Goal: Task Accomplishment & Management: Complete application form

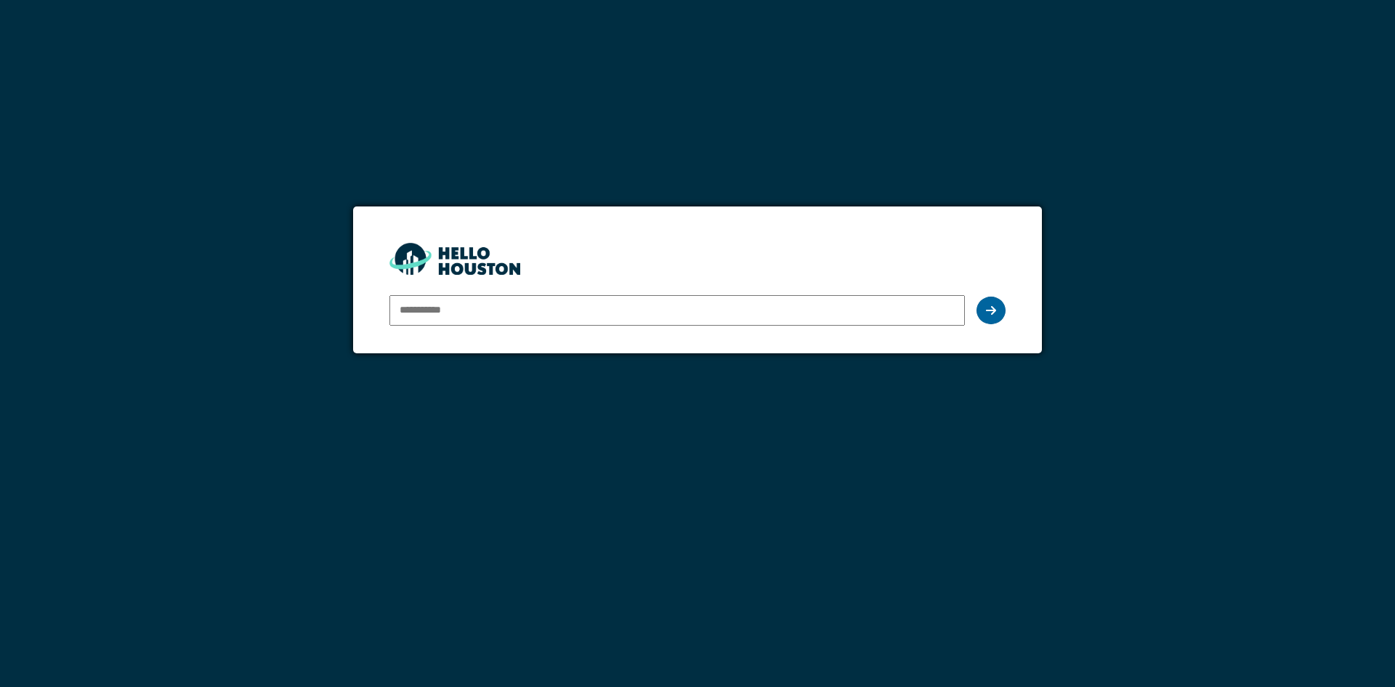
type input "**********"
click at [1002, 317] on div at bounding box center [990, 310] width 29 height 28
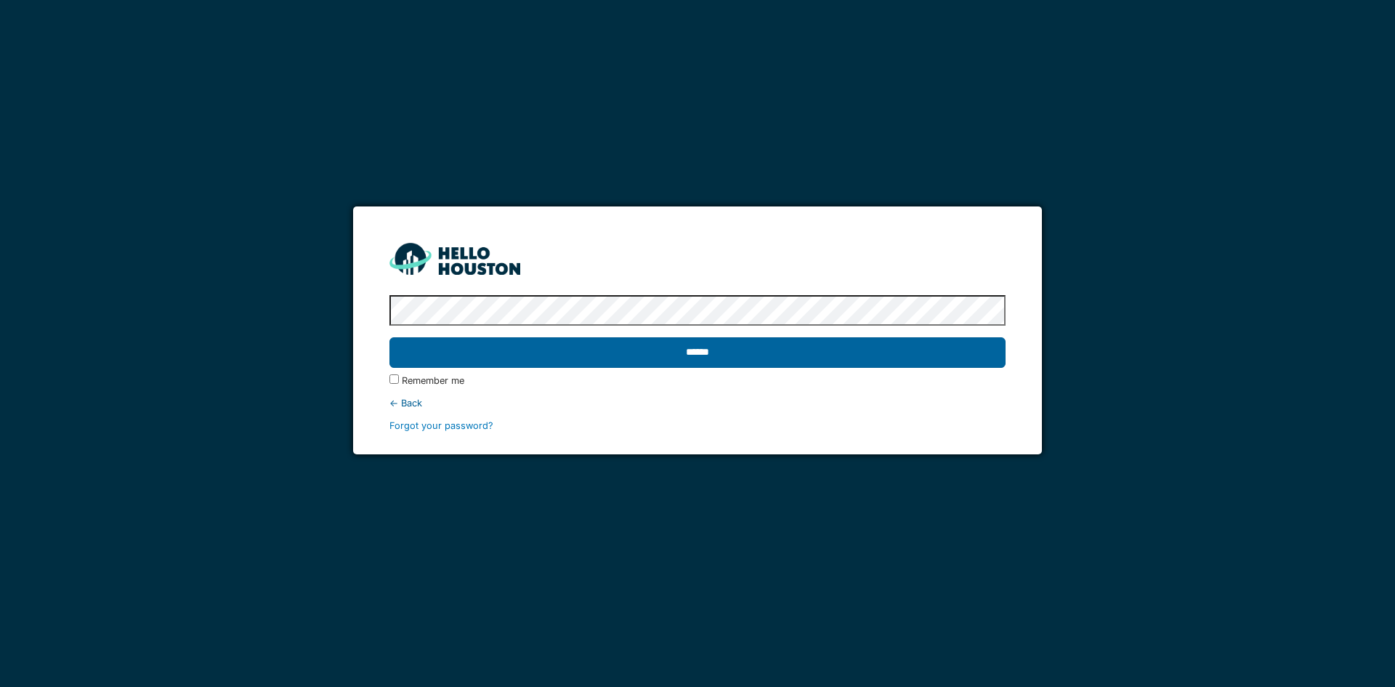
click at [703, 356] on input "******" at bounding box center [696, 352] width 615 height 31
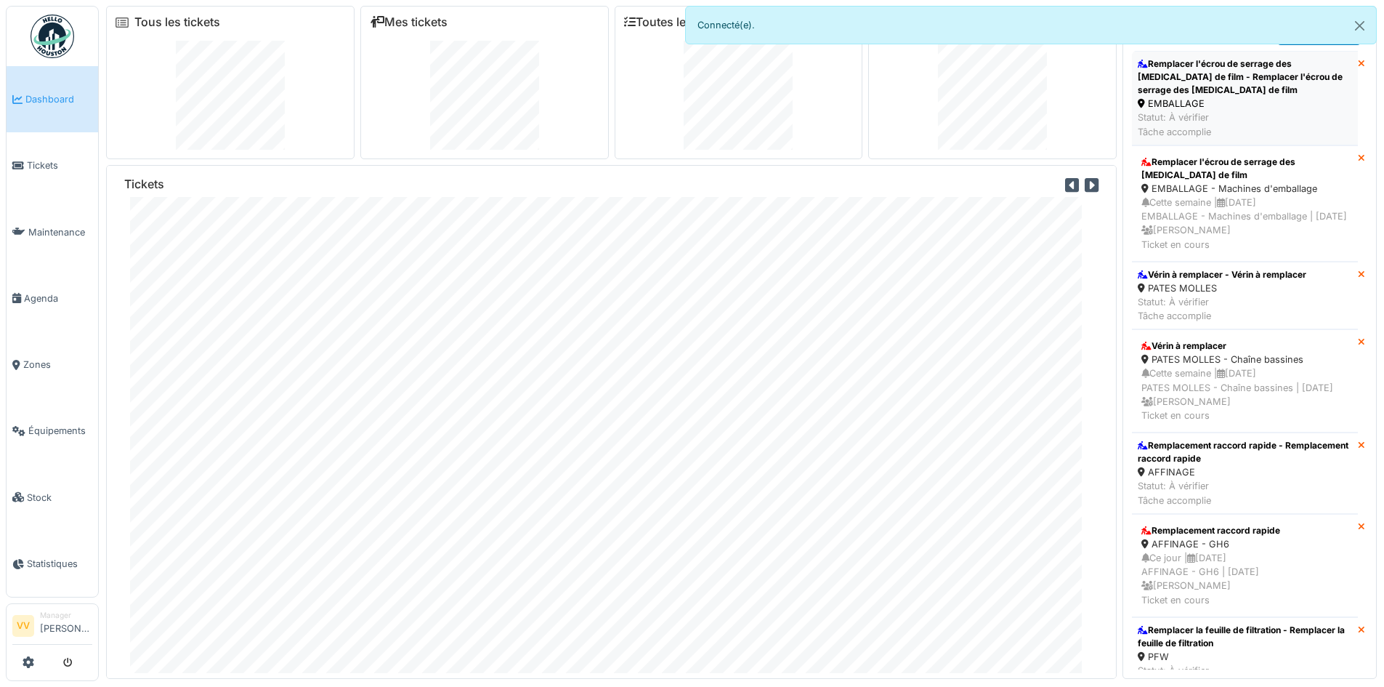
click at [1253, 80] on div "Remplacer l'écrou de serrage des [MEDICAL_DATA] de film - Remplacer l'écrou de …" at bounding box center [1245, 76] width 214 height 39
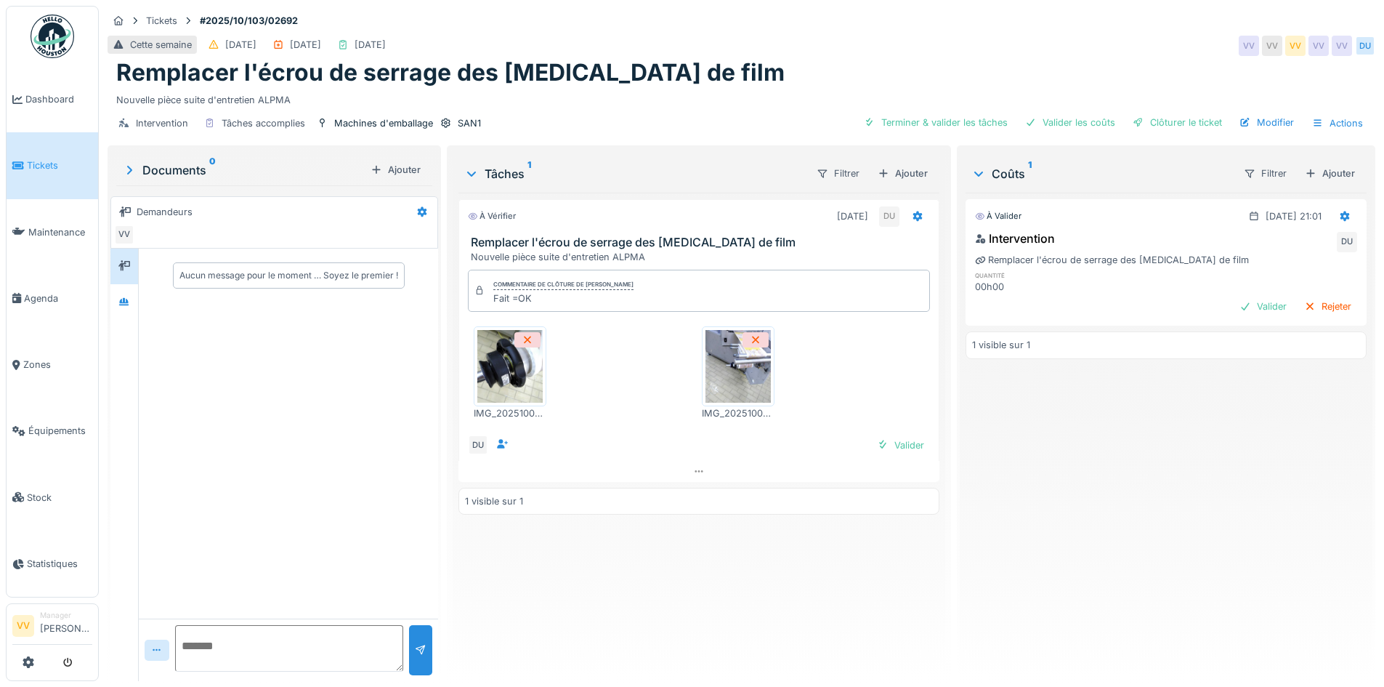
click at [509, 376] on img at bounding box center [509, 366] width 65 height 73
click at [894, 441] on div "Valider" at bounding box center [900, 445] width 59 height 20
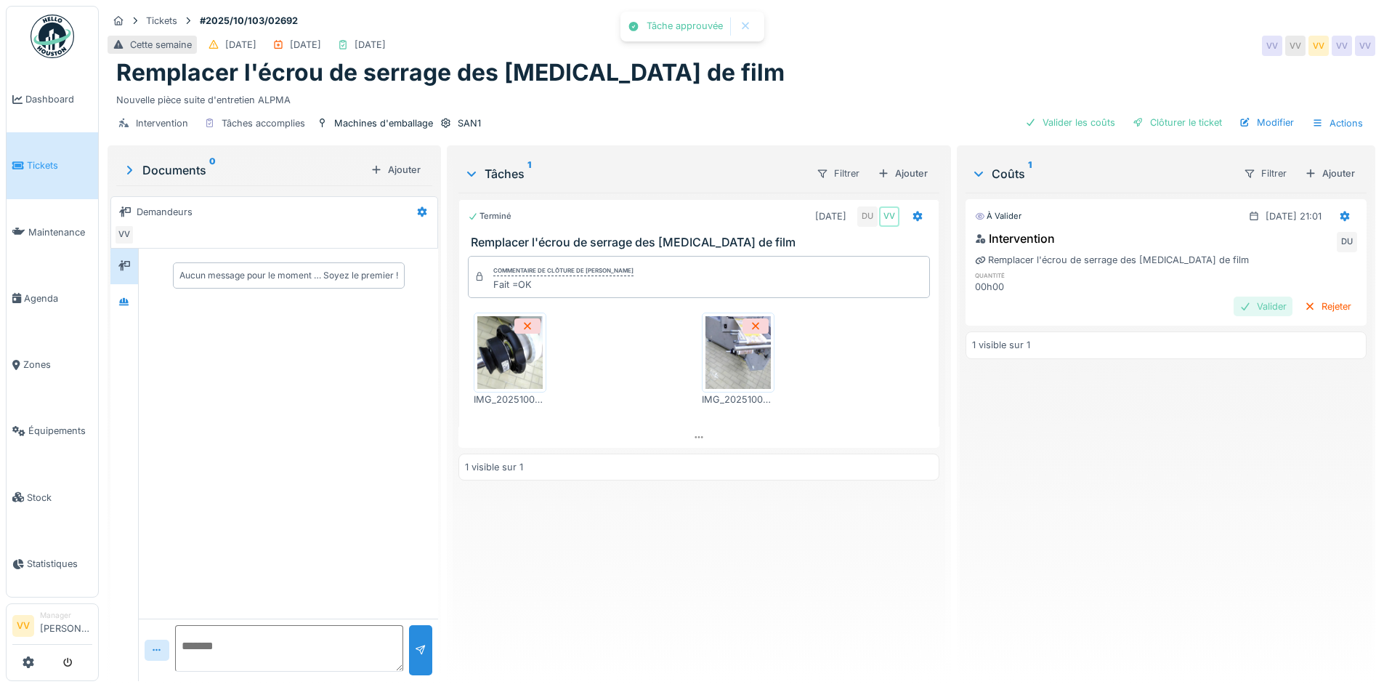
click at [1249, 302] on div "Valider" at bounding box center [1263, 306] width 59 height 20
click at [1164, 121] on div "Clôturer le ticket" at bounding box center [1177, 123] width 101 height 20
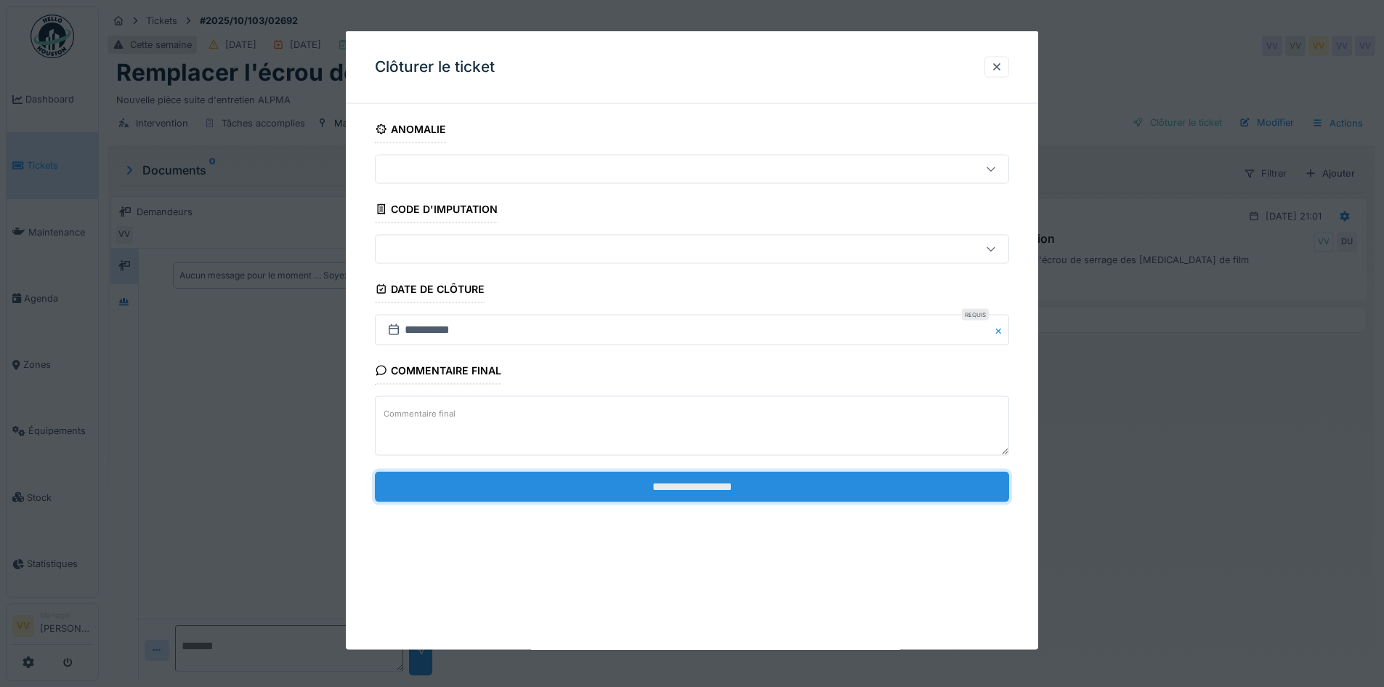
click at [756, 482] on input "**********" at bounding box center [692, 486] width 634 height 31
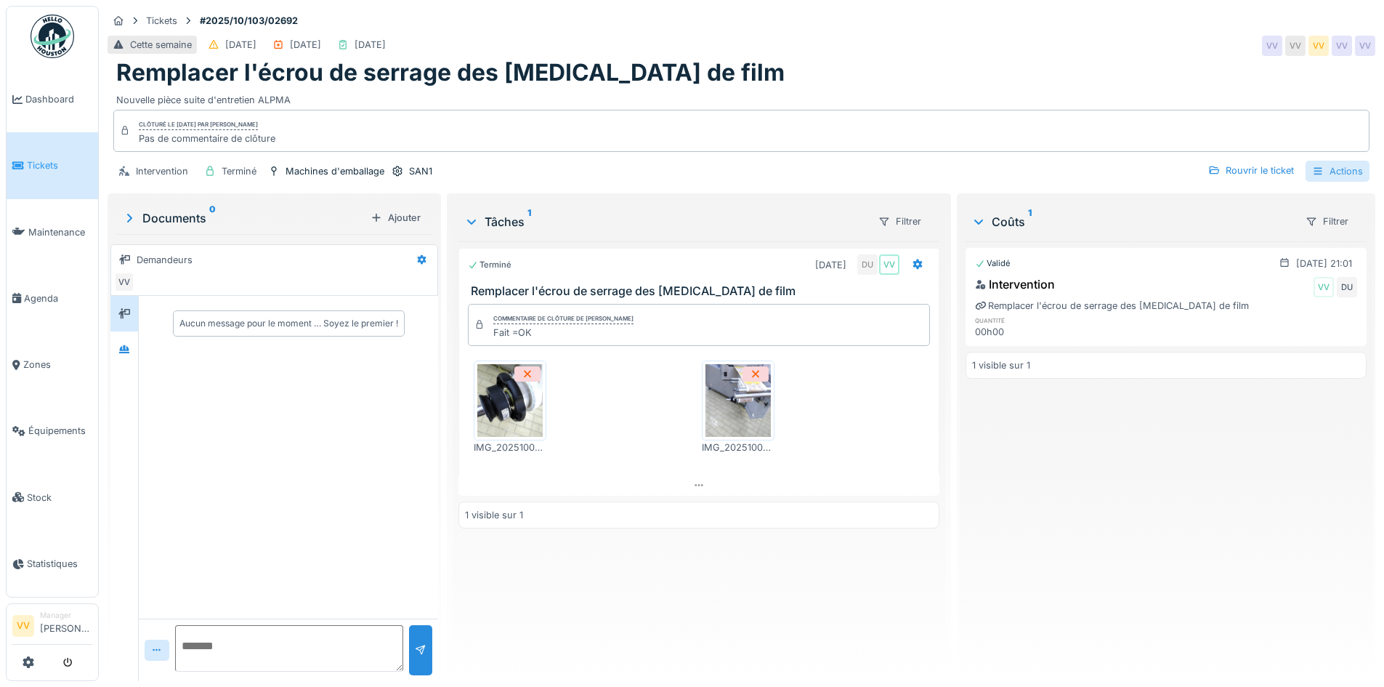
click at [1324, 167] on div "Actions" at bounding box center [1338, 171] width 64 height 21
click at [1272, 201] on div "Rapport d'intervention" at bounding box center [1254, 204] width 179 height 22
click at [33, 92] on span "Dashboard" at bounding box center [58, 99] width 67 height 14
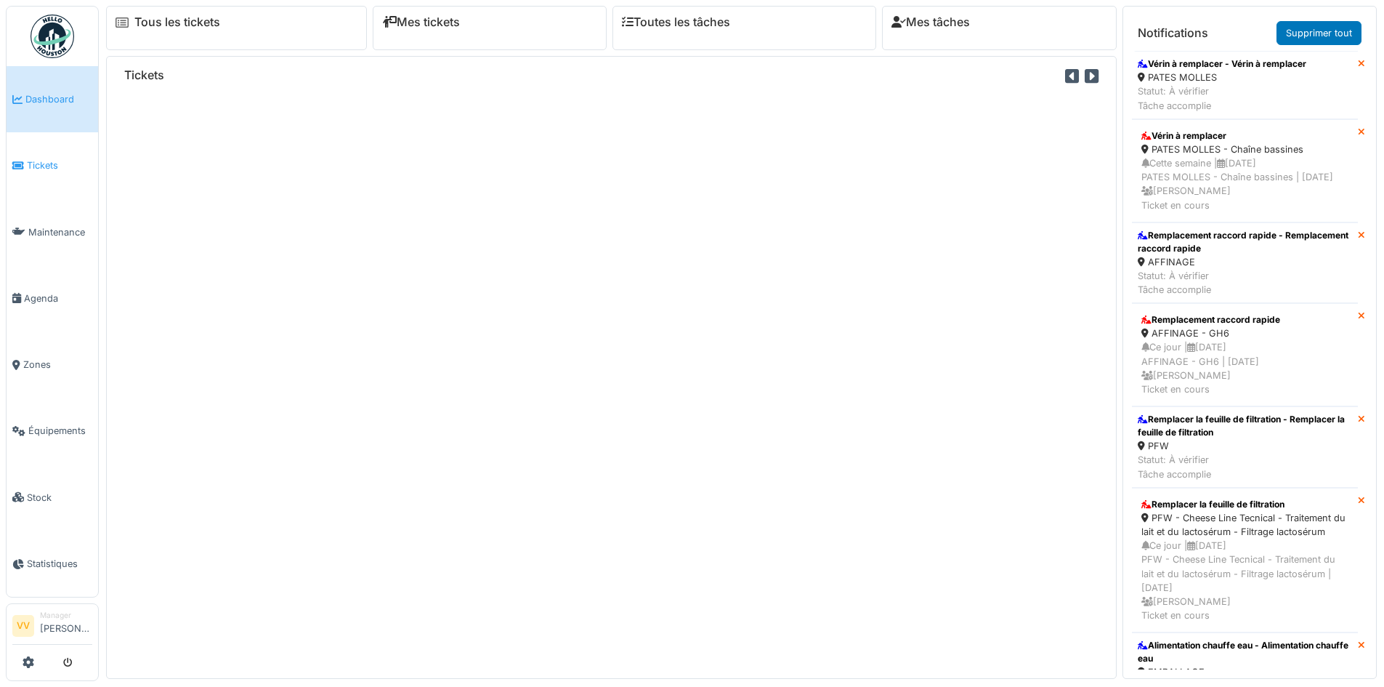
click at [27, 158] on span "Tickets" at bounding box center [59, 165] width 65 height 14
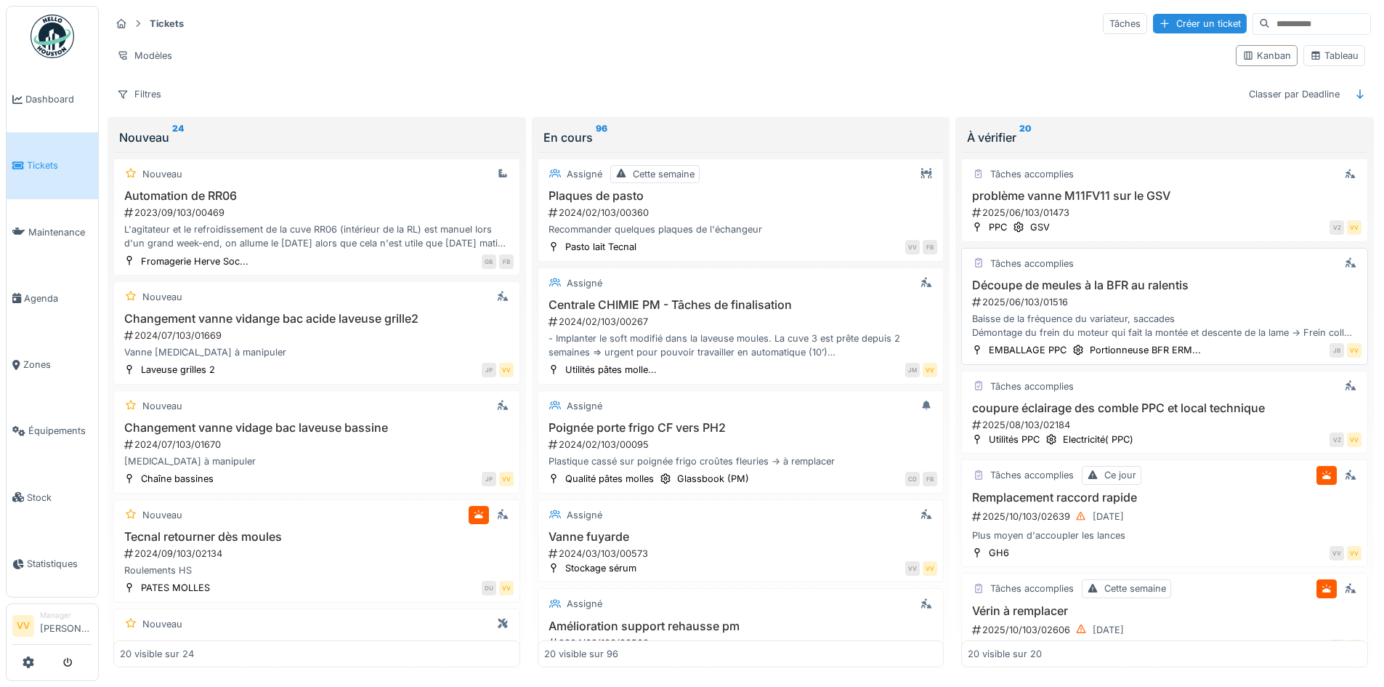
scroll to position [218, 0]
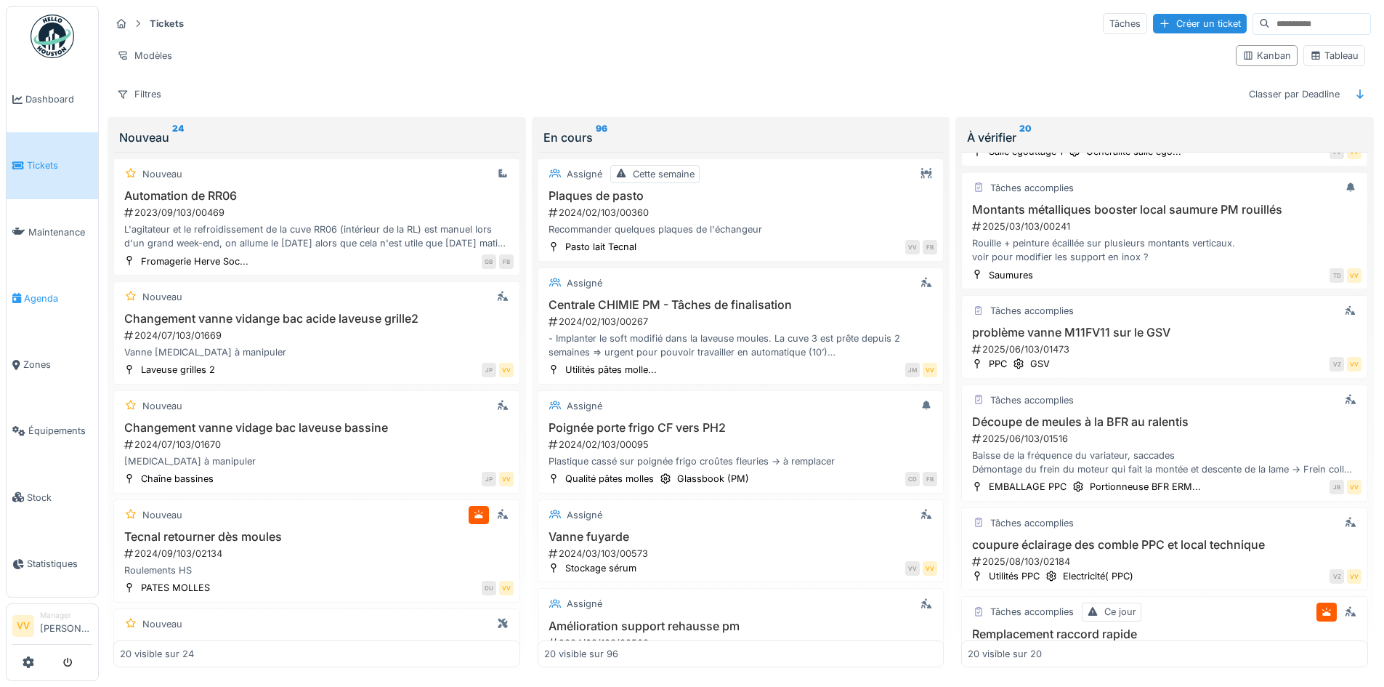
click at [57, 294] on span "Agenda" at bounding box center [58, 298] width 68 height 14
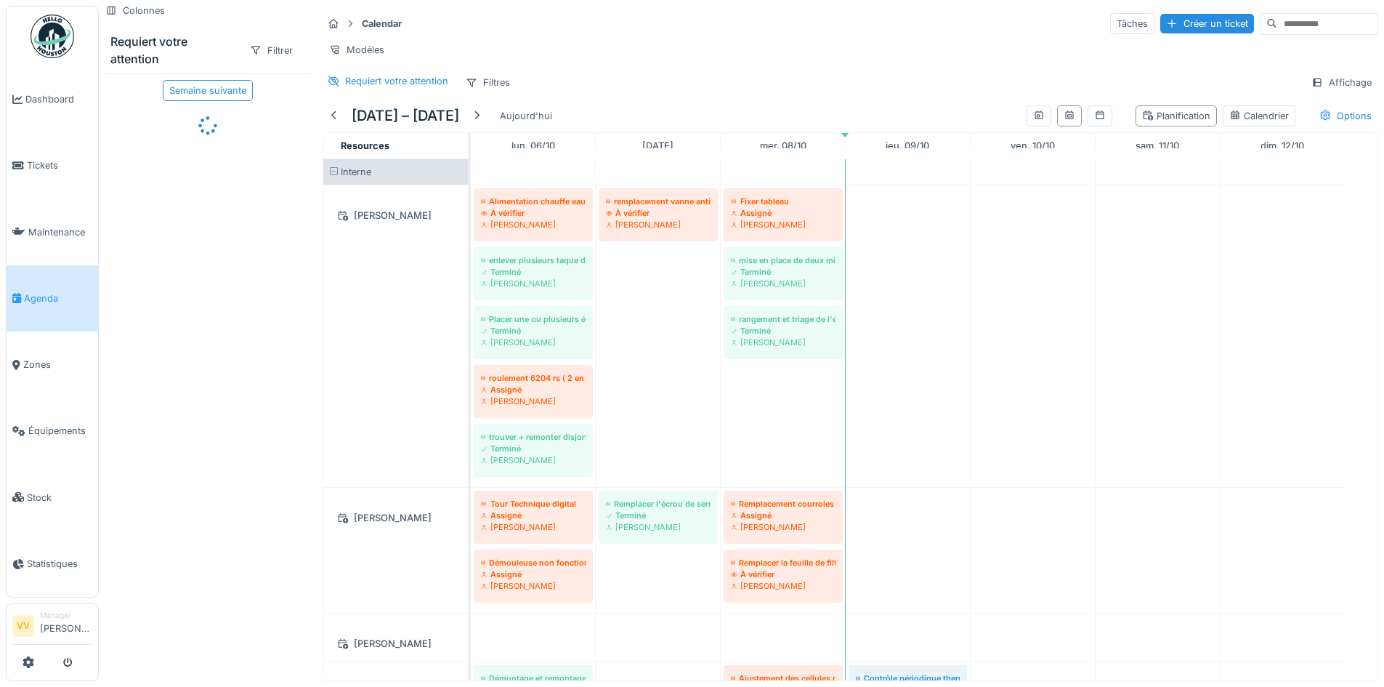
click at [385, 277] on div "[PERSON_NAME]" at bounding box center [395, 336] width 145 height 302
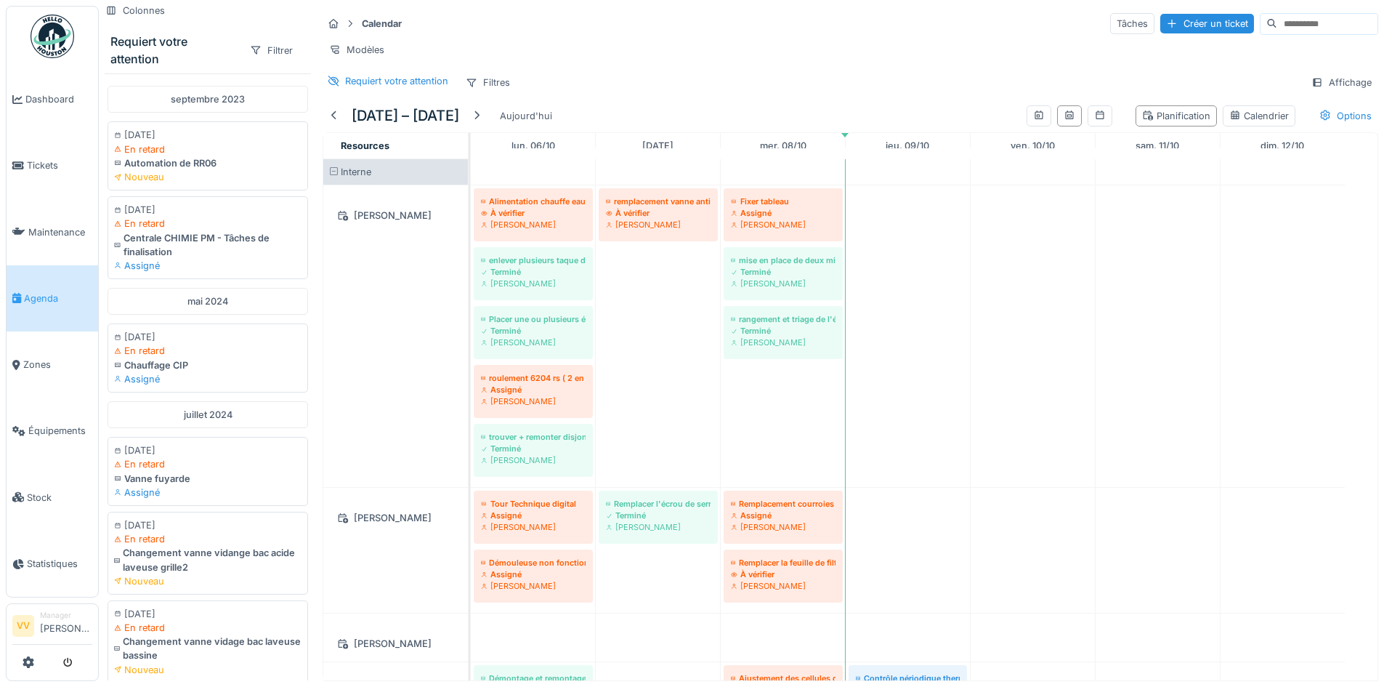
click at [381, 527] on div "[PERSON_NAME]" at bounding box center [395, 518] width 127 height 18
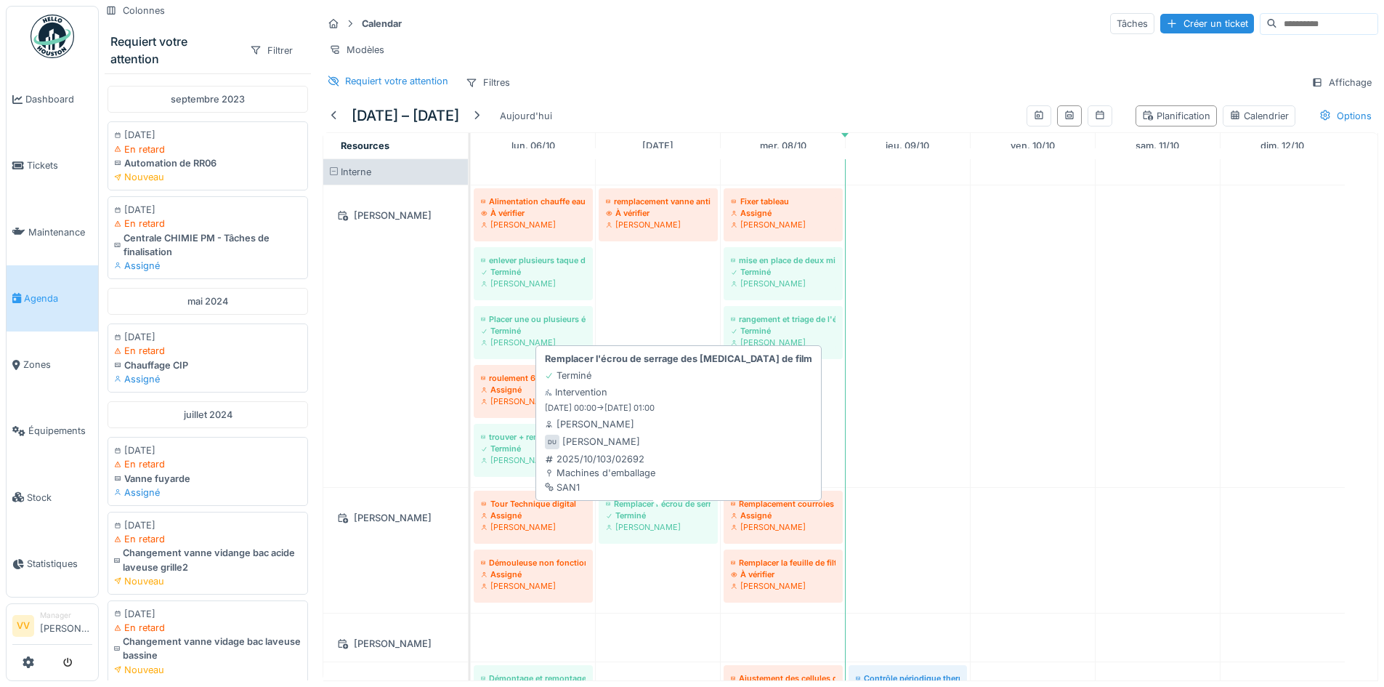
click at [649, 521] on div "Terminé" at bounding box center [658, 515] width 105 height 12
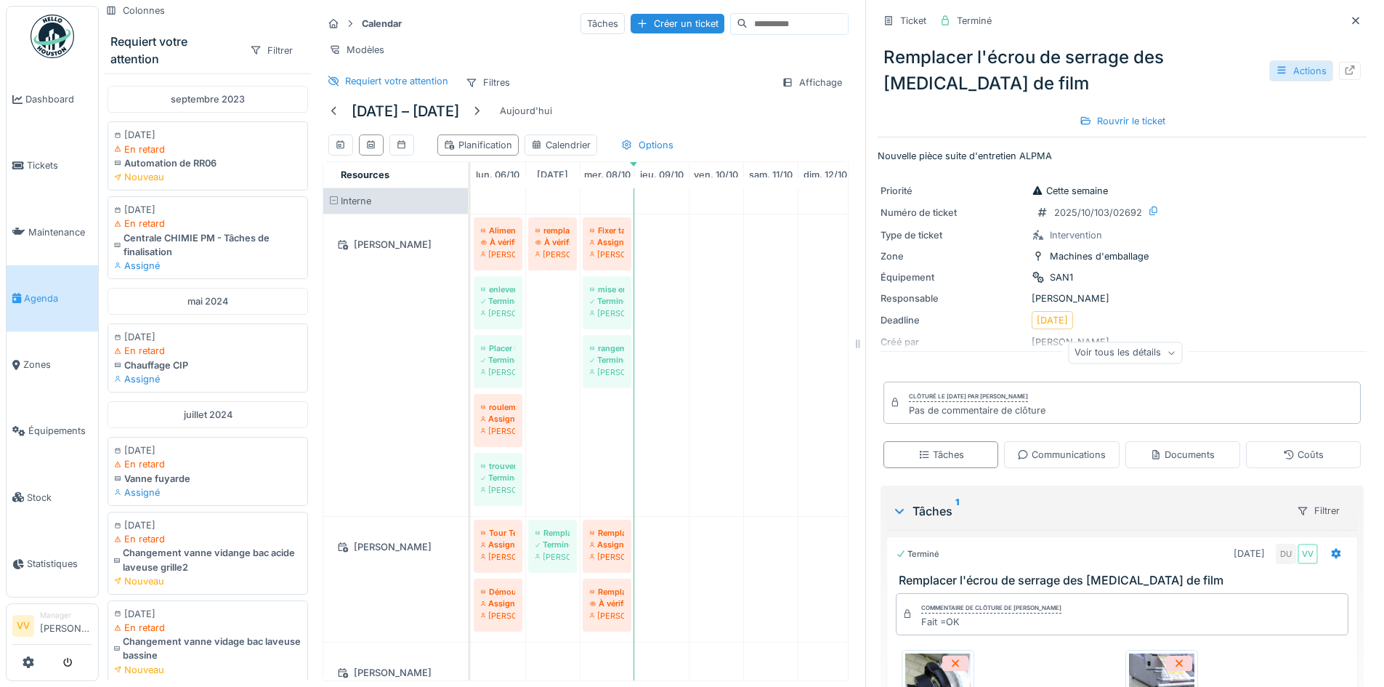
click at [1279, 64] on div "Actions" at bounding box center [1301, 70] width 64 height 21
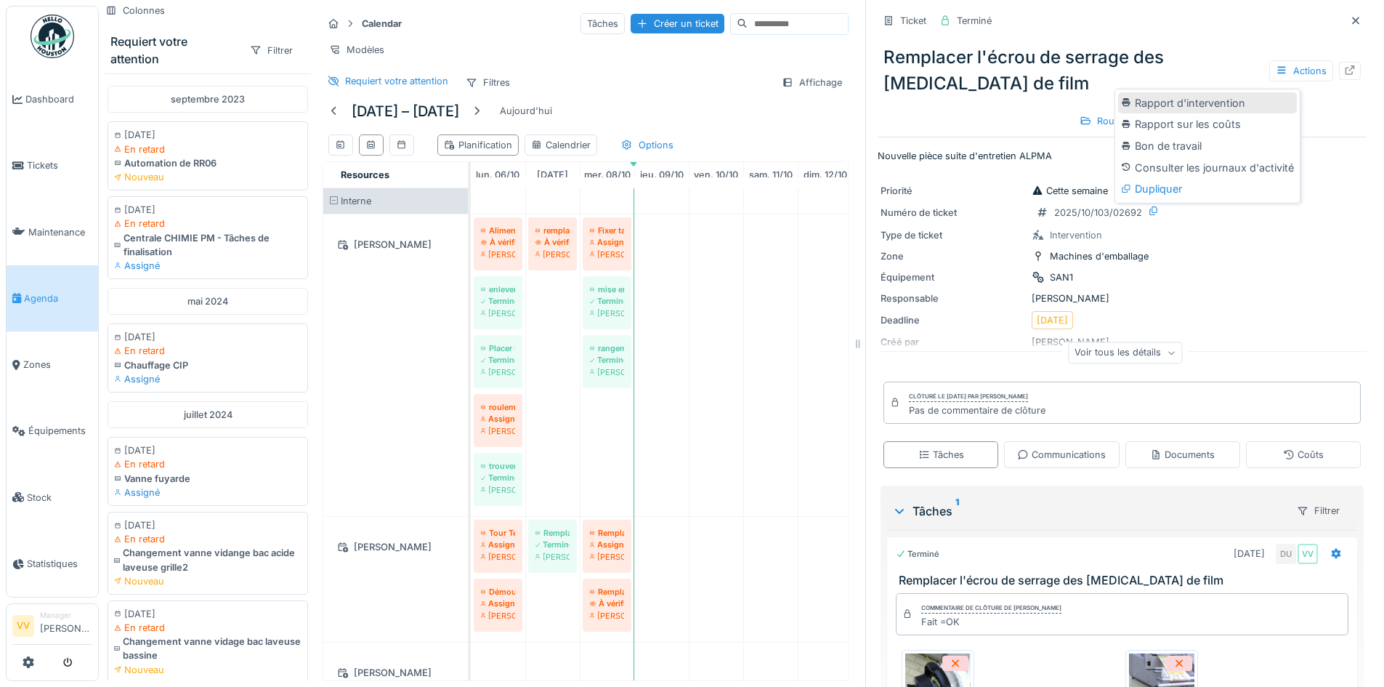
click at [1225, 101] on div "Rapport d'intervention" at bounding box center [1207, 103] width 179 height 22
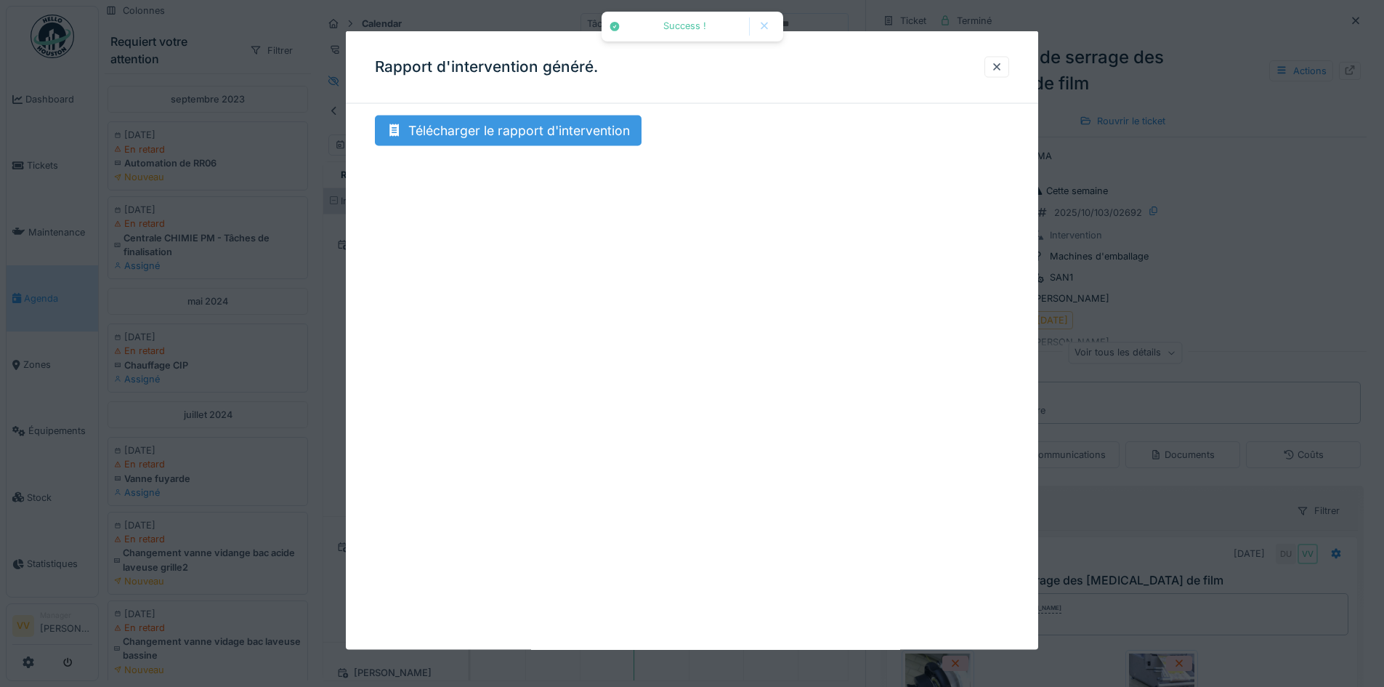
click at [490, 132] on div "Télécharger le rapport d'intervention" at bounding box center [508, 131] width 267 height 31
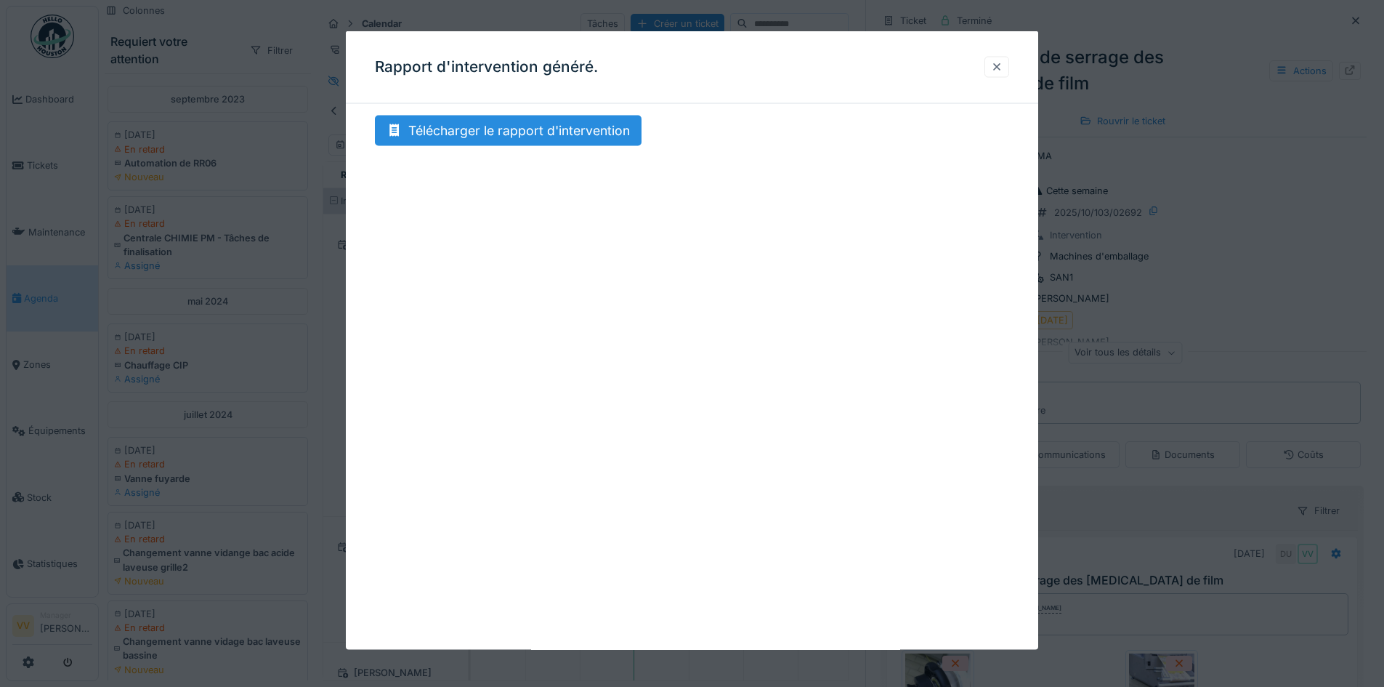
click at [1000, 72] on div at bounding box center [997, 67] width 12 height 14
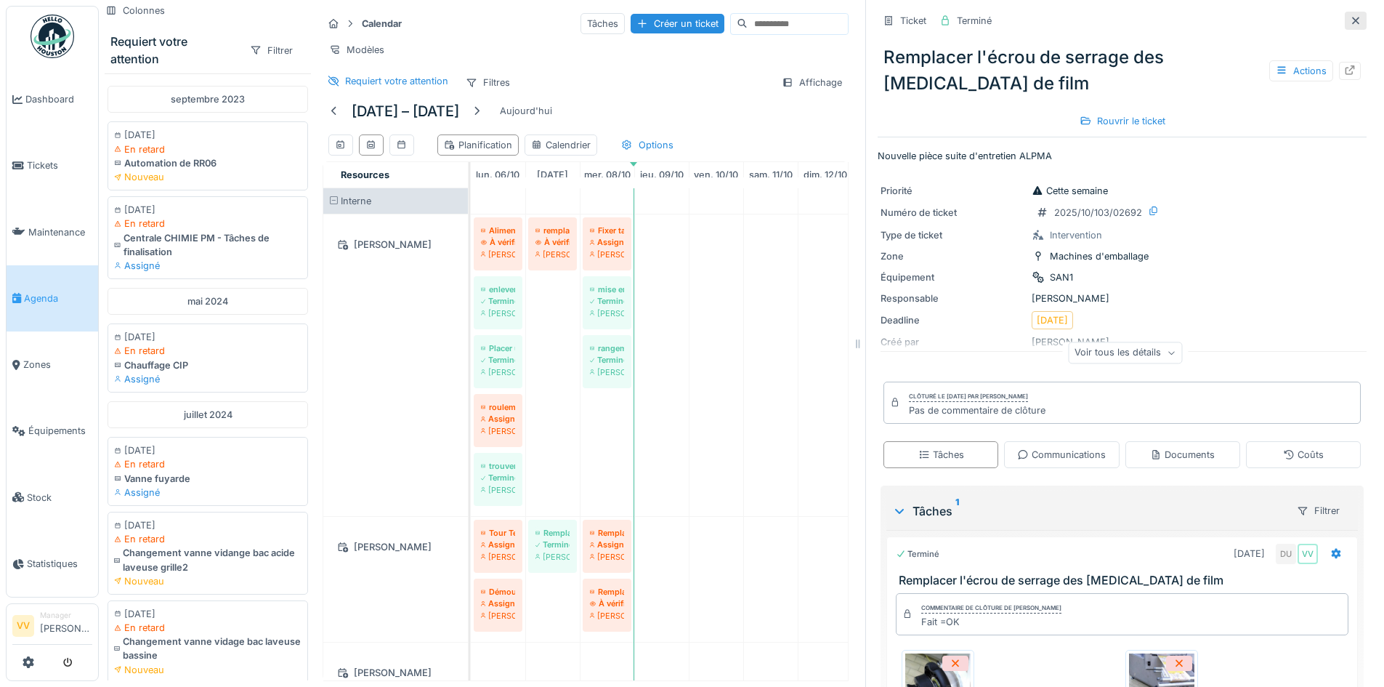
click at [1350, 15] on div at bounding box center [1356, 21] width 12 height 14
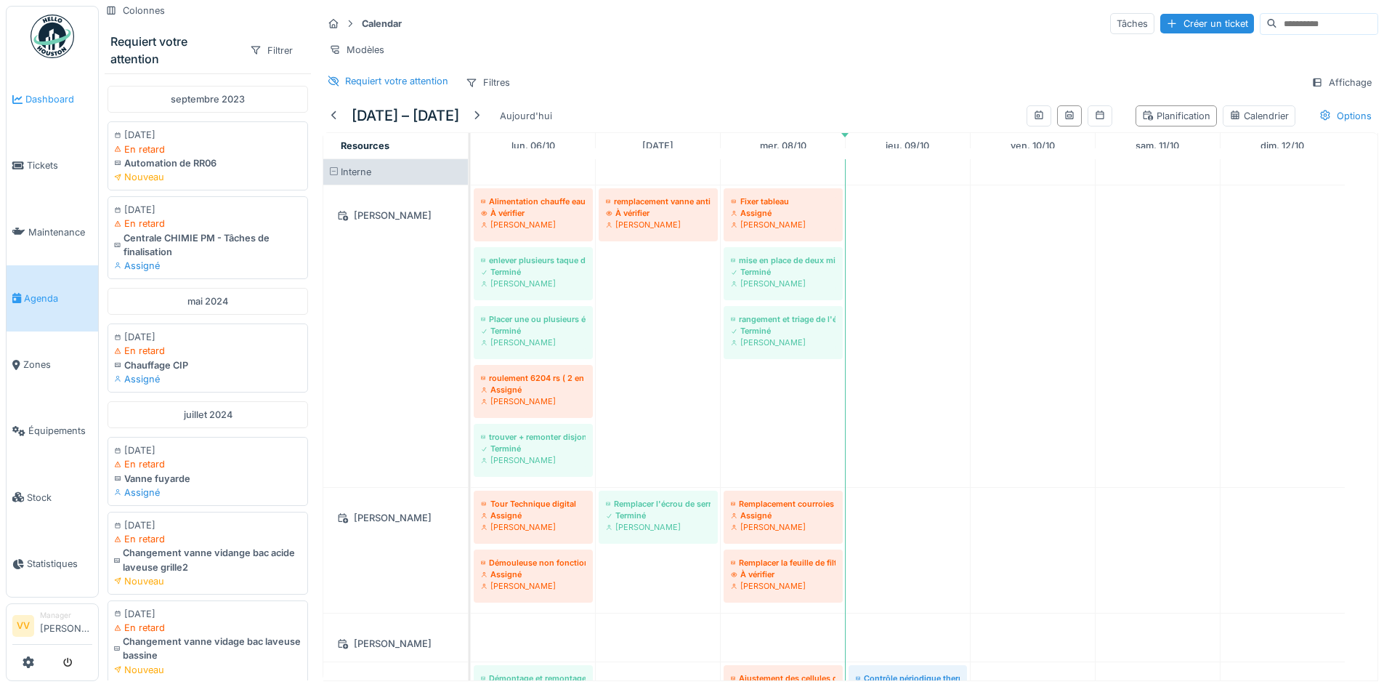
click at [50, 92] on span "Dashboard" at bounding box center [58, 99] width 67 height 14
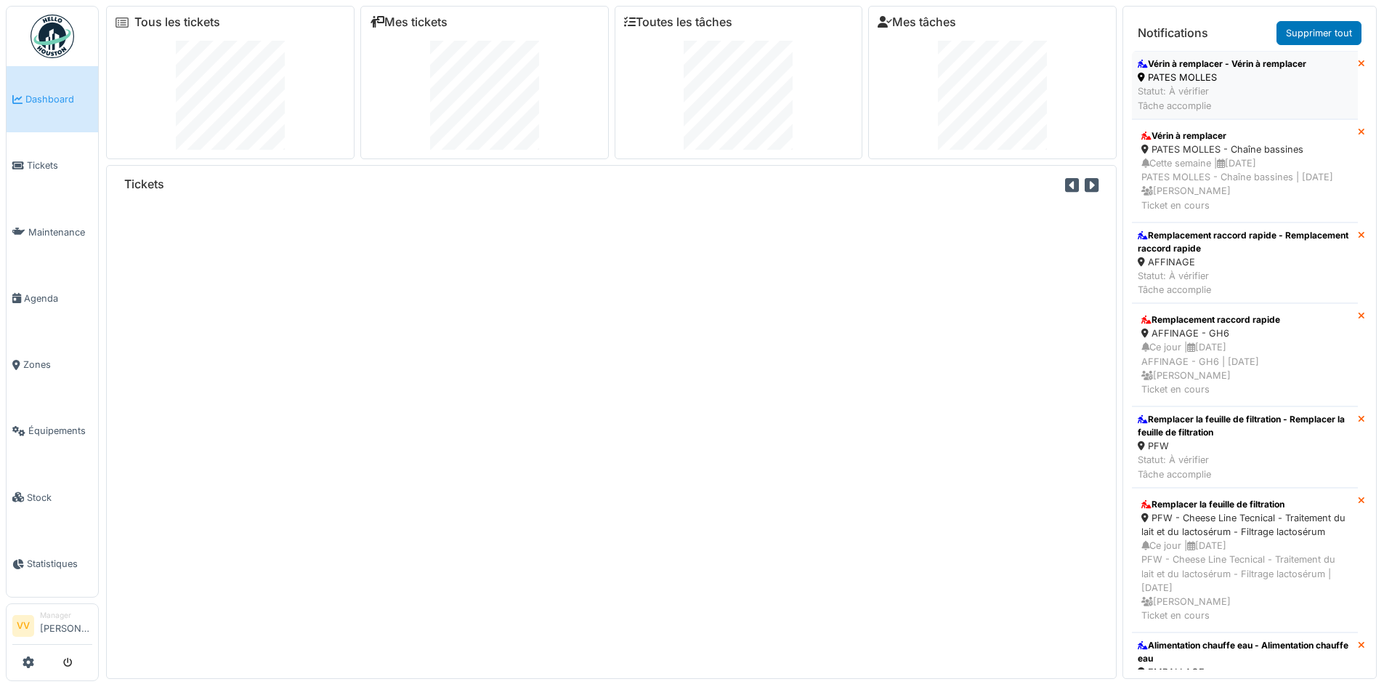
click at [1193, 69] on div "Vérin à remplacer - Vérin à remplacer" at bounding box center [1222, 63] width 169 height 13
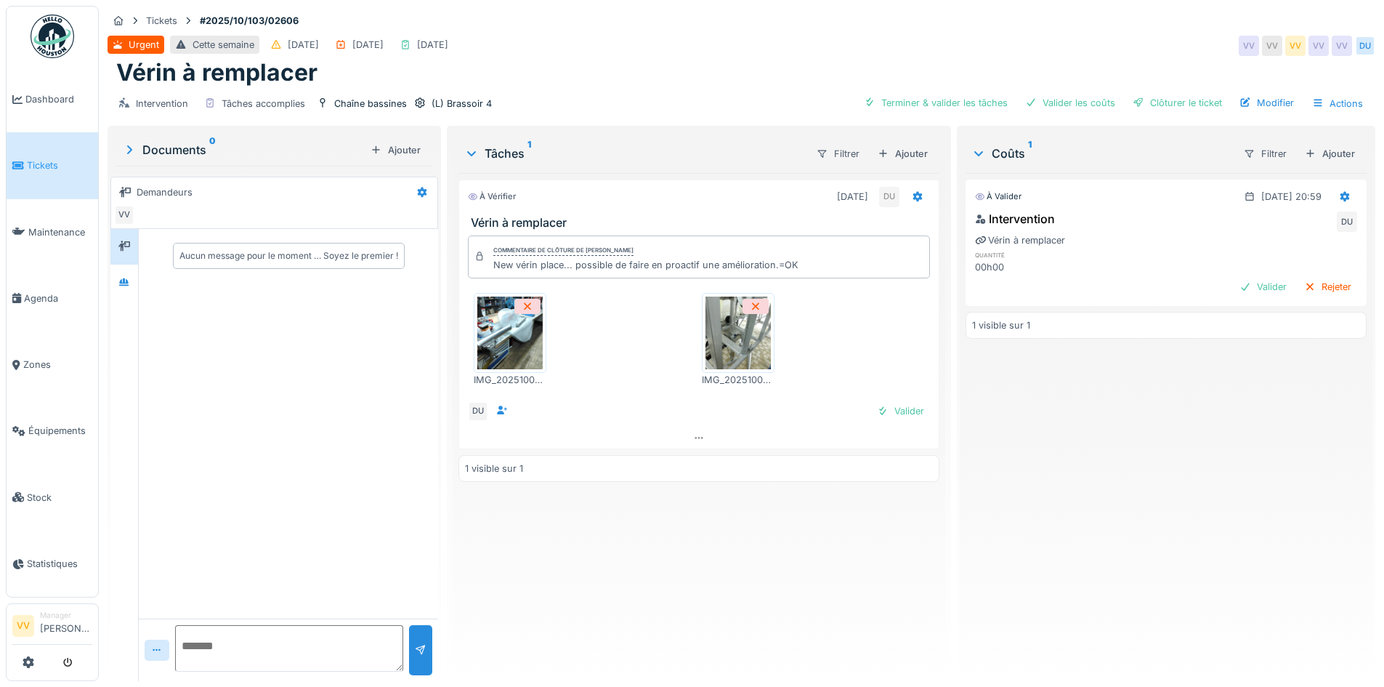
click at [485, 360] on img at bounding box center [509, 332] width 65 height 73
click at [726, 321] on img at bounding box center [737, 332] width 65 height 73
click at [911, 408] on div "Valider" at bounding box center [900, 411] width 59 height 20
click at [1243, 288] on div "Valider" at bounding box center [1263, 287] width 59 height 20
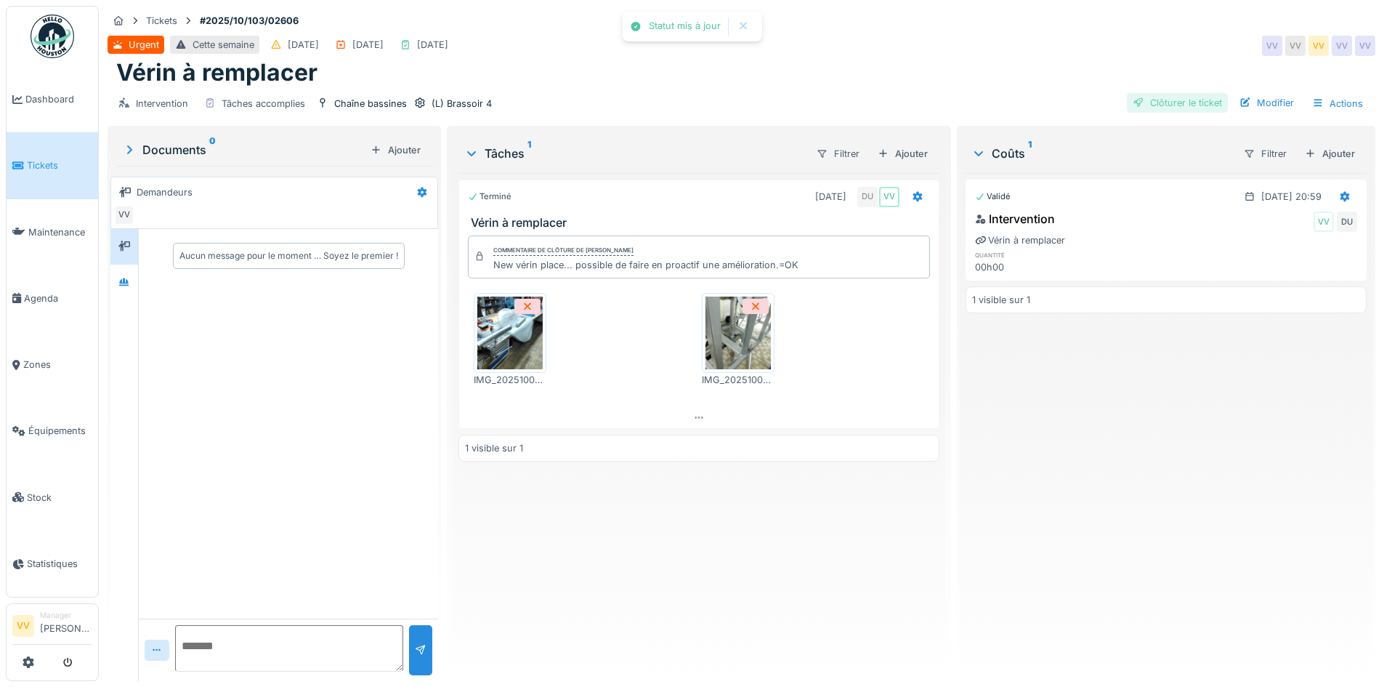
click at [1159, 100] on div "Clôturer le ticket" at bounding box center [1177, 103] width 101 height 20
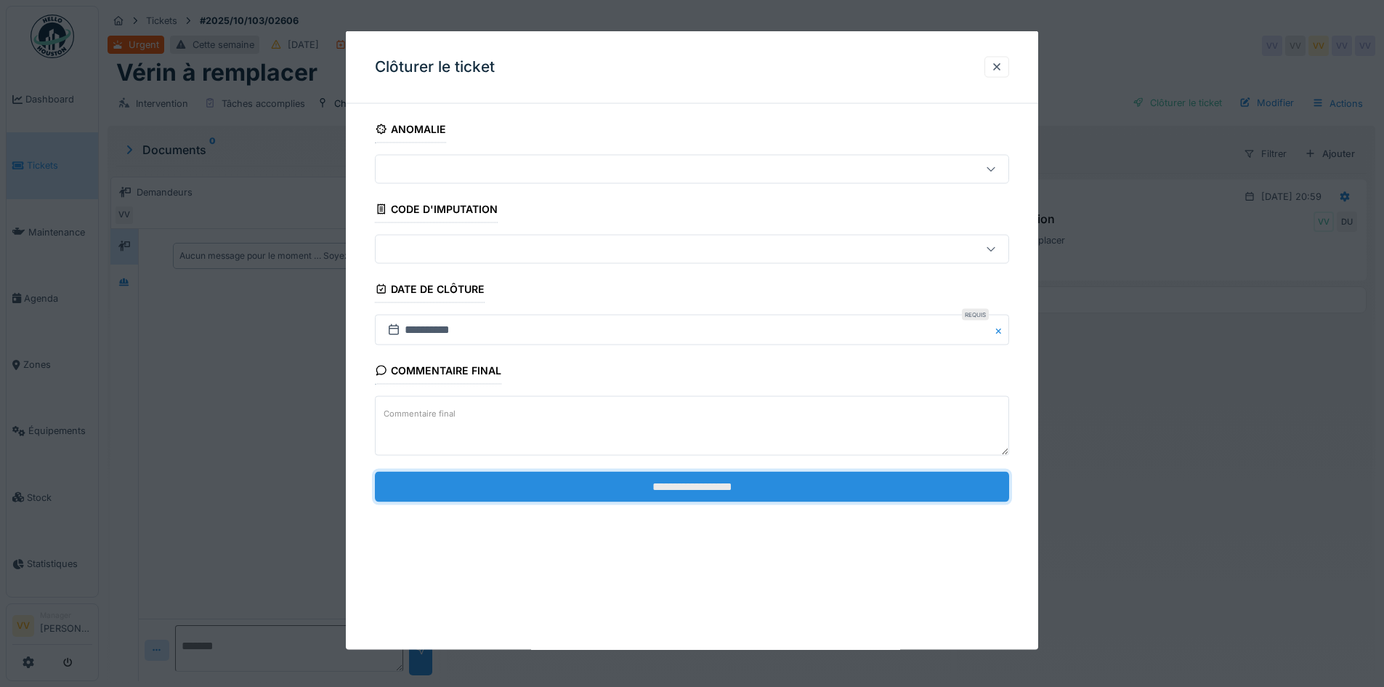
click at [748, 483] on input "**********" at bounding box center [692, 486] width 634 height 31
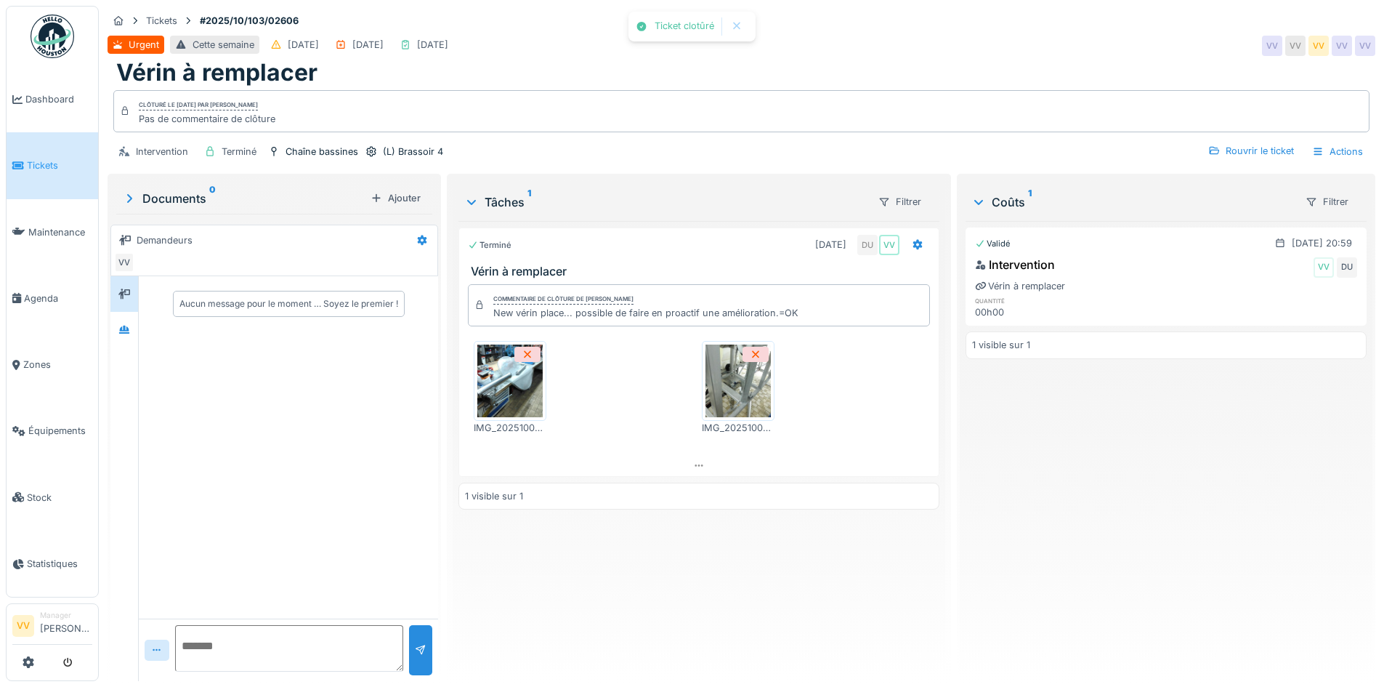
click at [788, 585] on div "Terminé 03/10/2025 DU VV Vérin à remplacer Commentaire de clôture de Dan Ungure…" at bounding box center [698, 445] width 480 height 448
click at [21, 86] on link "Dashboard" at bounding box center [53, 99] width 92 height 66
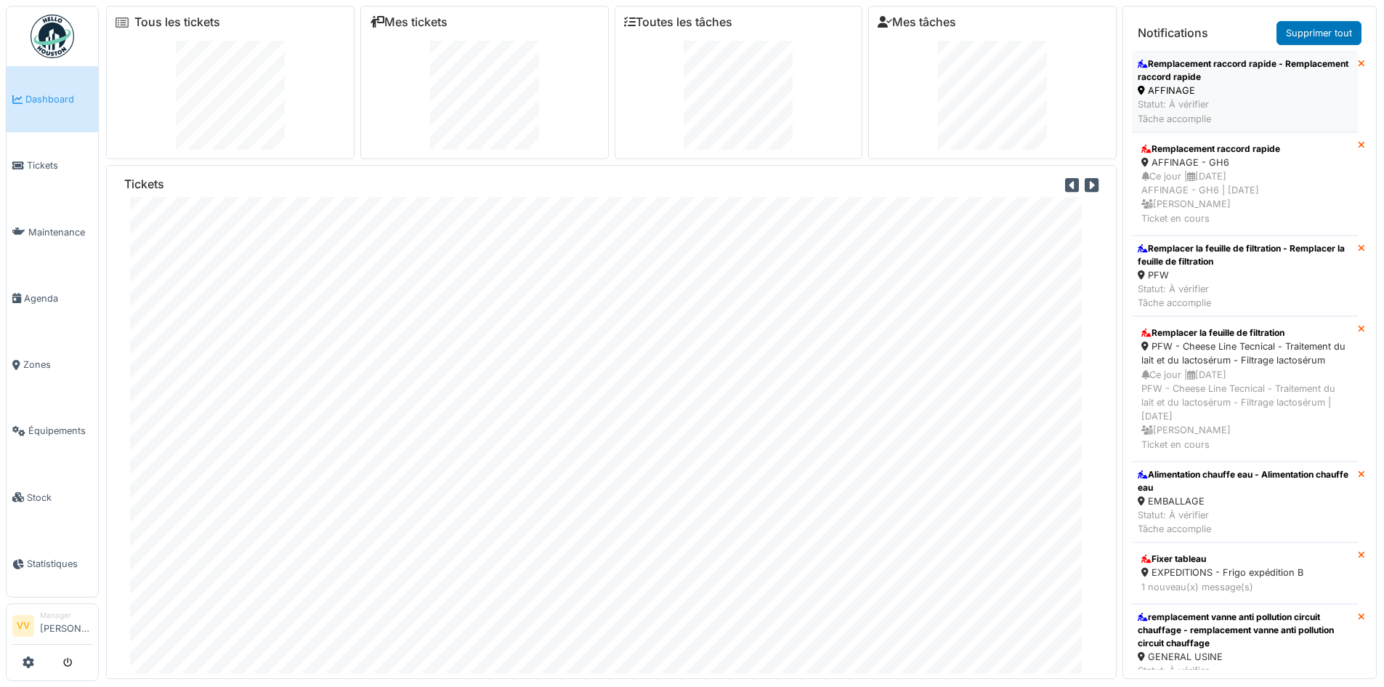
click at [1202, 87] on div "AFFINAGE" at bounding box center [1245, 91] width 214 height 14
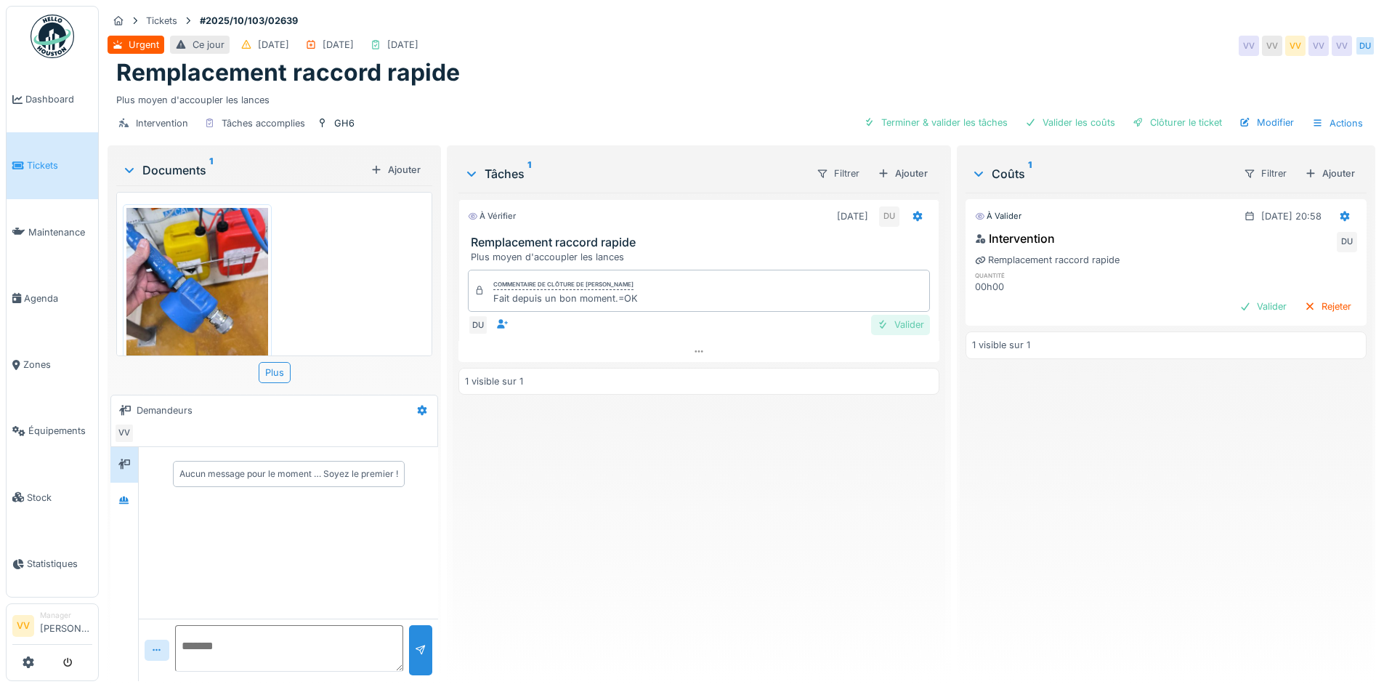
click at [884, 323] on div "Valider" at bounding box center [900, 325] width 59 height 20
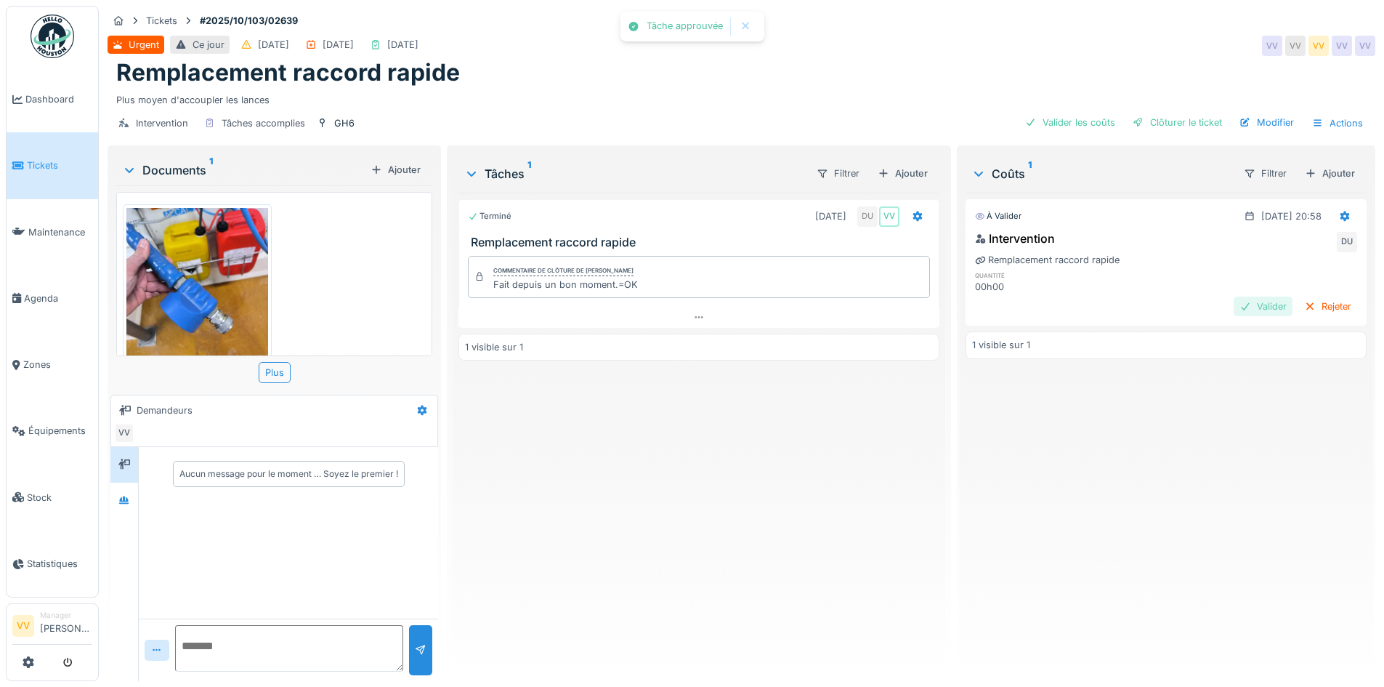
click at [1234, 309] on div "Valider" at bounding box center [1263, 306] width 59 height 20
click at [1198, 116] on div "Clôturer le ticket" at bounding box center [1177, 123] width 101 height 20
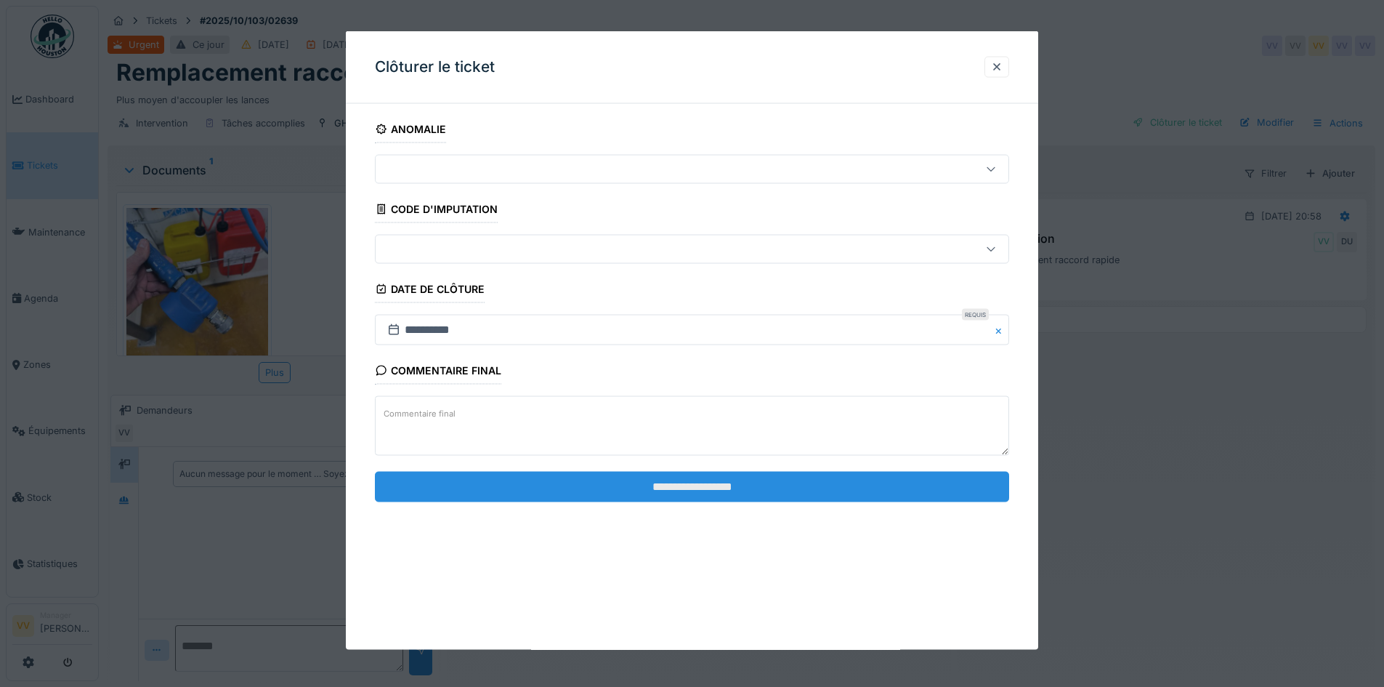
click at [626, 479] on input "**********" at bounding box center [692, 486] width 634 height 31
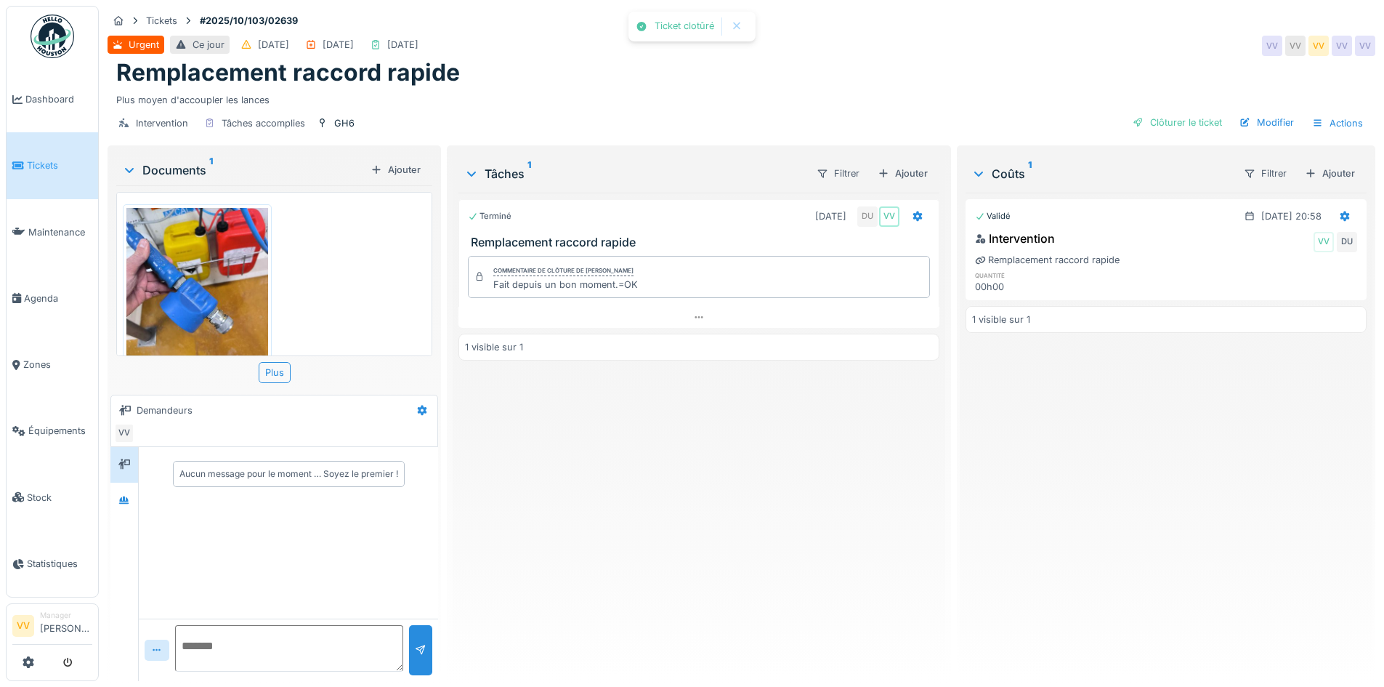
click at [729, 552] on div "Terminé [DATE] DU VV Remplacement raccord rapide Commentaire de clôture de [PER…" at bounding box center [698, 431] width 480 height 477
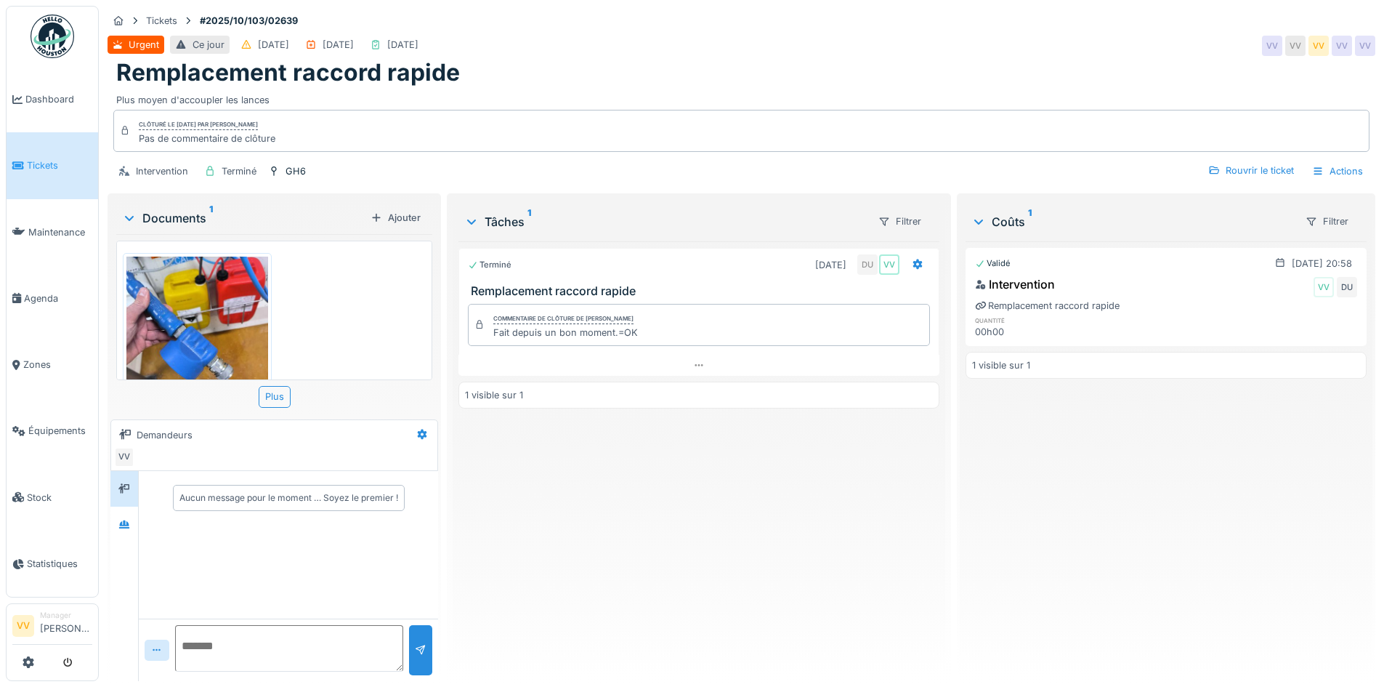
click at [44, 160] on span "Tickets" at bounding box center [59, 165] width 65 height 14
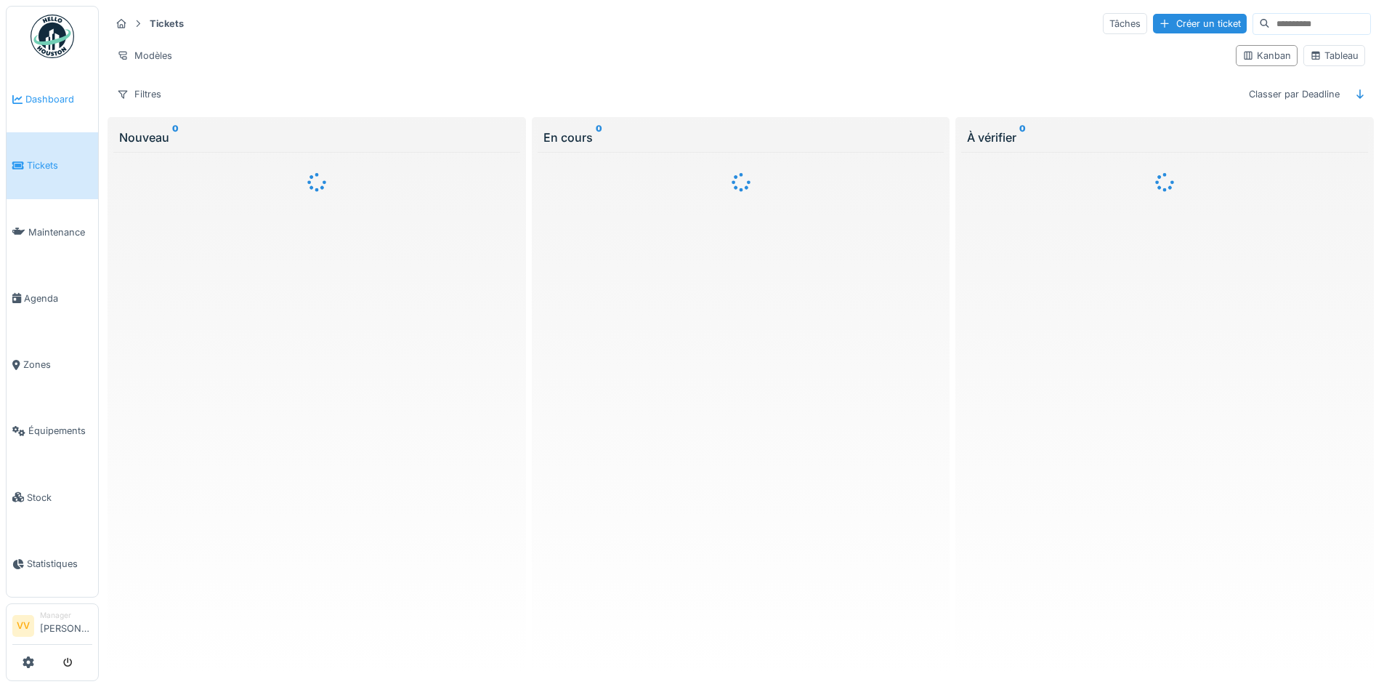
click at [53, 96] on span "Dashboard" at bounding box center [58, 99] width 67 height 14
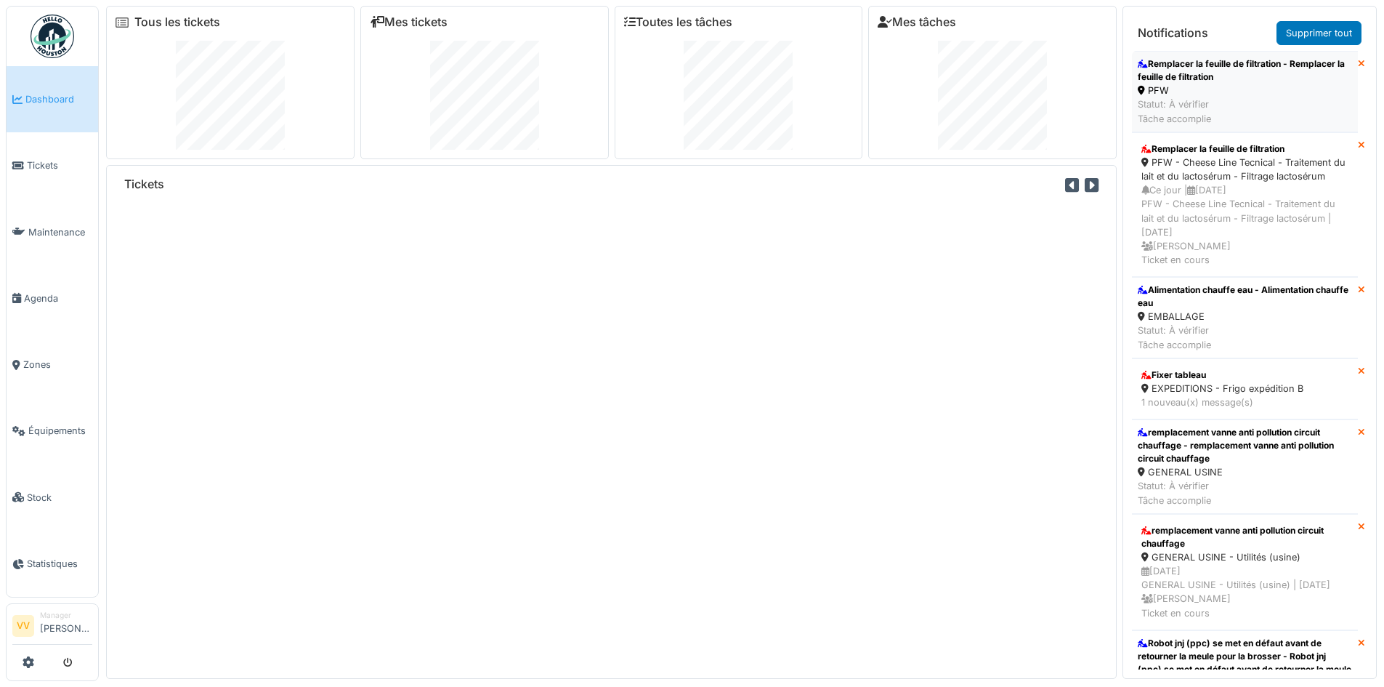
click at [1258, 92] on div "PFW" at bounding box center [1245, 91] width 214 height 14
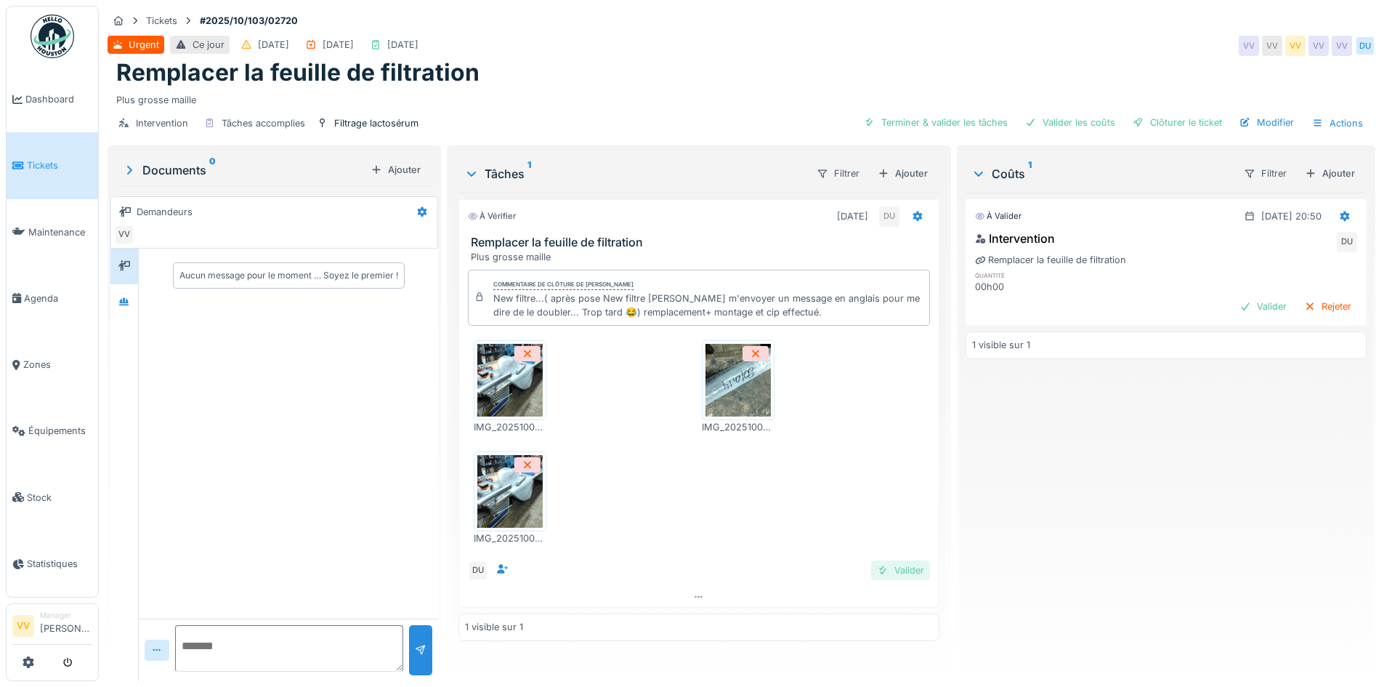
click at [893, 571] on div "Valider" at bounding box center [900, 570] width 59 height 20
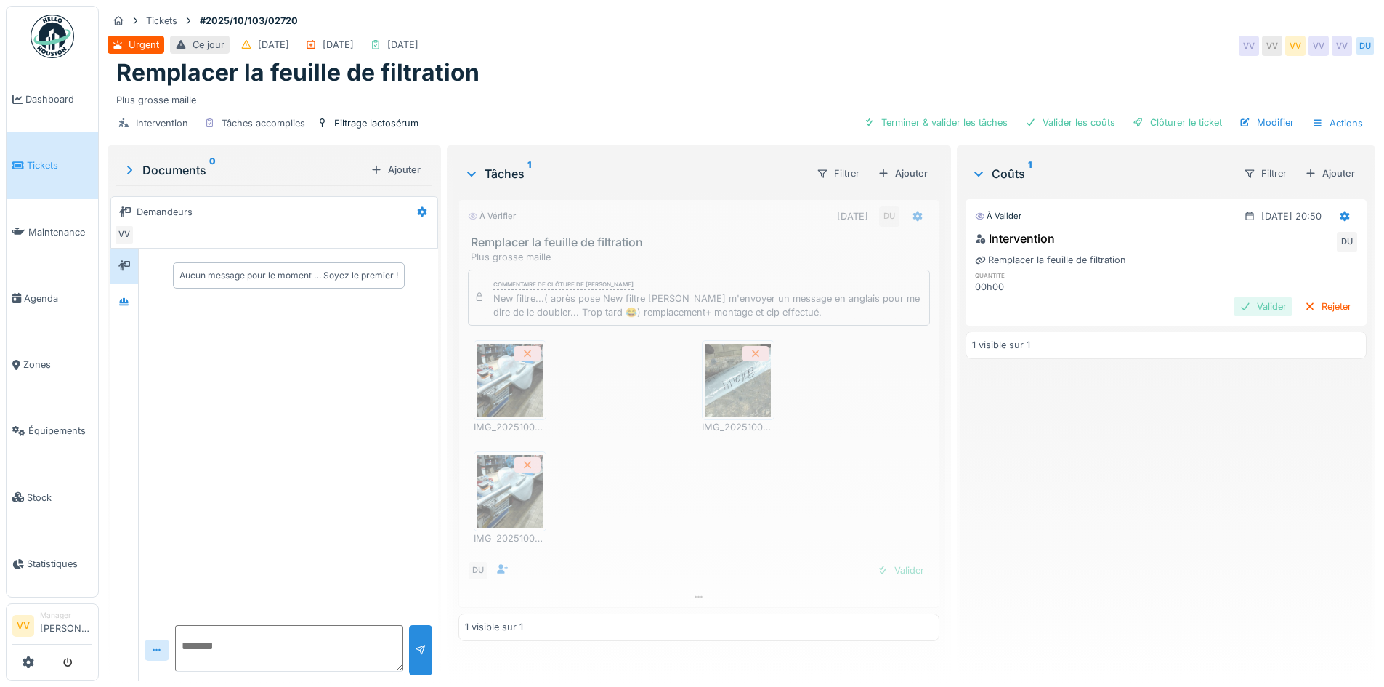
click at [1239, 307] on div "Valider" at bounding box center [1263, 306] width 59 height 20
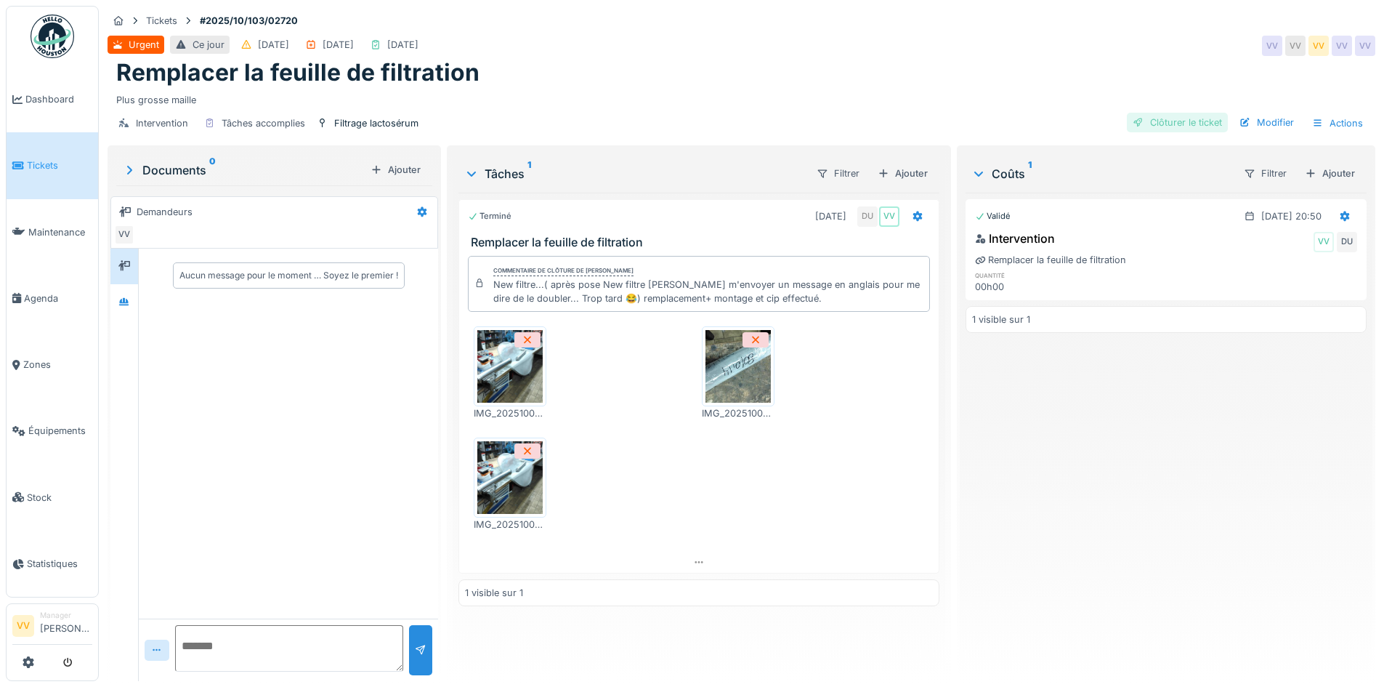
click at [1174, 113] on div "Clôturer le ticket" at bounding box center [1177, 123] width 101 height 20
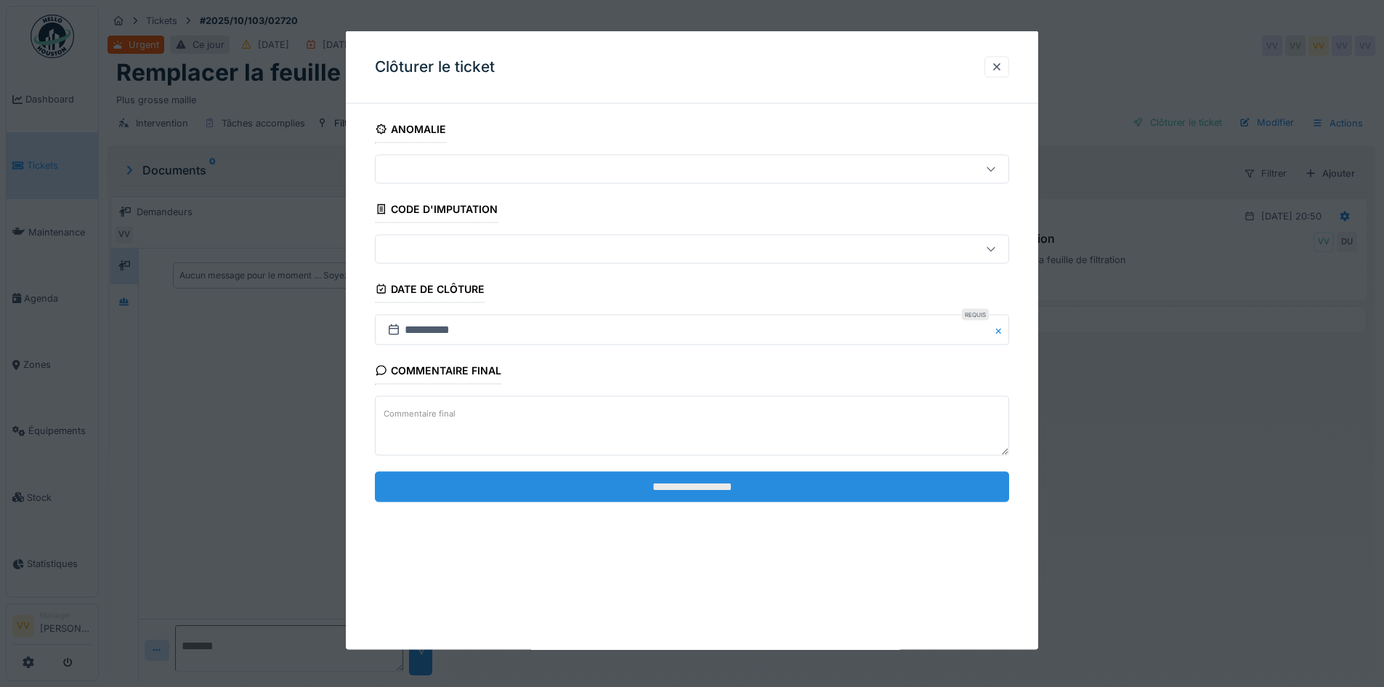
click at [684, 497] on input "**********" at bounding box center [692, 486] width 634 height 31
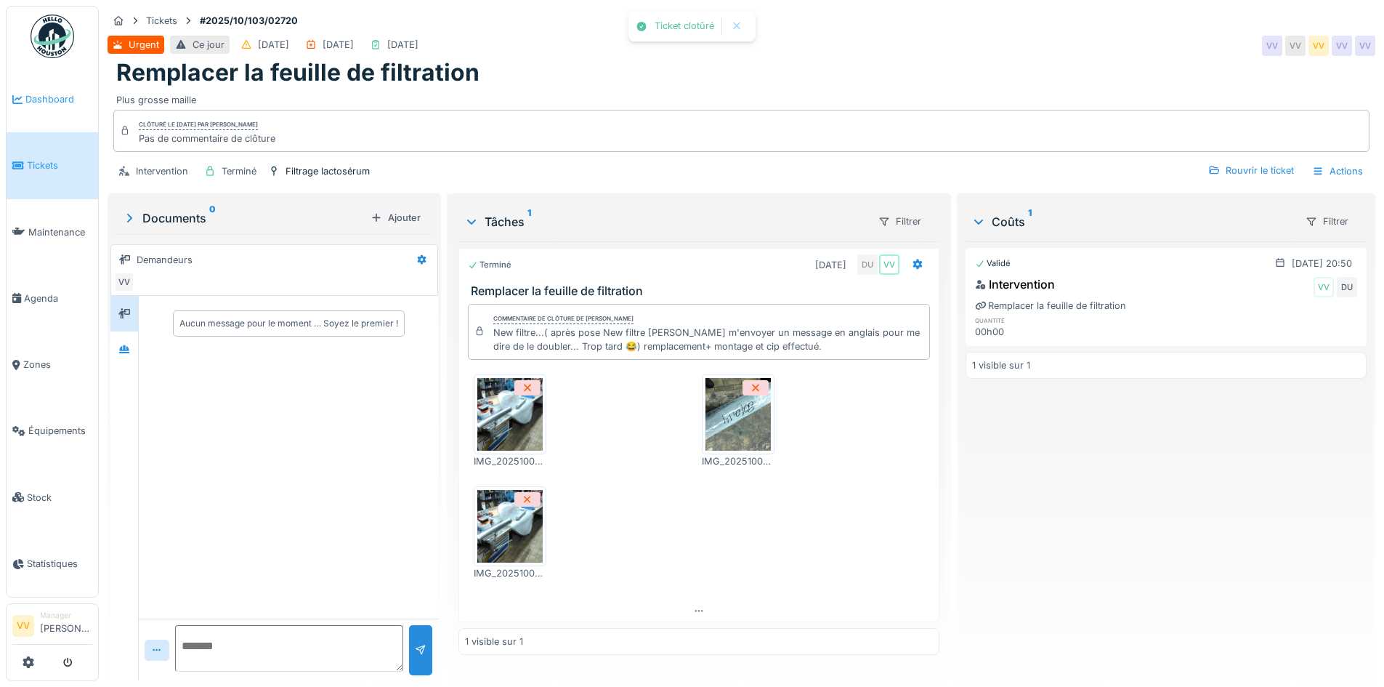
click at [48, 92] on span "Dashboard" at bounding box center [58, 99] width 67 height 14
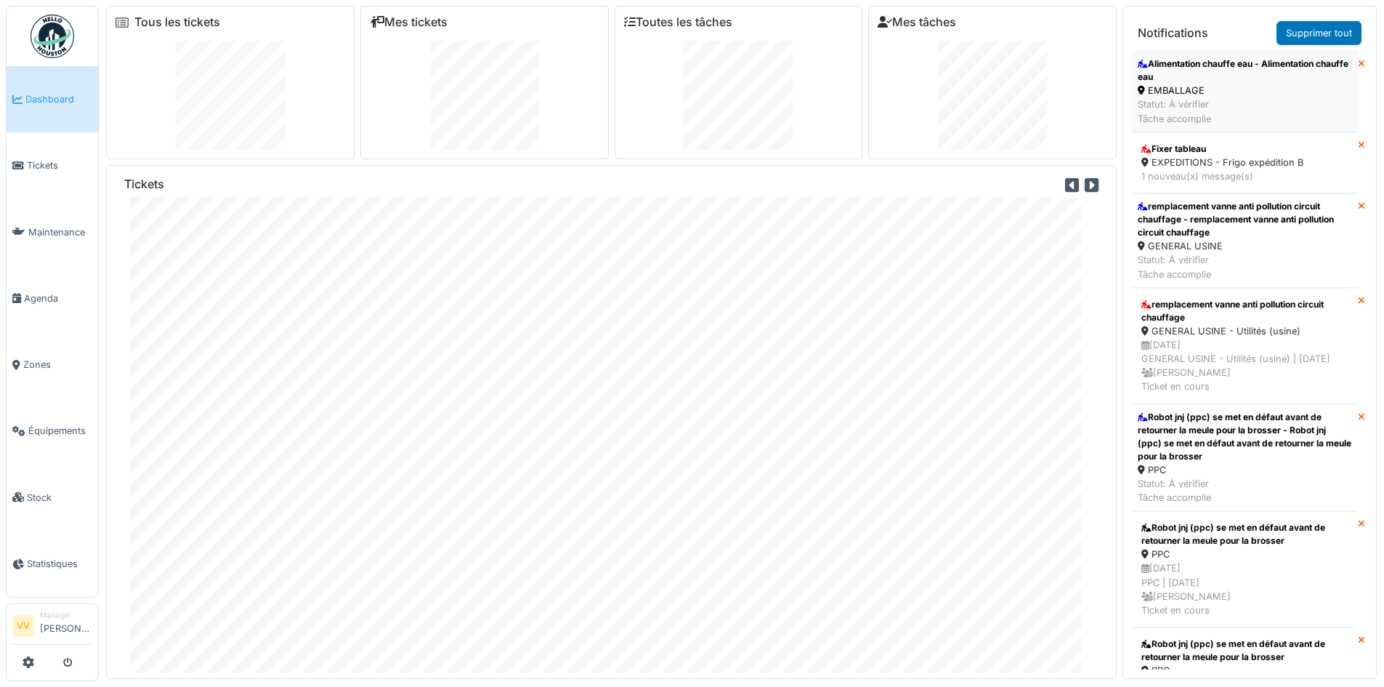
click at [1255, 78] on div "Alimentation chauffe eau - Alimentation chauffe eau" at bounding box center [1245, 70] width 214 height 26
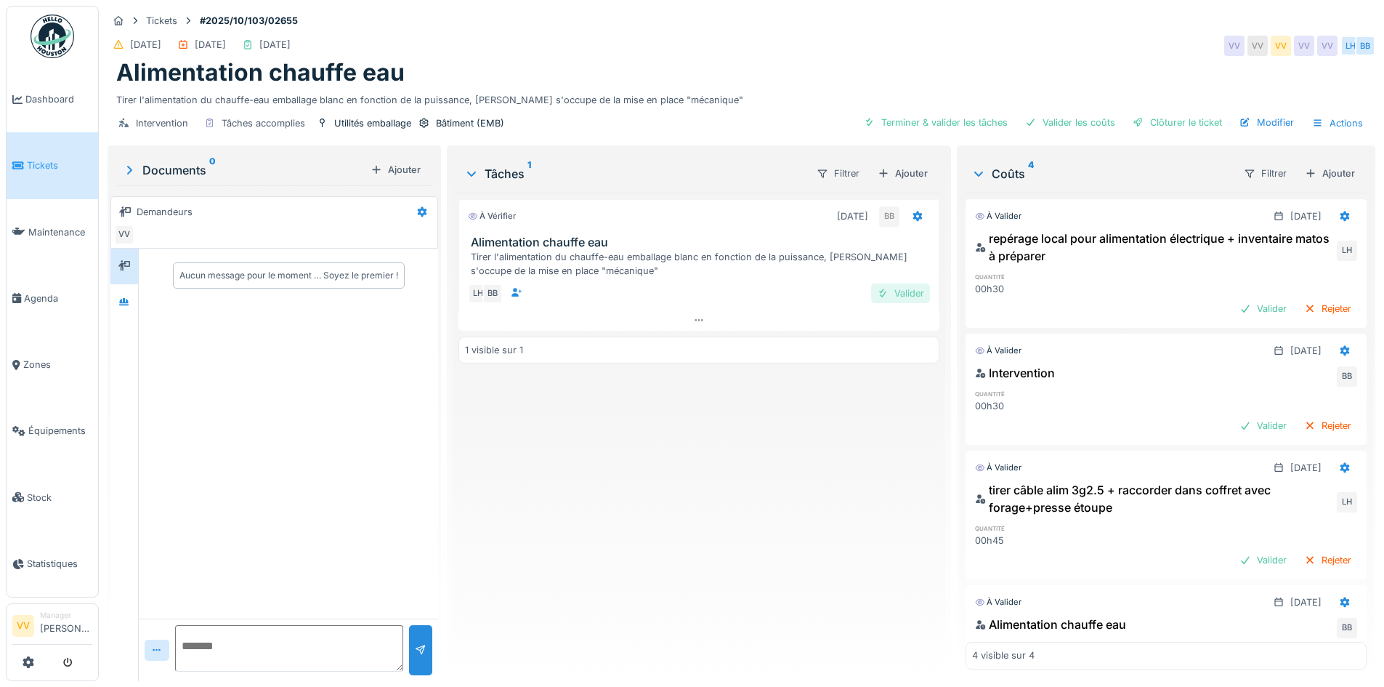
click at [891, 289] on div "Valider" at bounding box center [900, 293] width 59 height 20
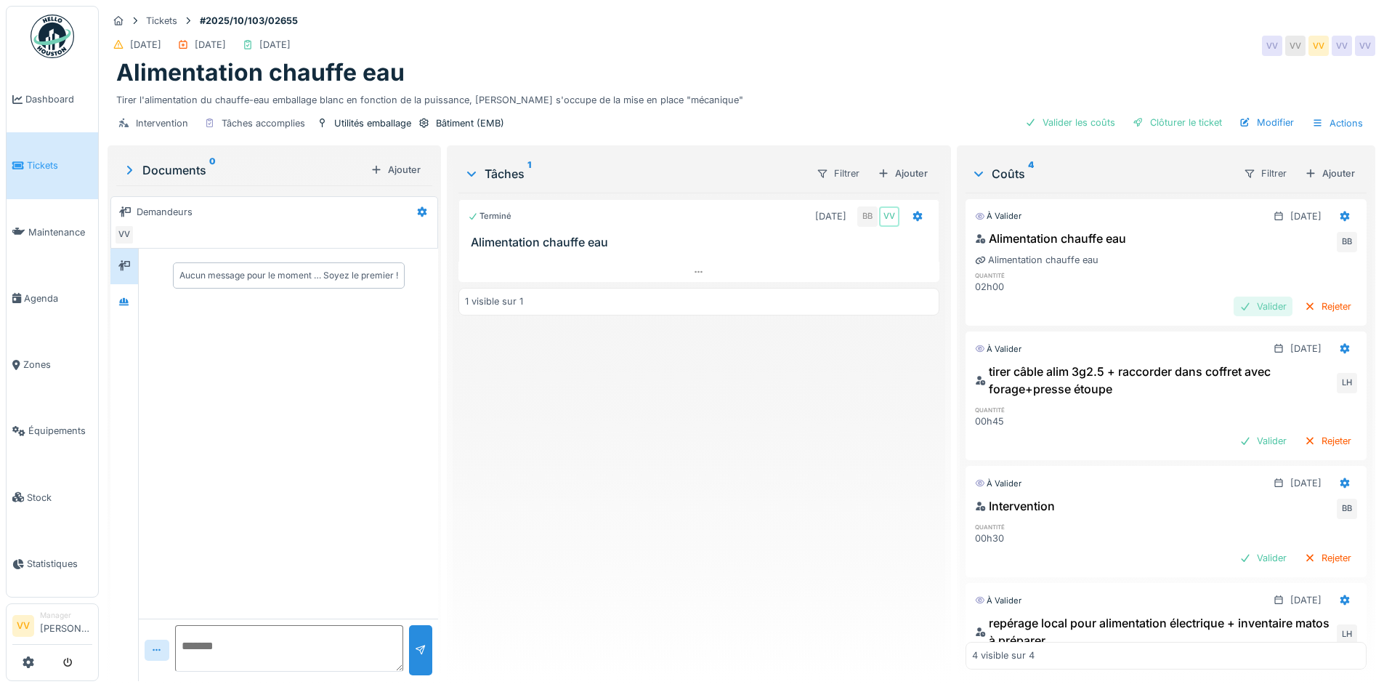
click at [1234, 304] on div "Valider" at bounding box center [1263, 306] width 59 height 20
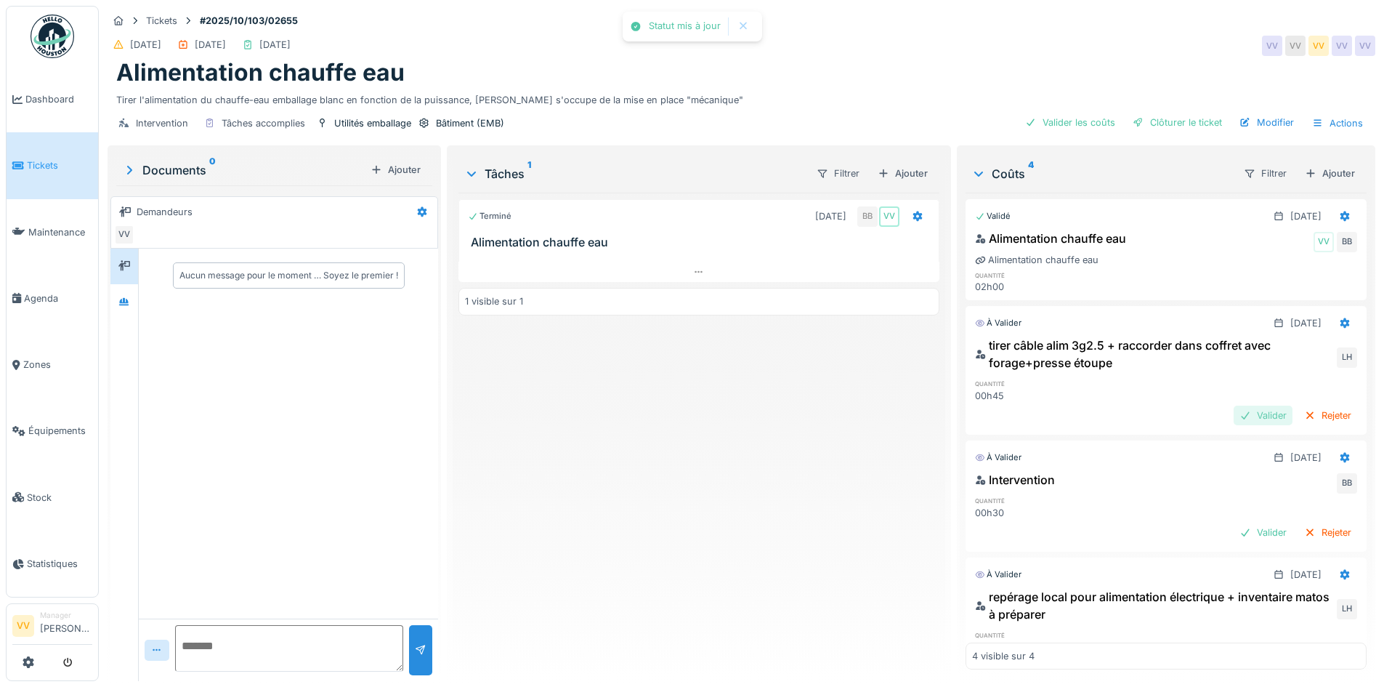
click at [1234, 415] on div "Valider" at bounding box center [1263, 415] width 59 height 20
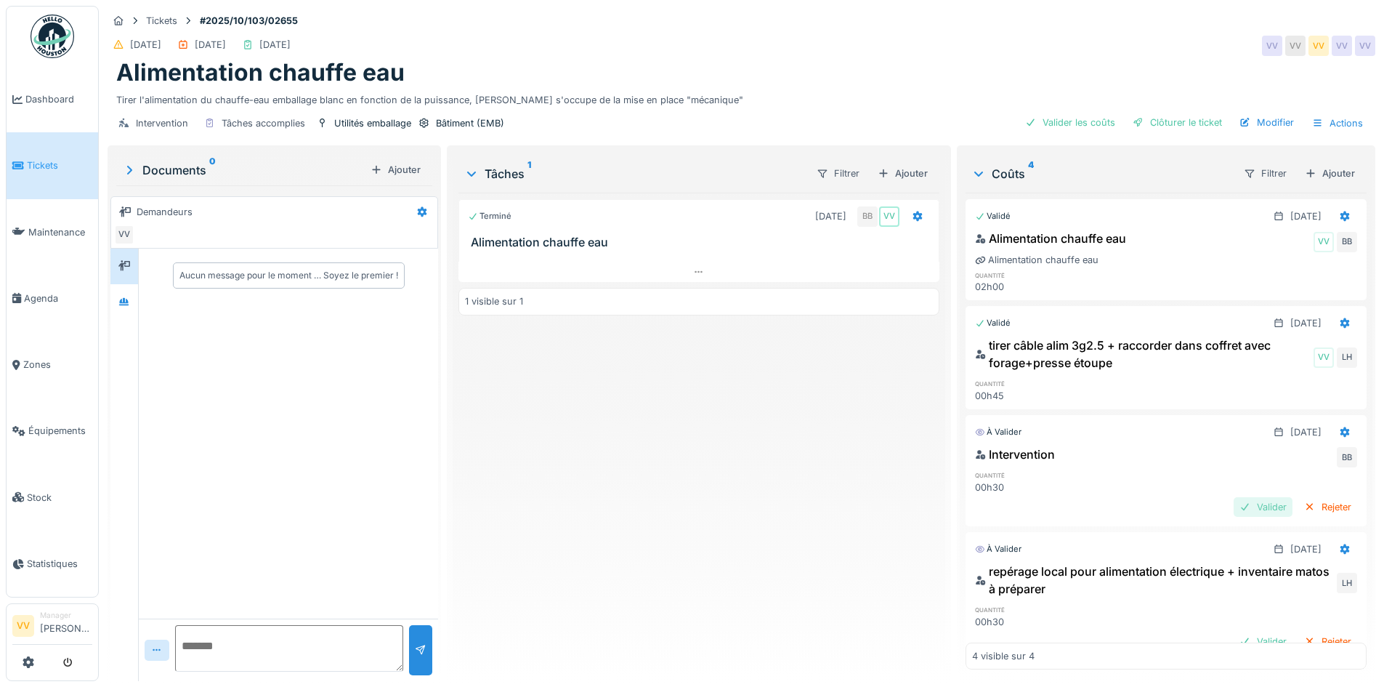
click at [1239, 506] on div "Valider" at bounding box center [1263, 507] width 59 height 20
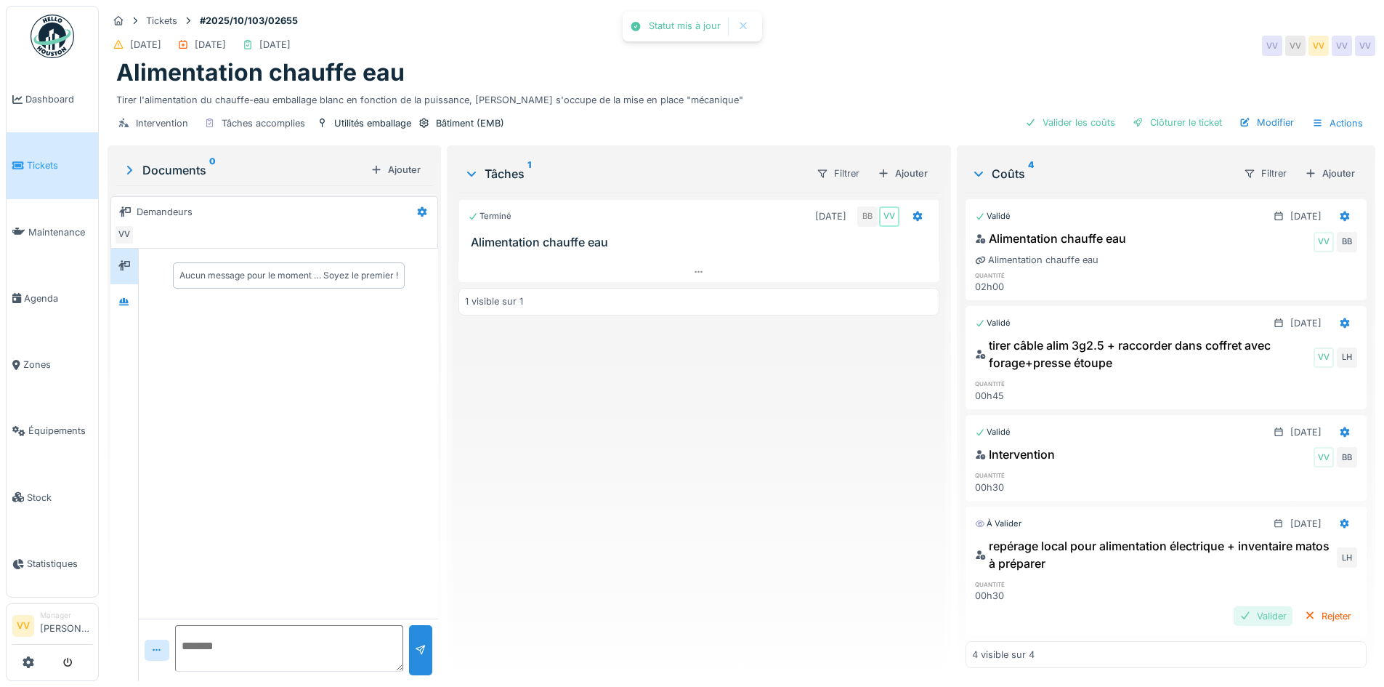
click at [1234, 612] on div "Valider" at bounding box center [1263, 616] width 59 height 20
click at [1167, 110] on div "Intervention Tâches accomplies Utilités emballage Bâtiment (EMB) Clôturer le ti…" at bounding box center [742, 123] width 1268 height 33
click at [1175, 122] on div "Clôturer le ticket" at bounding box center [1177, 123] width 101 height 20
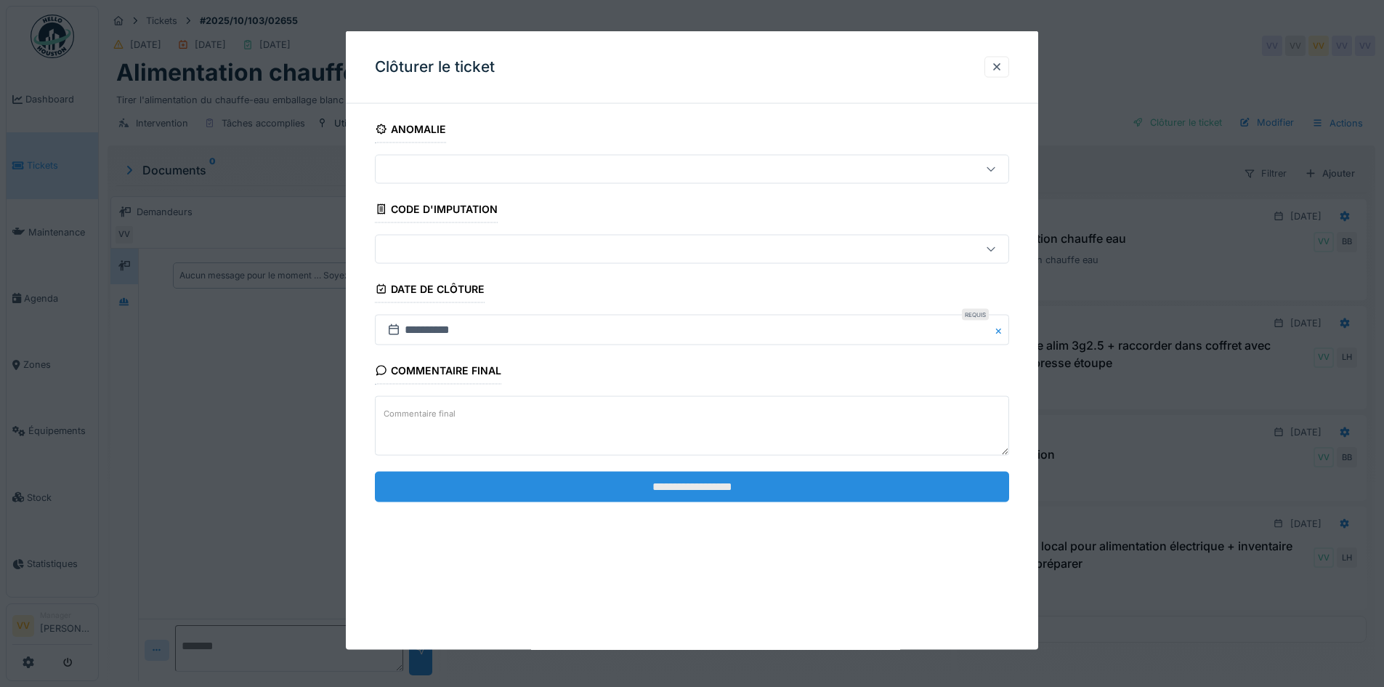
click at [695, 489] on input "**********" at bounding box center [692, 486] width 634 height 31
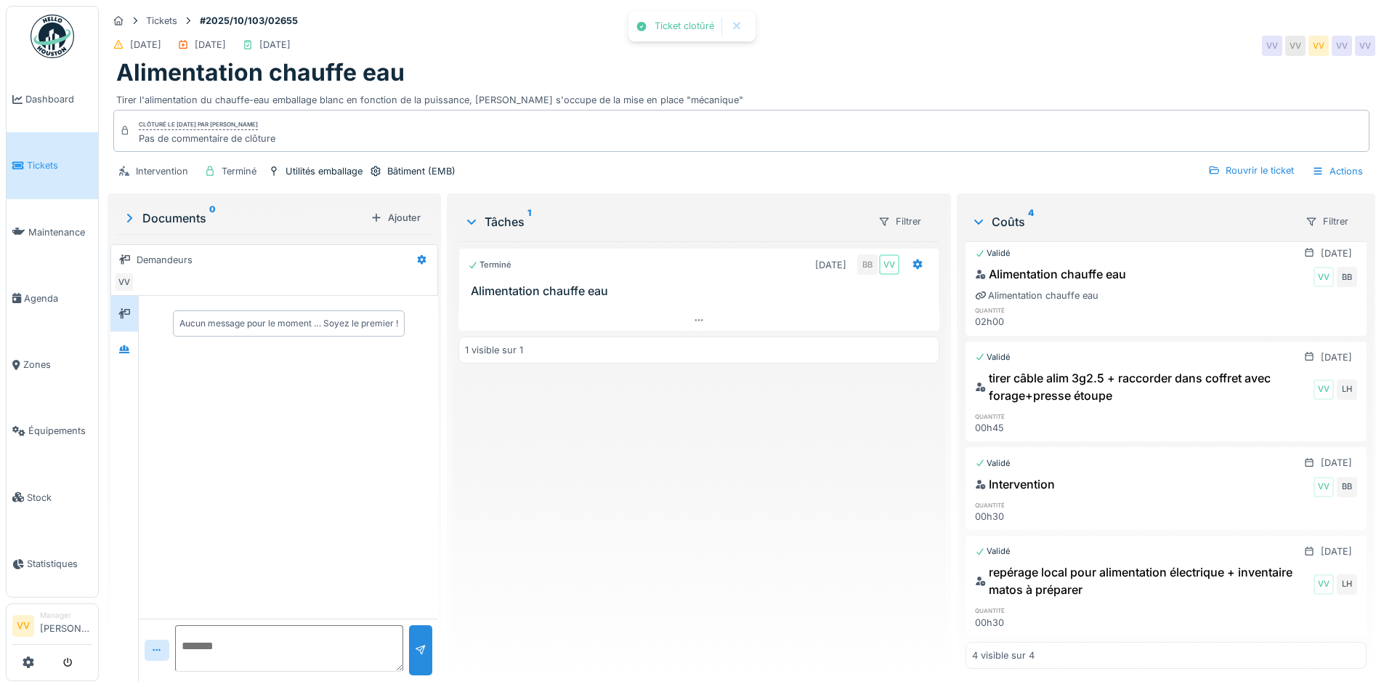
scroll to position [11, 0]
click at [33, 153] on link "Tickets" at bounding box center [53, 165] width 92 height 66
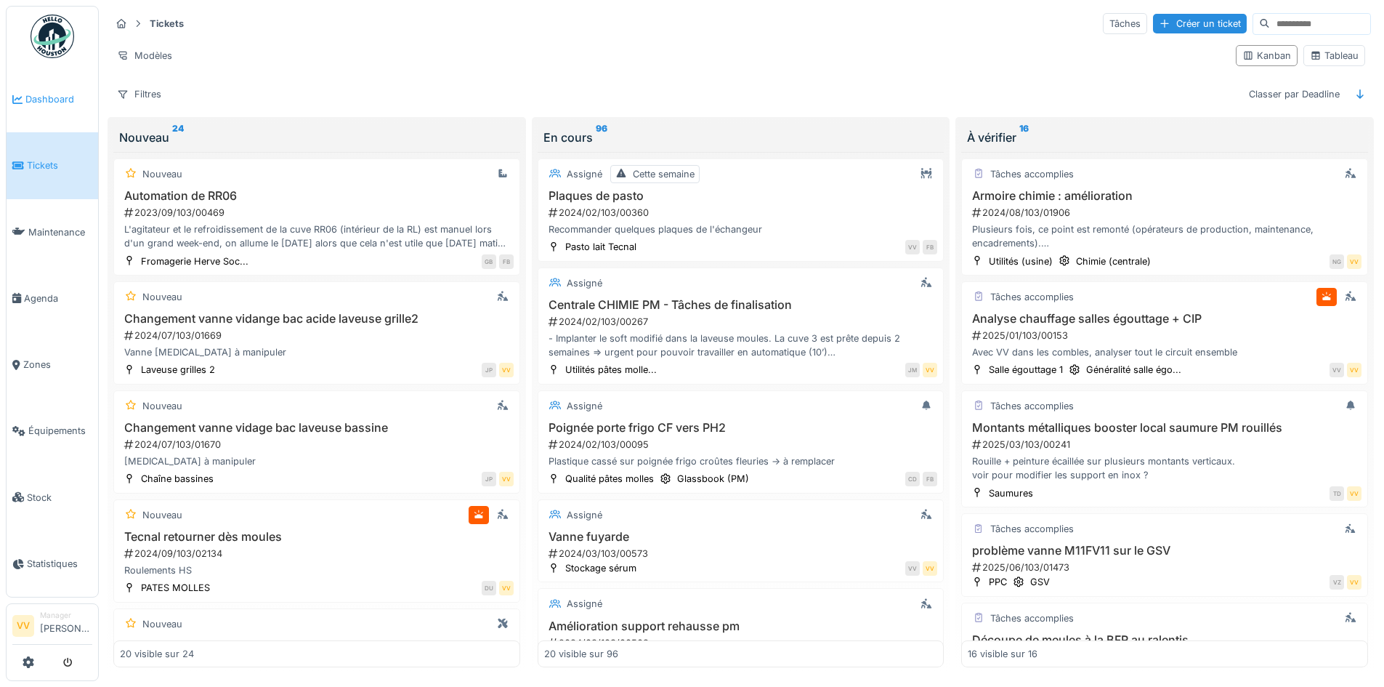
click at [39, 108] on link "Dashboard" at bounding box center [53, 99] width 92 height 66
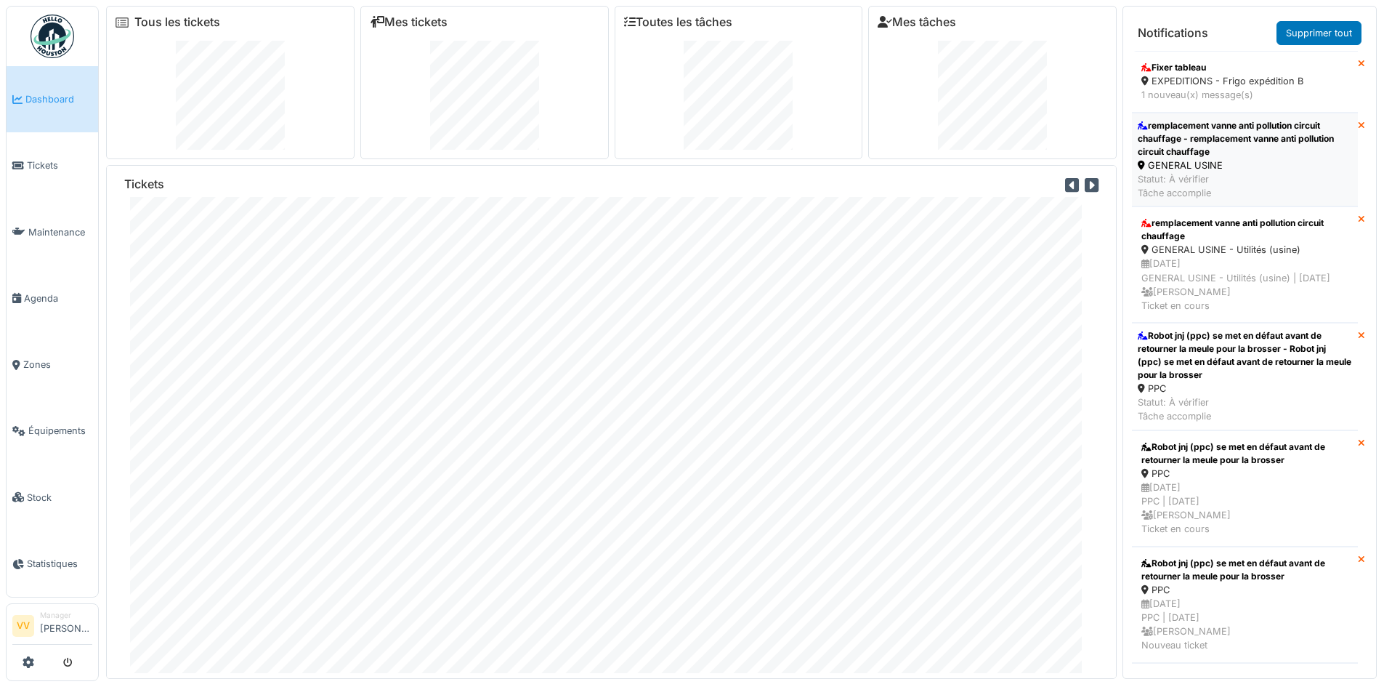
click at [1315, 143] on div "remplacement vanne anti pollution circuit chauffage - remplacement vanne anti p…" at bounding box center [1245, 138] width 214 height 39
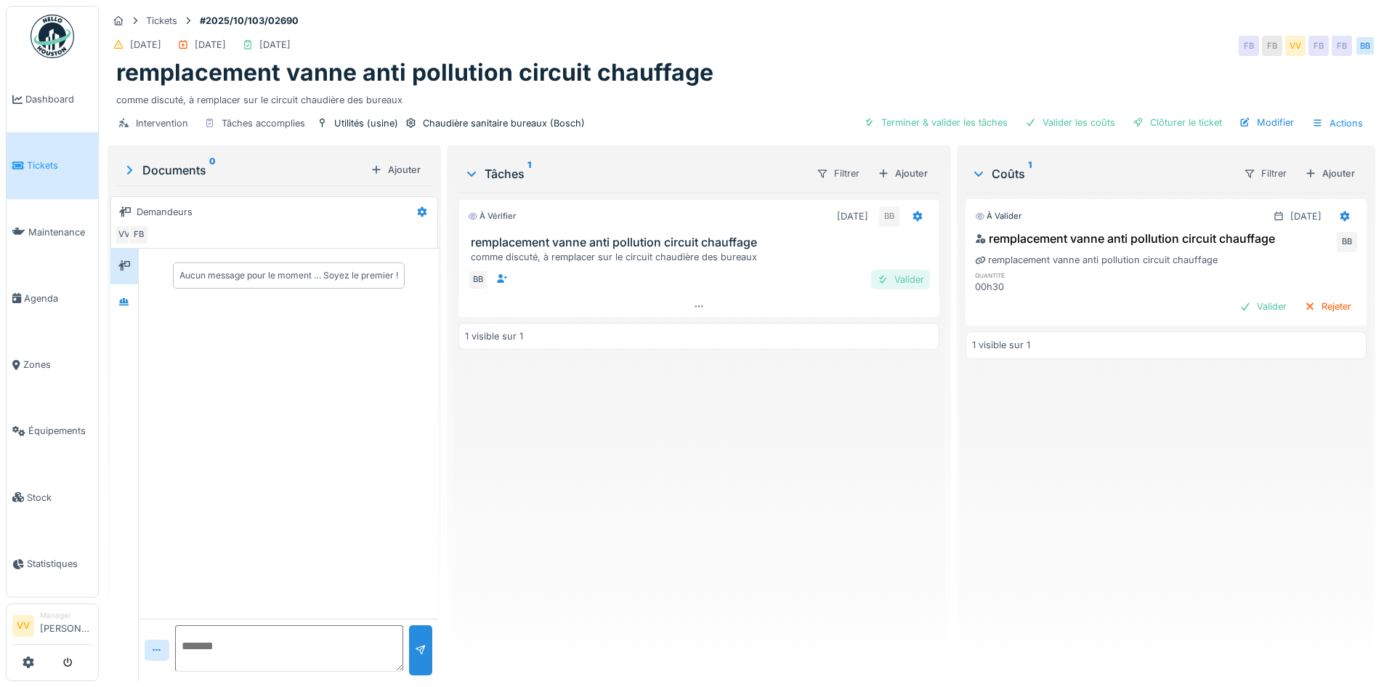
click at [877, 280] on div at bounding box center [883, 279] width 12 height 14
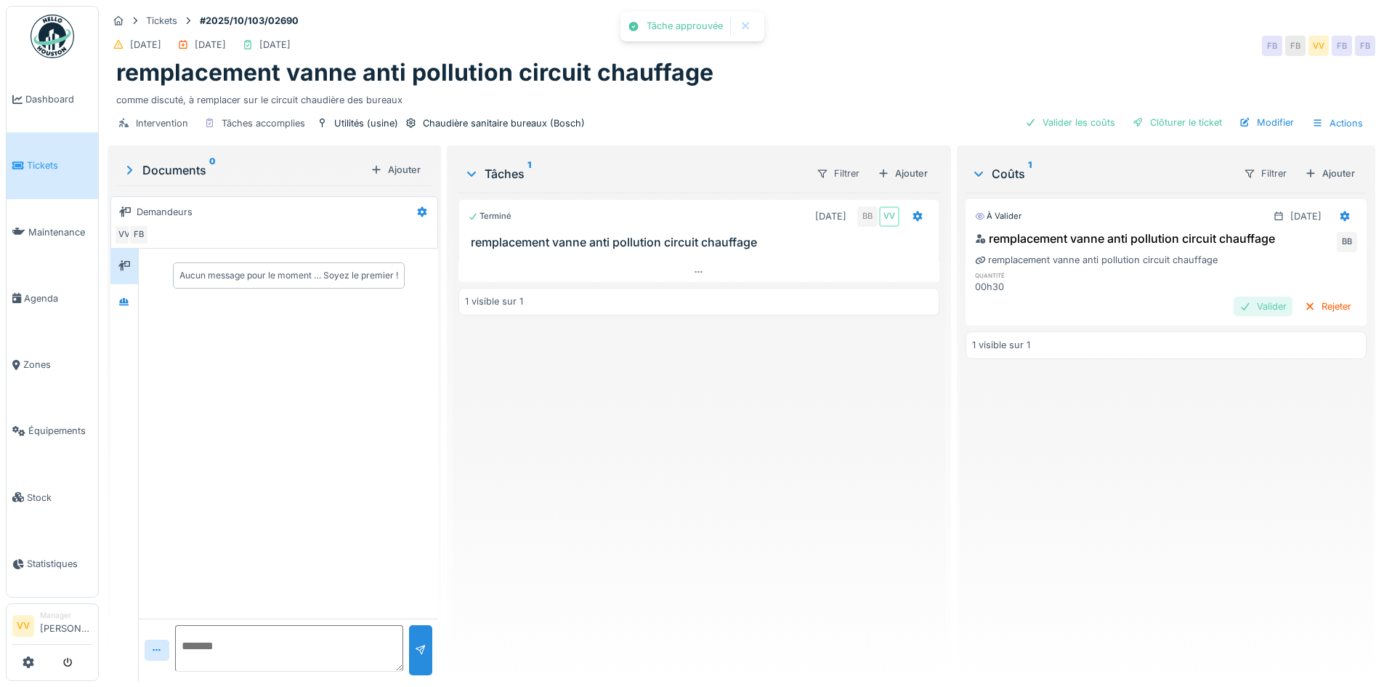
click at [1252, 307] on div "Valider" at bounding box center [1263, 306] width 59 height 20
click at [1170, 115] on div "Clôturer le ticket" at bounding box center [1177, 123] width 101 height 20
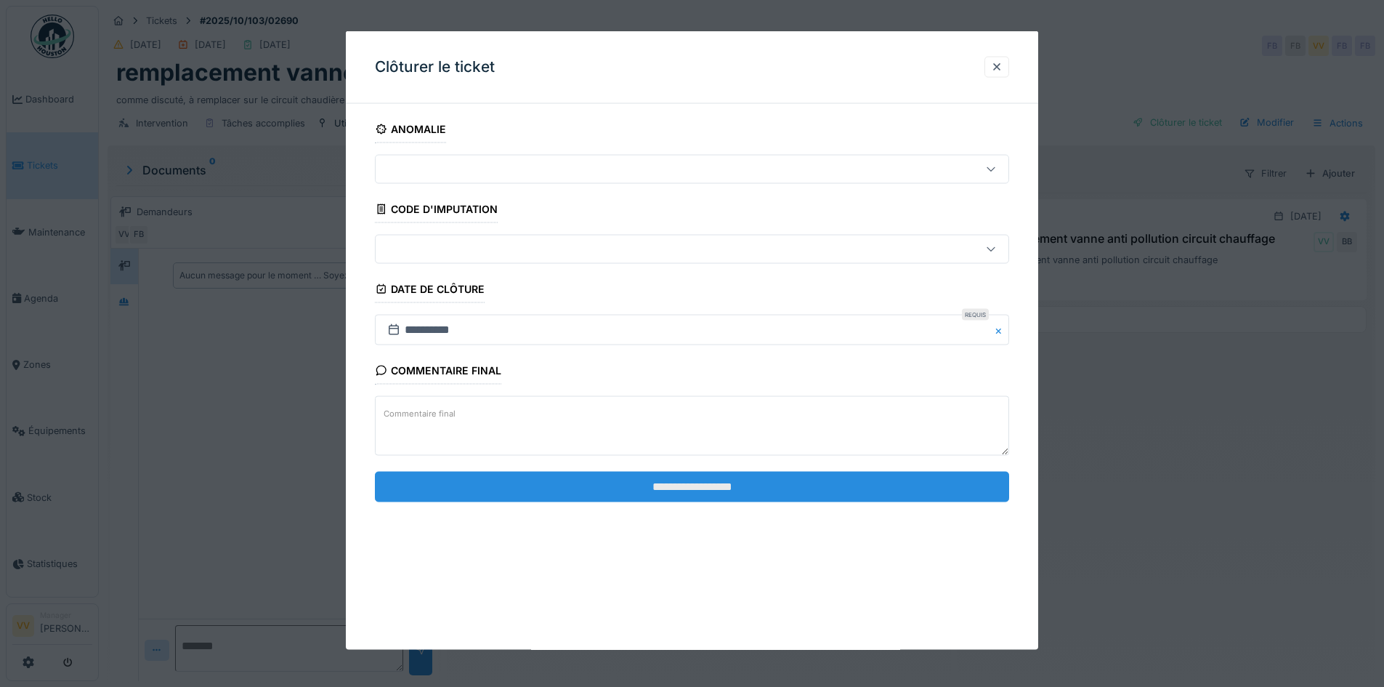
click at [705, 481] on input "**********" at bounding box center [692, 486] width 634 height 31
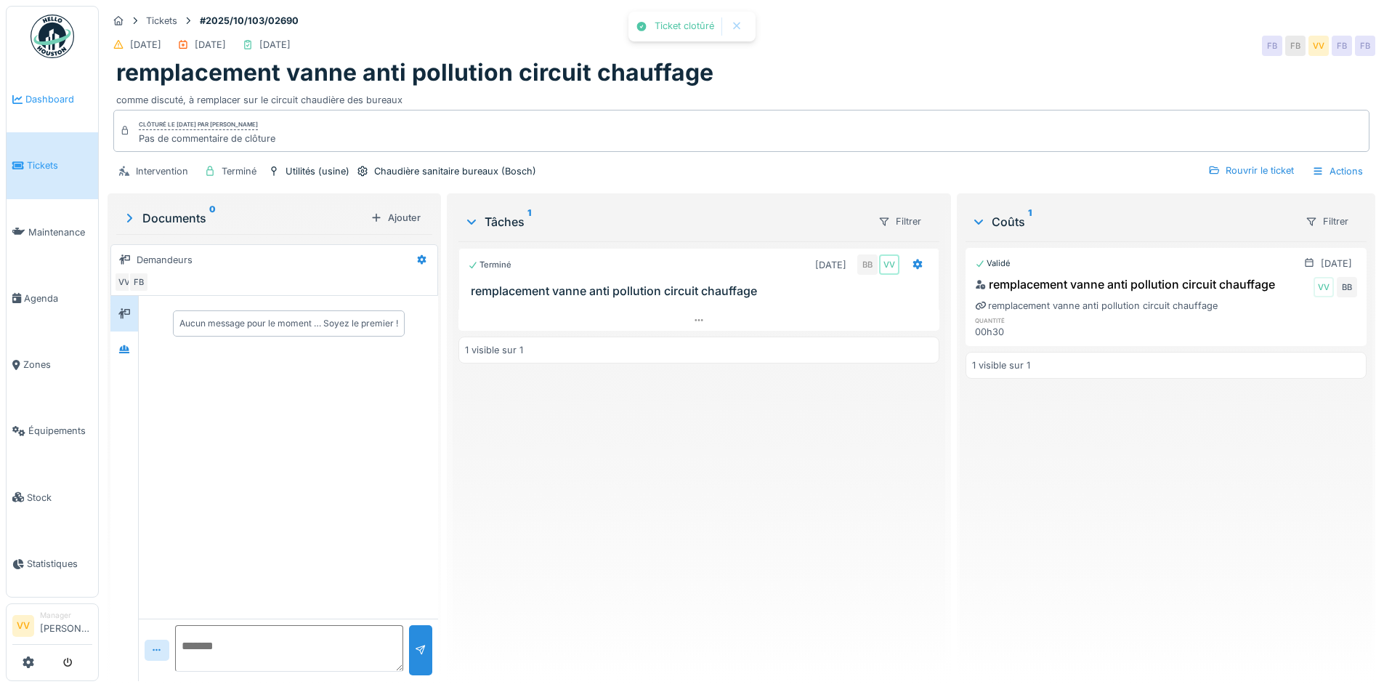
click at [53, 102] on span "Dashboard" at bounding box center [58, 99] width 67 height 14
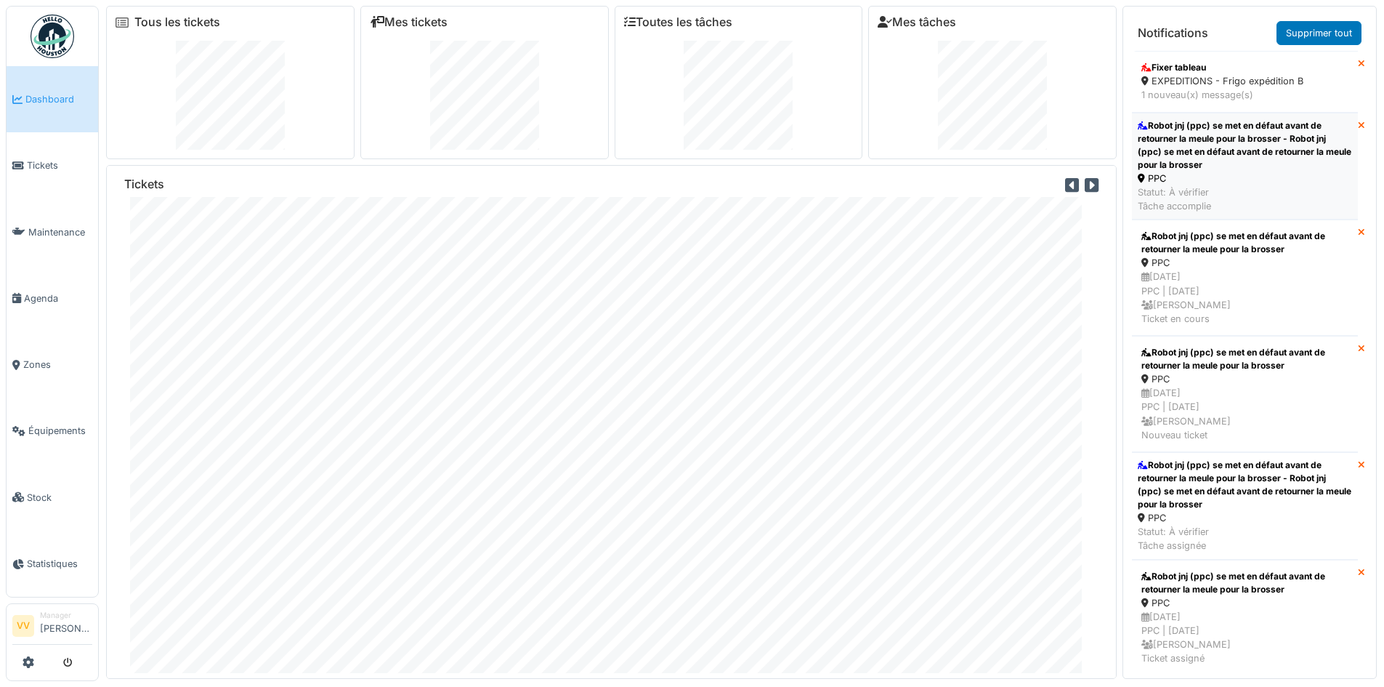
click at [1263, 137] on div "Robot jnj (ppc) se met en défaut avant de retourner la meule pour la brosser - …" at bounding box center [1245, 145] width 214 height 52
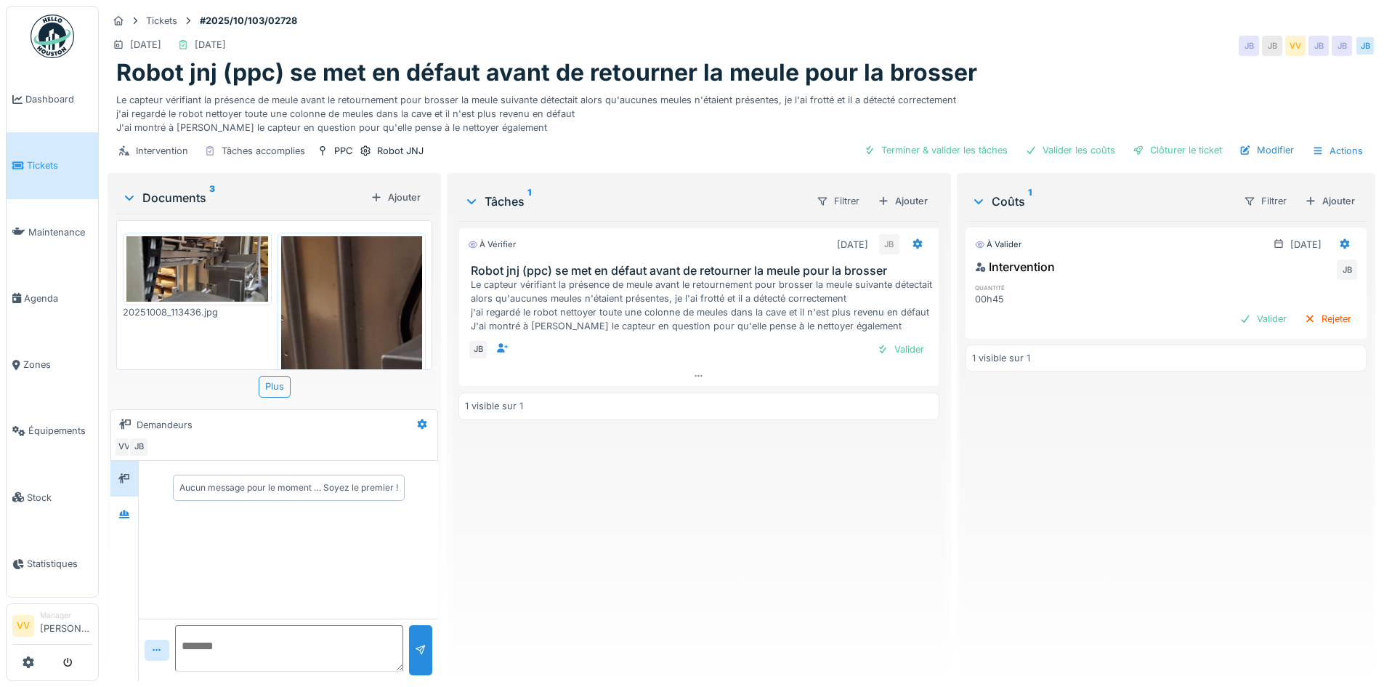
click at [207, 267] on img at bounding box center [197, 268] width 142 height 65
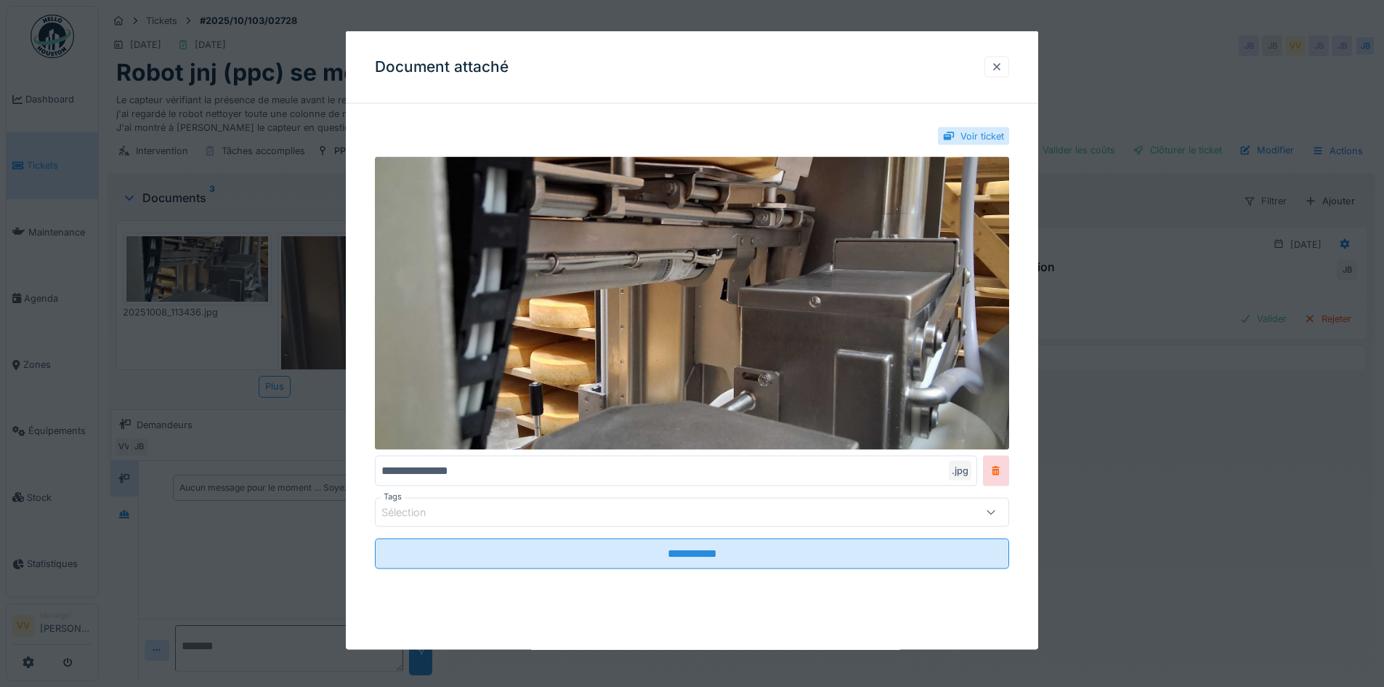
click at [1000, 66] on div at bounding box center [997, 67] width 12 height 14
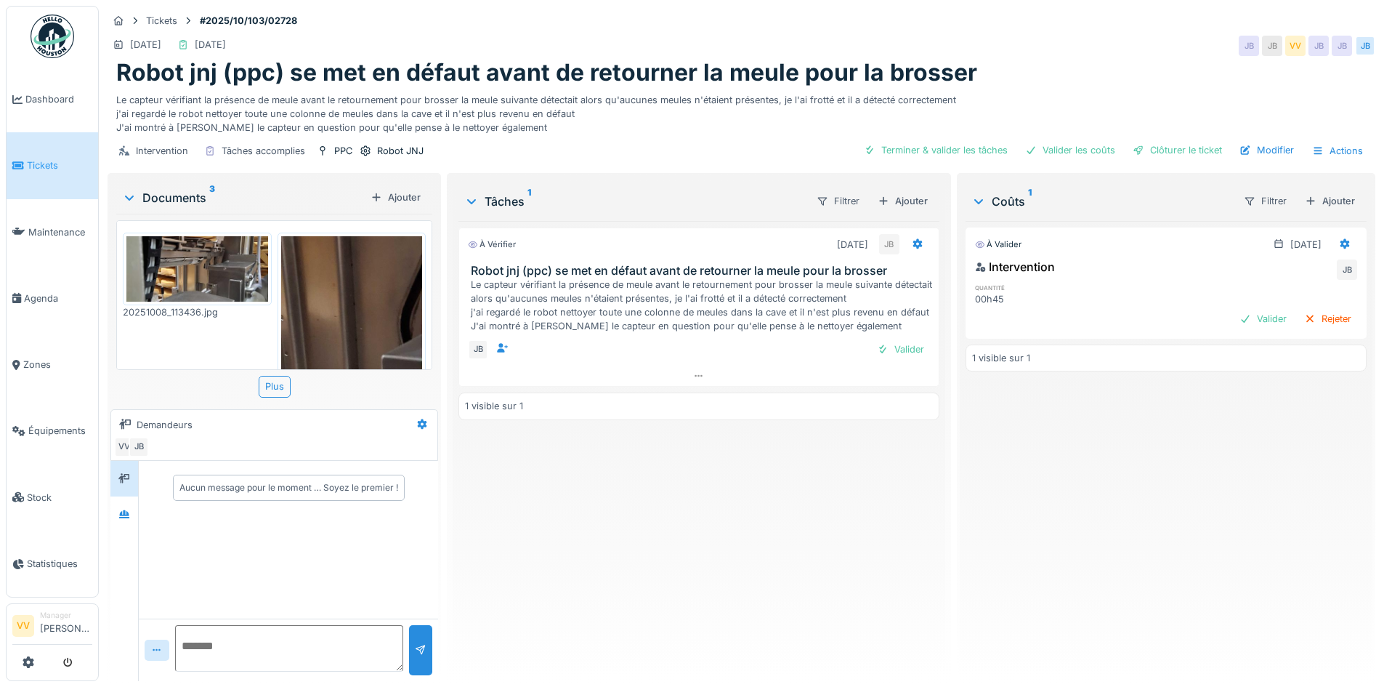
click at [387, 266] on img at bounding box center [352, 389] width 142 height 307
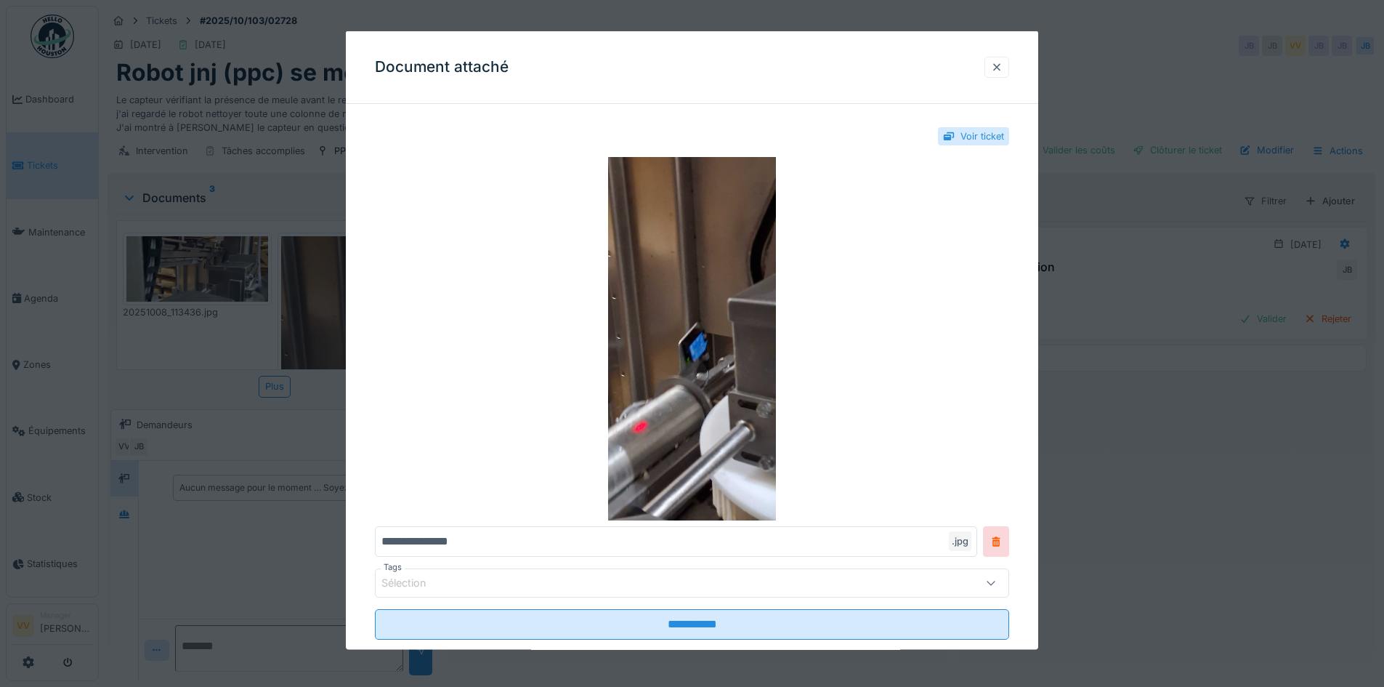
click at [1003, 68] on div at bounding box center [997, 67] width 12 height 14
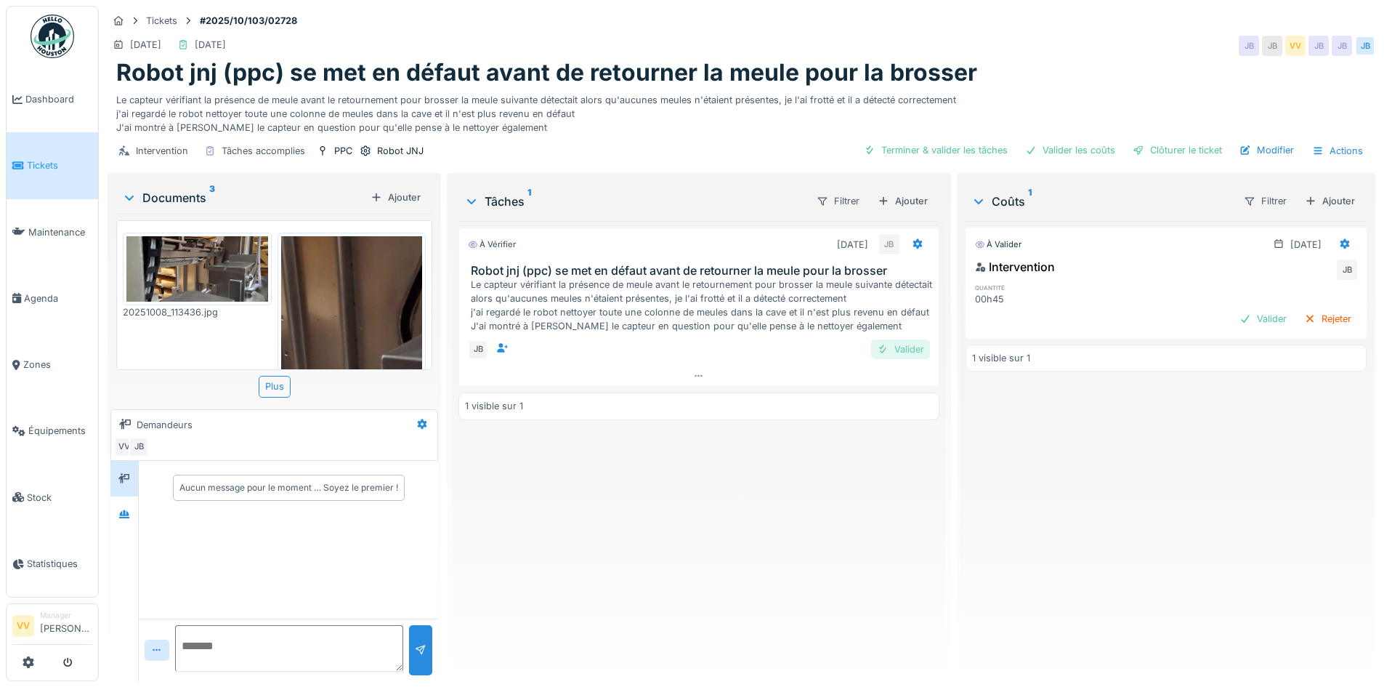
click at [886, 348] on div "Valider" at bounding box center [900, 349] width 59 height 20
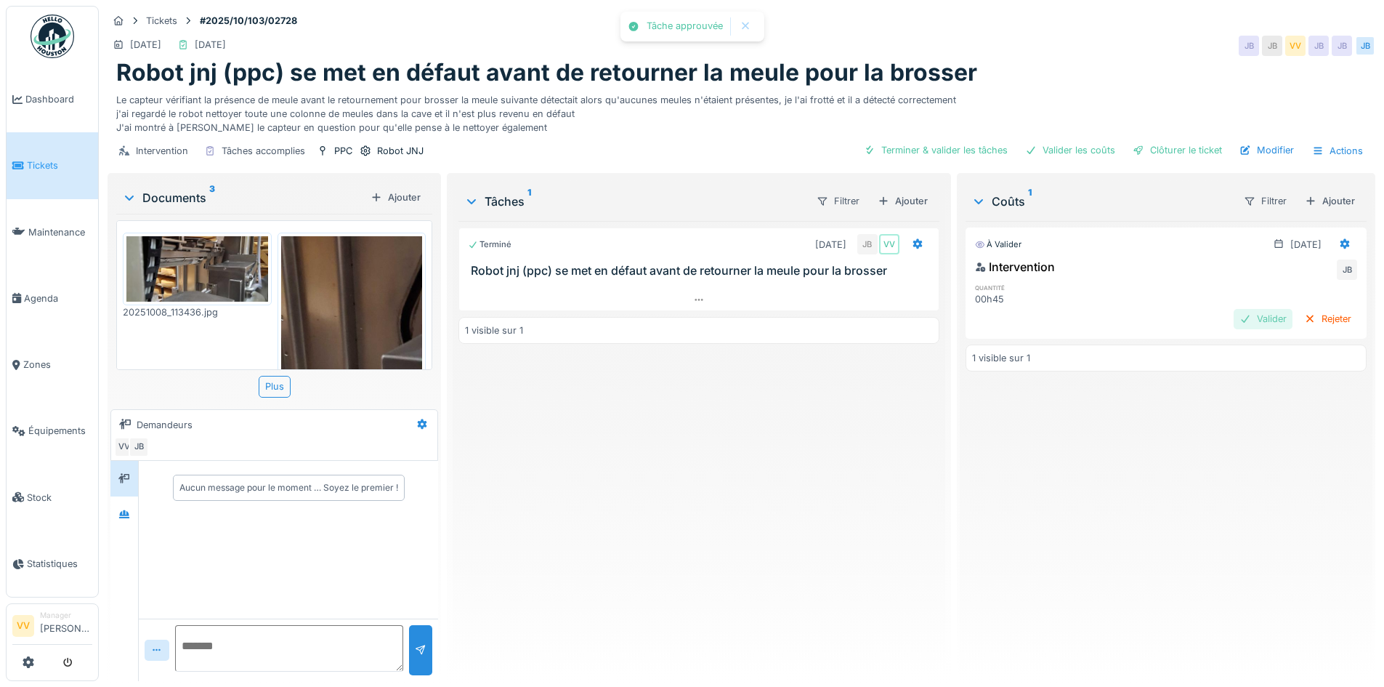
click at [1238, 316] on div "Valider" at bounding box center [1263, 319] width 59 height 20
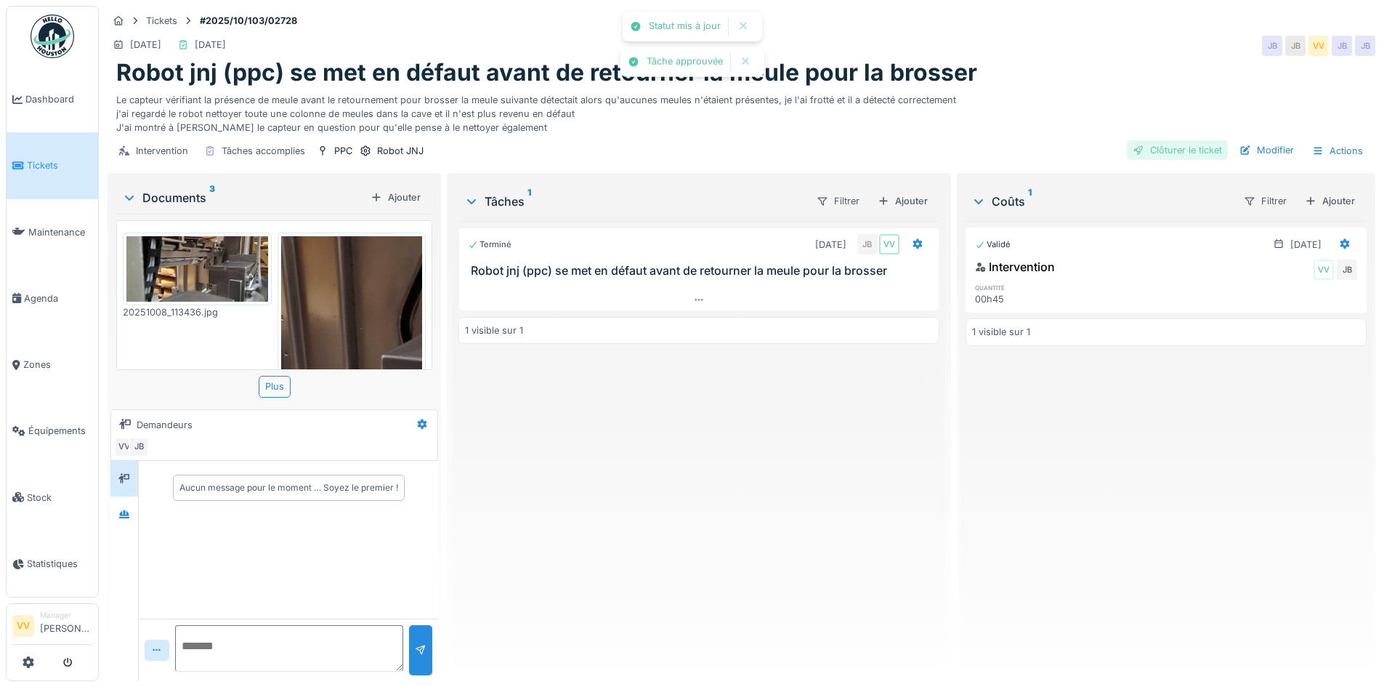
click at [1167, 145] on div "Clôturer le ticket" at bounding box center [1177, 150] width 101 height 20
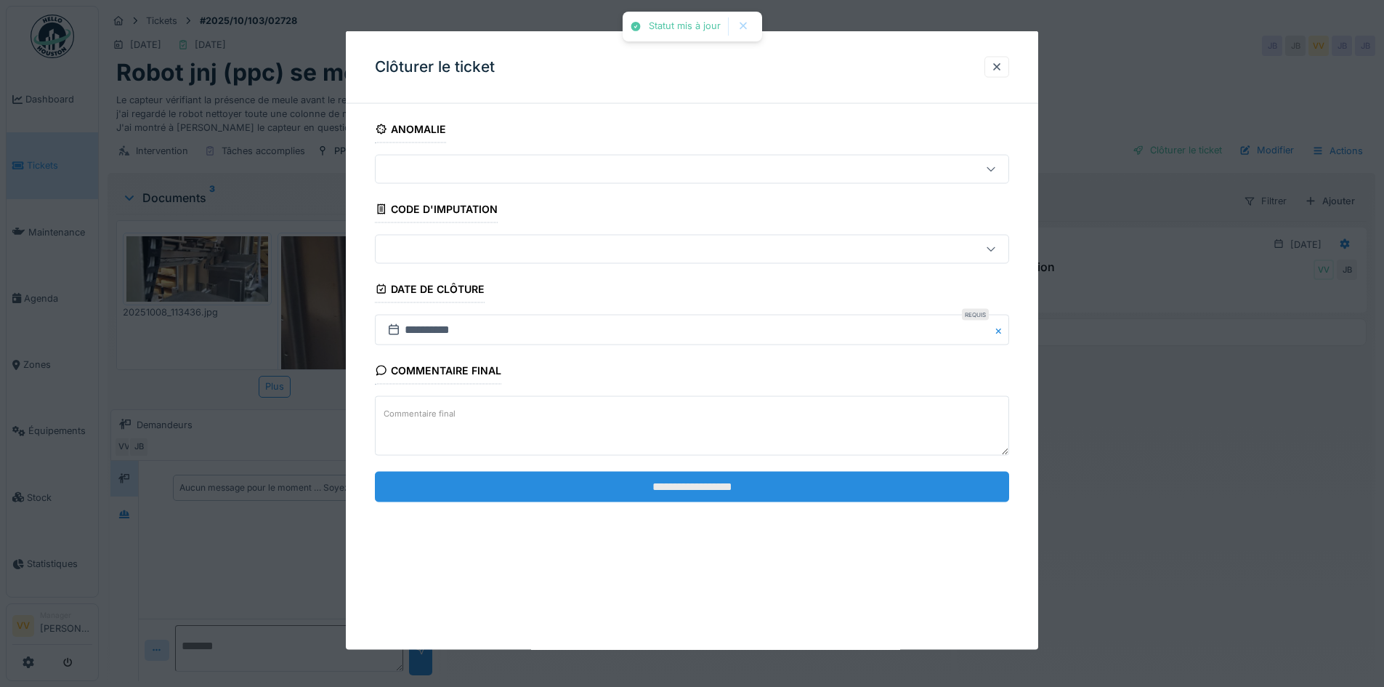
click at [778, 487] on input "**********" at bounding box center [692, 486] width 634 height 31
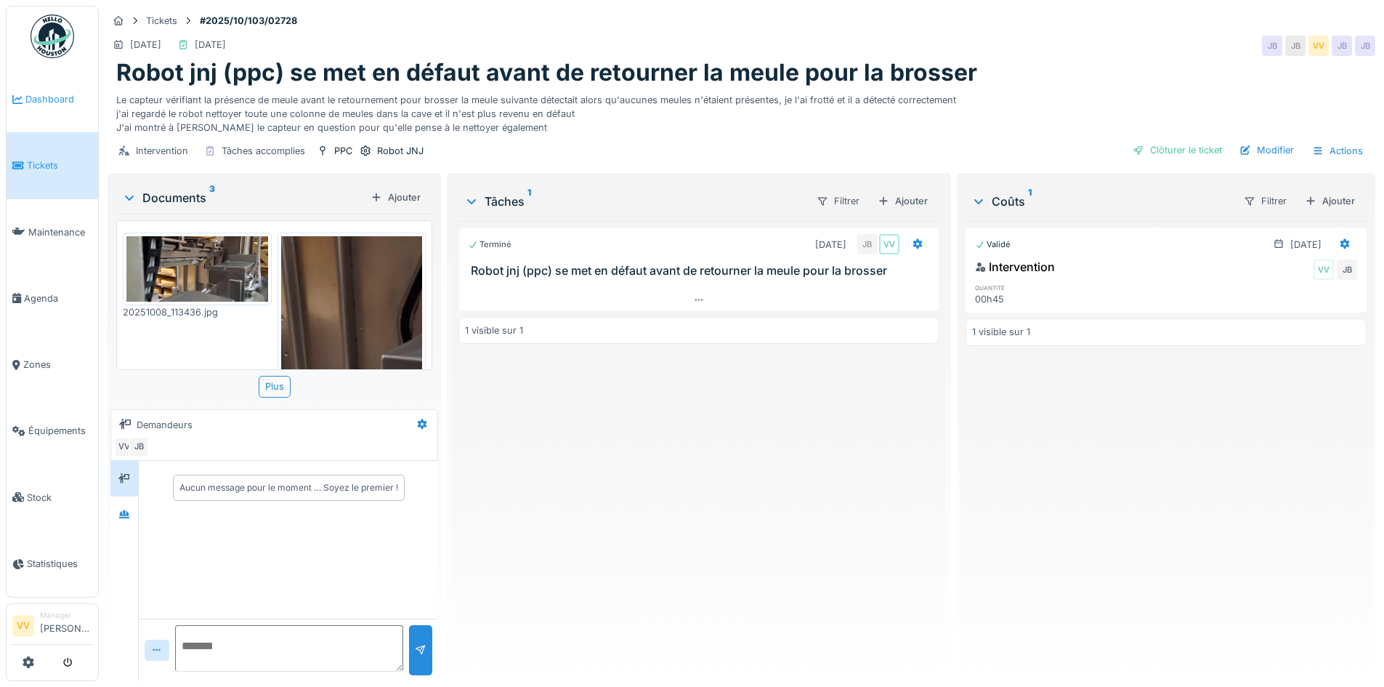
click at [29, 93] on span "Dashboard" at bounding box center [58, 99] width 67 height 14
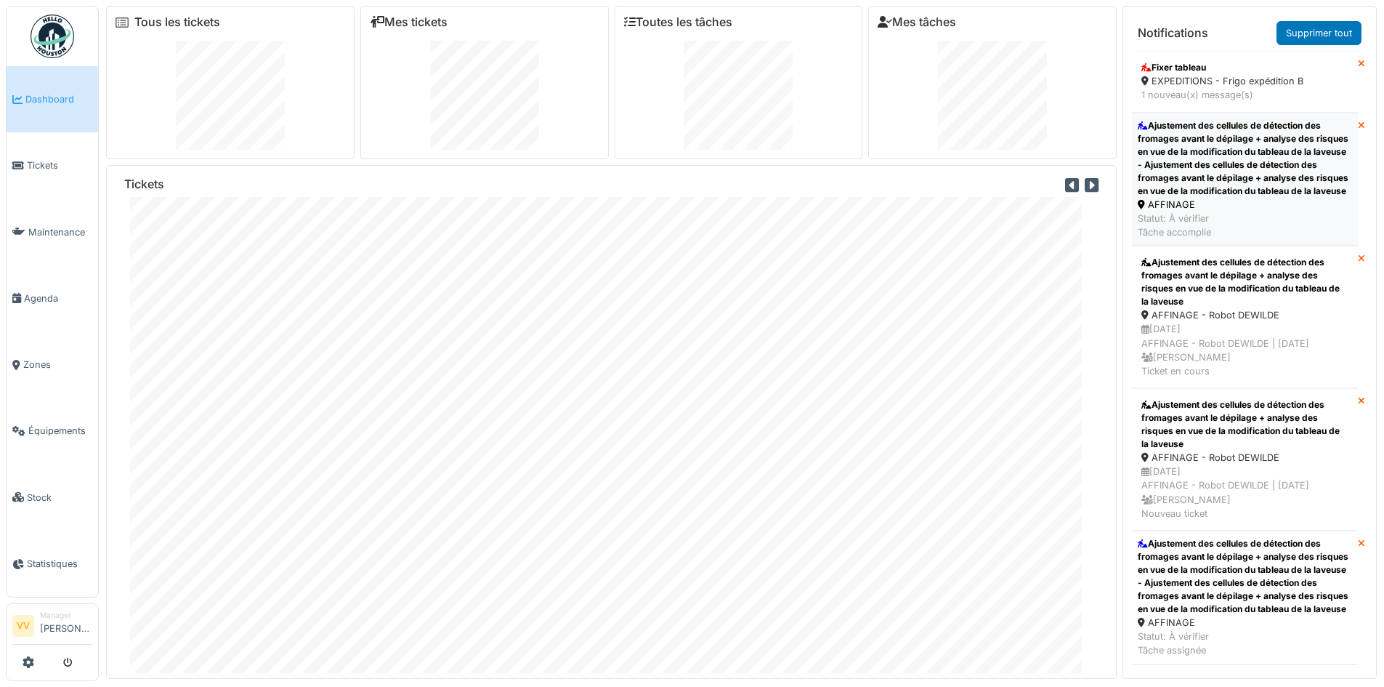
click at [1280, 146] on div "Ajustement des cellules de détection des fromages avant le dépilage + analyse d…" at bounding box center [1245, 158] width 214 height 78
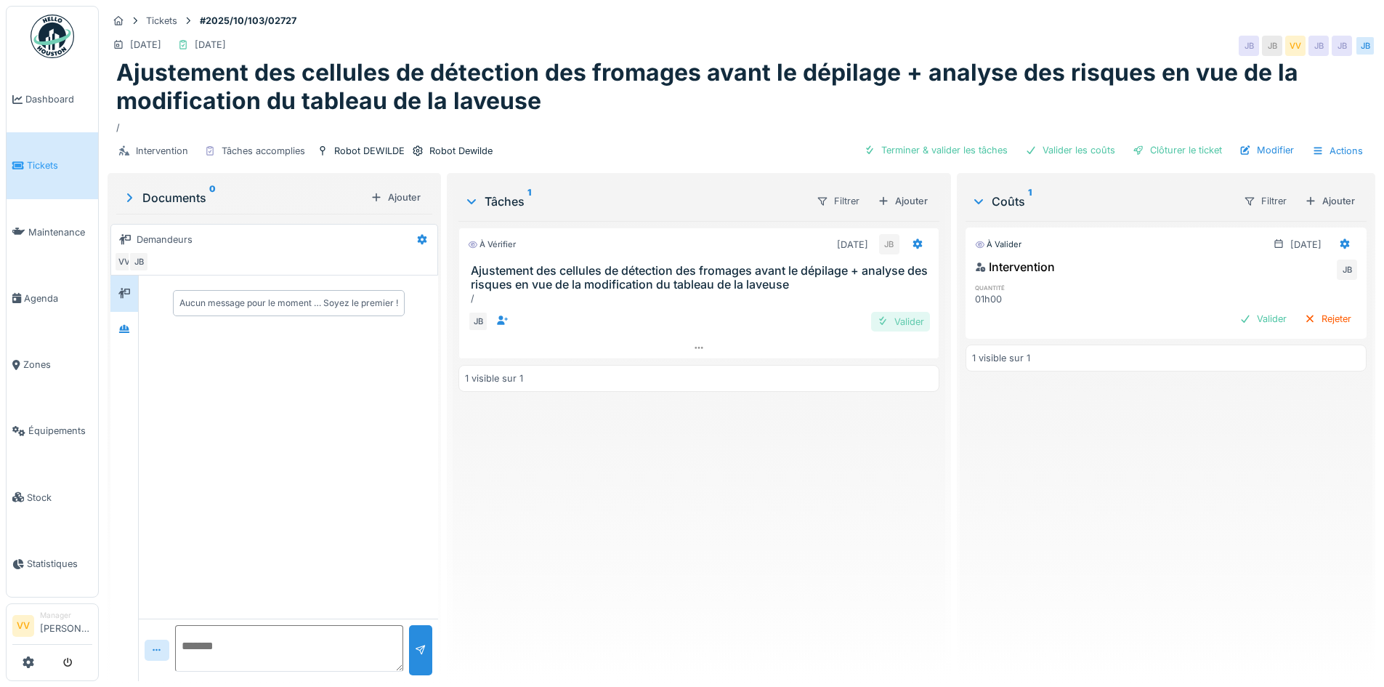
click at [891, 323] on div "Valider" at bounding box center [900, 322] width 59 height 20
click at [1252, 339] on div "À valider 08/10/2025 Intervention JB quantité 01h00 Valider Rejeter 1 visible s…" at bounding box center [1166, 445] width 401 height 448
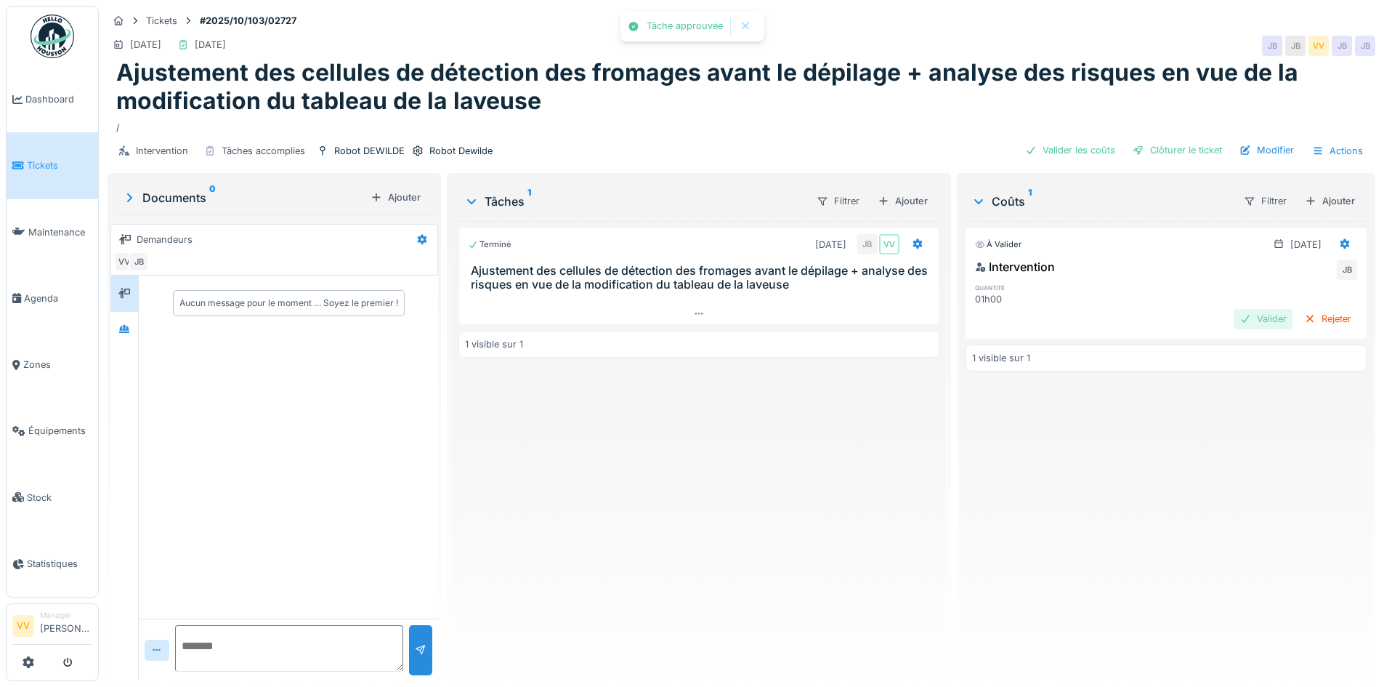
click at [1238, 320] on div "Valider" at bounding box center [1263, 319] width 59 height 20
click at [1163, 147] on div "Clôturer le ticket" at bounding box center [1177, 150] width 101 height 20
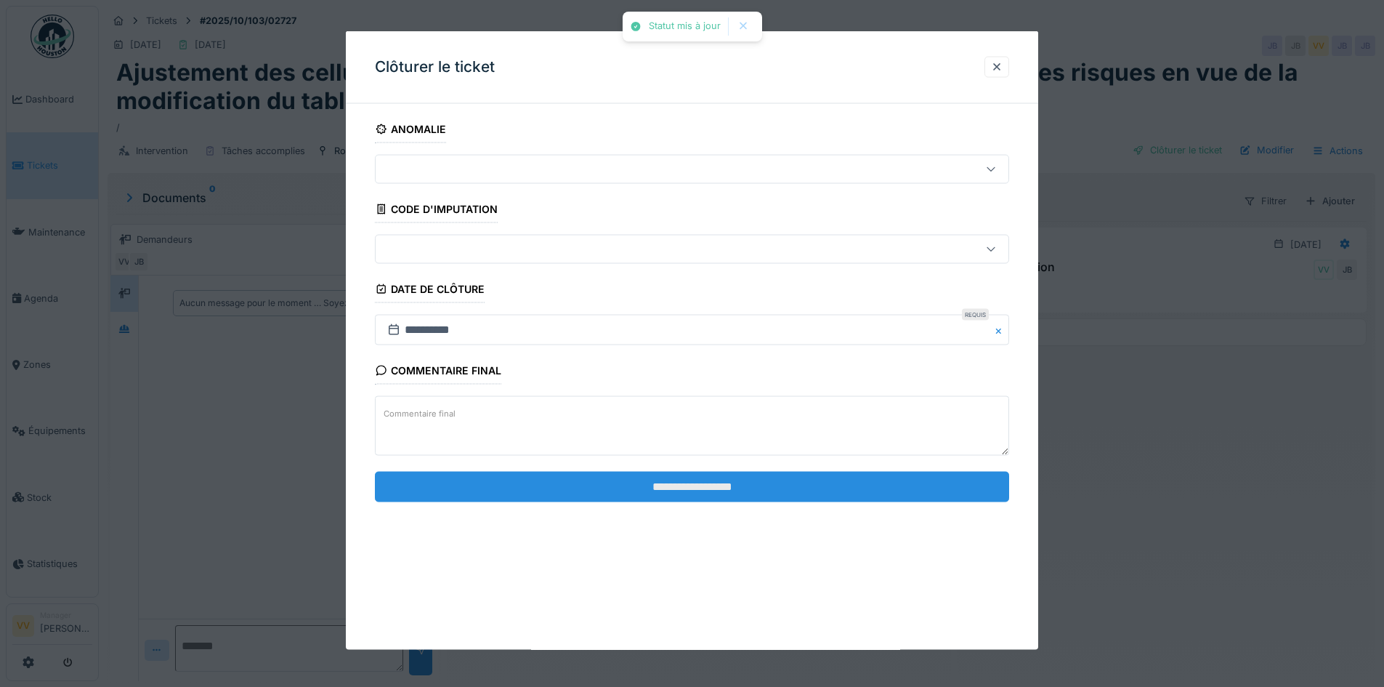
click at [753, 478] on input "**********" at bounding box center [692, 486] width 634 height 31
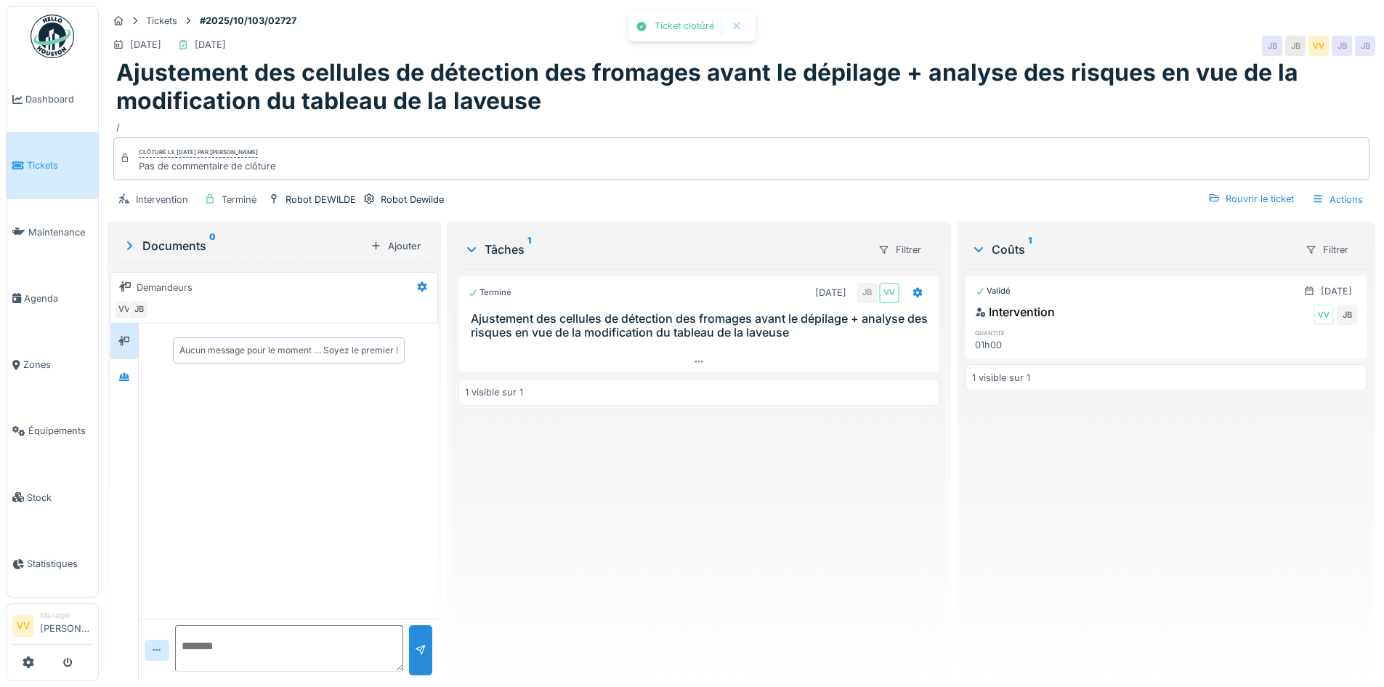
click at [539, 419] on div "Terminé 08/10/2025 JB VV Ajustement des cellules de détection des fromages avan…" at bounding box center [698, 469] width 480 height 400
click at [59, 92] on span "Dashboard" at bounding box center [58, 99] width 67 height 14
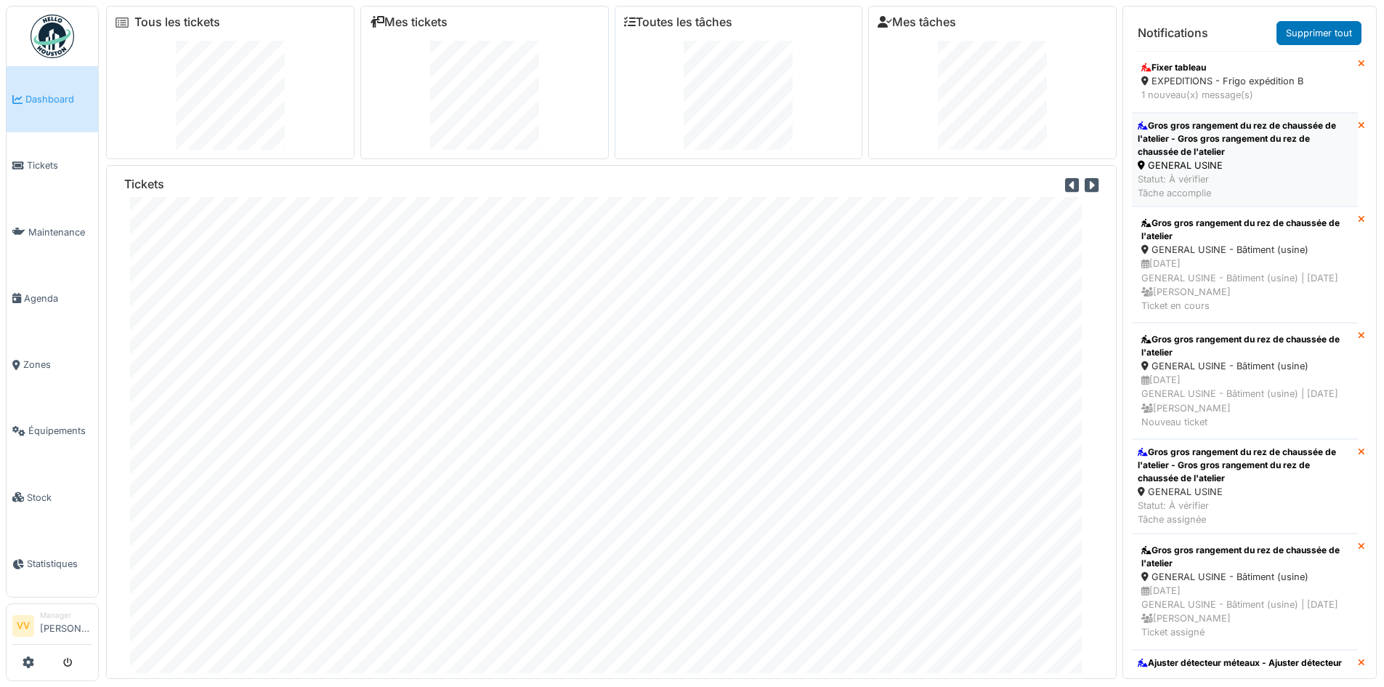
click at [1316, 137] on div "Gros gros rangement du rez de chaussée de l'atelier - Gros gros rangement du re…" at bounding box center [1245, 138] width 214 height 39
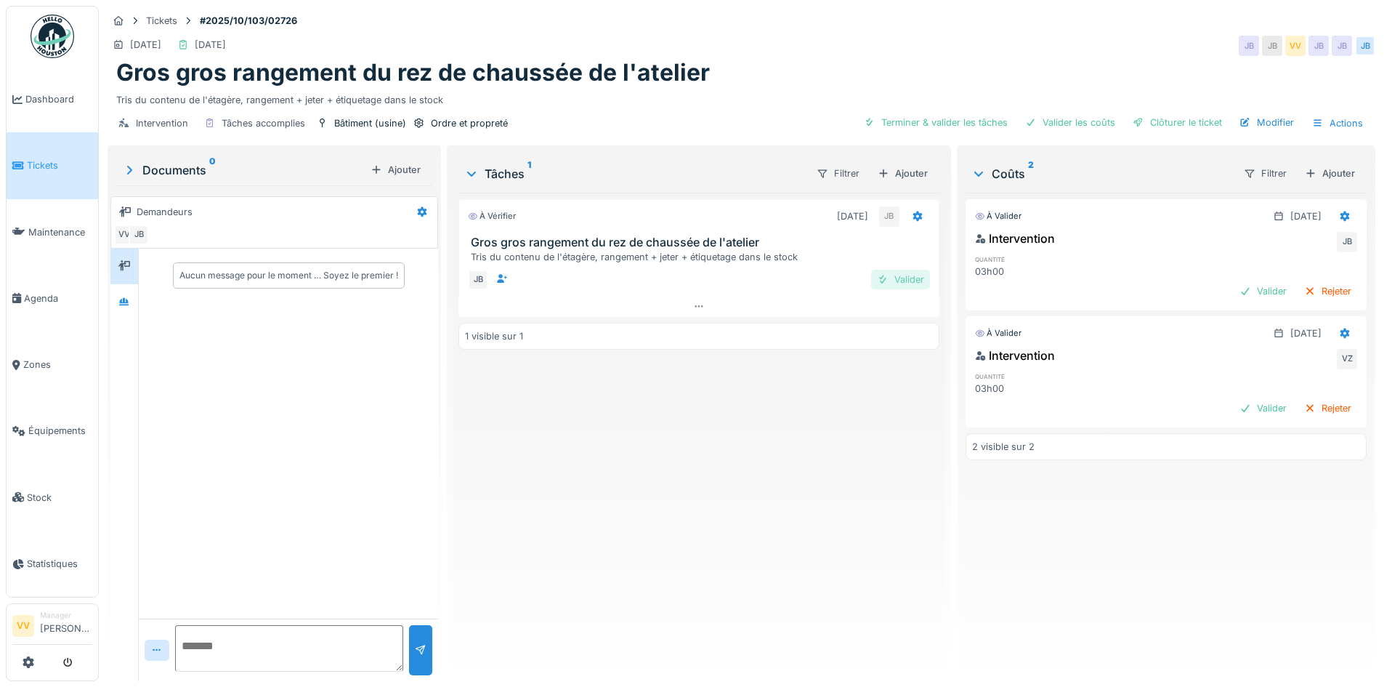
click at [889, 273] on div "Valider" at bounding box center [900, 280] width 59 height 20
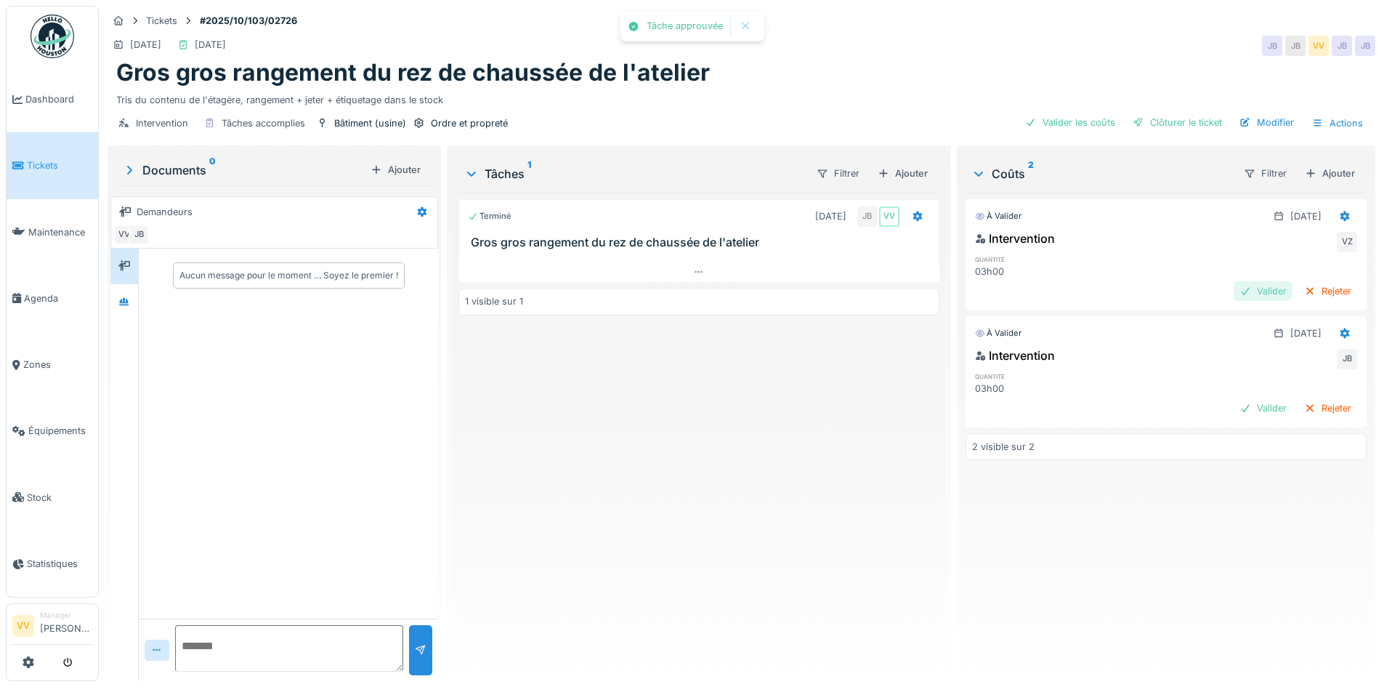
click at [1244, 285] on div "Valider" at bounding box center [1263, 291] width 59 height 20
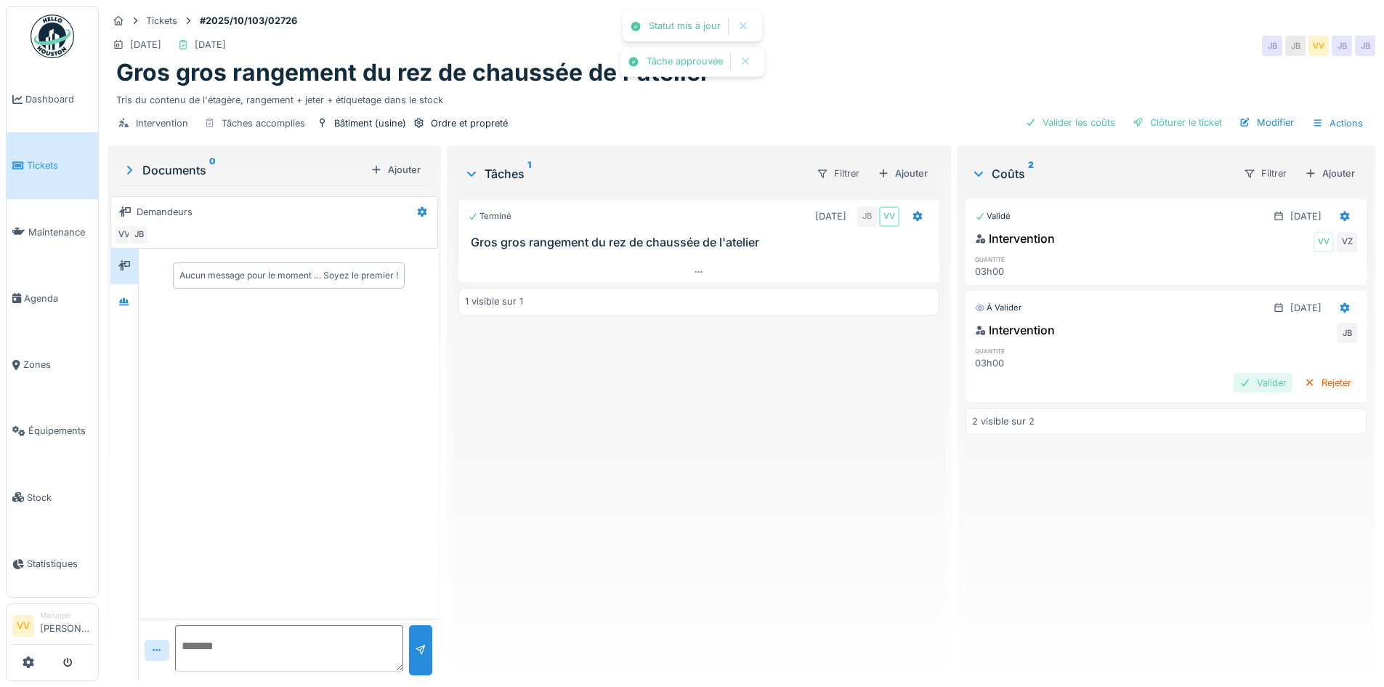
click at [1242, 384] on div "Valider" at bounding box center [1263, 383] width 59 height 20
drag, startPoint x: 1146, startPoint y: 614, endPoint x: 1116, endPoint y: 423, distance: 193.5
click at [1146, 608] on div "Validé 08/10/2025 Intervention VV VZ quantité 03h00 Validé 08/10/2025 Intervent…" at bounding box center [1166, 431] width 401 height 477
click at [1171, 124] on div "Clôturer le ticket" at bounding box center [1177, 123] width 101 height 20
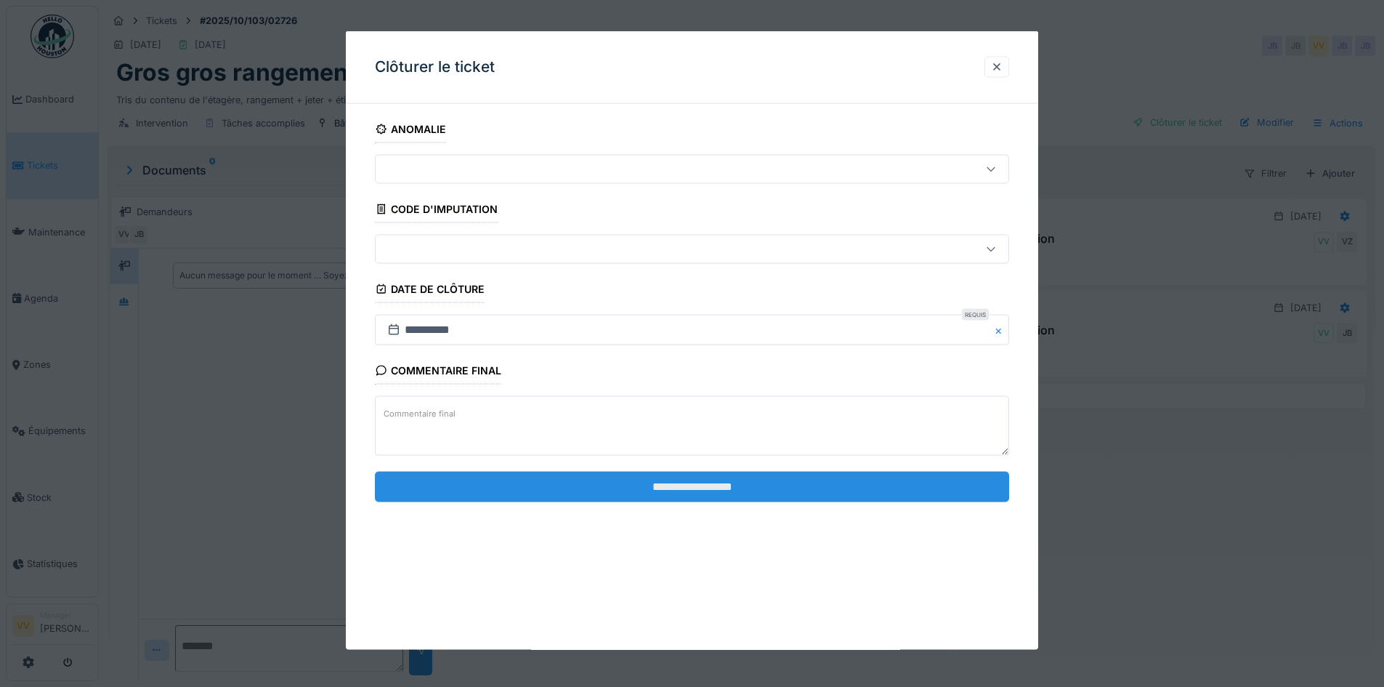
click at [673, 478] on input "**********" at bounding box center [692, 486] width 634 height 31
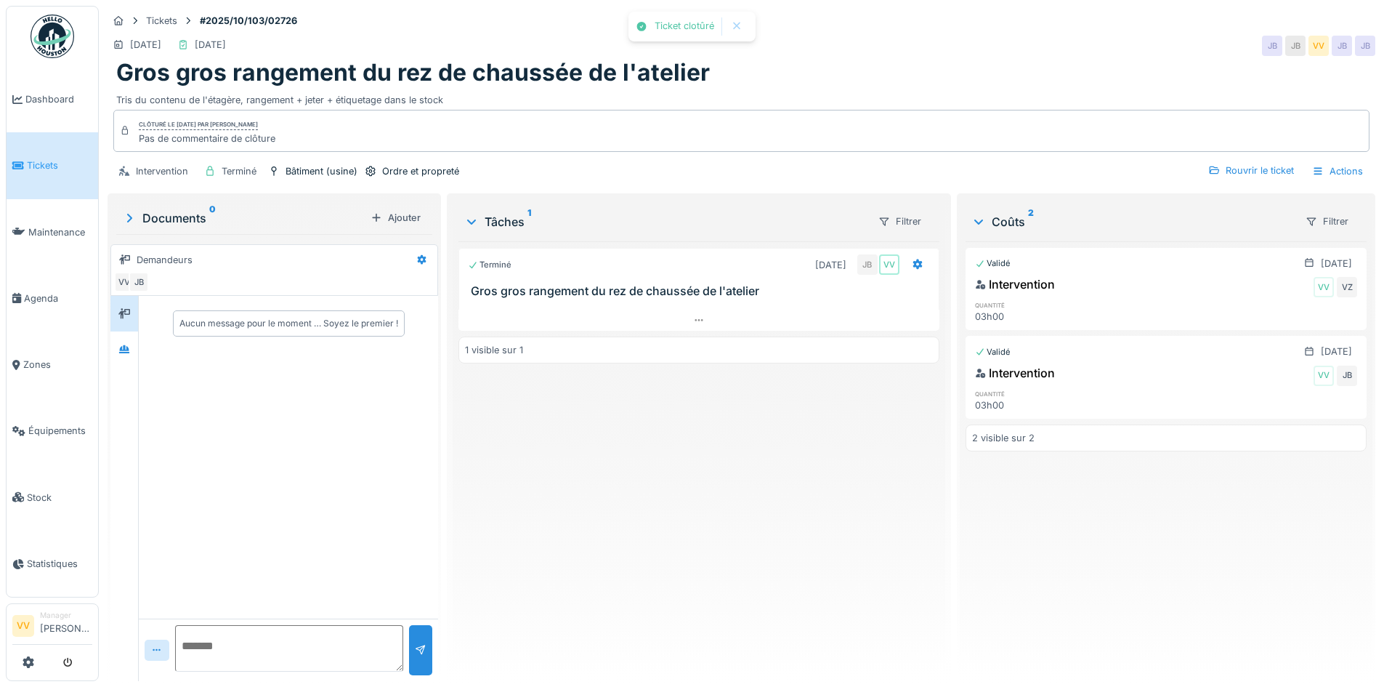
click at [1104, 535] on div "Validé 08/10/2025 Intervention VV VZ quantité 03h00 Validé 08/10/2025 Intervent…" at bounding box center [1166, 455] width 401 height 428
click at [21, 92] on li "Dashboard" at bounding box center [52, 99] width 80 height 14
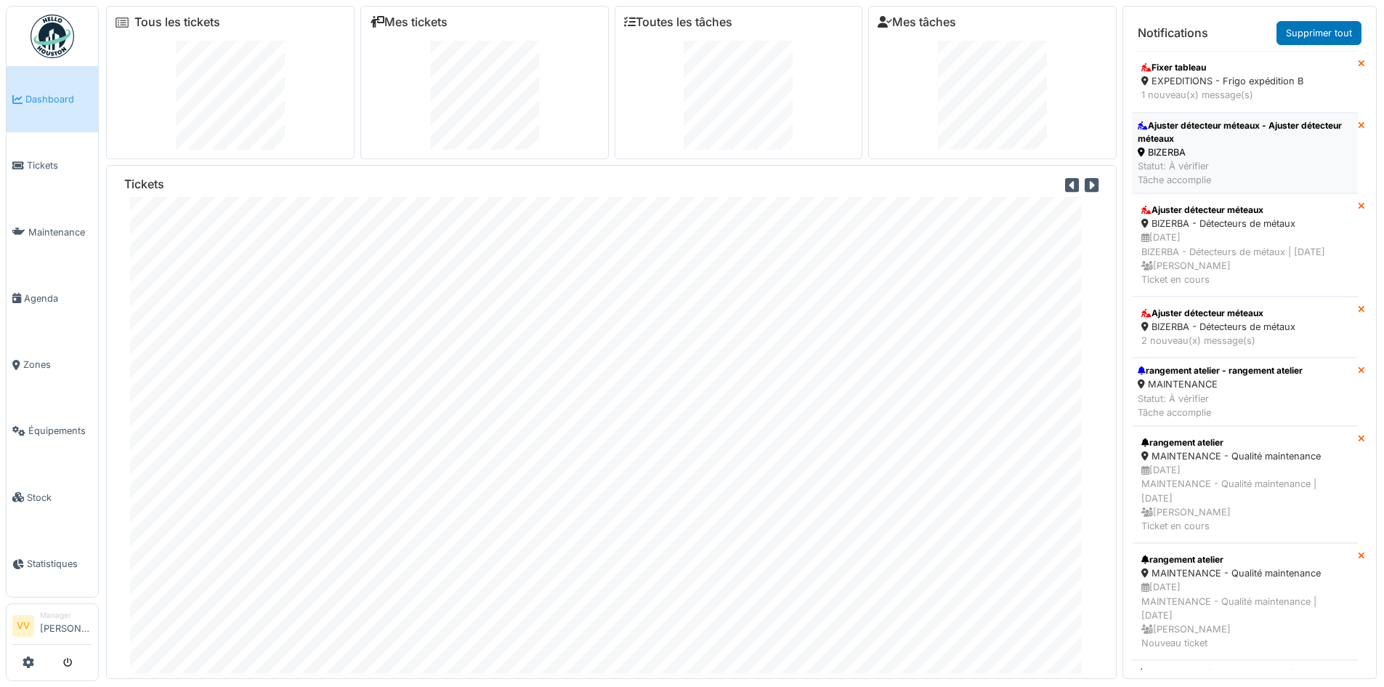
click at [1234, 151] on div "BIZERBA" at bounding box center [1245, 152] width 214 height 14
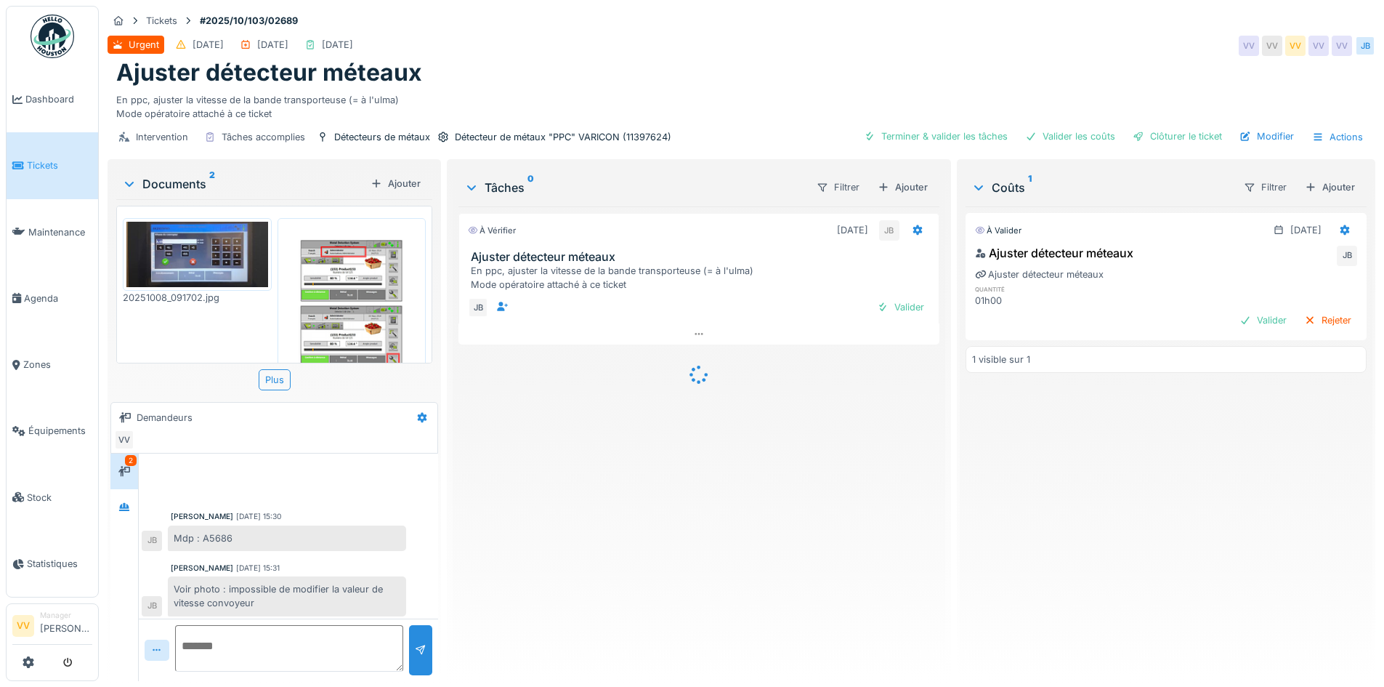
scroll to position [4, 0]
click at [321, 312] on img at bounding box center [352, 322] width 142 height 200
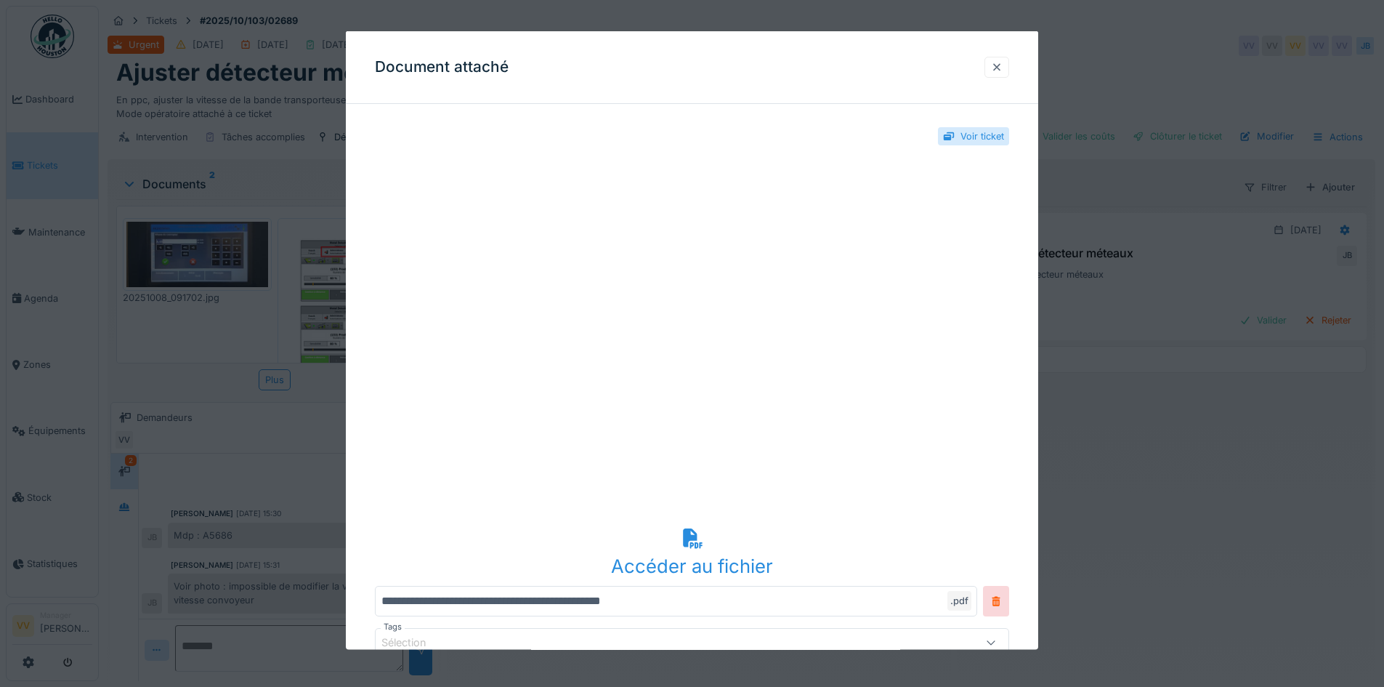
click at [1002, 58] on div at bounding box center [996, 66] width 25 height 21
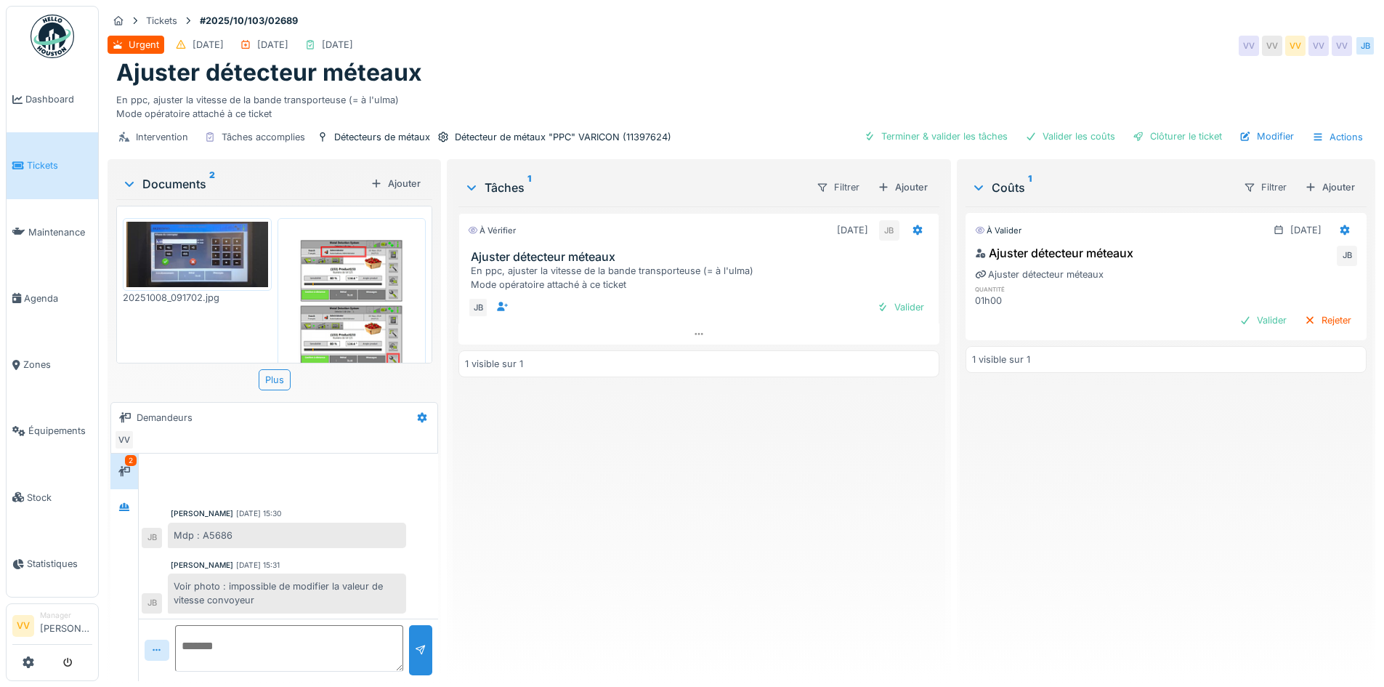
click at [181, 245] on img at bounding box center [197, 254] width 142 height 65
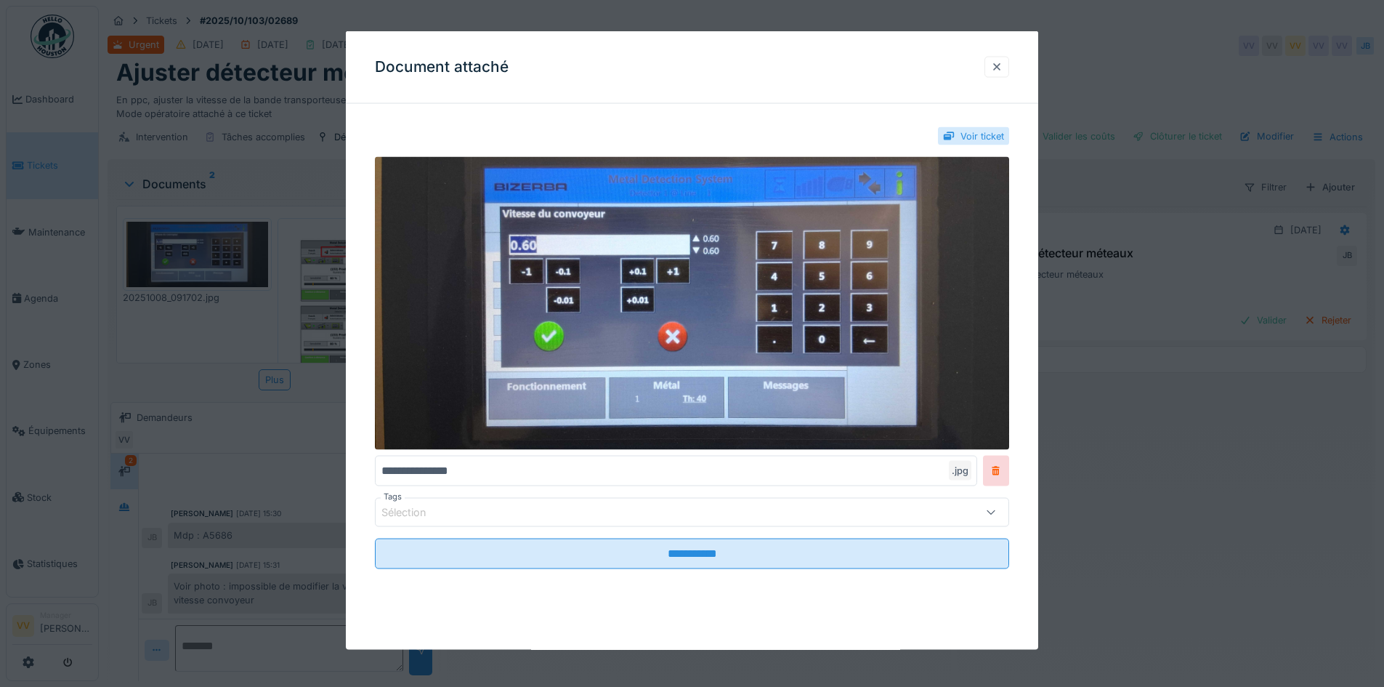
click at [996, 65] on div at bounding box center [997, 67] width 12 height 14
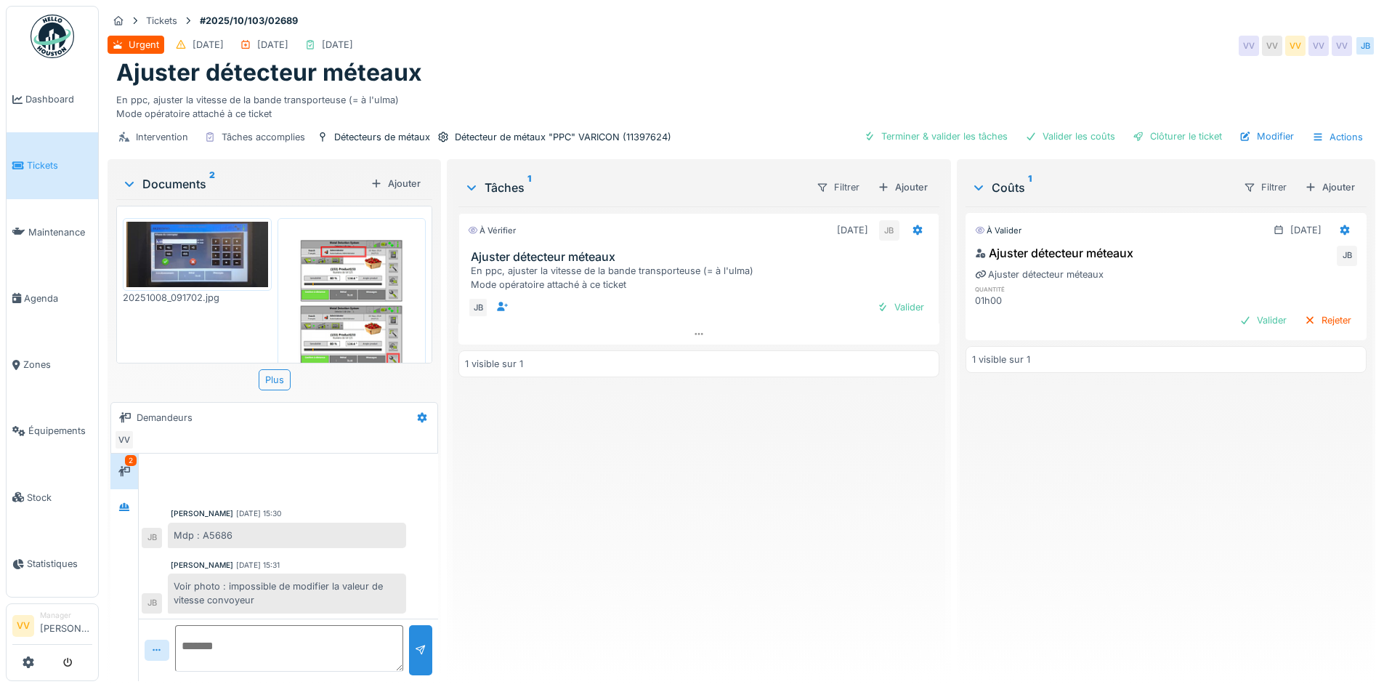
click at [198, 266] on img at bounding box center [197, 254] width 142 height 65
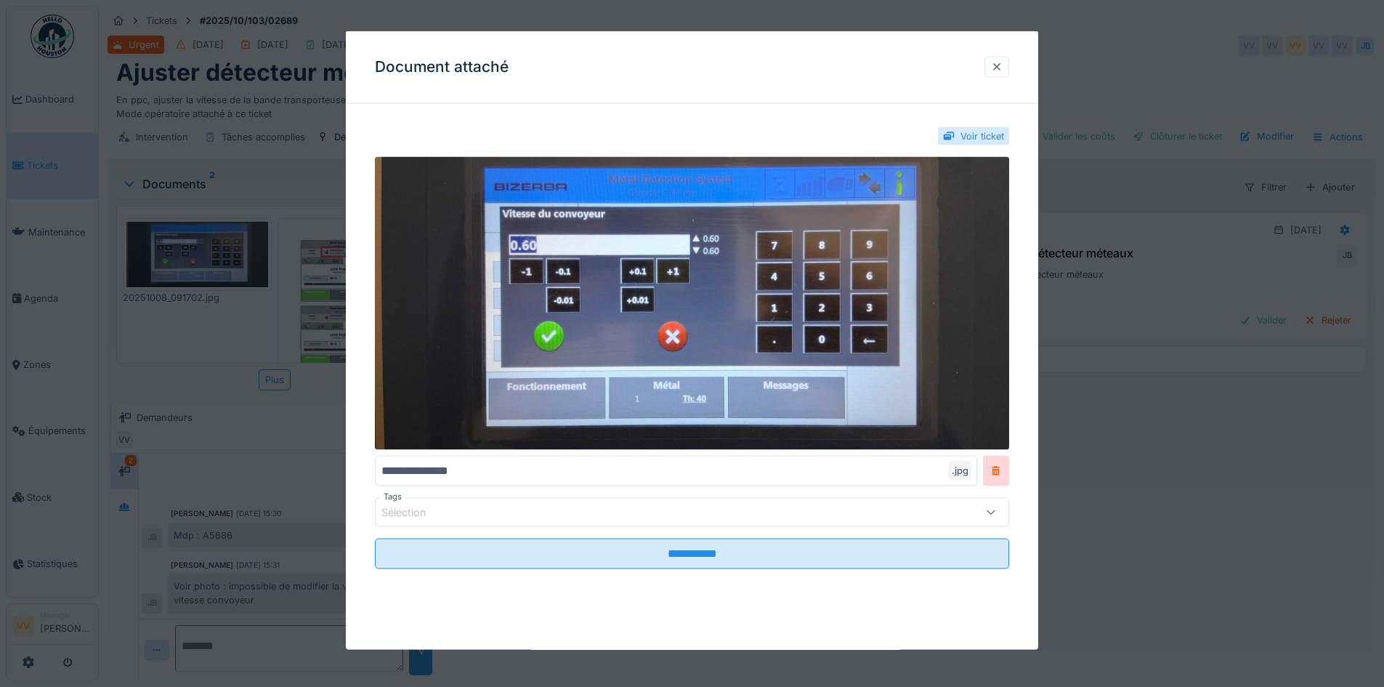
click at [1000, 59] on div at bounding box center [996, 66] width 25 height 21
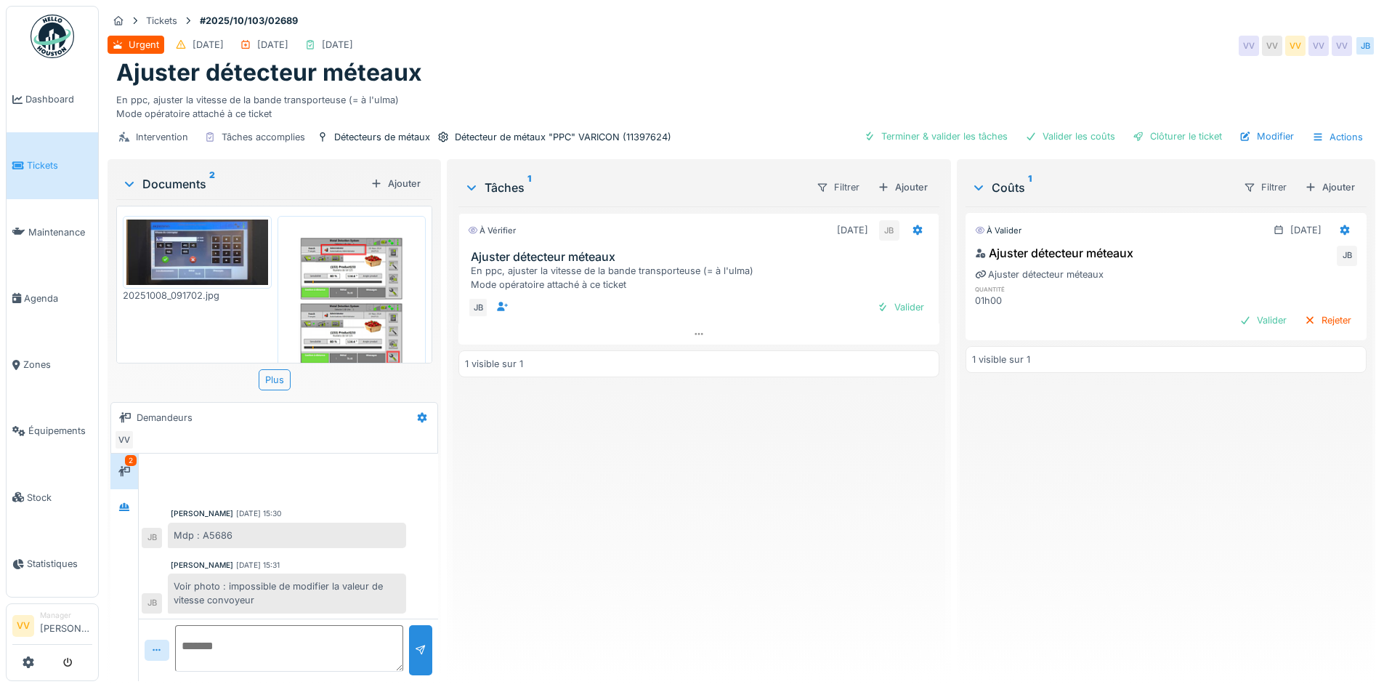
scroll to position [0, 0]
click at [376, 314] on img at bounding box center [352, 322] width 142 height 200
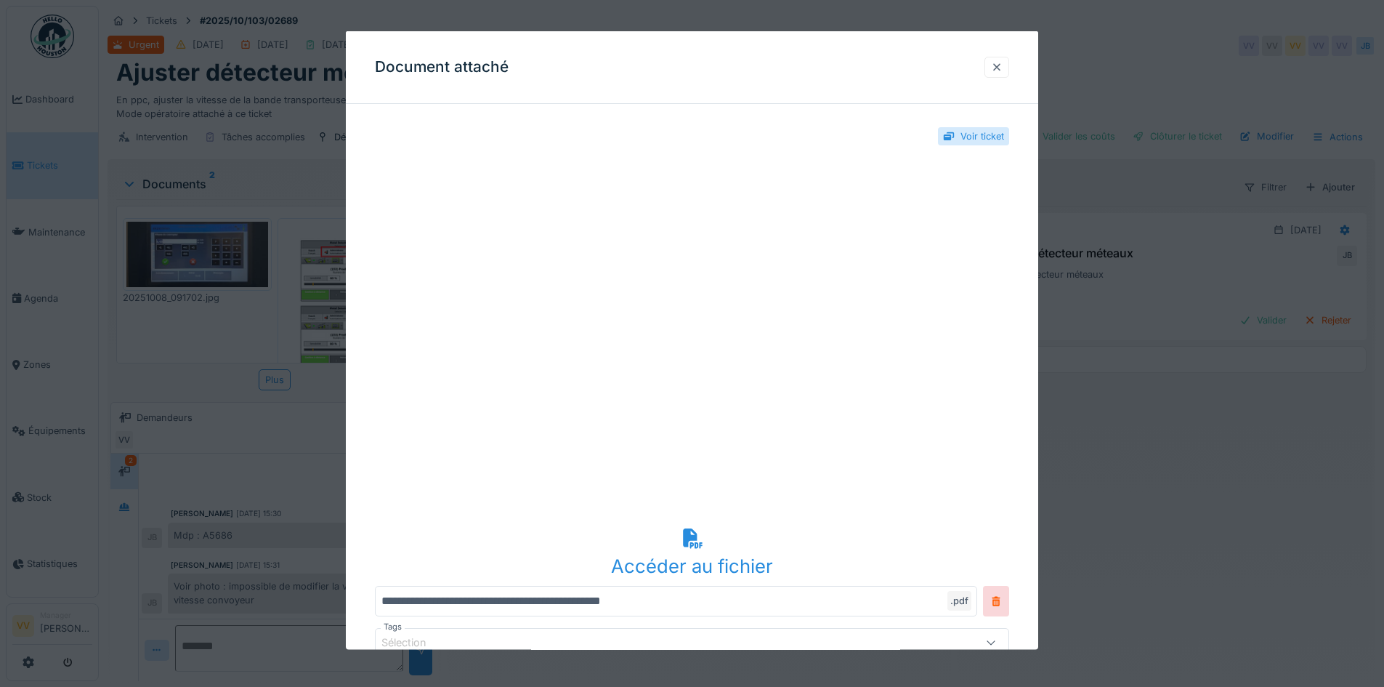
click at [1002, 68] on div at bounding box center [997, 67] width 12 height 14
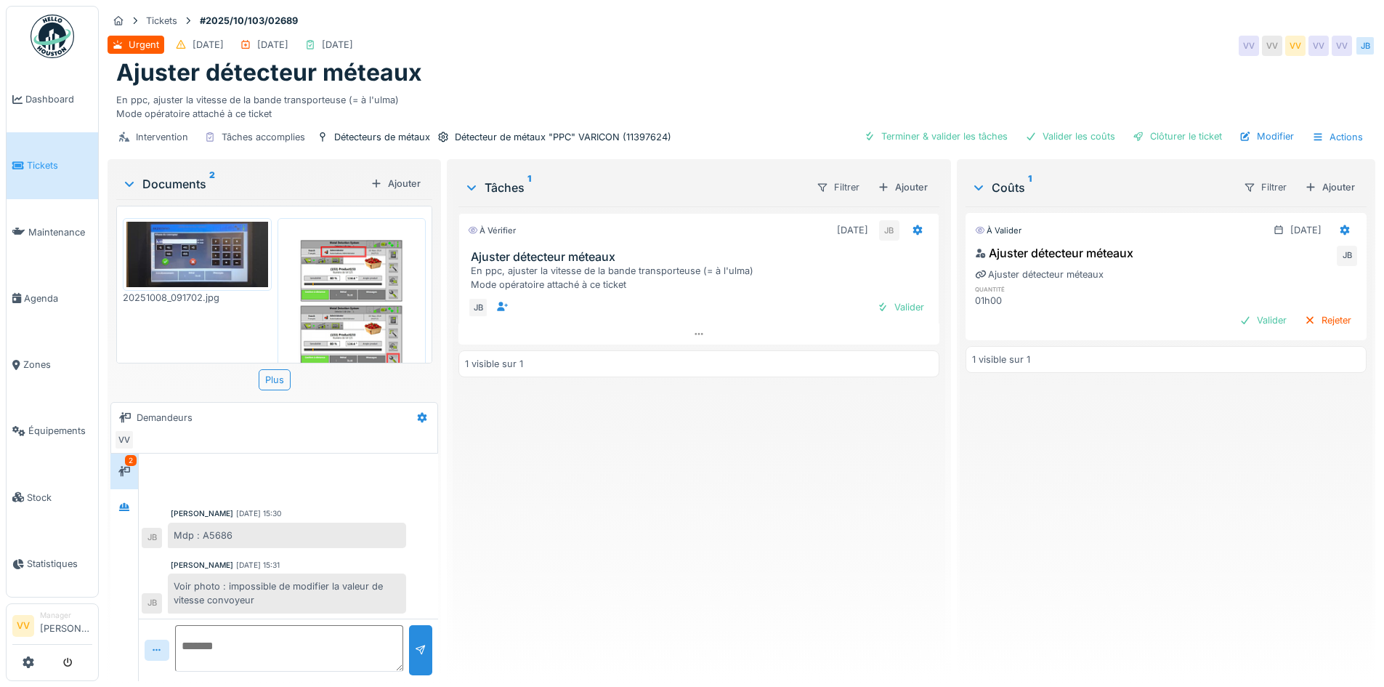
click at [1085, 526] on div "À valider [DATE] Ajuster détecteur méteaux JB Ajuster détecteur méteaux quantit…" at bounding box center [1166, 437] width 401 height 463
click at [44, 93] on span "Dashboard" at bounding box center [58, 99] width 67 height 14
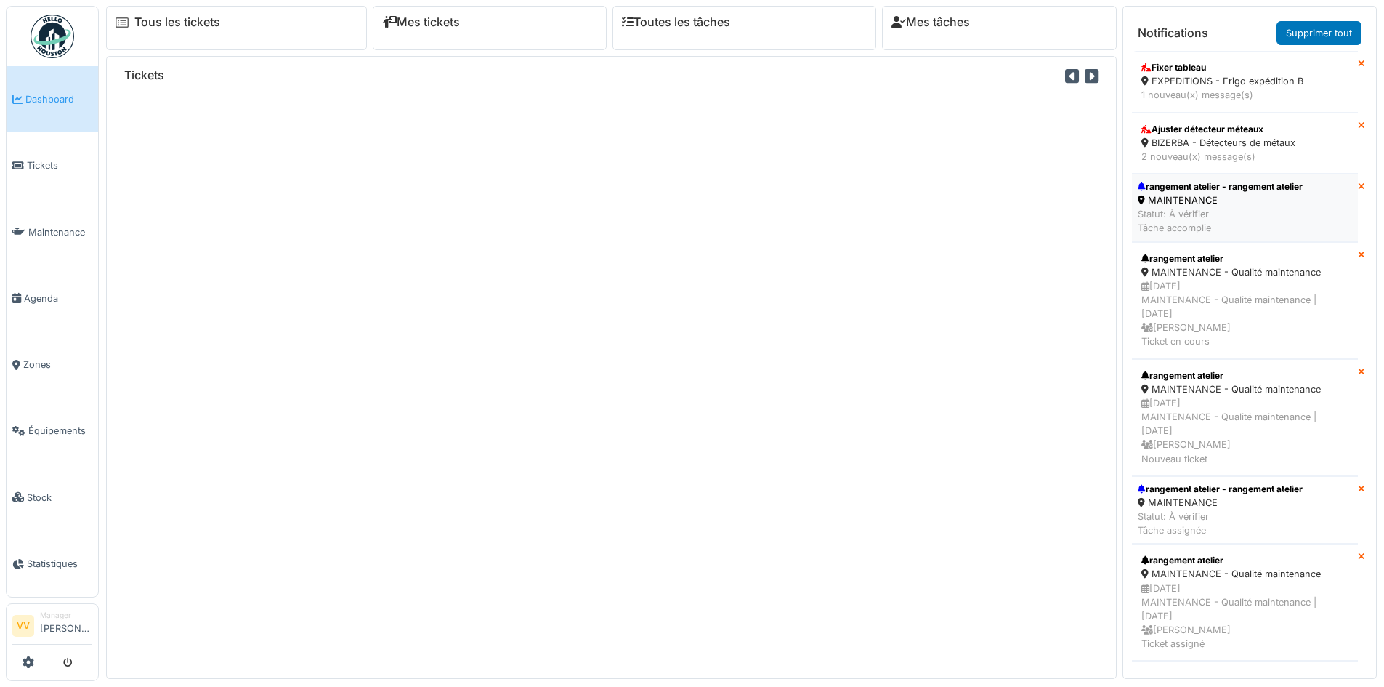
click at [1226, 214] on div "Statut: À vérifier Tâche accomplie" at bounding box center [1220, 221] width 165 height 28
click at [1274, 195] on div "MAINTENANCE" at bounding box center [1220, 200] width 165 height 14
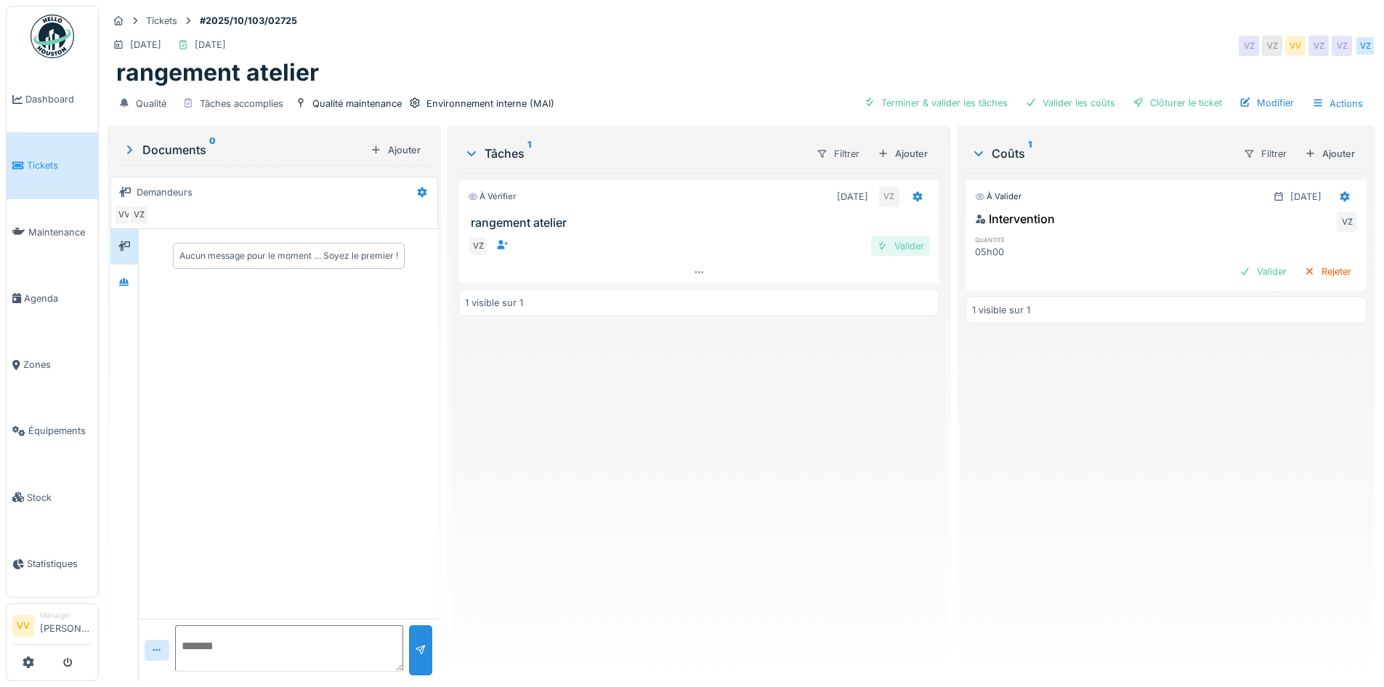
click at [908, 243] on div "Valider" at bounding box center [900, 246] width 59 height 20
click at [1255, 265] on div "Valider" at bounding box center [1263, 272] width 59 height 20
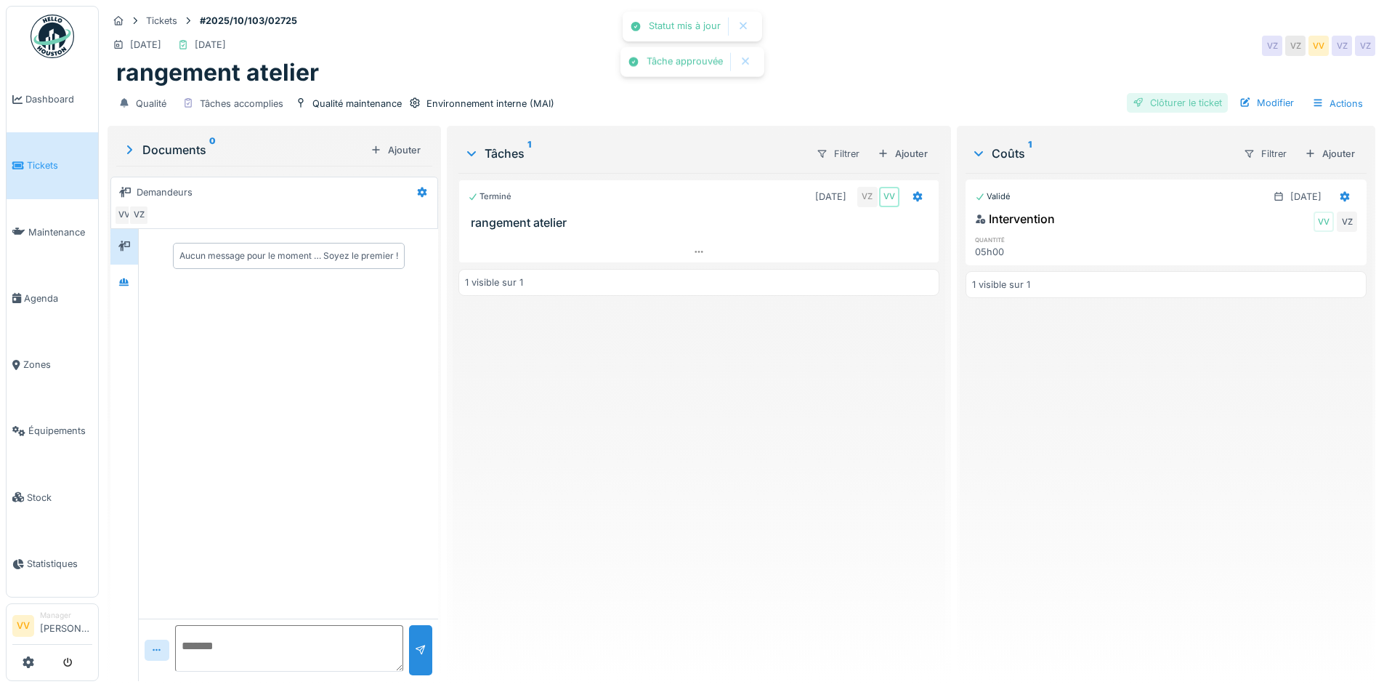
click at [1177, 100] on div "Clôturer le ticket" at bounding box center [1177, 103] width 101 height 20
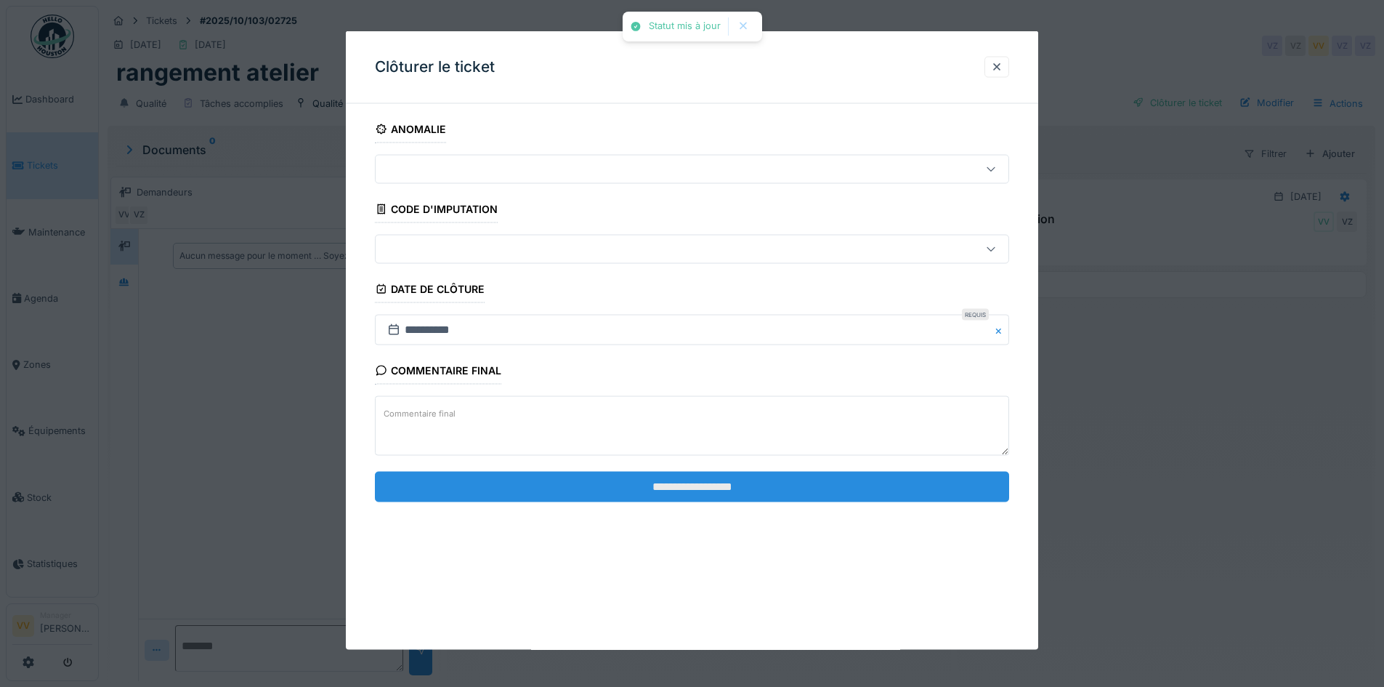
click at [677, 480] on input "**********" at bounding box center [692, 486] width 634 height 31
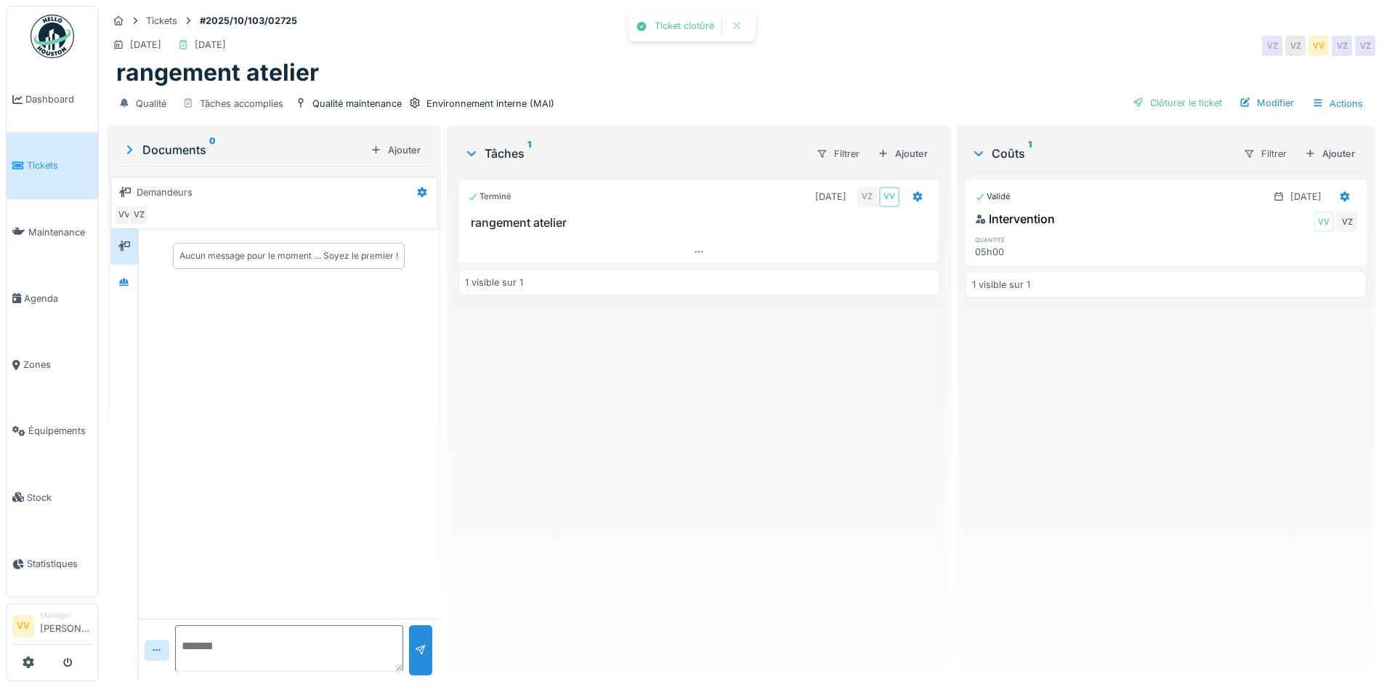
click at [640, 445] on div "Terminé [DATE] VZ VV rangement atelier 1 visible sur 1" at bounding box center [698, 421] width 480 height 496
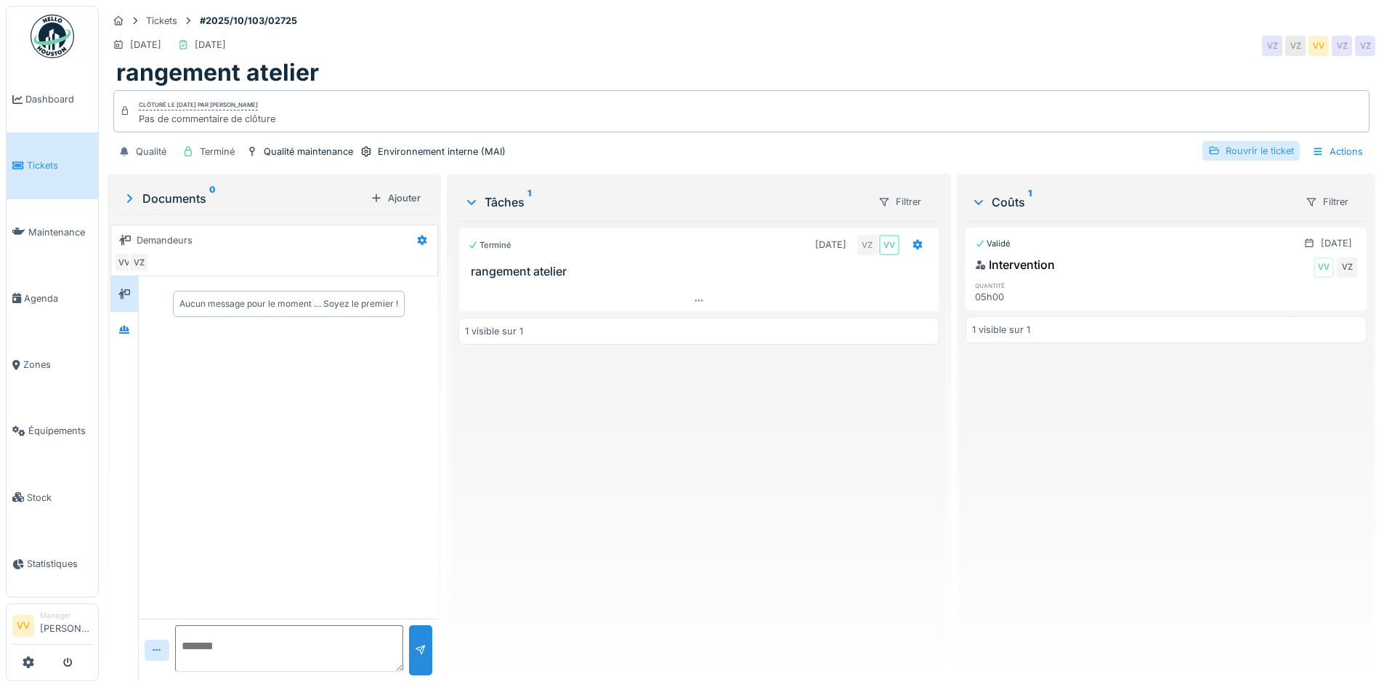
click at [1229, 148] on div "Rouvrir le ticket" at bounding box center [1250, 151] width 97 height 20
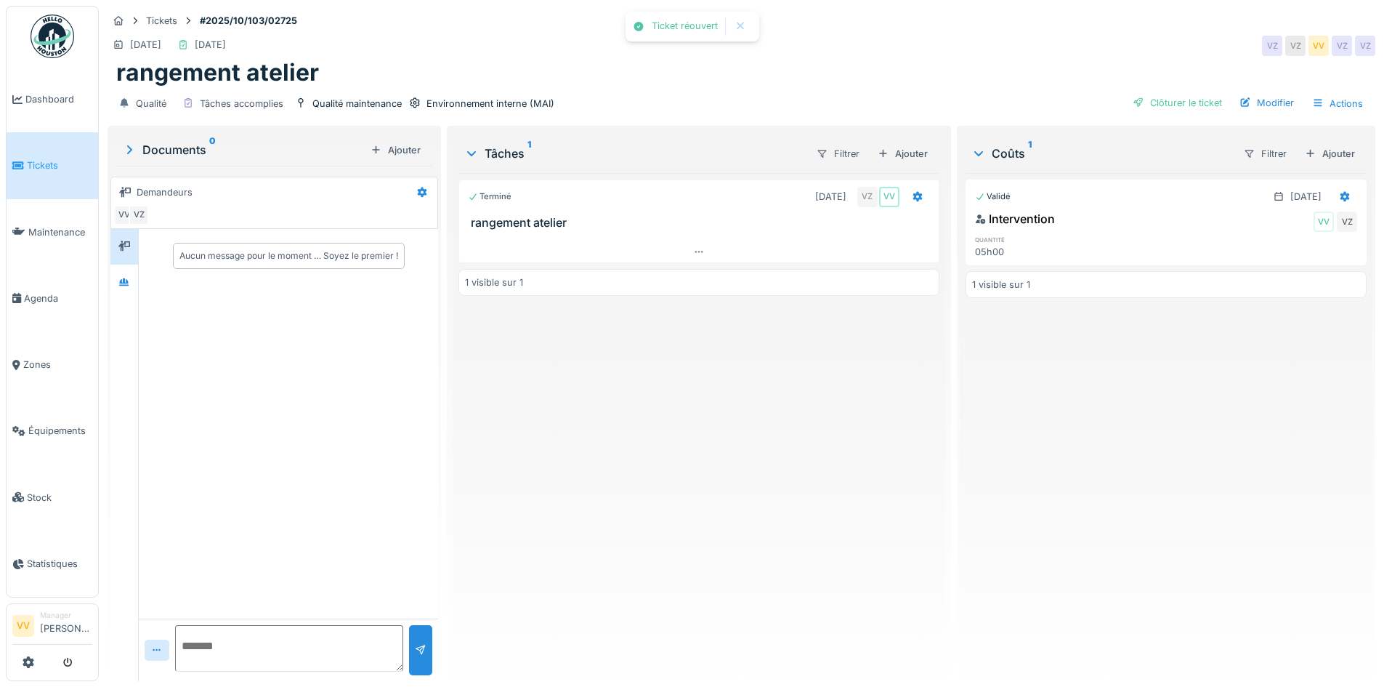
click at [1267, 90] on div "Qualité Tâches accomplies Qualité maintenance Environnement interne (MAI) Clôtu…" at bounding box center [742, 103] width 1268 height 33
click at [1268, 99] on div "Modifier" at bounding box center [1267, 103] width 66 height 20
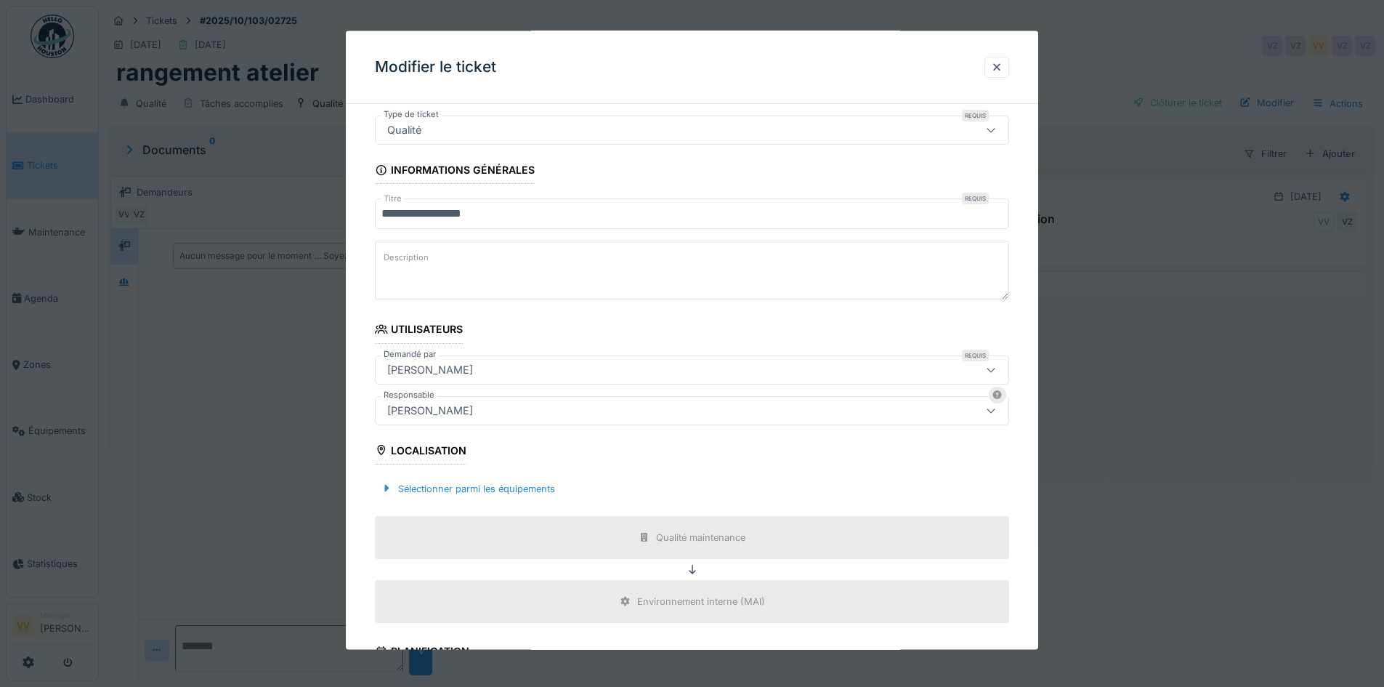
scroll to position [41, 0]
click at [509, 491] on div "Sélectionner parmi les équipements" at bounding box center [468, 489] width 186 height 20
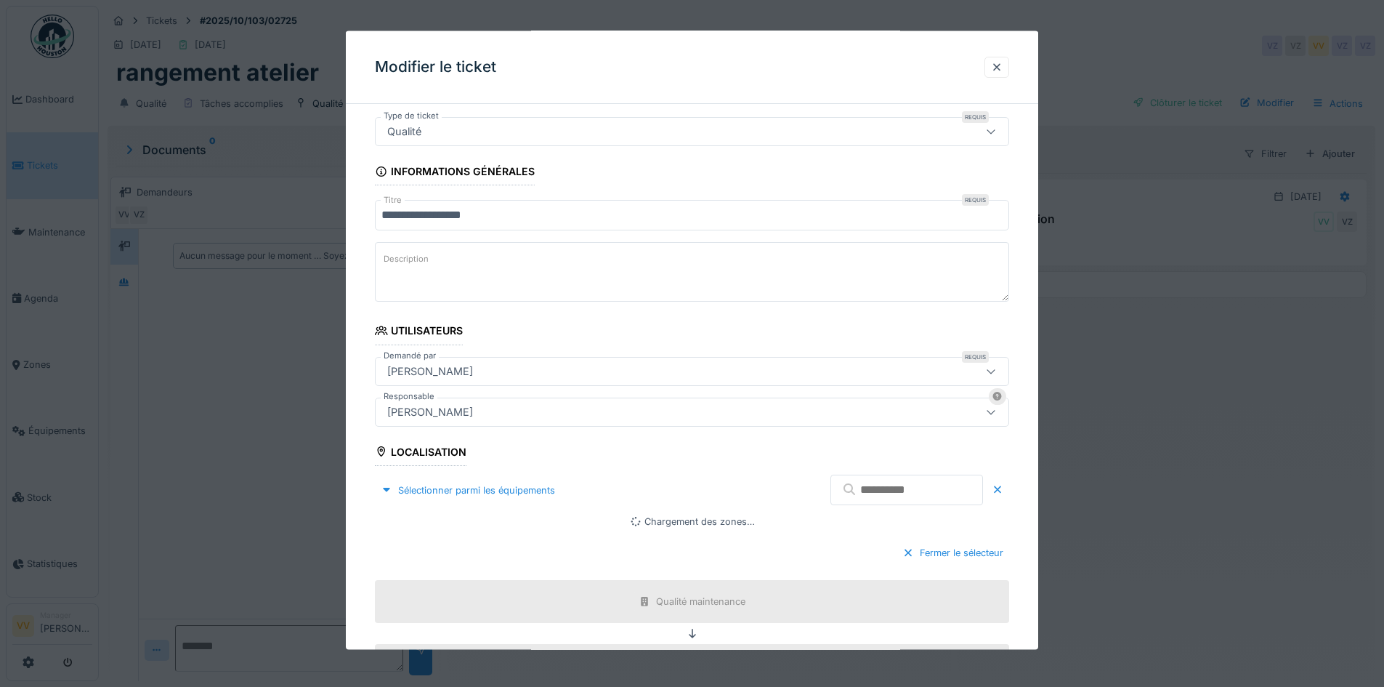
click at [888, 490] on input "text" at bounding box center [906, 489] width 153 height 31
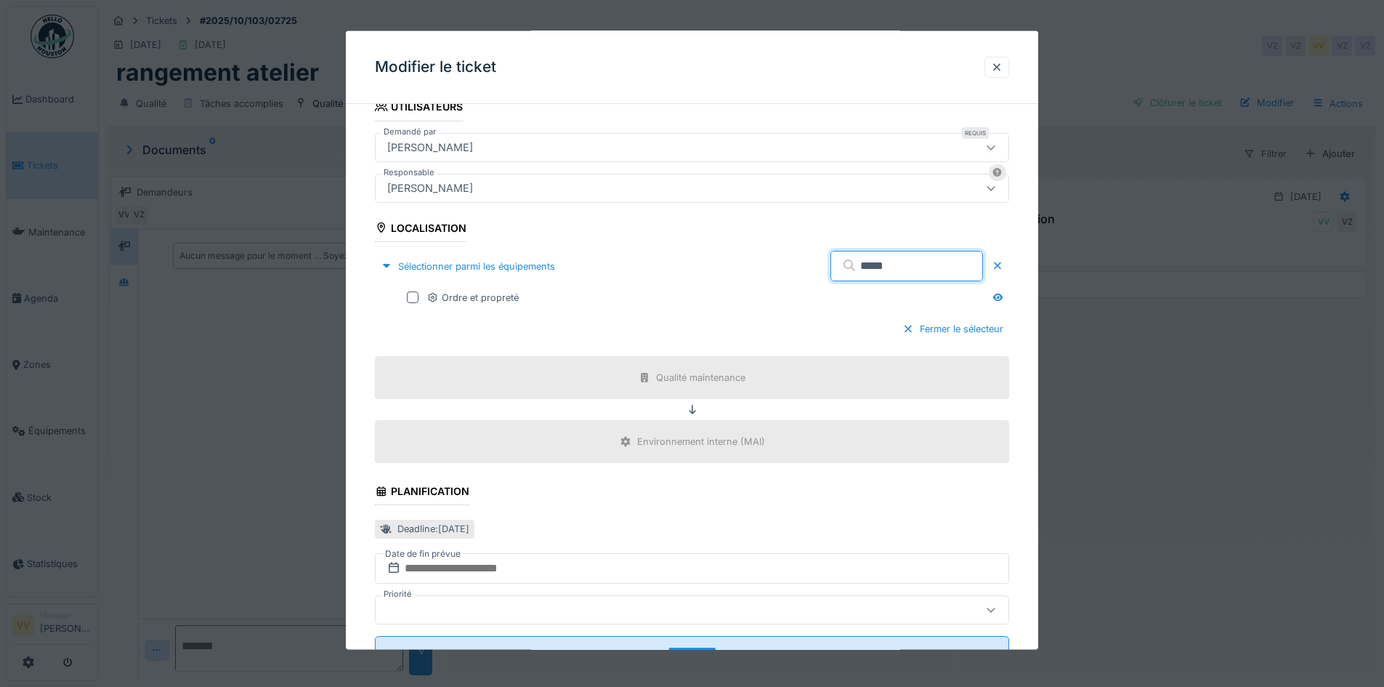
scroll to position [291, 0]
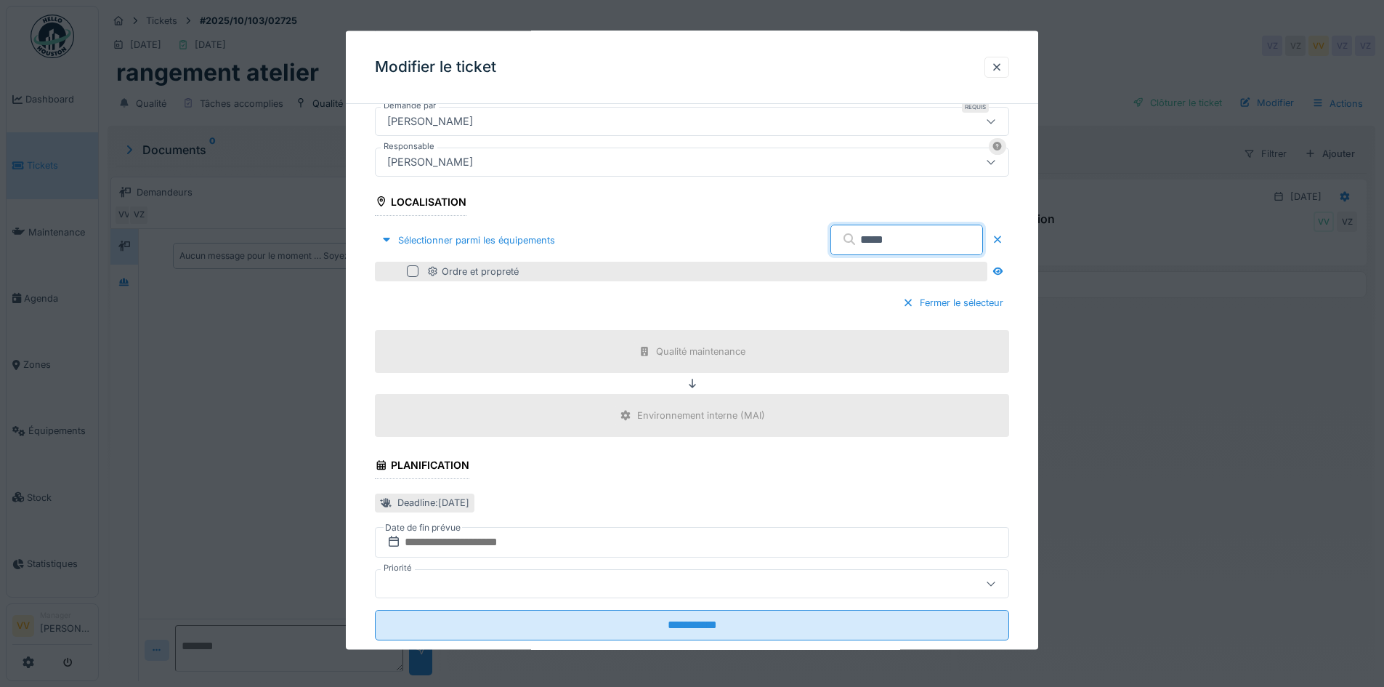
type input "*****"
click at [415, 272] on div at bounding box center [413, 271] width 12 height 12
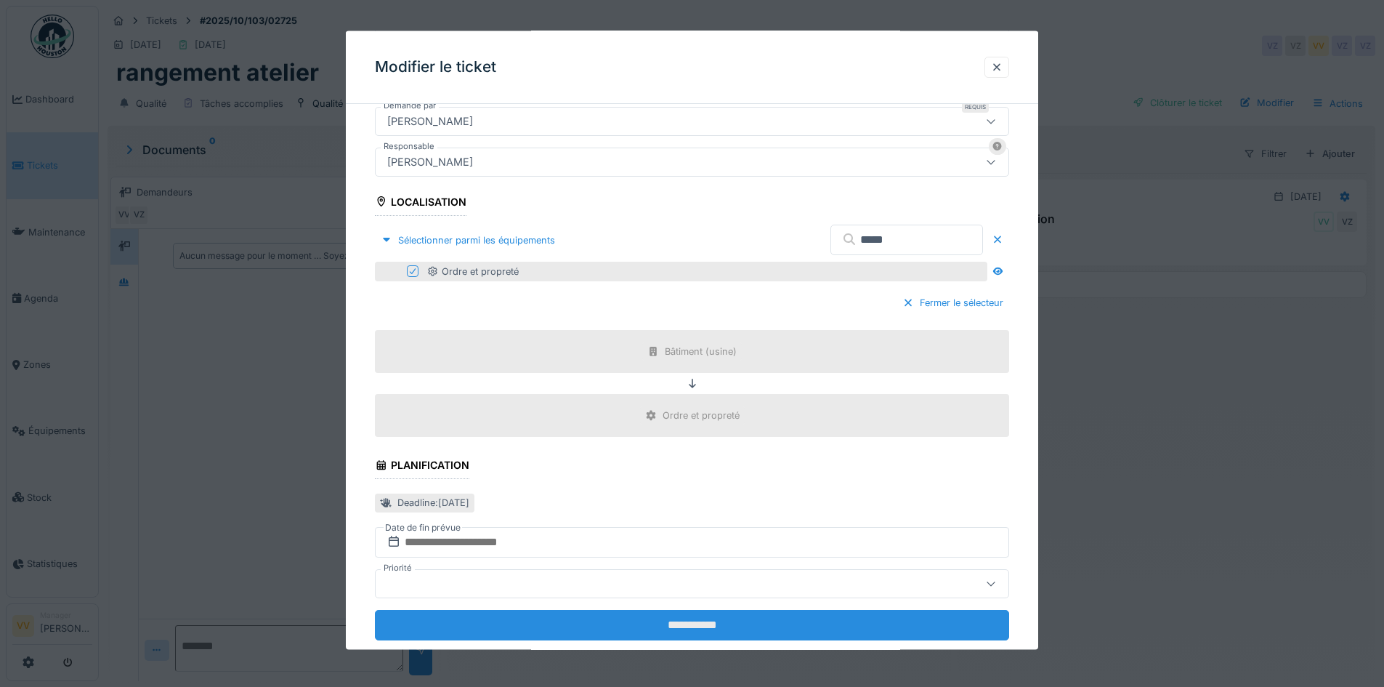
click at [696, 614] on input "**********" at bounding box center [692, 624] width 634 height 31
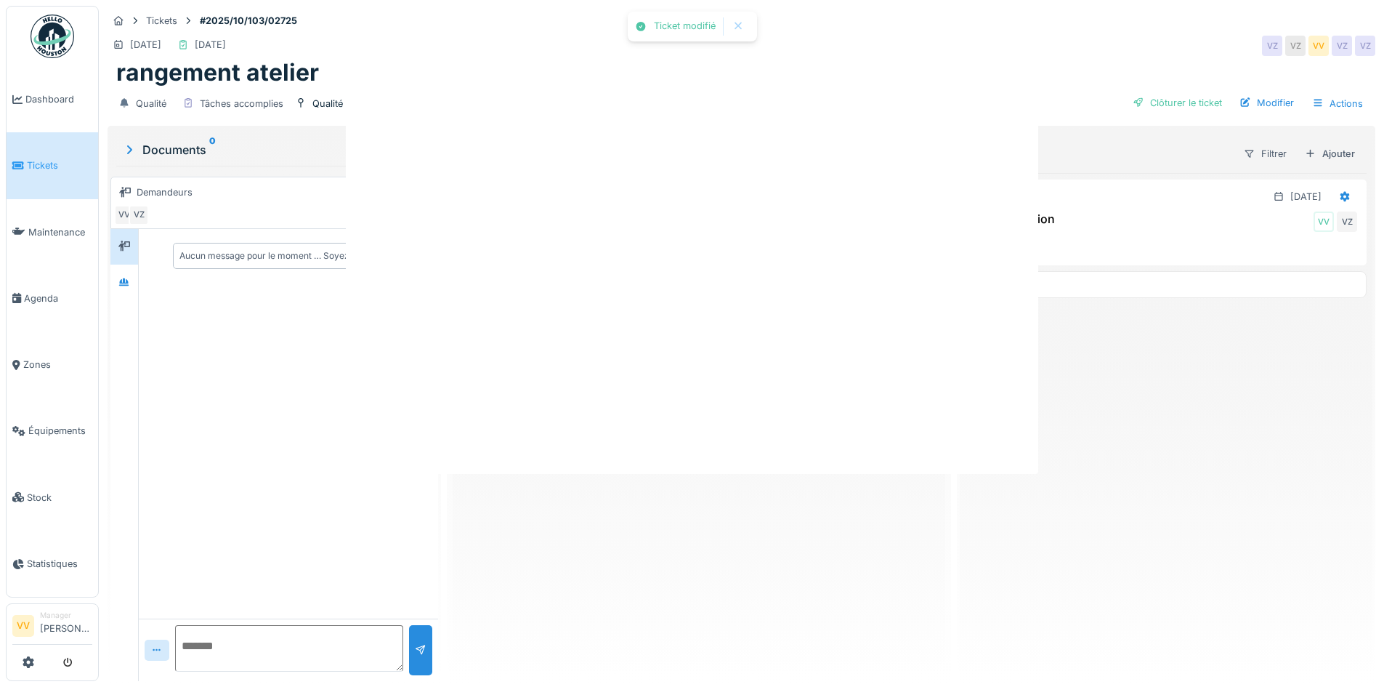
scroll to position [0, 0]
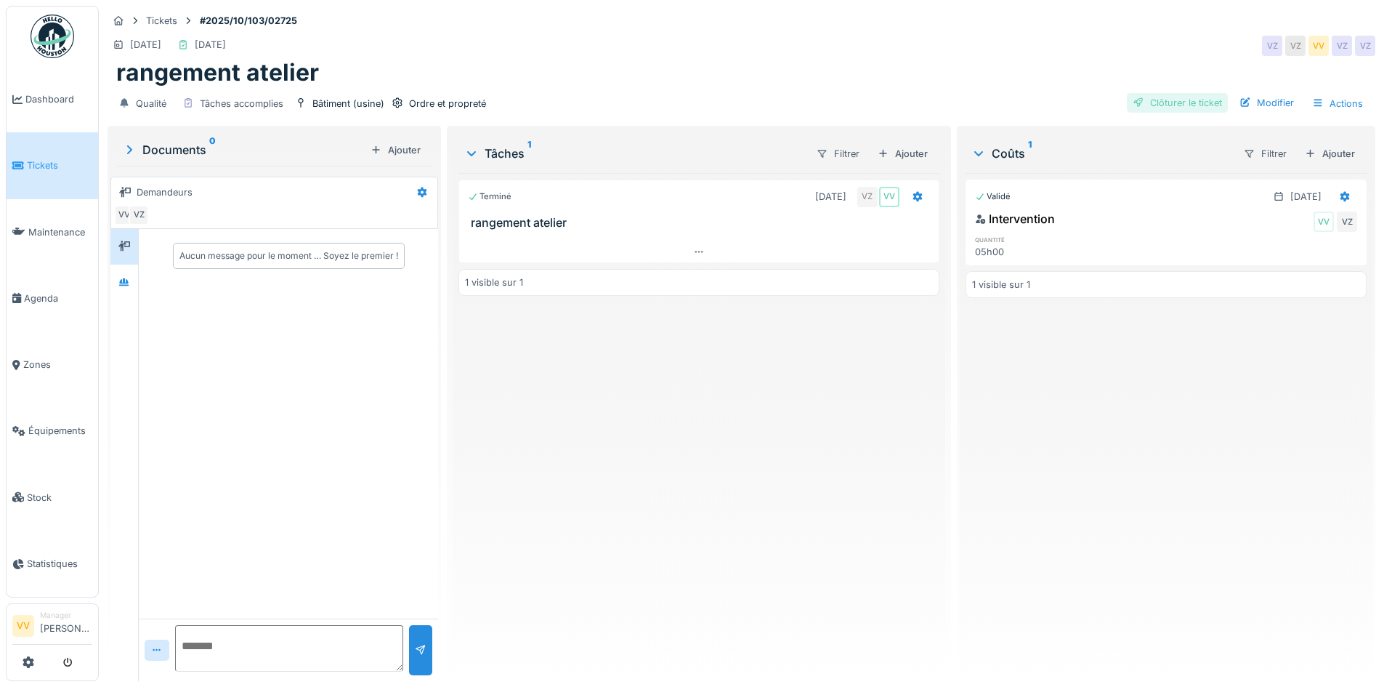
click at [1174, 102] on div "Clôturer le ticket" at bounding box center [1177, 103] width 101 height 20
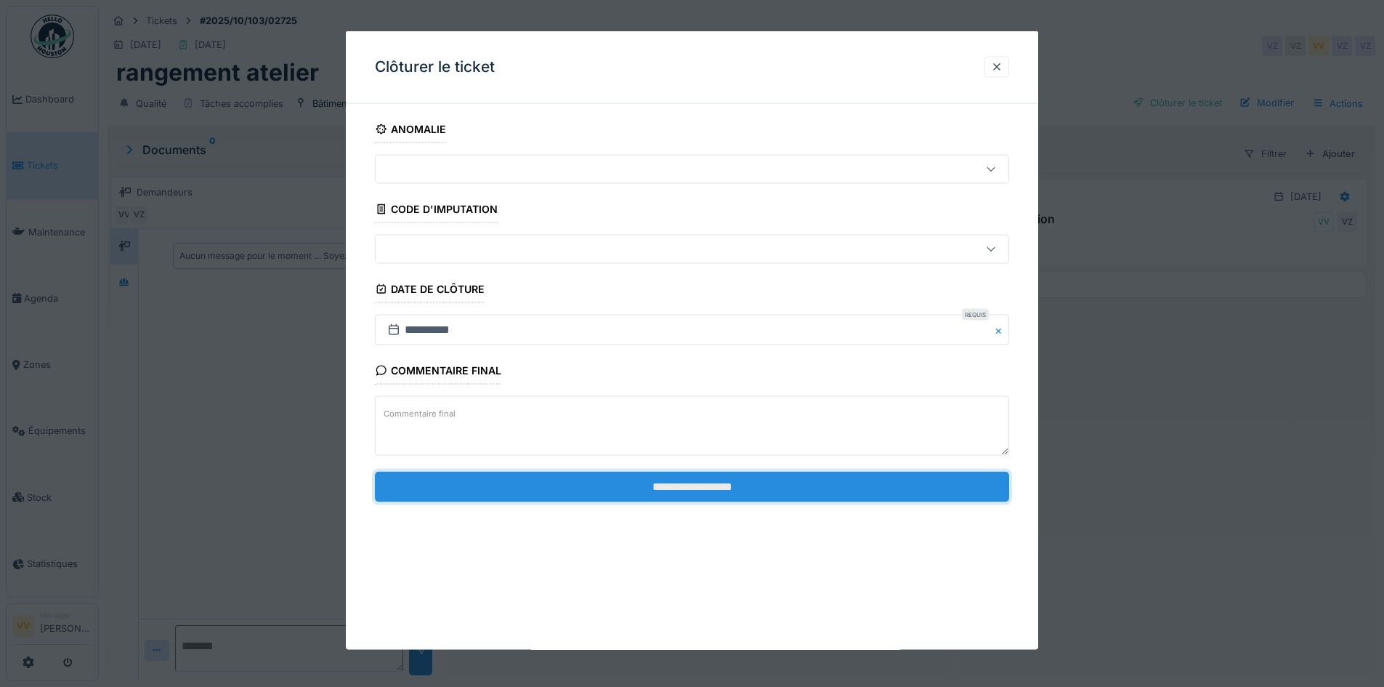
click at [777, 479] on input "**********" at bounding box center [692, 486] width 634 height 31
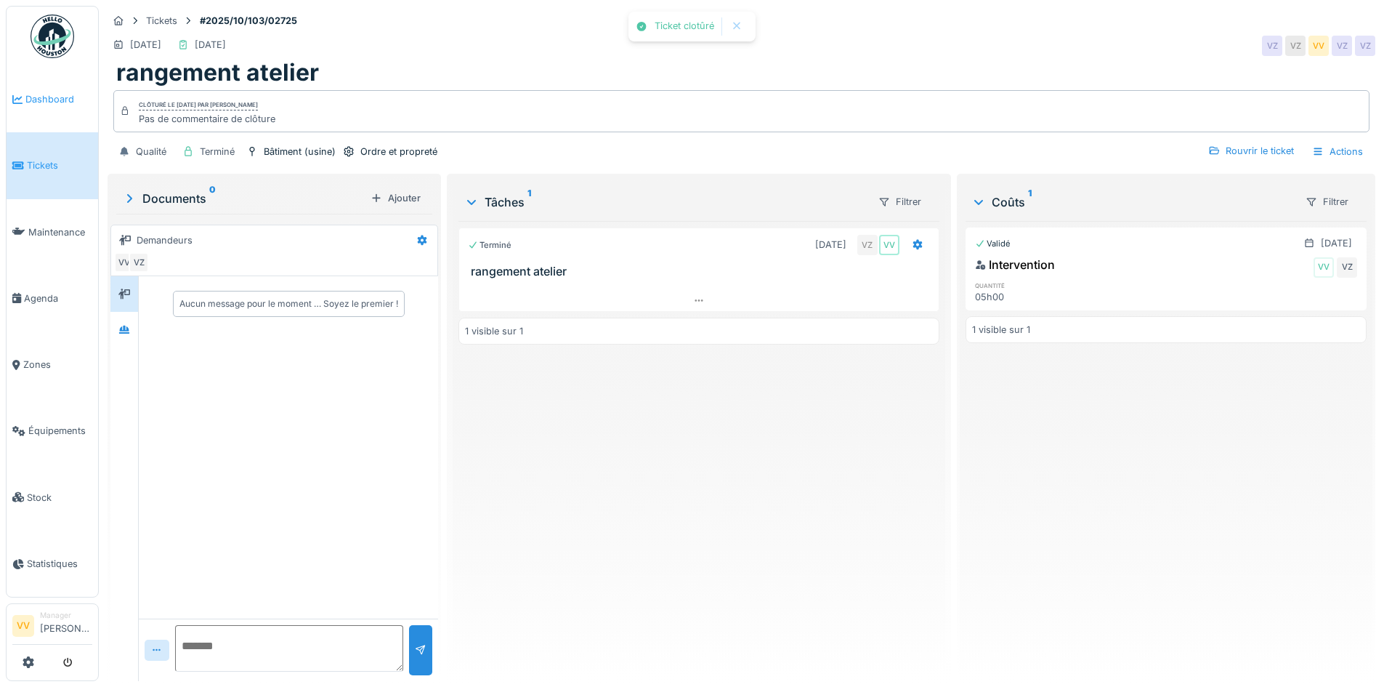
click at [62, 87] on link "Dashboard" at bounding box center [53, 99] width 92 height 66
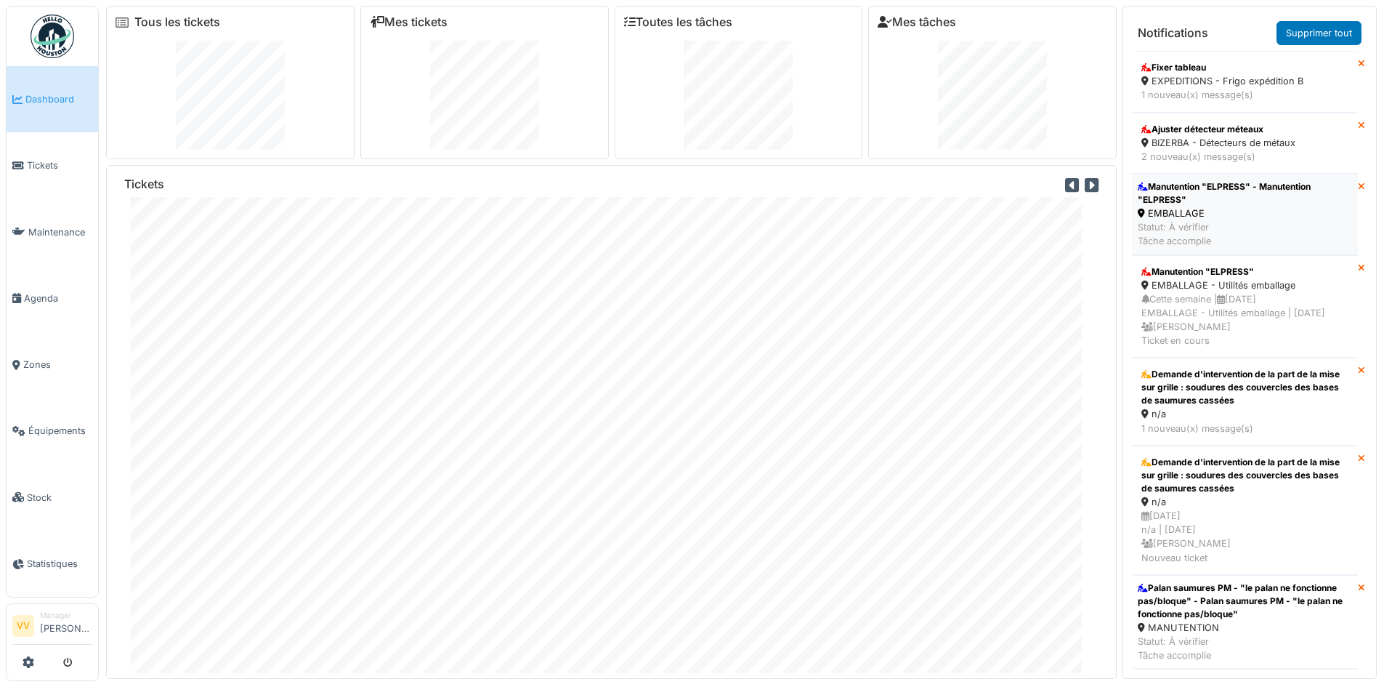
click at [1248, 194] on div "Manutention "ELPRESS" - Manutention "ELPRESS"" at bounding box center [1245, 193] width 214 height 26
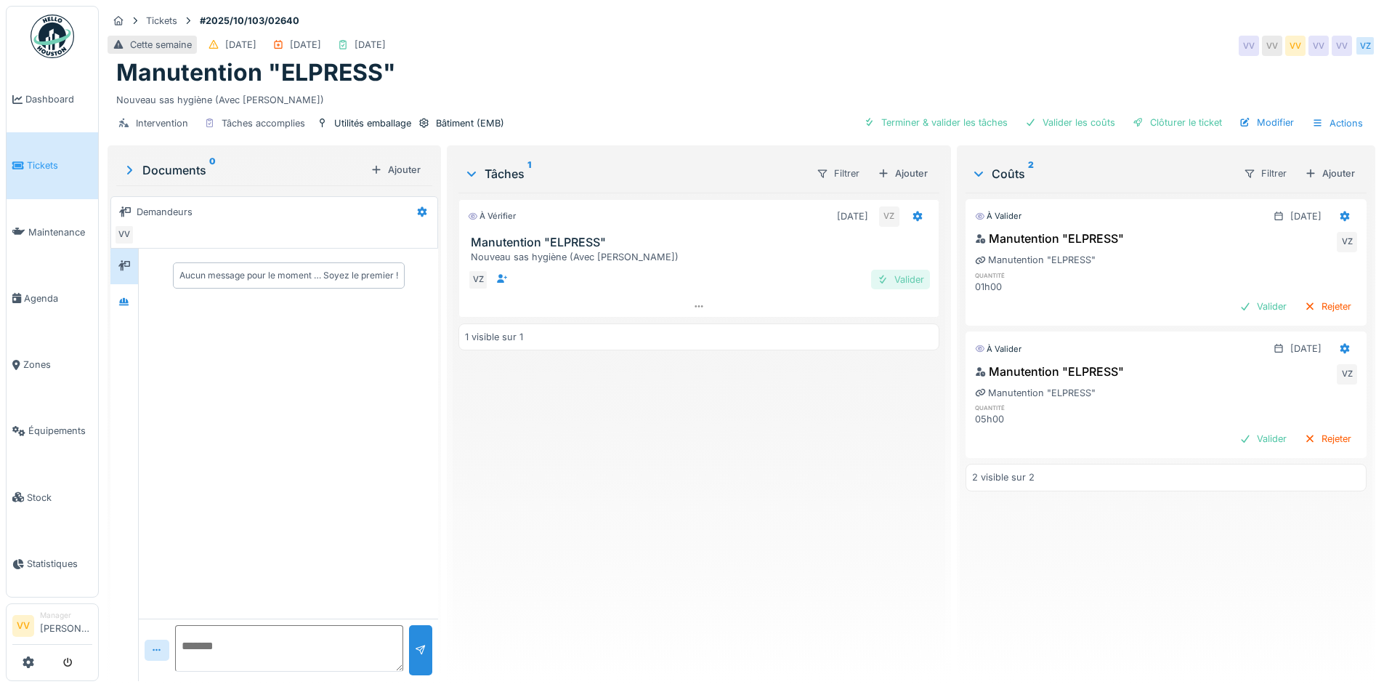
click at [895, 272] on div "Valider" at bounding box center [900, 280] width 59 height 20
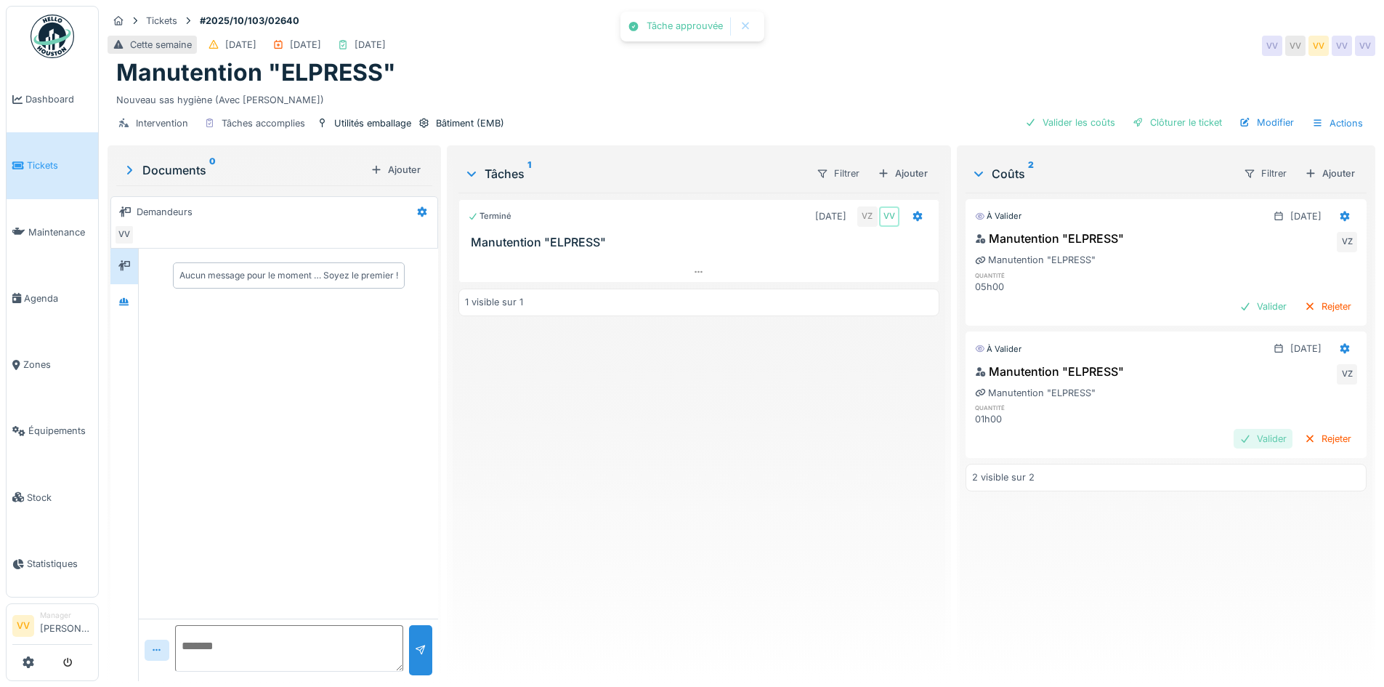
click at [1240, 441] on div "Valider" at bounding box center [1263, 439] width 59 height 20
click at [1234, 308] on div "Valider" at bounding box center [1263, 306] width 59 height 20
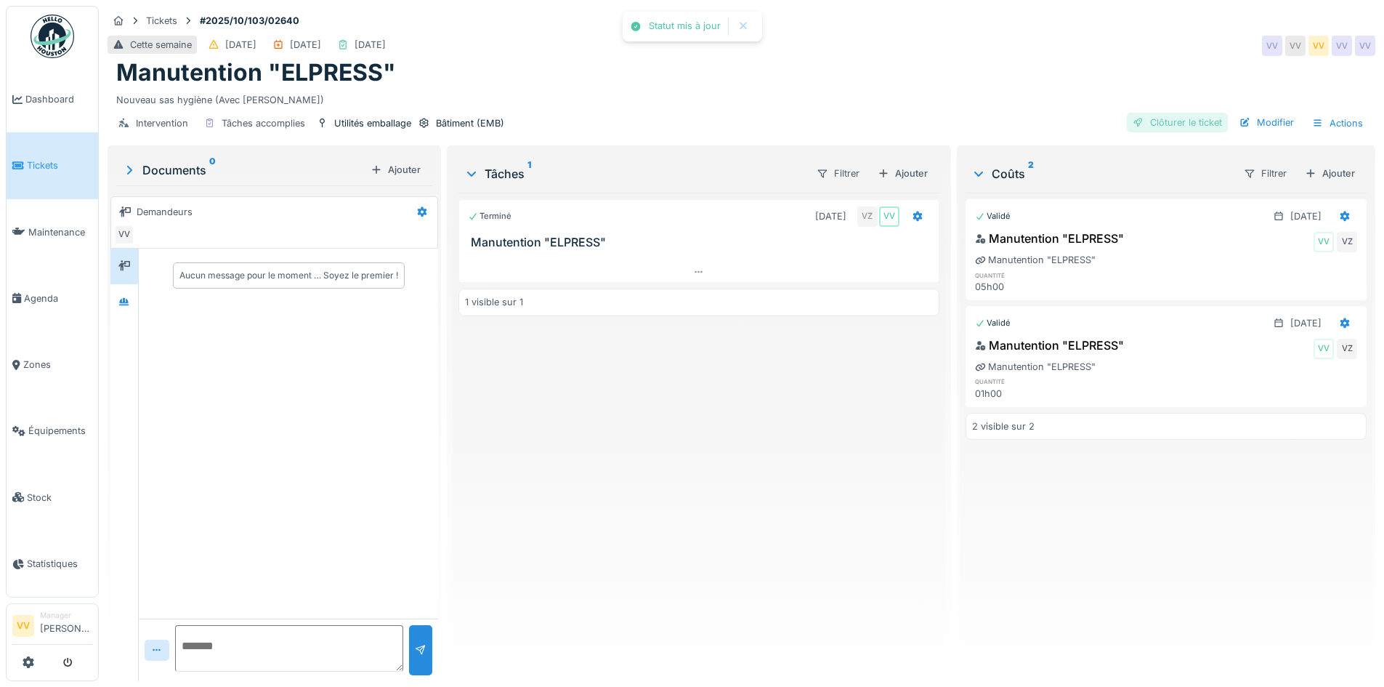
click at [1156, 123] on div "Clôturer le ticket" at bounding box center [1177, 123] width 101 height 20
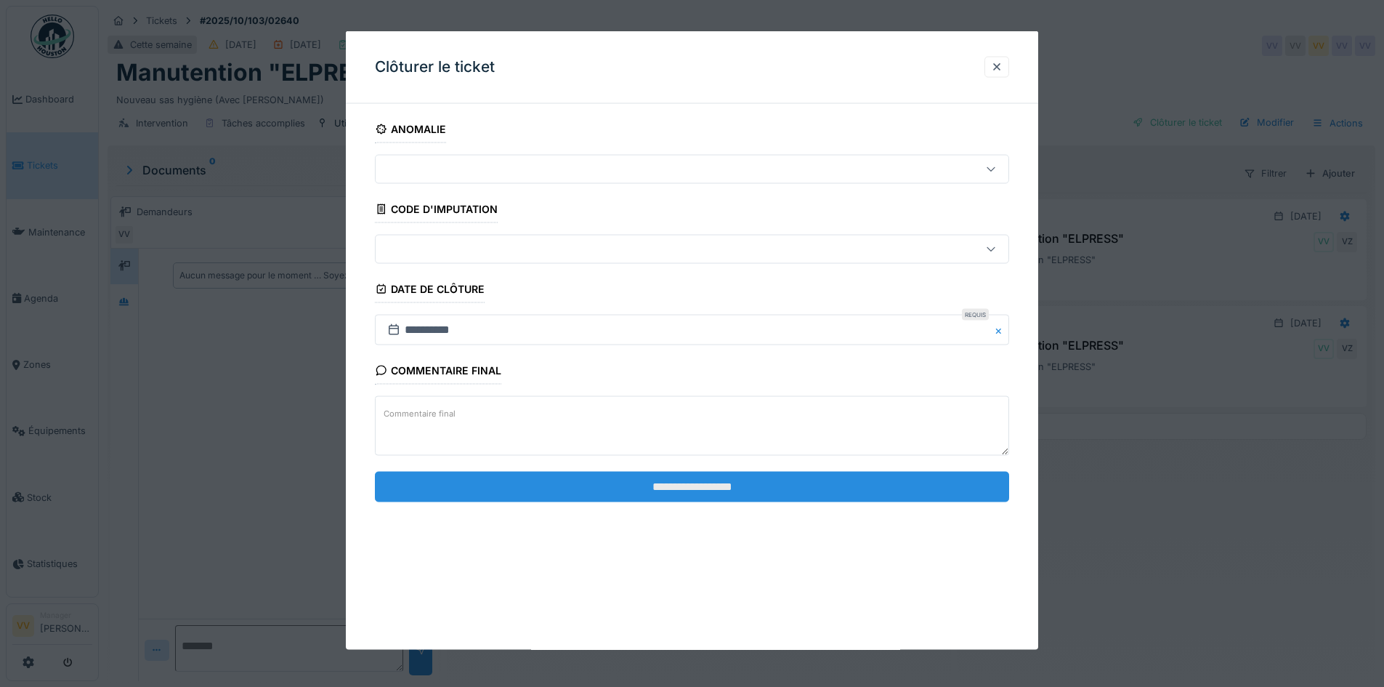
click at [883, 493] on input "**********" at bounding box center [692, 486] width 634 height 31
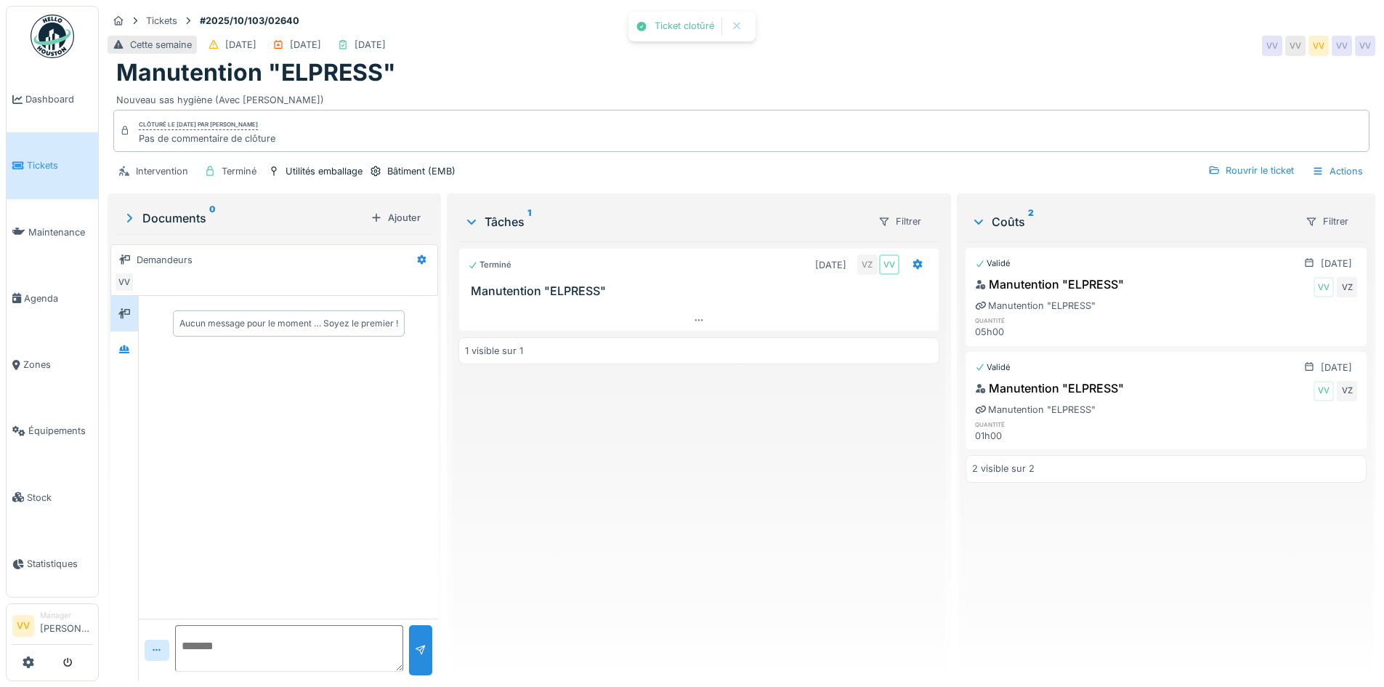
click at [767, 535] on div "Terminé 03/10/2025 VZ VV Manutention "ELPRESS" 1 visible sur 1" at bounding box center [698, 455] width 480 height 428
click at [42, 99] on span "Dashboard" at bounding box center [58, 99] width 67 height 14
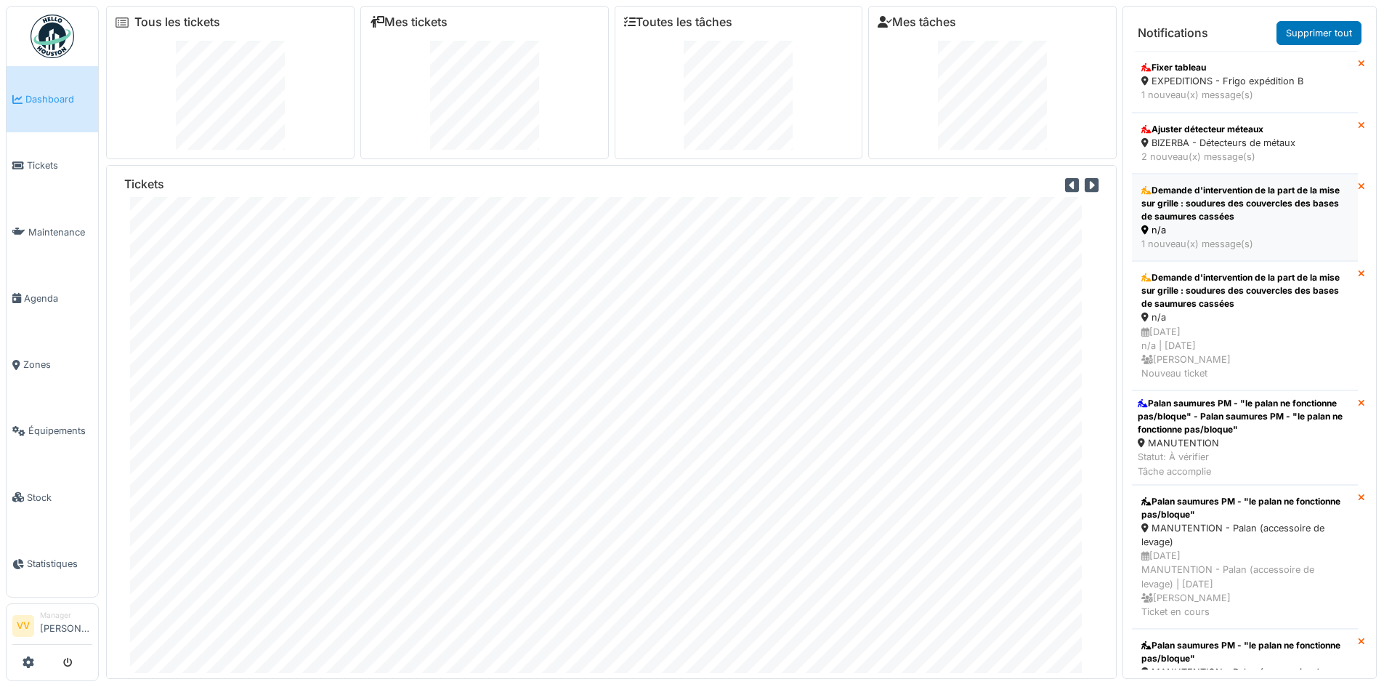
click at [1217, 211] on div "Demande d'intervention de la part de la mise sur grille : soudures des couvercl…" at bounding box center [1244, 203] width 207 height 39
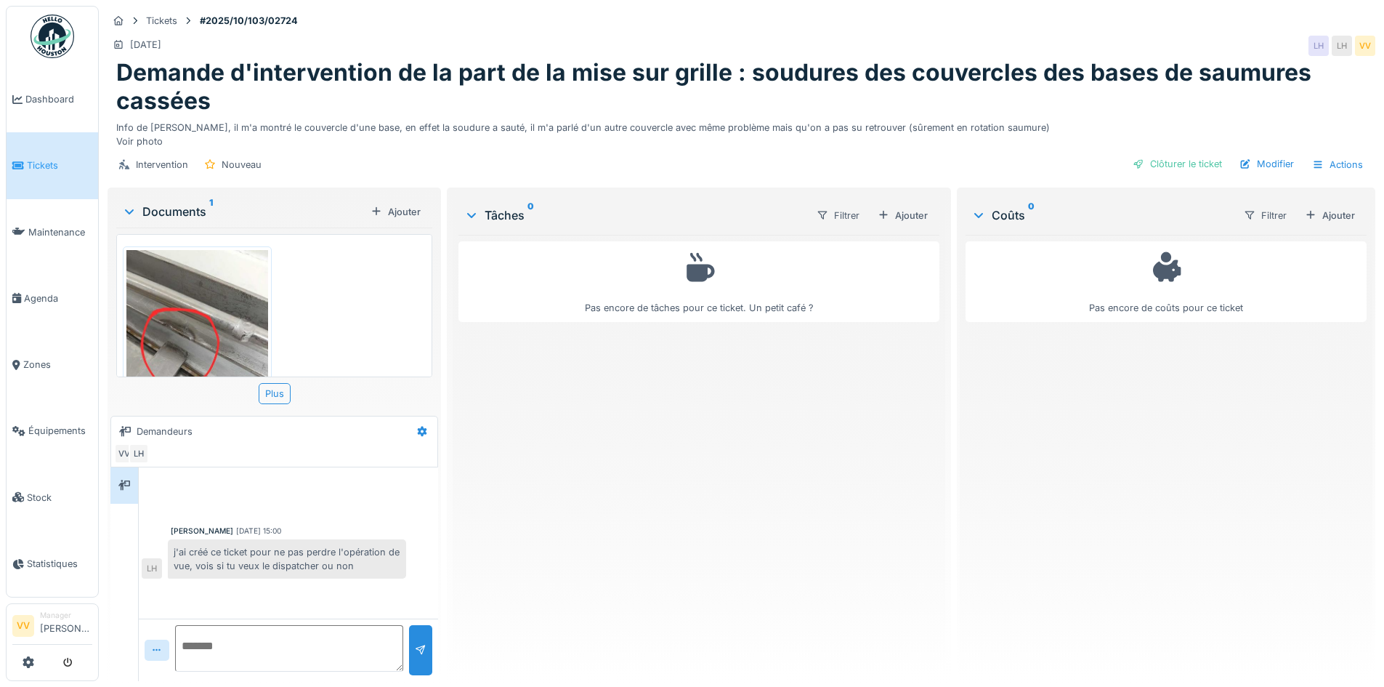
click at [155, 341] on img at bounding box center [197, 344] width 142 height 189
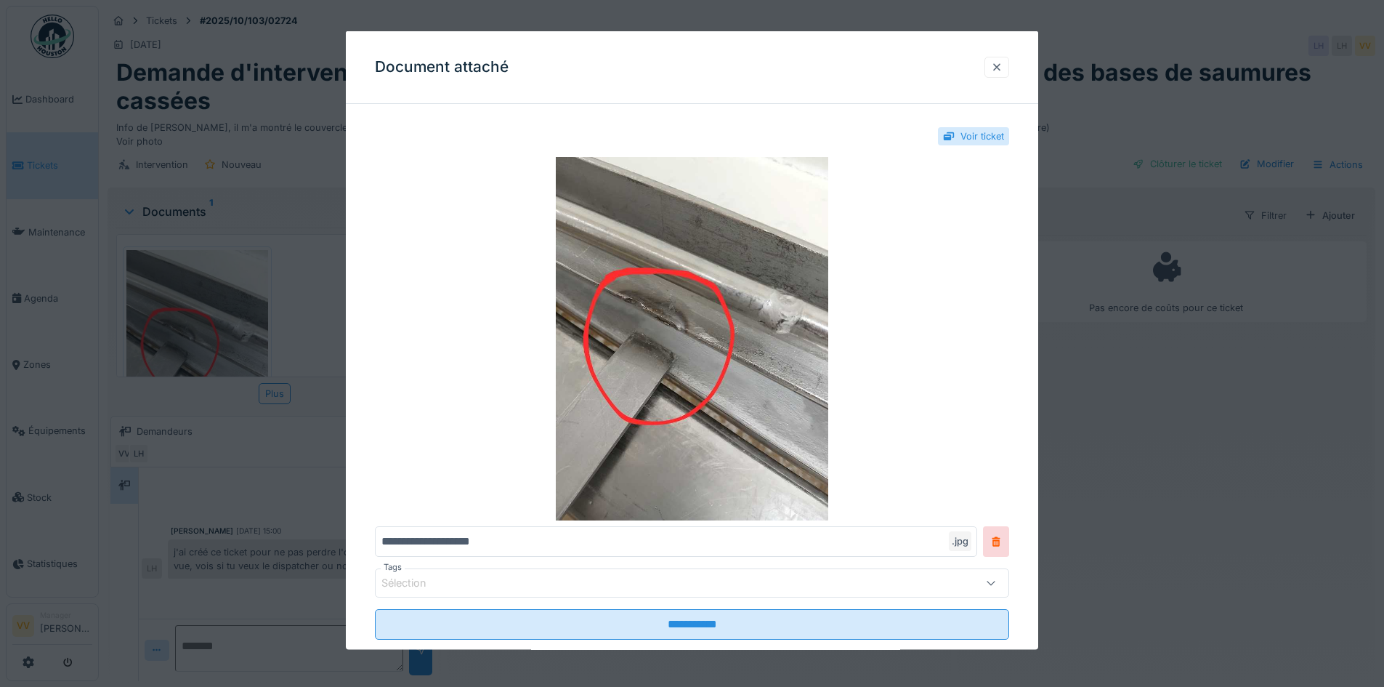
click at [998, 64] on div at bounding box center [997, 67] width 12 height 14
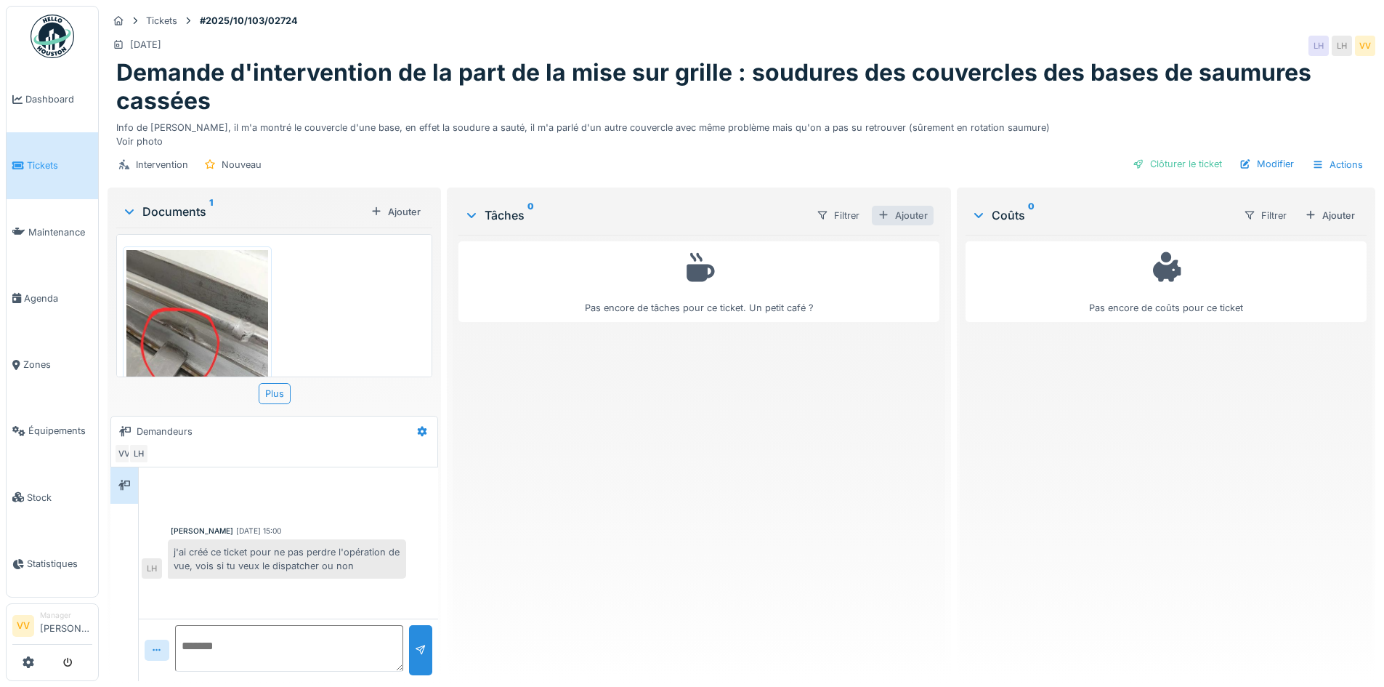
click at [909, 214] on div "Ajouter" at bounding box center [903, 216] width 62 height 20
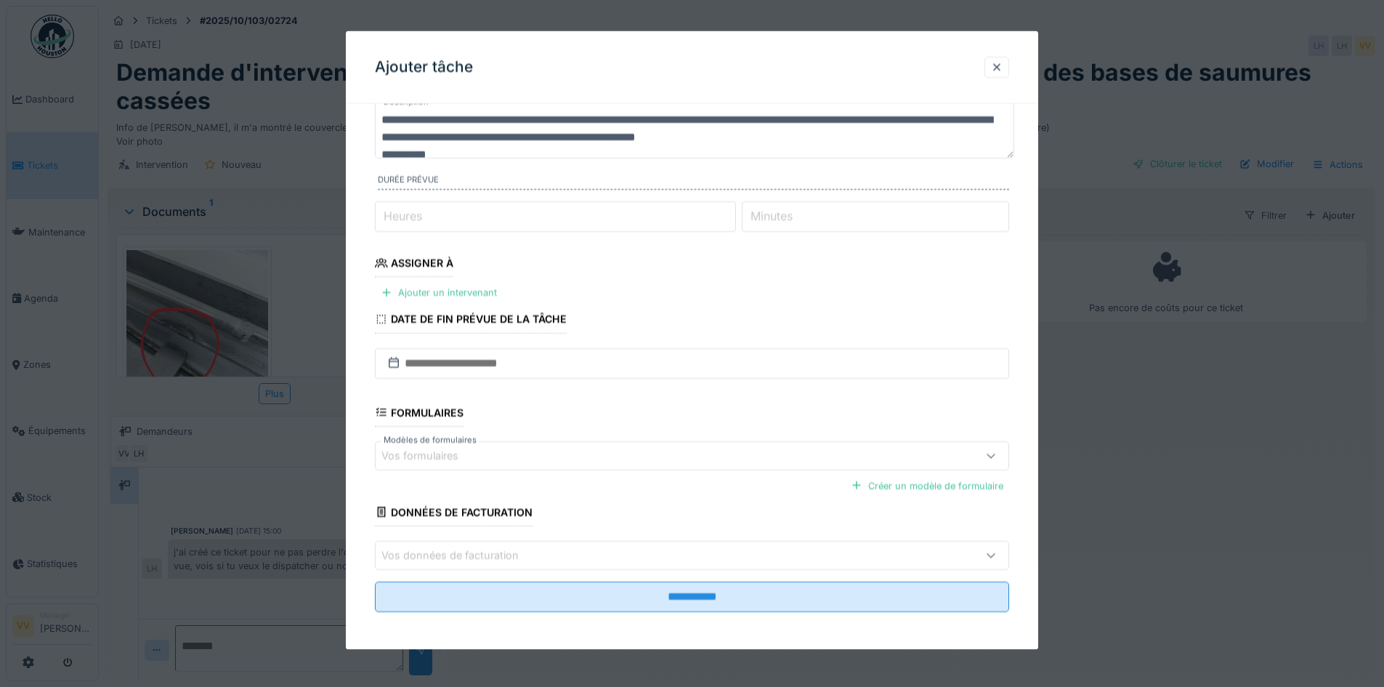
scroll to position [101, 0]
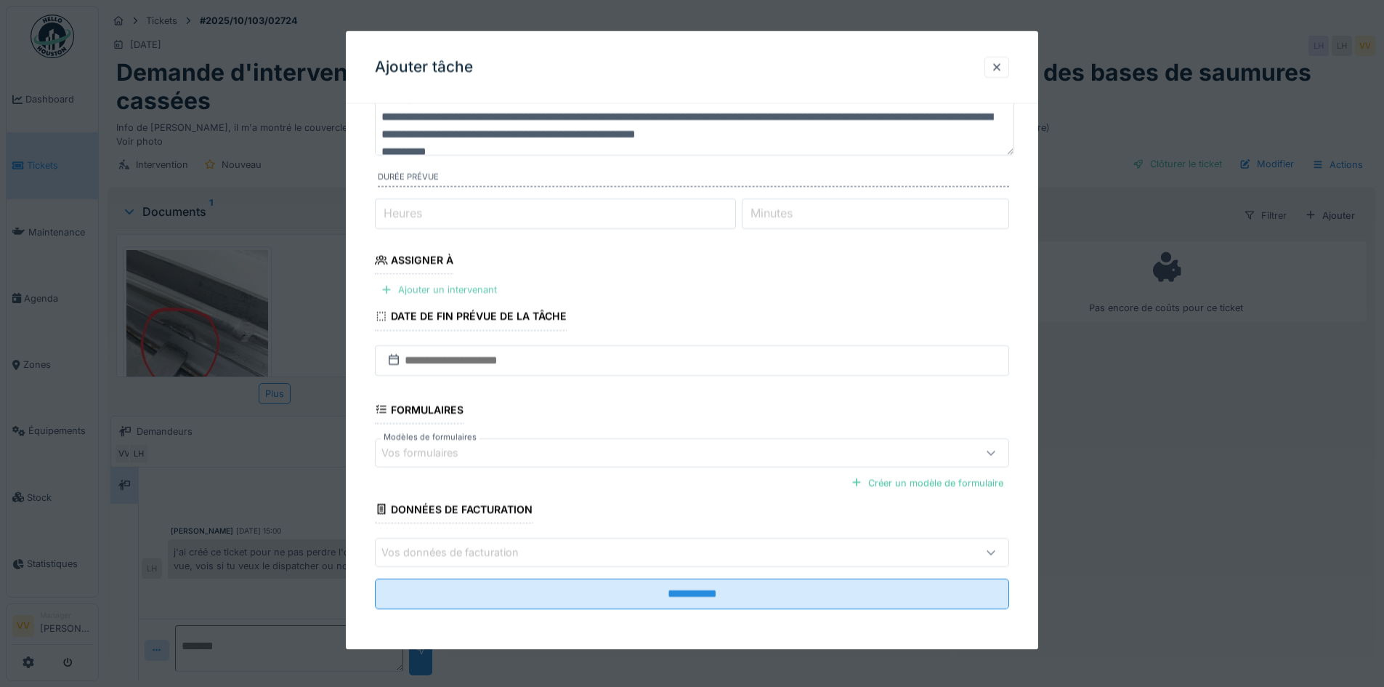
click at [474, 283] on div "Ajouter un intervenant" at bounding box center [439, 290] width 128 height 20
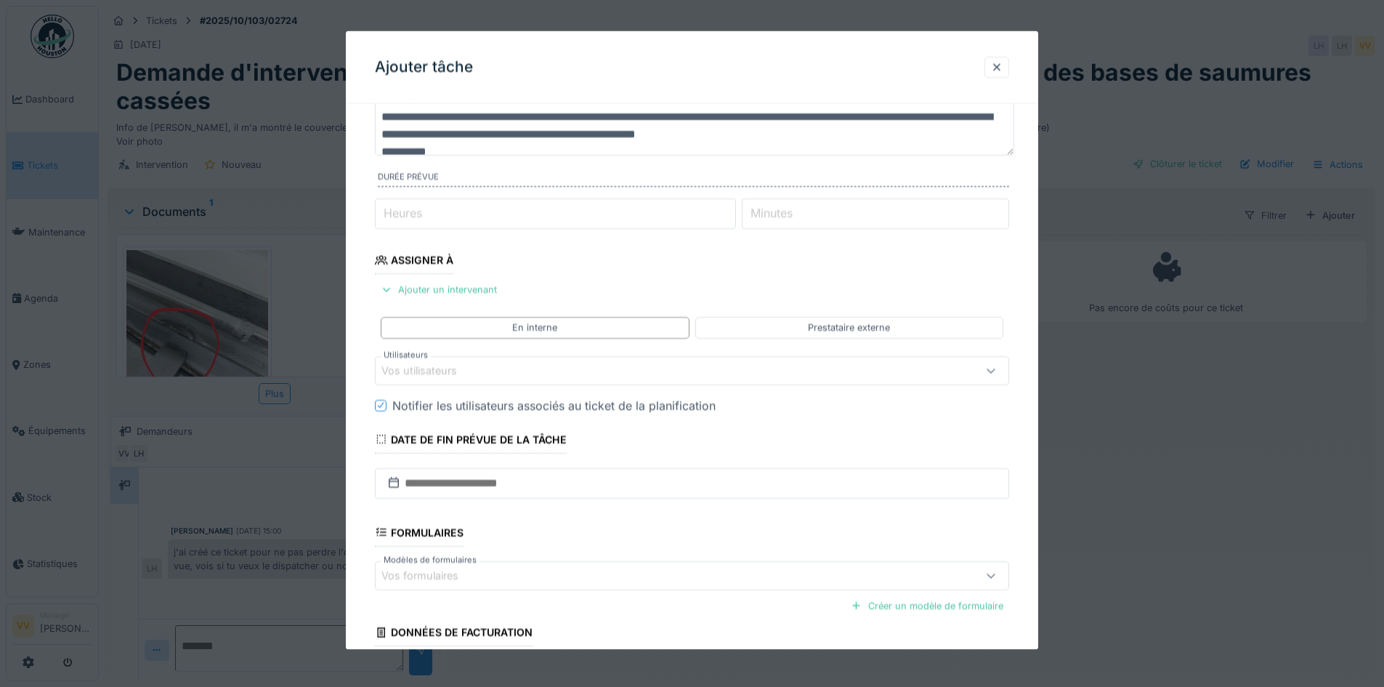
click at [561, 364] on div "Vos utilisateurs" at bounding box center [654, 370] width 547 height 16
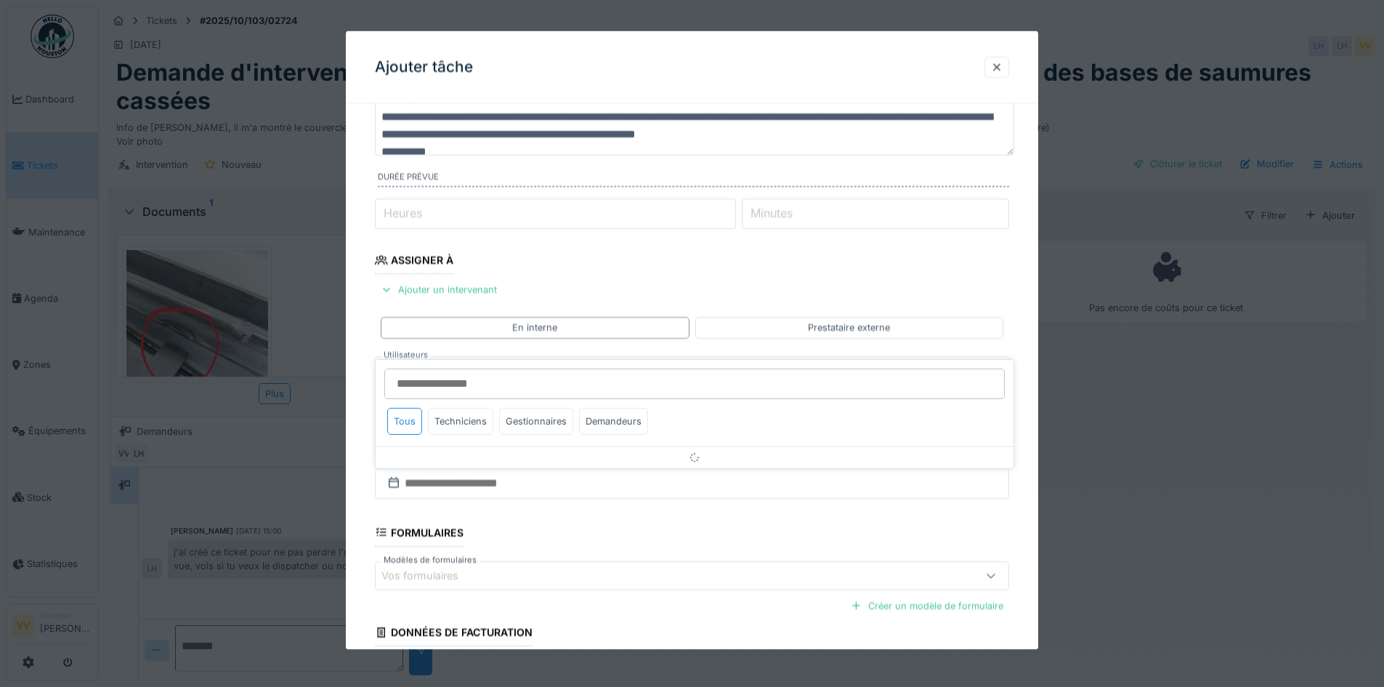
scroll to position [131, 0]
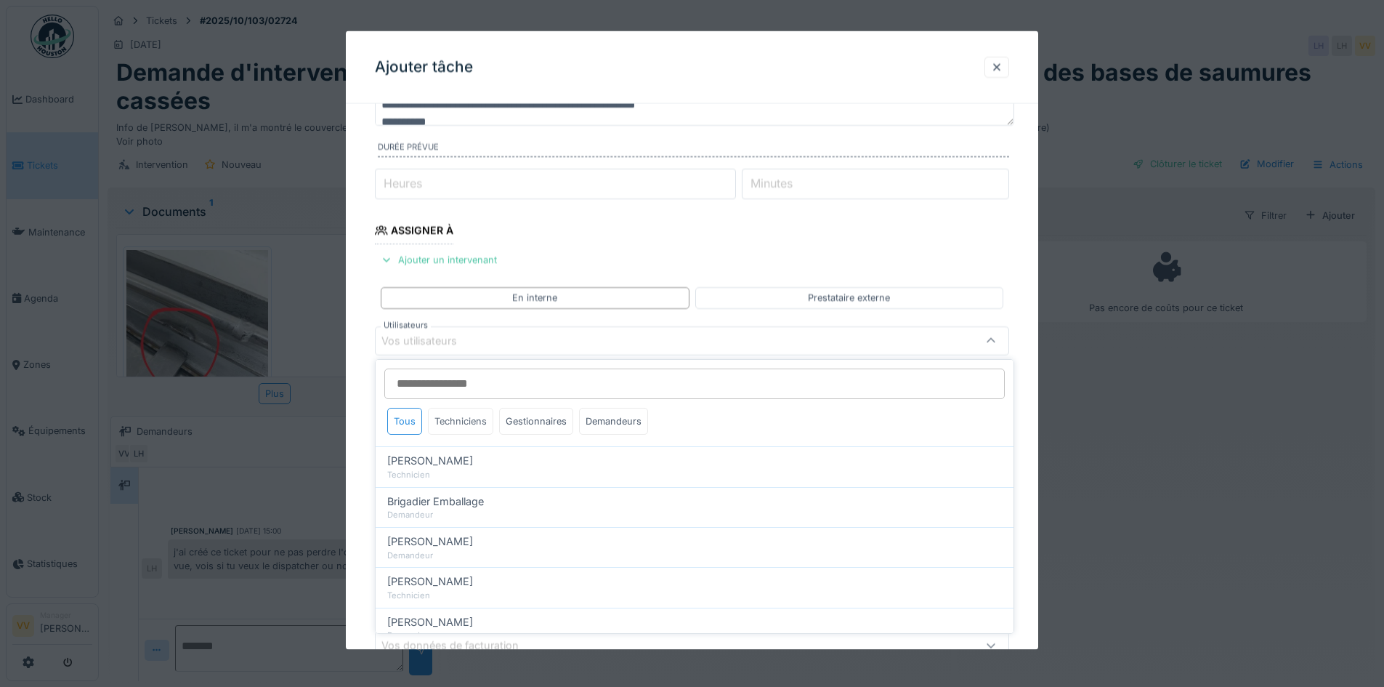
click at [445, 424] on div "Techniciens" at bounding box center [460, 421] width 65 height 27
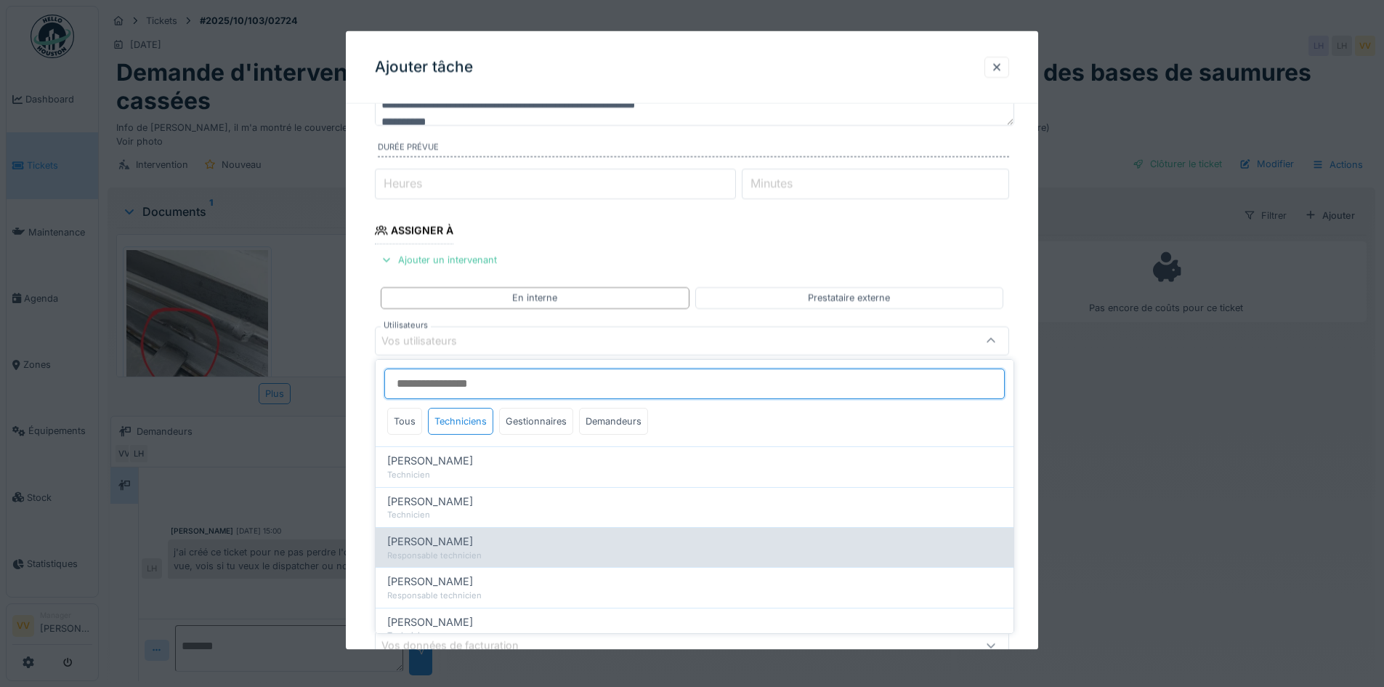
scroll to position [41, 0]
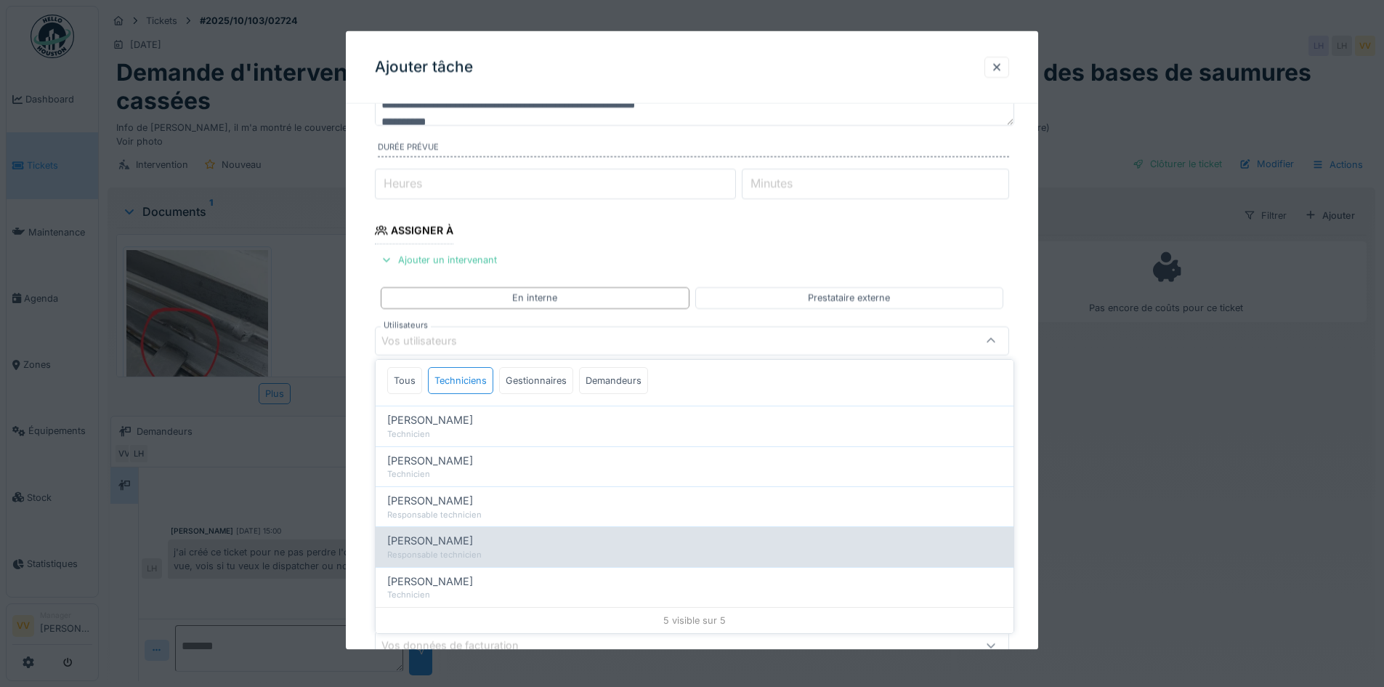
click at [461, 539] on div "Lucas Herbet" at bounding box center [694, 541] width 615 height 16
type input "*****"
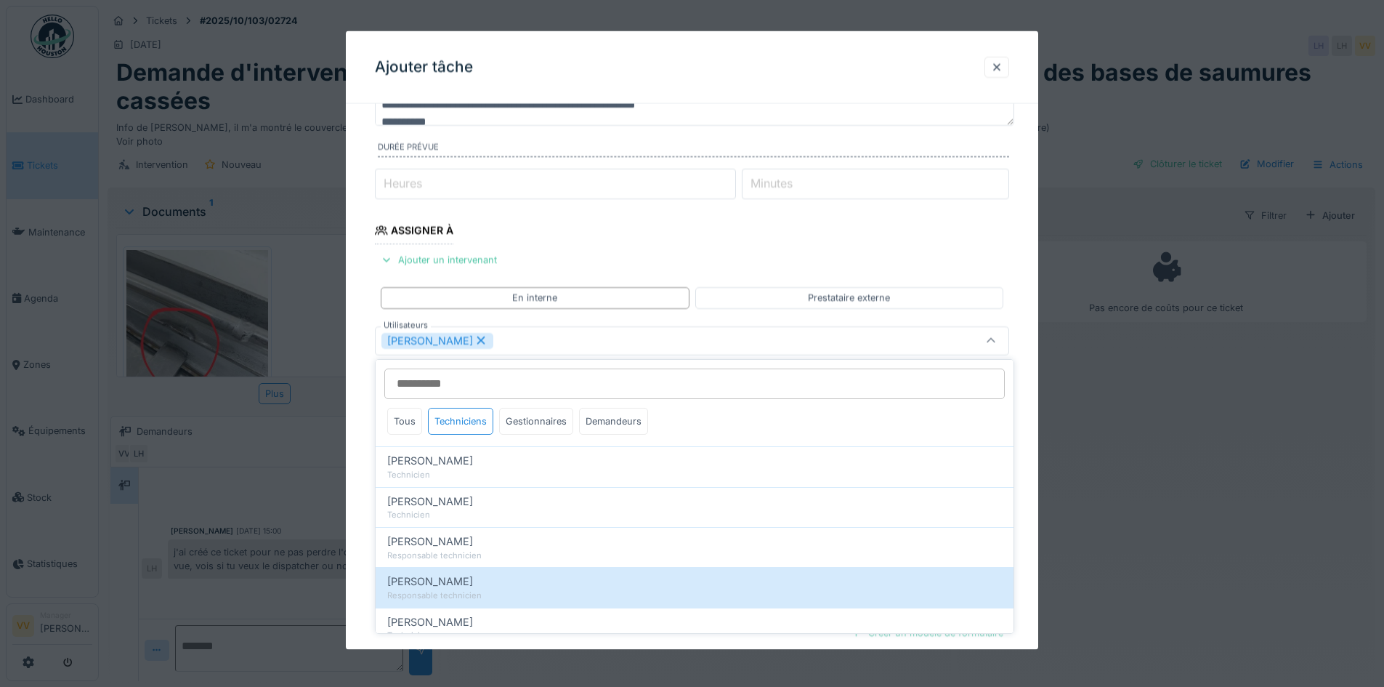
click at [1021, 255] on div "**********" at bounding box center [692, 392] width 692 height 814
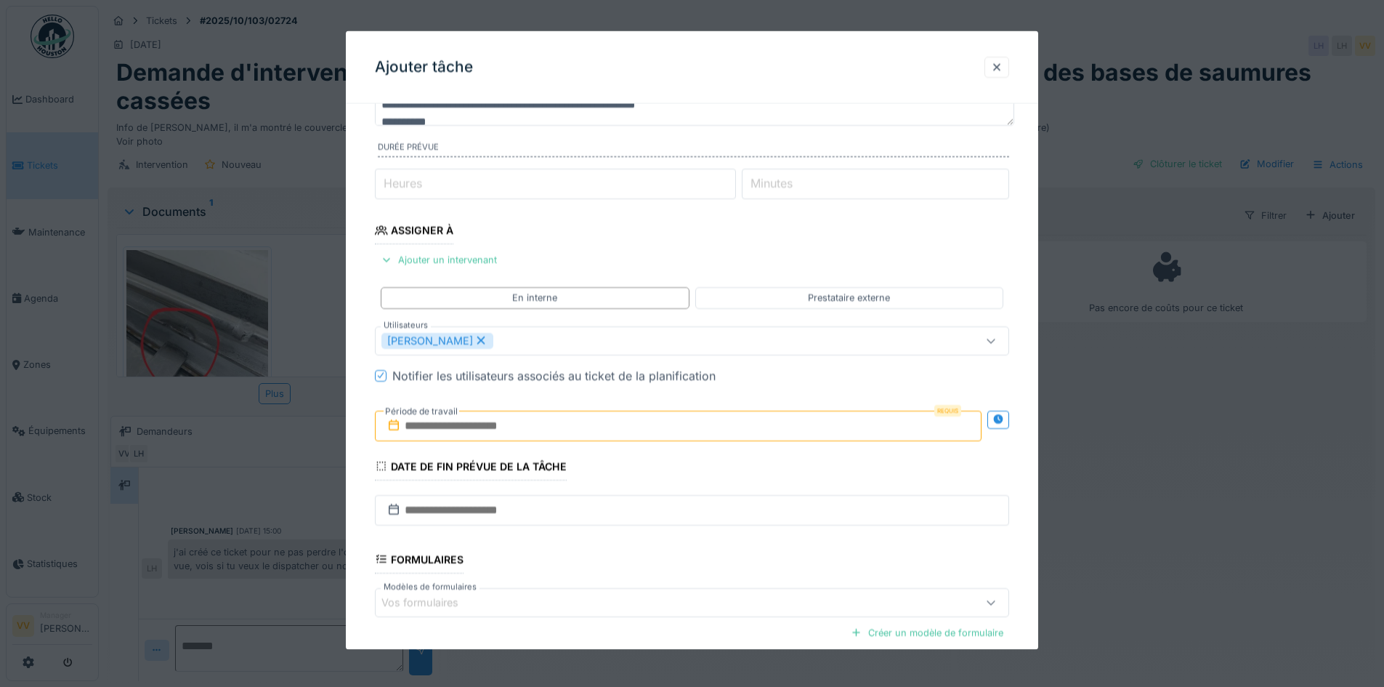
click at [596, 419] on input "text" at bounding box center [678, 425] width 607 height 31
click at [610, 567] on div "13" at bounding box center [610, 569] width 20 height 20
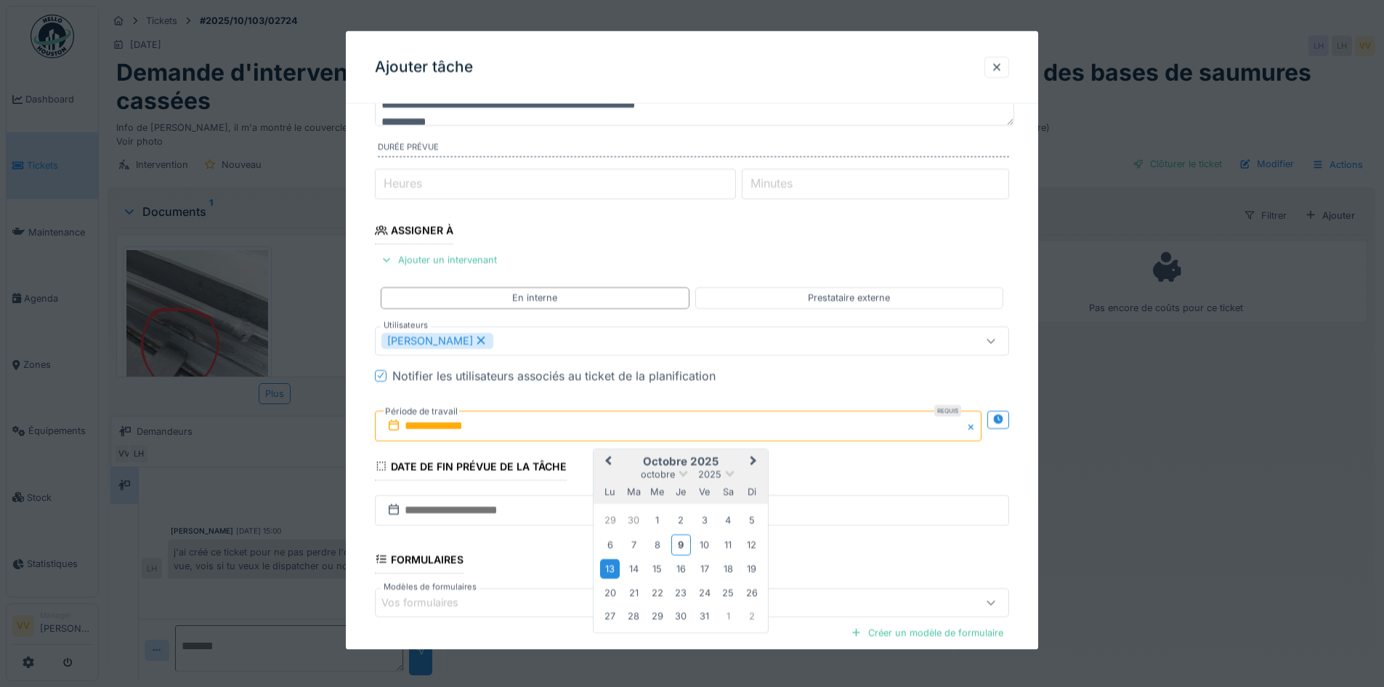
click at [610, 567] on div "13" at bounding box center [610, 569] width 20 height 20
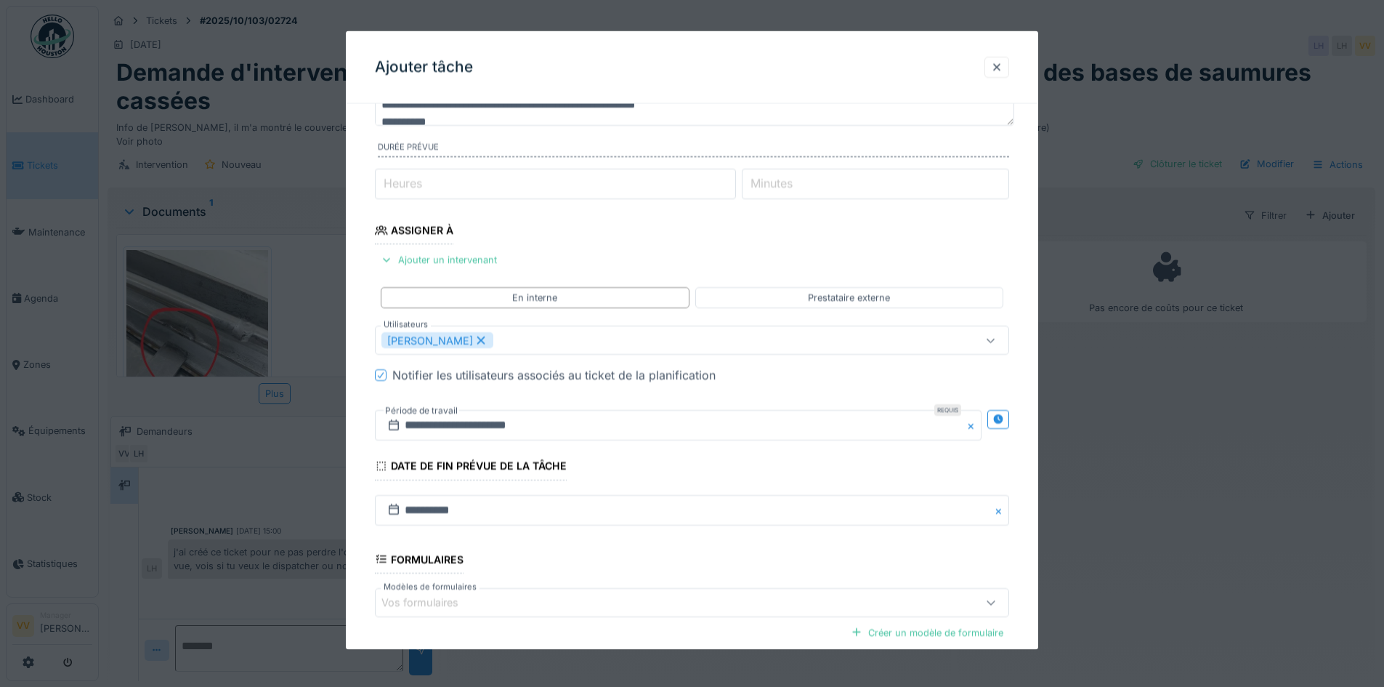
click at [678, 469] on fieldset "**********" at bounding box center [692, 377] width 634 height 785
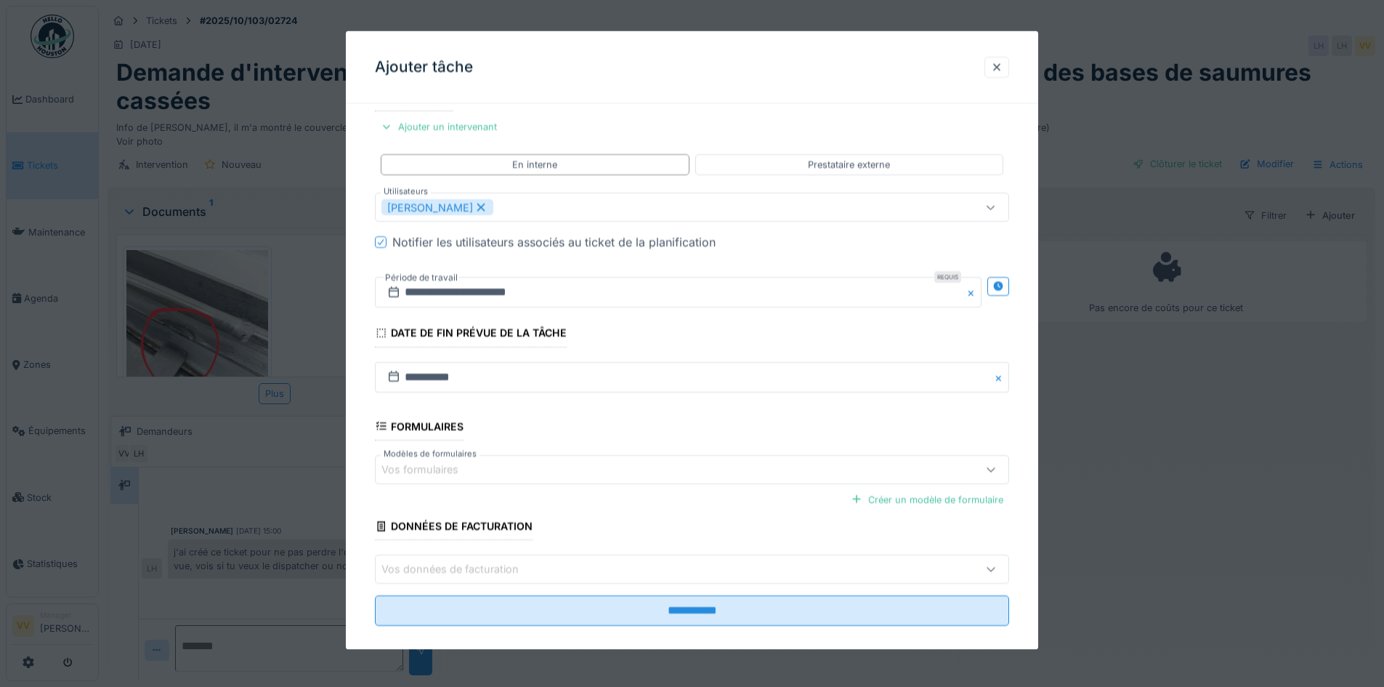
scroll to position [276, 0]
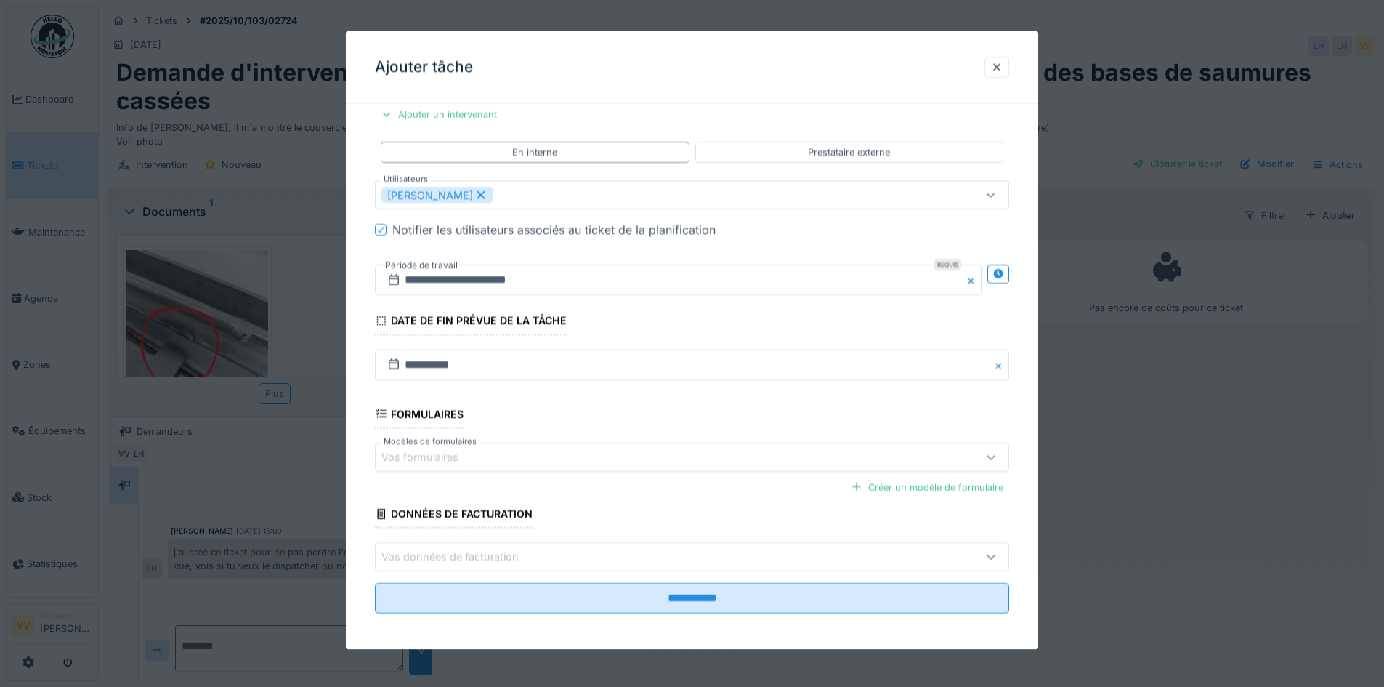
click at [652, 458] on div "Vos formulaires" at bounding box center [654, 456] width 547 height 16
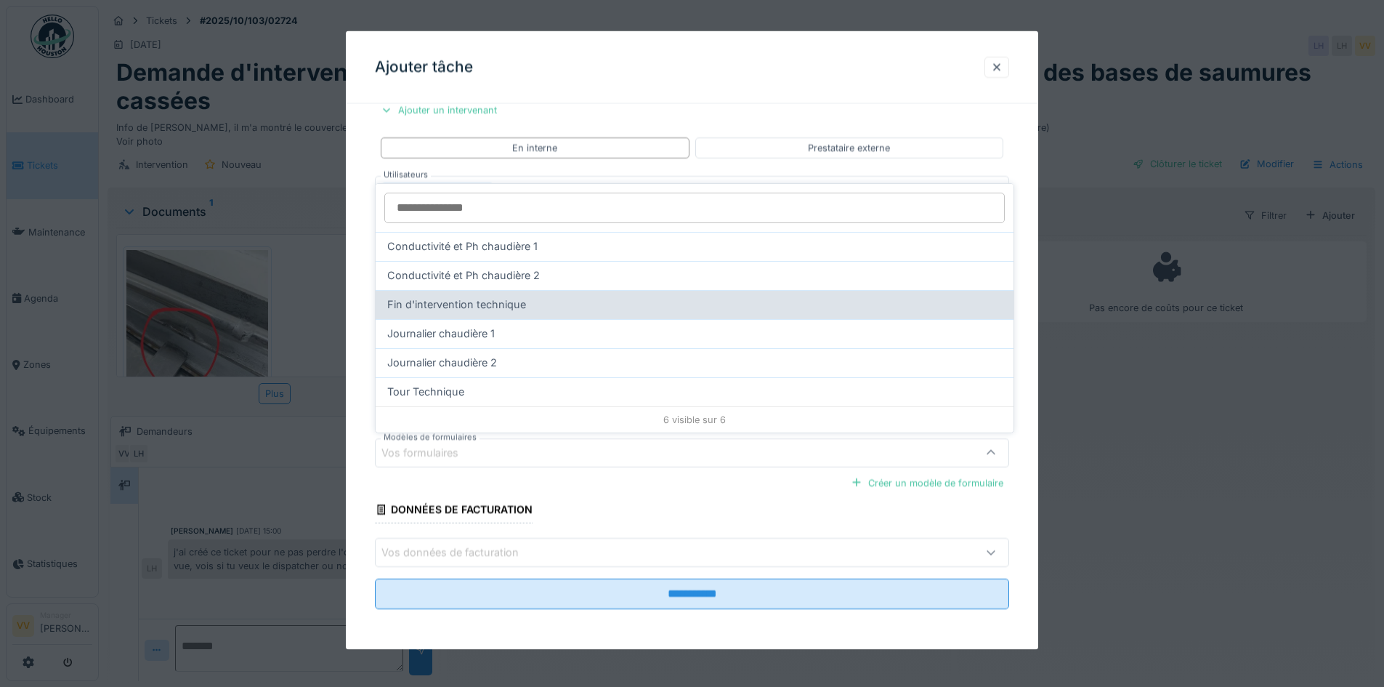
click at [559, 309] on div "Fin d'intervention technique" at bounding box center [694, 304] width 615 height 16
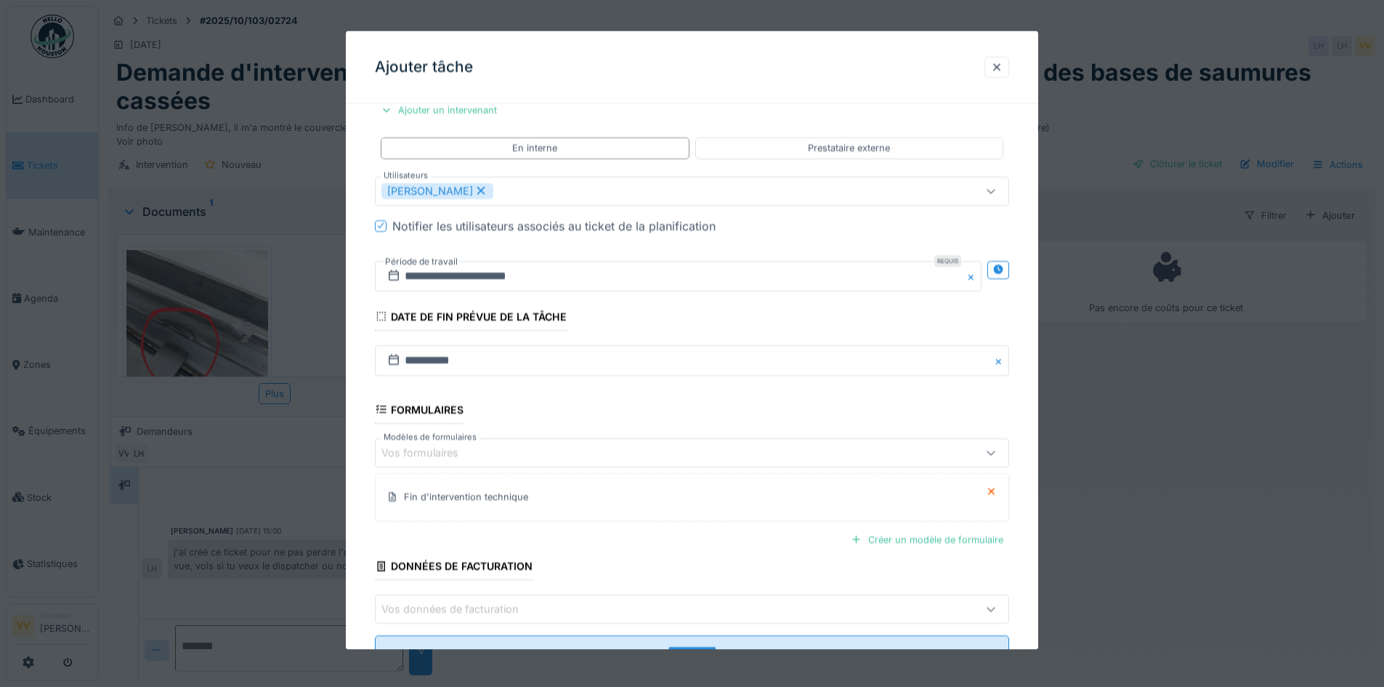
click at [647, 562] on fieldset "**********" at bounding box center [692, 256] width 634 height 842
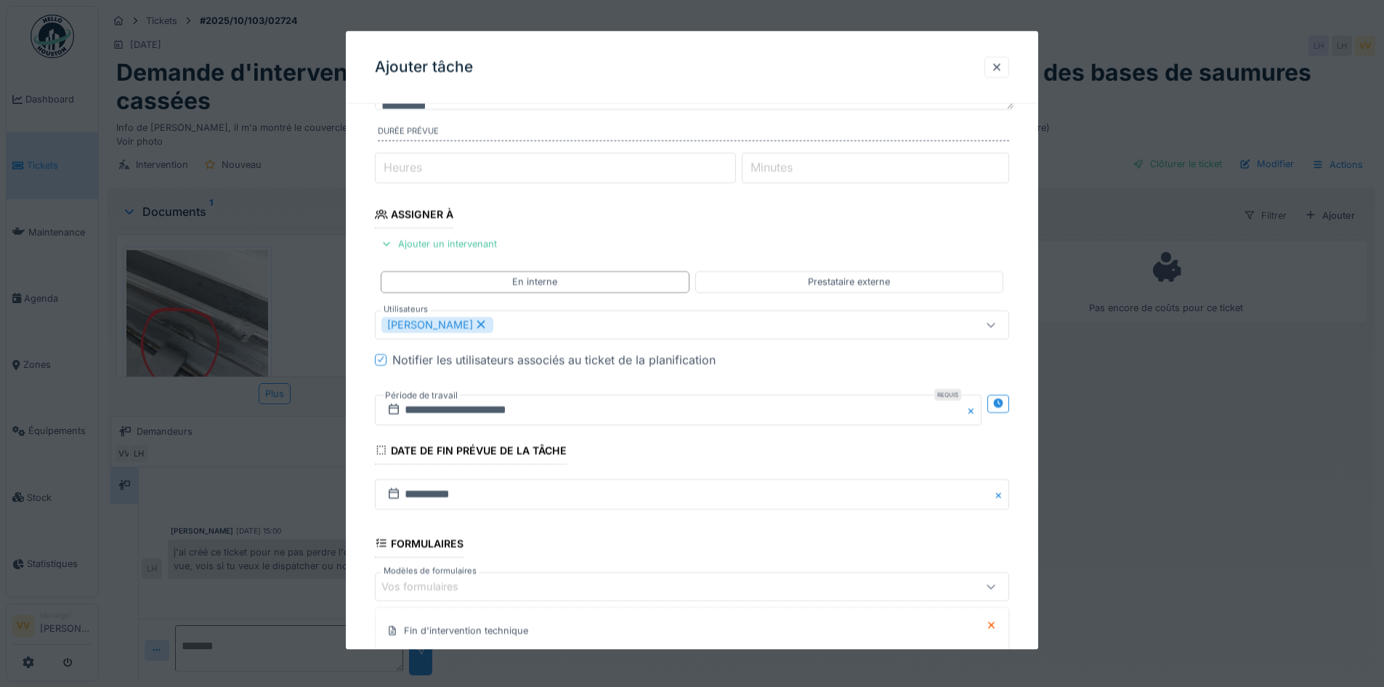
scroll to position [337, 0]
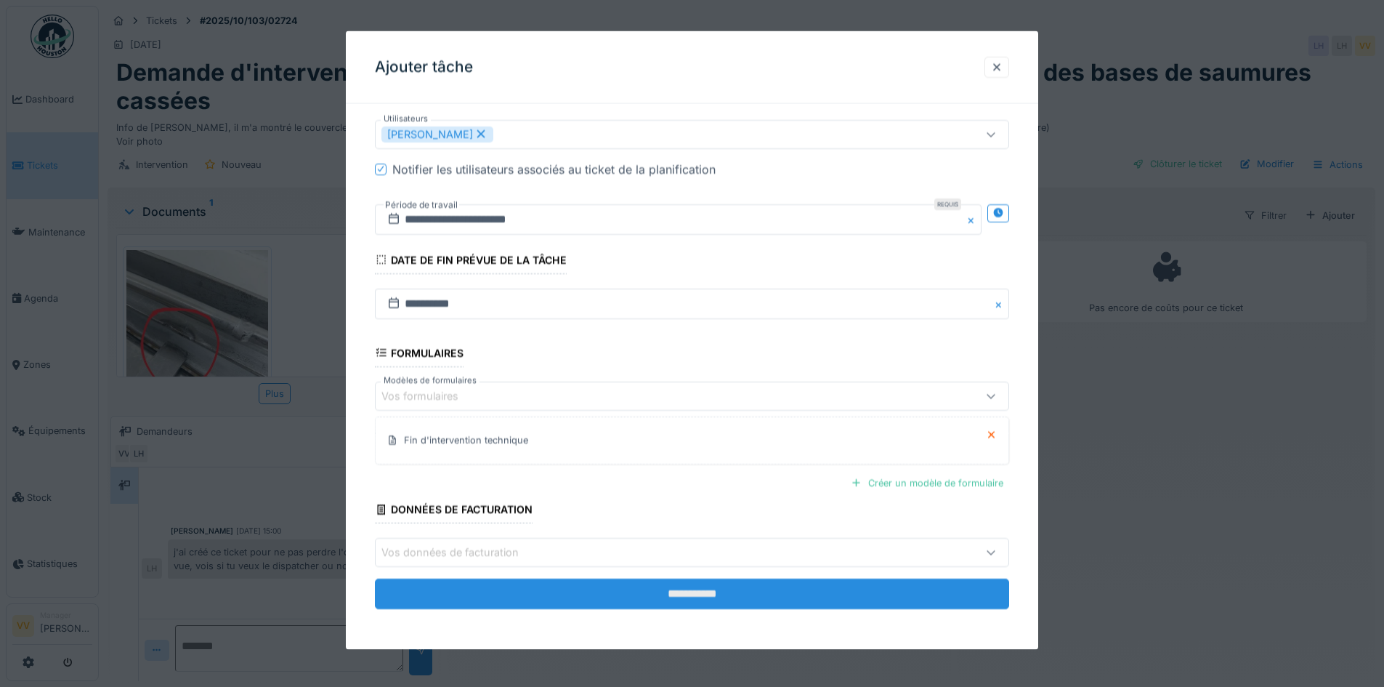
click at [674, 591] on input "**********" at bounding box center [692, 593] width 634 height 31
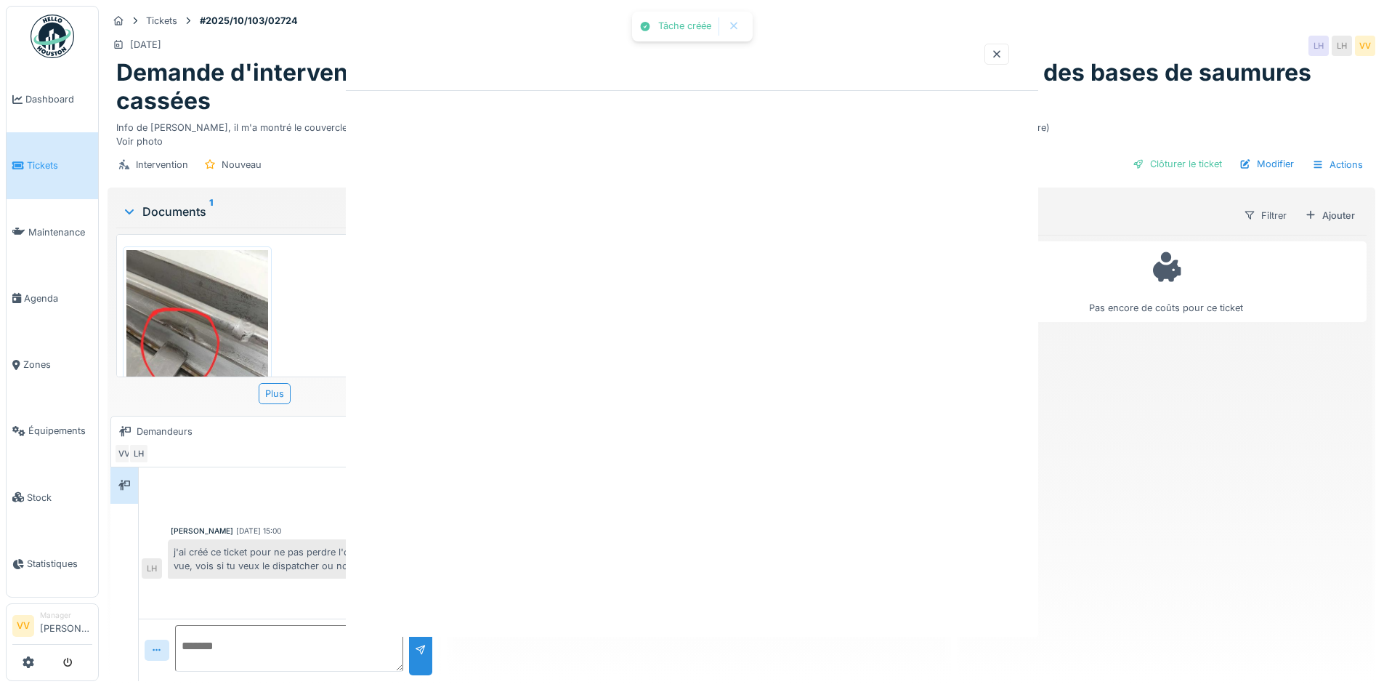
scroll to position [0, 0]
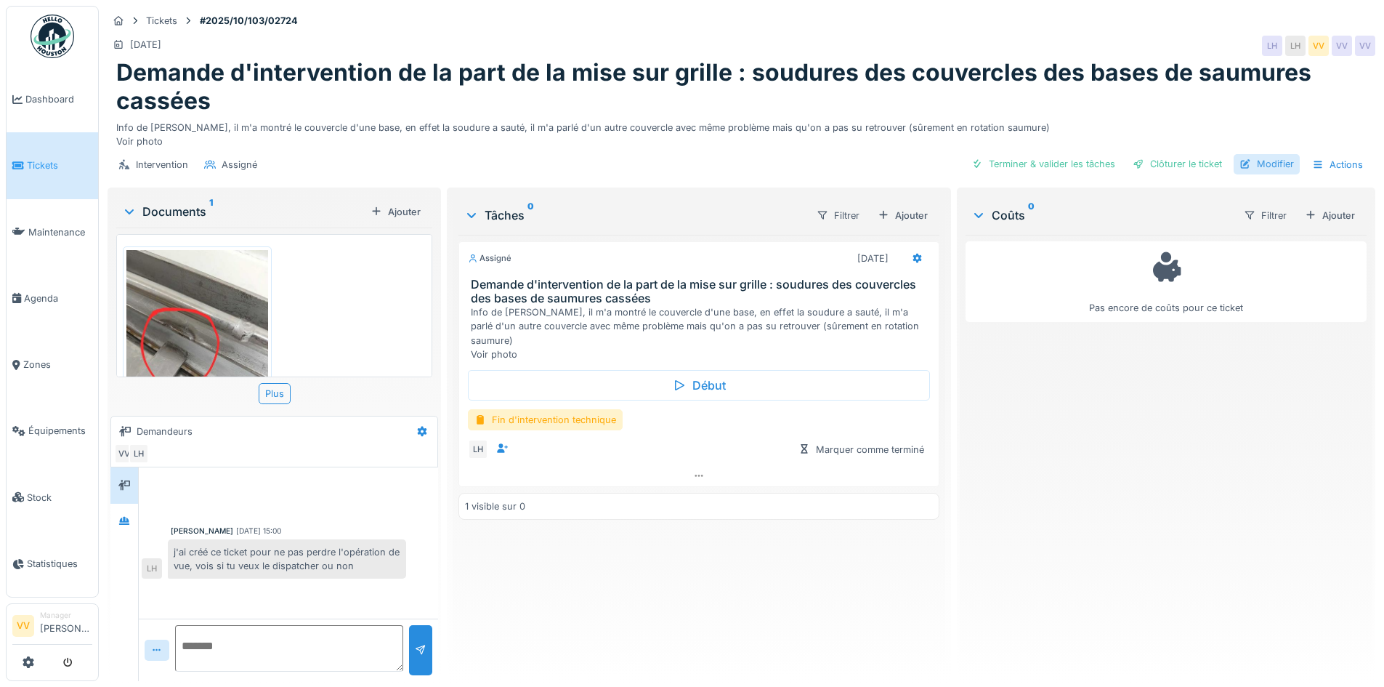
click at [1260, 161] on div "Modifier" at bounding box center [1267, 164] width 66 height 20
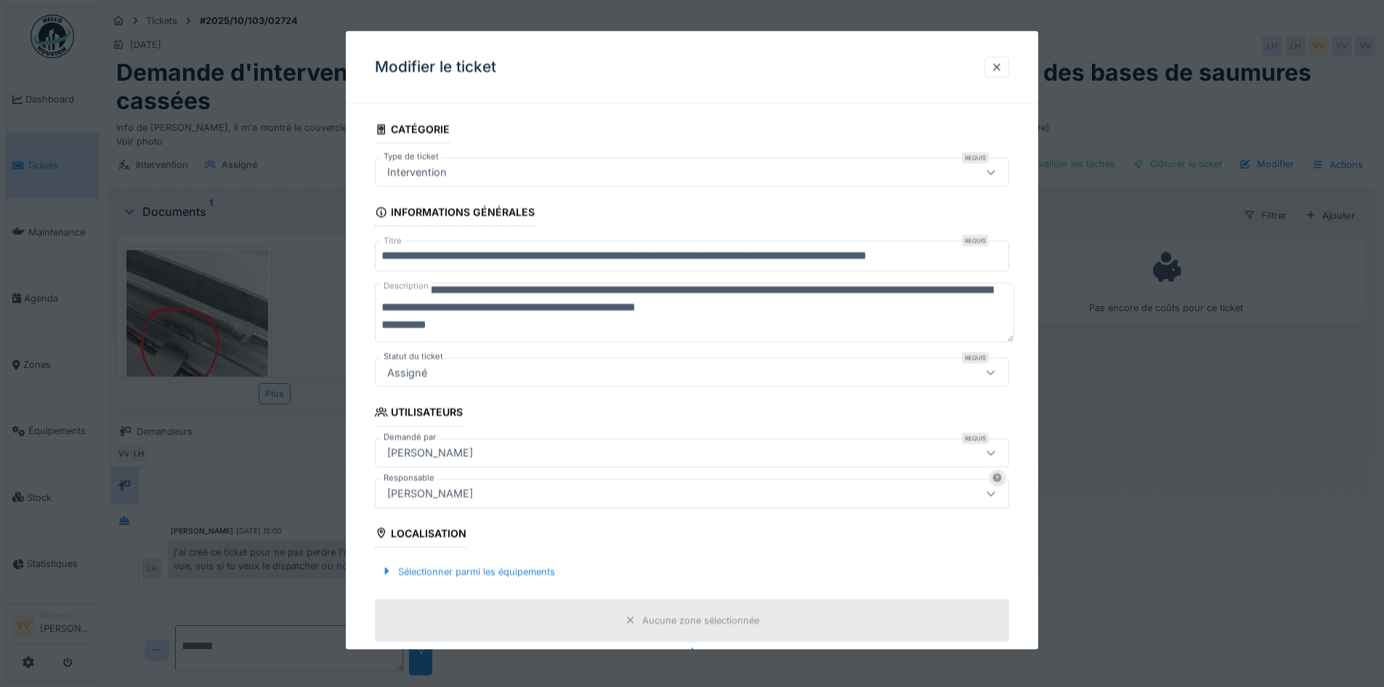
scroll to position [17, 0]
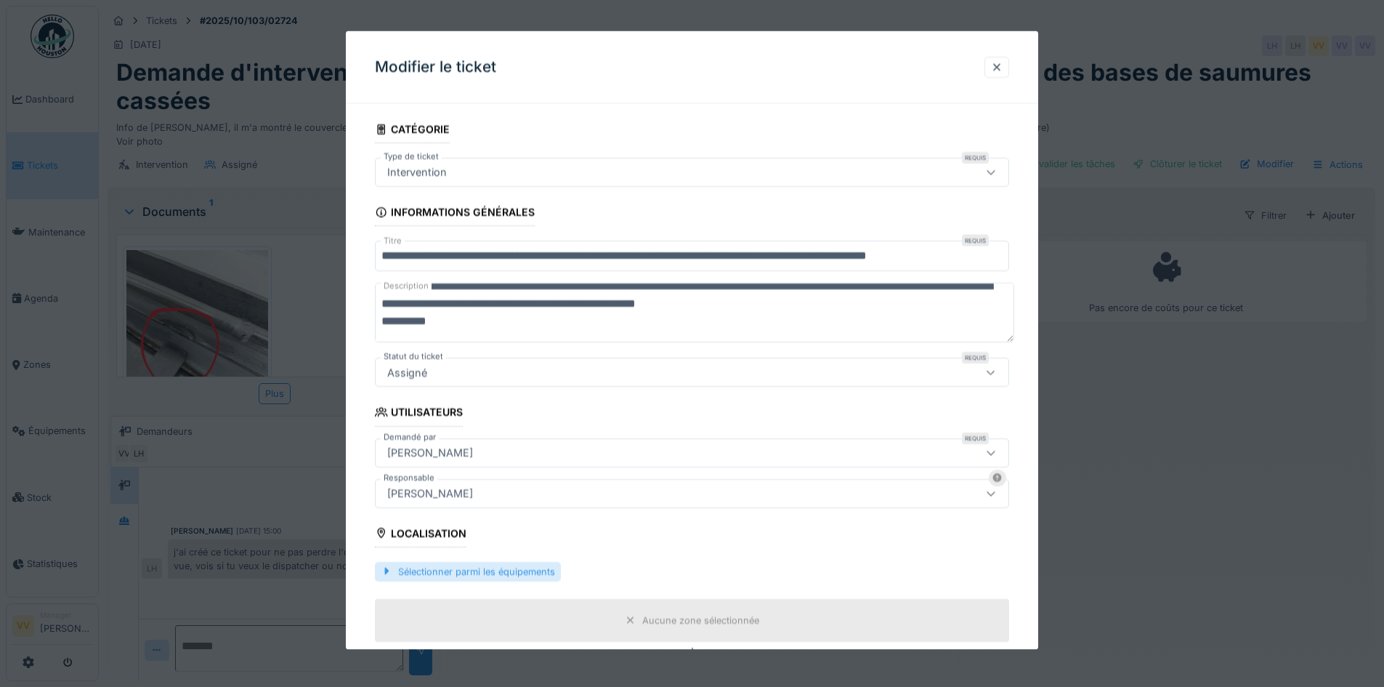
click at [498, 574] on div "Sélectionner parmi les équipements" at bounding box center [468, 571] width 186 height 20
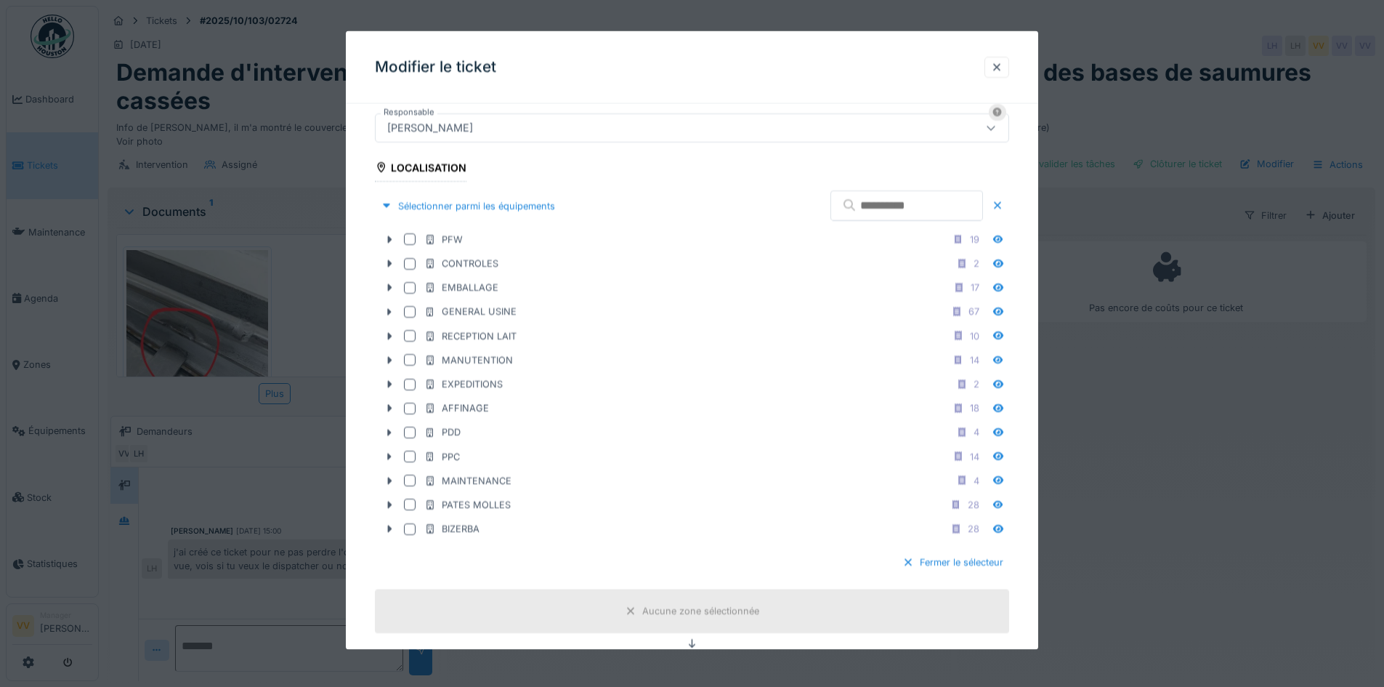
scroll to position [436, 0]
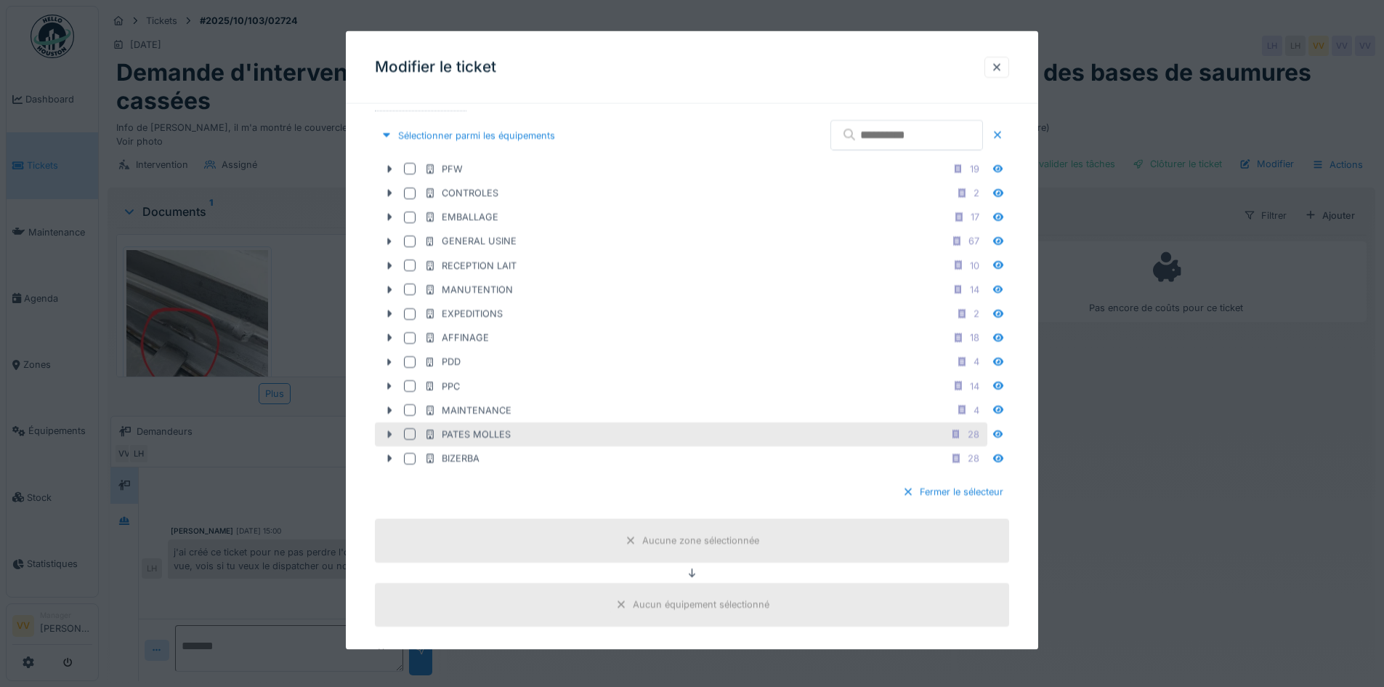
click at [385, 430] on icon at bounding box center [390, 433] width 12 height 9
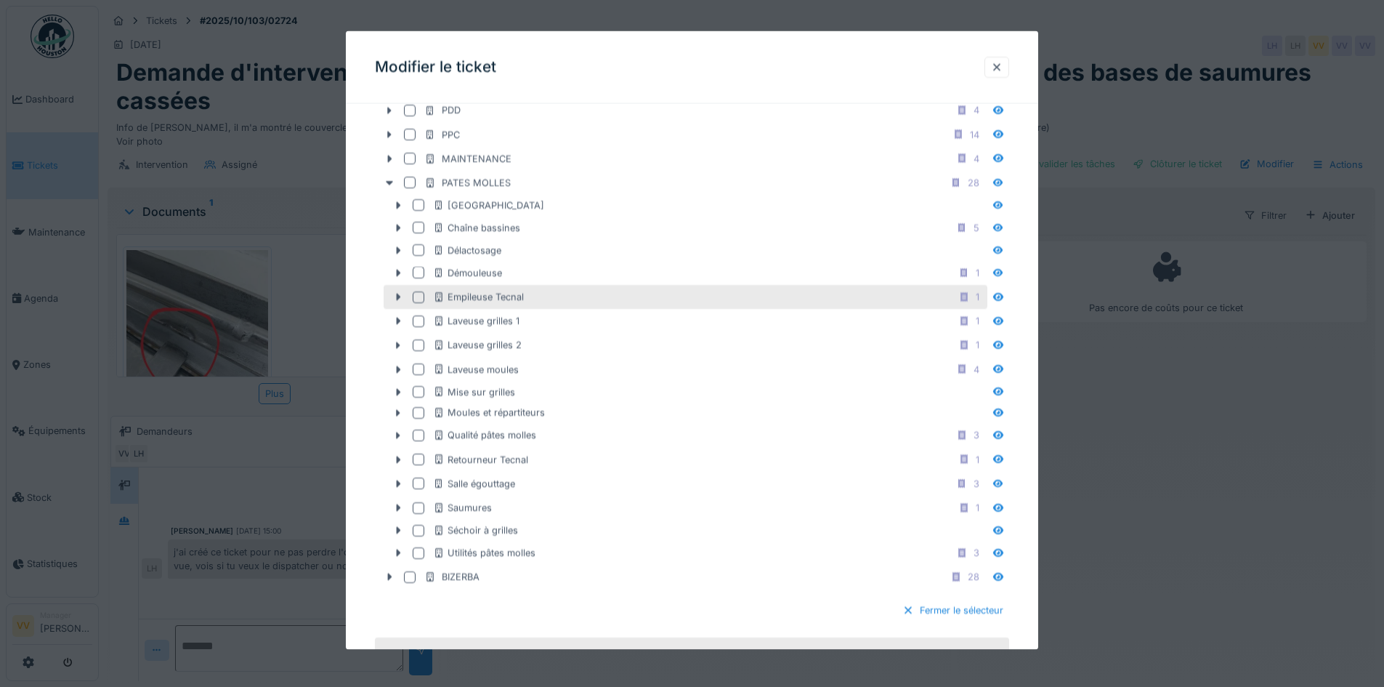
scroll to position [727, 0]
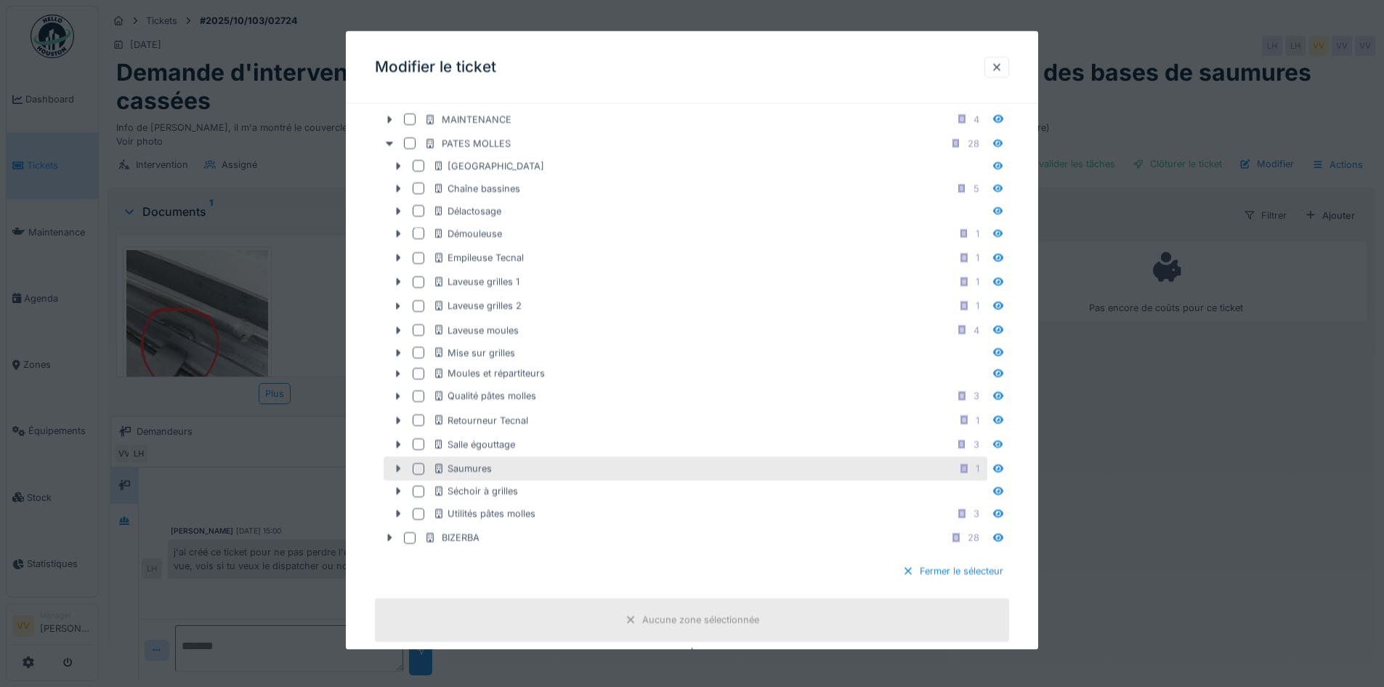
click at [398, 472] on icon at bounding box center [398, 468] width 12 height 9
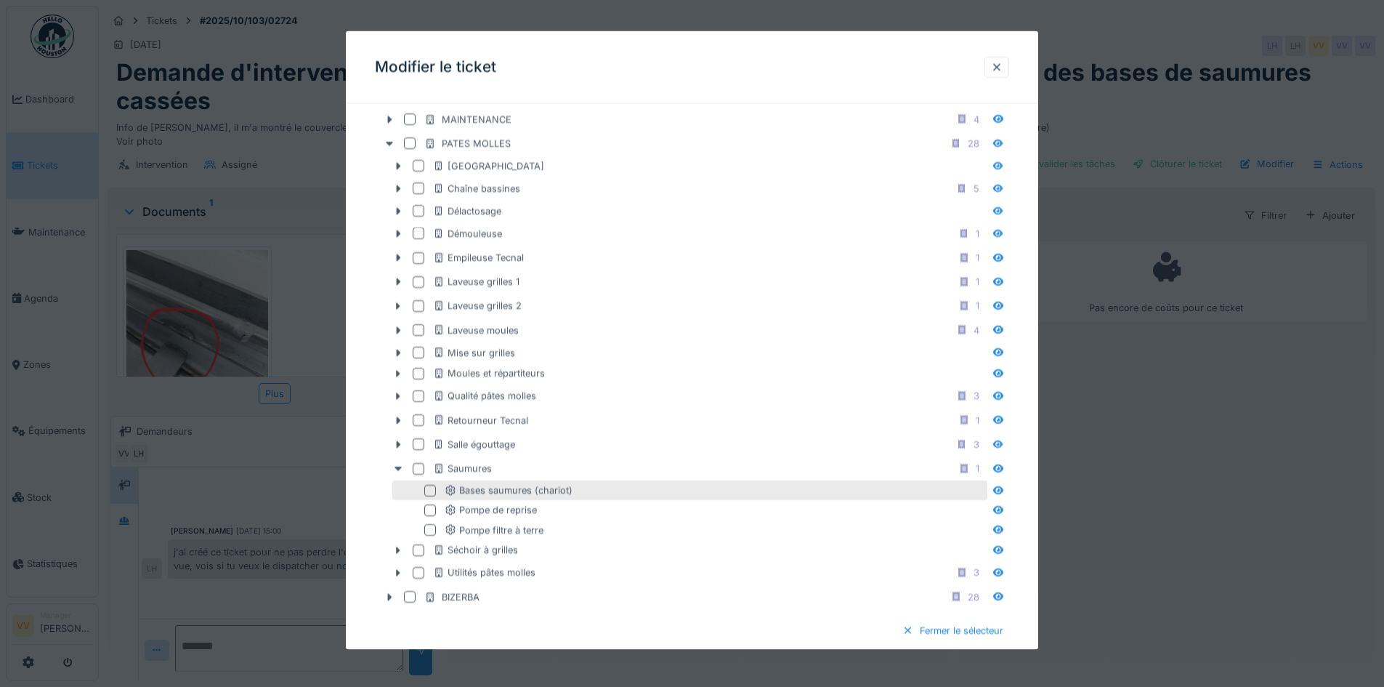
click at [429, 490] on div at bounding box center [430, 490] width 12 height 12
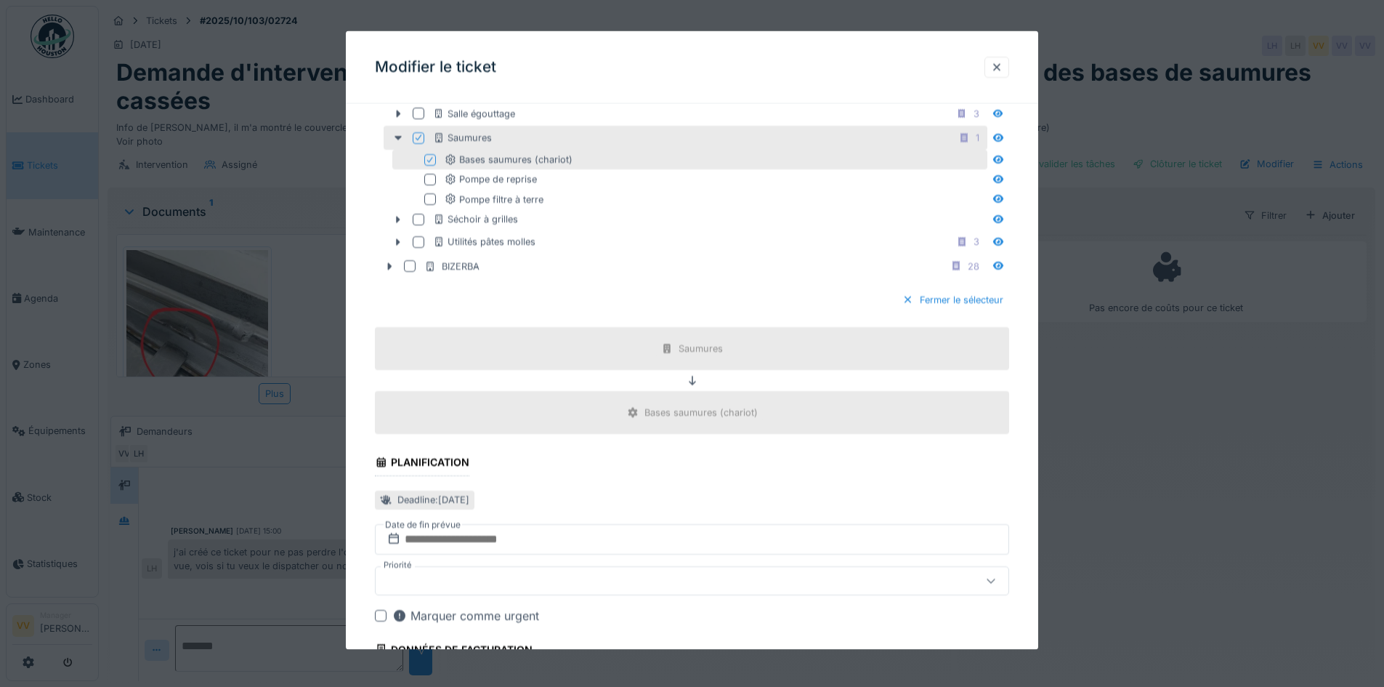
scroll to position [1197, 0]
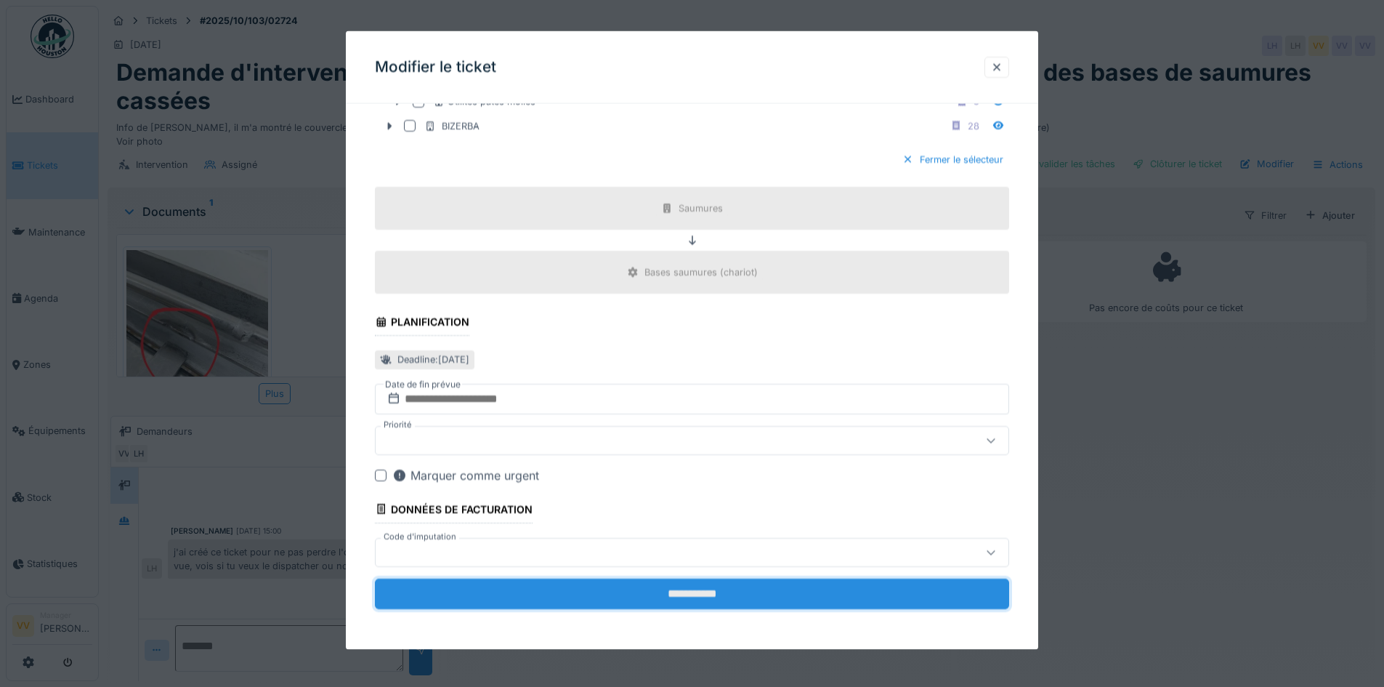
click at [799, 585] on input "**********" at bounding box center [692, 593] width 634 height 31
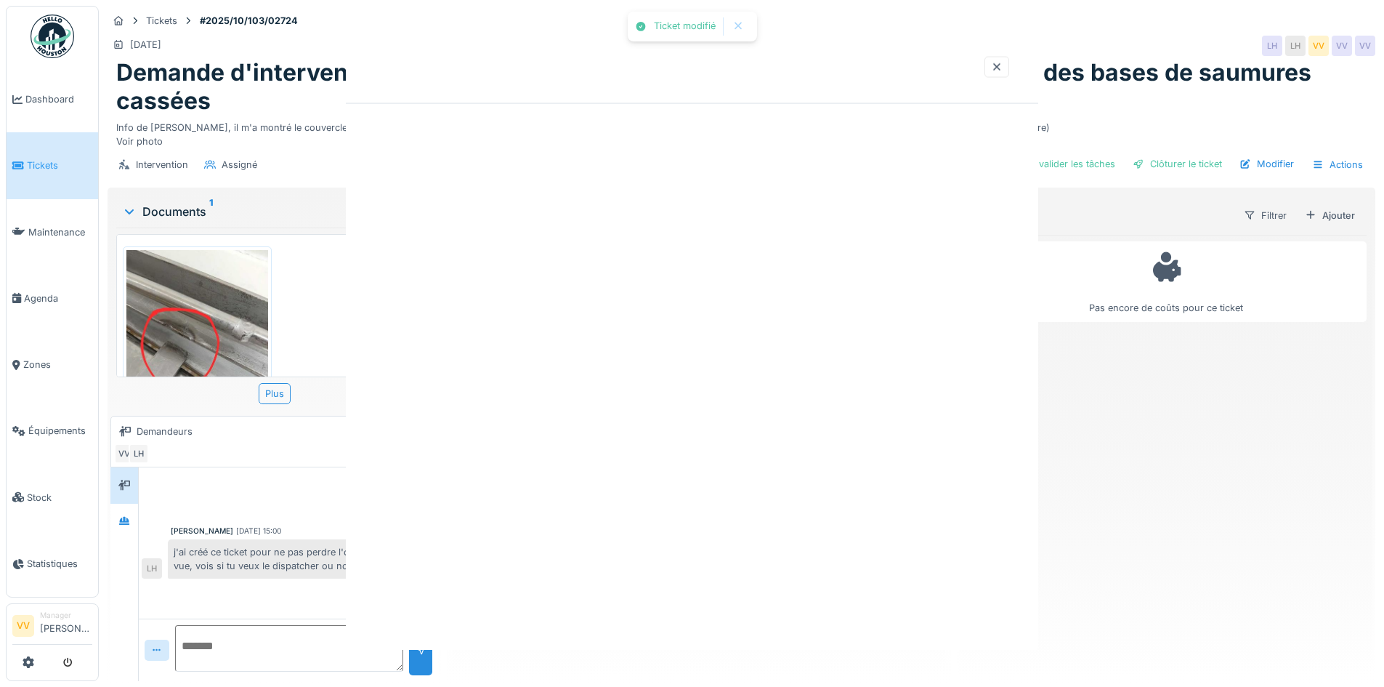
scroll to position [0, 0]
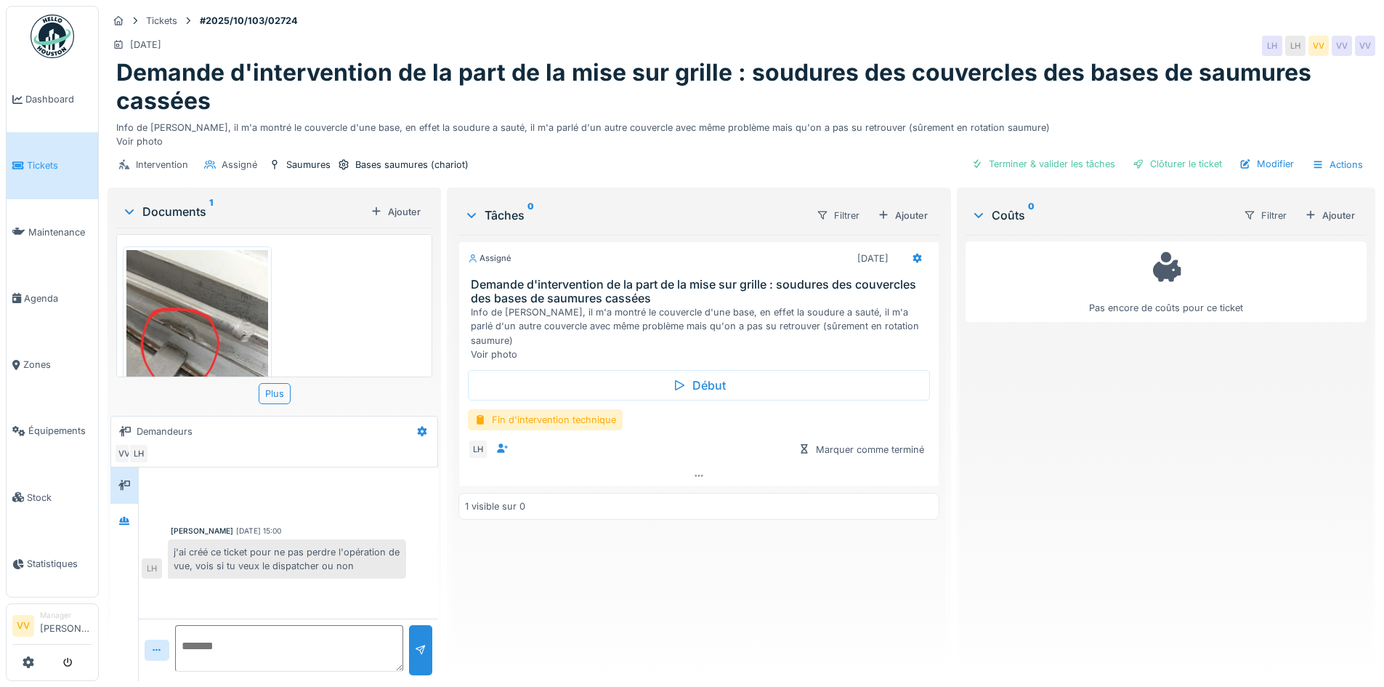
click at [798, 585] on div "Assigné 13/10/2025 Demande d'intervention de la part de la mise sur grille : so…" at bounding box center [698, 452] width 480 height 434
click at [31, 159] on span "Tickets" at bounding box center [59, 165] width 65 height 14
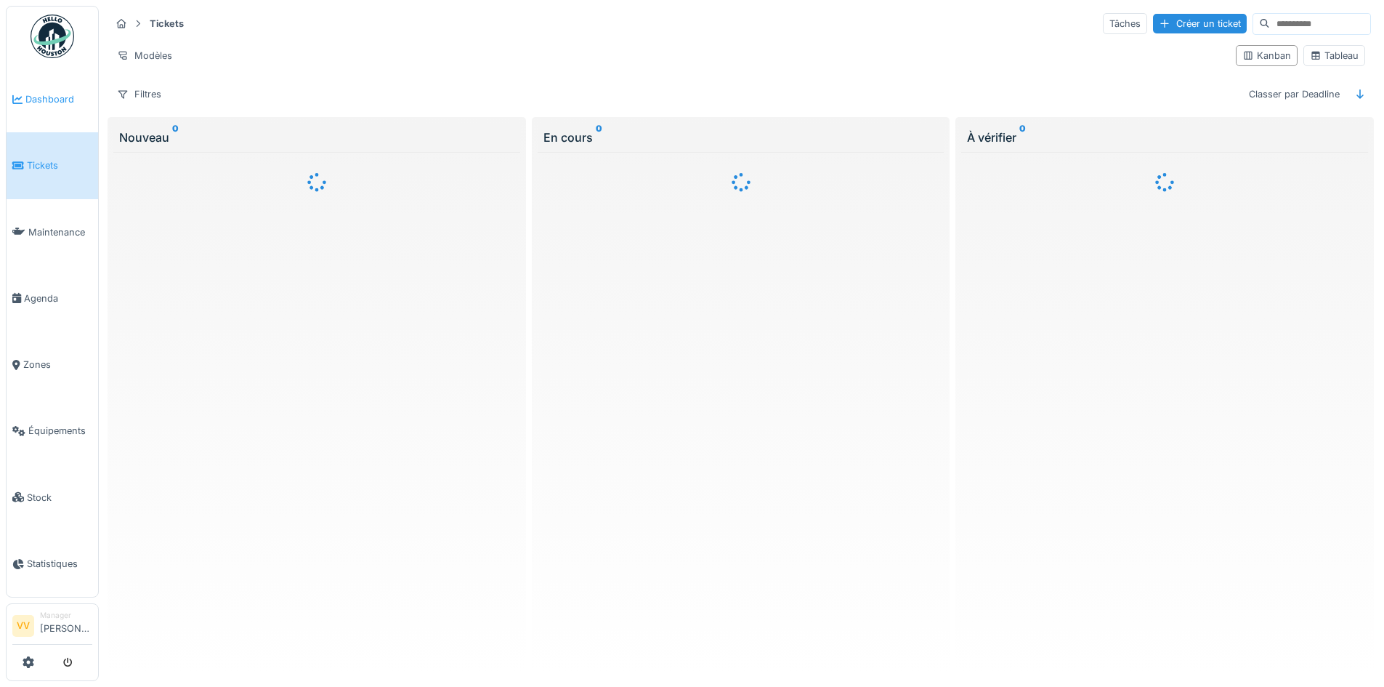
click at [53, 100] on span "Dashboard" at bounding box center [58, 99] width 67 height 14
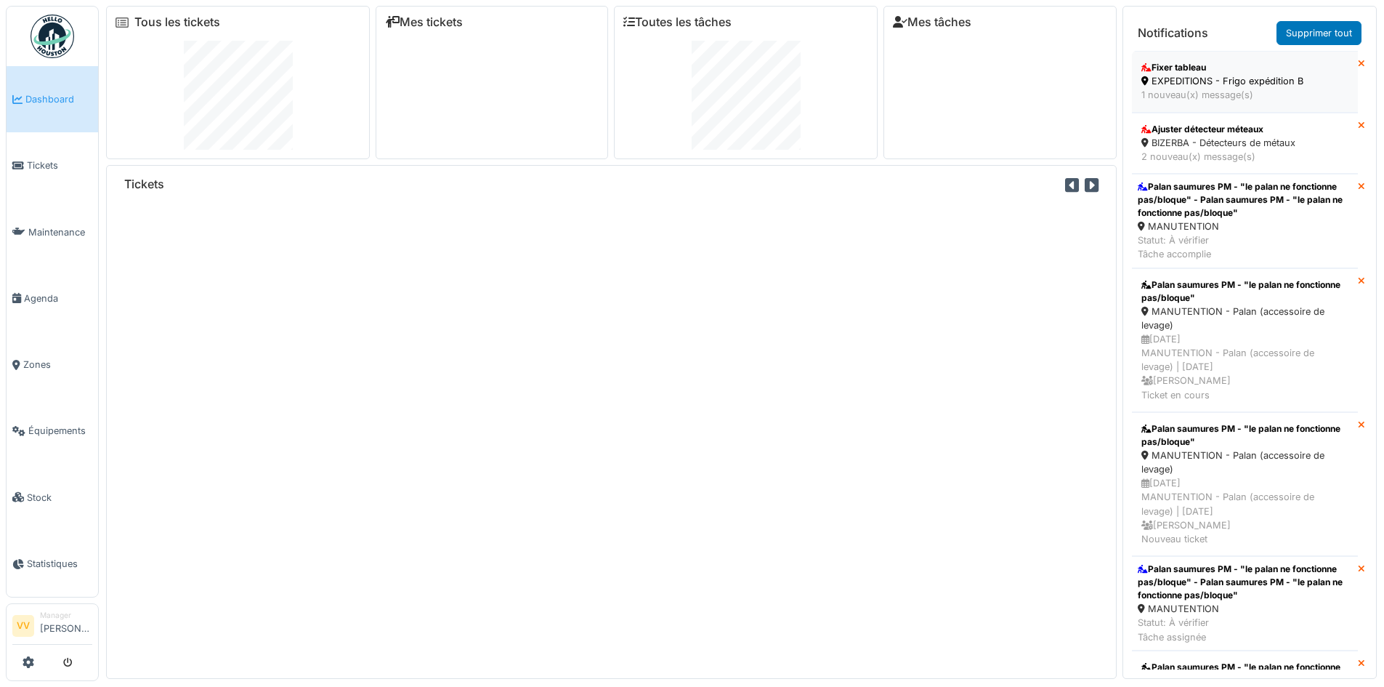
click at [1220, 68] on div "Fixer tableau" at bounding box center [1244, 67] width 207 height 13
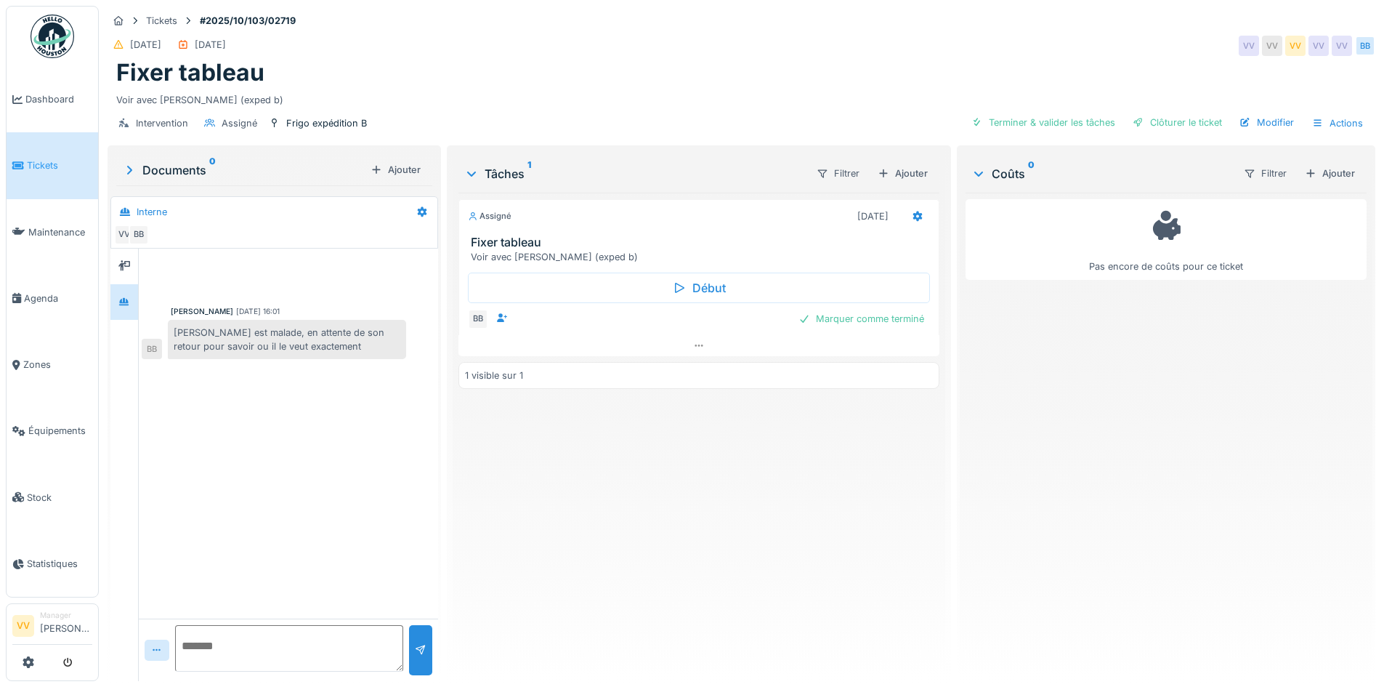
click at [549, 631] on div "Assigné 08/10/2025 Fixer tableau Voir avec Jonathan (exped b) Début BB Marquer …" at bounding box center [698, 431] width 480 height 477
click at [46, 95] on span "Dashboard" at bounding box center [58, 99] width 67 height 14
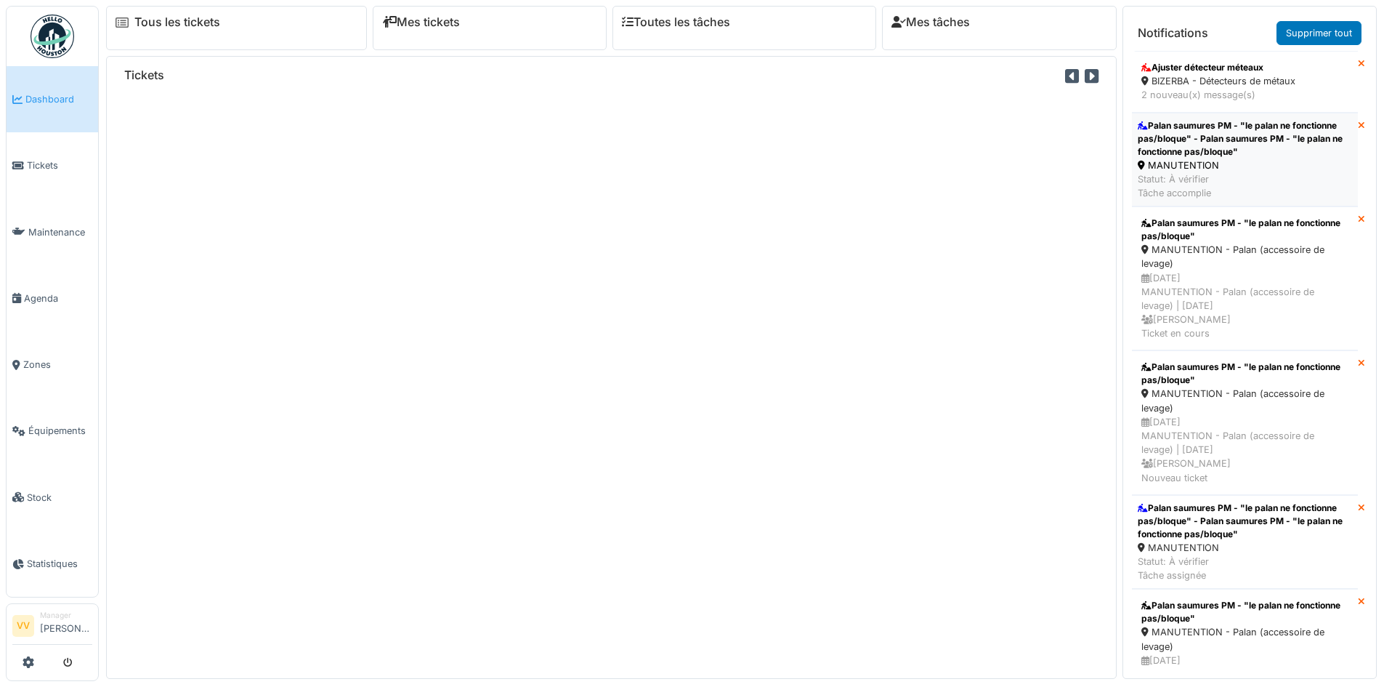
click at [1242, 131] on div "Palan saumures PM - "le palan ne fonctionne pas/bloque" - Palan saumures PM - "…" at bounding box center [1245, 138] width 214 height 39
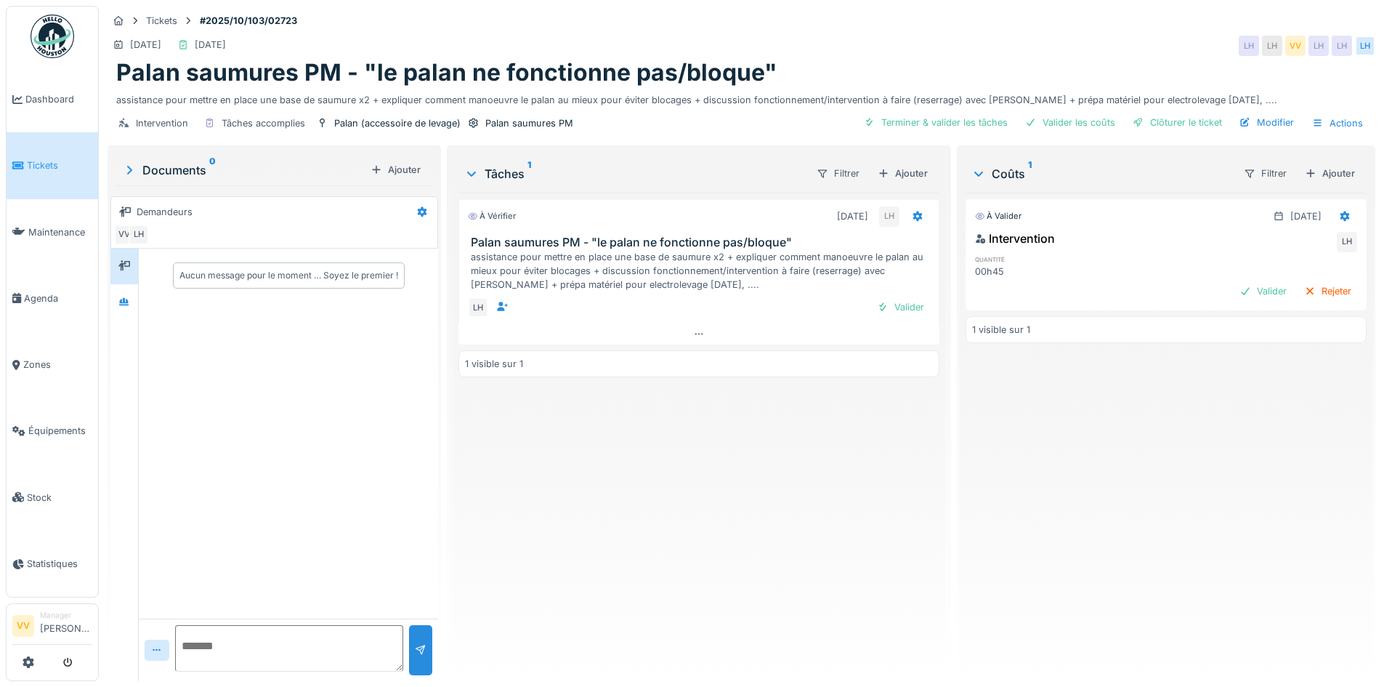
drag, startPoint x: 910, startPoint y: 306, endPoint x: 995, endPoint y: 283, distance: 88.1
click at [912, 306] on div "Valider" at bounding box center [900, 307] width 59 height 20
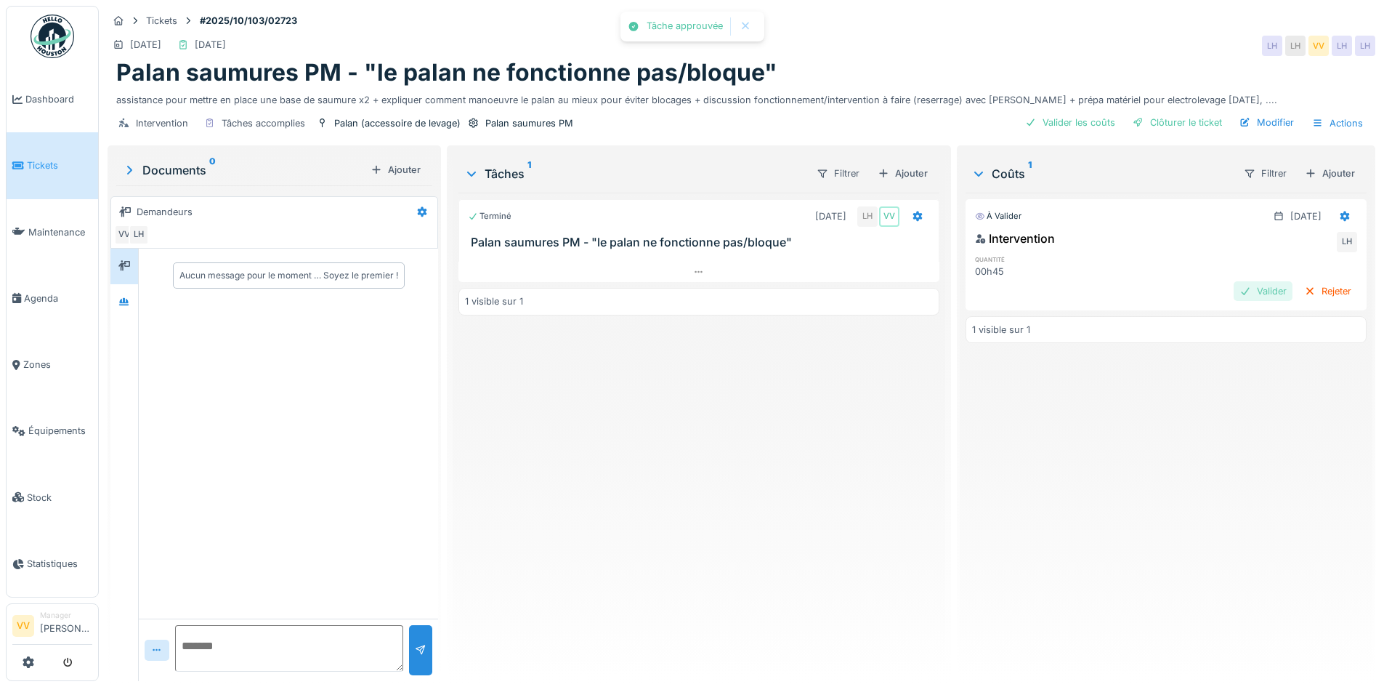
click at [1234, 289] on div "Valider" at bounding box center [1263, 291] width 59 height 20
click at [1169, 121] on div "Clôturer le ticket" at bounding box center [1177, 123] width 101 height 20
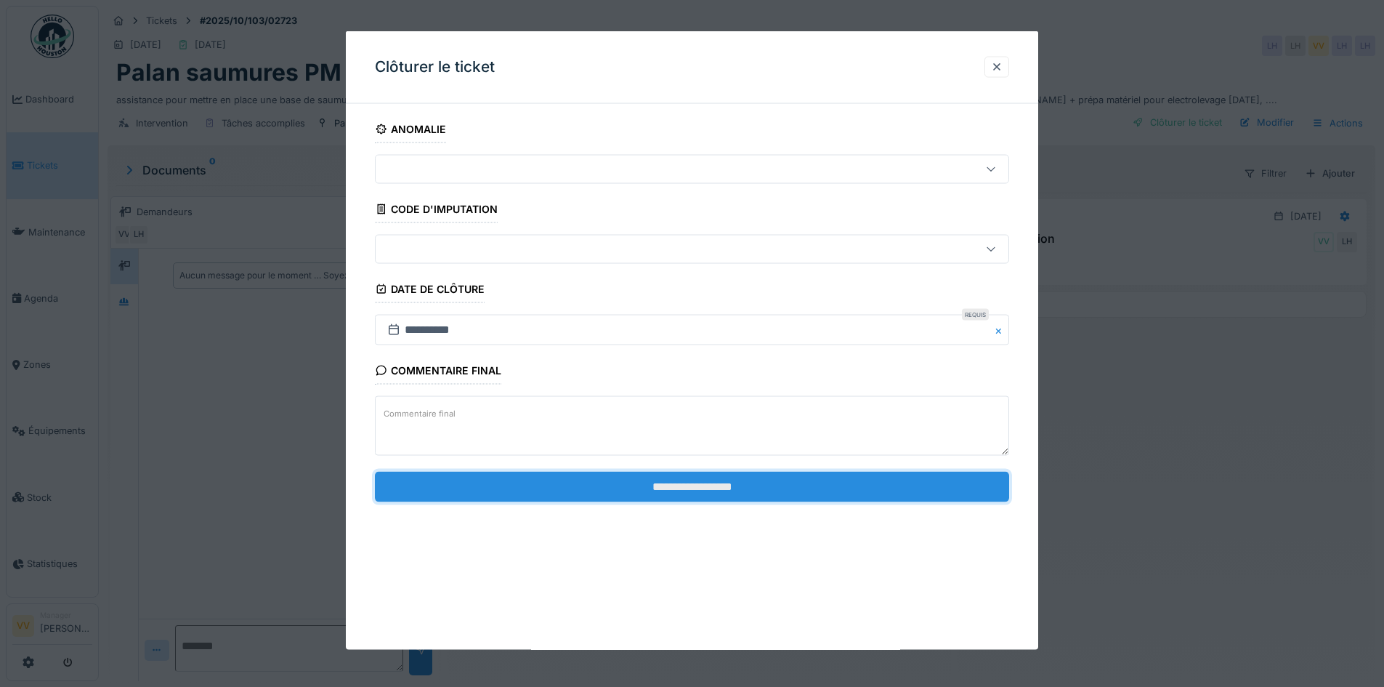
click at [752, 487] on input "**********" at bounding box center [692, 486] width 634 height 31
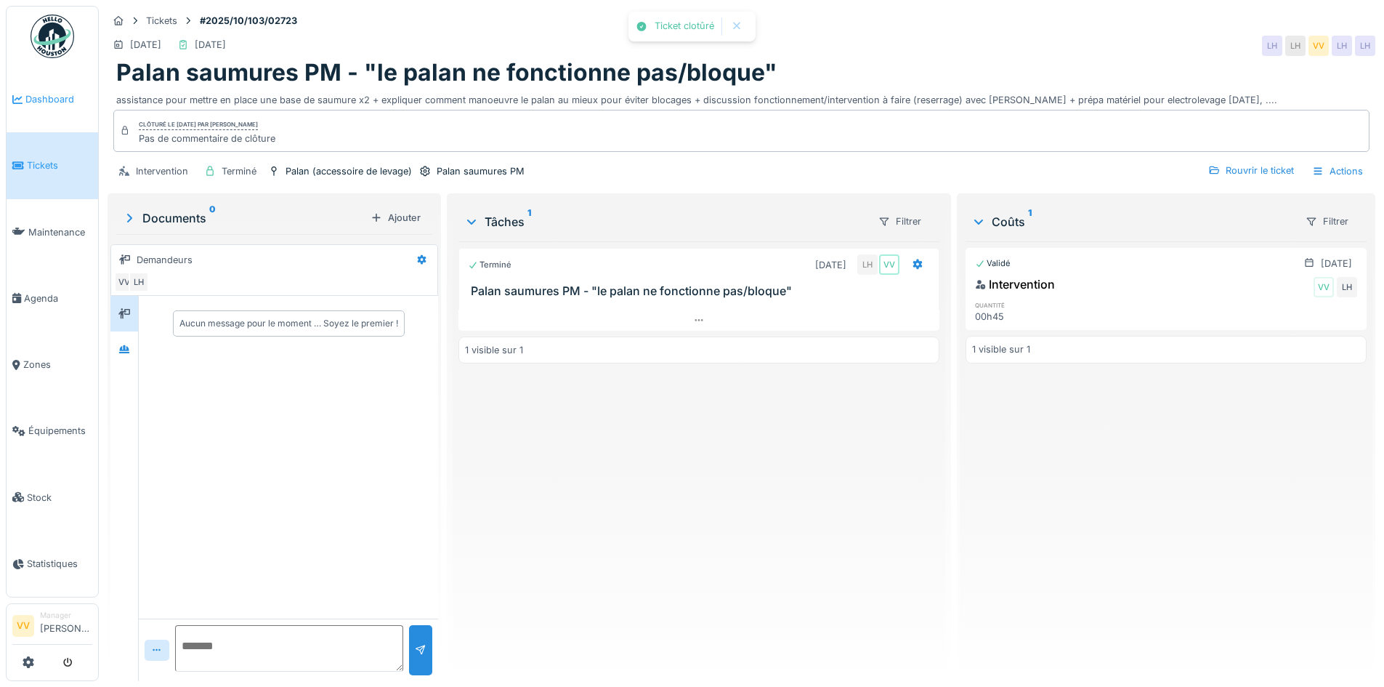
click at [40, 97] on span "Dashboard" at bounding box center [58, 99] width 67 height 14
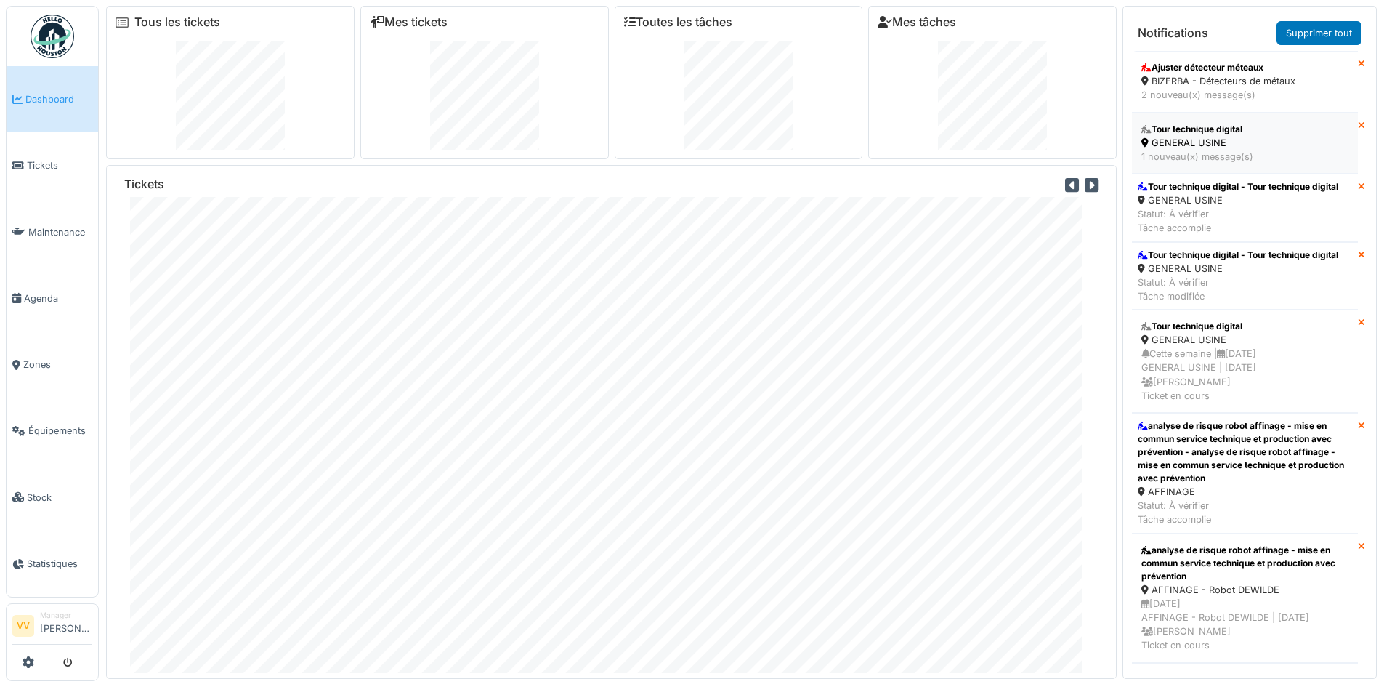
click at [1246, 142] on div "GENERAL USINE" at bounding box center [1244, 143] width 207 height 14
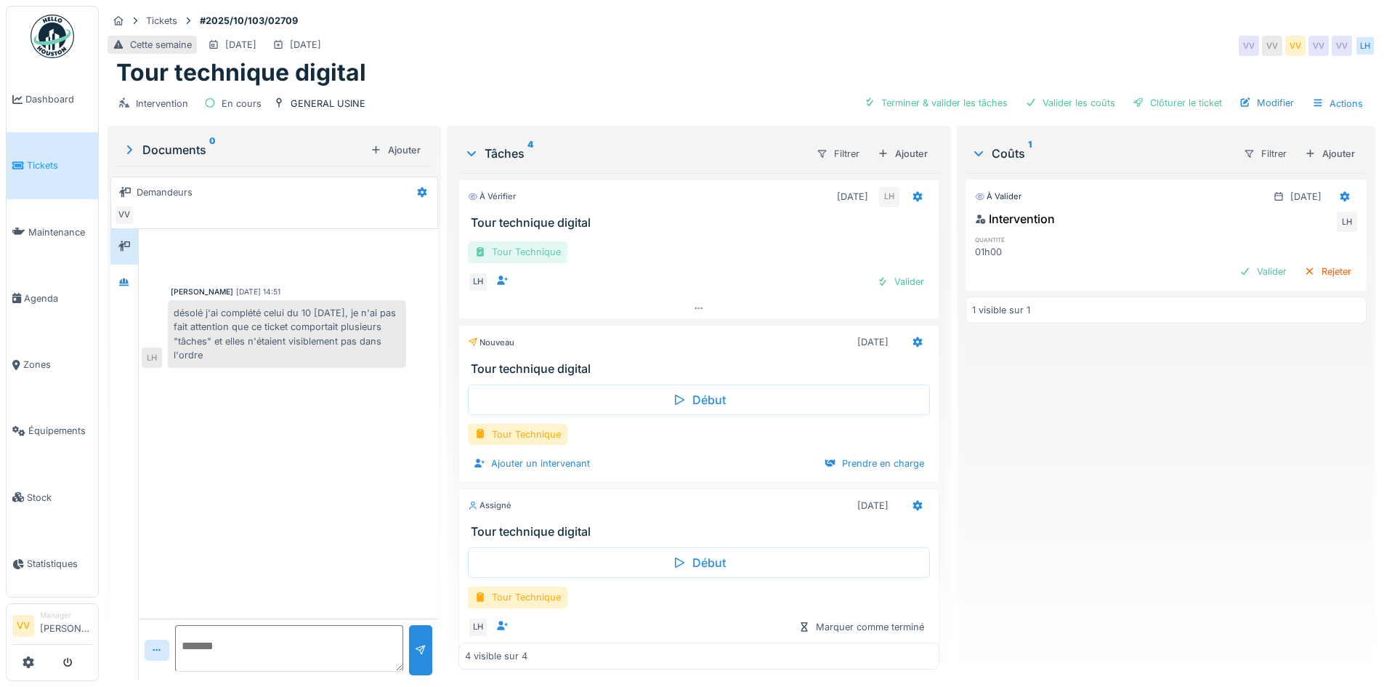
click at [520, 254] on div "Tour Technique" at bounding box center [518, 251] width 100 height 21
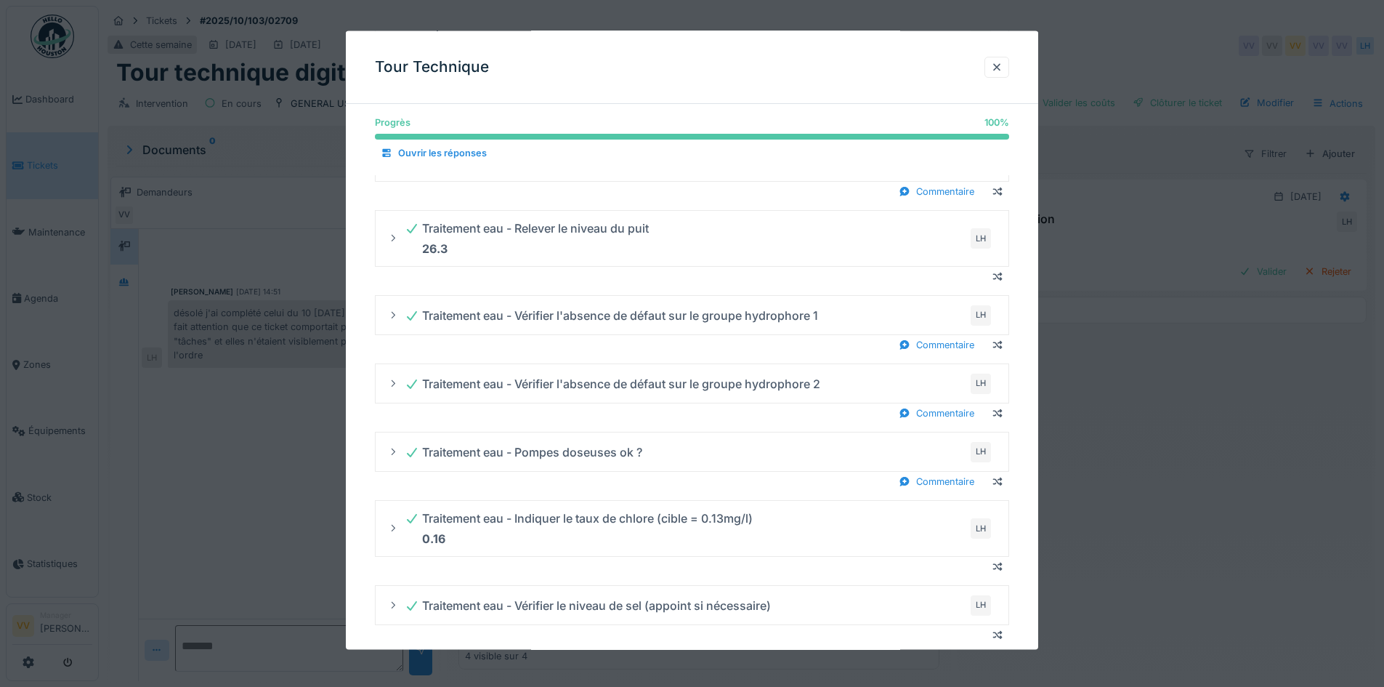
scroll to position [2530, 0]
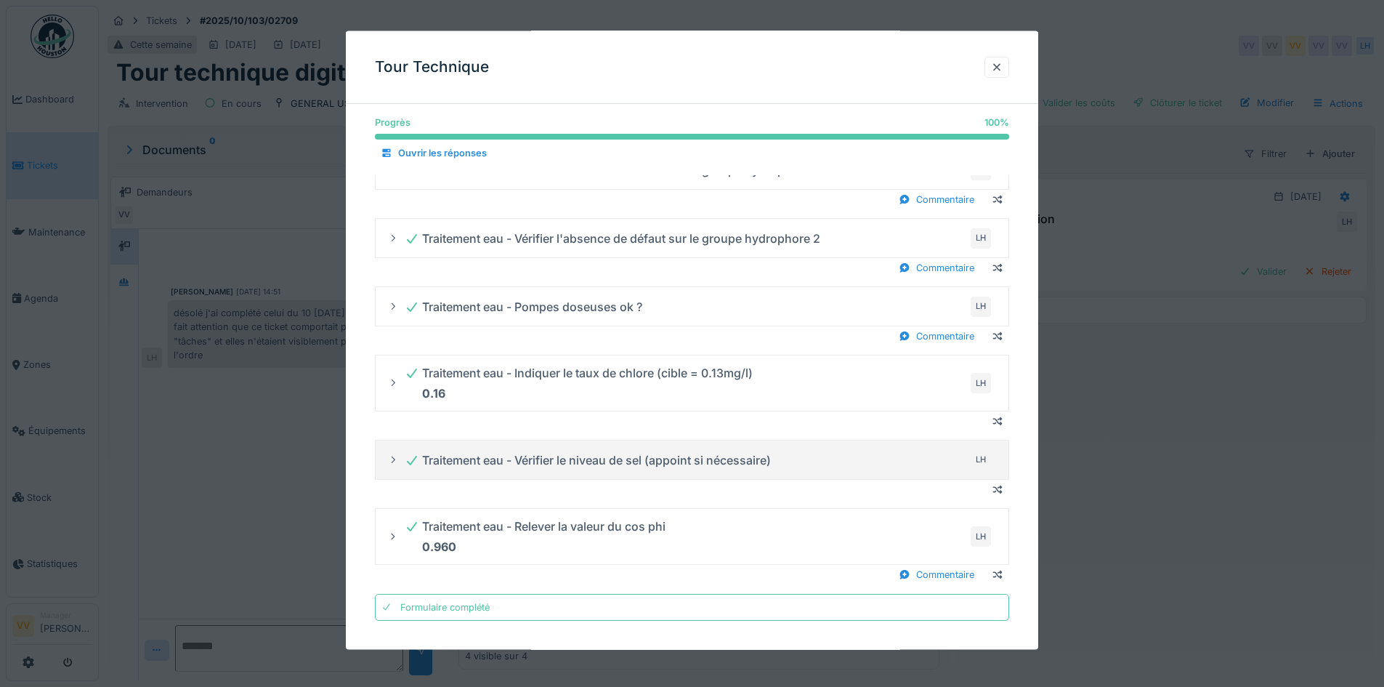
click at [393, 461] on icon at bounding box center [394, 459] width 4 height 7
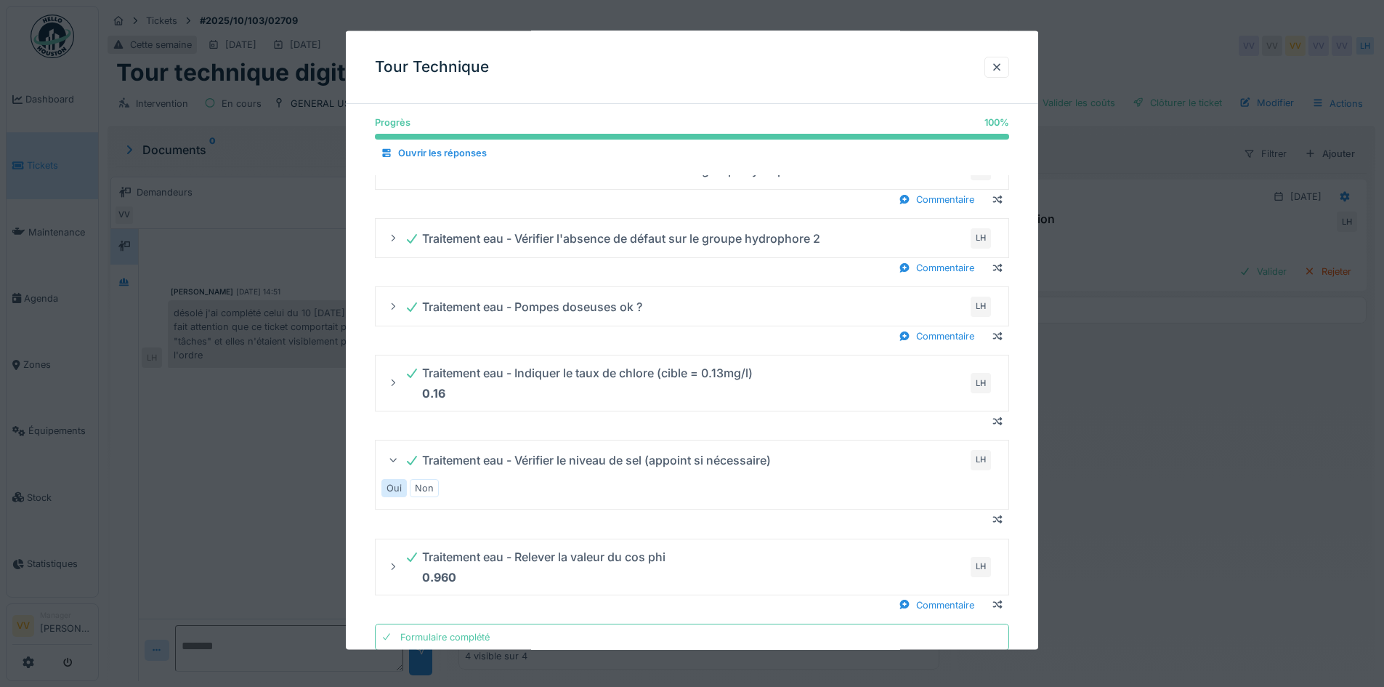
click at [393, 461] on icon at bounding box center [393, 459] width 9 height 12
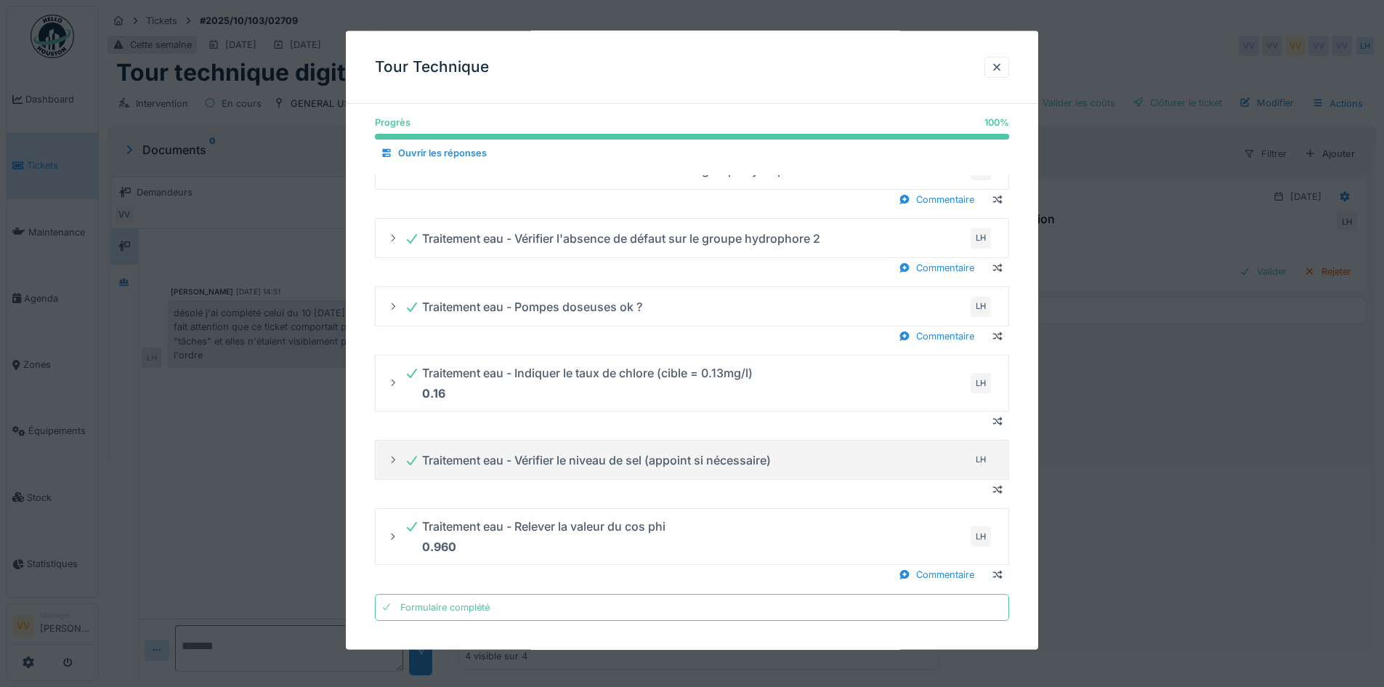
click at [393, 461] on icon at bounding box center [394, 459] width 4 height 7
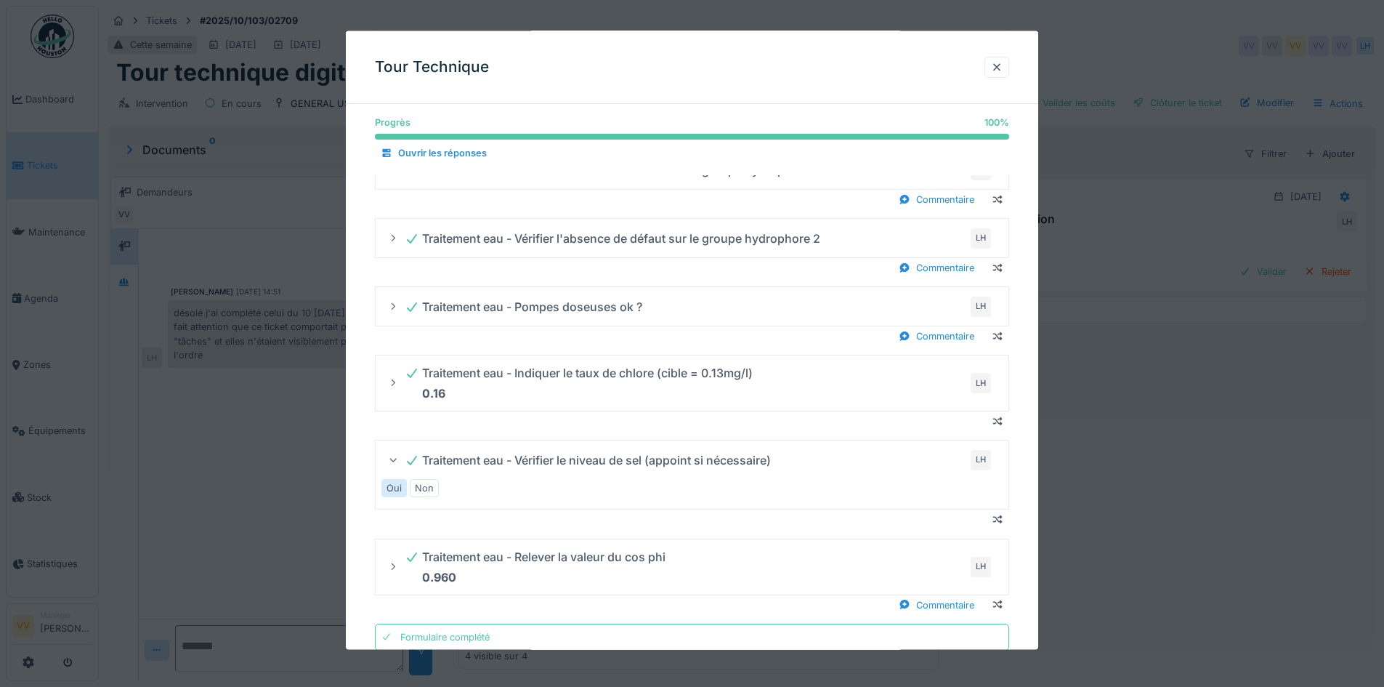
click at [393, 461] on icon at bounding box center [393, 459] width 9 height 12
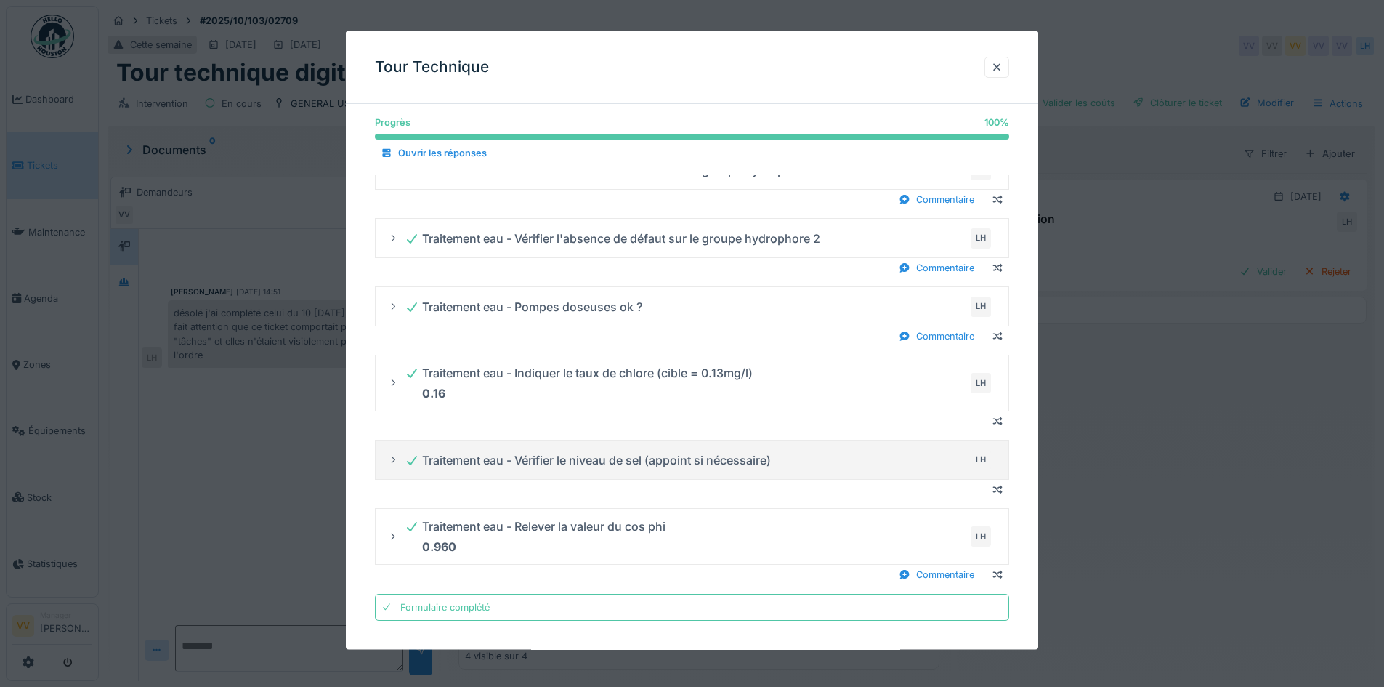
click at [393, 461] on icon at bounding box center [394, 459] width 4 height 7
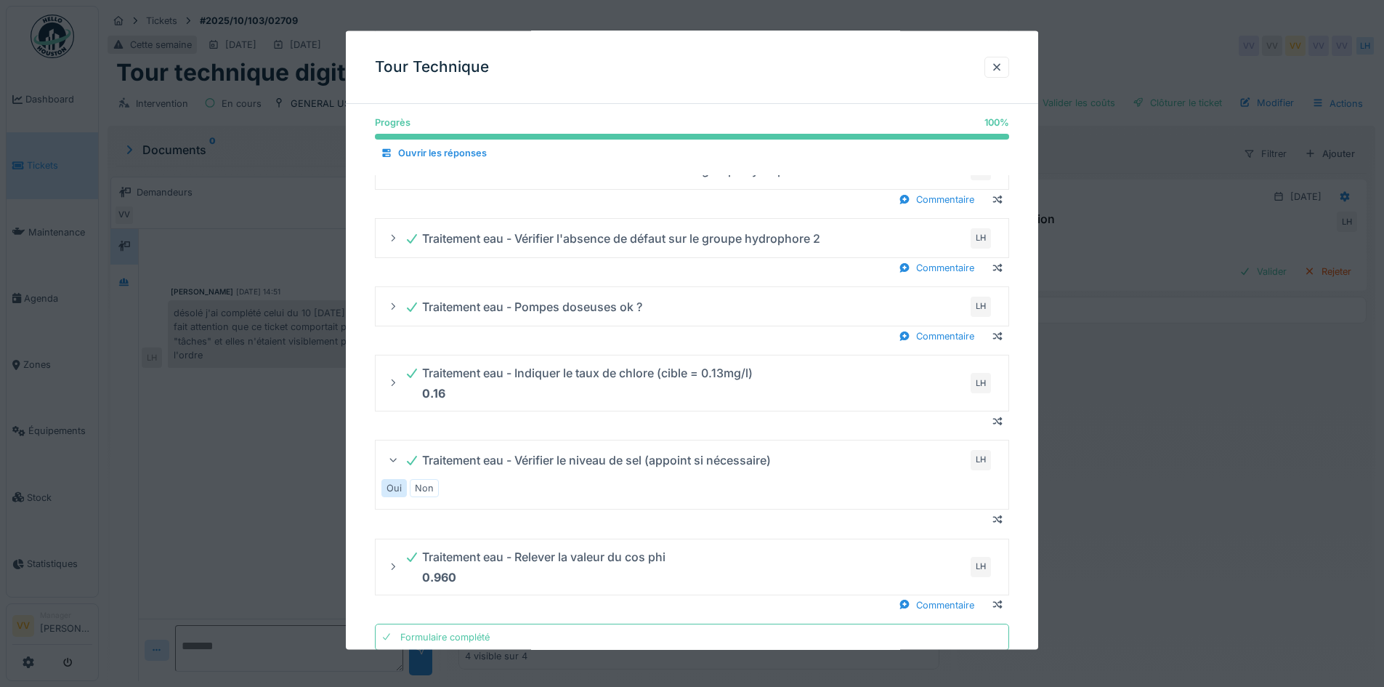
click at [394, 461] on icon at bounding box center [393, 459] width 9 height 12
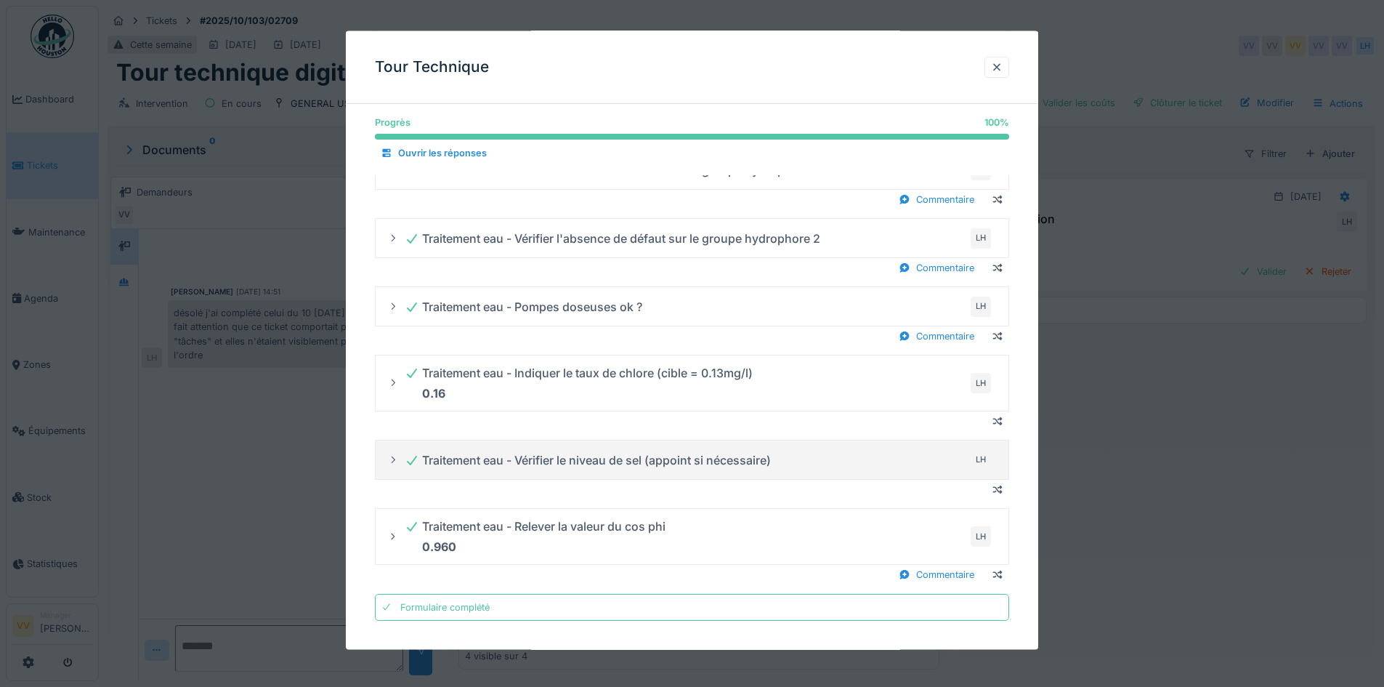
click at [395, 459] on icon at bounding box center [394, 459] width 4 height 7
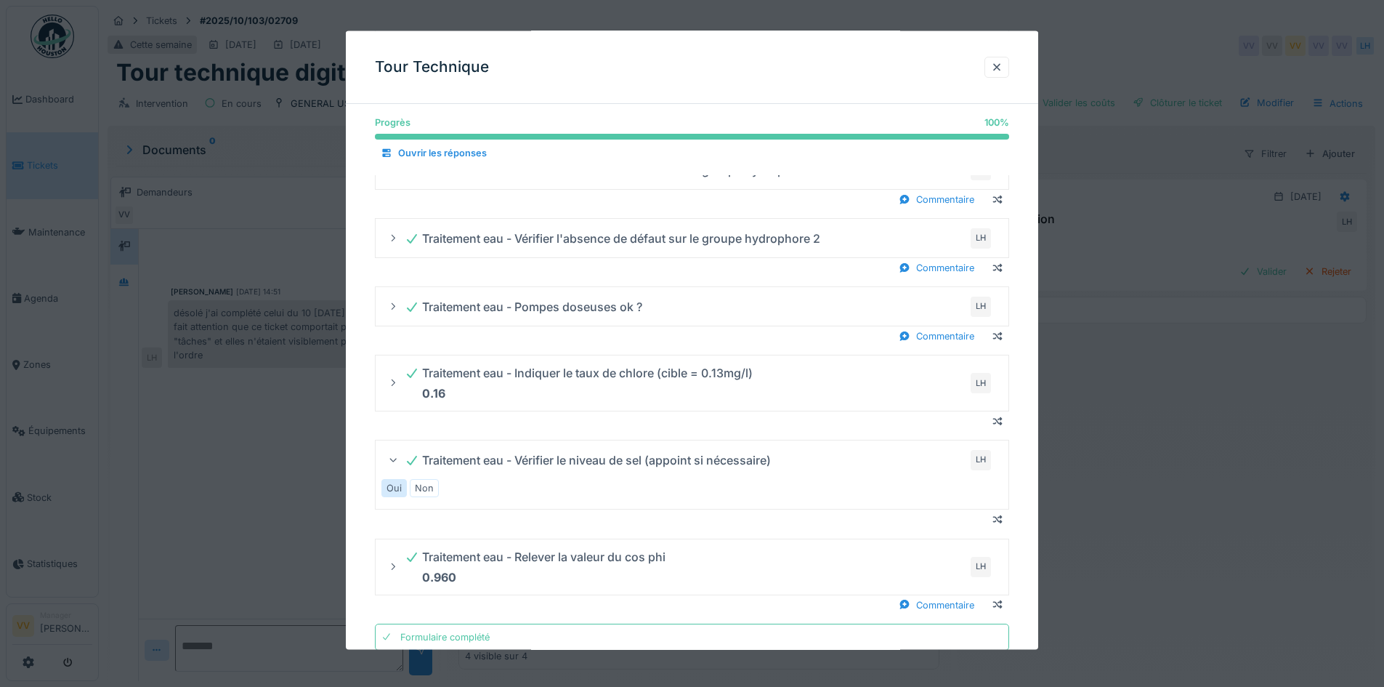
click at [395, 459] on icon at bounding box center [393, 460] width 7 height 4
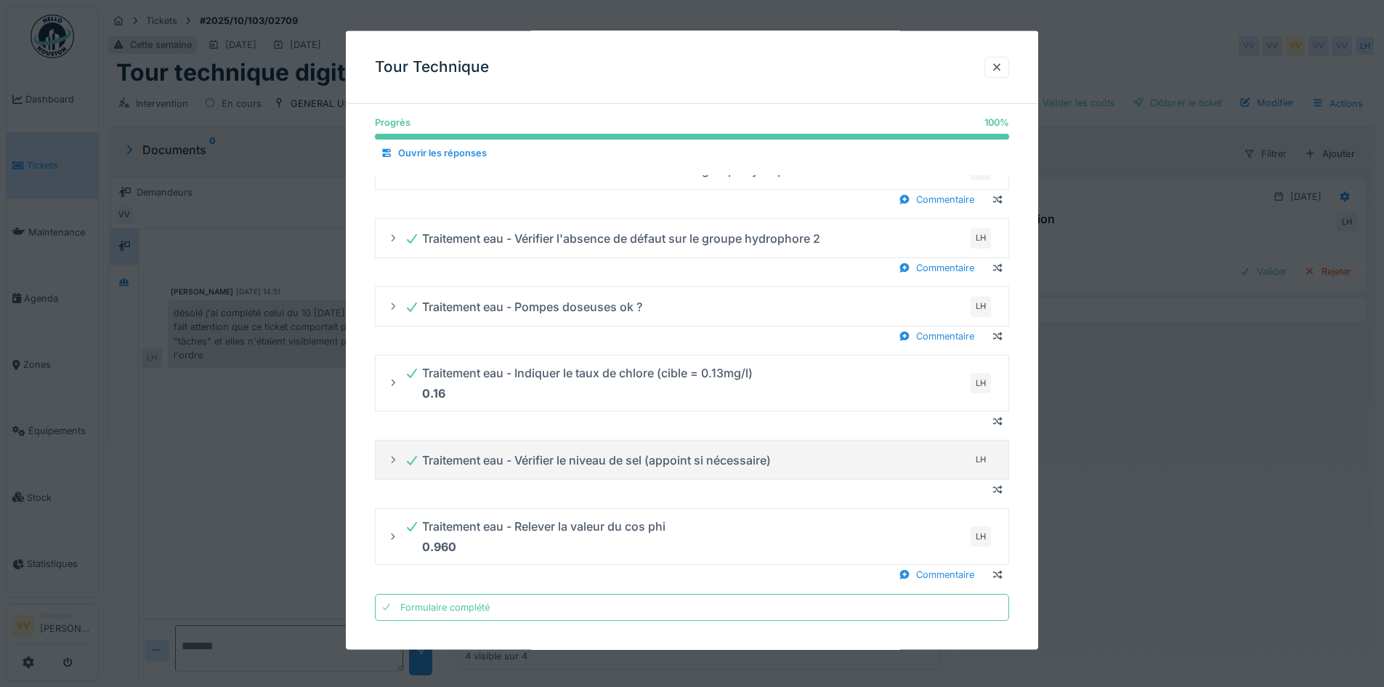
click at [395, 456] on icon at bounding box center [393, 459] width 12 height 9
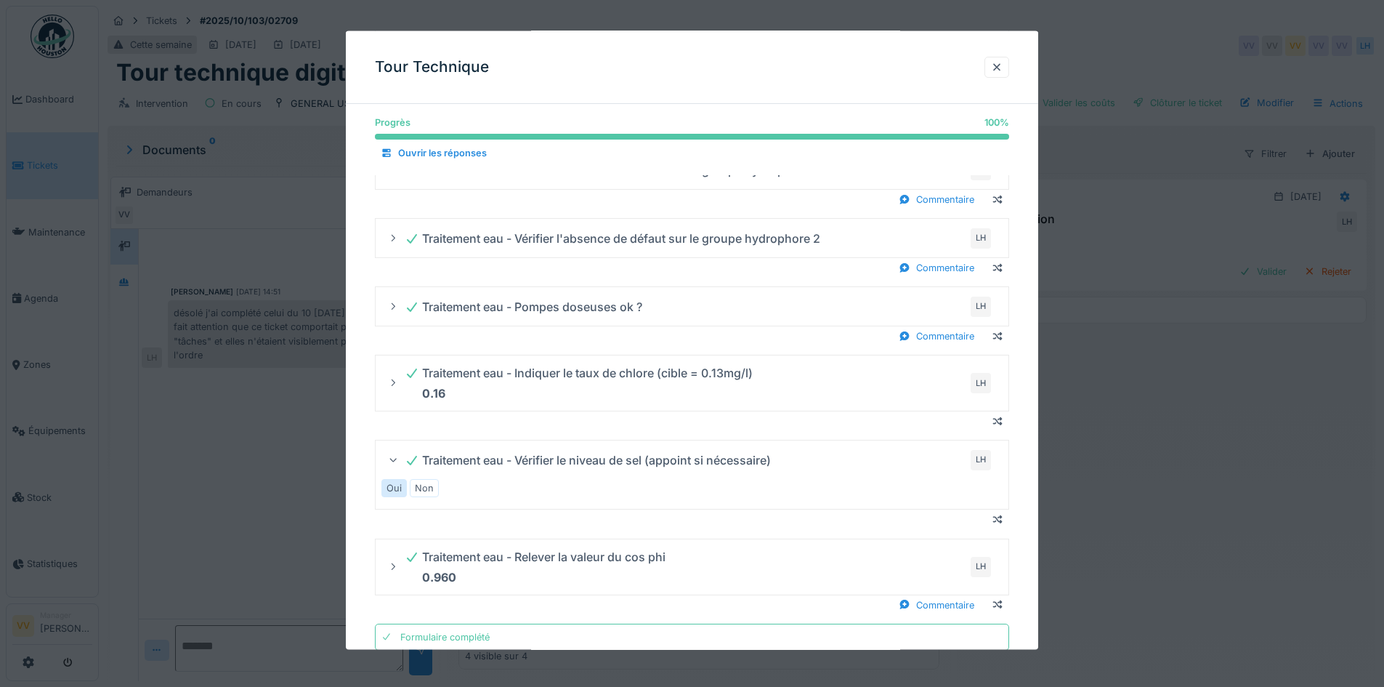
click at [395, 456] on icon at bounding box center [393, 459] width 9 height 12
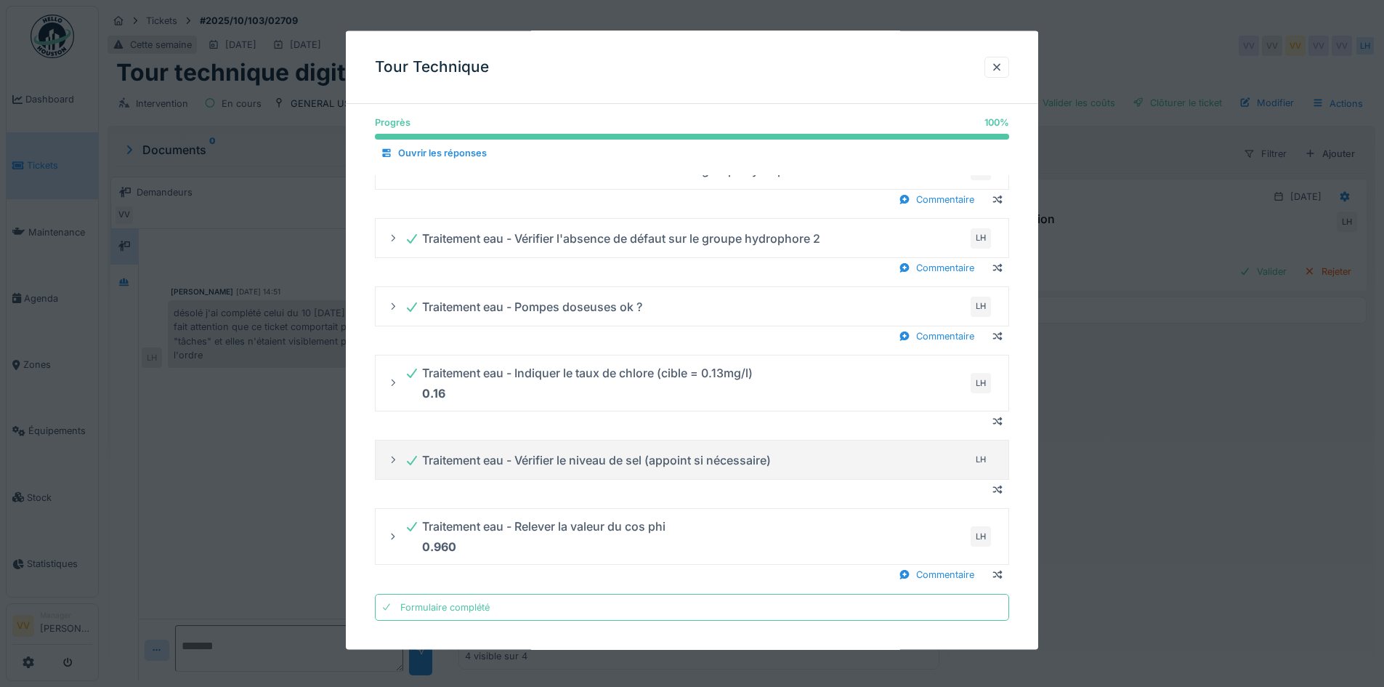
click at [400, 462] on div "Traitement eau - Vérifier le niveau de sel (appoint si nécessaire) LH" at bounding box center [692, 459] width 610 height 23
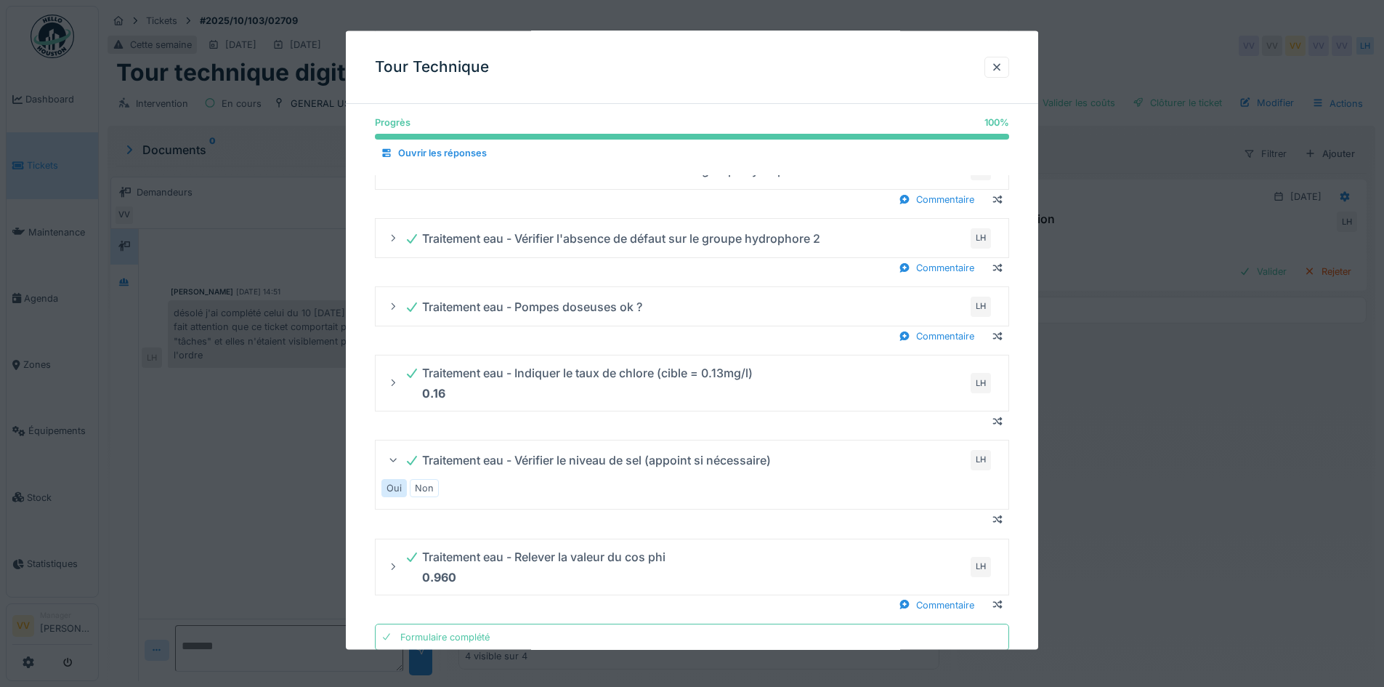
click at [392, 459] on icon at bounding box center [393, 460] width 7 height 4
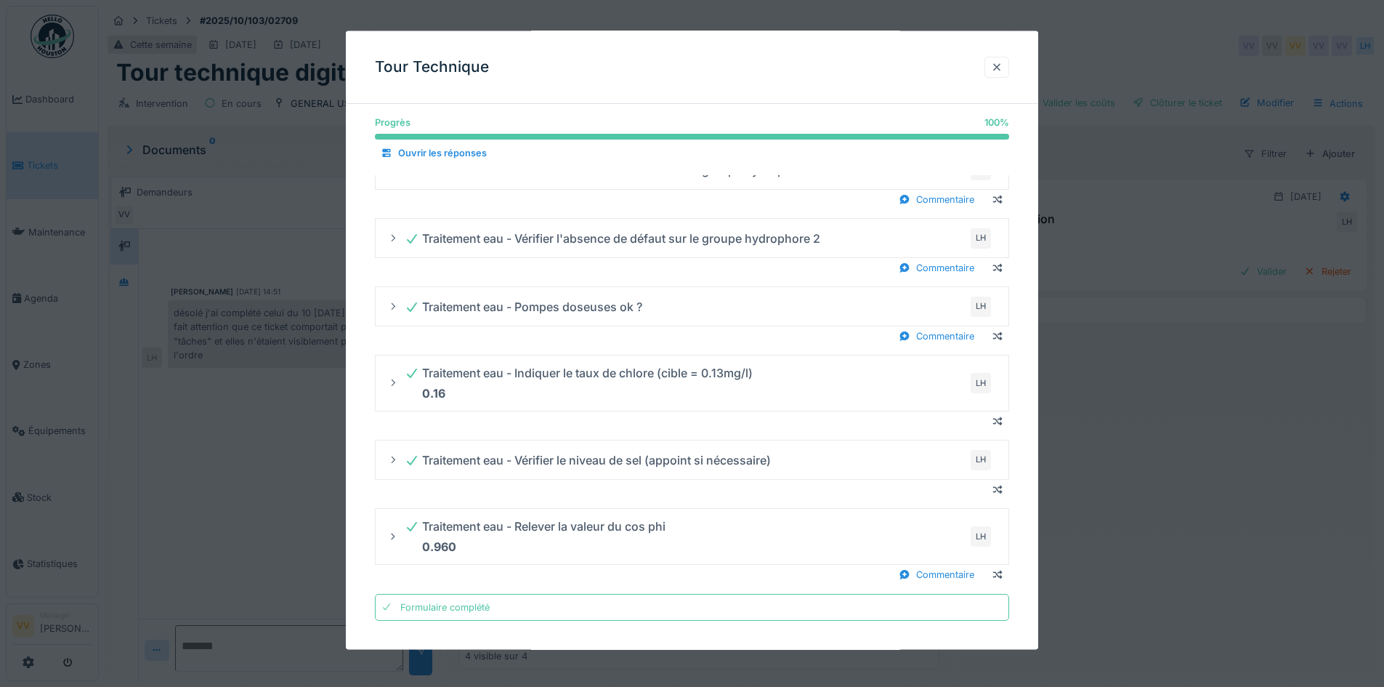
click at [995, 68] on div at bounding box center [996, 66] width 25 height 21
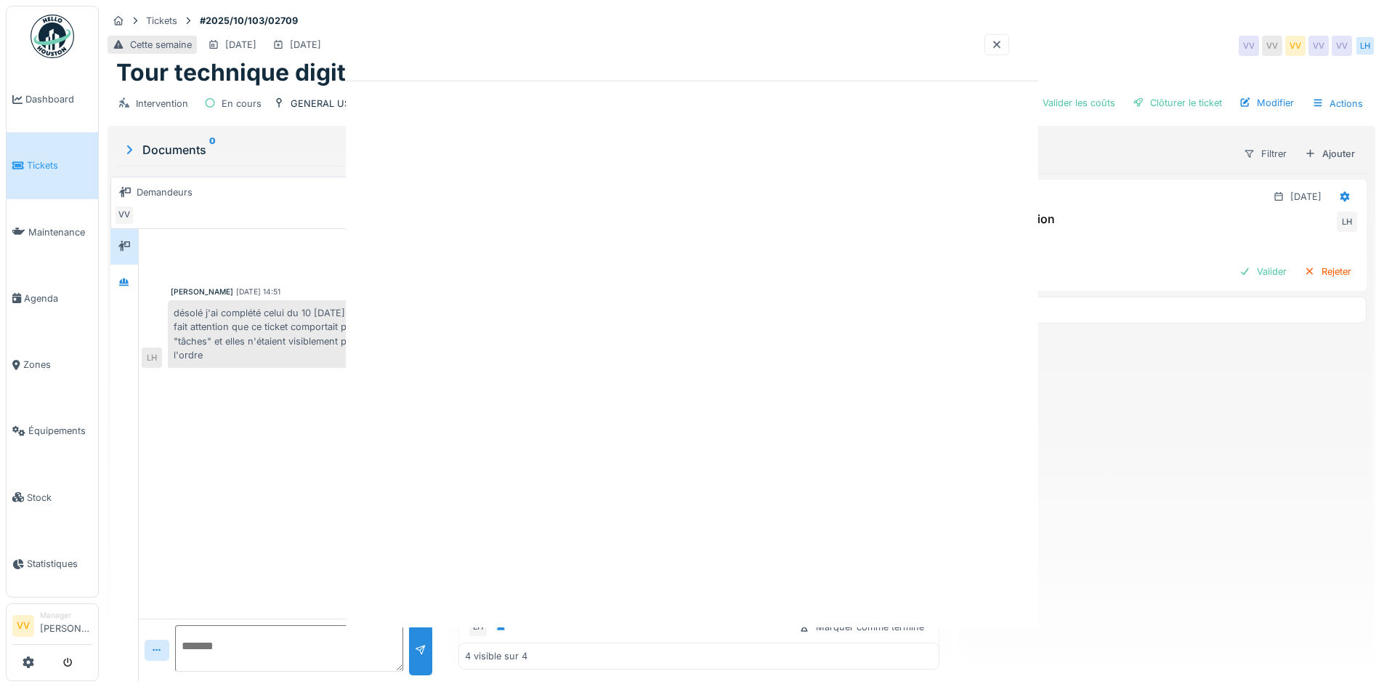
scroll to position [0, 0]
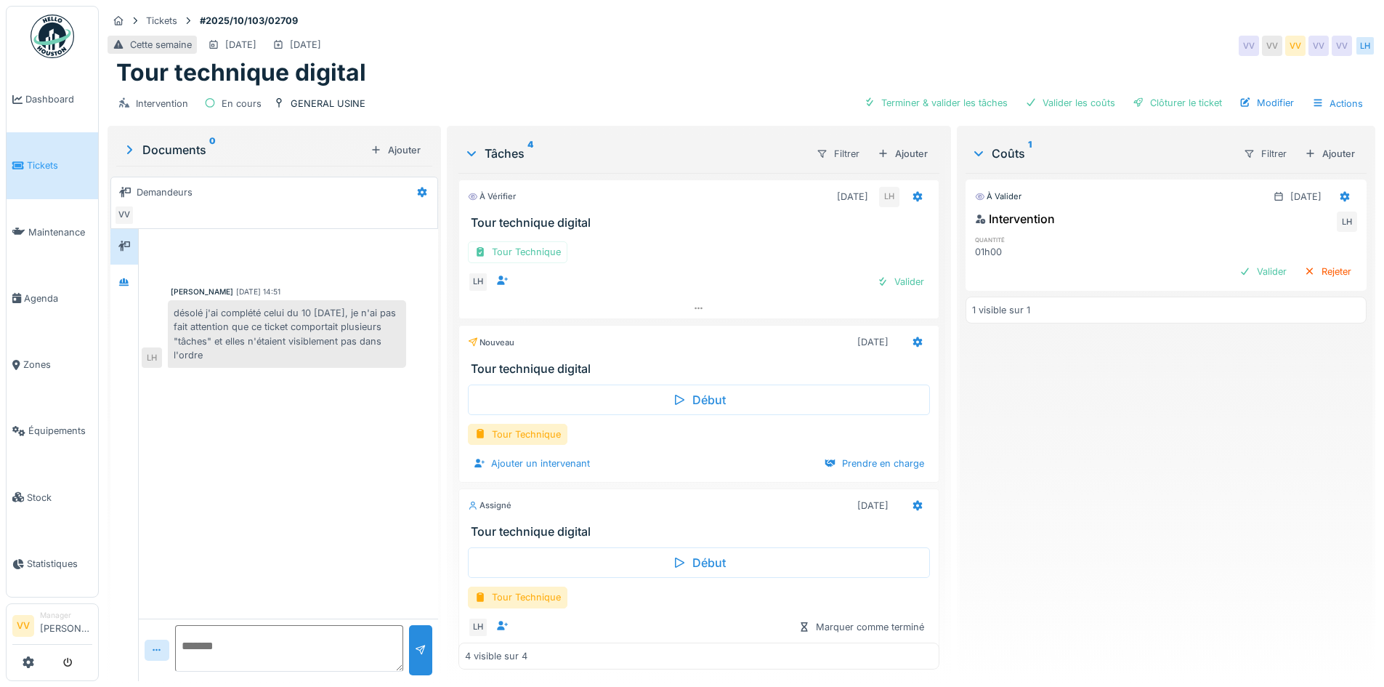
drag, startPoint x: 219, startPoint y: 639, endPoint x: 228, endPoint y: 611, distance: 29.0
click at [219, 638] on textarea at bounding box center [289, 648] width 228 height 46
type textarea "**********"
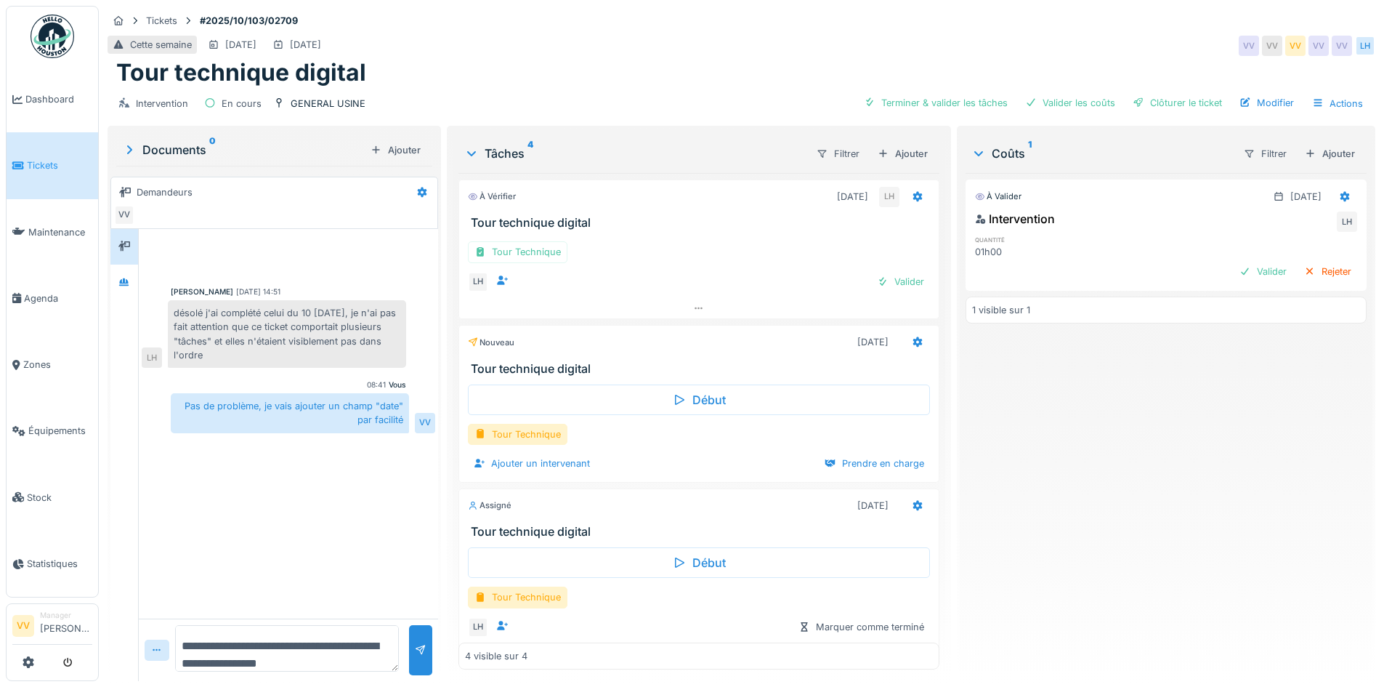
click at [42, 173] on link "Tickets" at bounding box center [53, 165] width 92 height 66
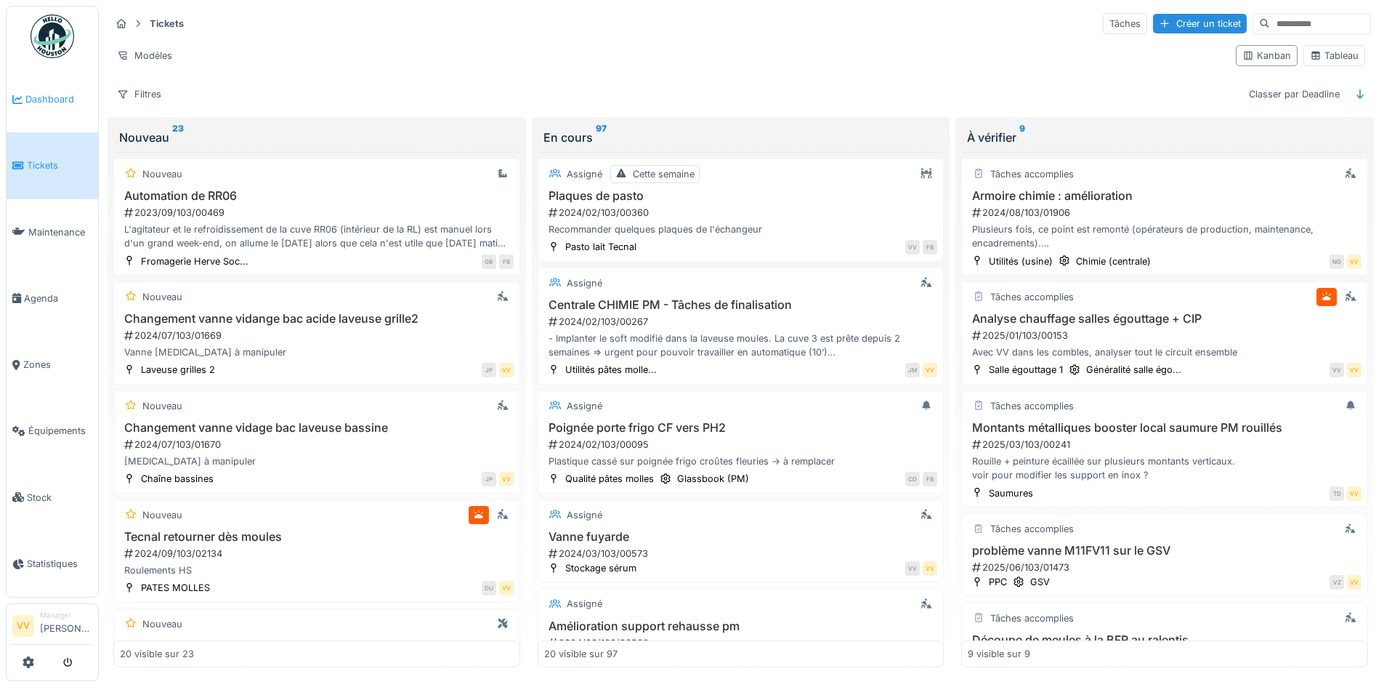
click at [42, 97] on span "Dashboard" at bounding box center [58, 99] width 67 height 14
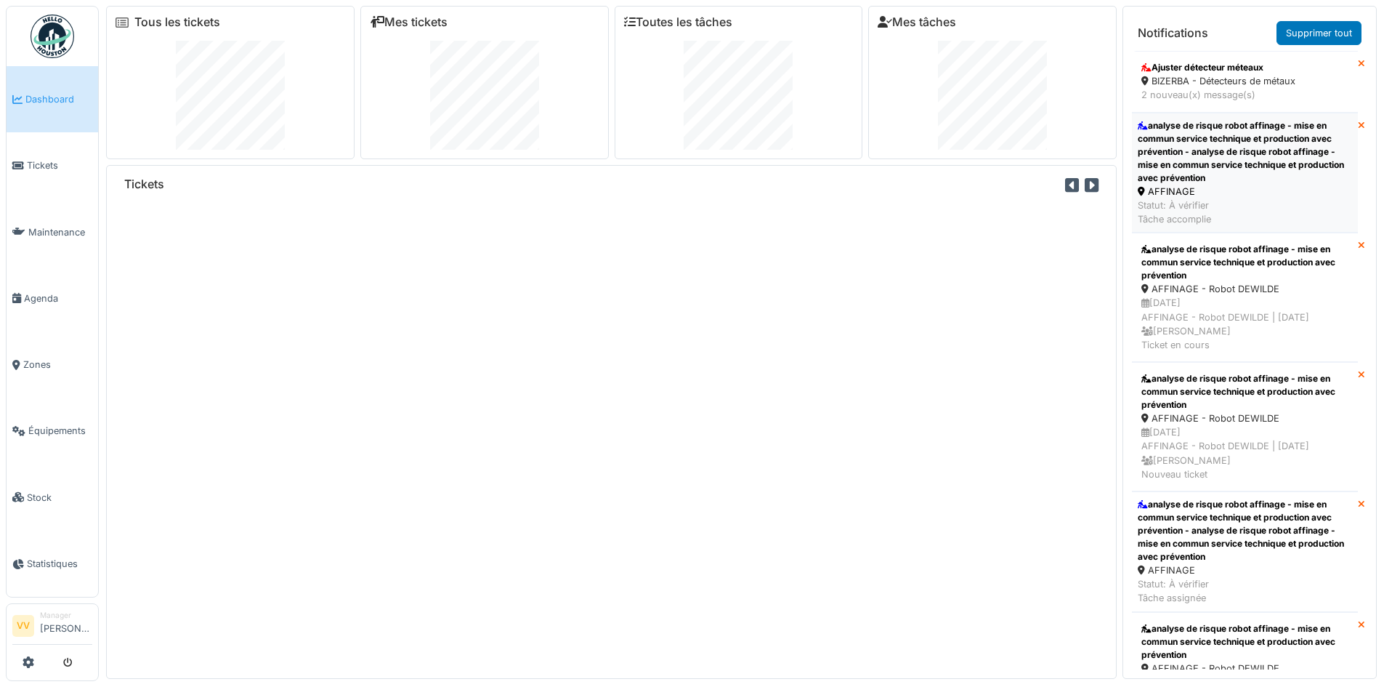
click at [1300, 123] on div "analyse de risque robot affinage - mise en commun service technique et producti…" at bounding box center [1245, 151] width 214 height 65
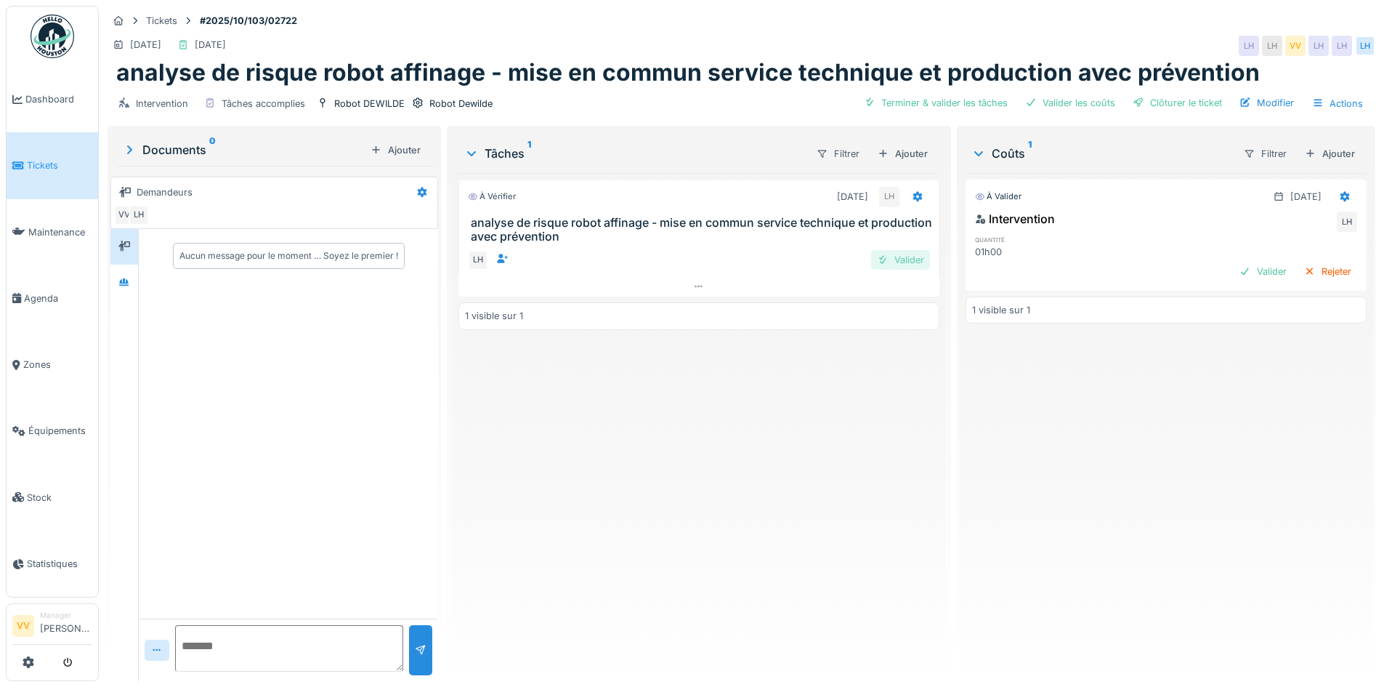
click at [918, 266] on div "Valider" at bounding box center [900, 260] width 59 height 20
click at [1256, 275] on div "Valider" at bounding box center [1263, 272] width 59 height 20
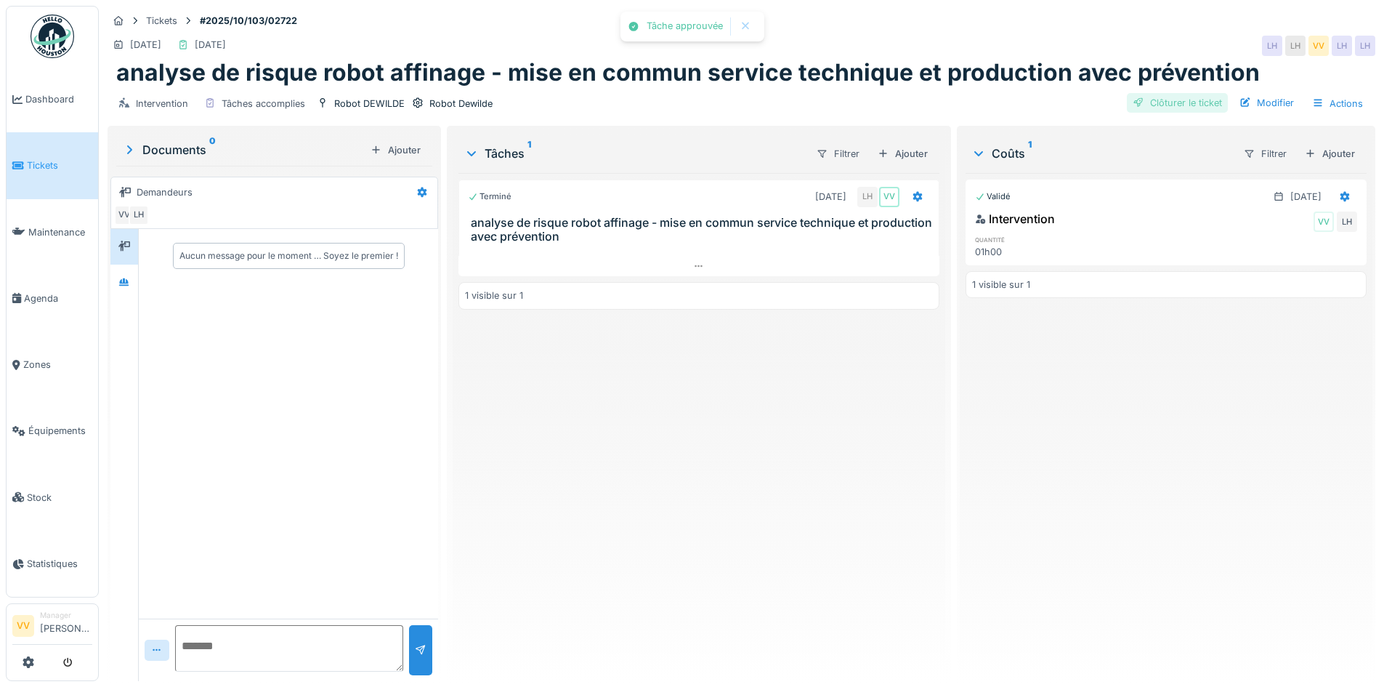
click at [1170, 102] on div "Clôturer le ticket" at bounding box center [1177, 103] width 101 height 20
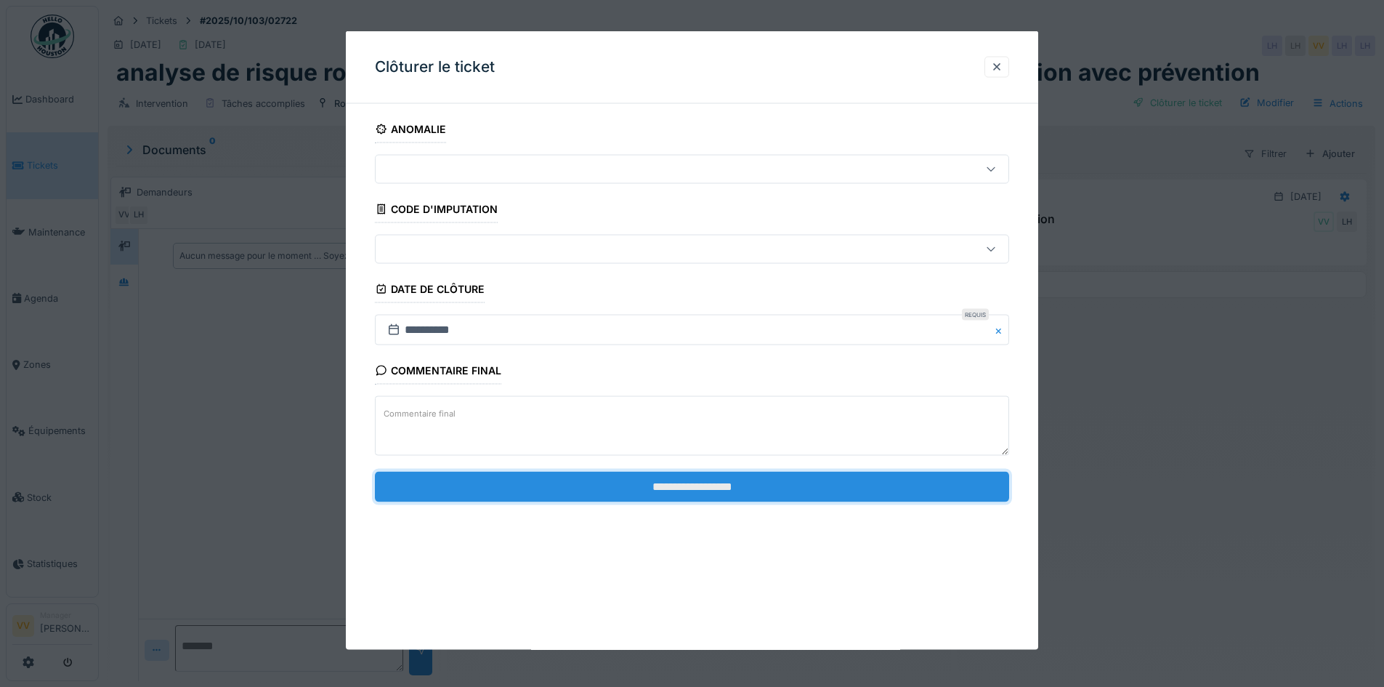
click at [705, 493] on input "**********" at bounding box center [692, 486] width 634 height 31
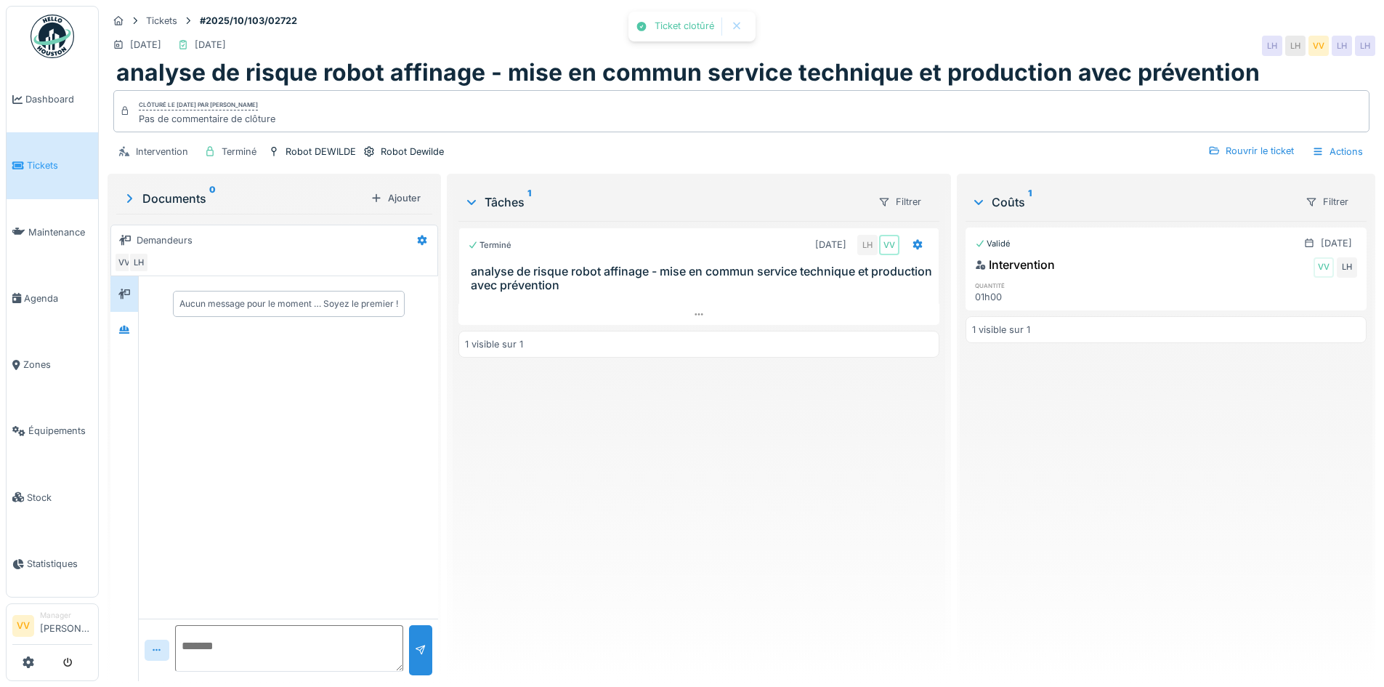
click at [691, 491] on div "Terminé 08/10/2025 LH VV analyse de risque robot affinage - mise en commun serv…" at bounding box center [698, 445] width 480 height 448
click at [740, 534] on div "Terminé 08/10/2025 LH VV analyse de risque robot affinage - mise en commun serv…" at bounding box center [698, 445] width 480 height 448
click at [38, 101] on span "Dashboard" at bounding box center [58, 99] width 67 height 14
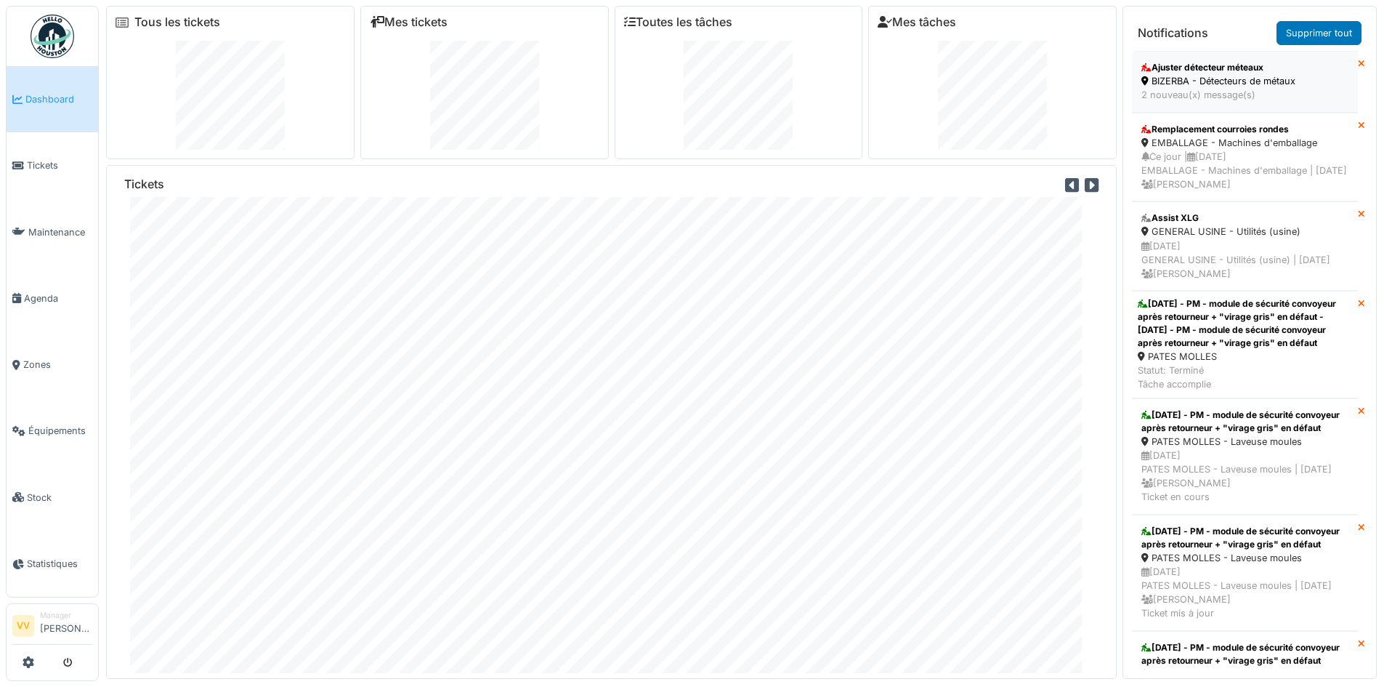
click at [1194, 84] on div "BIZERBA - Détecteurs de métaux" at bounding box center [1244, 81] width 207 height 14
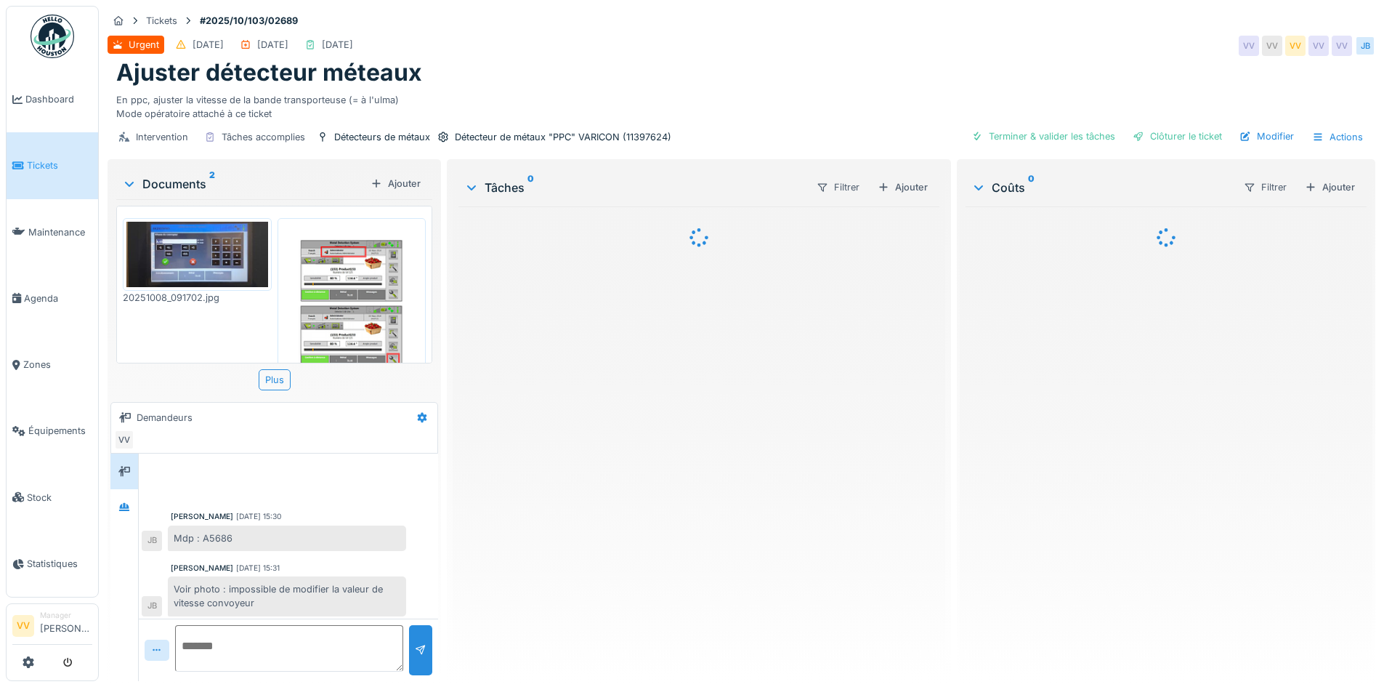
scroll to position [4, 0]
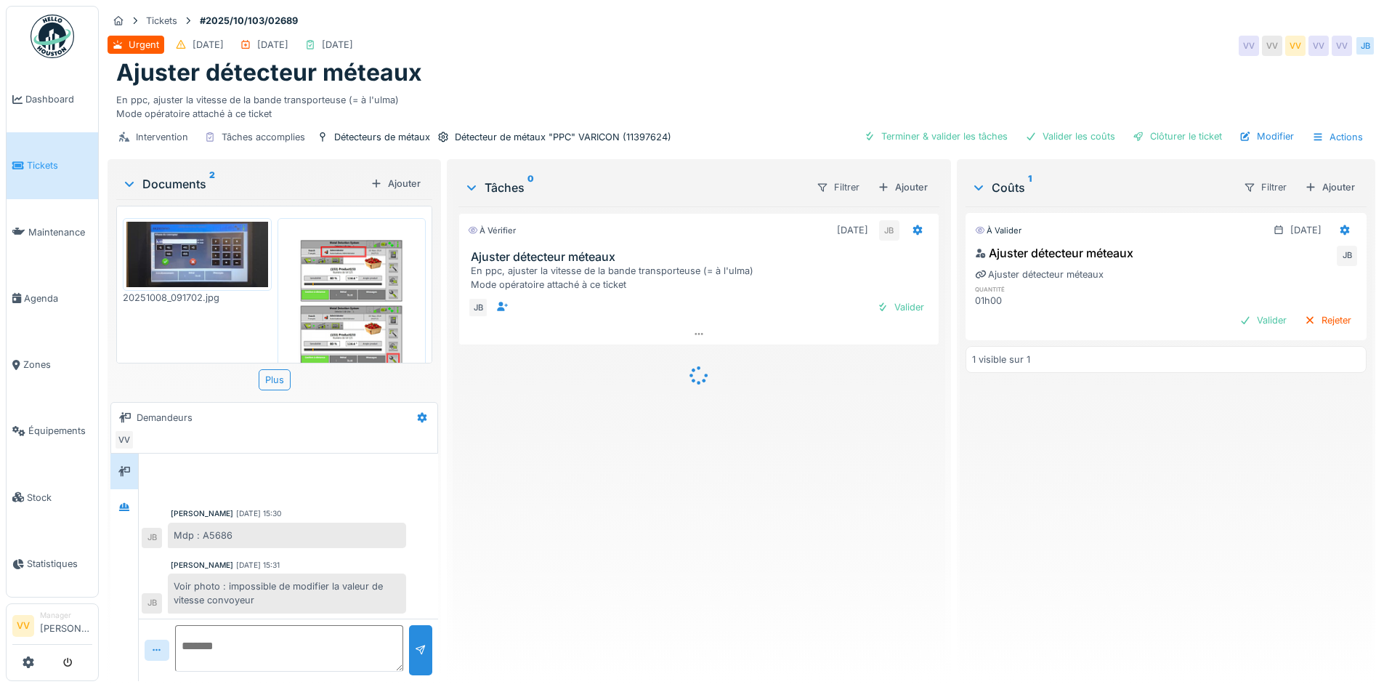
click at [249, 656] on textarea at bounding box center [289, 648] width 228 height 46
type textarea "**********"
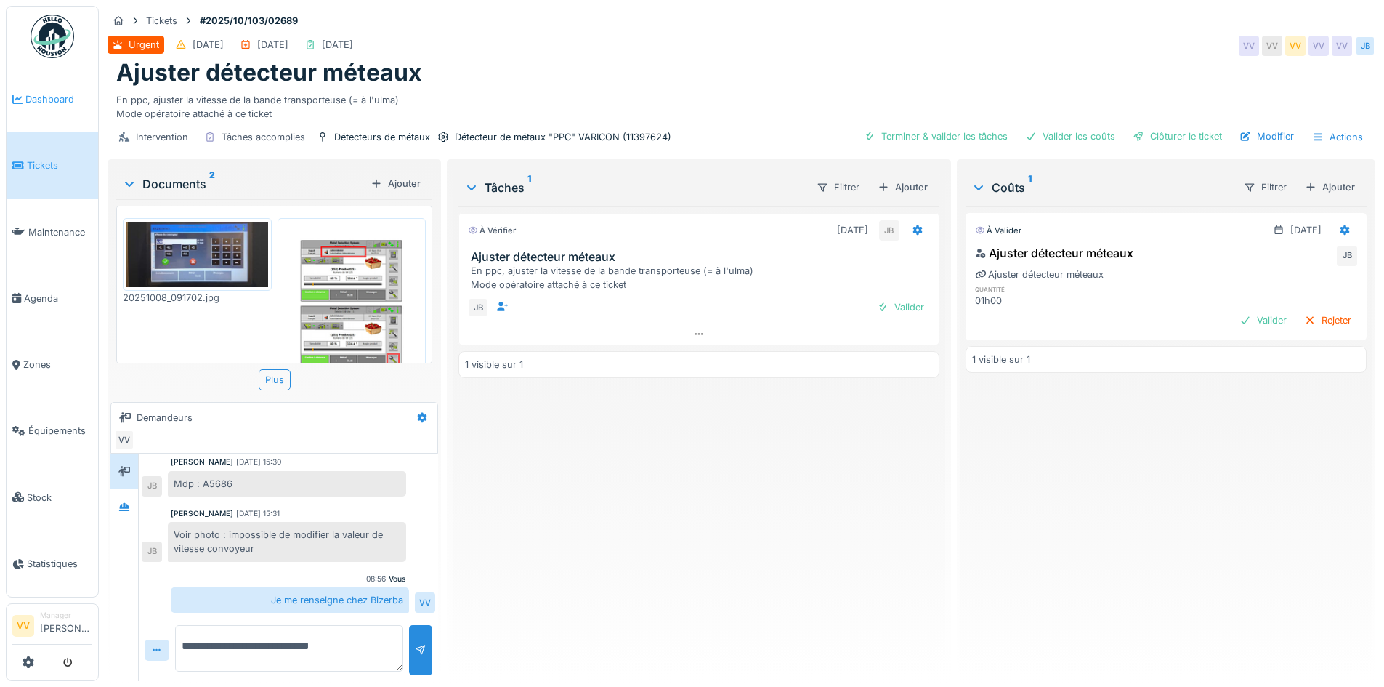
click at [35, 96] on span "Dashboard" at bounding box center [58, 99] width 67 height 14
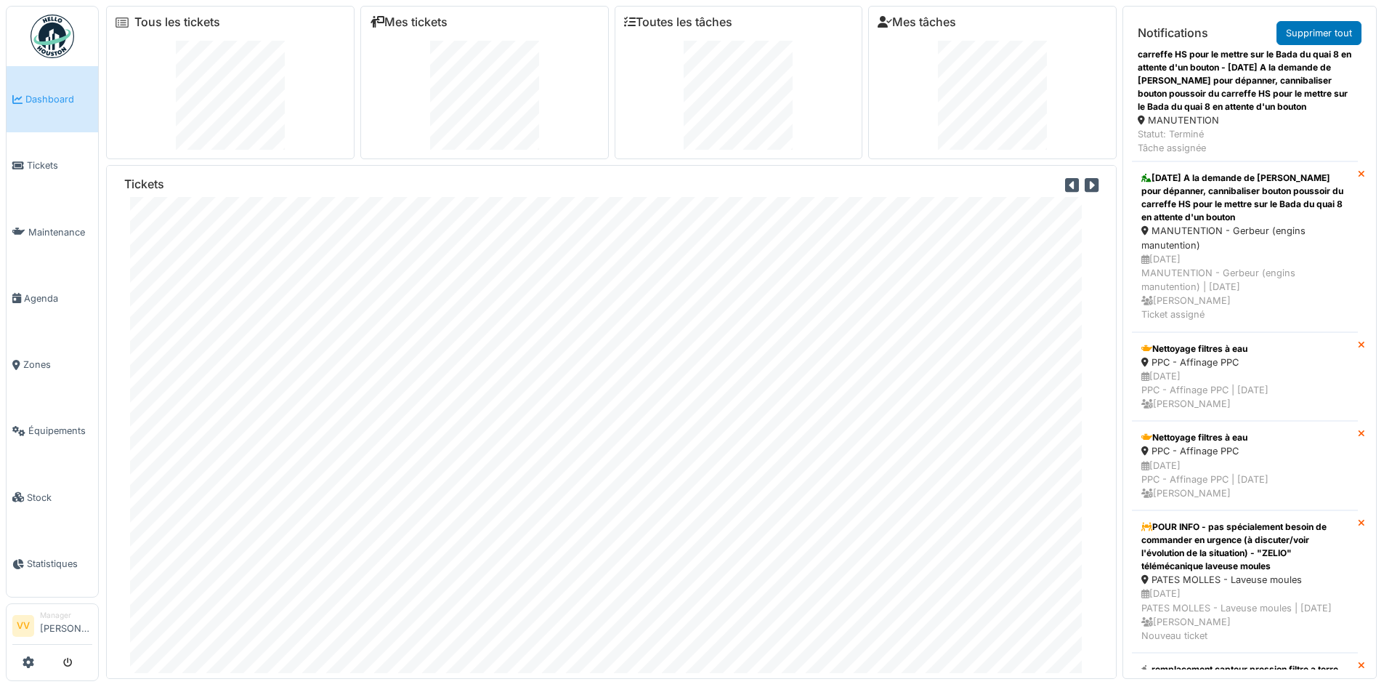
scroll to position [1744, 0]
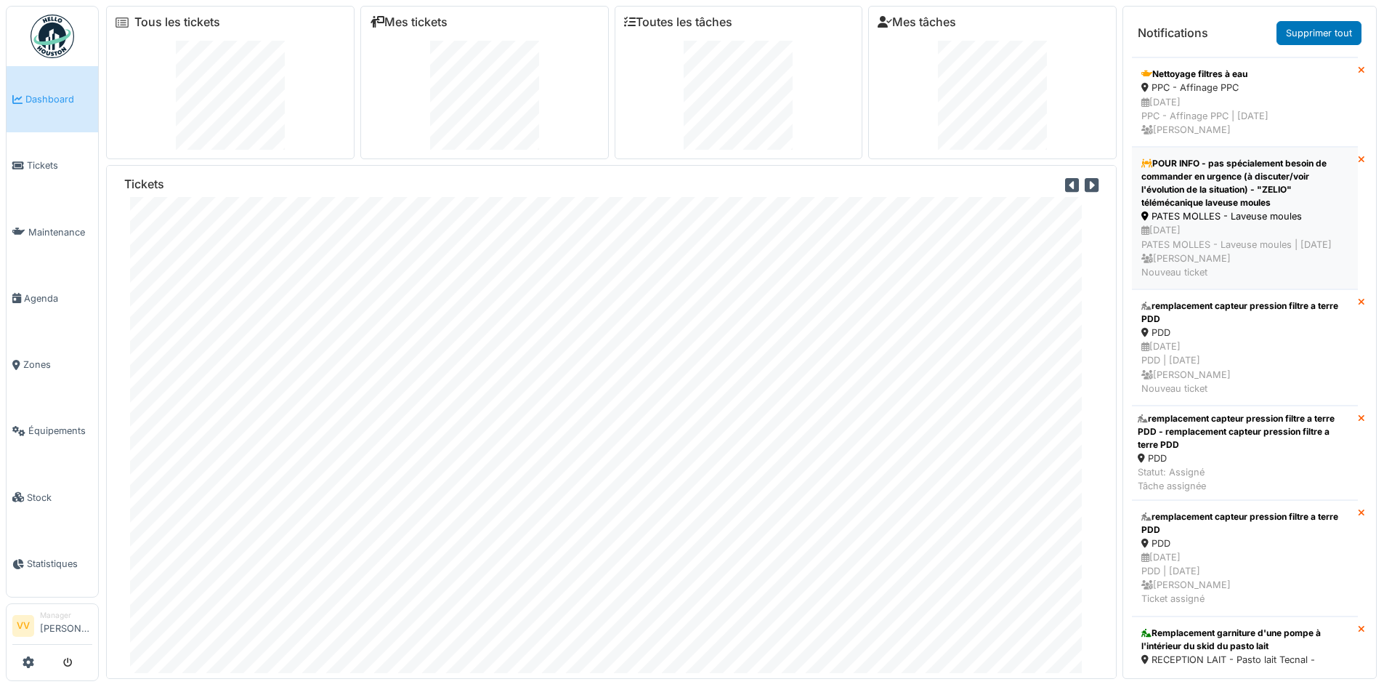
click at [1207, 209] on div "POUR INFO - pas spécialement besoin de commander en urgence (à discuter/voir l'…" at bounding box center [1244, 183] width 207 height 52
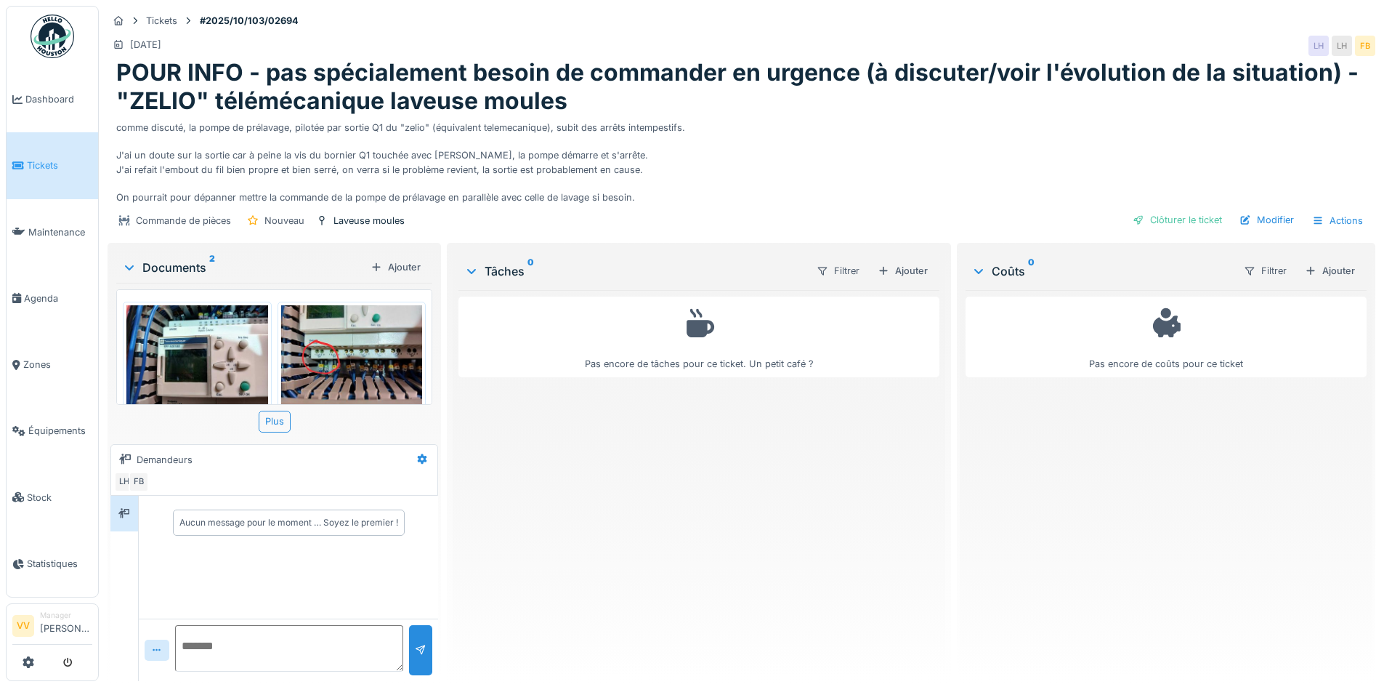
click at [345, 344] on img at bounding box center [352, 358] width 142 height 106
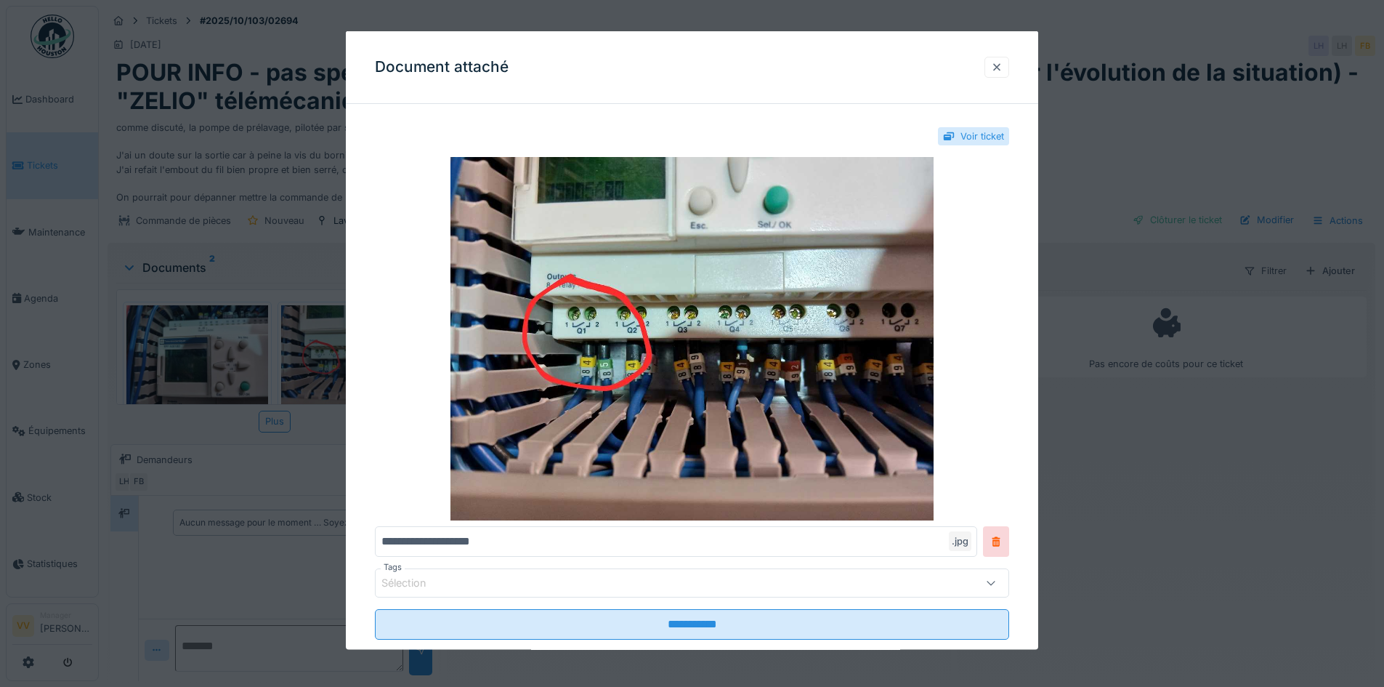
click at [1009, 70] on div at bounding box center [996, 66] width 25 height 21
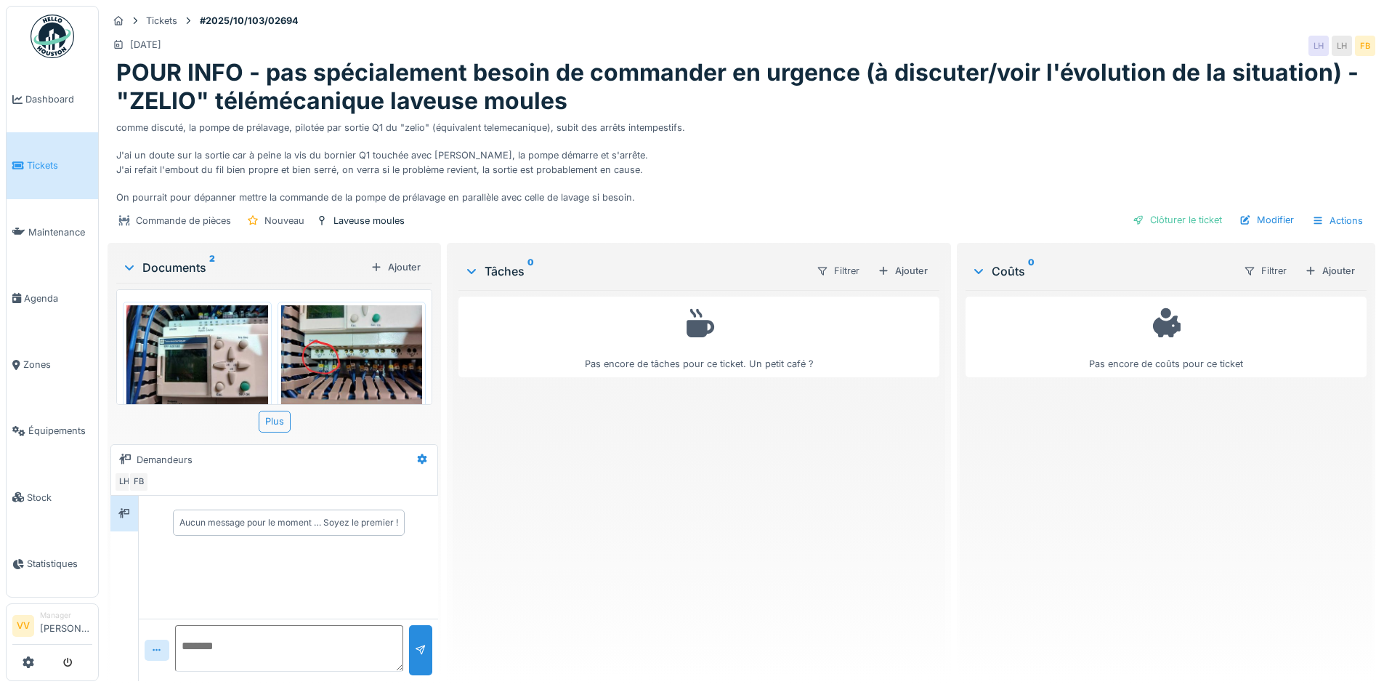
click at [339, 376] on img at bounding box center [352, 358] width 142 height 106
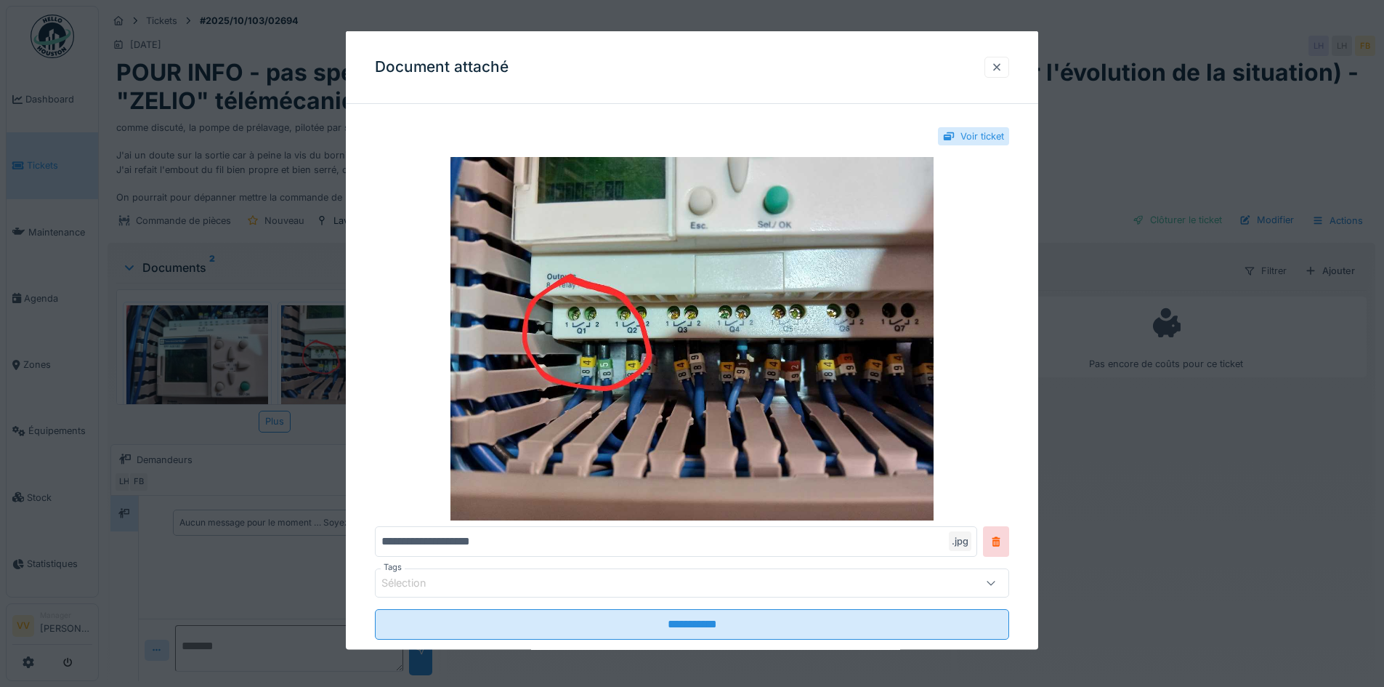
click at [1003, 69] on div at bounding box center [997, 67] width 12 height 14
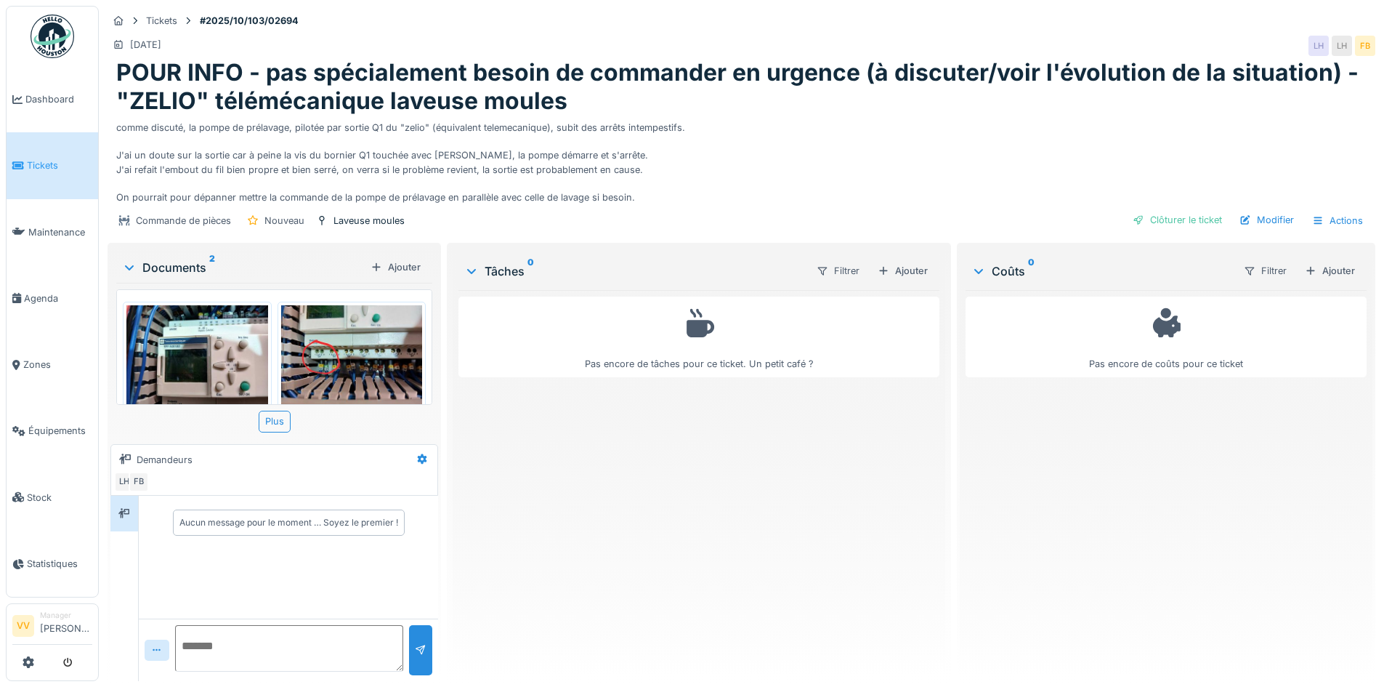
click at [928, 150] on div "comme discuté, la pompe de prélavage, pilotée par sortie Q1 du "zelio" (équival…" at bounding box center [741, 159] width 1250 height 89
click at [25, 98] on span "Dashboard" at bounding box center [58, 99] width 67 height 14
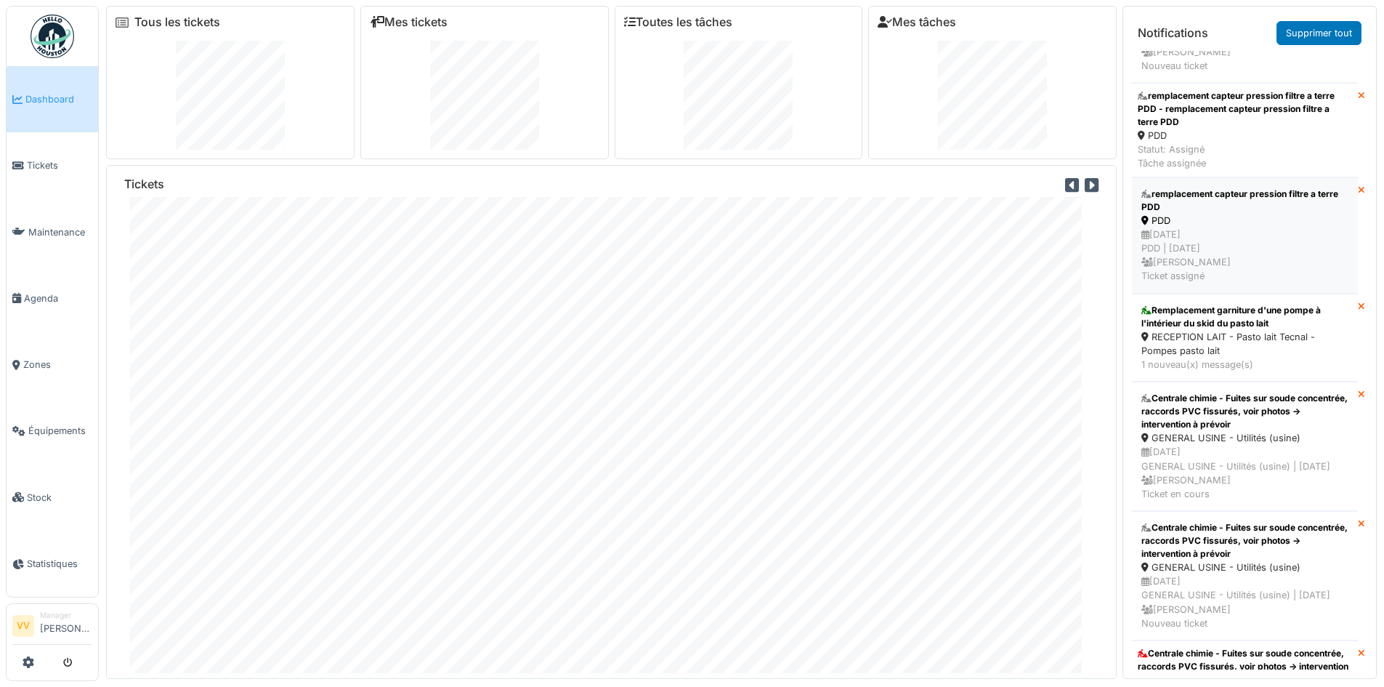
scroll to position [1744, 0]
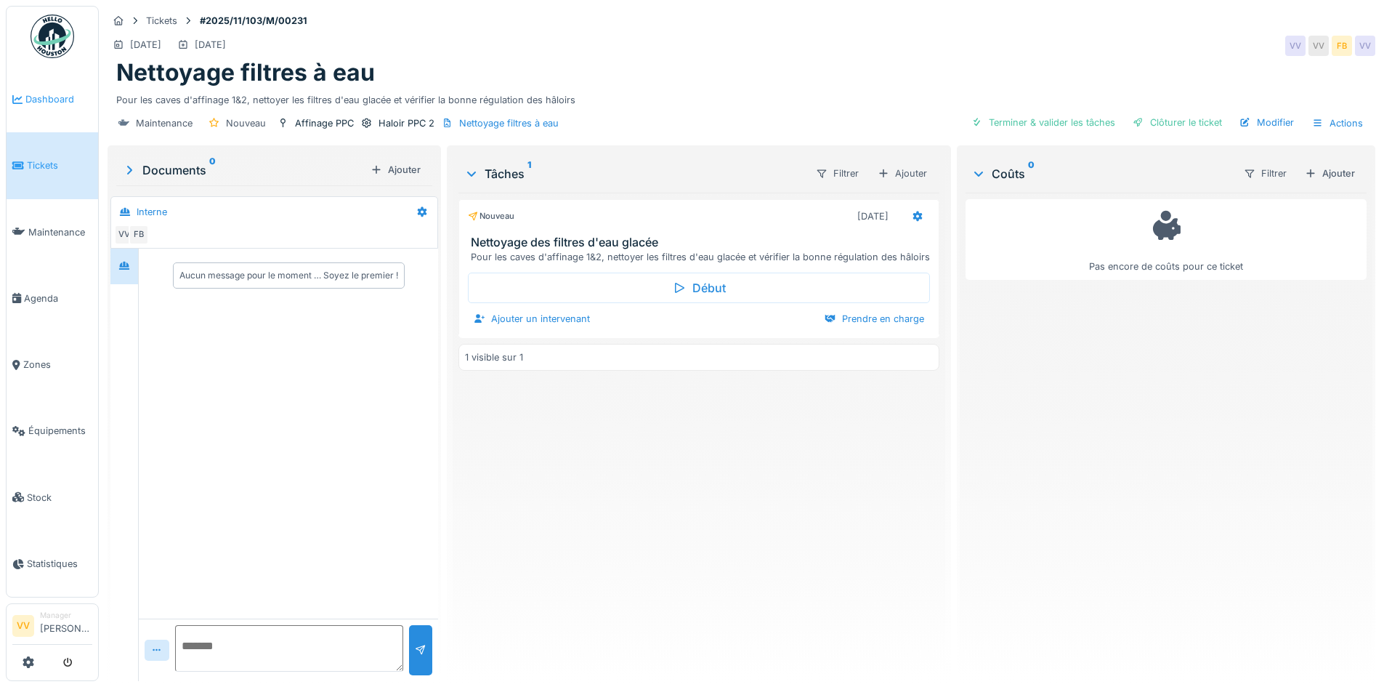
click at [48, 104] on span "Dashboard" at bounding box center [58, 99] width 67 height 14
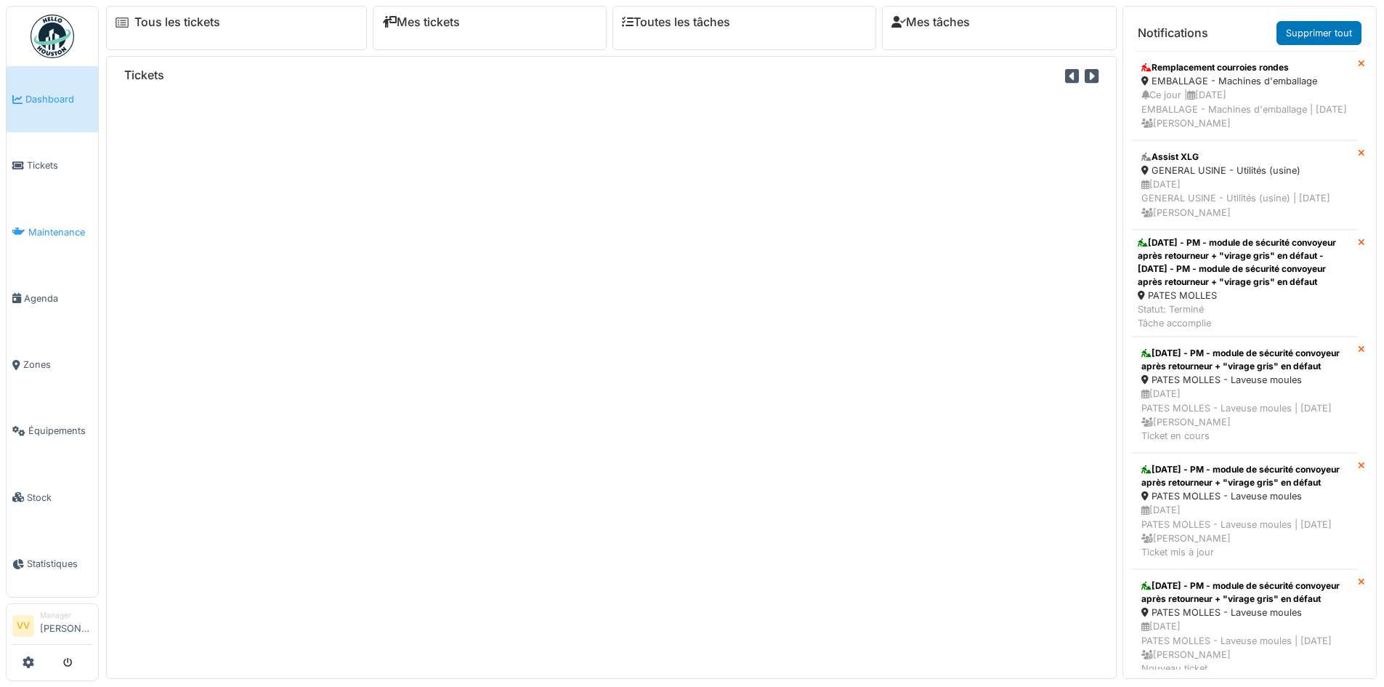
click at [60, 234] on span "Maintenance" at bounding box center [60, 232] width 64 height 14
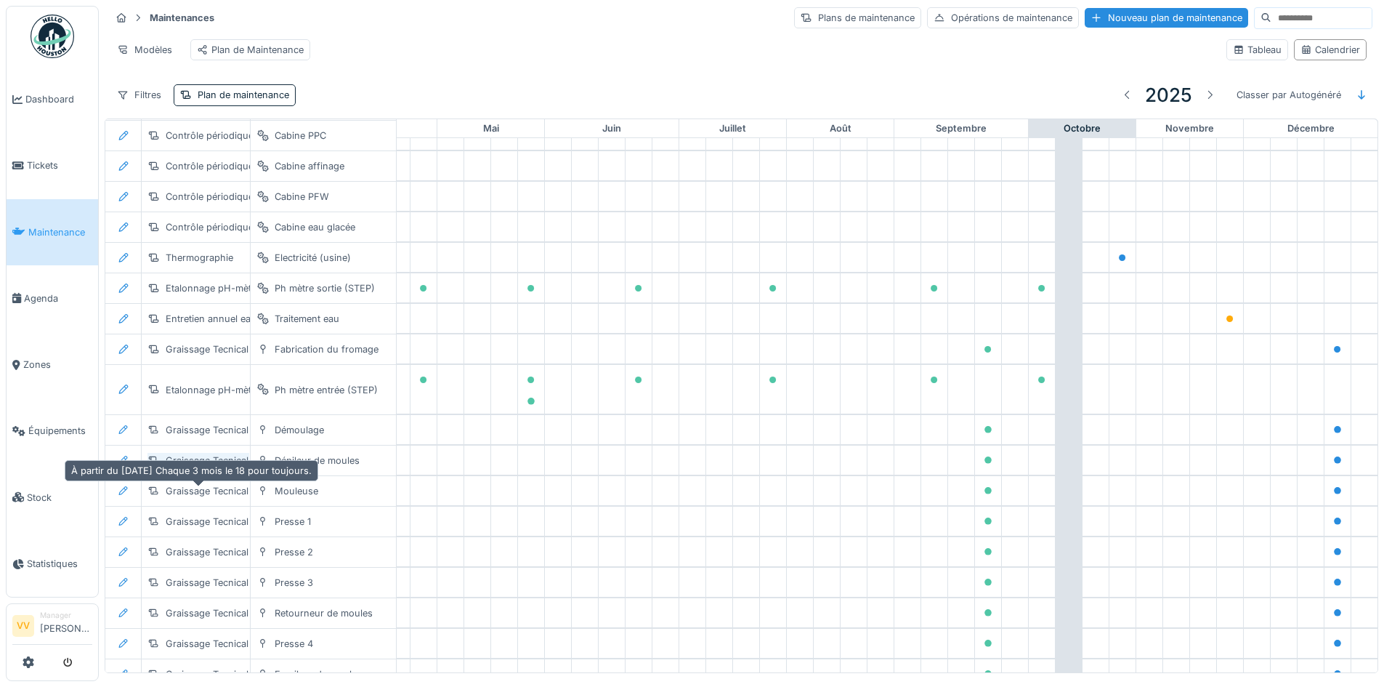
scroll to position [836, 476]
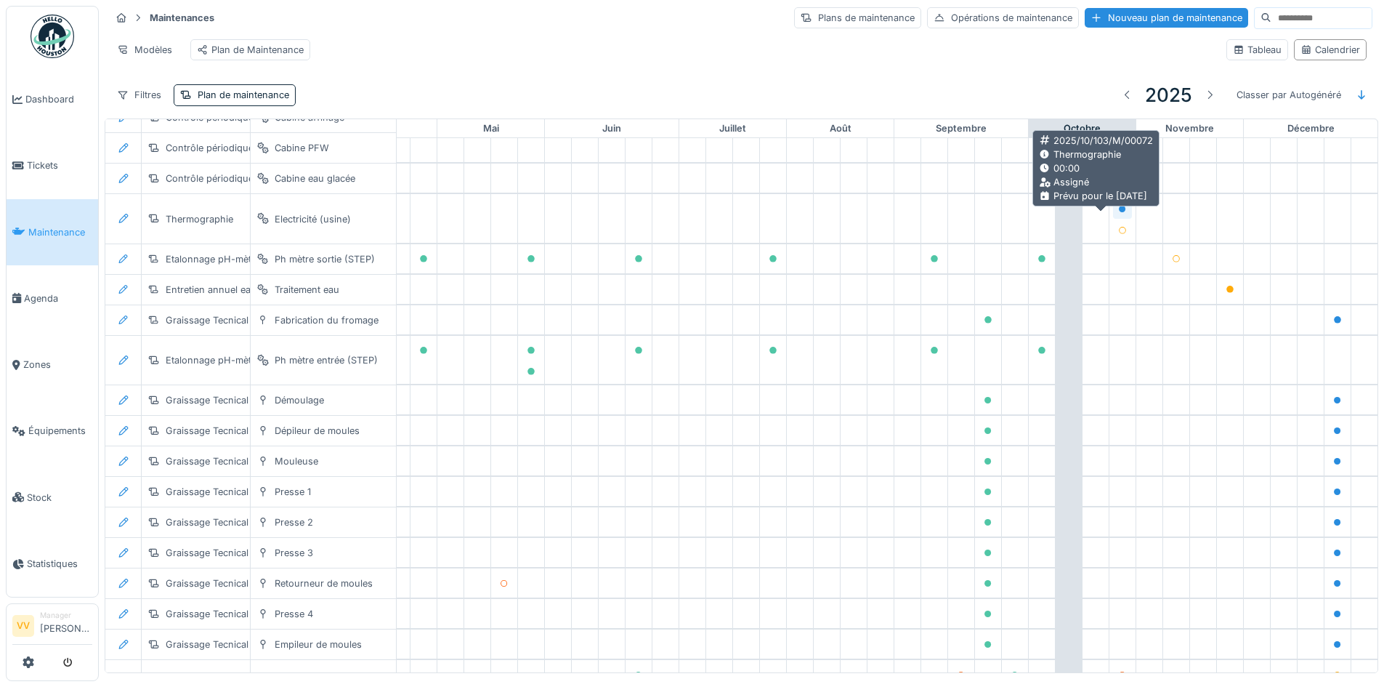
click at [1119, 213] on icon at bounding box center [1122, 209] width 7 height 7
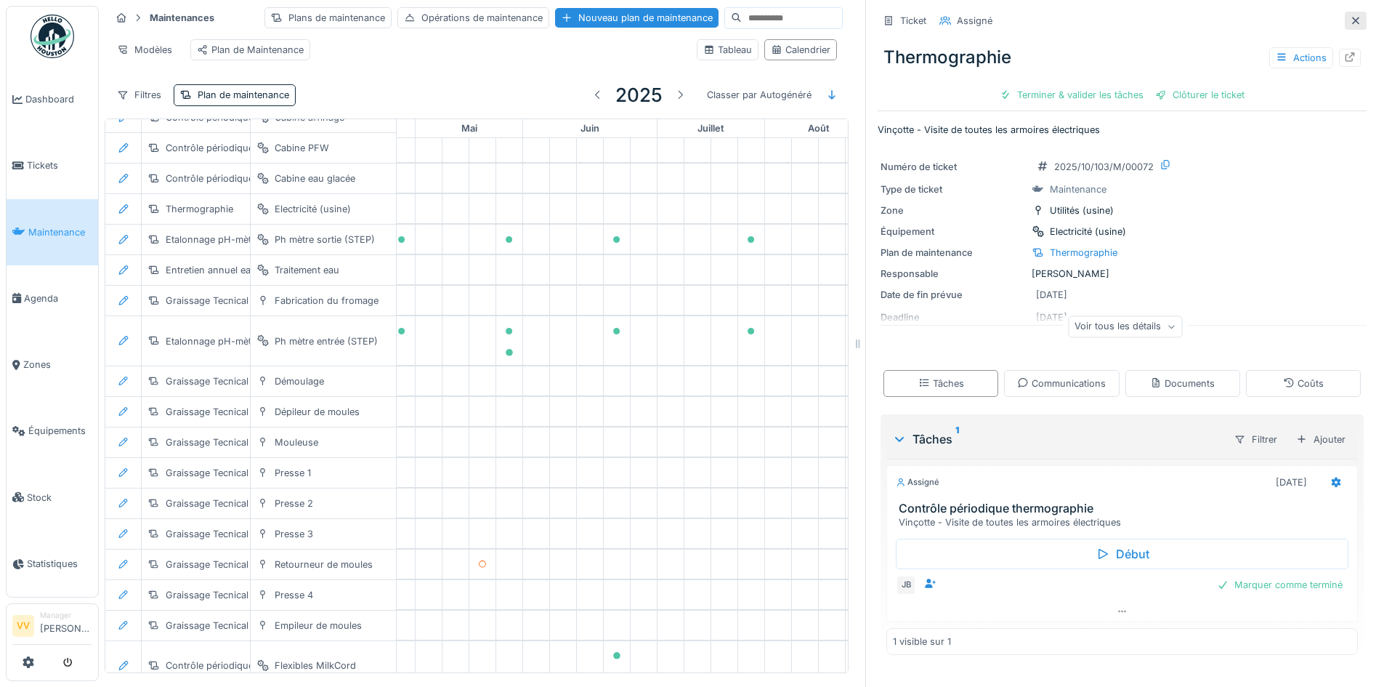
click at [1350, 21] on icon at bounding box center [1356, 20] width 12 height 9
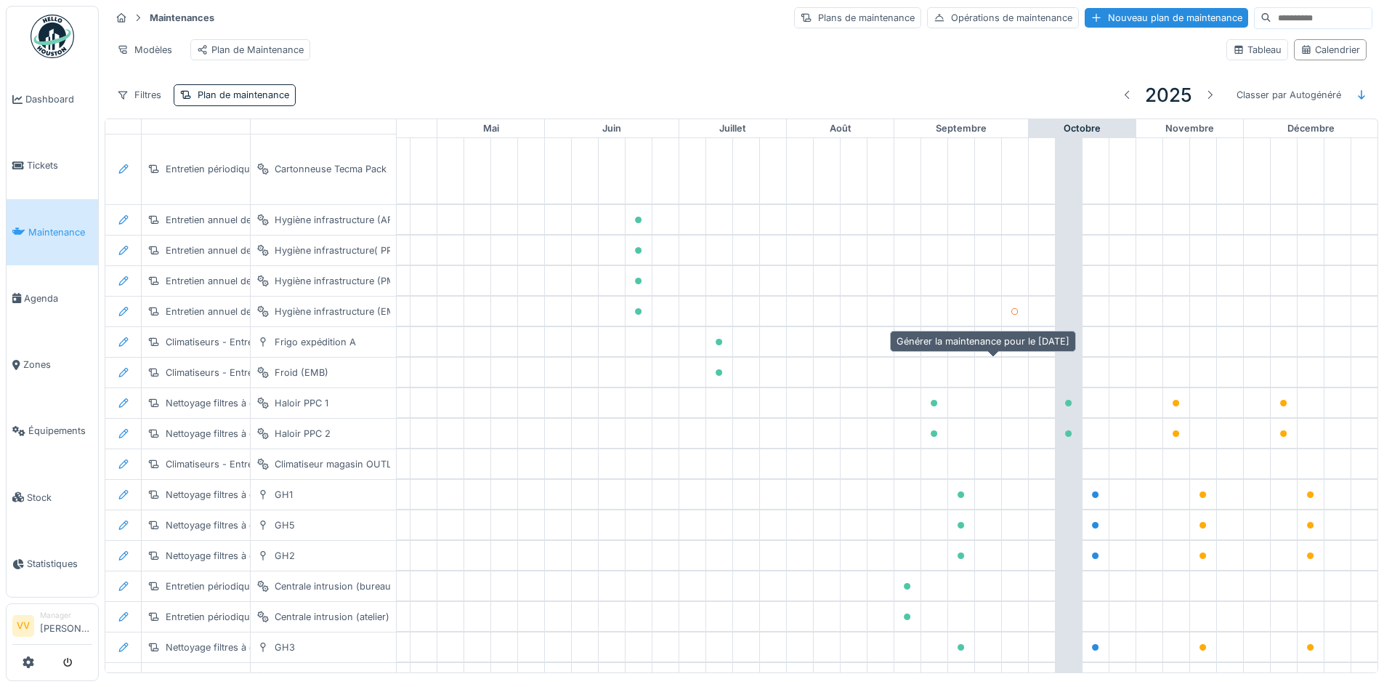
scroll to position [1717, 476]
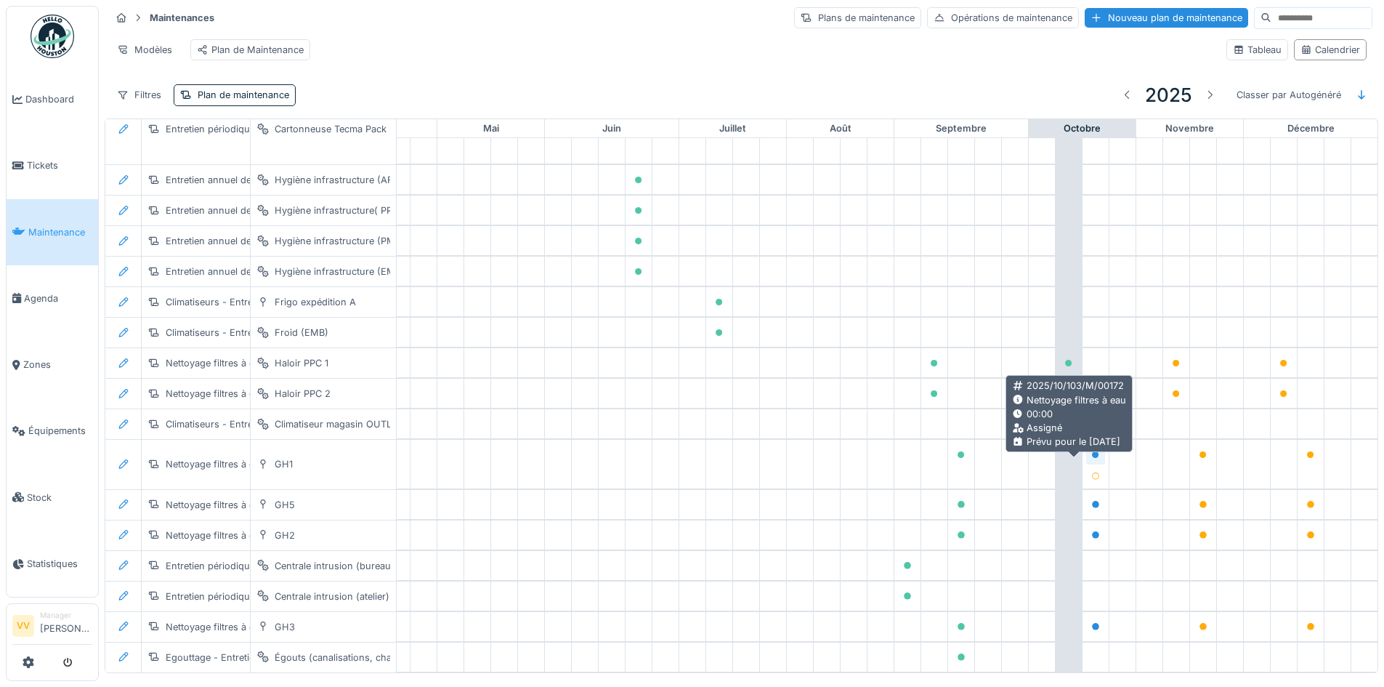
click at [1086, 464] on div at bounding box center [1095, 454] width 19 height 18
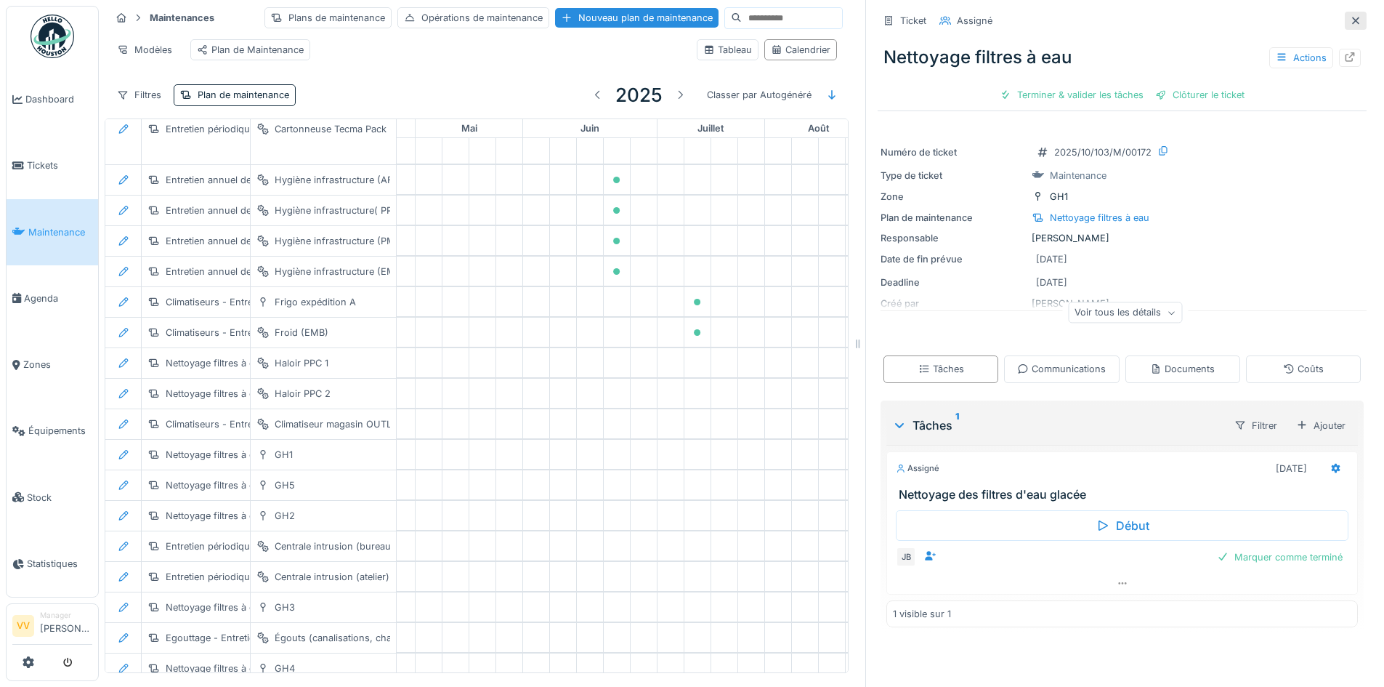
click at [1350, 23] on icon at bounding box center [1356, 20] width 12 height 9
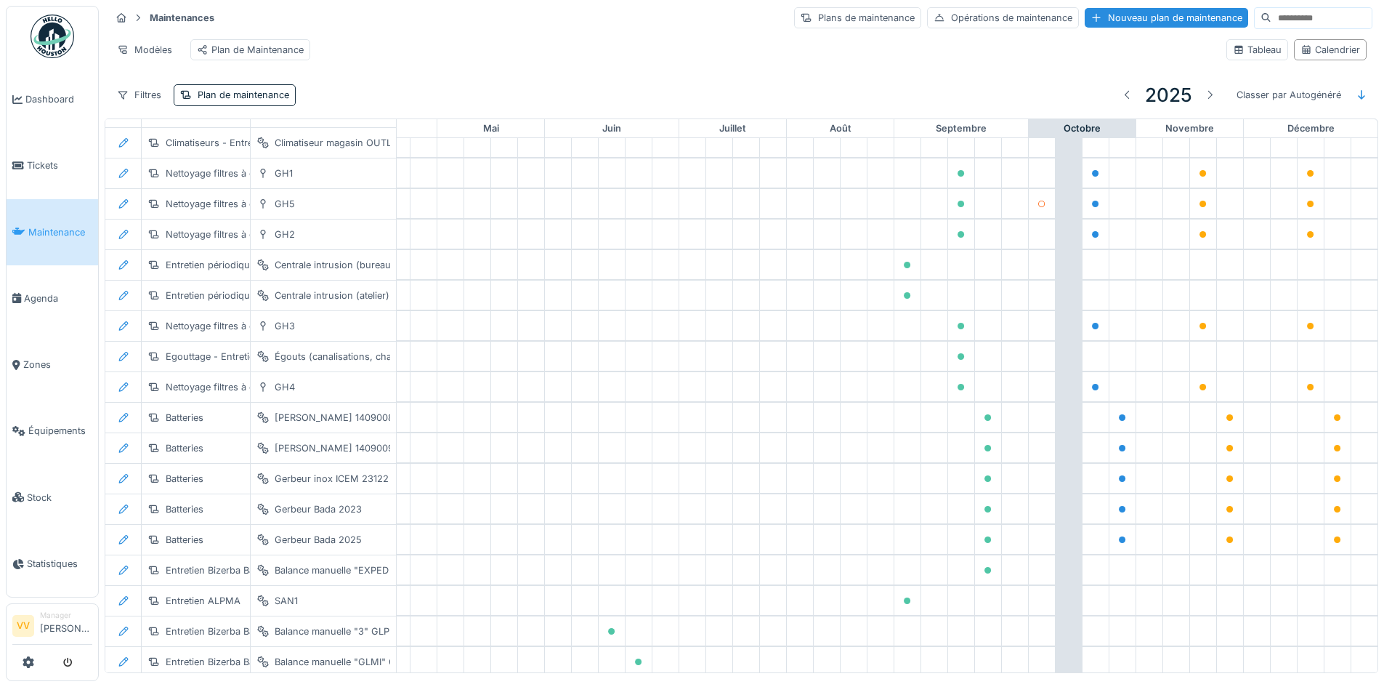
scroll to position [2007, 476]
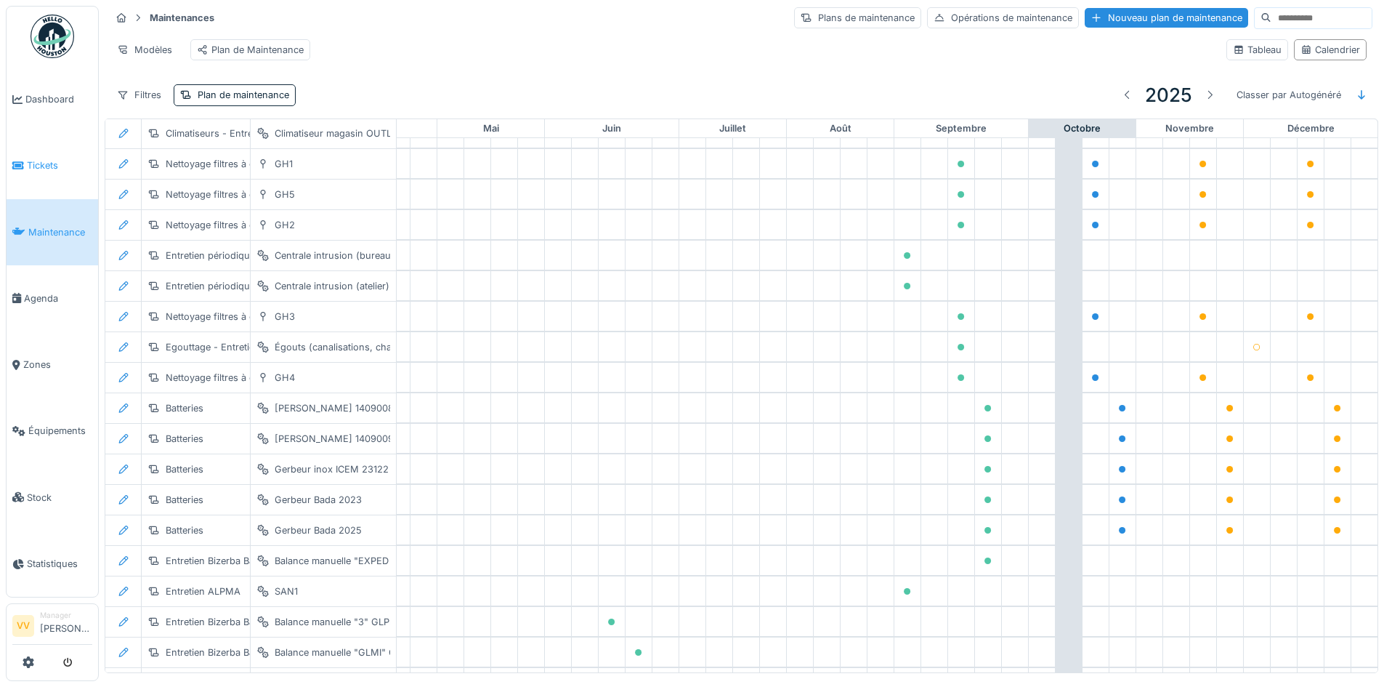
click at [46, 166] on span "Tickets" at bounding box center [59, 165] width 65 height 14
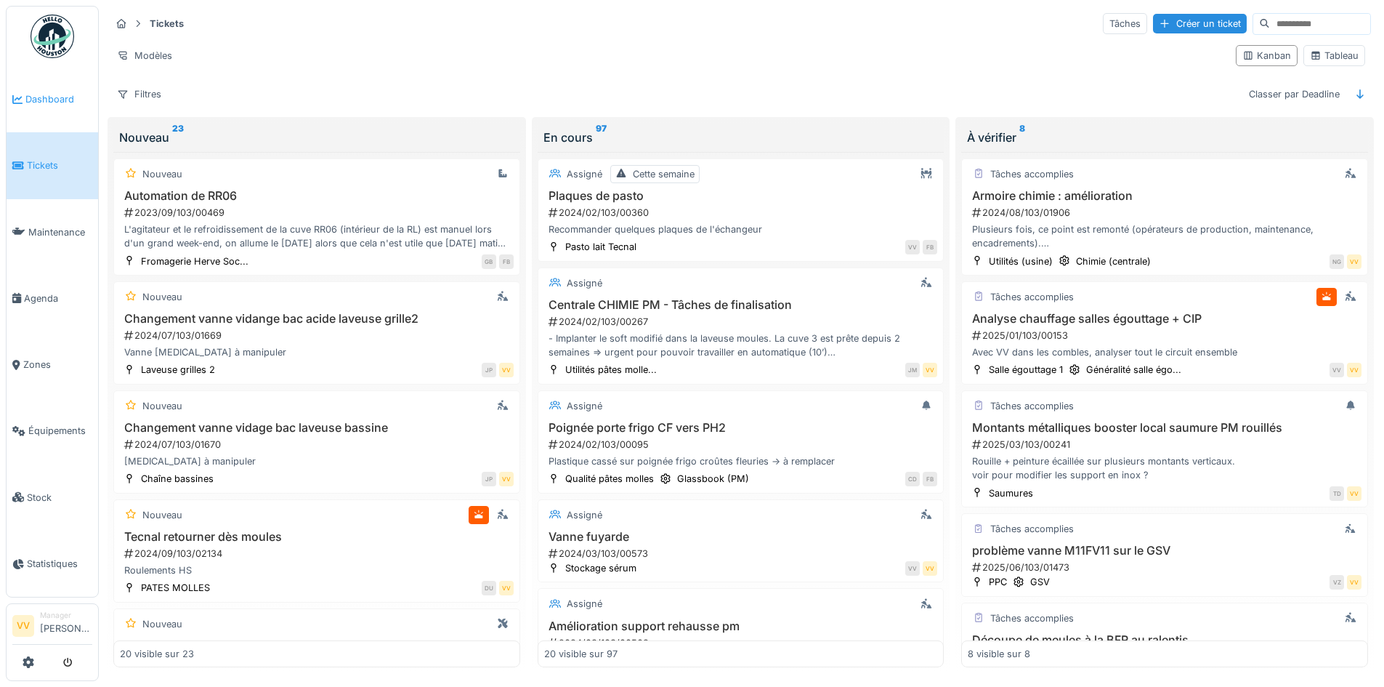
click at [41, 100] on span "Dashboard" at bounding box center [58, 99] width 67 height 14
click at [62, 98] on span "Dashboard" at bounding box center [58, 99] width 67 height 14
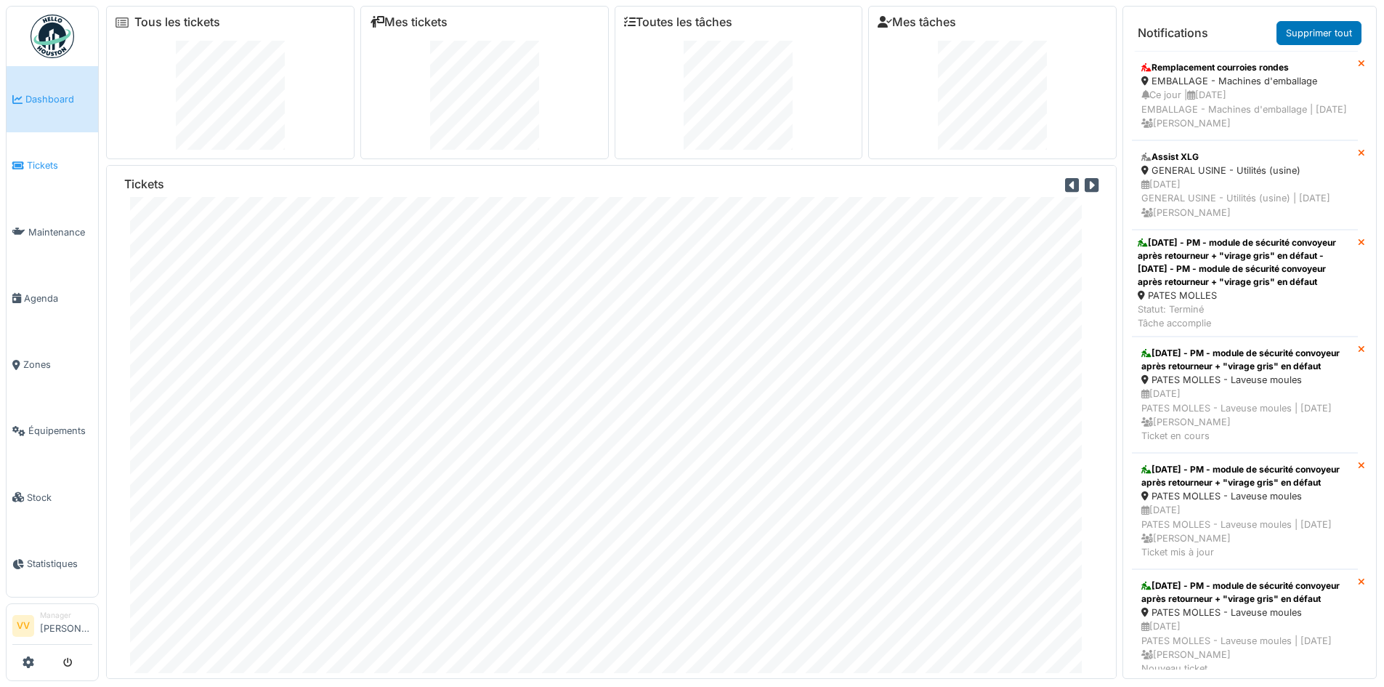
click at [60, 146] on link "Tickets" at bounding box center [53, 165] width 92 height 66
click at [73, 165] on span "Tickets" at bounding box center [59, 165] width 65 height 14
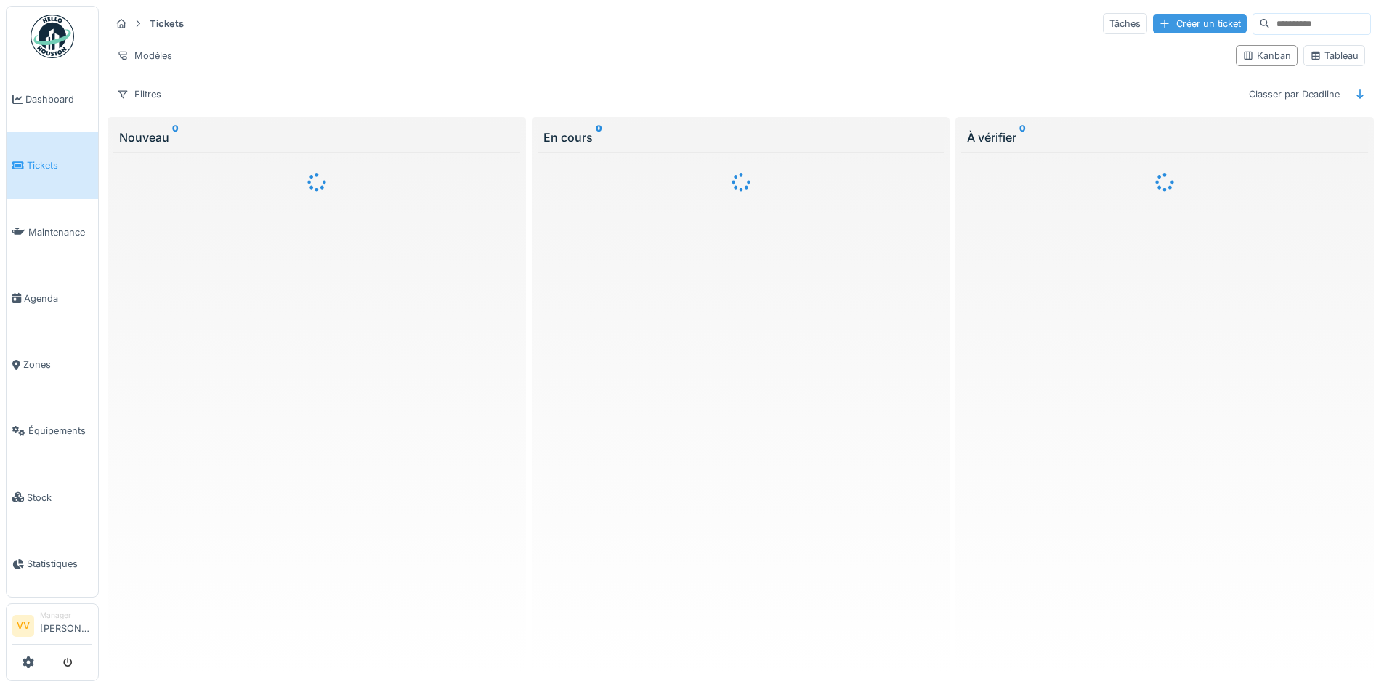
drag, startPoint x: 1164, startPoint y: 33, endPoint x: 1165, endPoint y: 25, distance: 7.4
click at [1165, 27] on div "Créer un ticket" at bounding box center [1200, 24] width 94 height 20
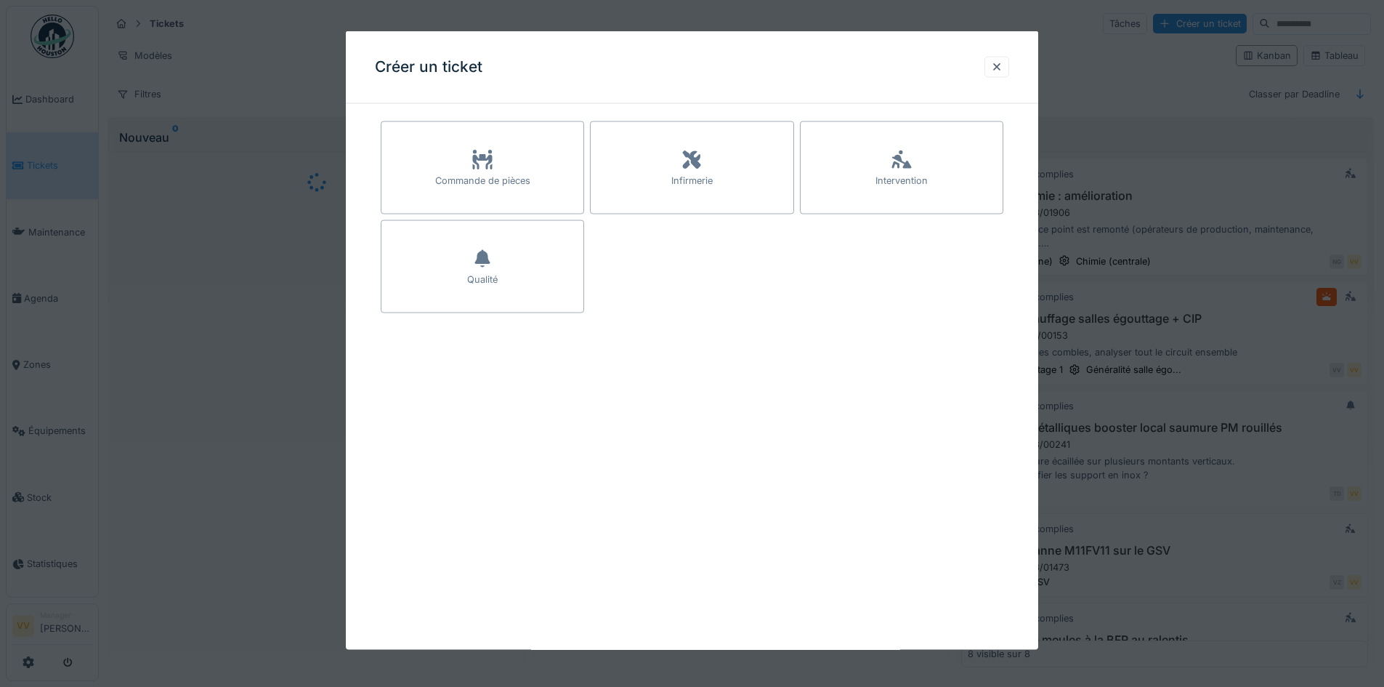
click at [1015, 147] on div "Commande de pièces Infirmerie Intervention Qualité" at bounding box center [692, 232] width 692 height 232
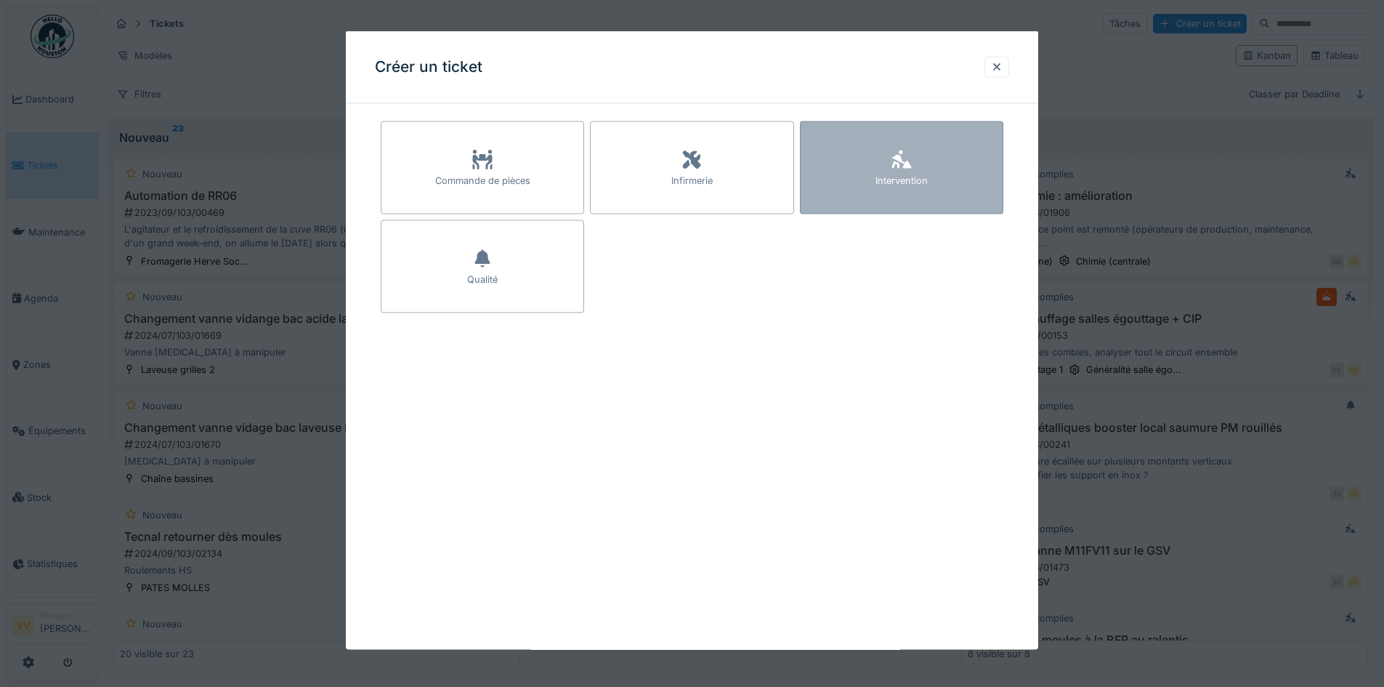
click at [944, 169] on div "Intervention" at bounding box center [901, 167] width 203 height 93
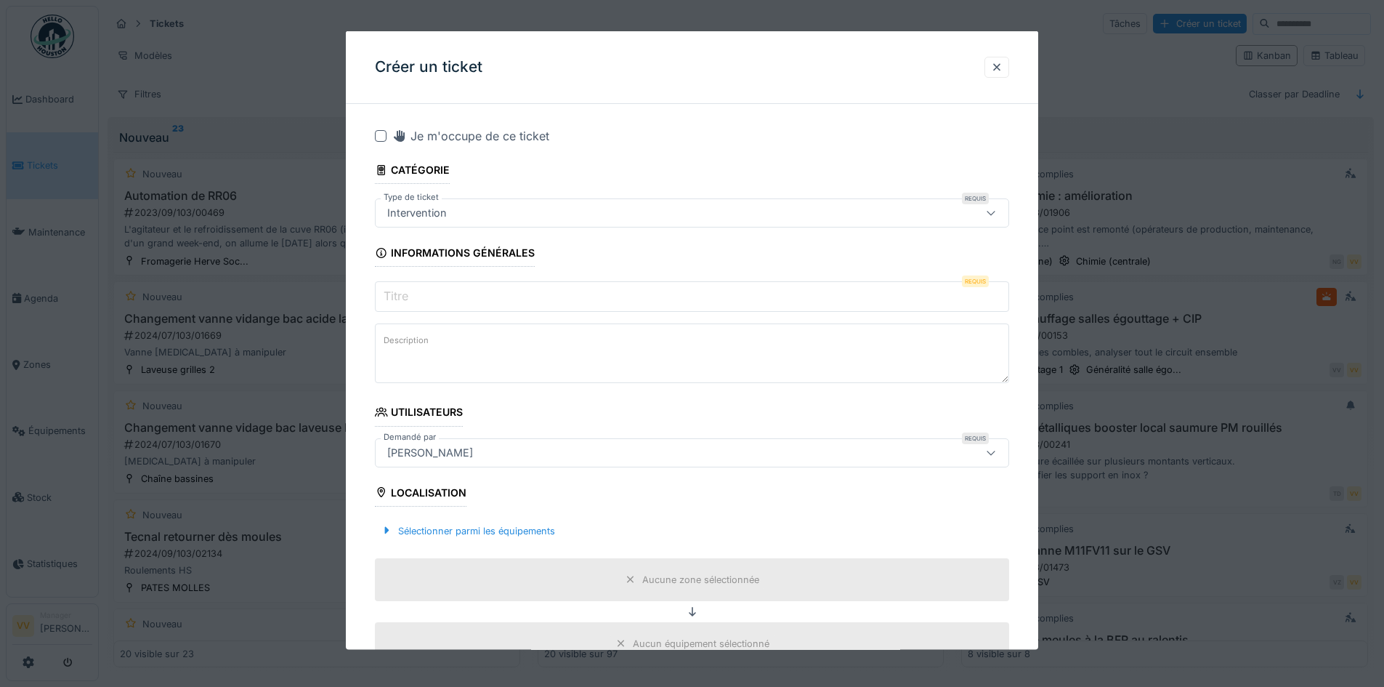
click at [564, 286] on input "Titre" at bounding box center [692, 296] width 634 height 31
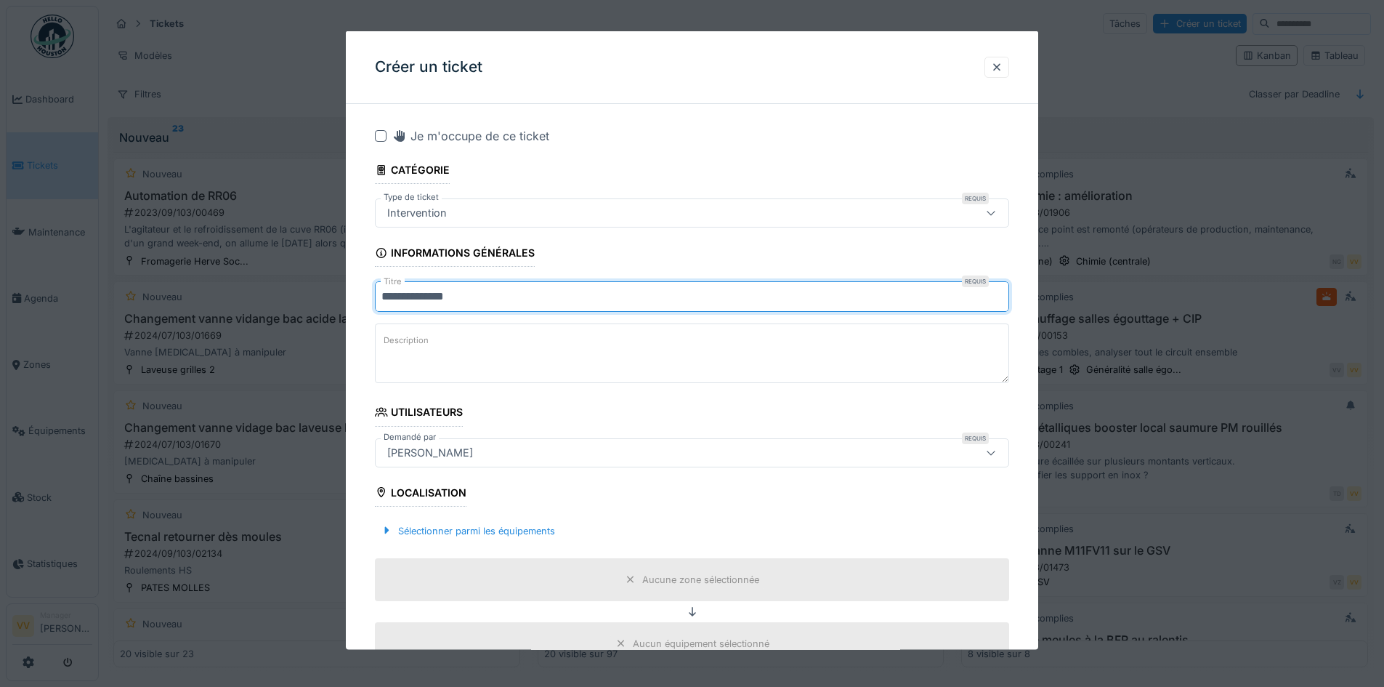
type input "**********"
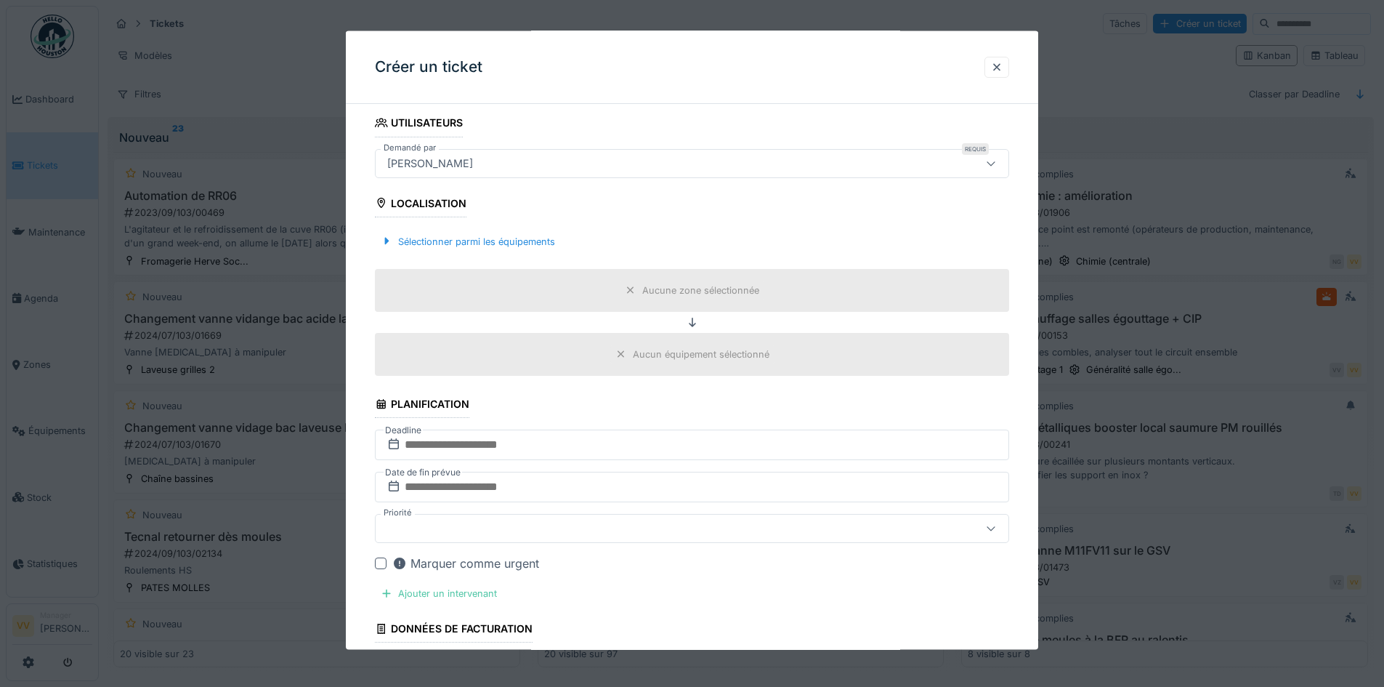
scroll to position [291, 0]
type textarea "**********"
click at [441, 235] on div "Sélectionner parmi les équipements" at bounding box center [468, 240] width 186 height 20
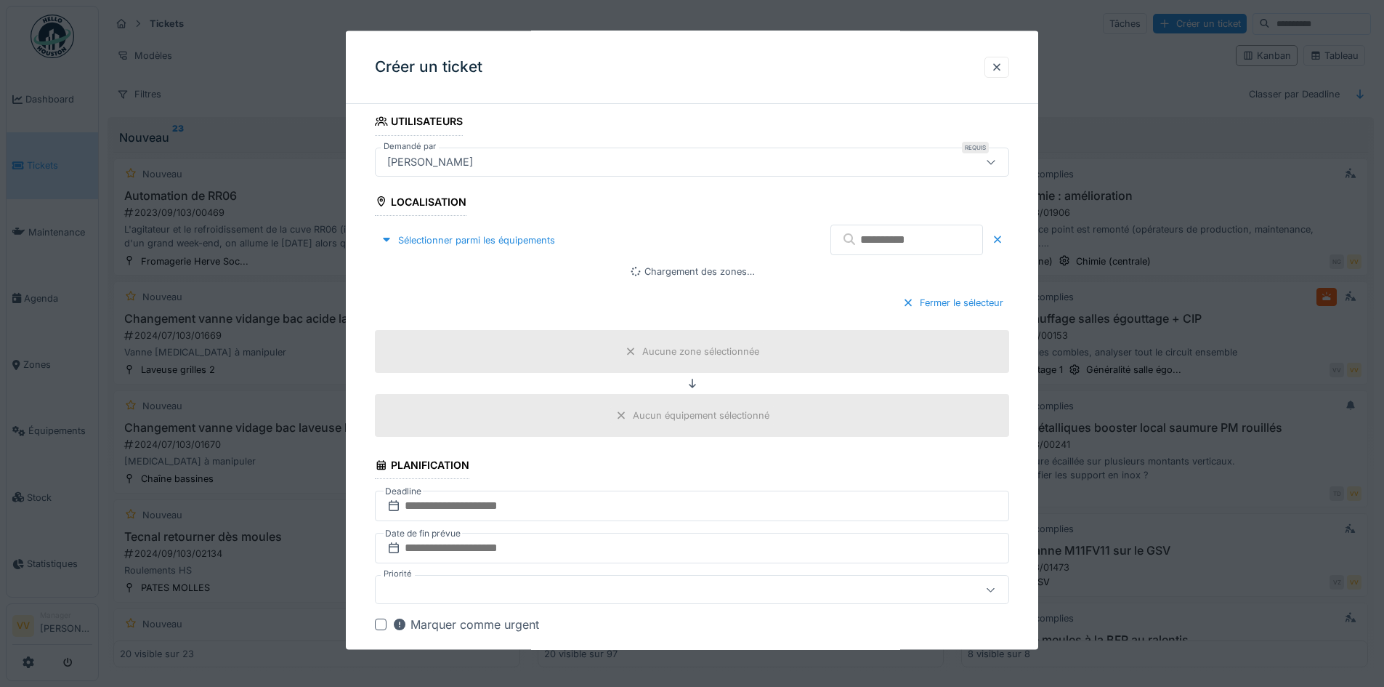
click at [881, 251] on input "text" at bounding box center [906, 239] width 153 height 31
click at [529, 516] on input "text" at bounding box center [692, 505] width 634 height 31
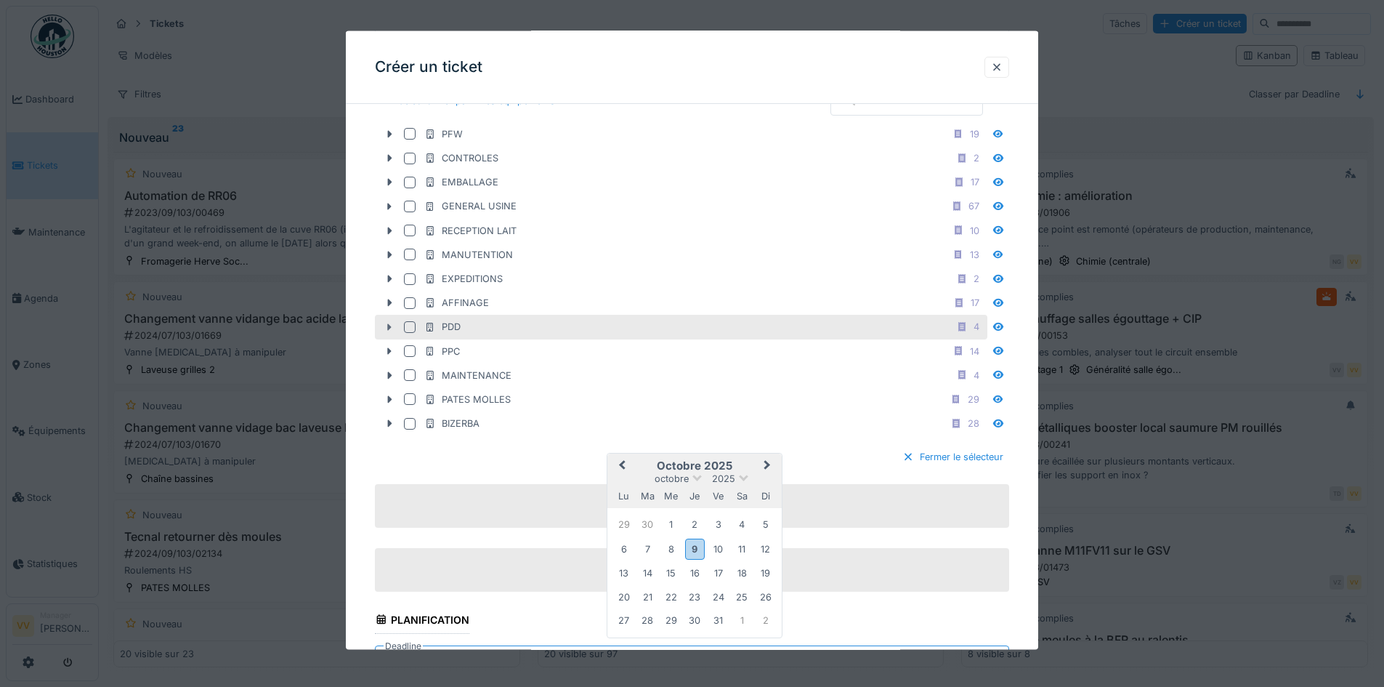
scroll to position [436, 0]
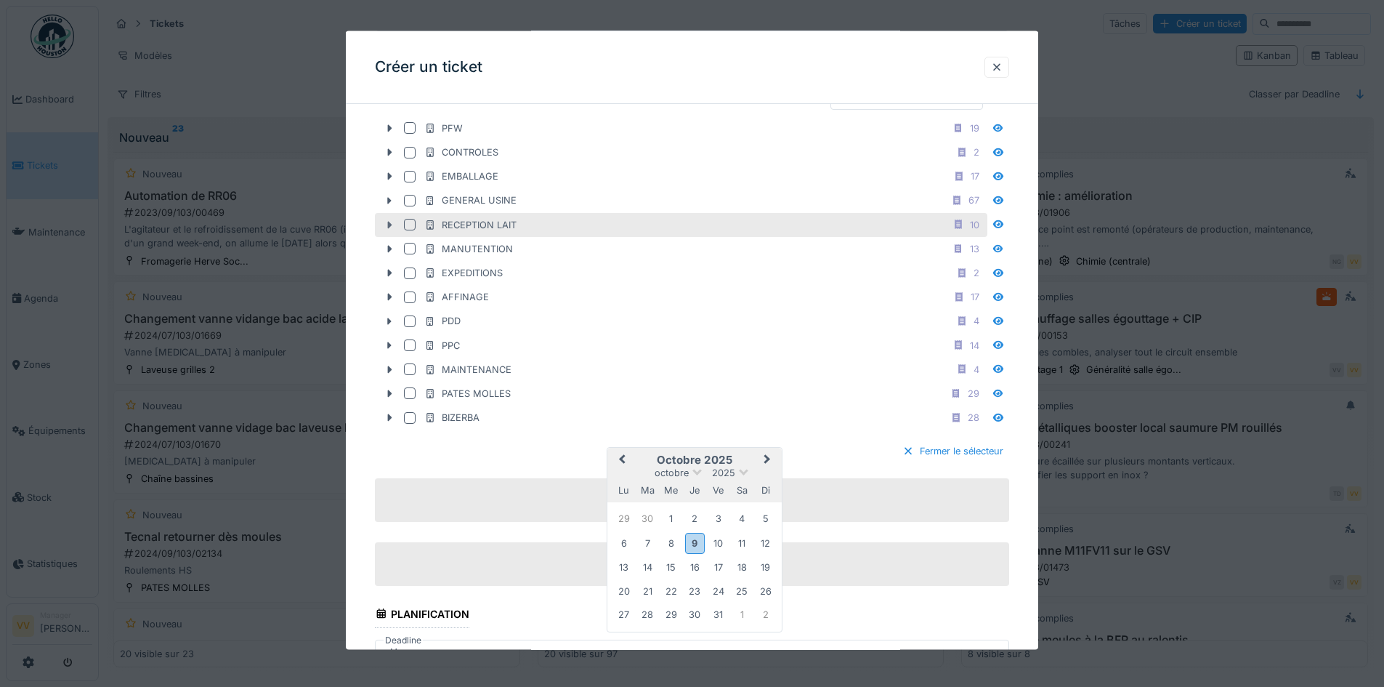
click at [388, 223] on icon at bounding box center [390, 224] width 4 height 7
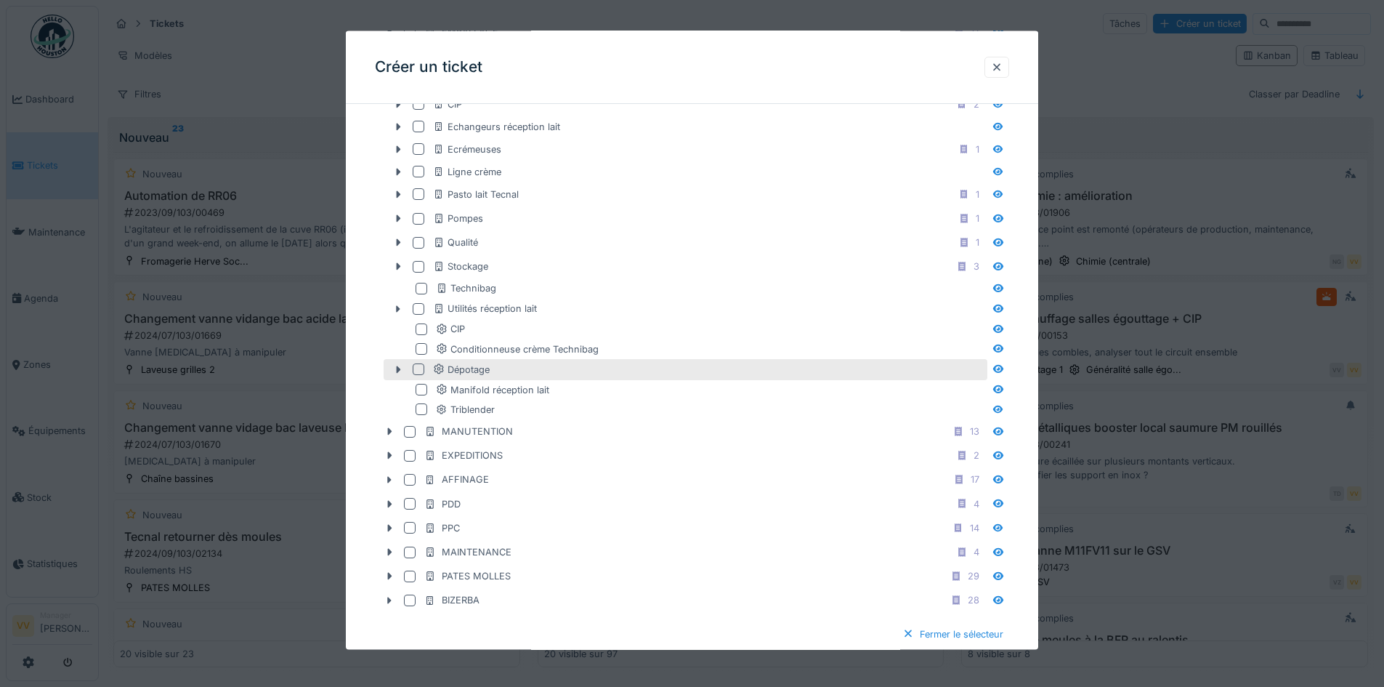
scroll to position [581, 0]
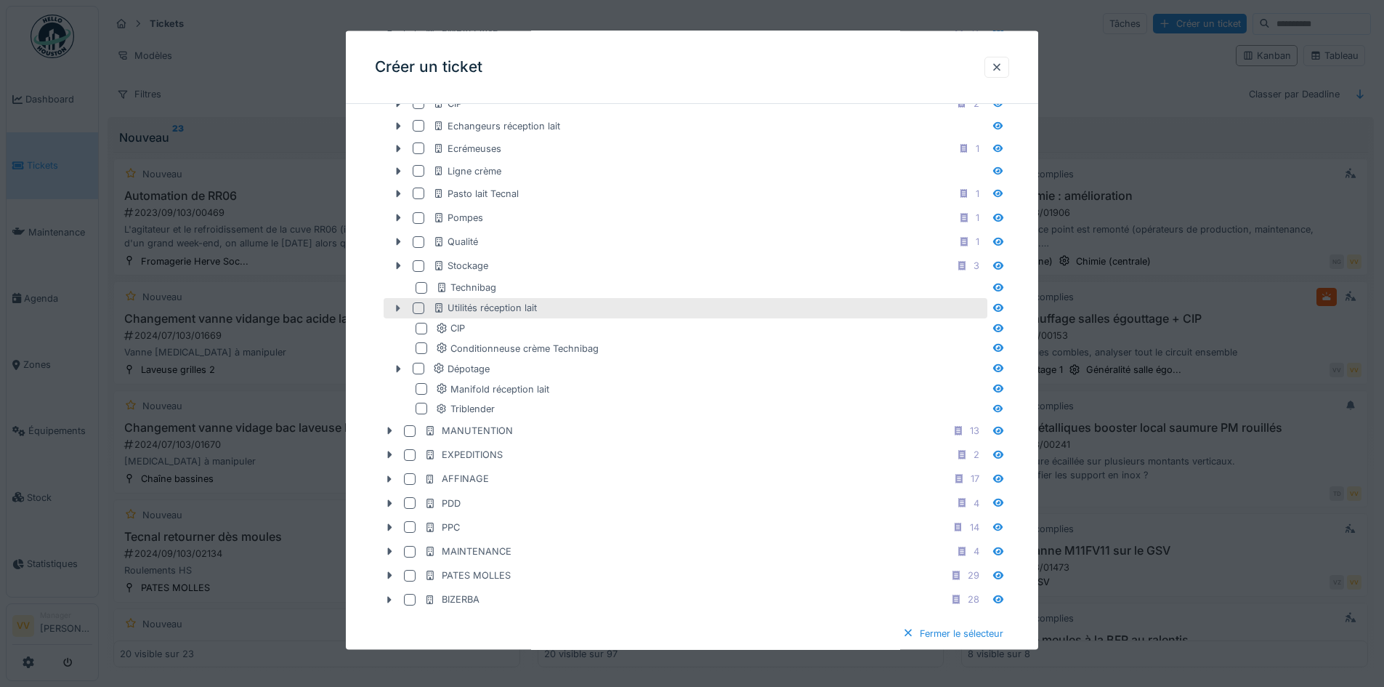
click at [397, 310] on icon at bounding box center [399, 307] width 4 height 7
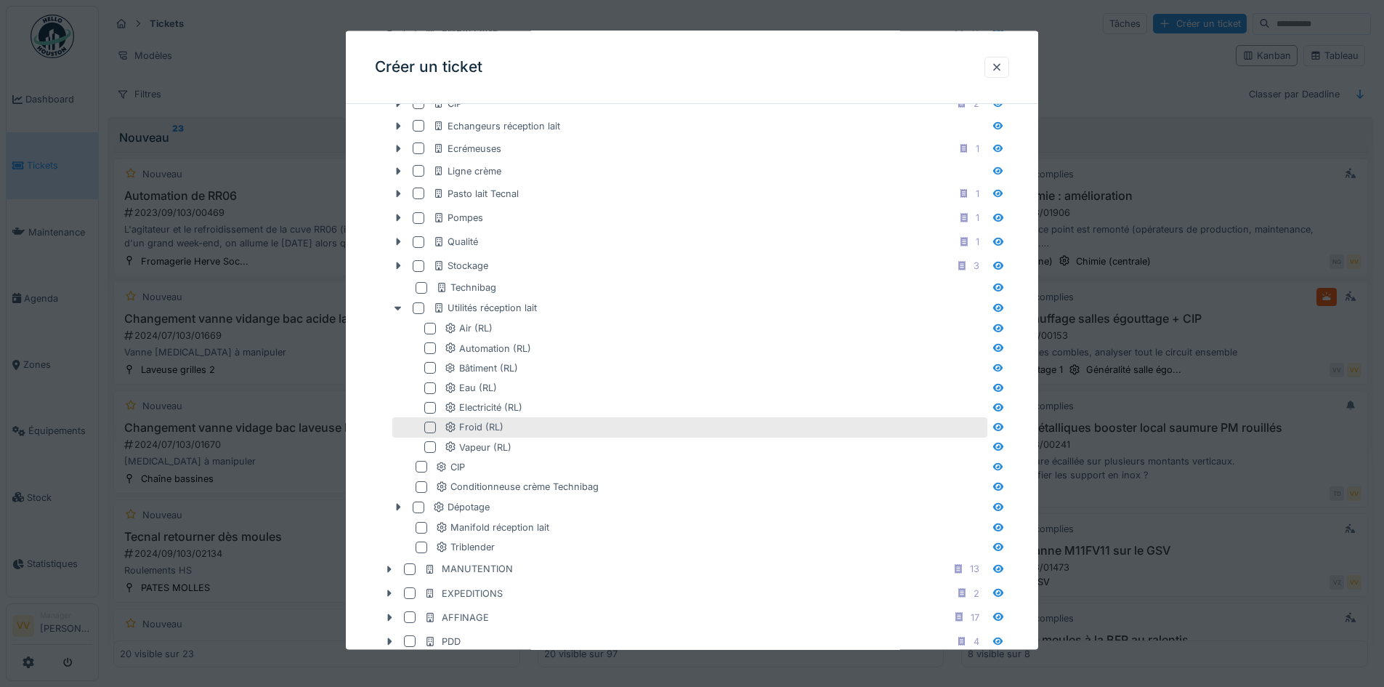
click at [430, 429] on div at bounding box center [430, 427] width 12 height 12
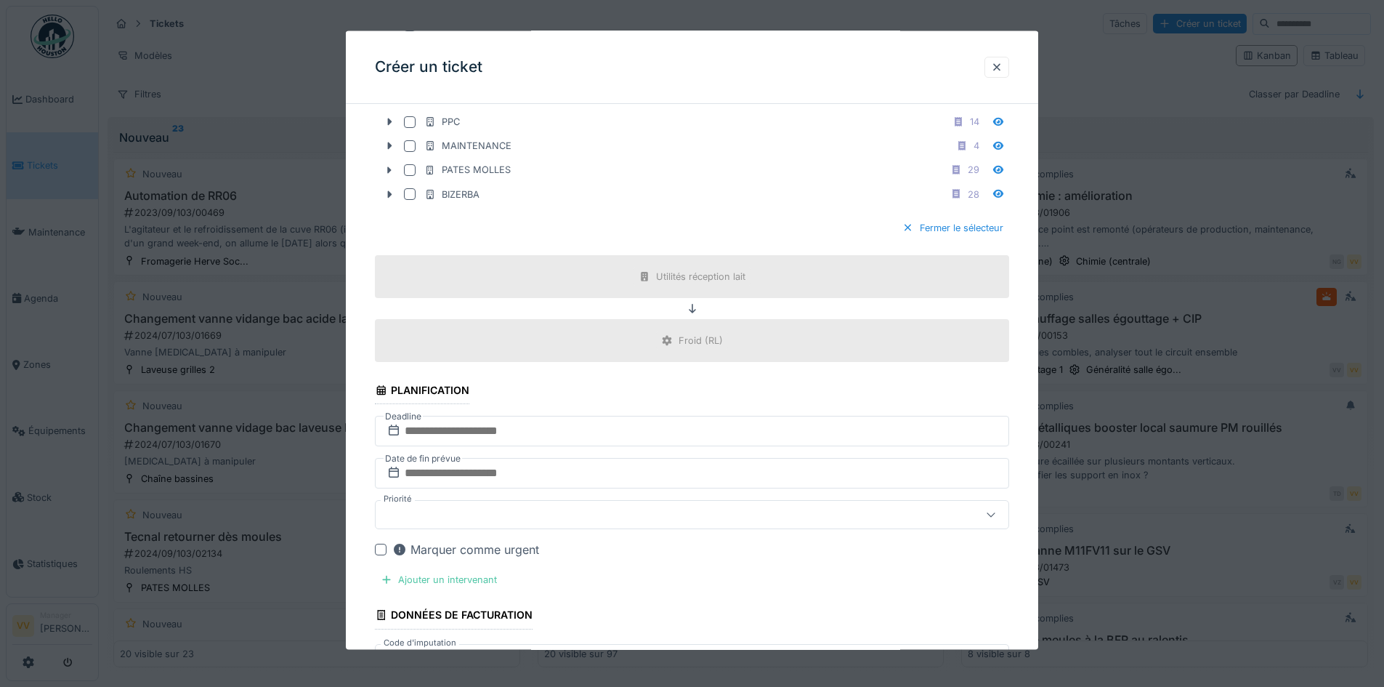
scroll to position [1235, 0]
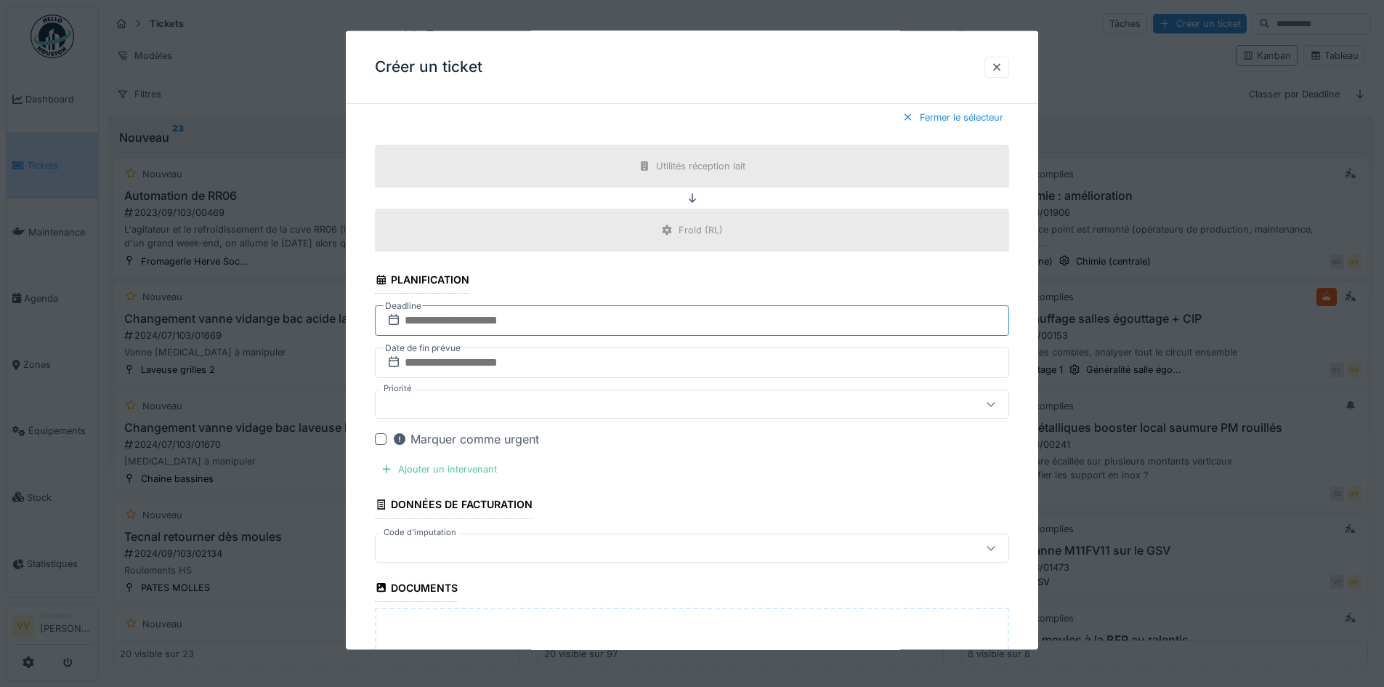
click at [635, 318] on input "text" at bounding box center [692, 320] width 634 height 31
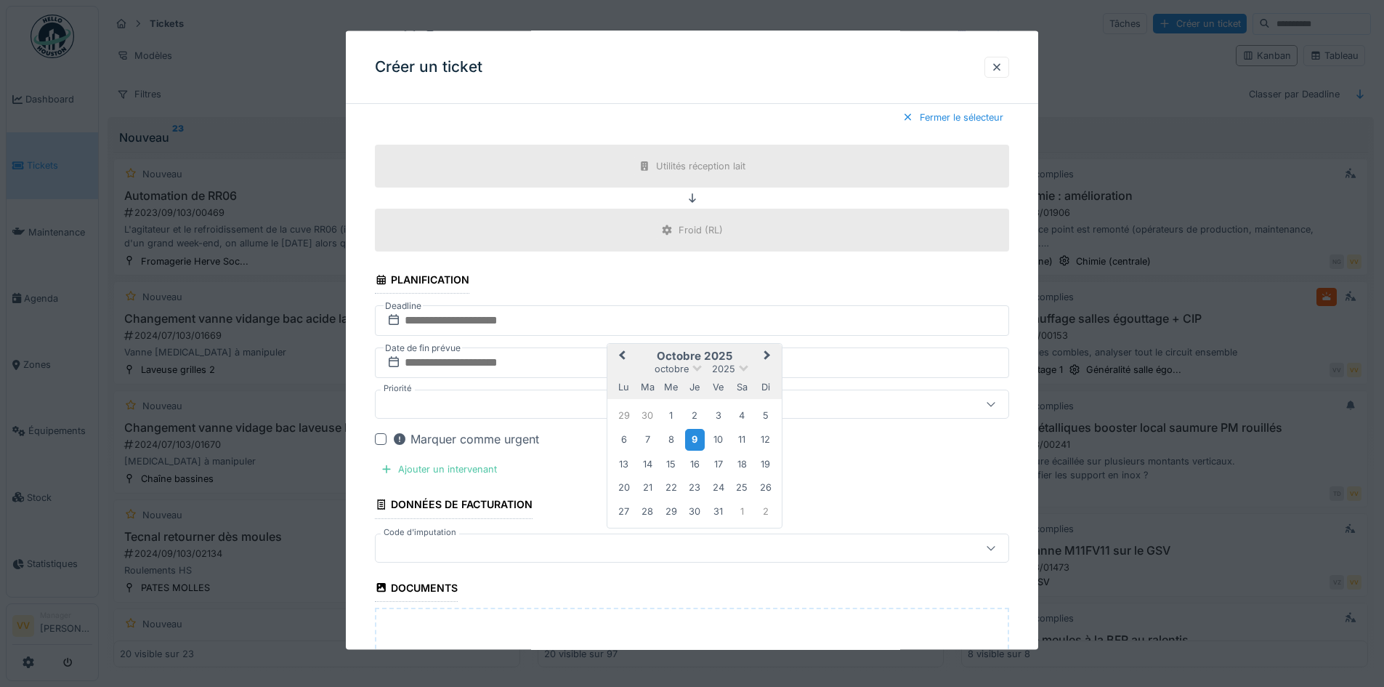
click at [692, 440] on div "9" at bounding box center [695, 439] width 20 height 21
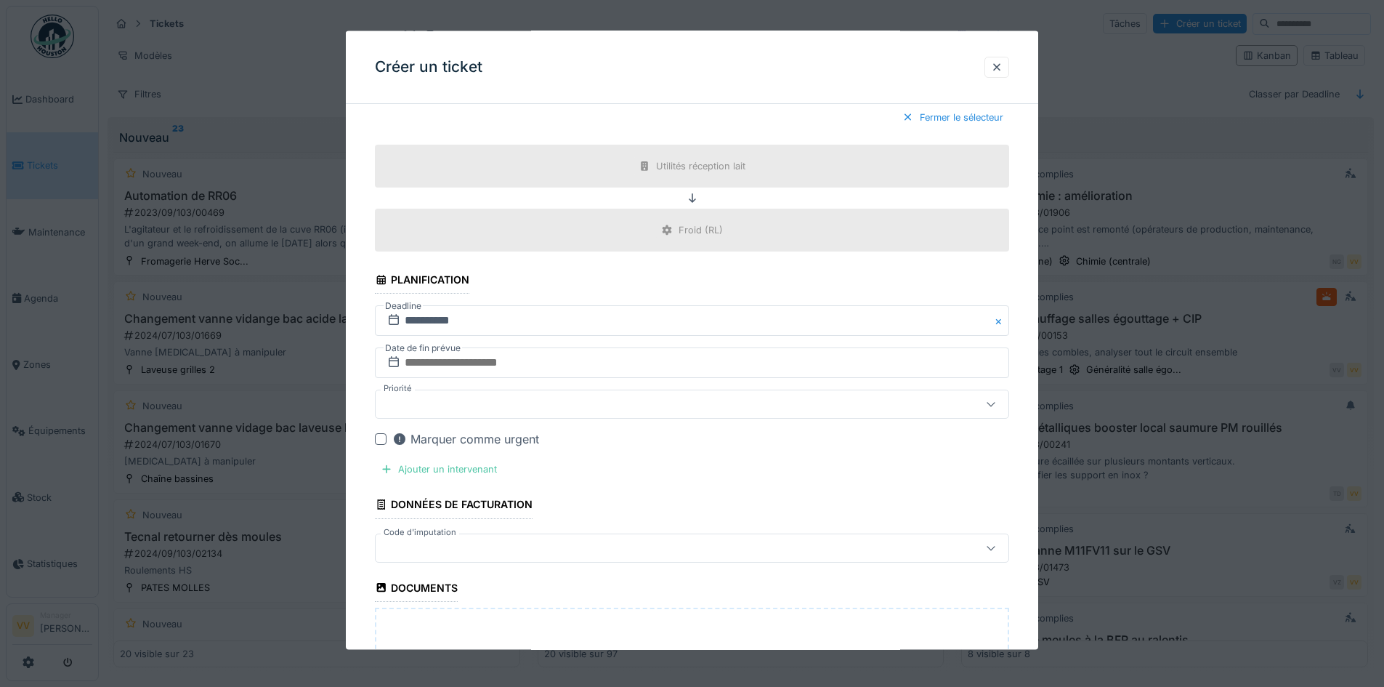
click at [692, 440] on div "Marquer comme urgent" at bounding box center [700, 438] width 617 height 17
click at [666, 371] on input "text" at bounding box center [692, 362] width 634 height 31
click at [700, 481] on div "9" at bounding box center [695, 481] width 20 height 21
click at [458, 471] on div "Ajouter un intervenant" at bounding box center [439, 469] width 128 height 20
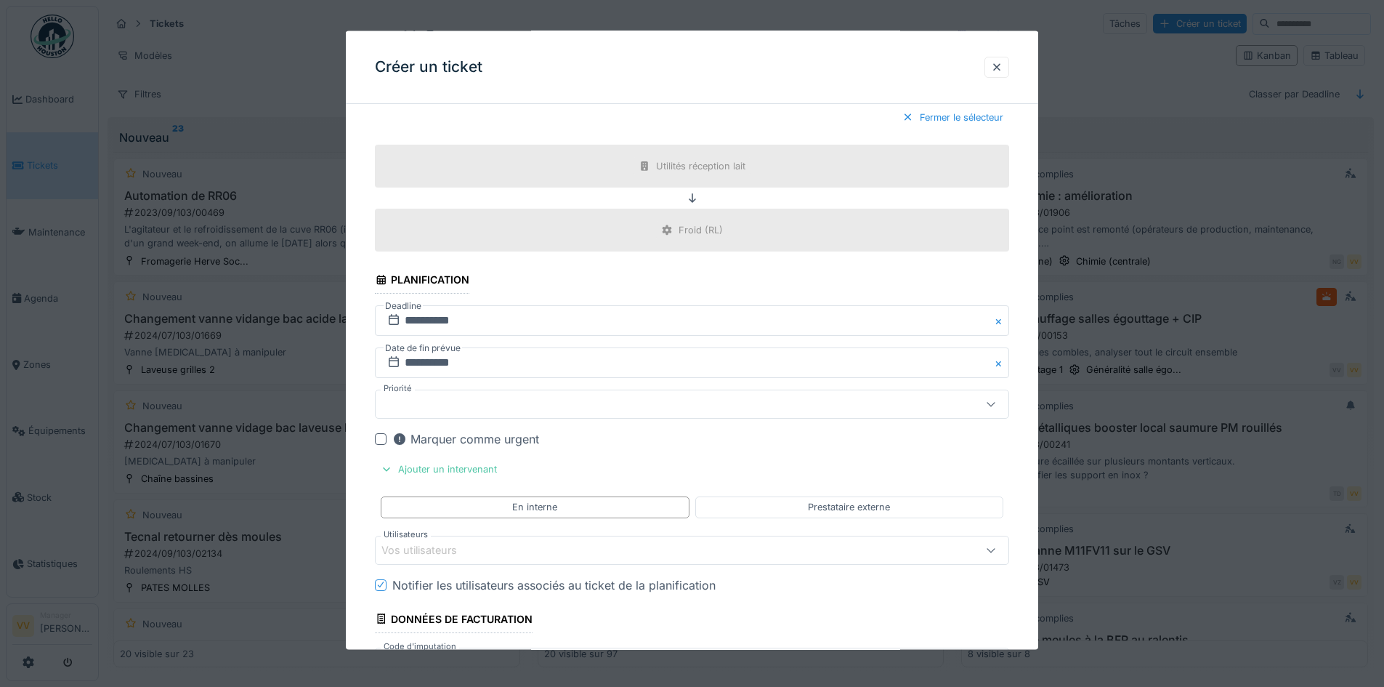
click at [432, 548] on div "Vos utilisateurs" at bounding box center [429, 549] width 96 height 16
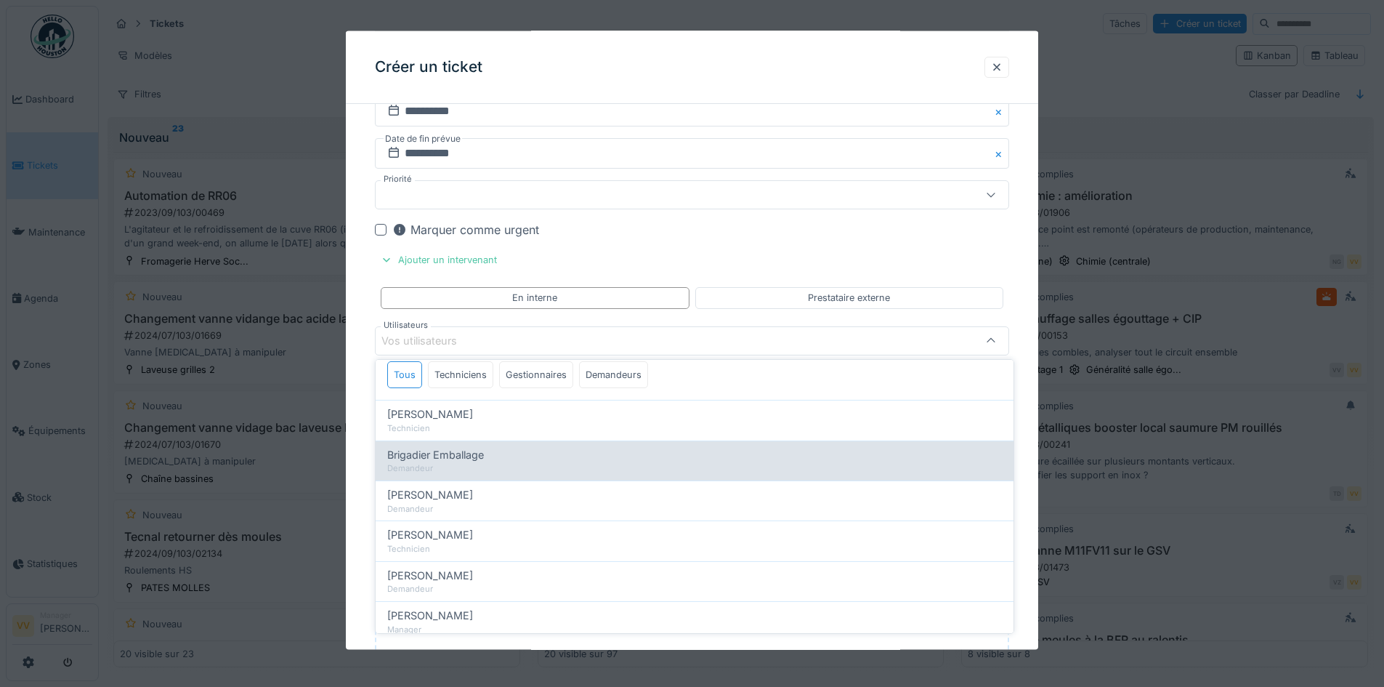
scroll to position [73, 0]
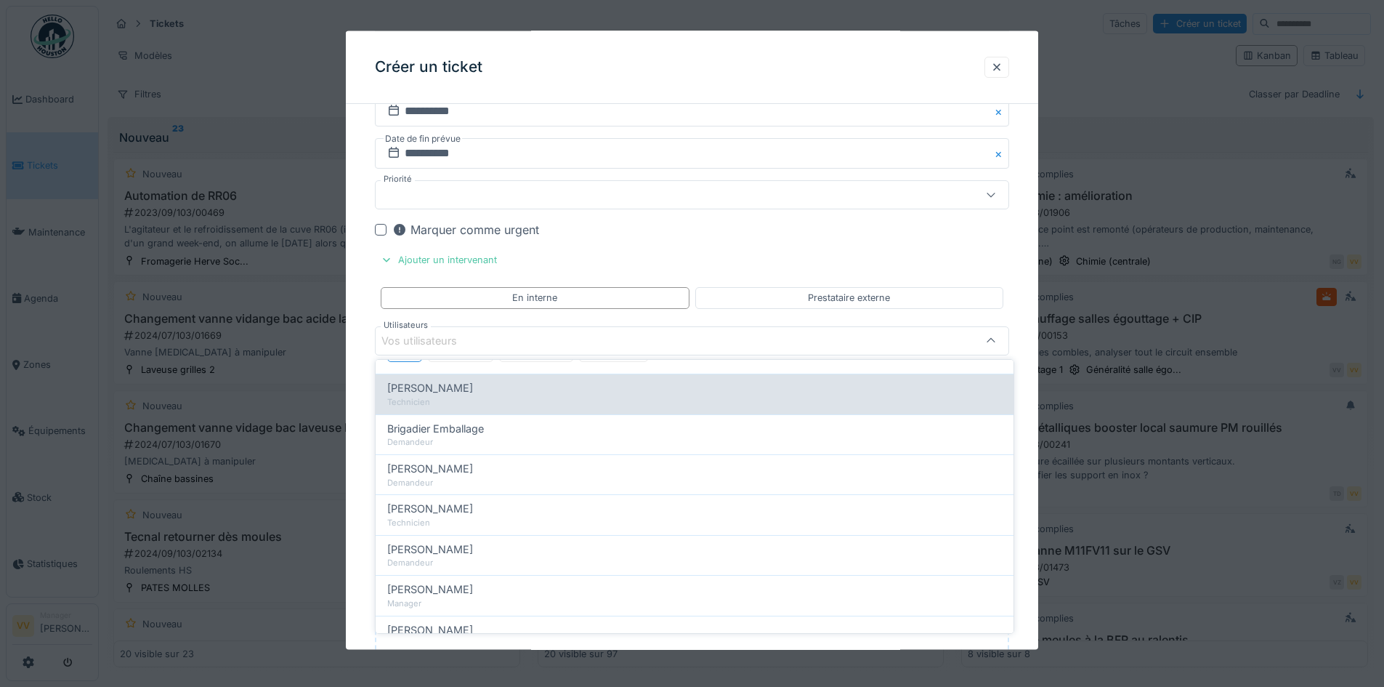
click at [488, 394] on div "Benjamin Bauwens" at bounding box center [694, 388] width 615 height 16
type input "*****"
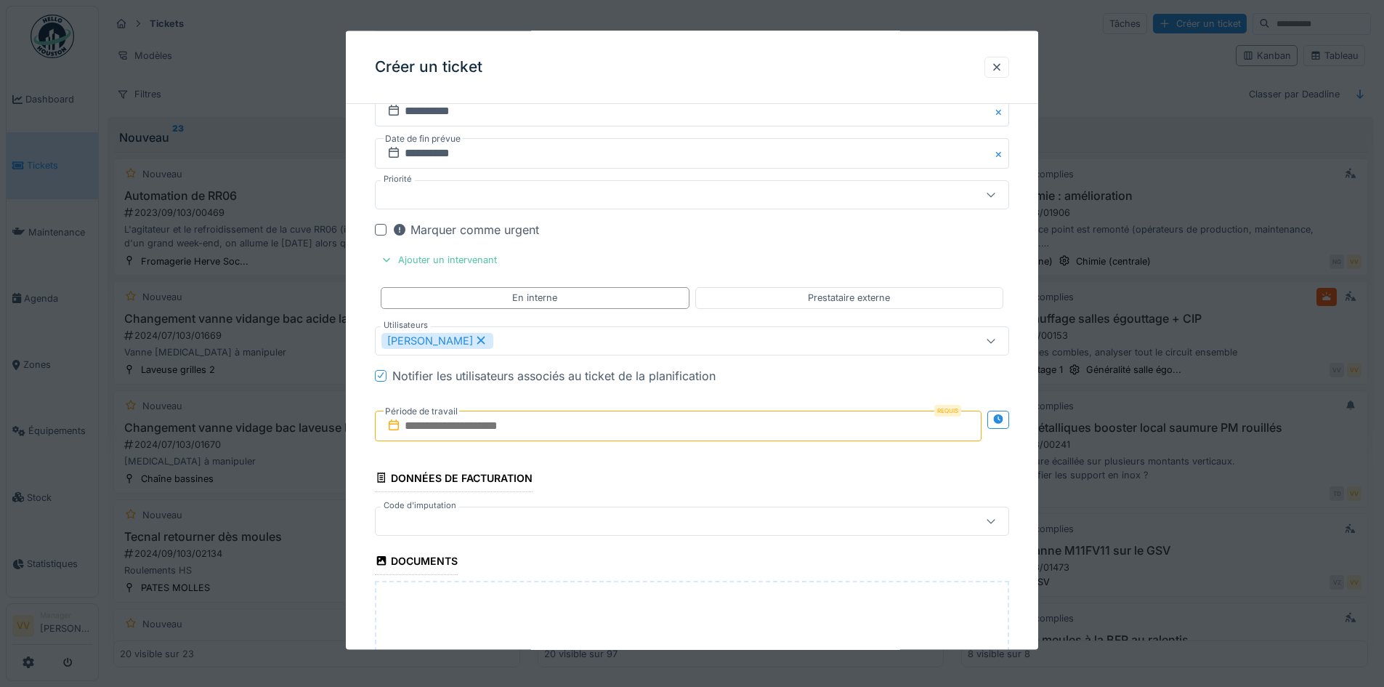
click at [731, 432] on input "text" at bounding box center [678, 425] width 607 height 31
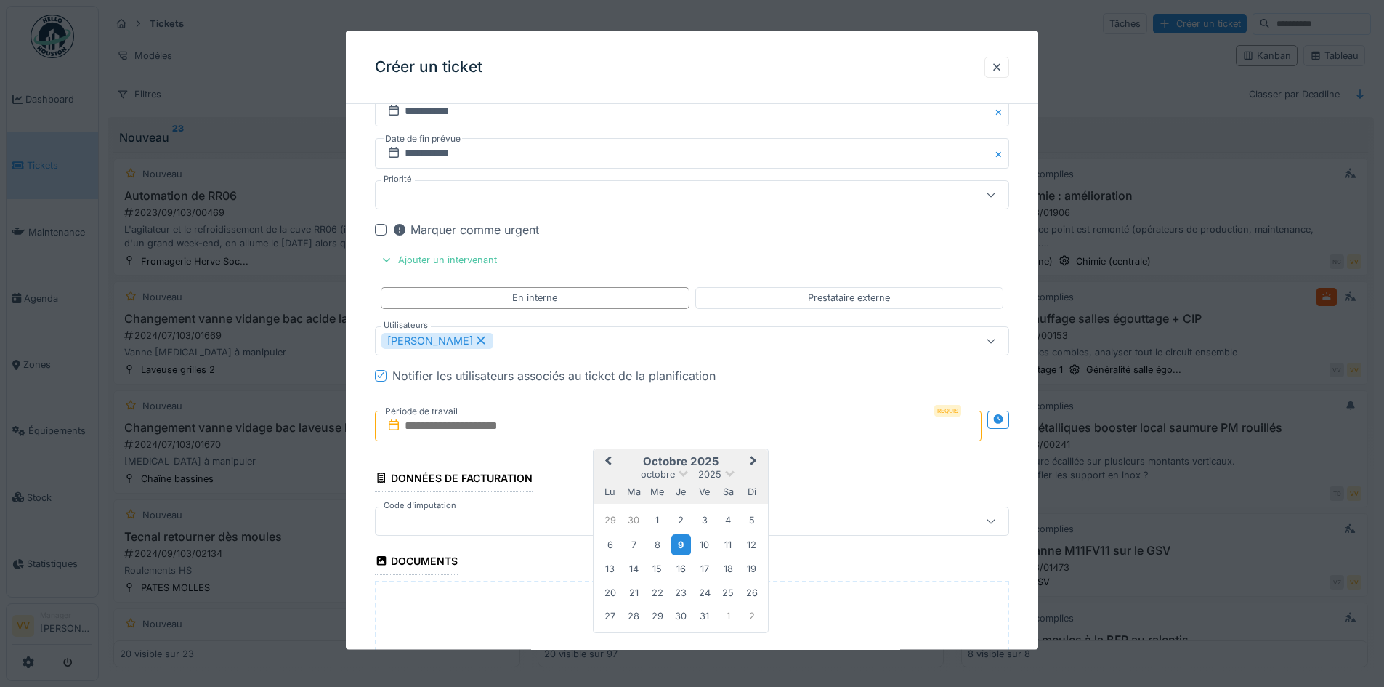
click at [686, 543] on div "9" at bounding box center [681, 543] width 20 height 21
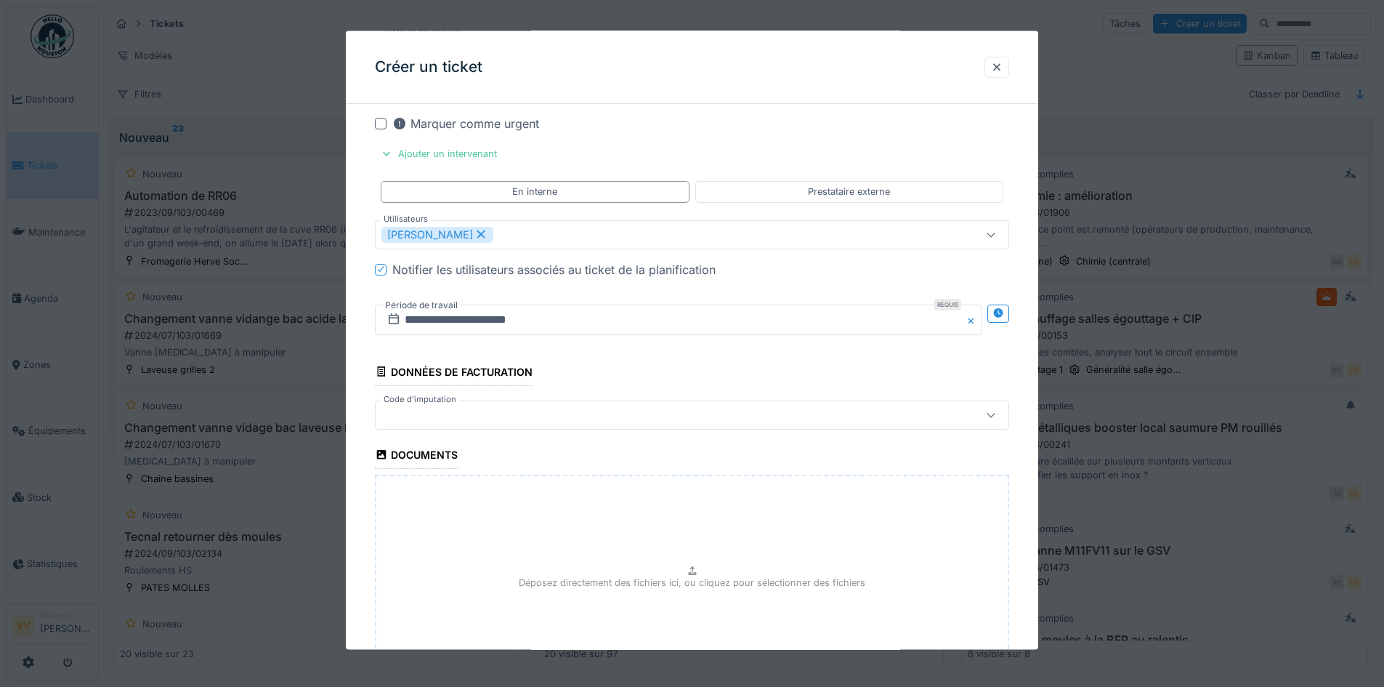
scroll to position [1688, 0]
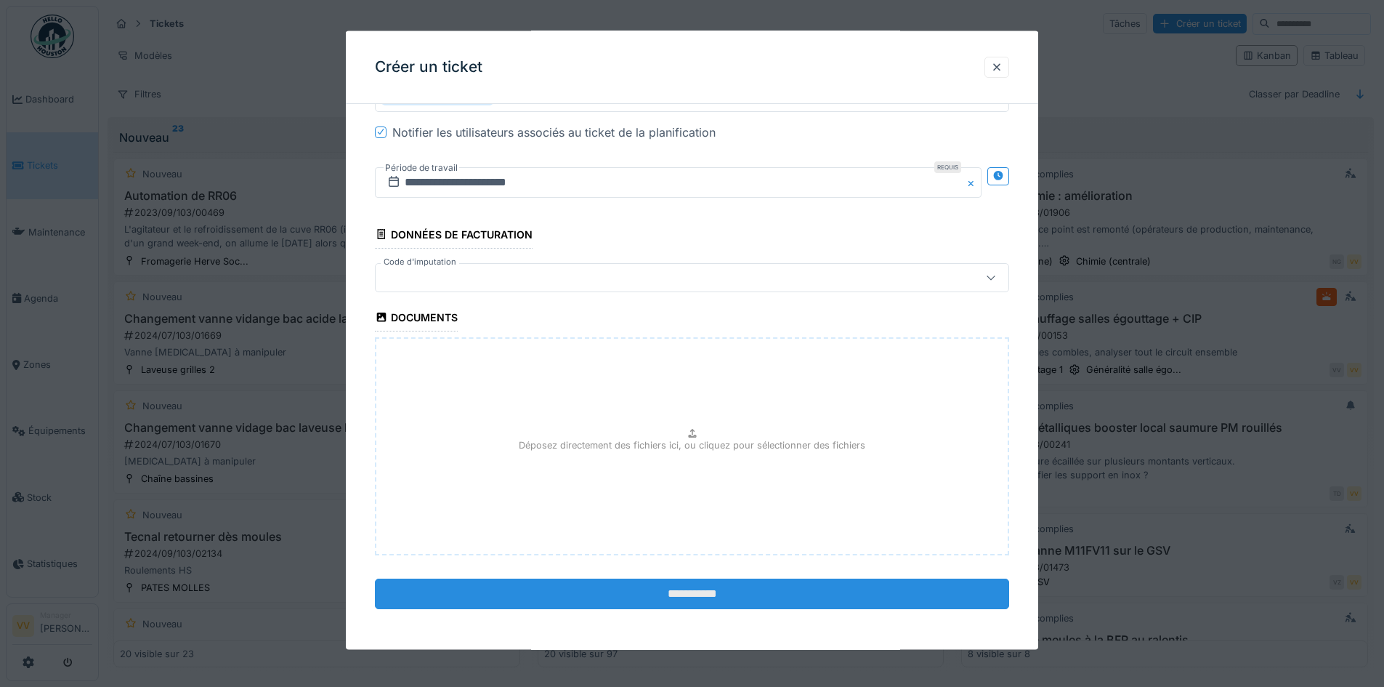
click at [725, 600] on input "**********" at bounding box center [692, 593] width 634 height 31
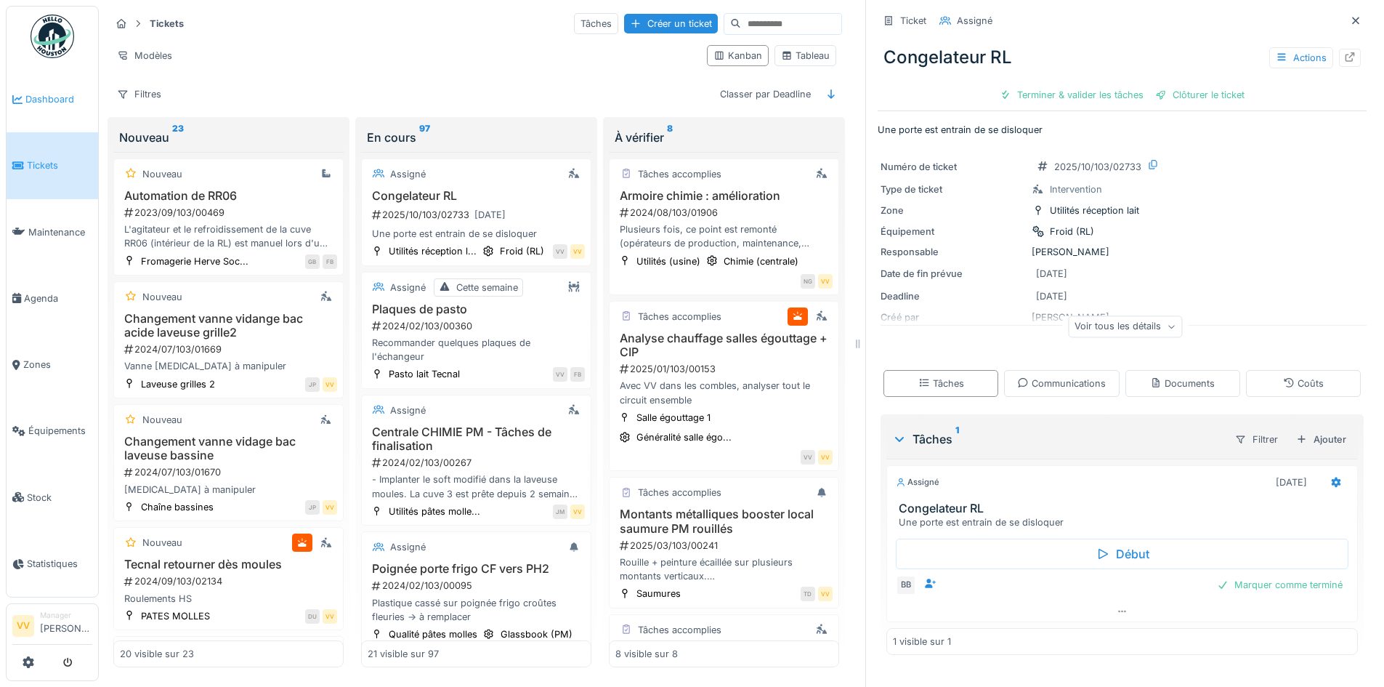
click at [46, 98] on span "Dashboard" at bounding box center [58, 99] width 67 height 14
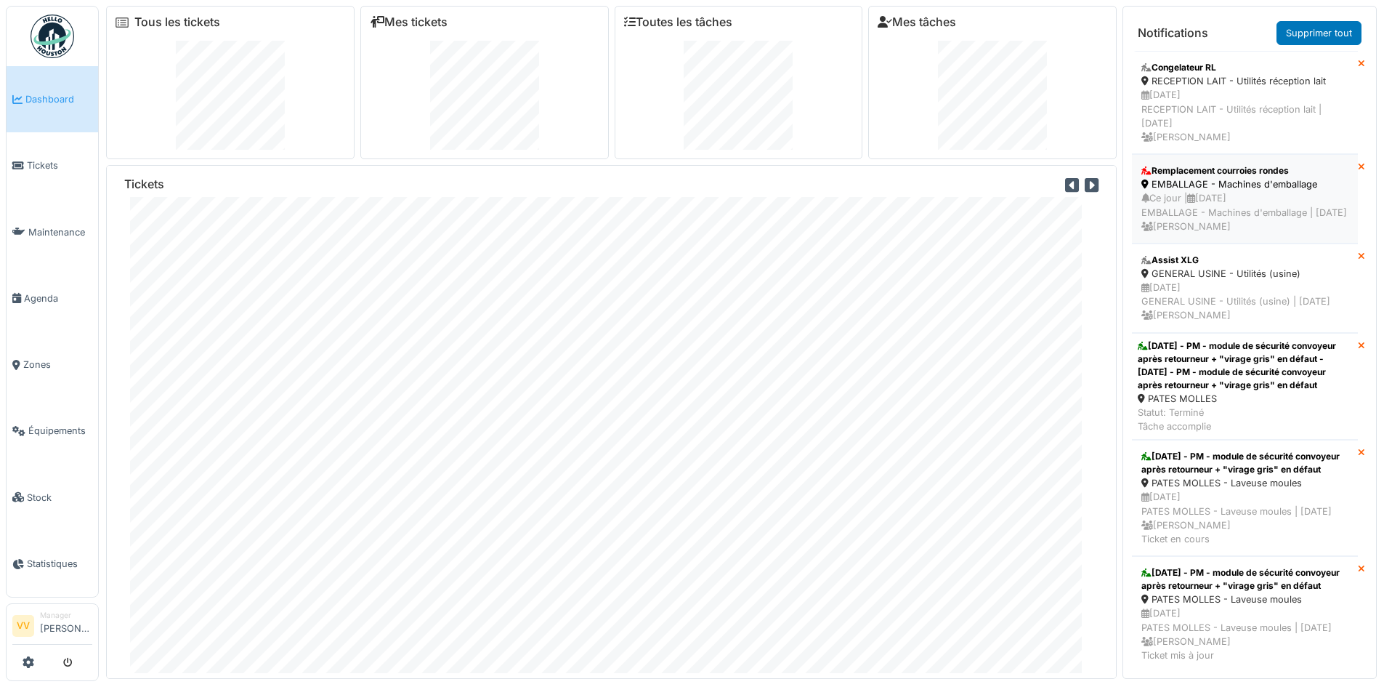
click at [1268, 171] on div "Remplacement courroies rondes" at bounding box center [1244, 170] width 207 height 13
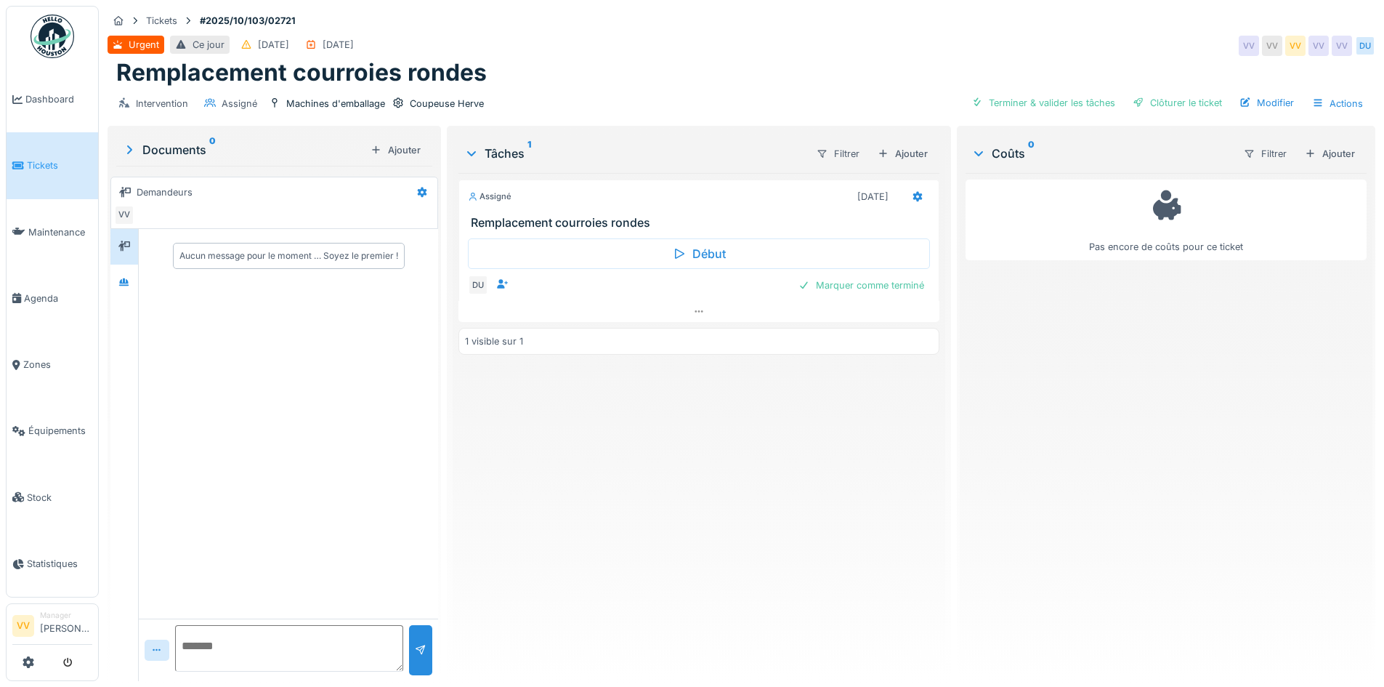
click at [671, 35] on div "Urgent Ce jour [DATE] [DATE] VV VV VV VV VV DU" at bounding box center [742, 46] width 1268 height 26
click at [38, 93] on span "Dashboard" at bounding box center [58, 99] width 67 height 14
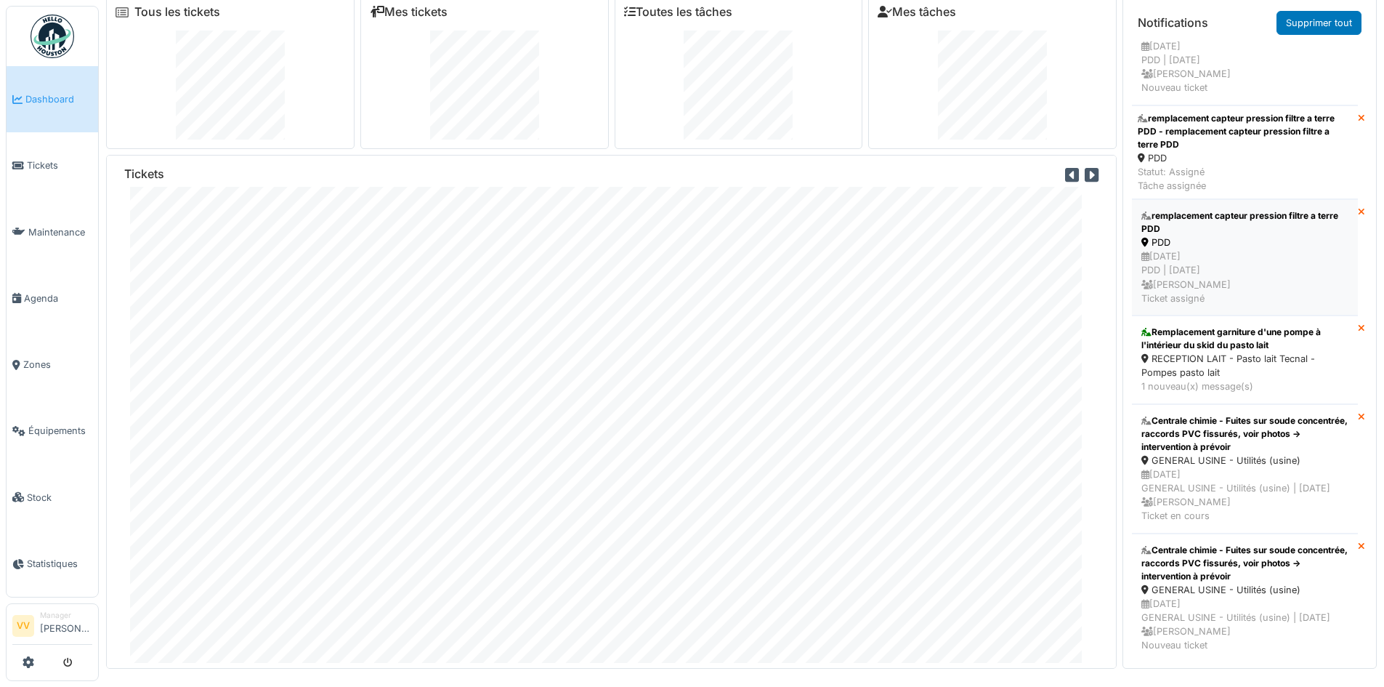
scroll to position [15, 0]
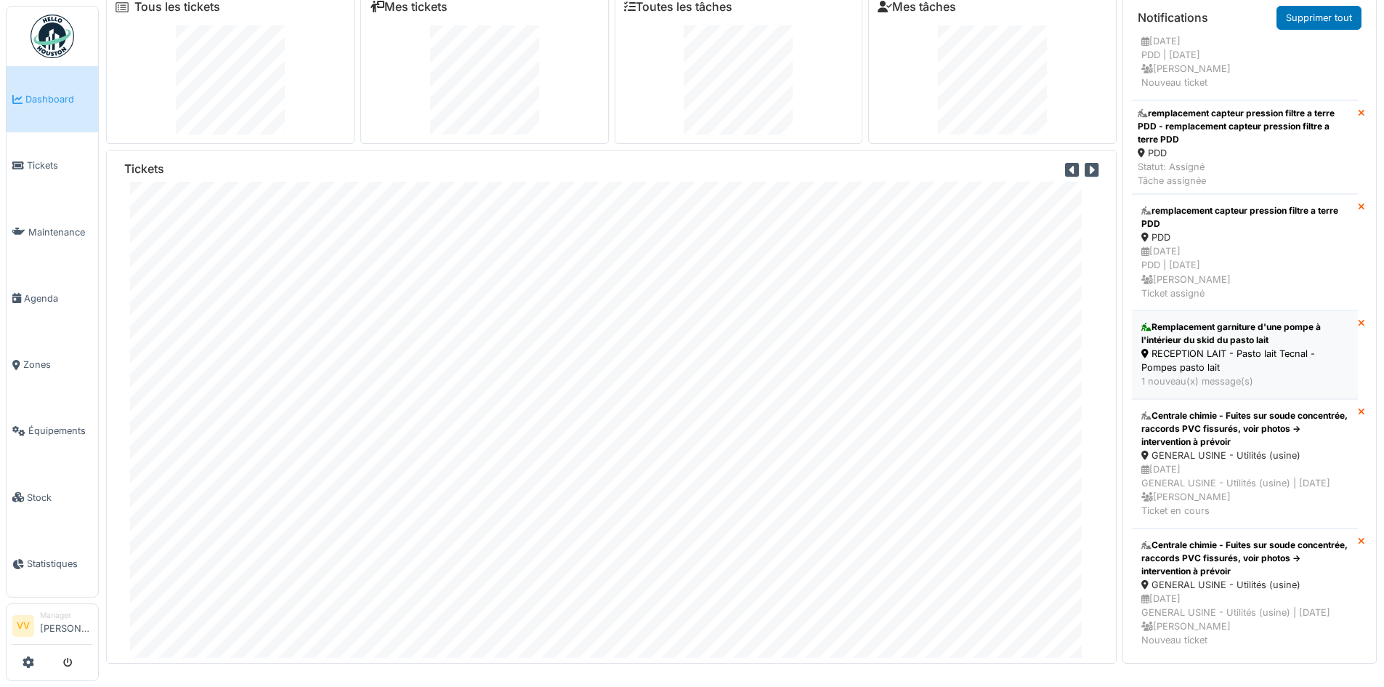
click at [1210, 374] on div "RECEPTION LAIT - Pasto lait Tecnal - Pompes pasto lait" at bounding box center [1244, 361] width 207 height 28
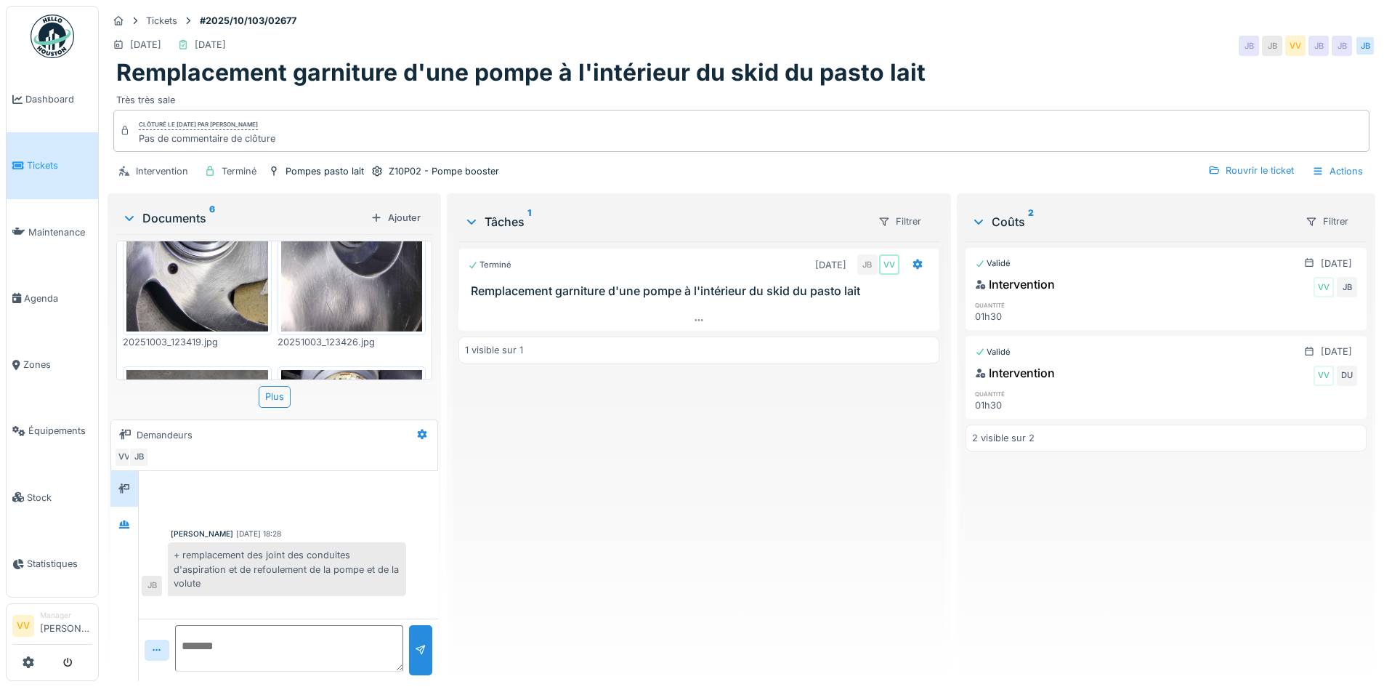
scroll to position [291, 0]
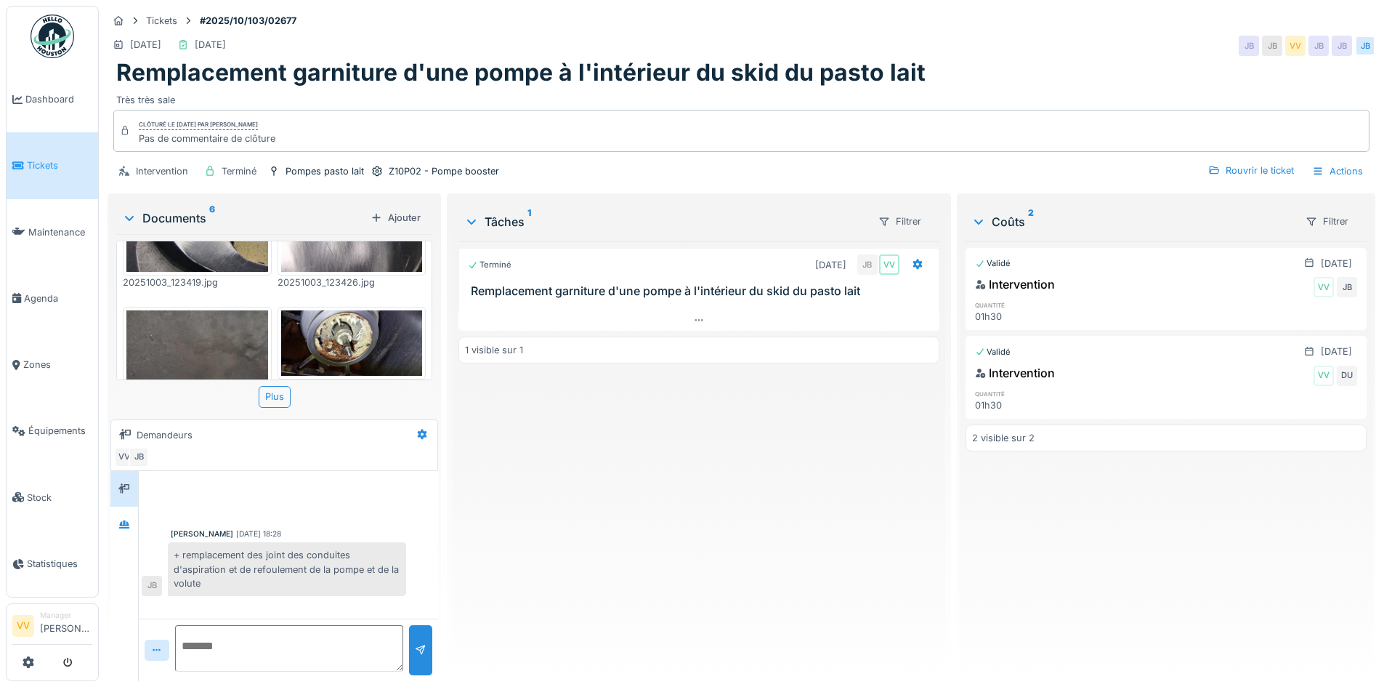
click at [365, 328] on img at bounding box center [352, 342] width 142 height 65
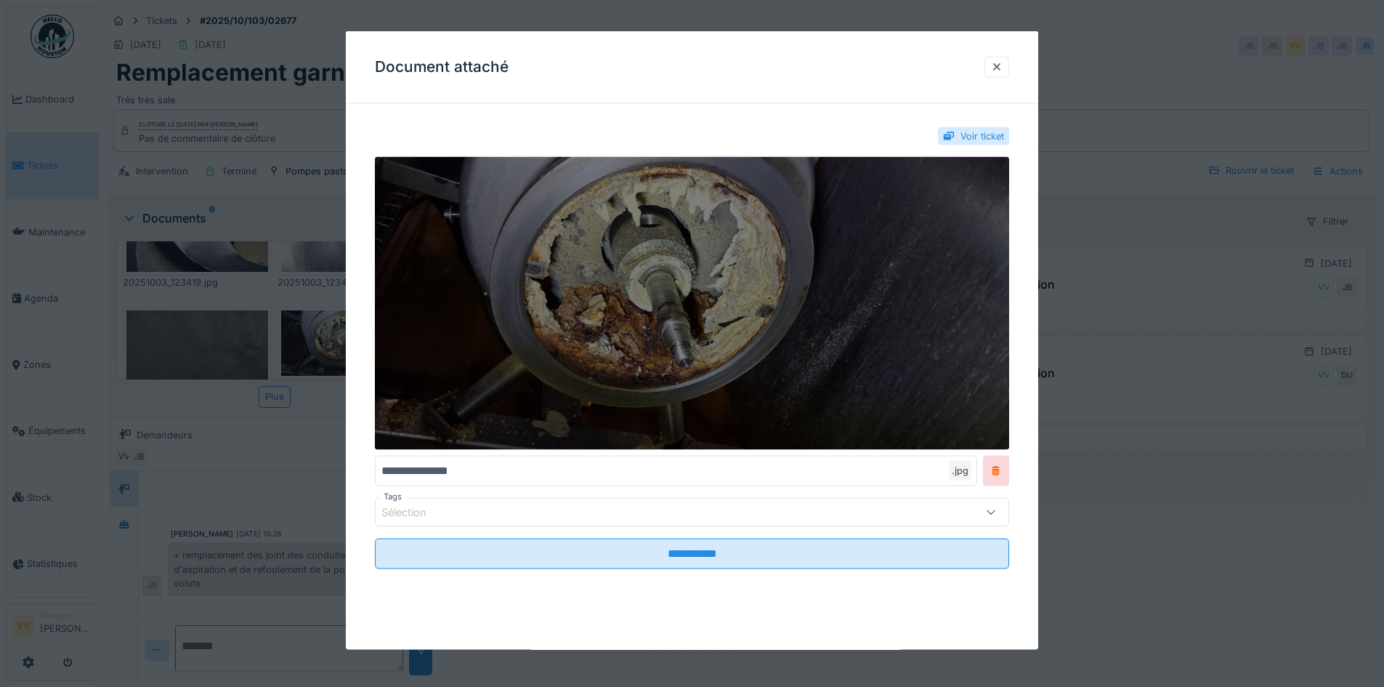
scroll to position [11, 0]
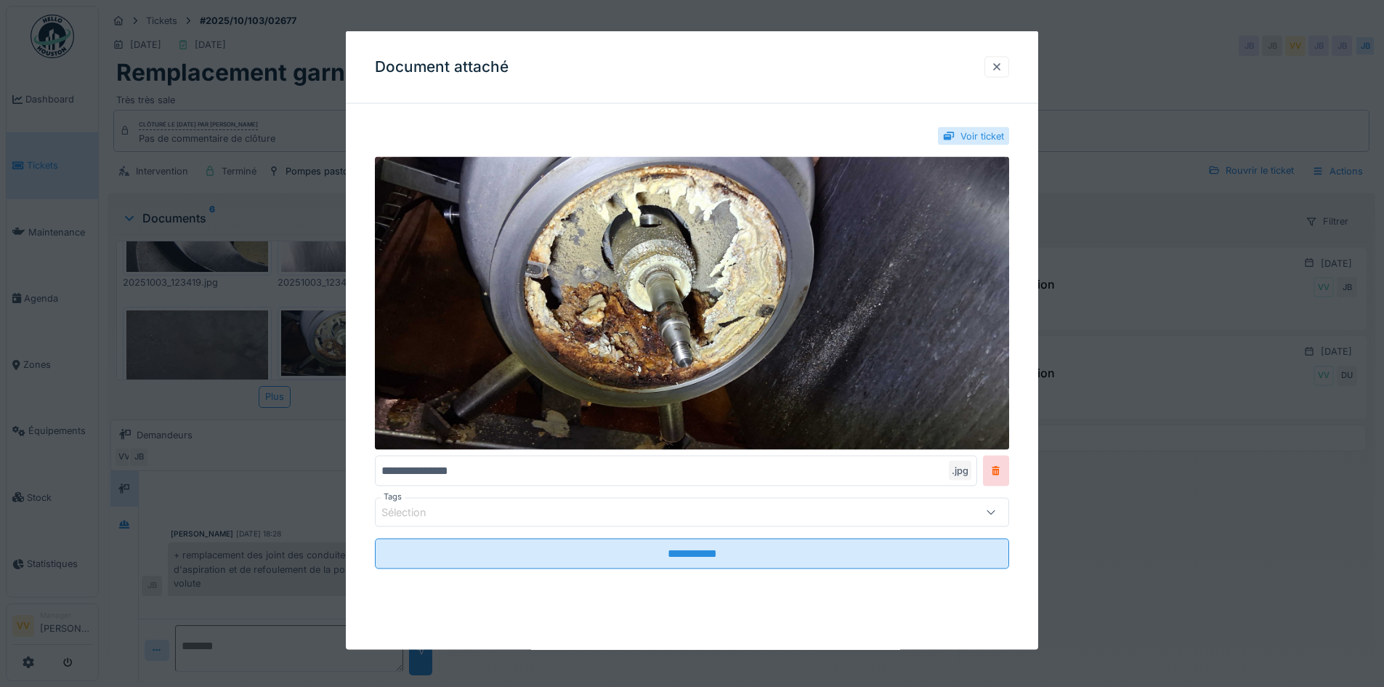
click at [997, 69] on div at bounding box center [997, 67] width 12 height 14
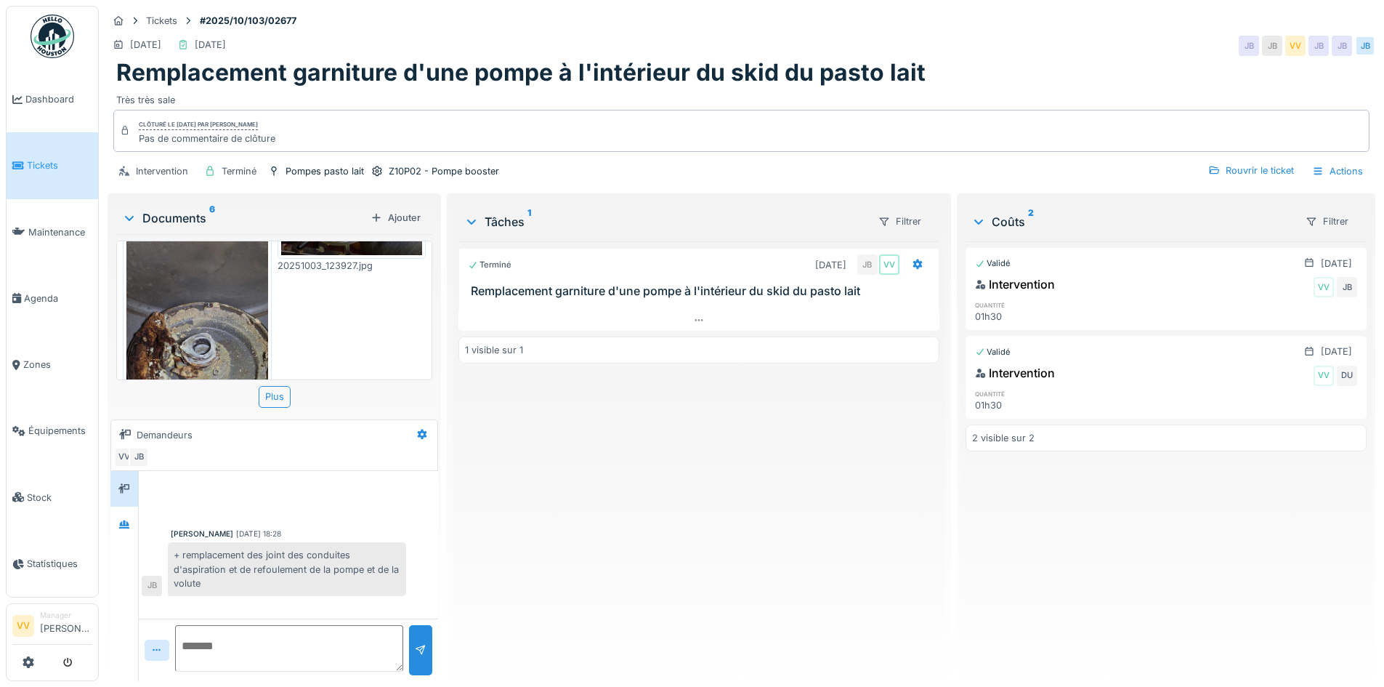
scroll to position [436, 0]
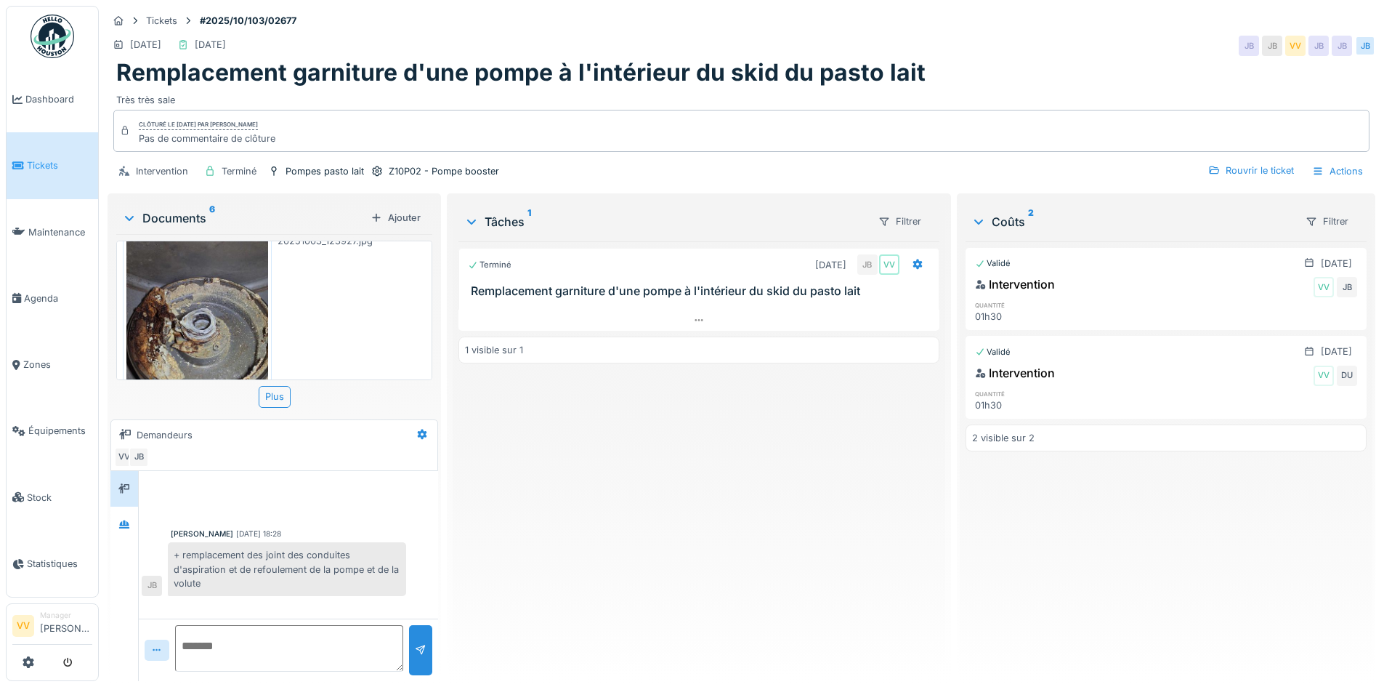
click at [194, 287] on img at bounding box center [197, 318] width 142 height 307
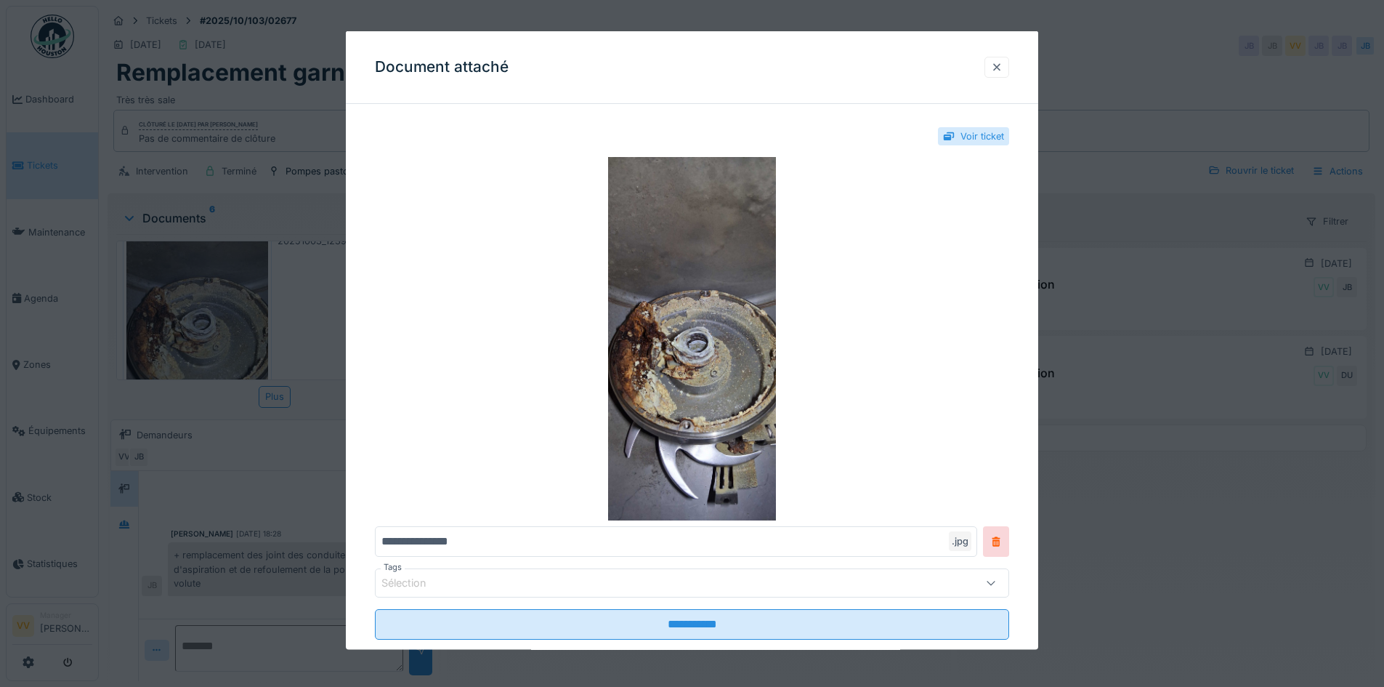
click at [1000, 66] on div at bounding box center [997, 67] width 12 height 14
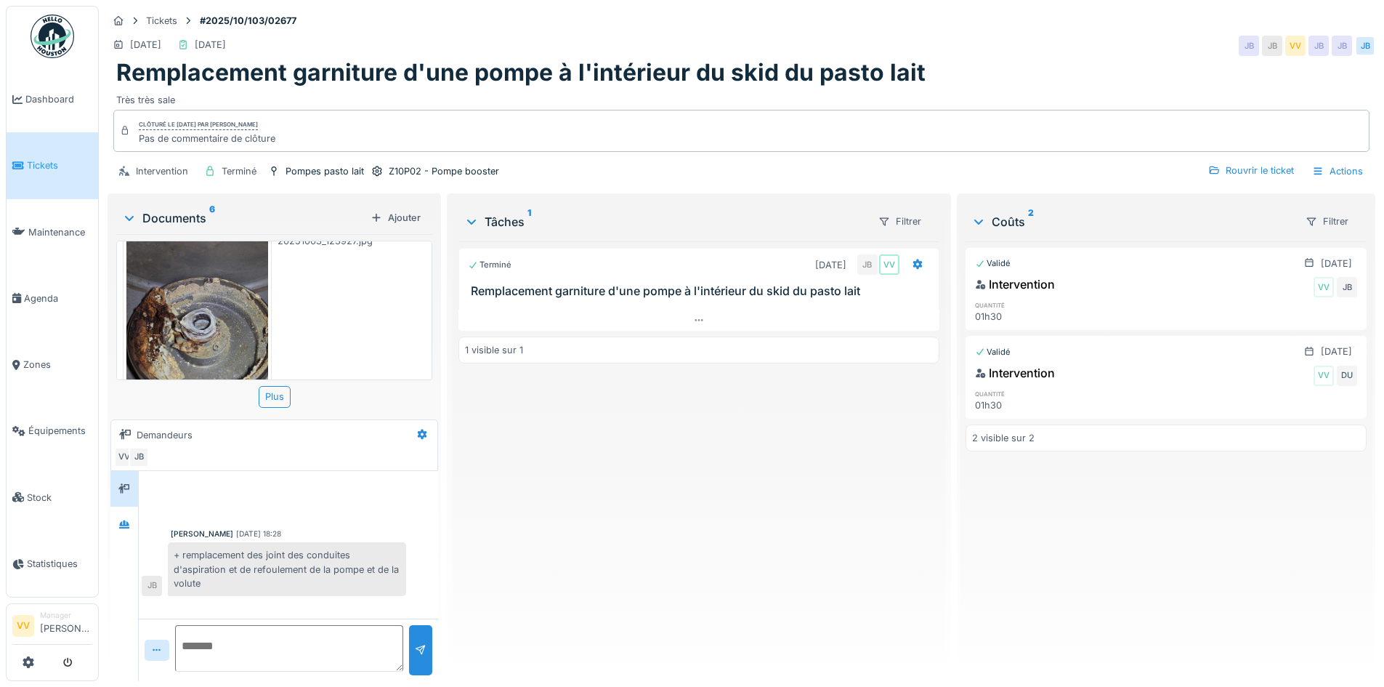
click at [726, 541] on div "Terminé 03/10/2025 JB VV Remplacement garniture d'une pompe à l'intérieur du sk…" at bounding box center [698, 455] width 480 height 428
click at [1326, 161] on div "Actions" at bounding box center [1338, 171] width 64 height 21
click at [1264, 193] on div "Rapport d'intervention" at bounding box center [1254, 204] width 179 height 22
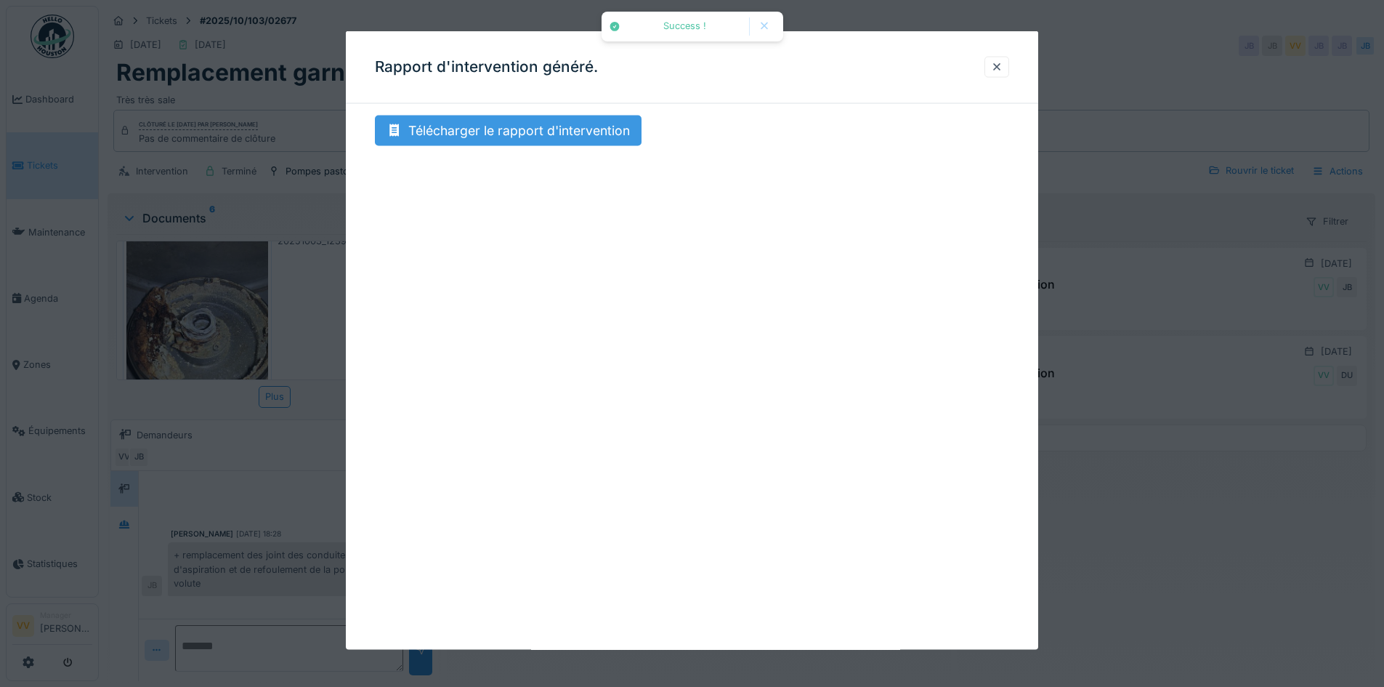
click at [532, 131] on div "Télécharger le rapport d'intervention" at bounding box center [508, 131] width 267 height 31
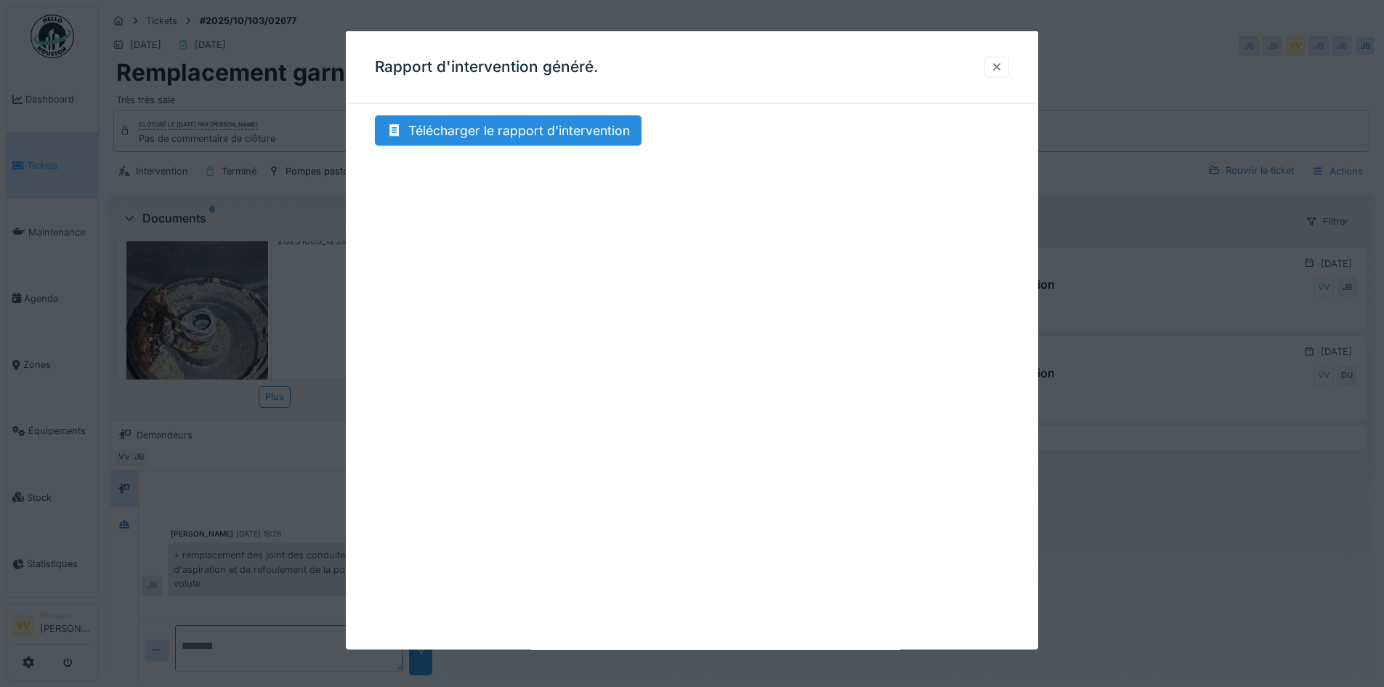
click at [1000, 68] on div at bounding box center [997, 67] width 12 height 14
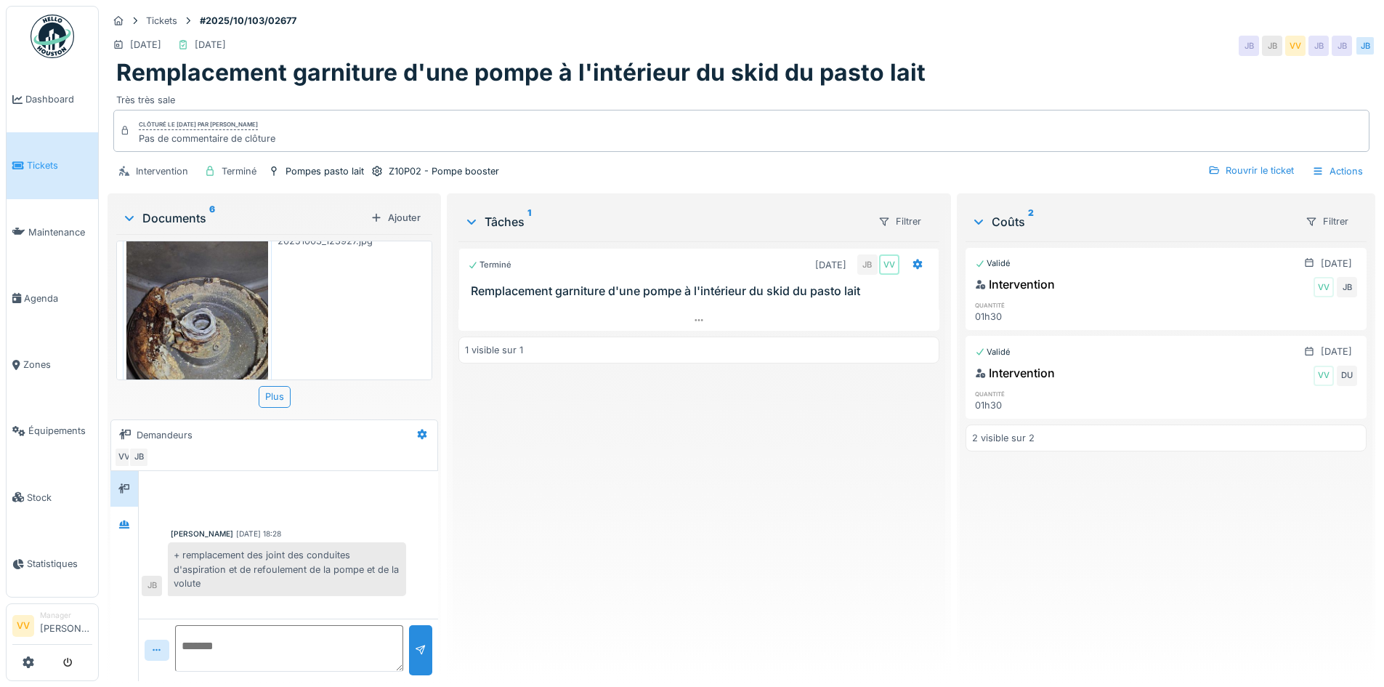
click at [300, 642] on textarea at bounding box center [289, 648] width 228 height 46
type textarea "**********"
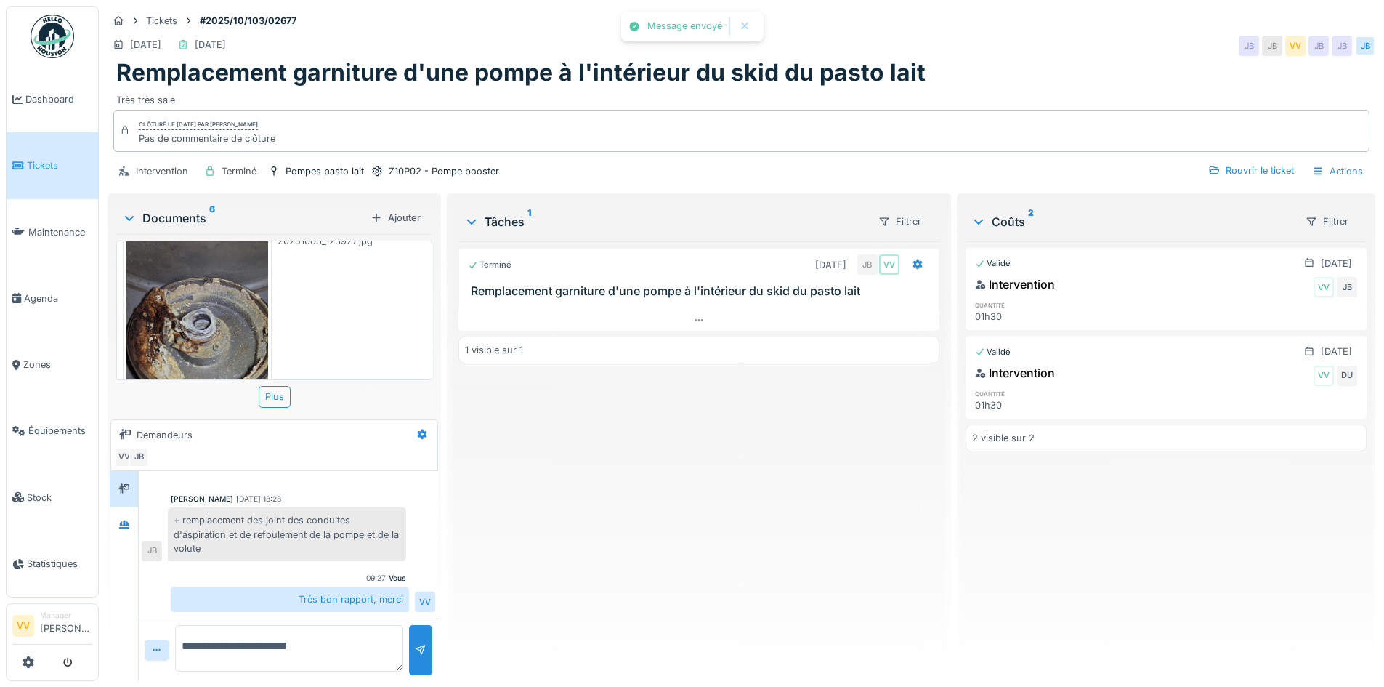
scroll to position [35, 0]
click at [619, 492] on div "Terminé 03/10/2025 JB VV Remplacement garniture d'une pompe à l'intérieur du sk…" at bounding box center [698, 455] width 480 height 428
click at [41, 100] on span "Dashboard" at bounding box center [58, 99] width 67 height 14
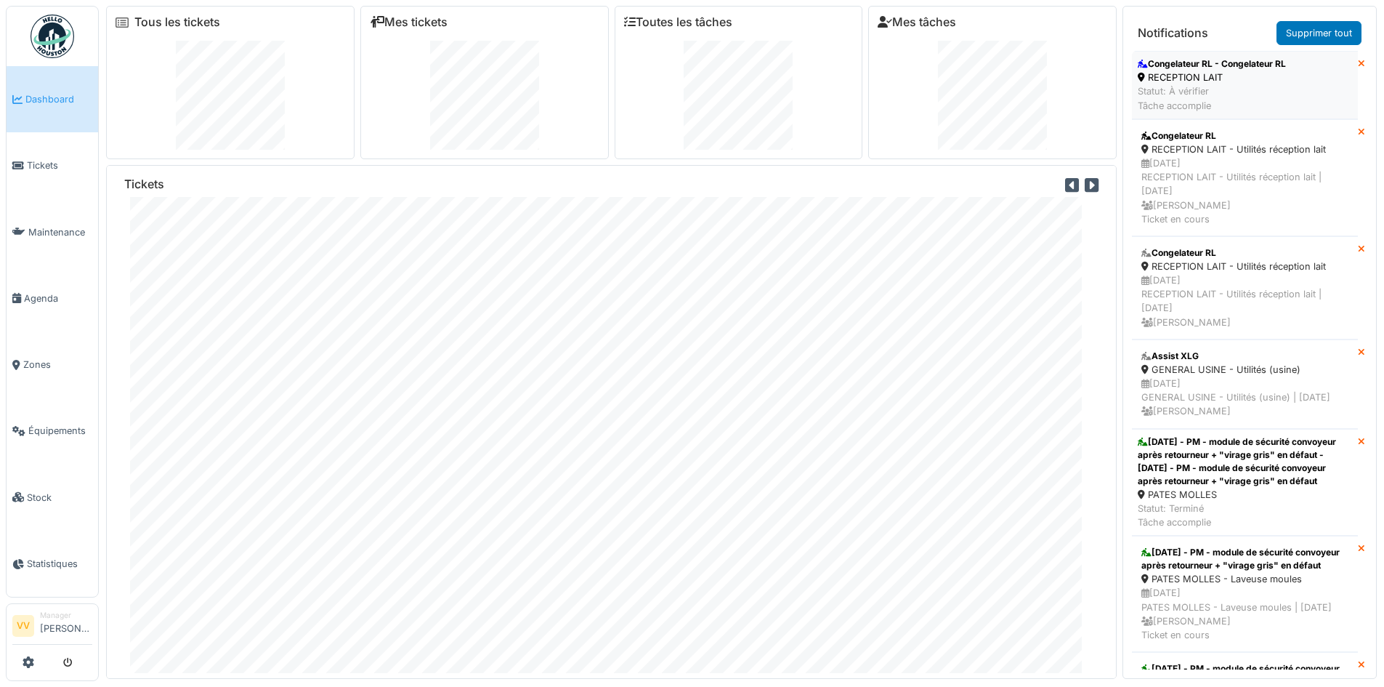
click at [1281, 72] on div "RECEPTION LAIT" at bounding box center [1212, 77] width 148 height 14
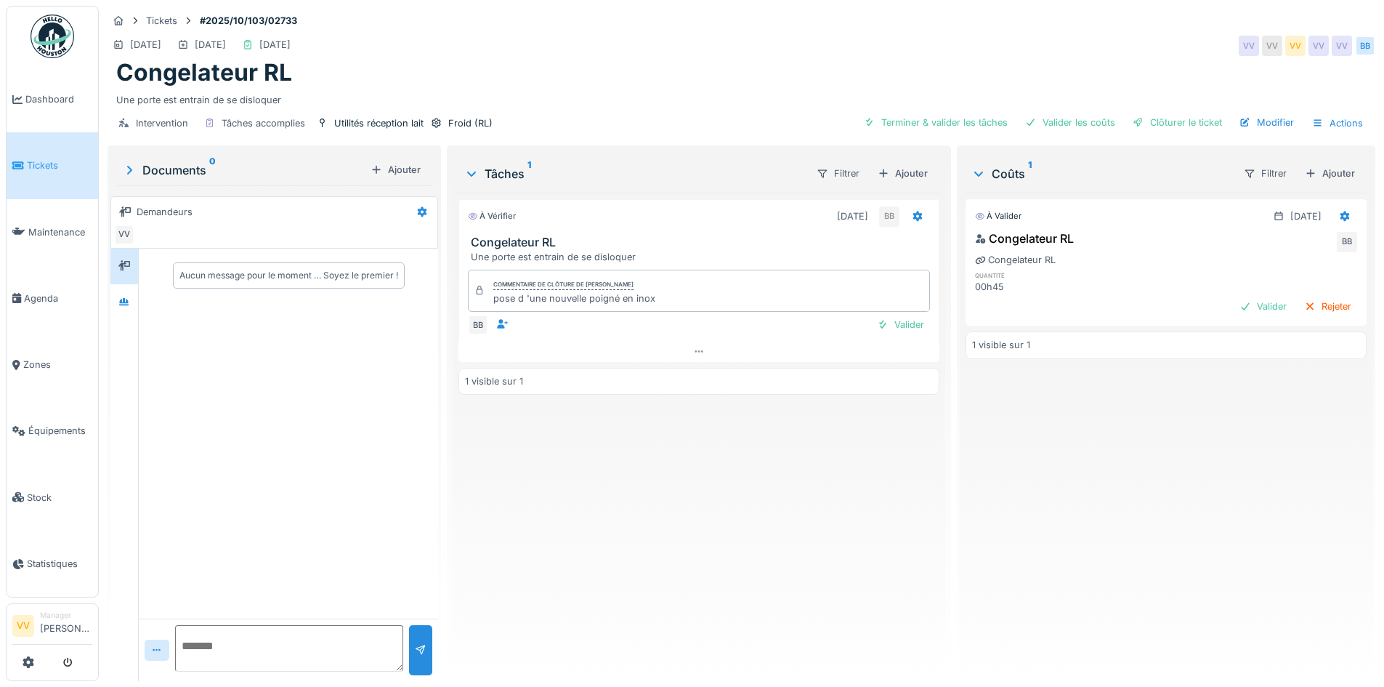
drag, startPoint x: 895, startPoint y: 324, endPoint x: 942, endPoint y: 322, distance: 46.5
click at [896, 324] on div "Valider" at bounding box center [900, 325] width 59 height 20
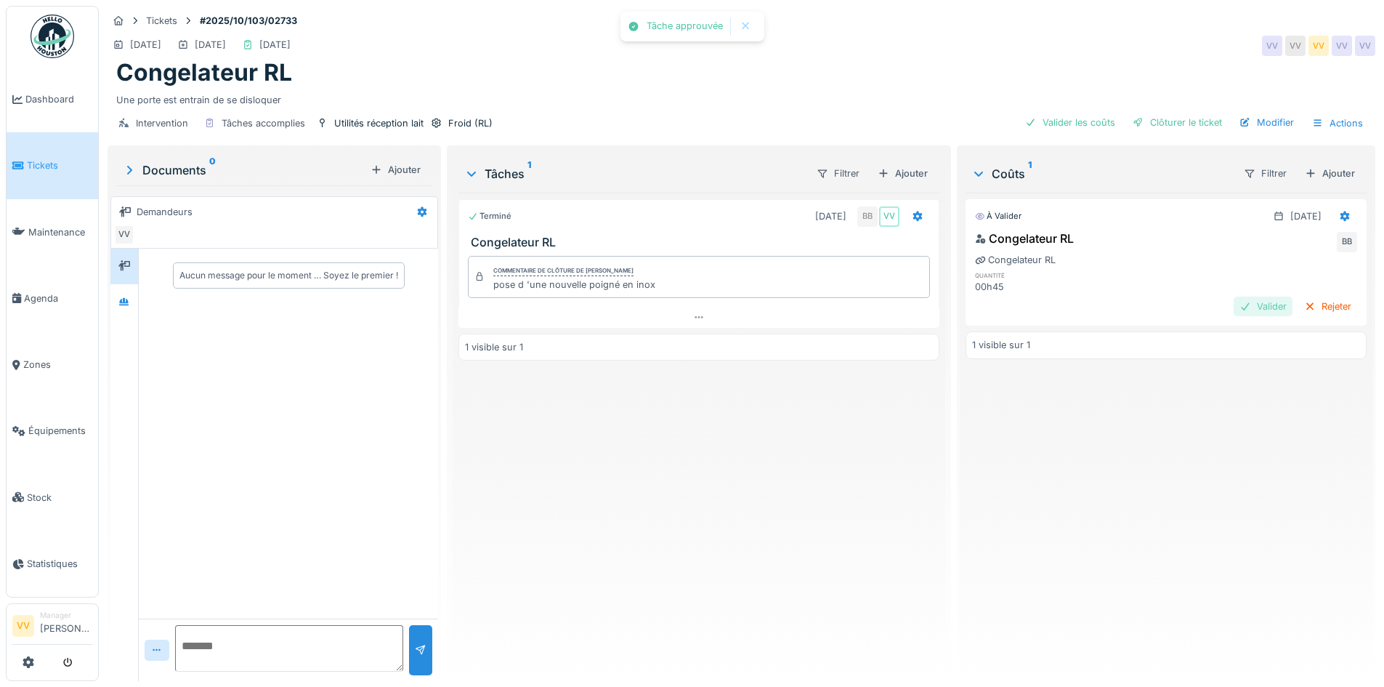
click at [1234, 301] on div "Valider" at bounding box center [1263, 306] width 59 height 20
click at [1168, 117] on div "Clôturer le ticket" at bounding box center [1177, 123] width 101 height 20
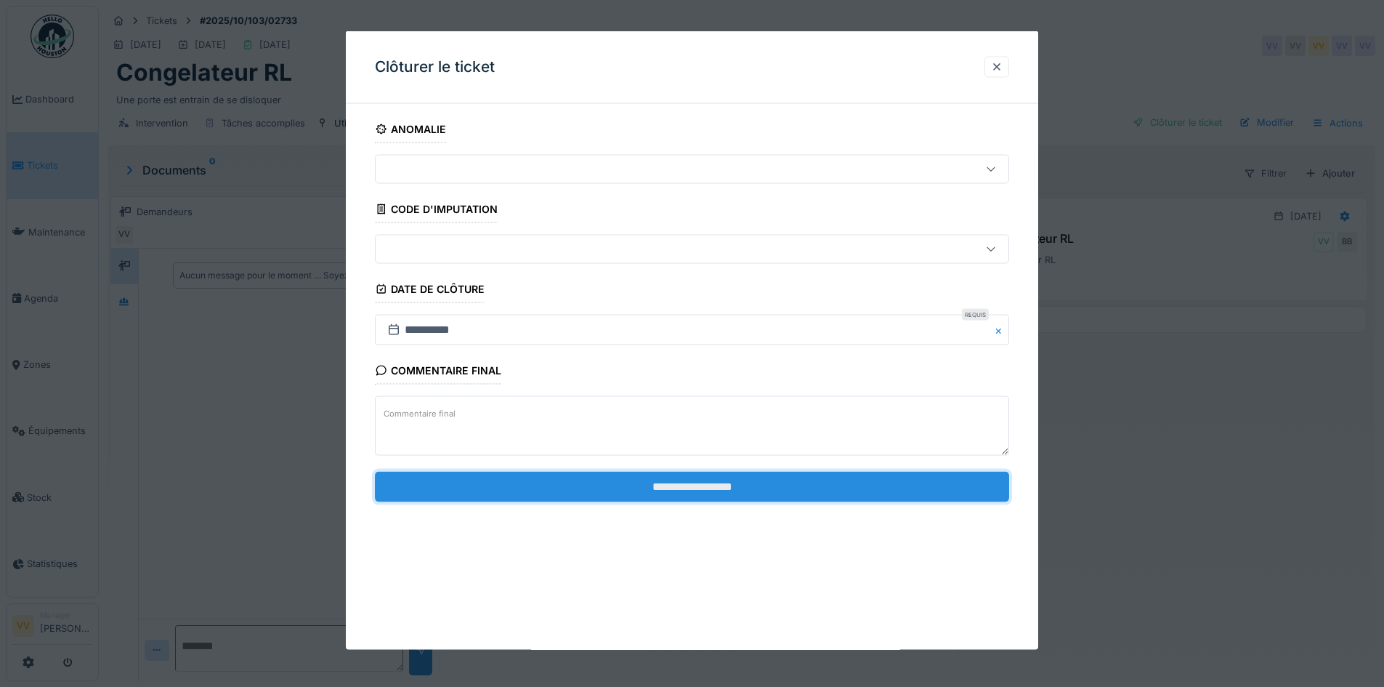
click at [735, 482] on input "**********" at bounding box center [692, 486] width 634 height 31
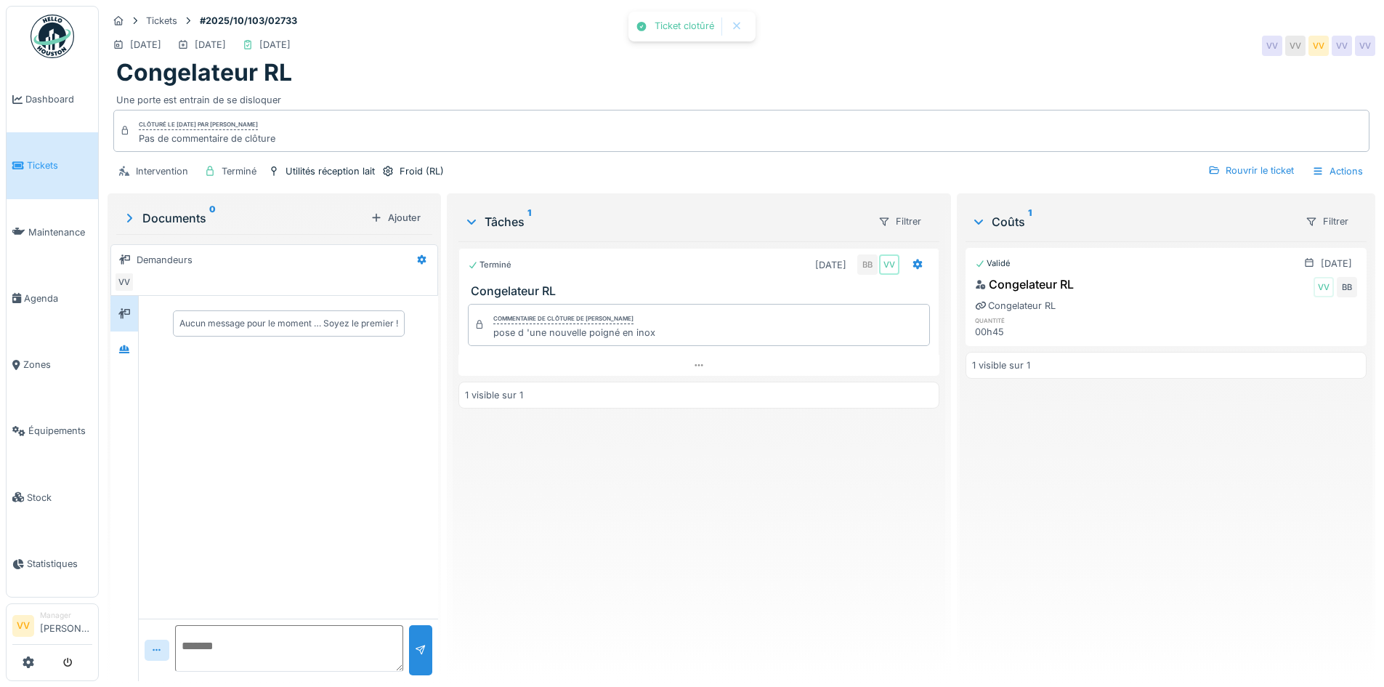
click at [14, 172] on link "Tickets" at bounding box center [53, 165] width 92 height 66
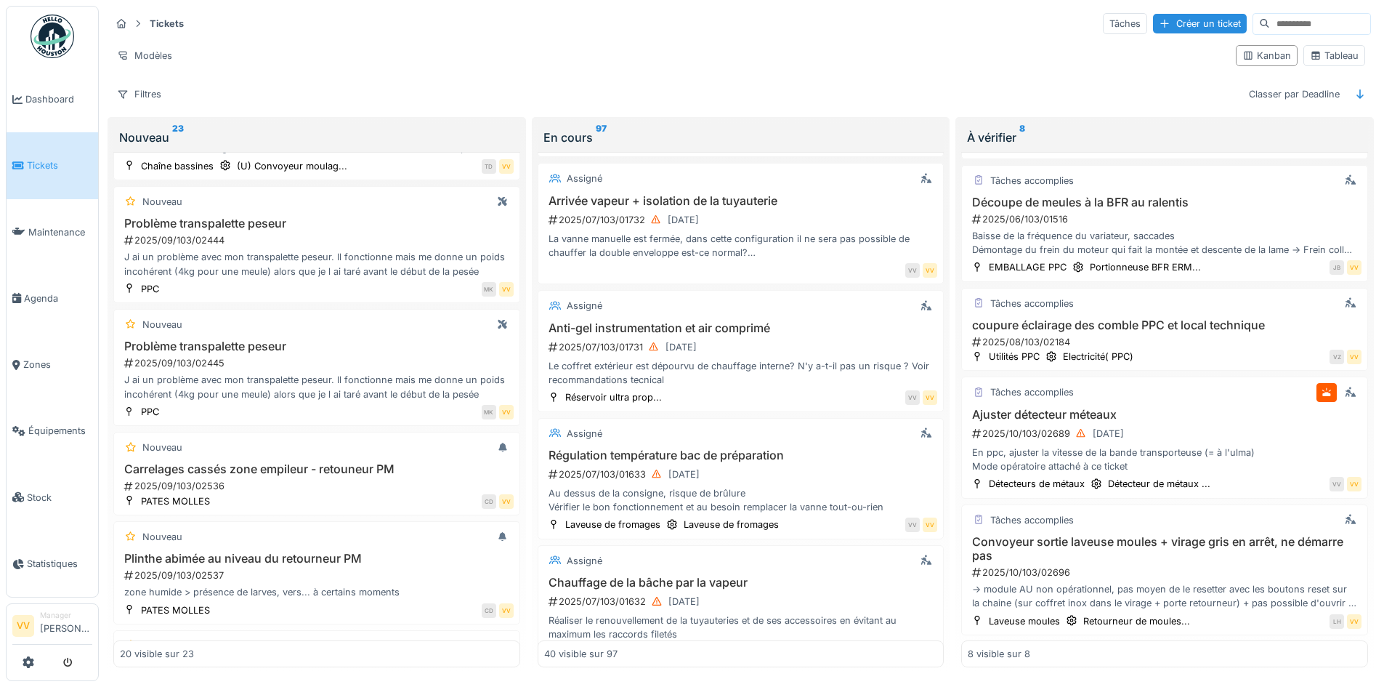
scroll to position [1017, 0]
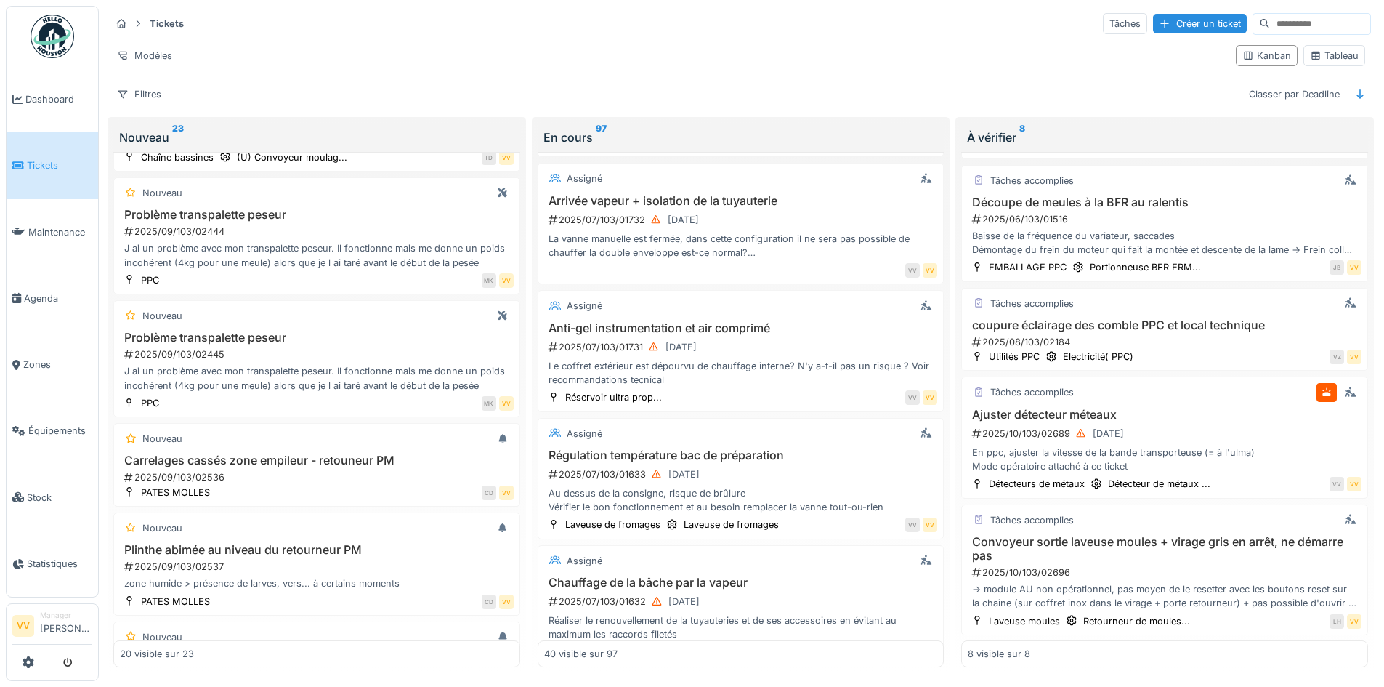
drag, startPoint x: 48, startPoint y: 168, endPoint x: 59, endPoint y: 169, distance: 10.9
click at [48, 168] on span "Tickets" at bounding box center [59, 165] width 65 height 14
click at [1153, 18] on div "Créer un ticket" at bounding box center [1200, 24] width 94 height 20
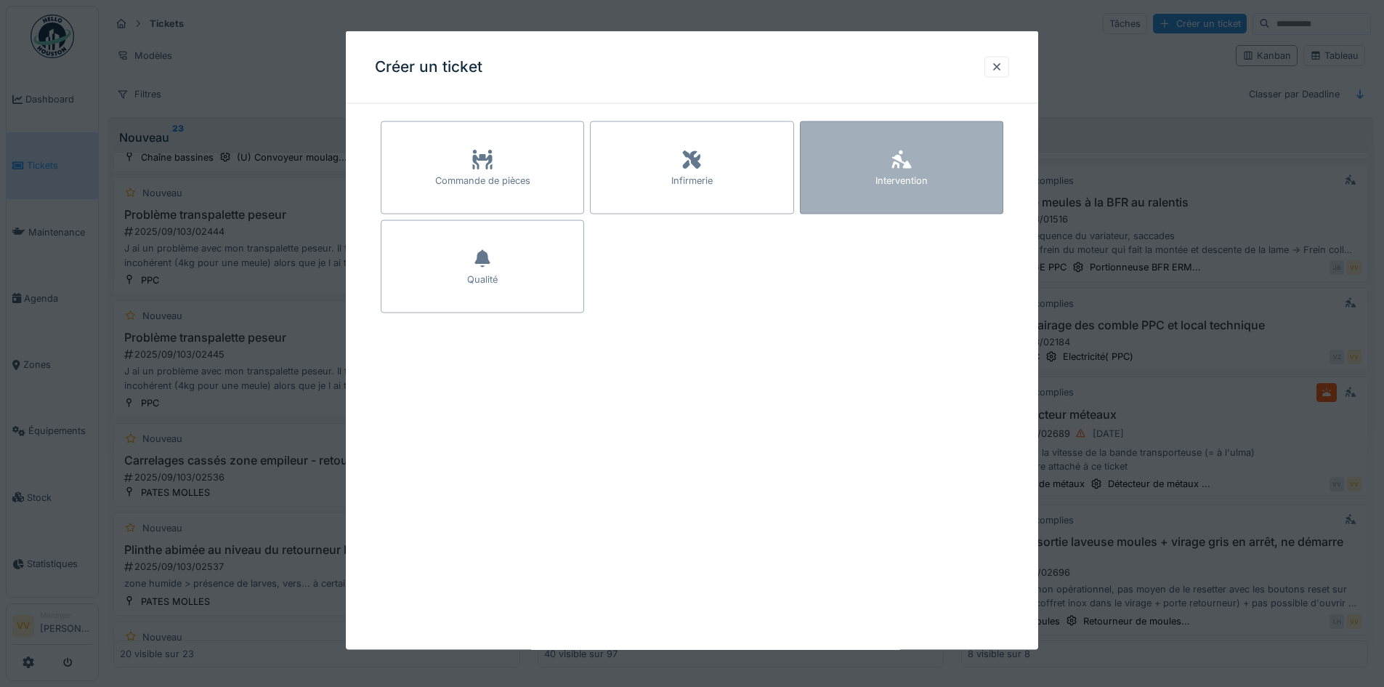
click at [881, 187] on div "Intervention" at bounding box center [901, 181] width 52 height 14
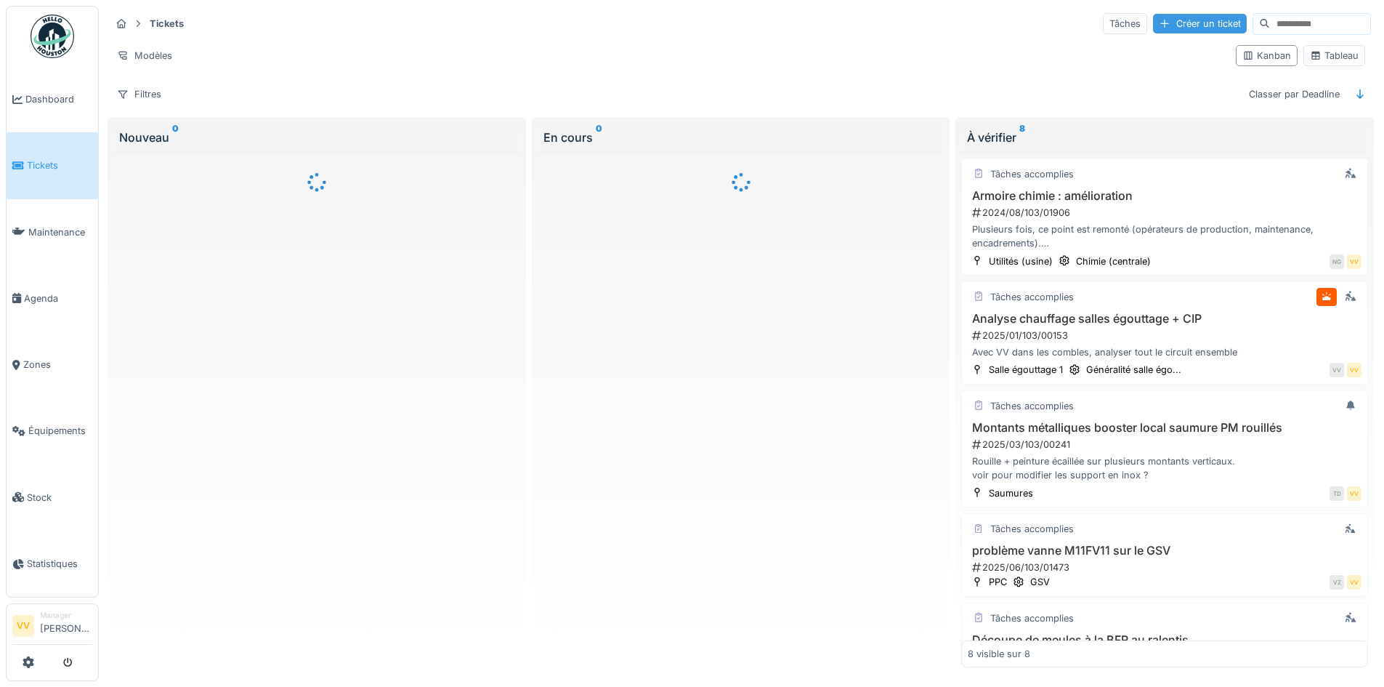
click at [1153, 19] on div "Créer un ticket" at bounding box center [1200, 24] width 94 height 20
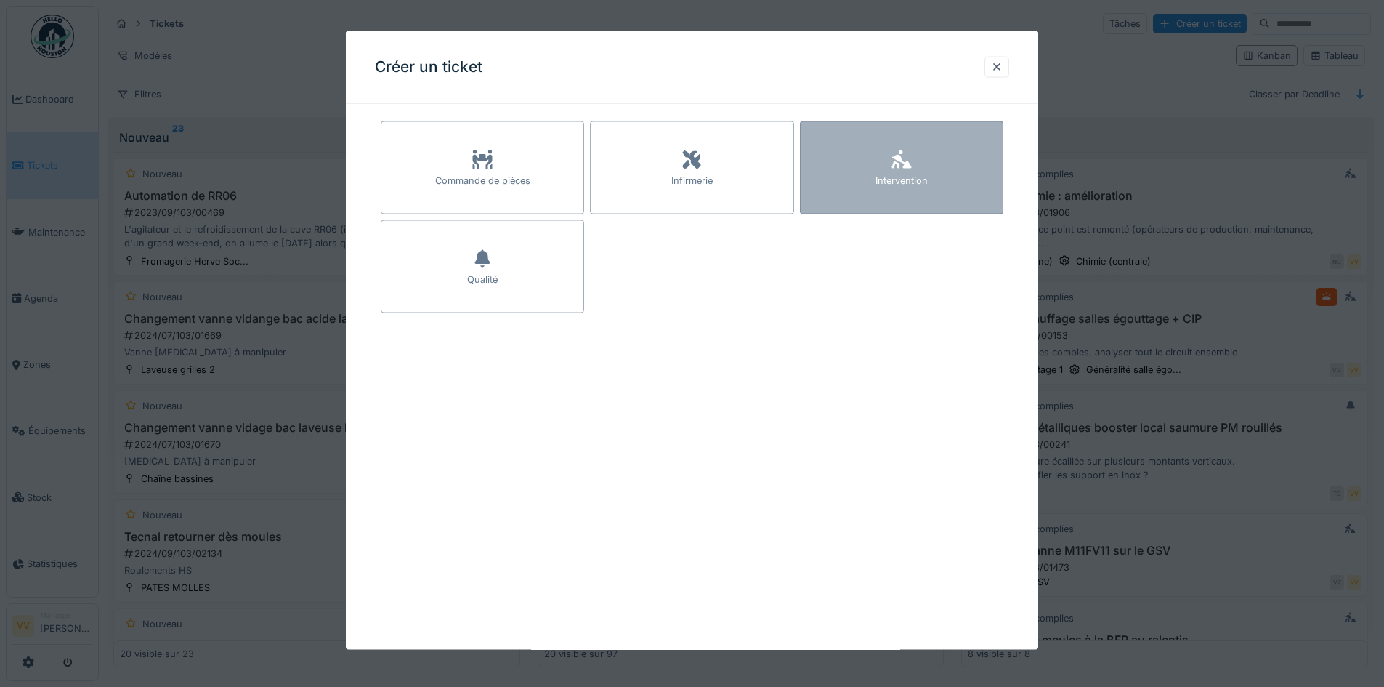
click at [895, 149] on div at bounding box center [902, 160] width 22 height 26
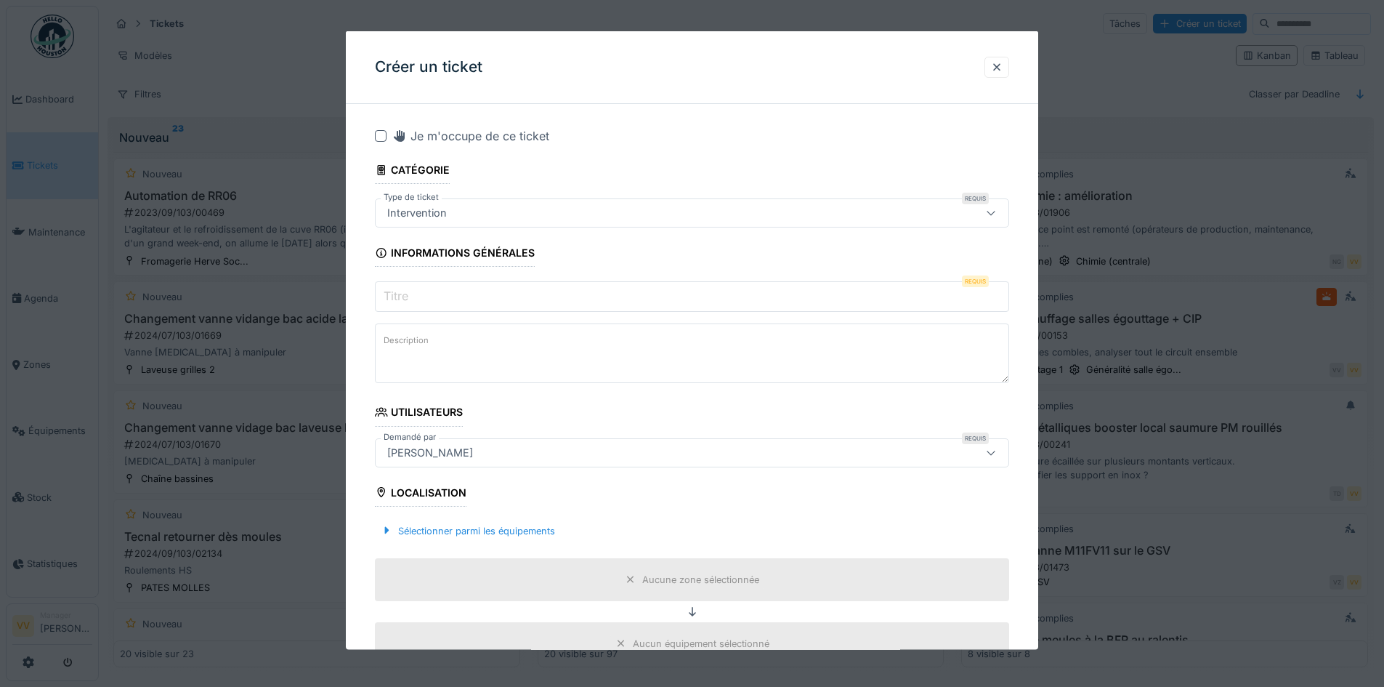
click at [453, 295] on input "Titre" at bounding box center [692, 296] width 634 height 31
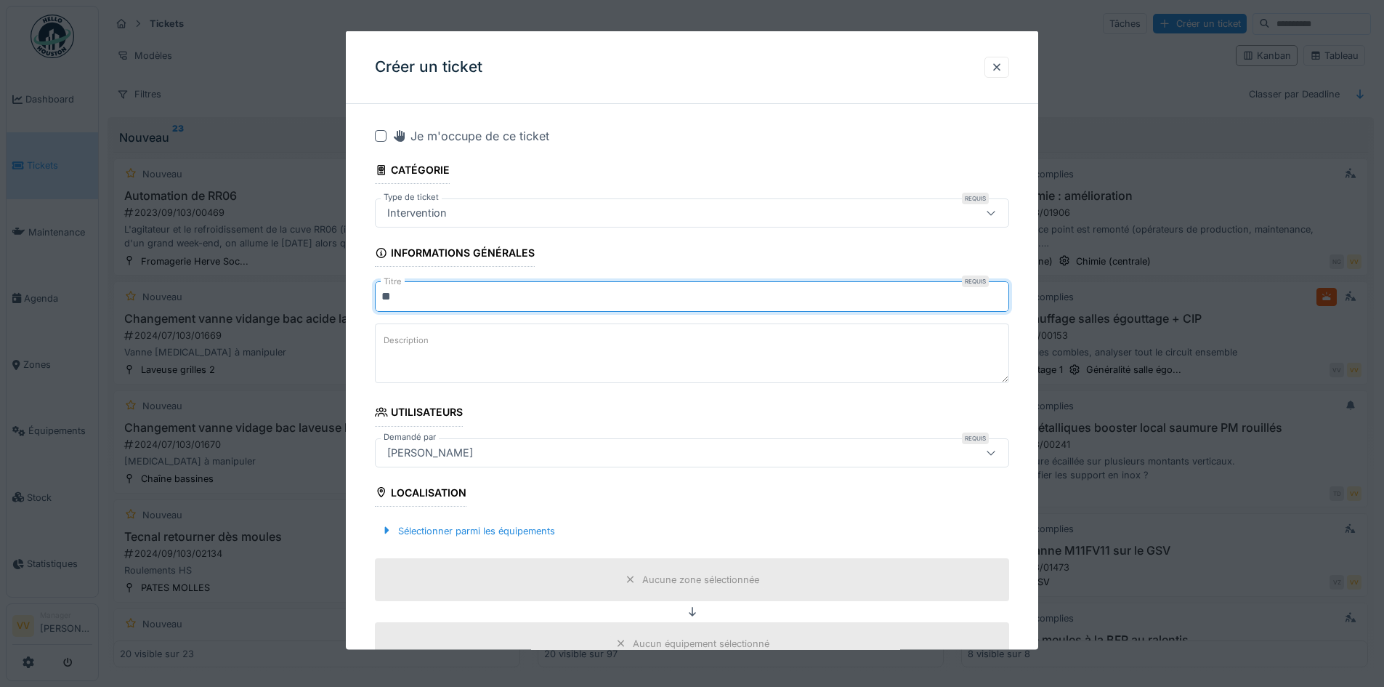
type input "*"
type input "**********"
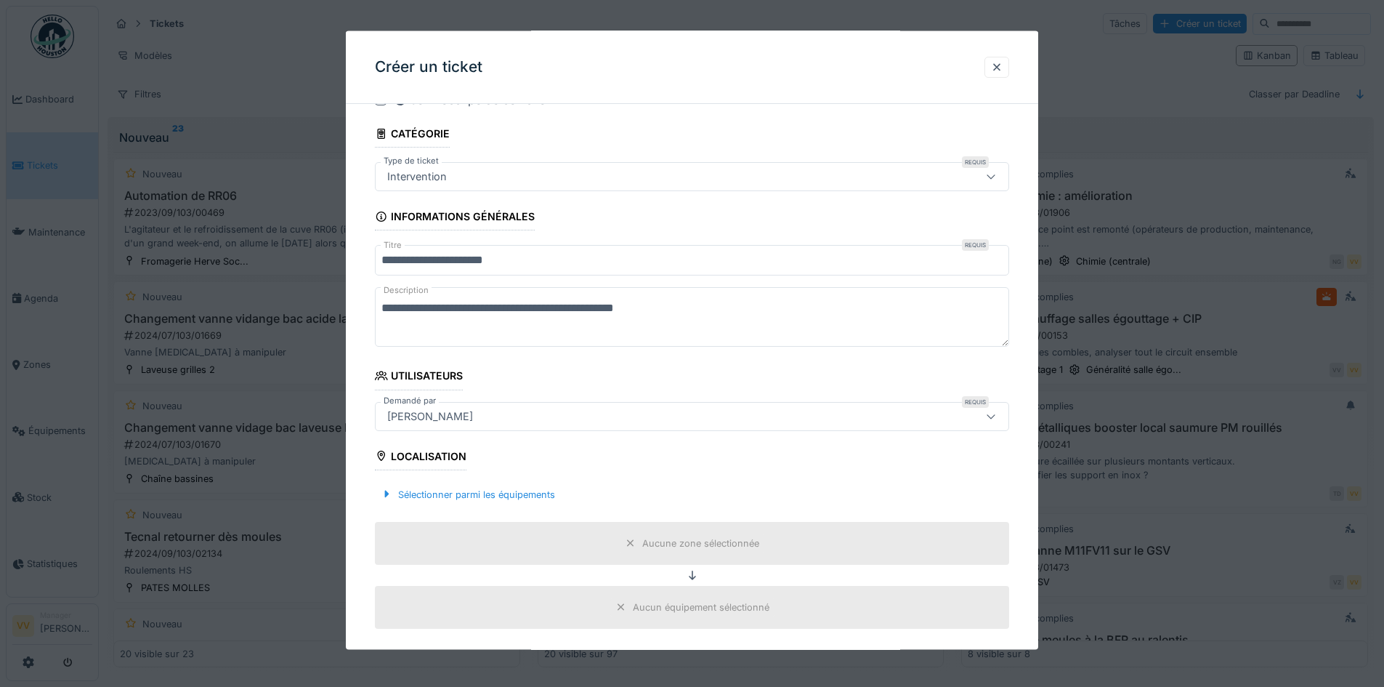
scroll to position [73, 0]
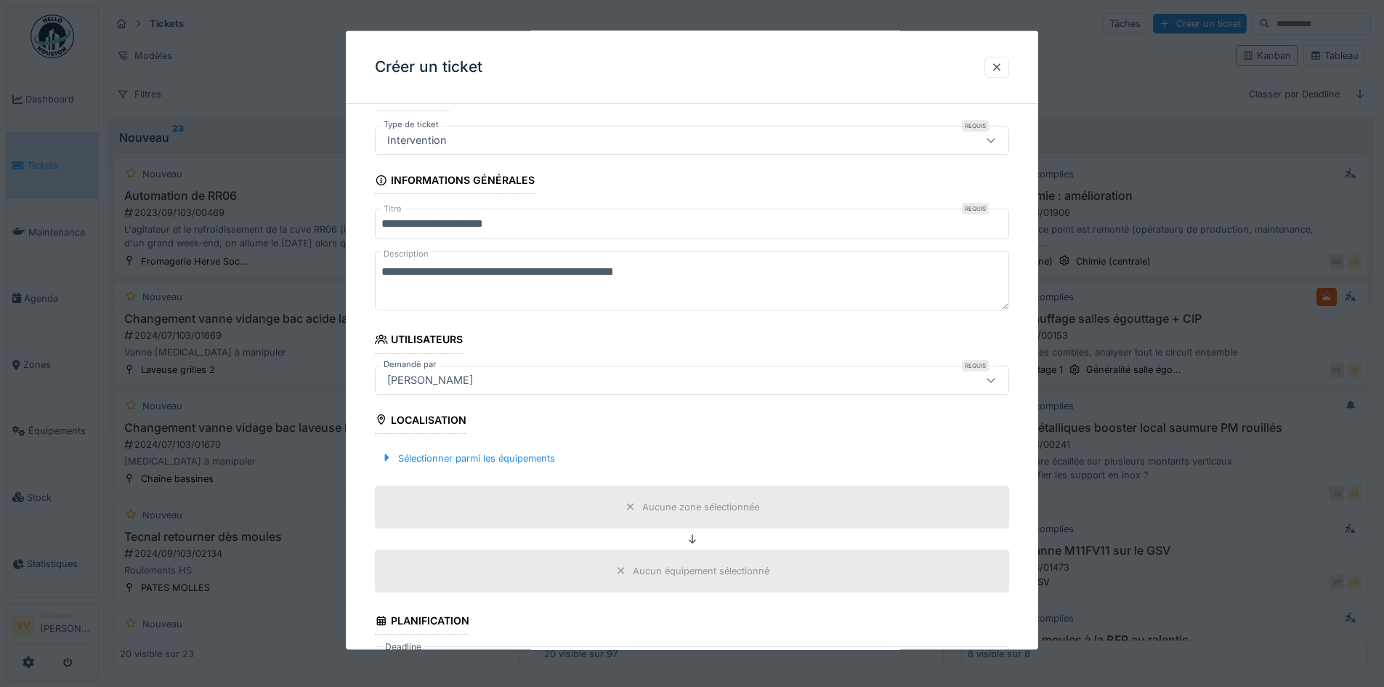
type textarea "**********"
click at [525, 222] on input "**********" at bounding box center [692, 224] width 634 height 31
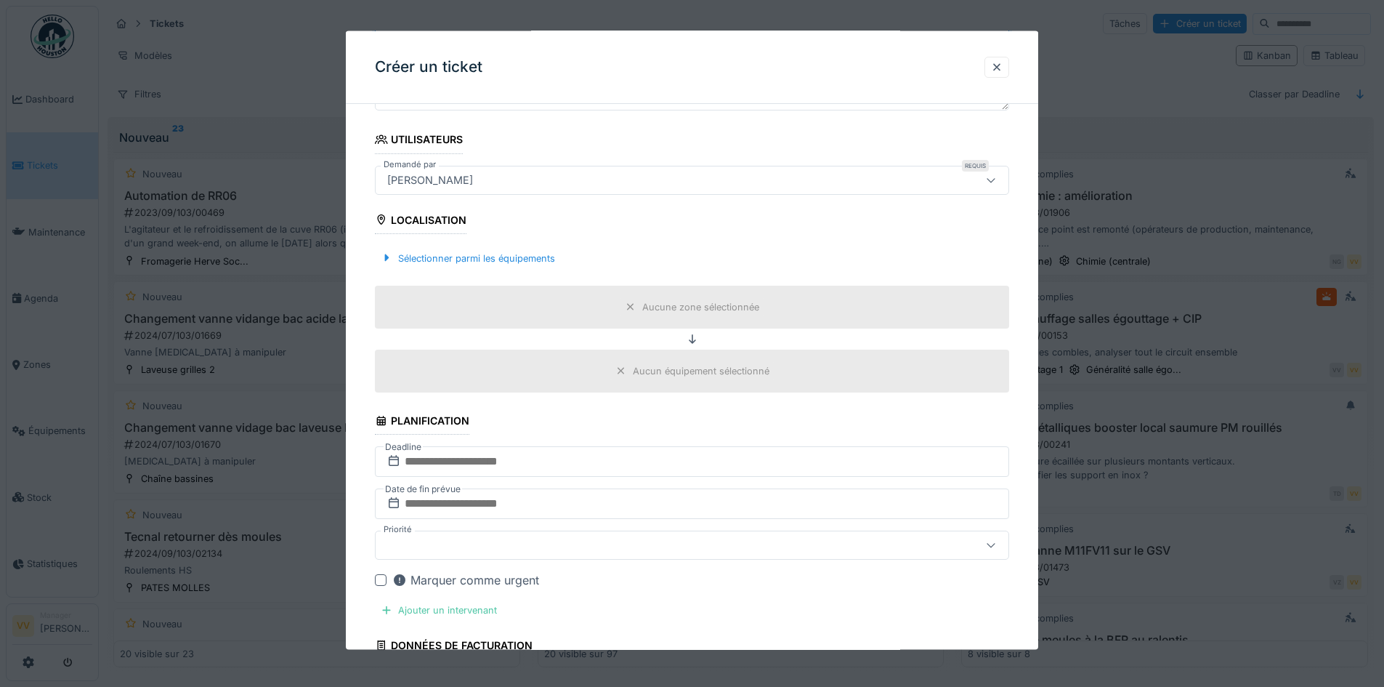
scroll to position [291, 0]
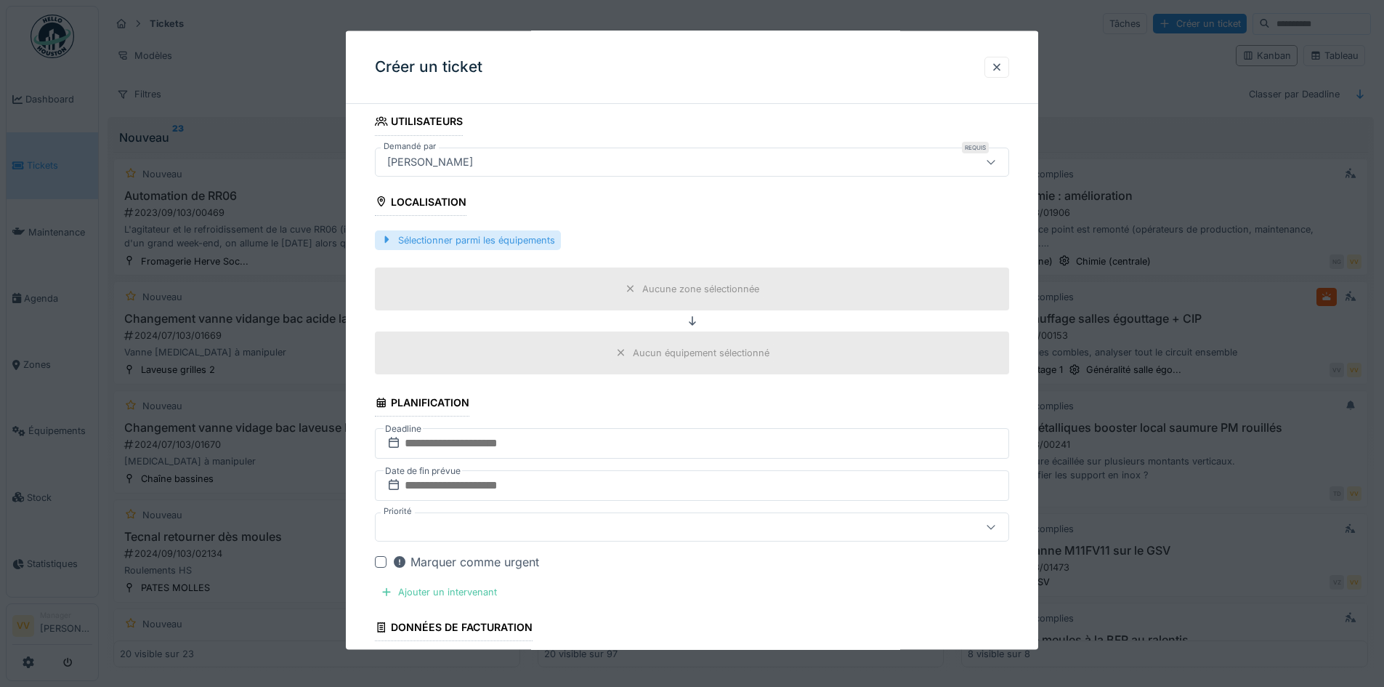
type input "**********"
click at [506, 241] on div "Sélectionner parmi les équipements" at bounding box center [468, 240] width 186 height 20
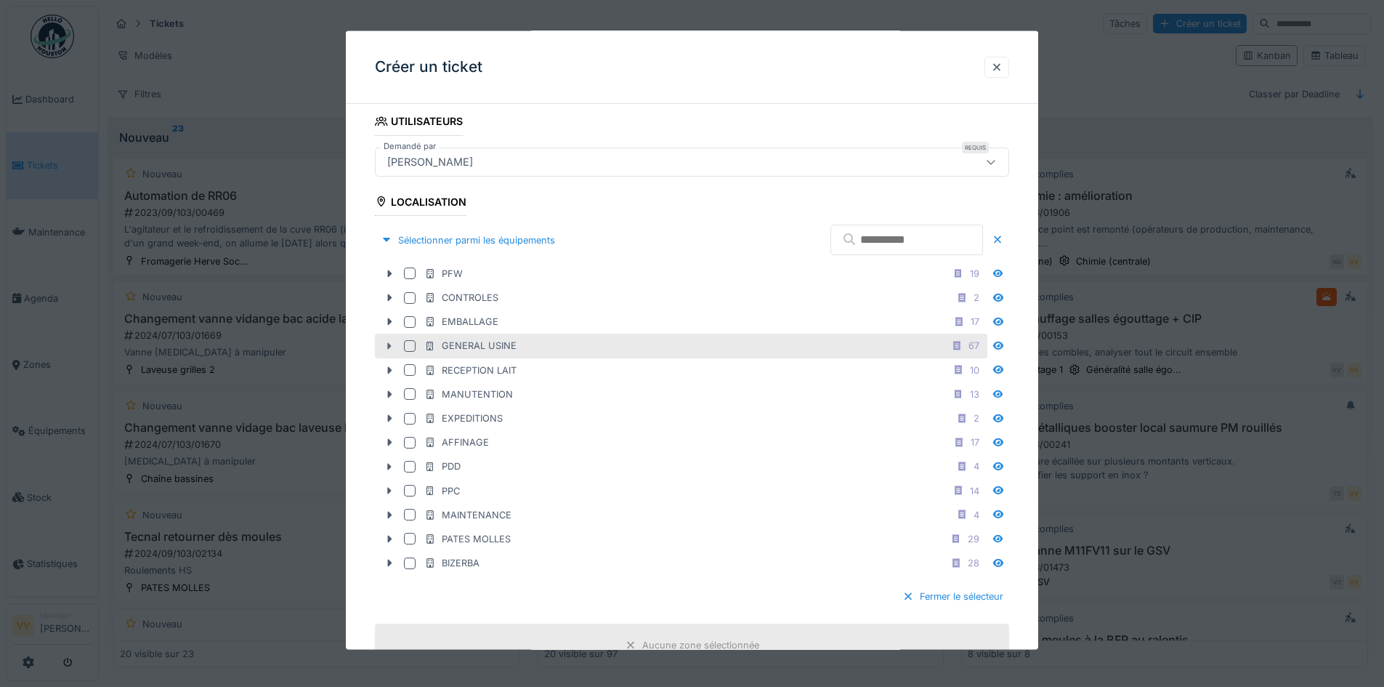
click at [384, 342] on icon at bounding box center [390, 345] width 12 height 9
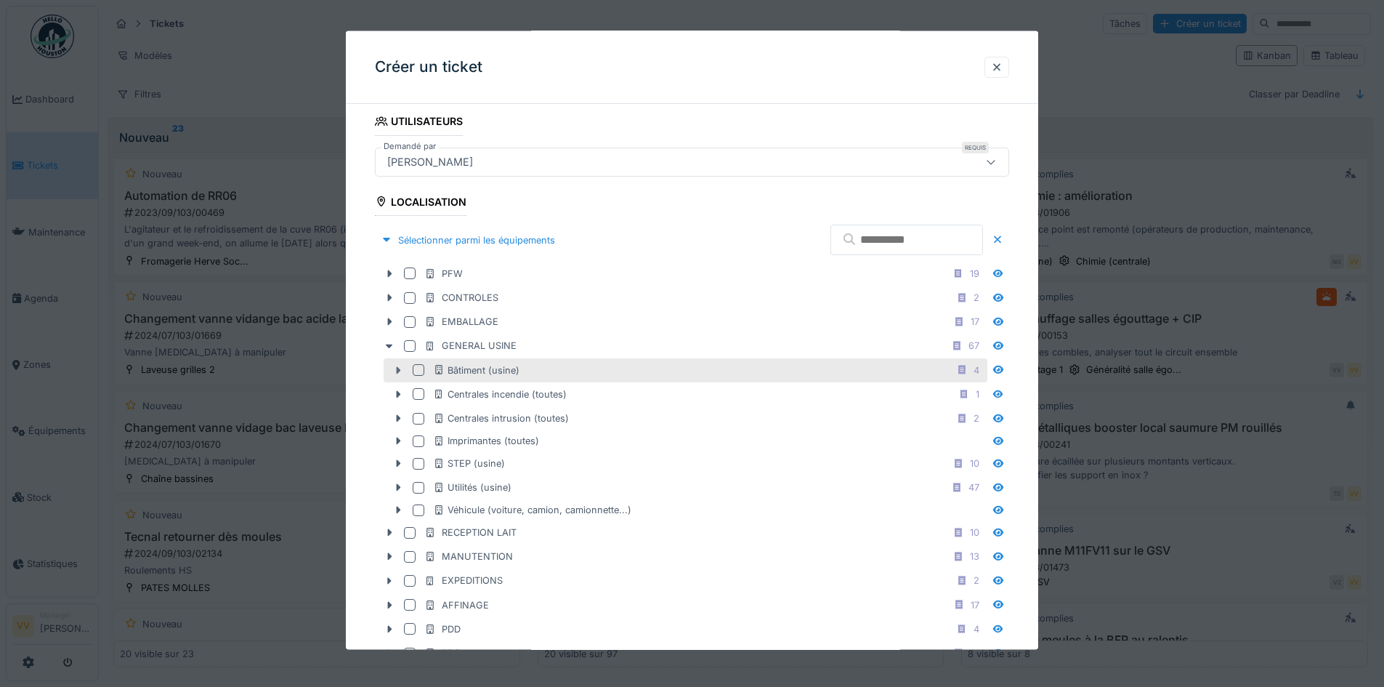
click at [396, 368] on icon at bounding box center [398, 369] width 12 height 9
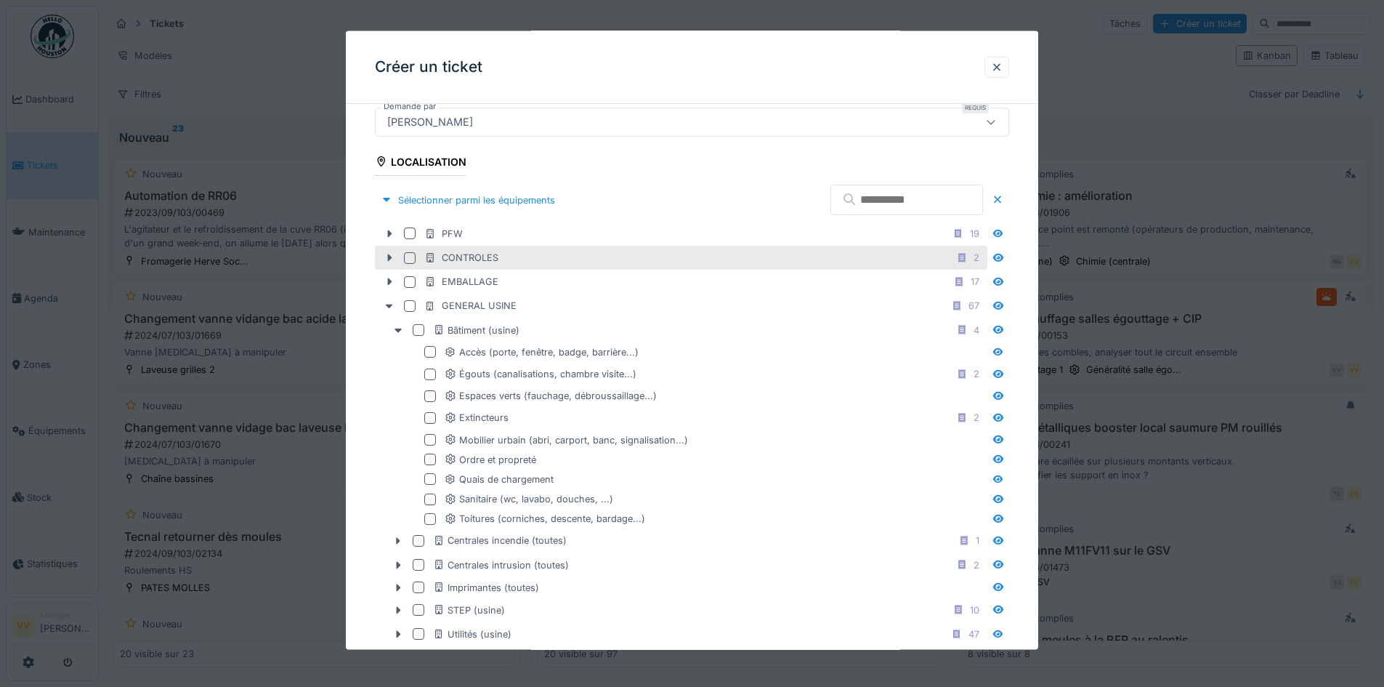
scroll to position [363, 0]
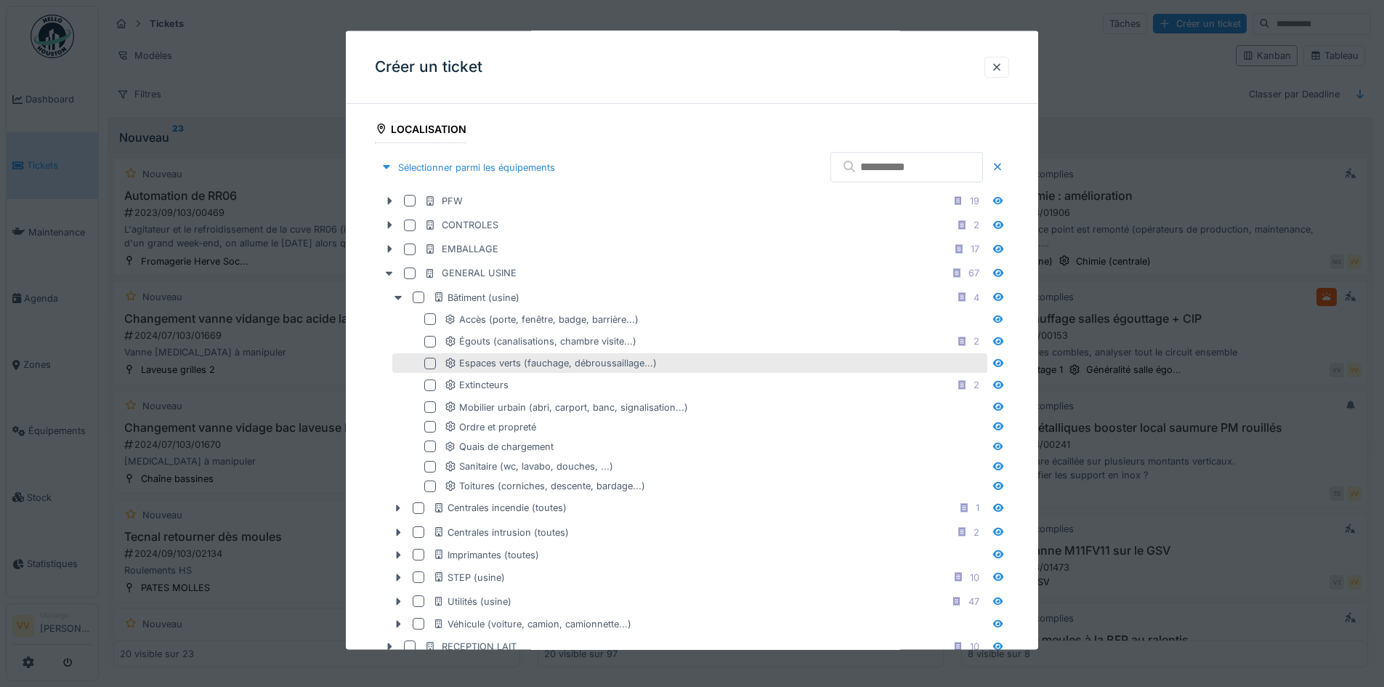
click at [434, 362] on div at bounding box center [430, 363] width 12 height 12
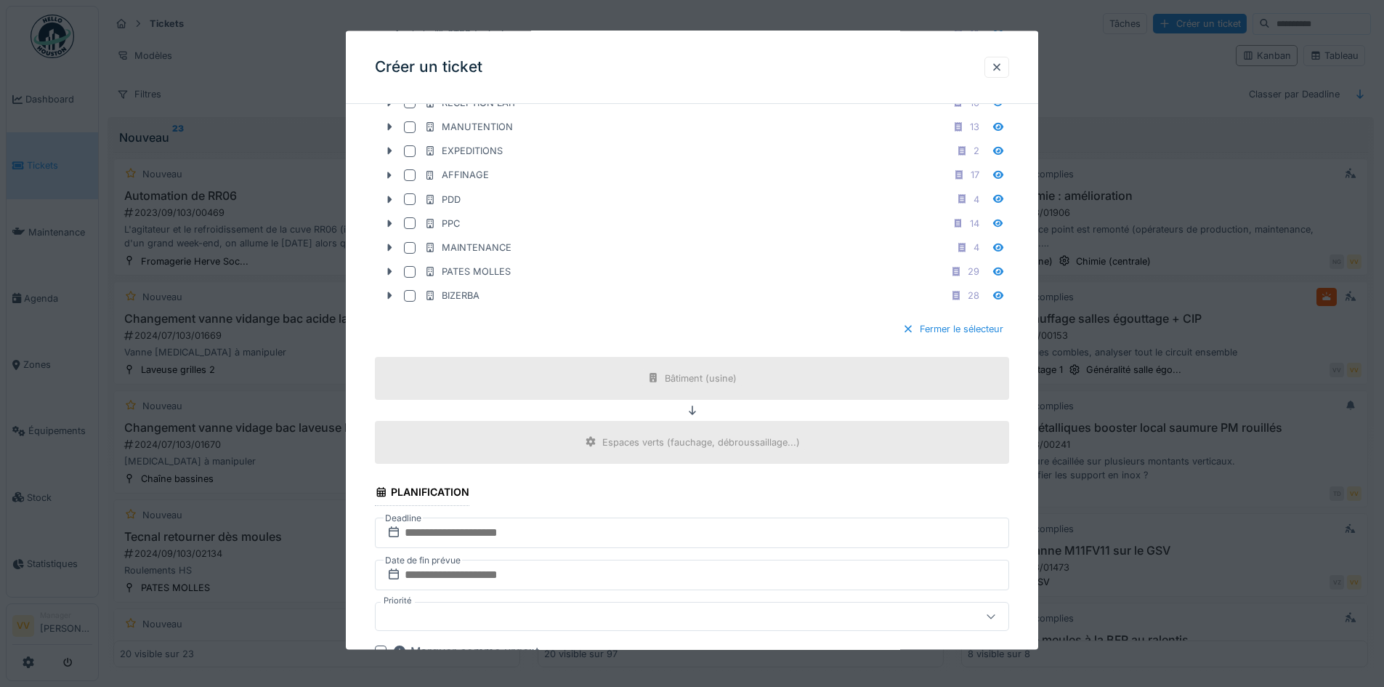
scroll to position [1017, 0]
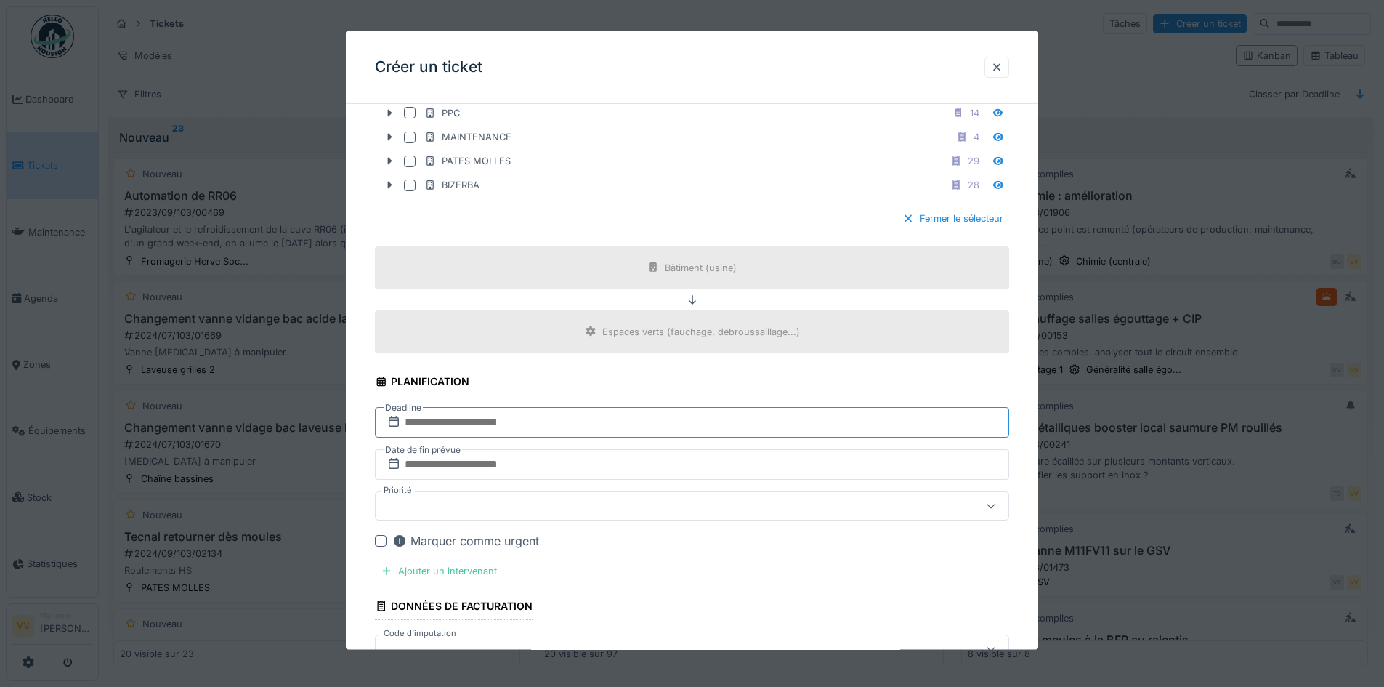
click at [618, 416] on input "text" at bounding box center [692, 421] width 634 height 31
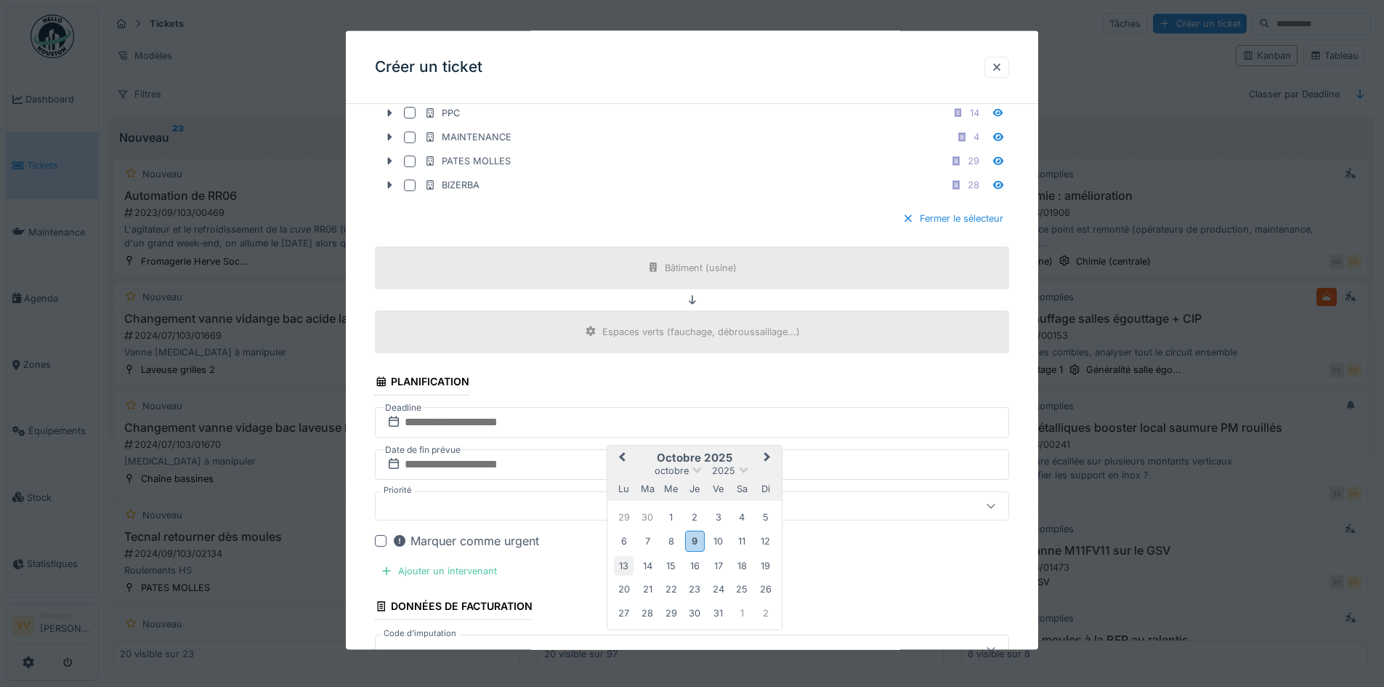
click at [620, 562] on div "13" at bounding box center [624, 565] width 20 height 20
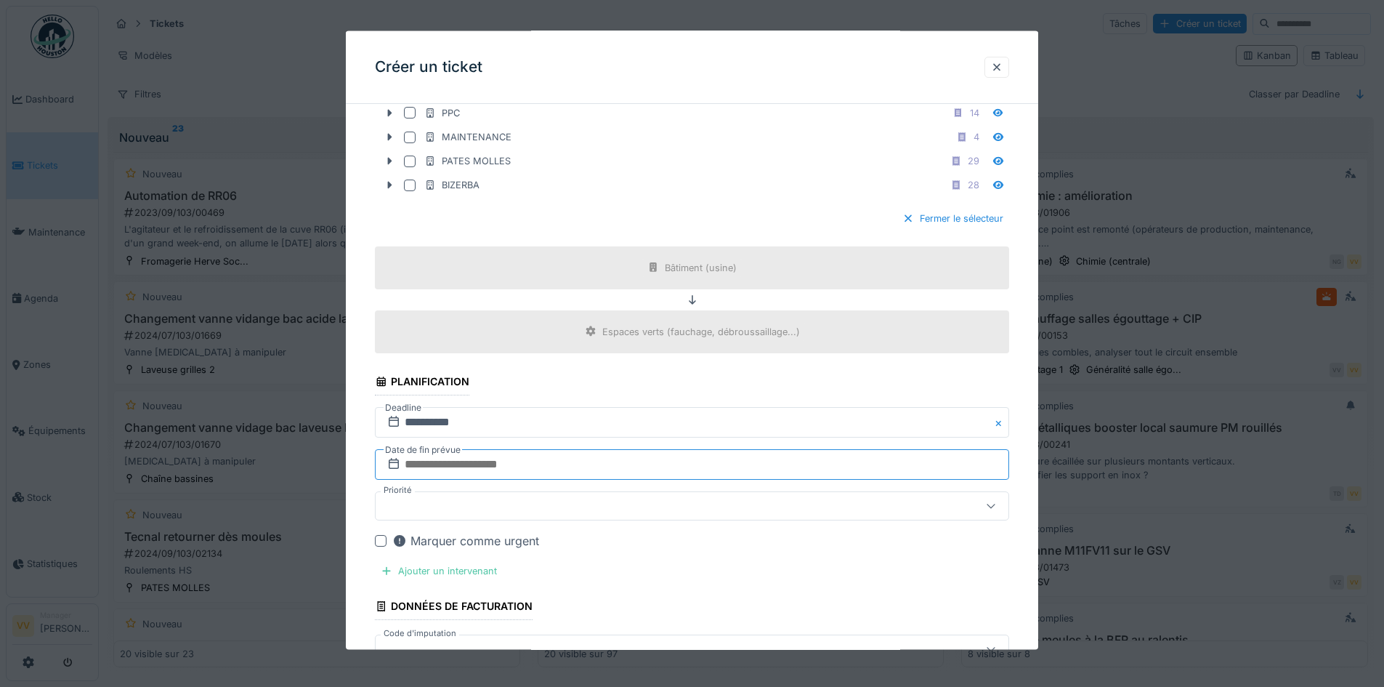
click at [551, 469] on input "text" at bounding box center [692, 463] width 634 height 31
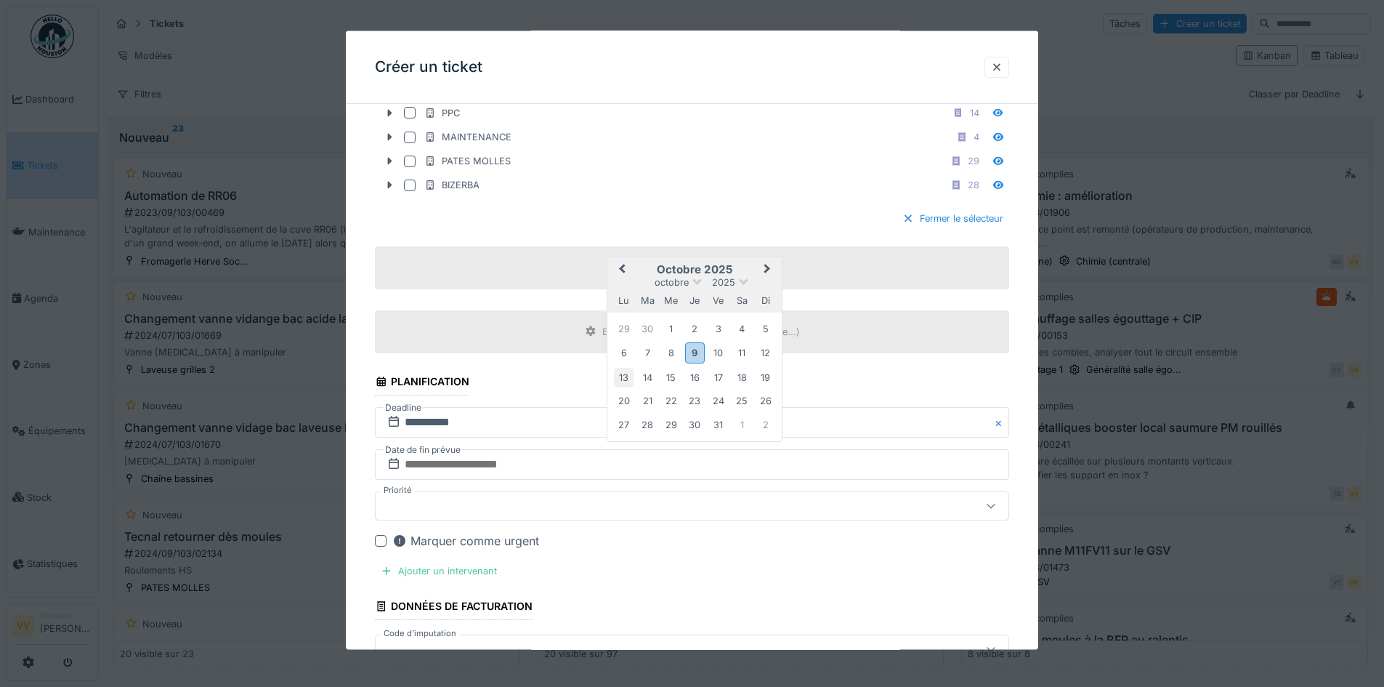
click at [618, 373] on div "13" at bounding box center [624, 377] width 20 height 20
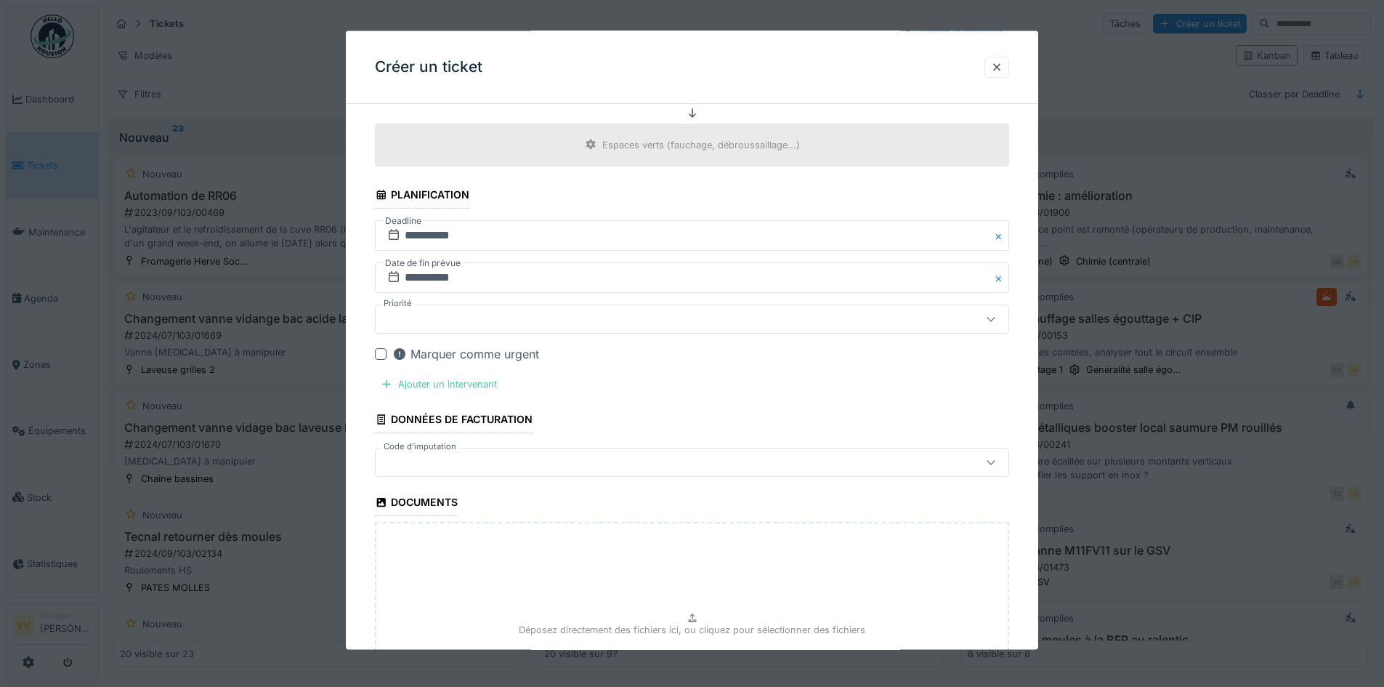
scroll to position [1235, 0]
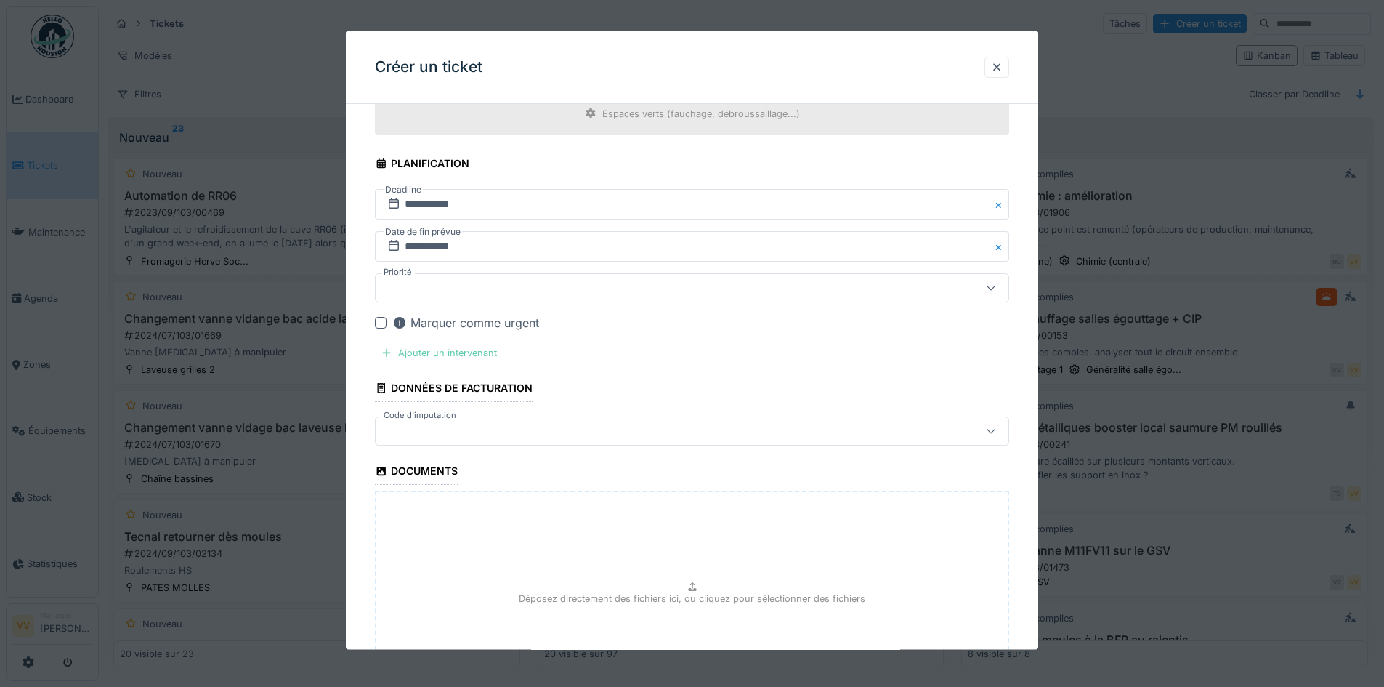
click at [446, 349] on div "Ajouter un intervenant" at bounding box center [439, 352] width 128 height 20
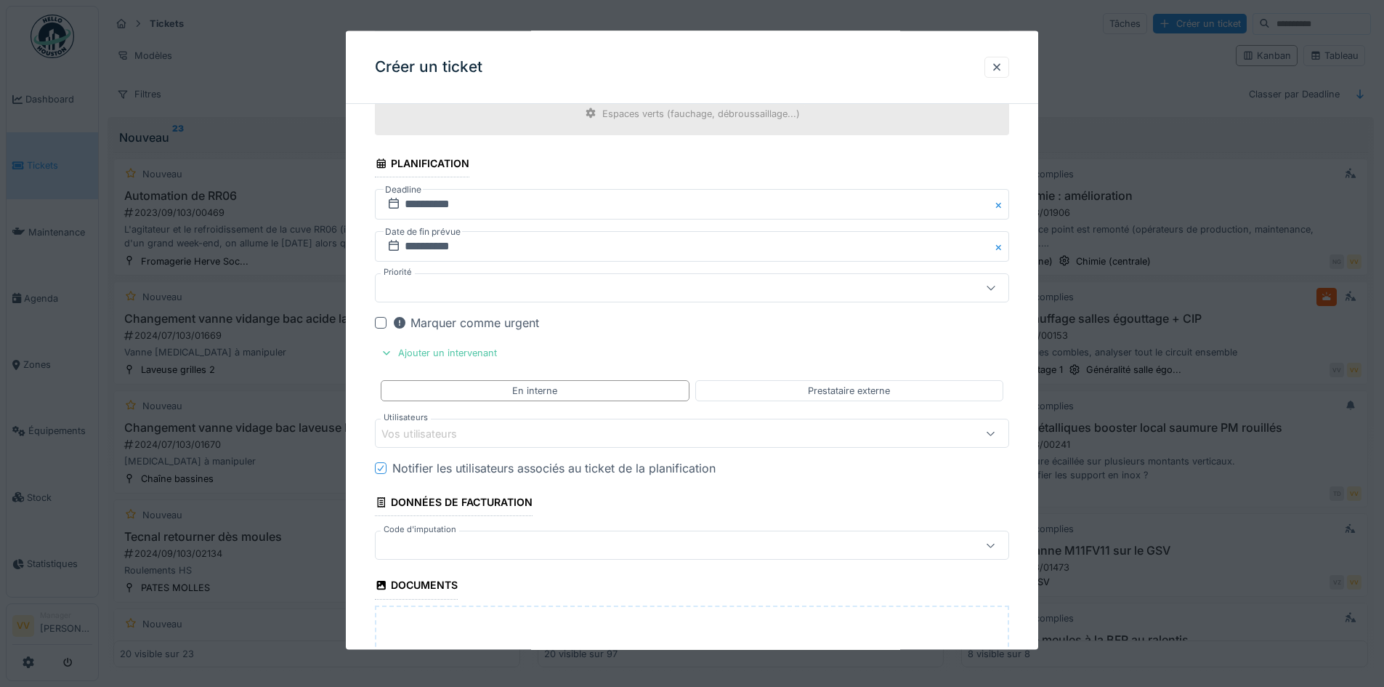
click at [557, 432] on div "Vos utilisateurs" at bounding box center [654, 433] width 547 height 16
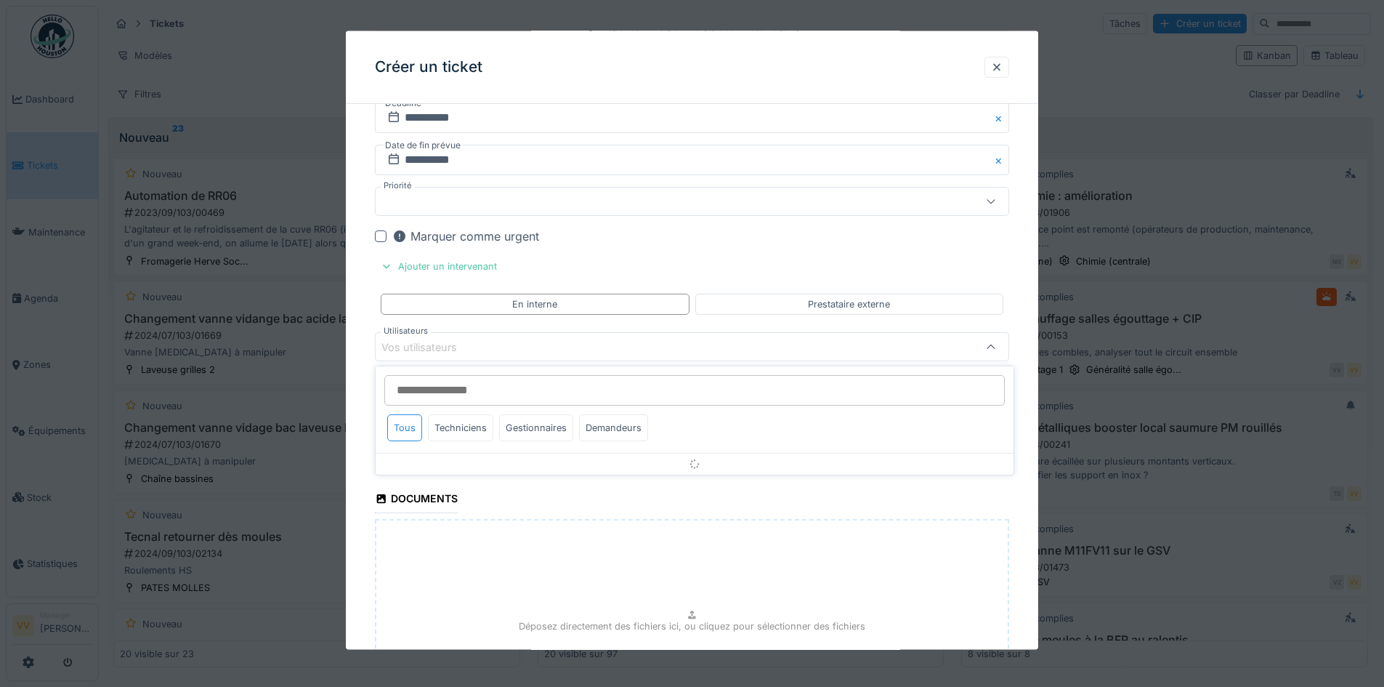
scroll to position [1328, 0]
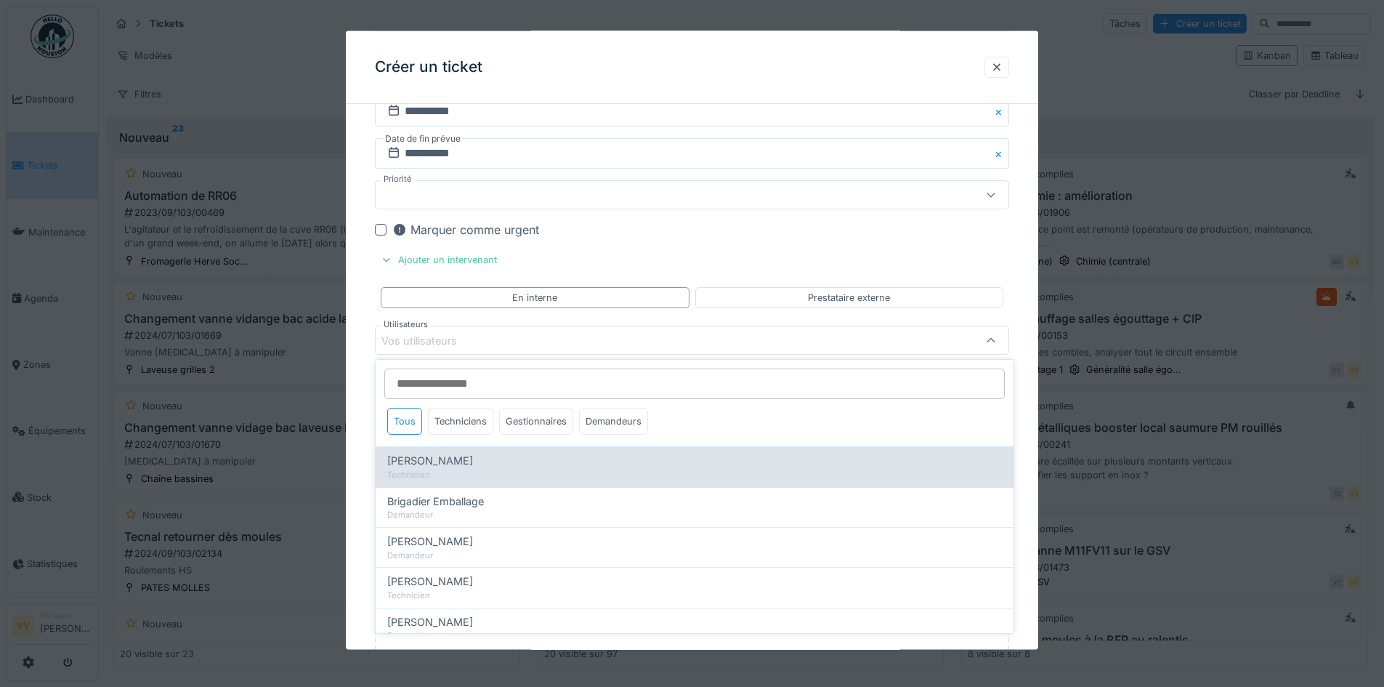
click at [451, 468] on span "Benjamin Bauwens" at bounding box center [430, 461] width 86 height 16
type input "*****"
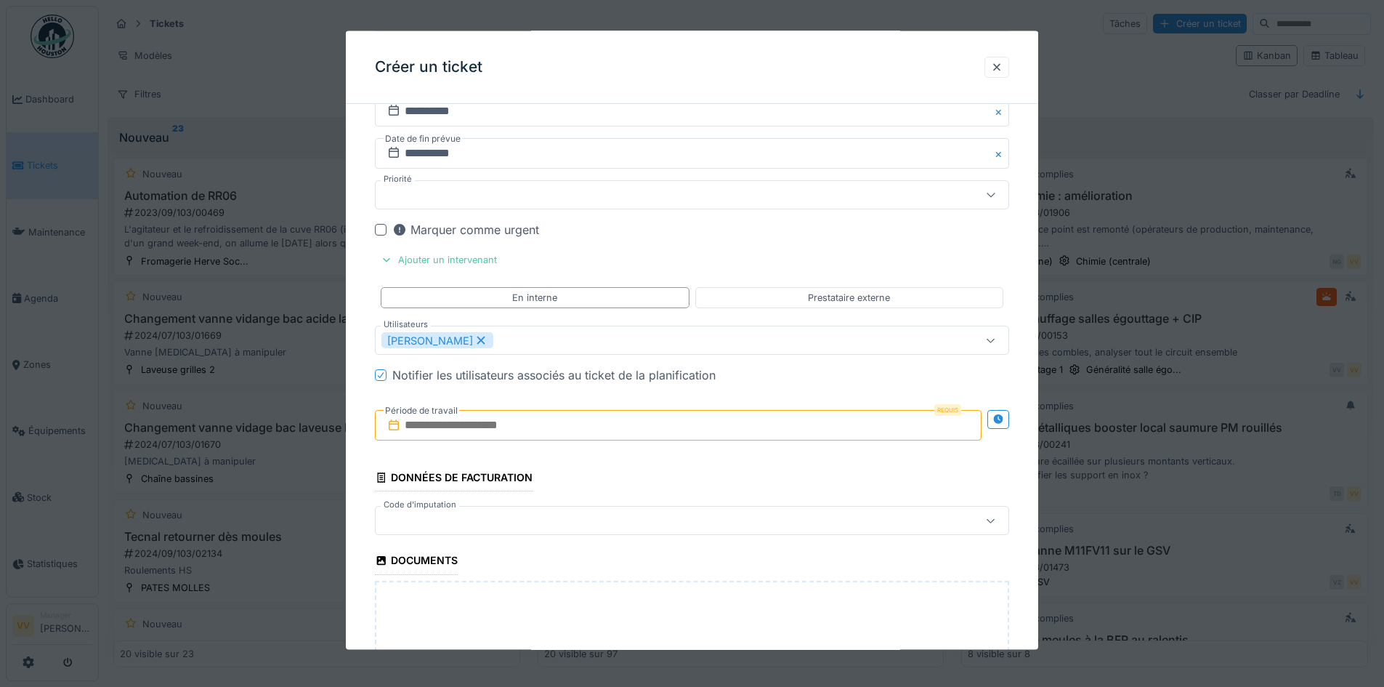
click at [533, 417] on input "text" at bounding box center [678, 425] width 607 height 31
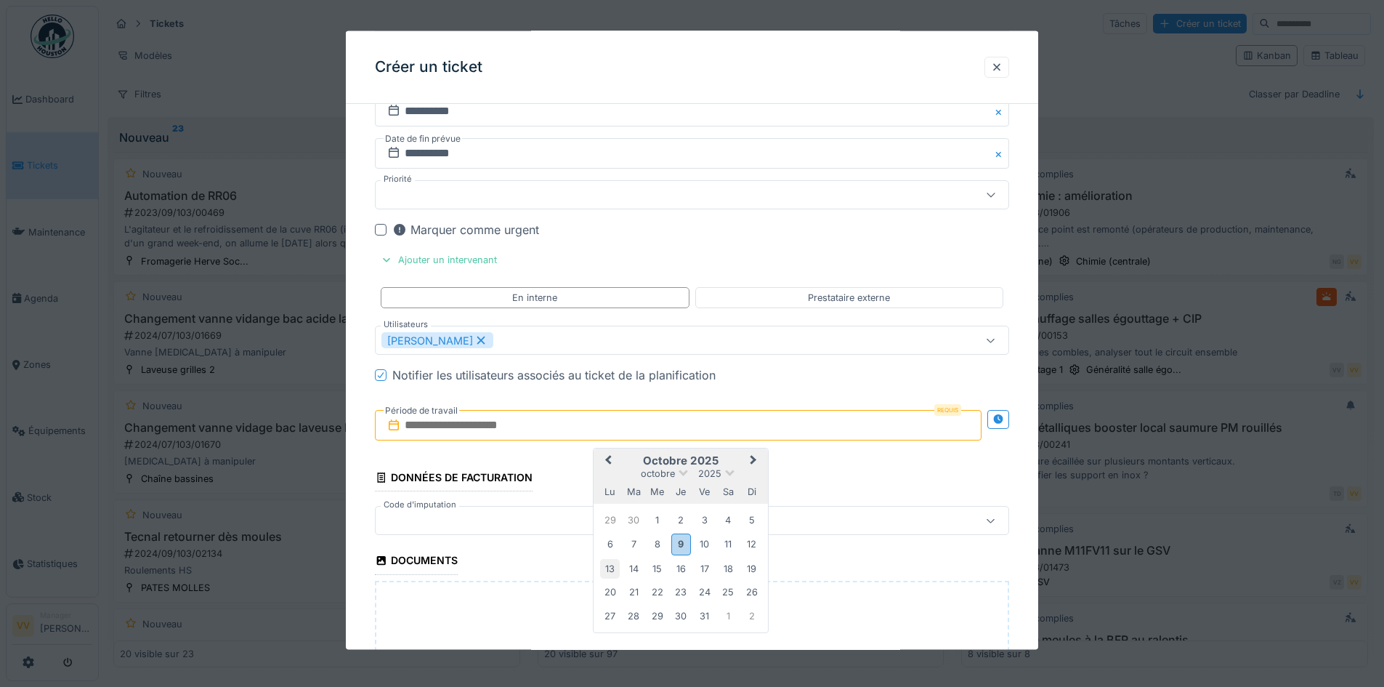
click at [612, 559] on div "13" at bounding box center [610, 568] width 20 height 20
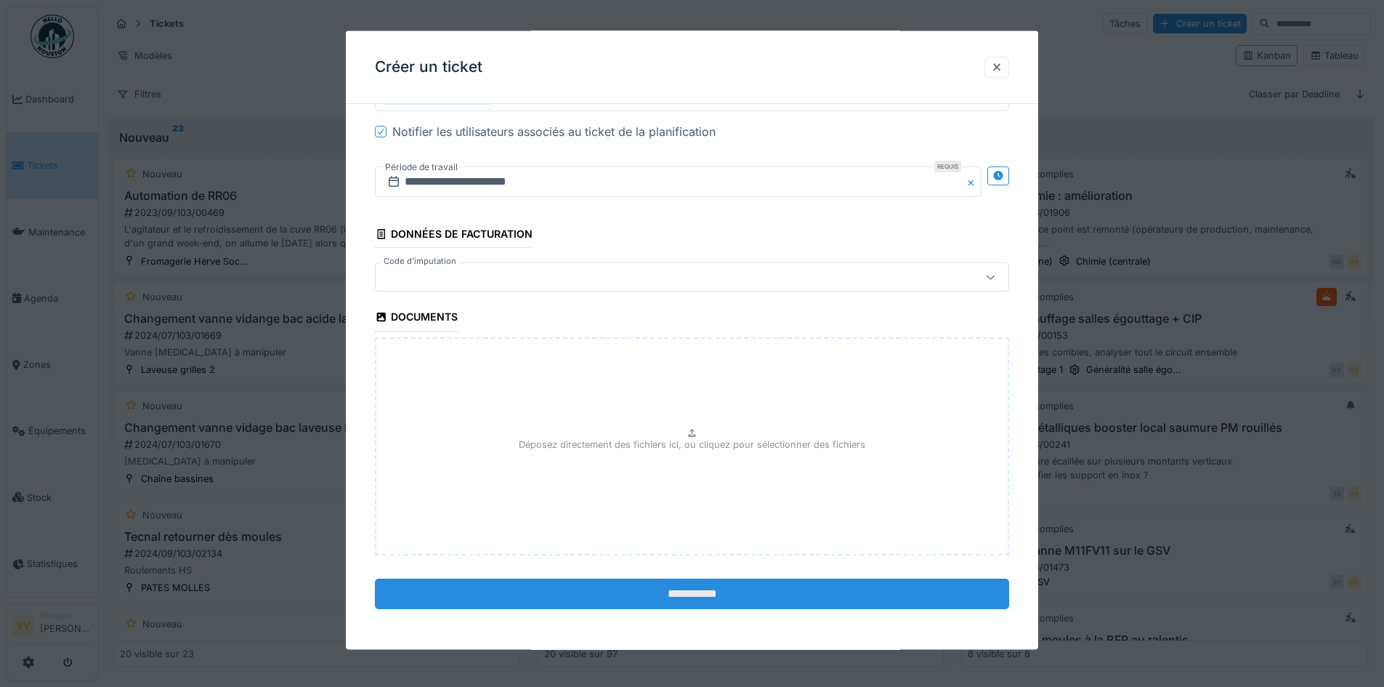
click at [690, 583] on input "**********" at bounding box center [692, 593] width 634 height 31
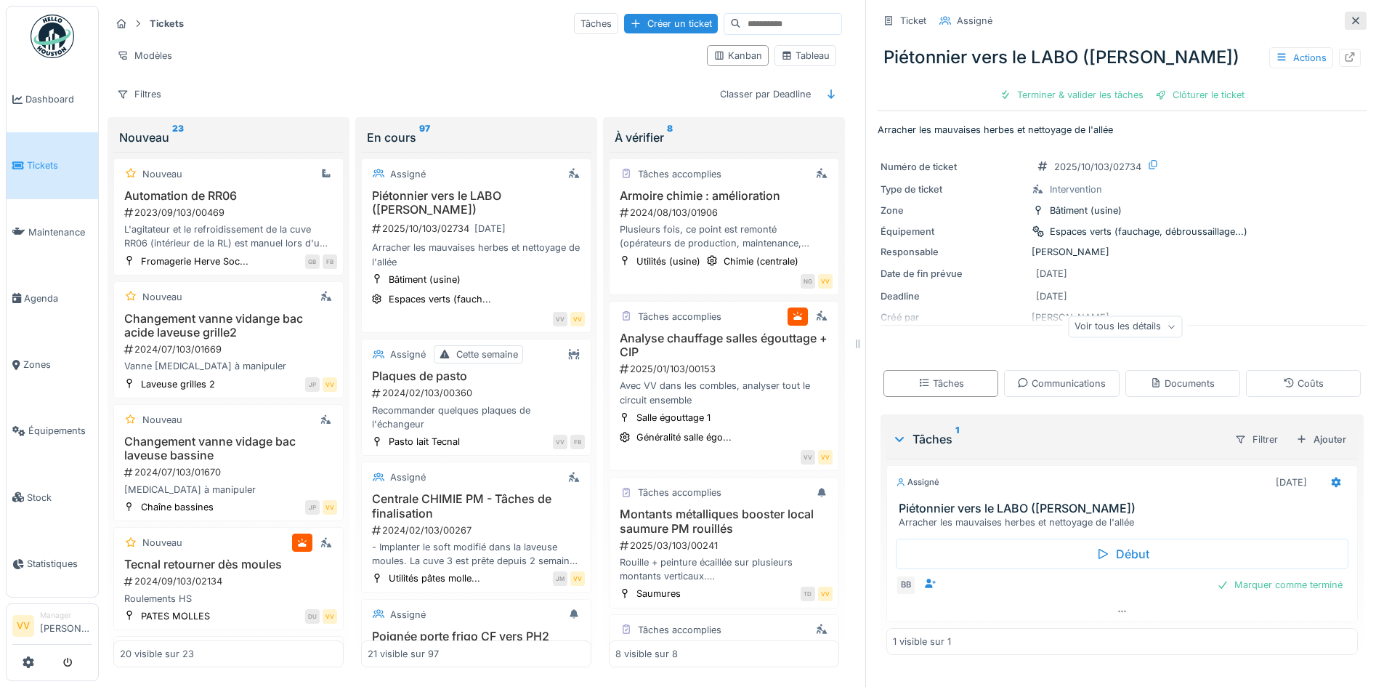
click at [1352, 23] on icon at bounding box center [1355, 20] width 7 height 7
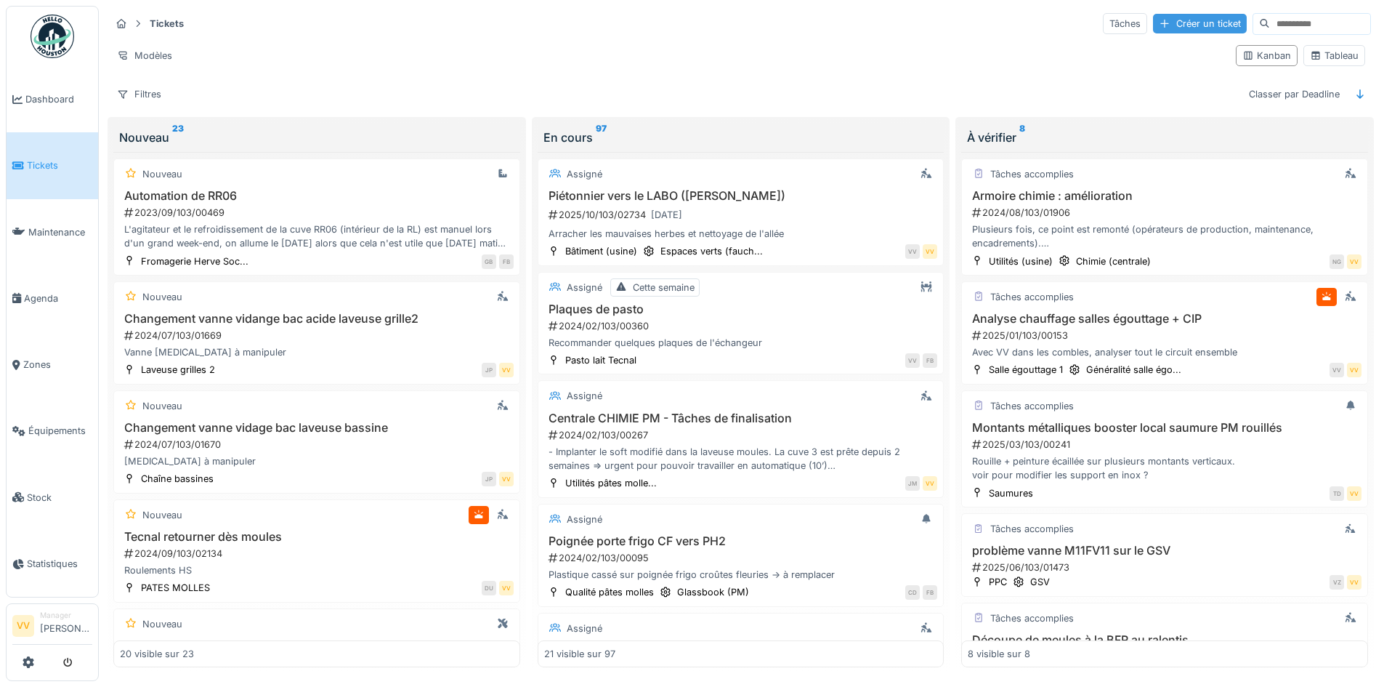
click at [1153, 23] on div "Créer un ticket" at bounding box center [1200, 24] width 94 height 20
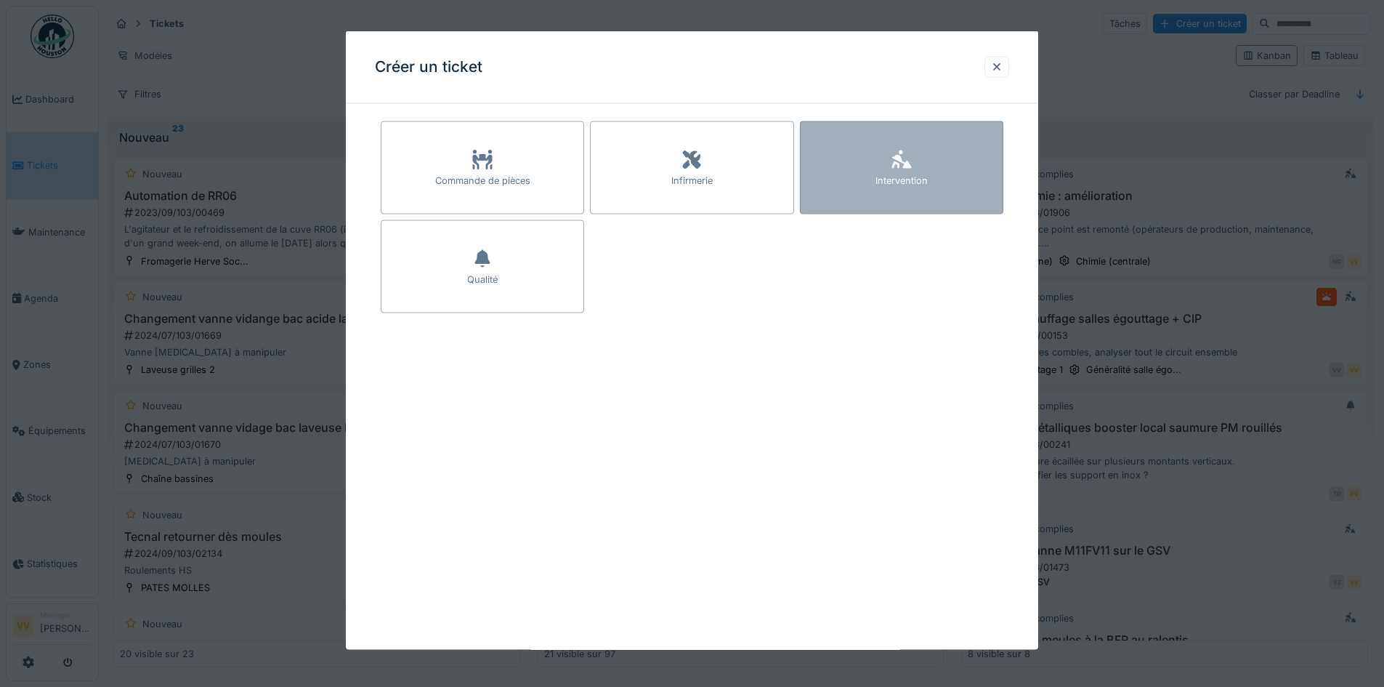
click at [881, 208] on div "Intervention" at bounding box center [901, 167] width 203 height 93
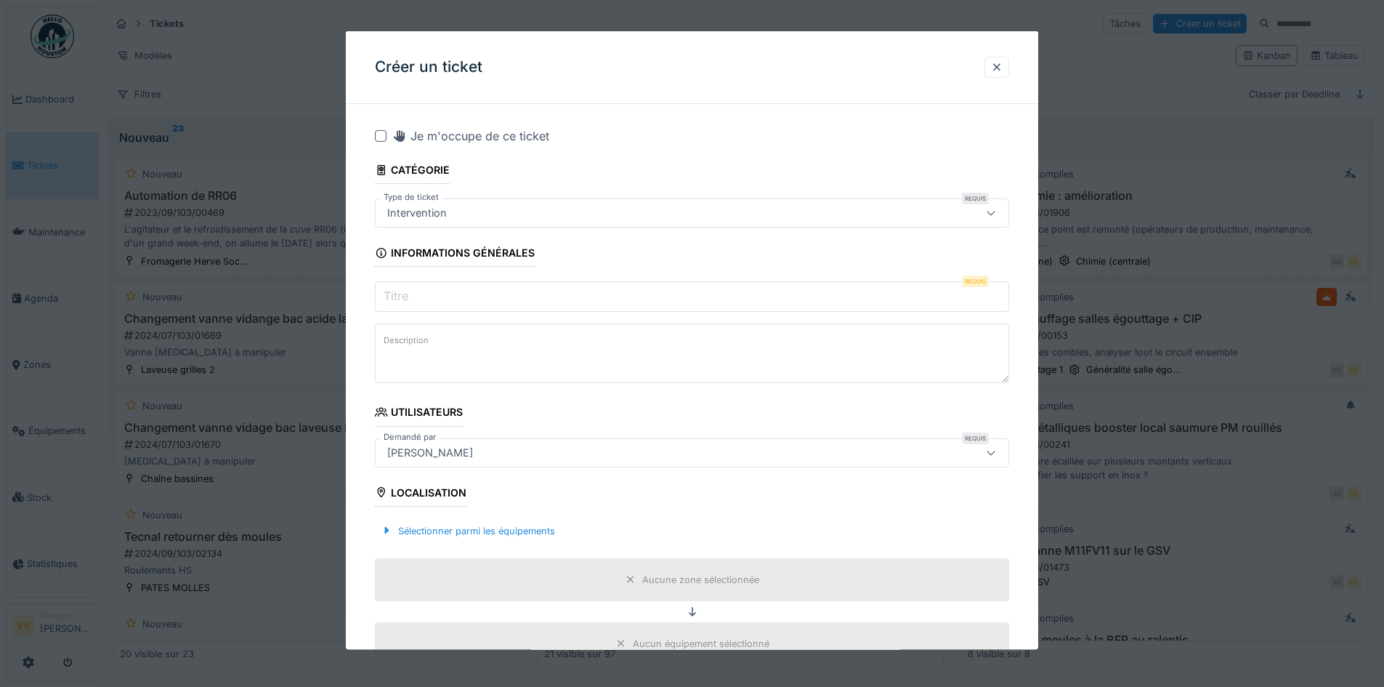
click at [466, 301] on input "Titre" at bounding box center [692, 296] width 634 height 31
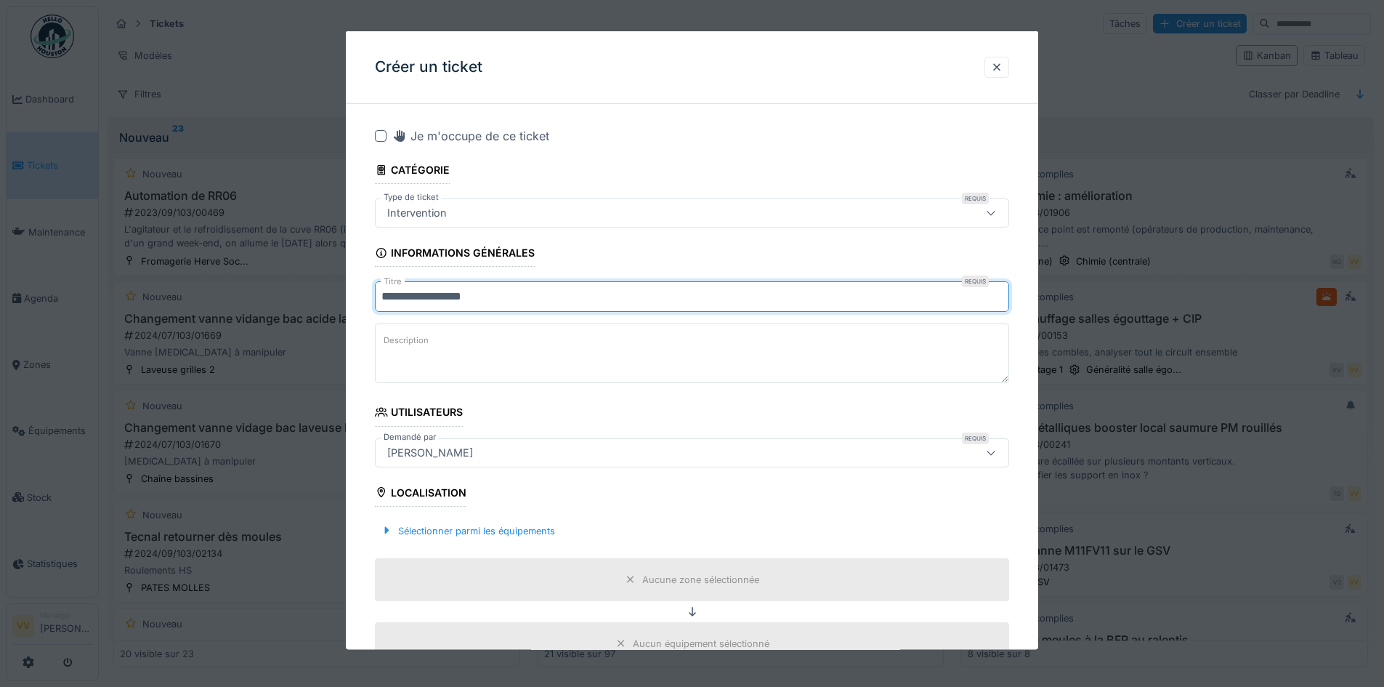
type input "**********"
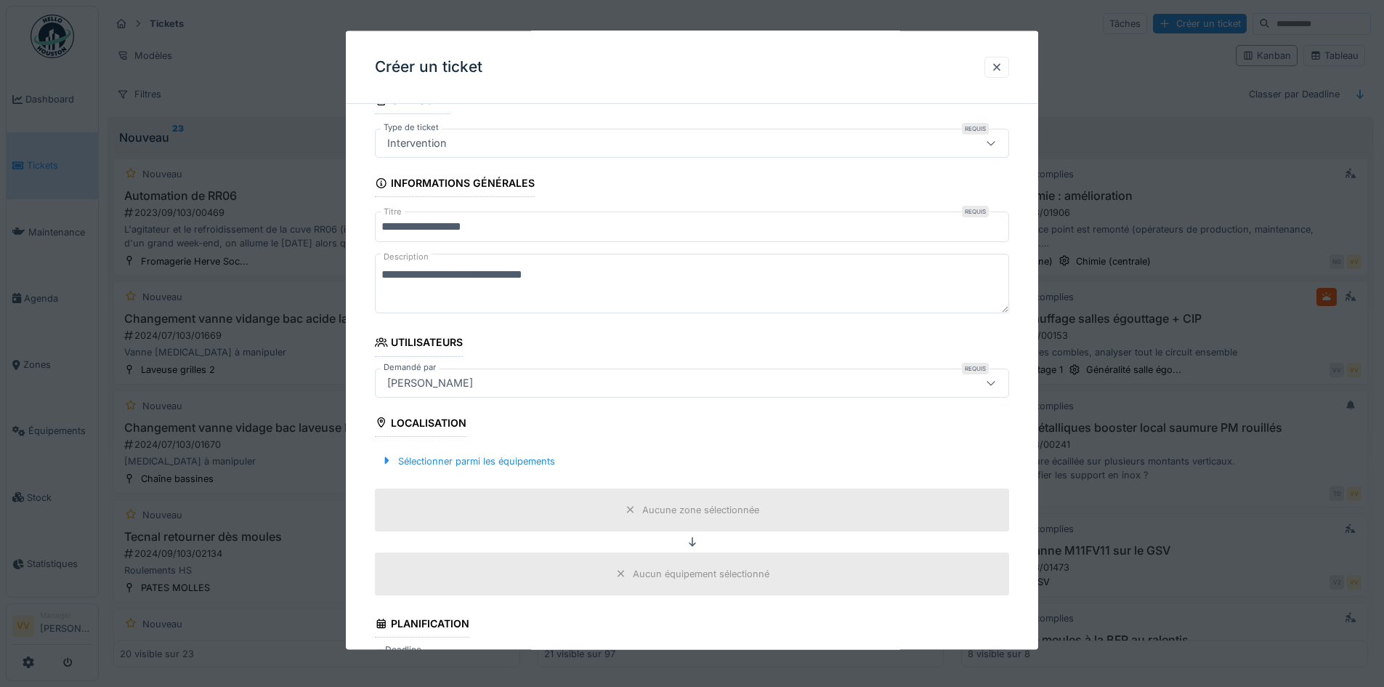
scroll to position [218, 0]
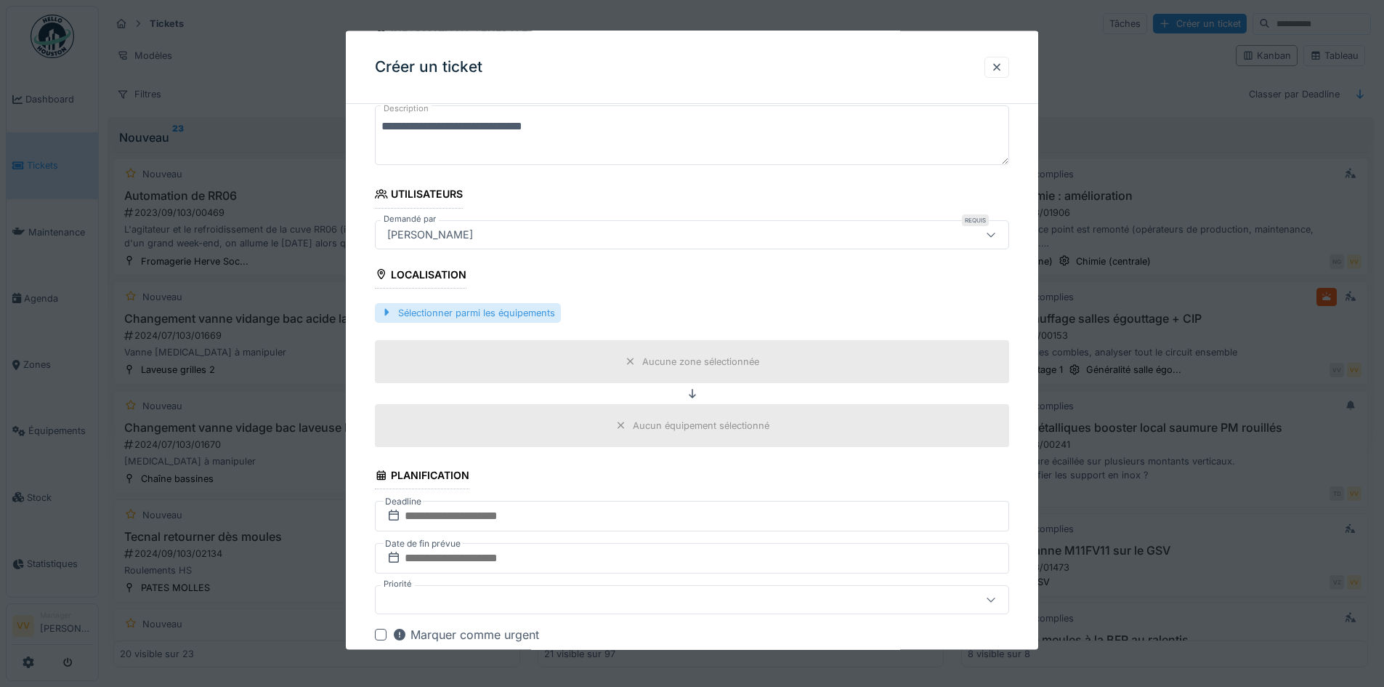
type textarea "**********"
click at [509, 304] on div "Sélectionner parmi les équipements" at bounding box center [468, 312] width 186 height 20
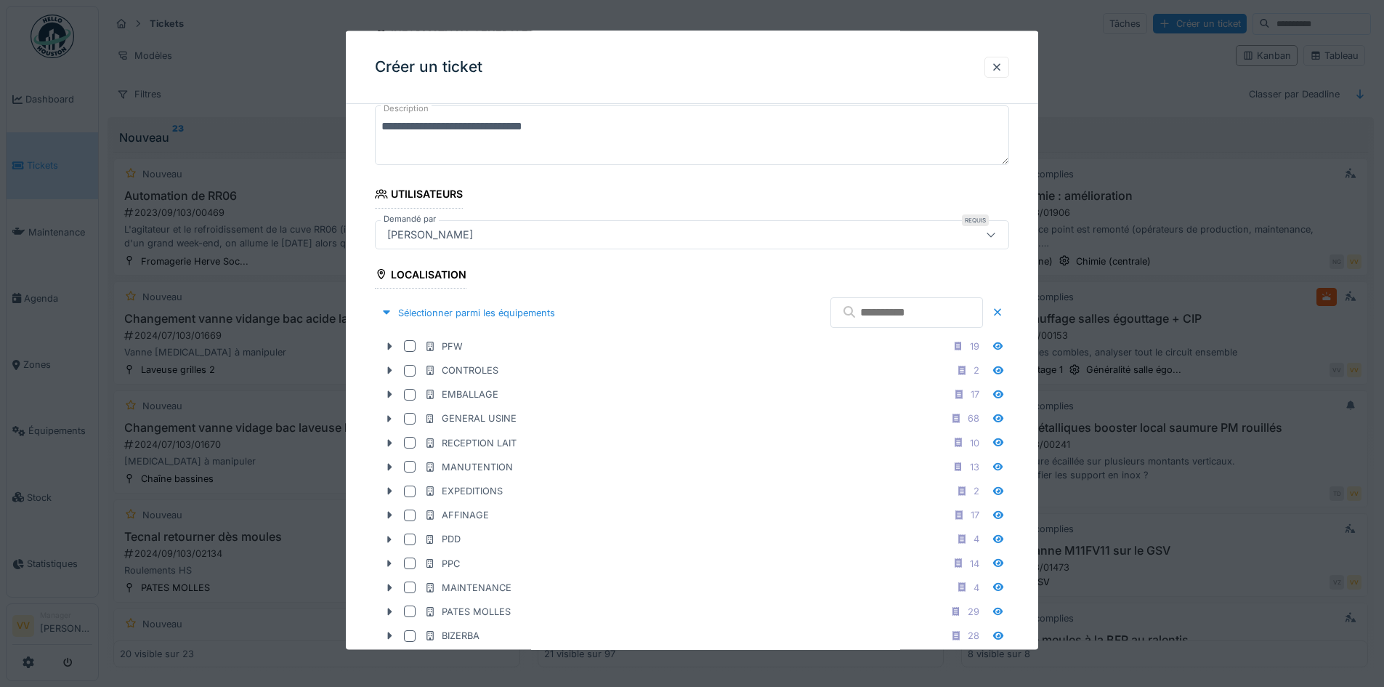
click at [888, 317] on input "text" at bounding box center [906, 312] width 153 height 31
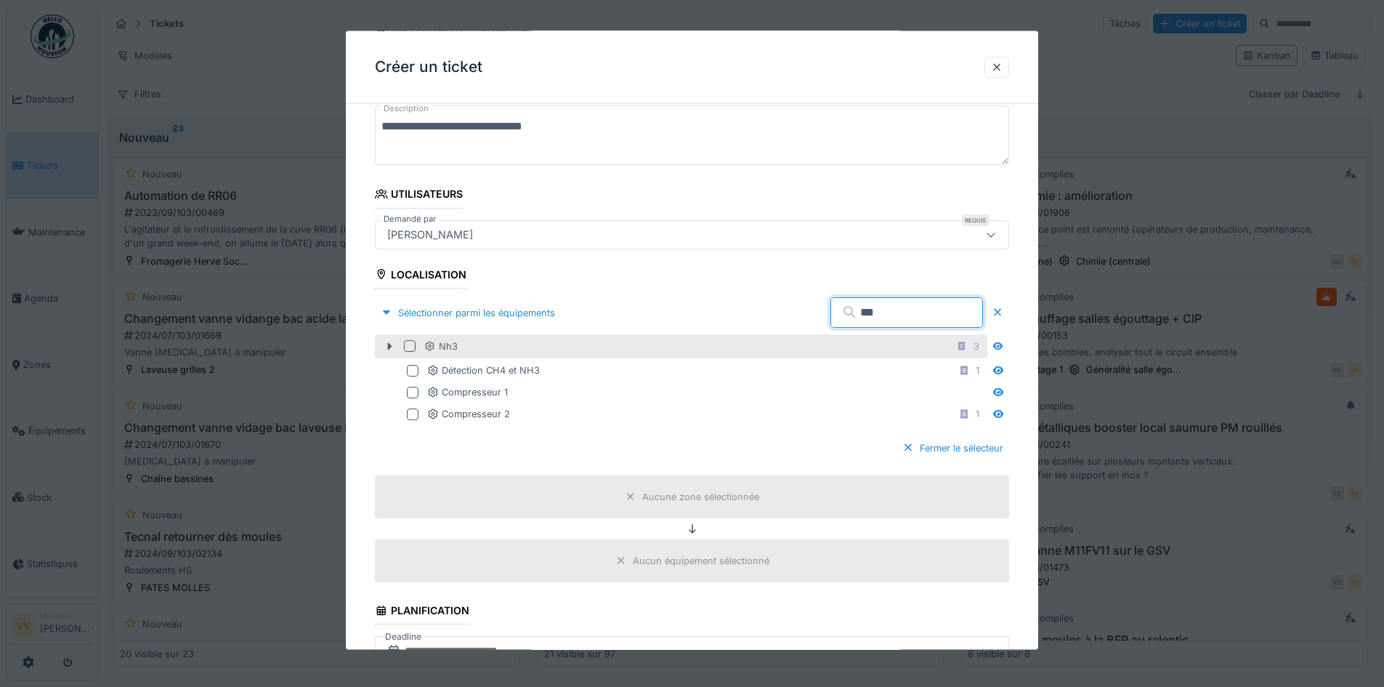
type input "***"
click at [408, 341] on div at bounding box center [410, 346] width 12 height 12
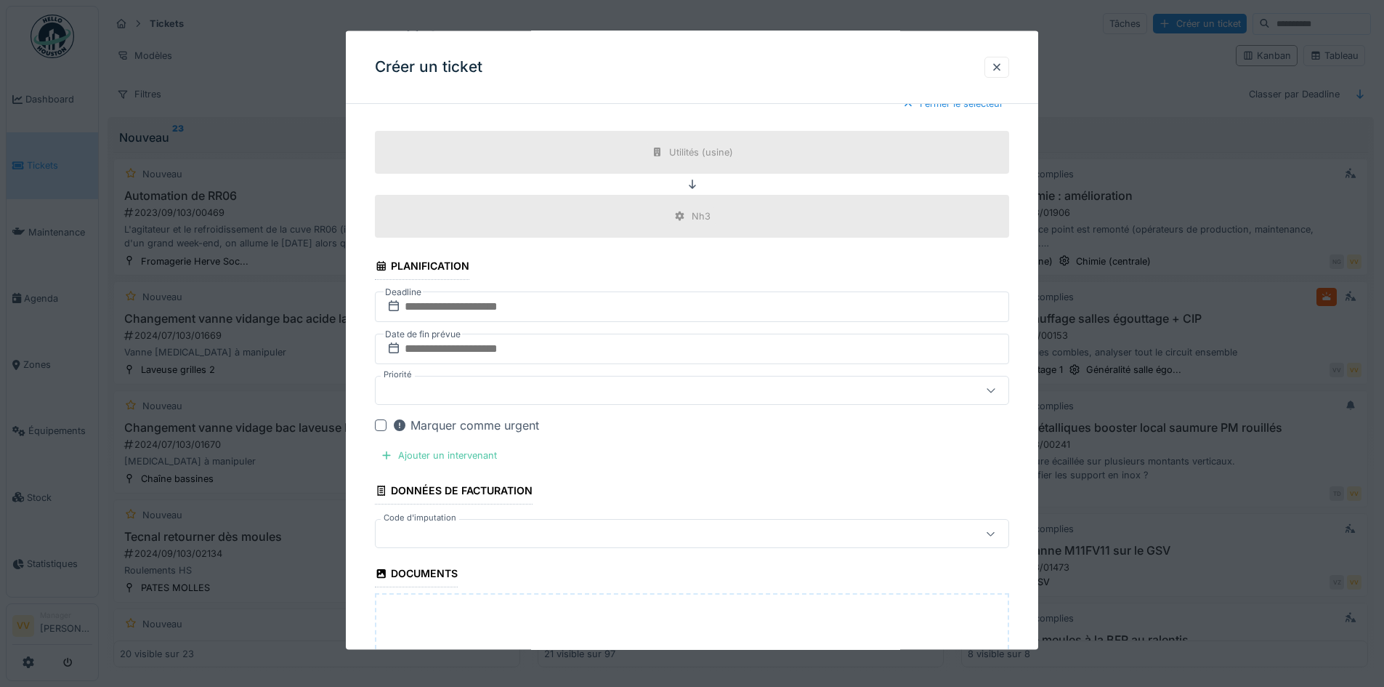
scroll to position [581, 0]
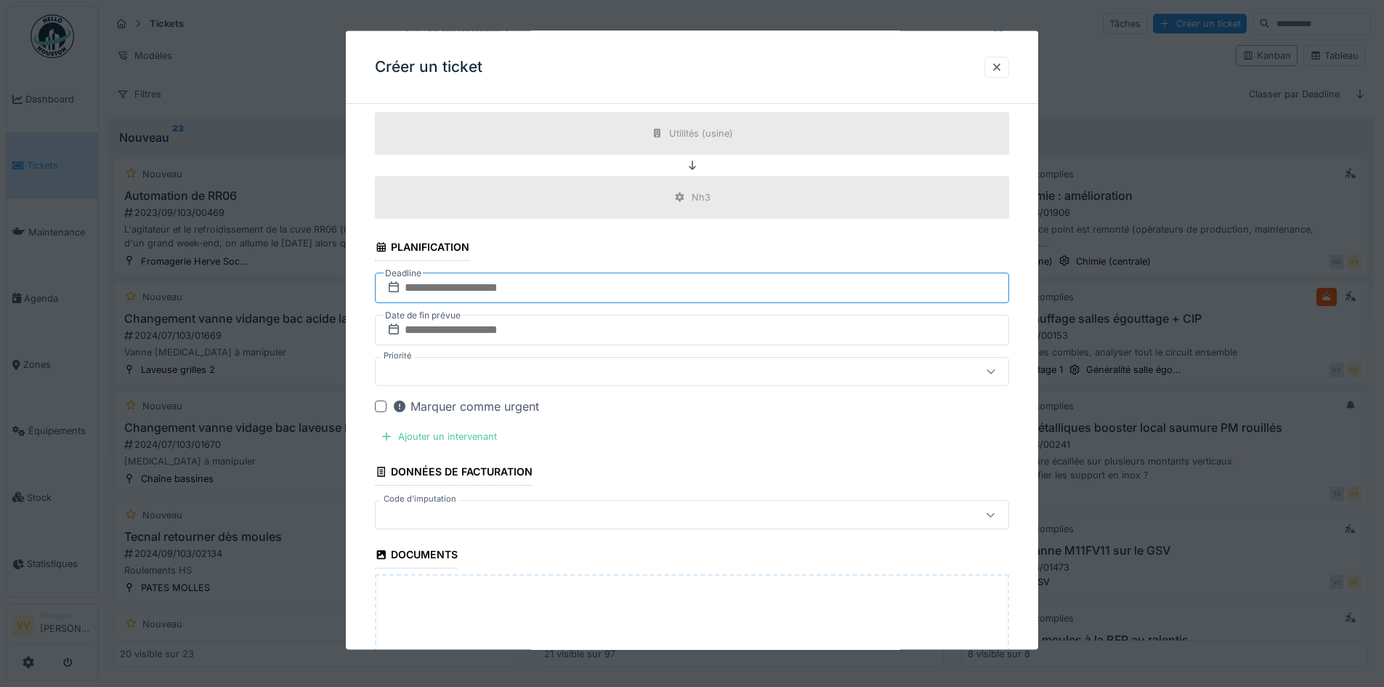
click at [583, 286] on input "text" at bounding box center [692, 287] width 634 height 31
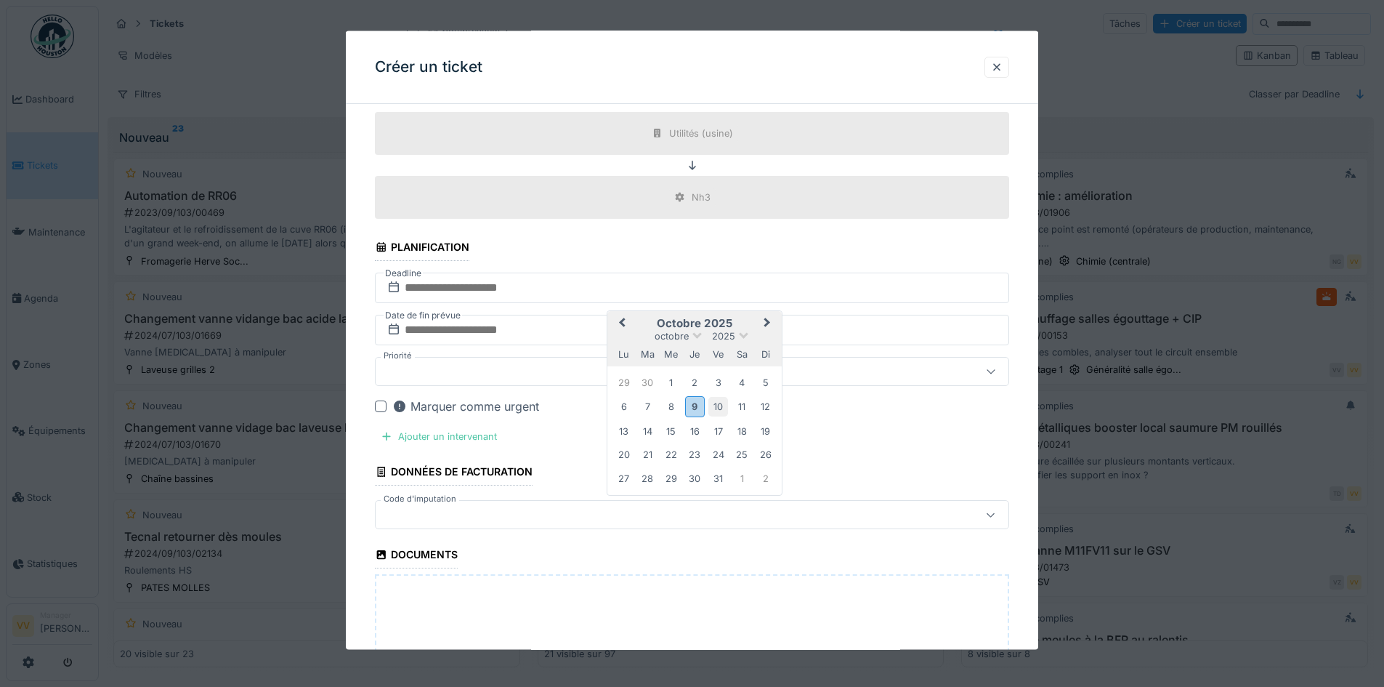
click at [726, 405] on div "10" at bounding box center [718, 407] width 20 height 20
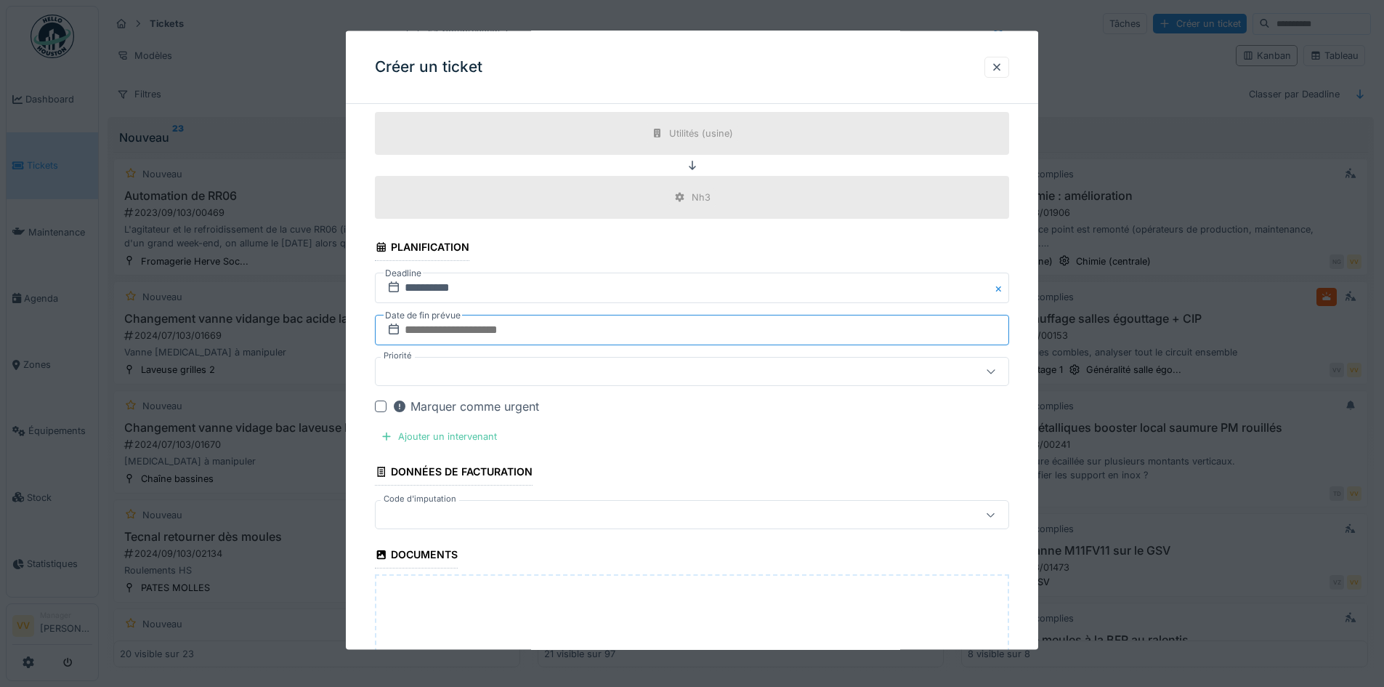
click at [623, 334] on input "text" at bounding box center [692, 330] width 634 height 31
click at [716, 446] on div "10" at bounding box center [718, 449] width 20 height 20
click at [408, 432] on div "Ajouter un intervenant" at bounding box center [439, 436] width 128 height 20
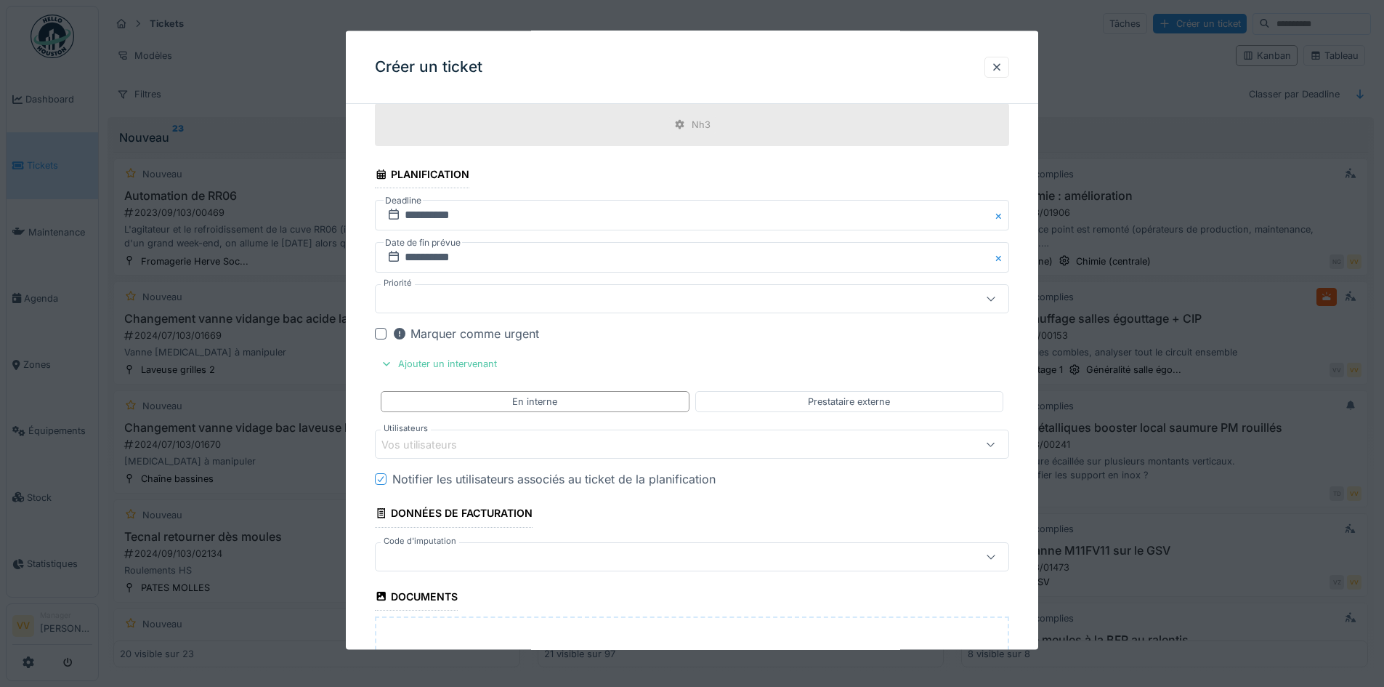
click at [543, 440] on div "Vos utilisateurs" at bounding box center [654, 444] width 547 height 16
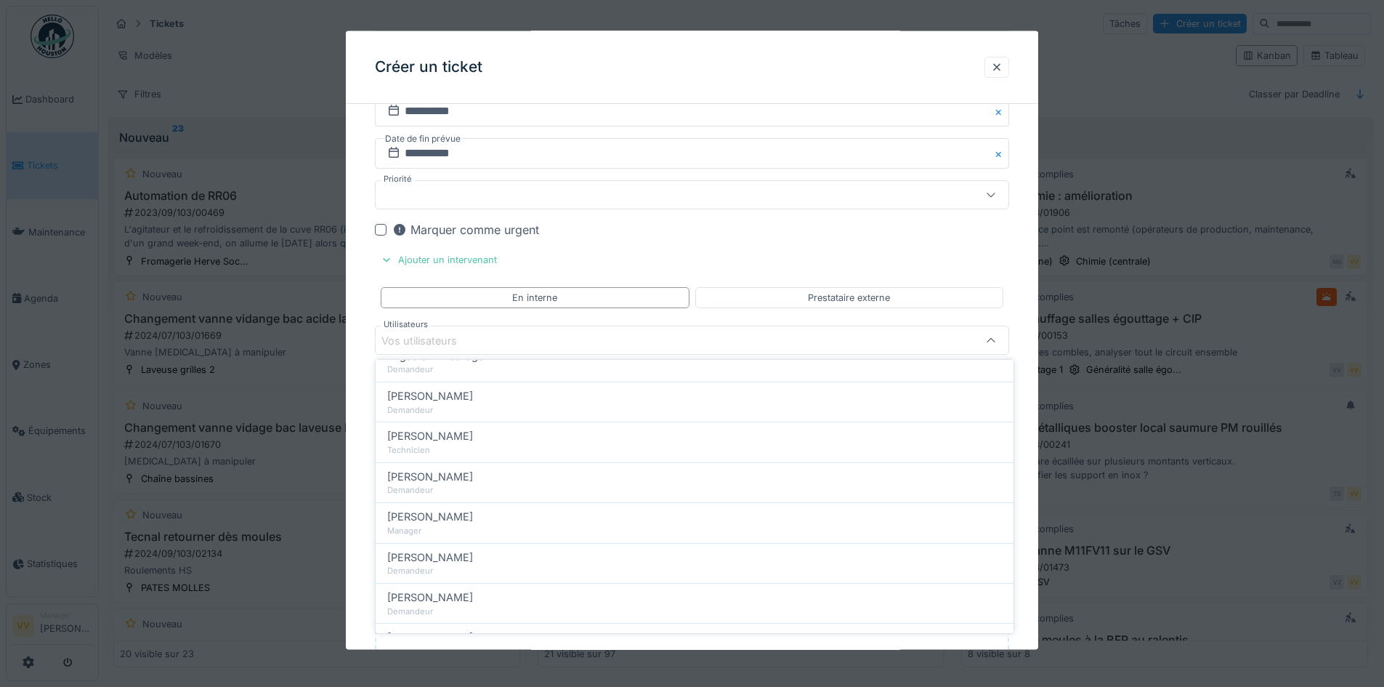
scroll to position [0, 0]
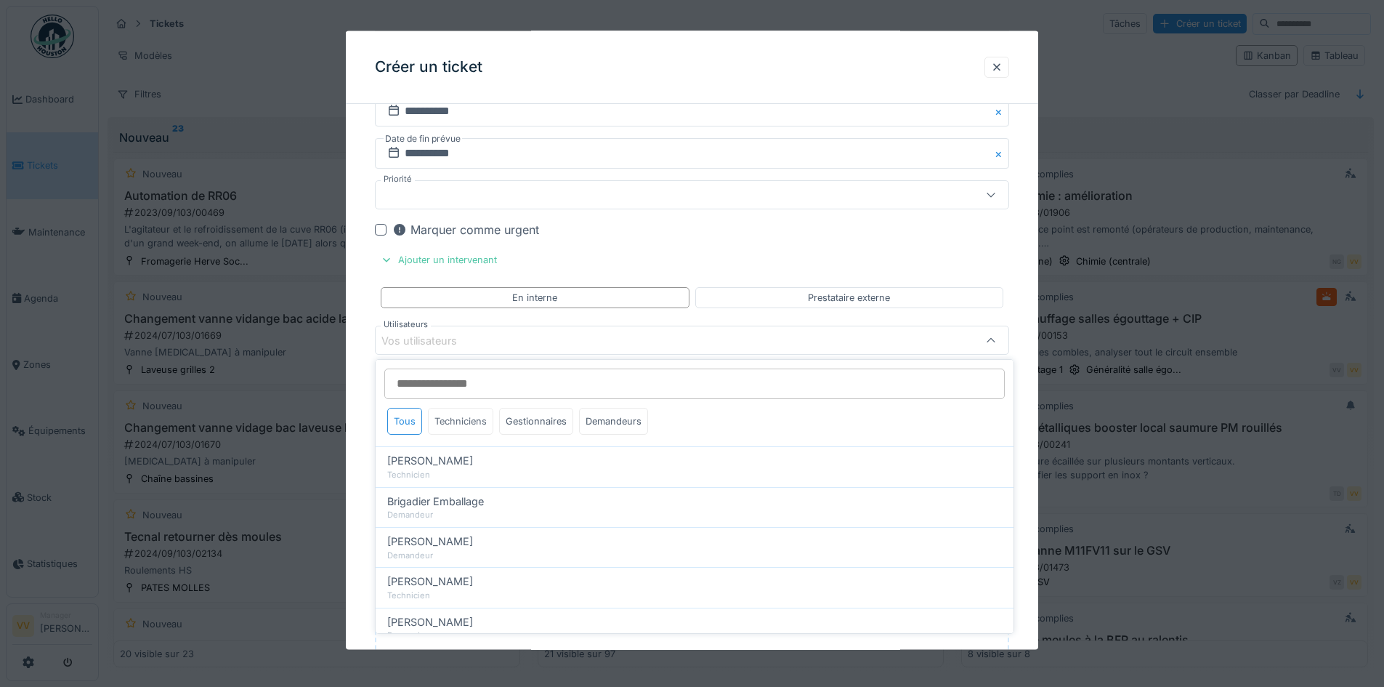
click at [459, 414] on div "Techniciens" at bounding box center [460, 421] width 65 height 27
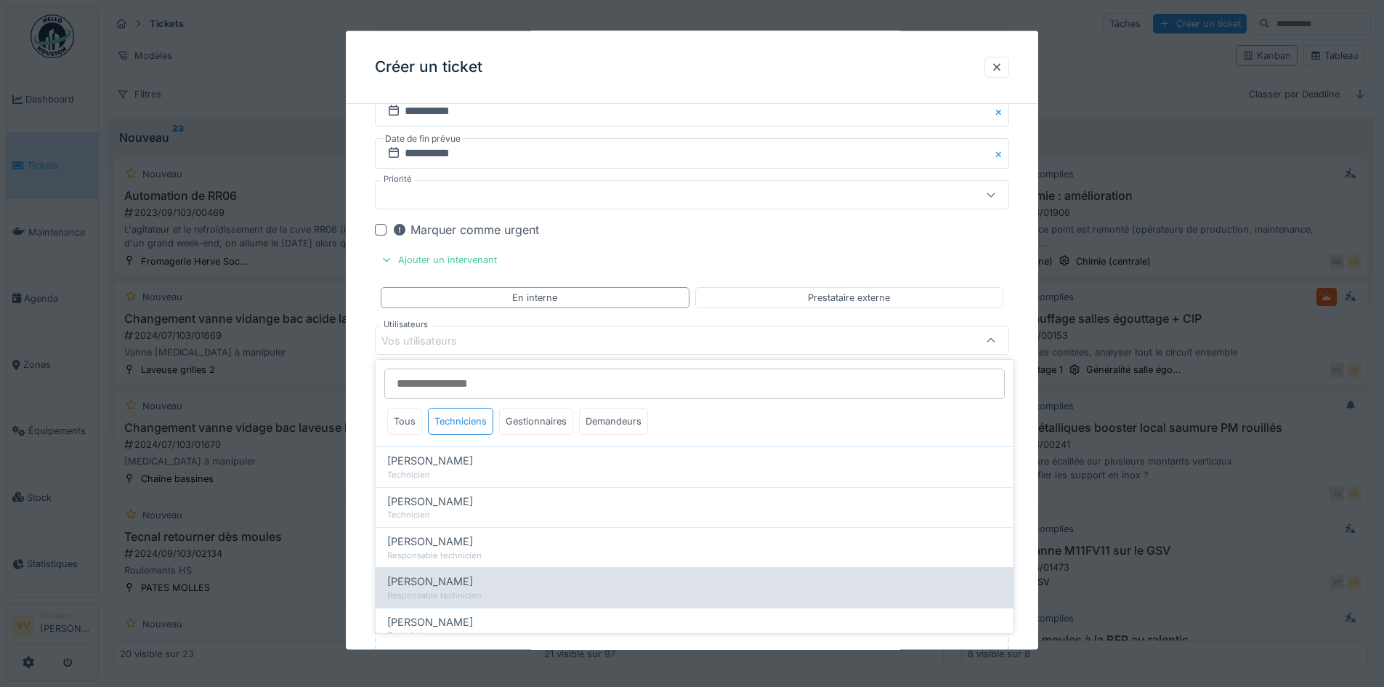
click at [499, 579] on div "Lucas Herbet" at bounding box center [694, 581] width 615 height 16
type input "*****"
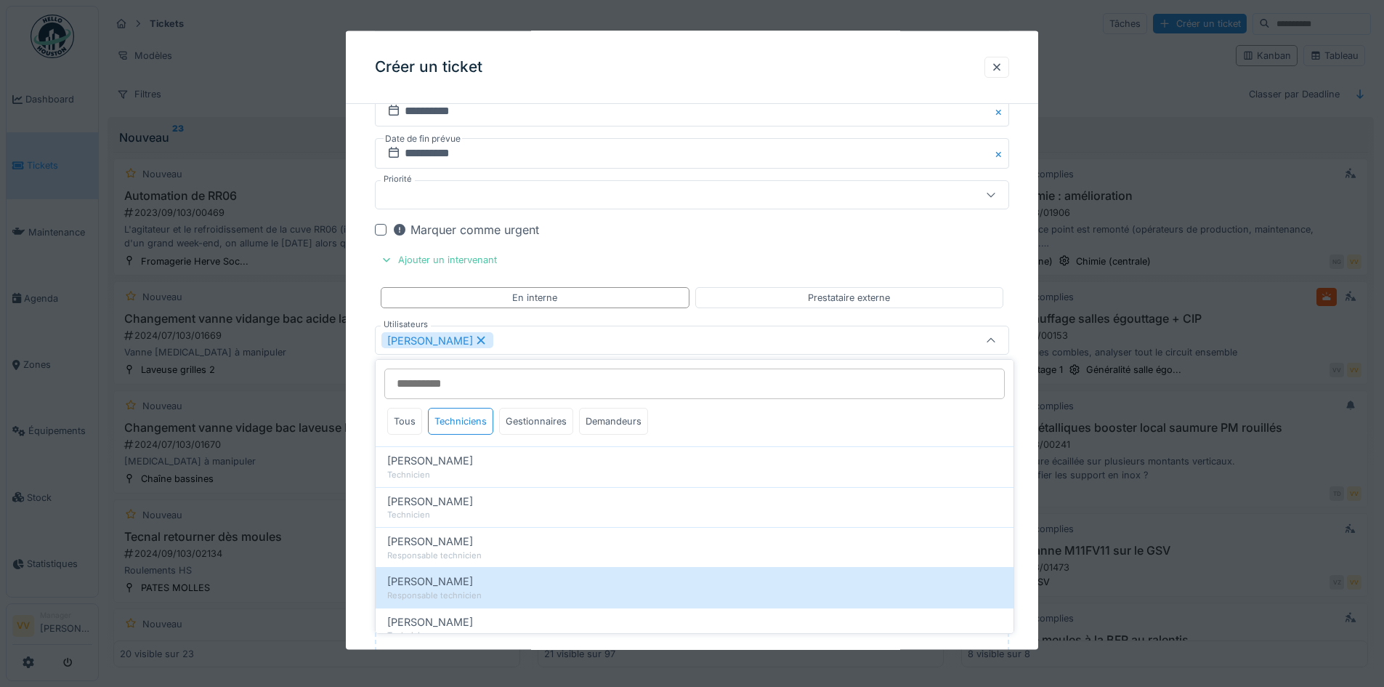
click at [847, 251] on fieldset "**********" at bounding box center [692, 111] width 634 height 1506
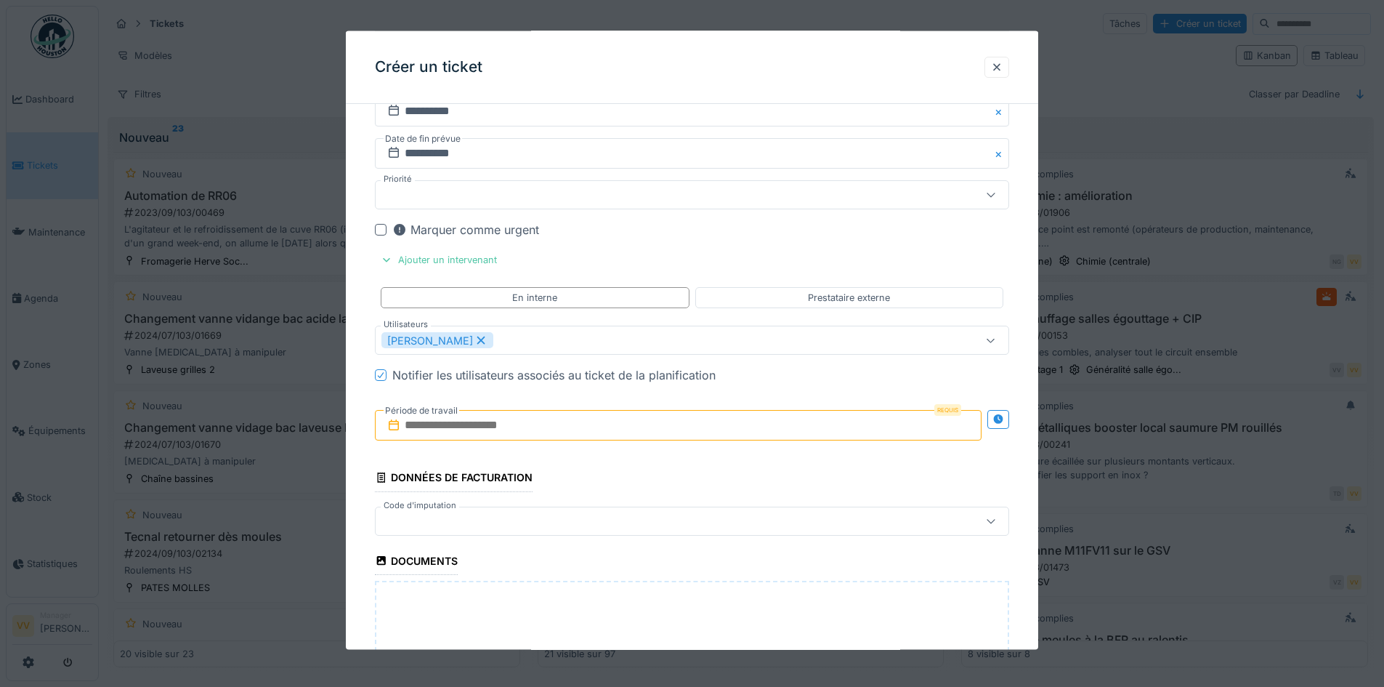
click at [527, 410] on input "text" at bounding box center [678, 425] width 607 height 31
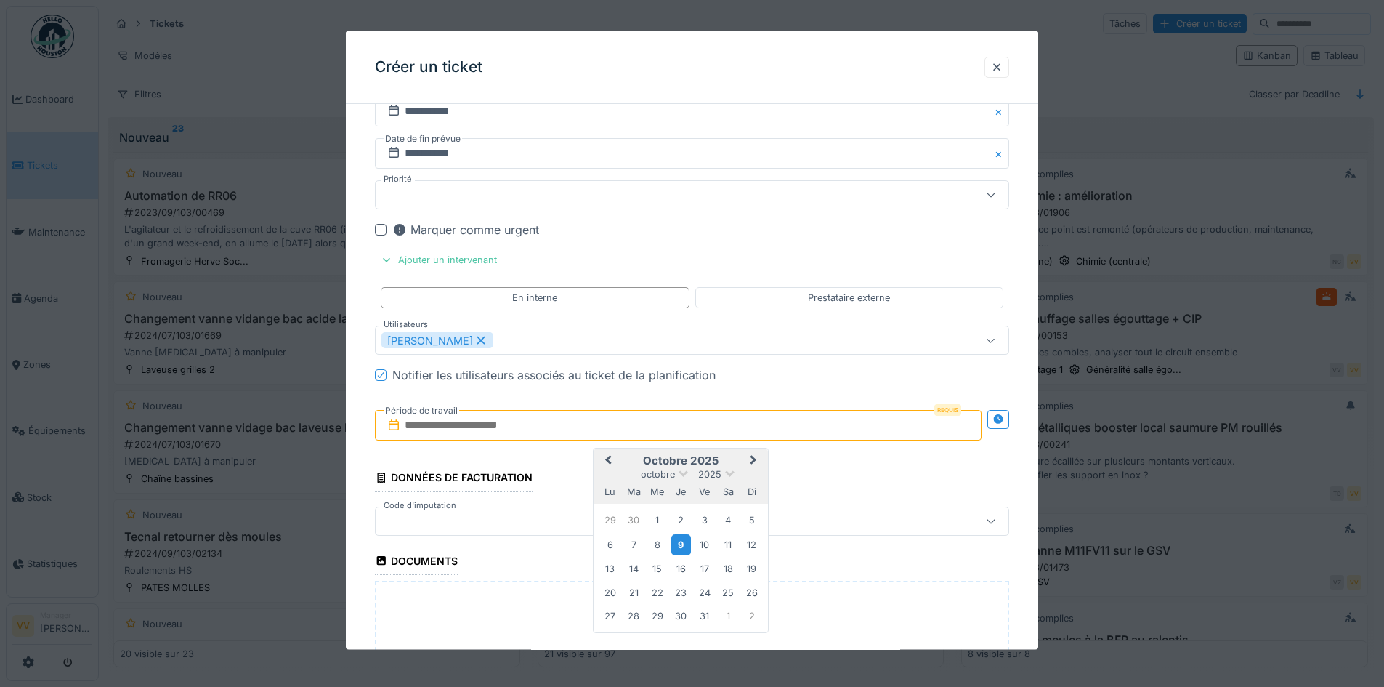
click at [681, 543] on div "9" at bounding box center [681, 543] width 20 height 21
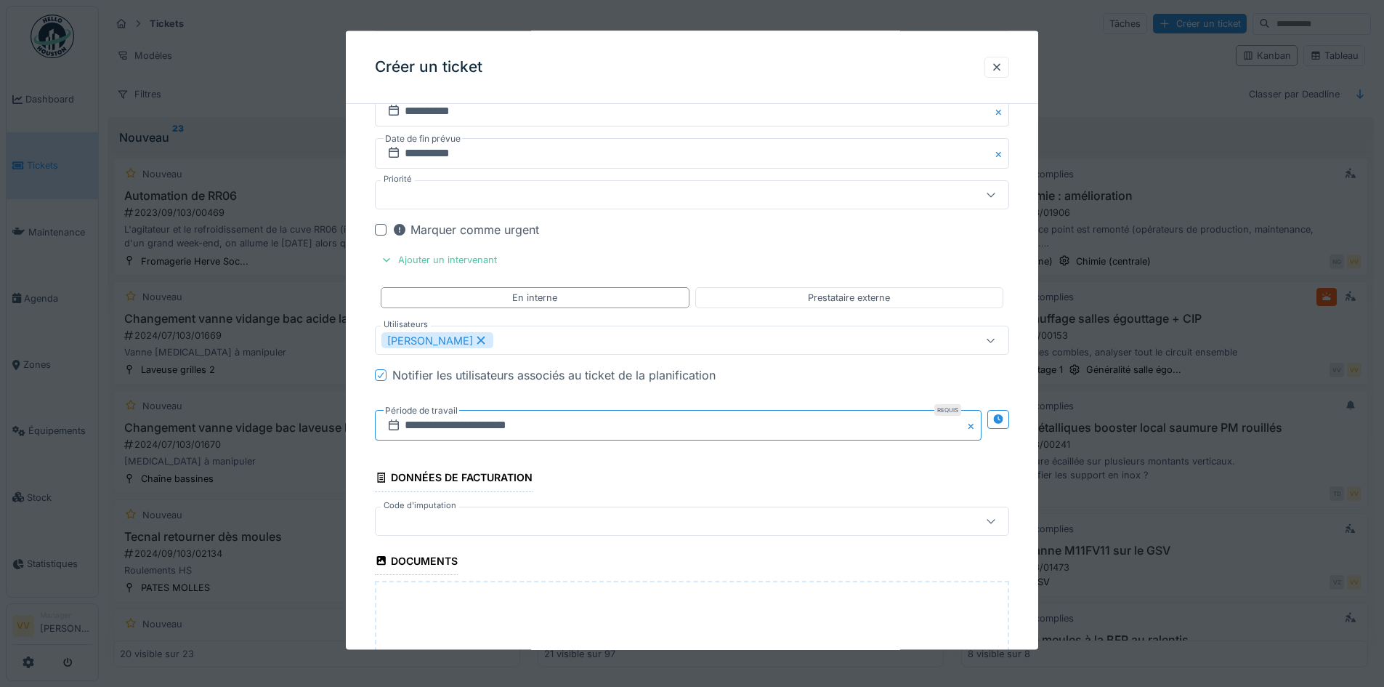
click at [697, 427] on input "**********" at bounding box center [678, 425] width 607 height 31
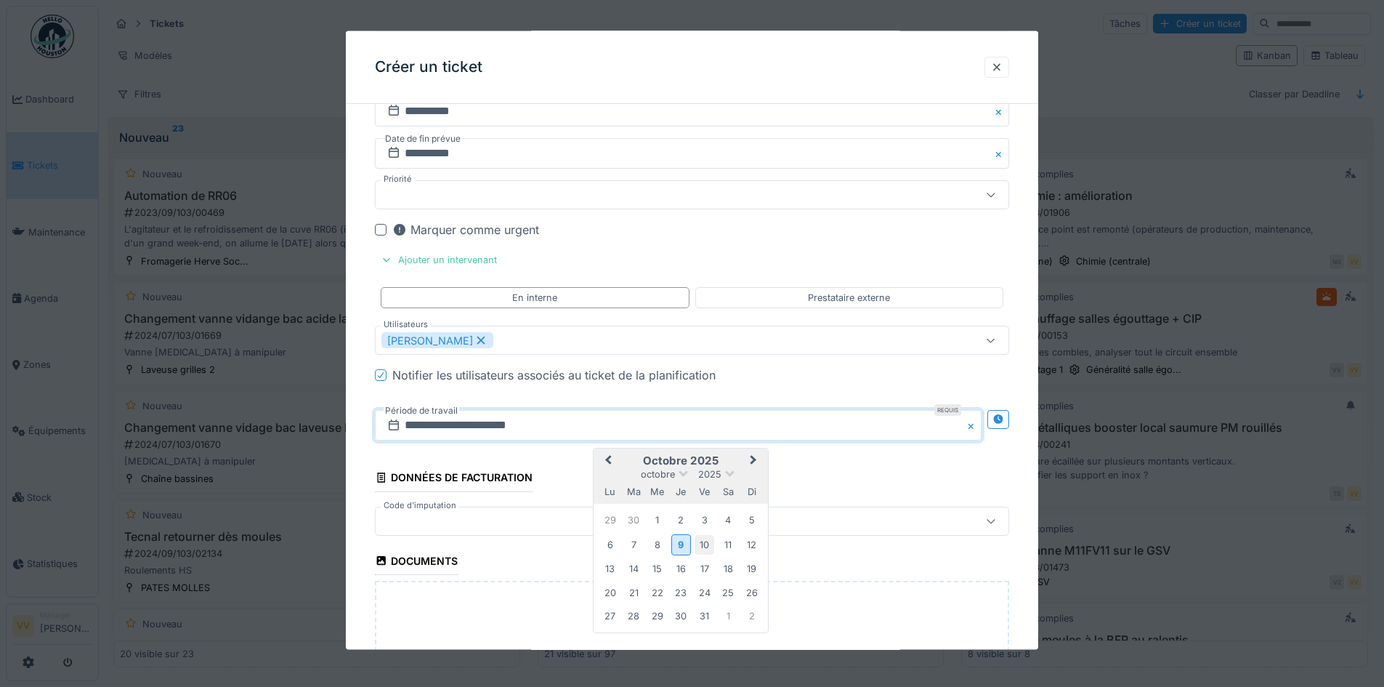
click at [708, 548] on div "10" at bounding box center [705, 544] width 20 height 20
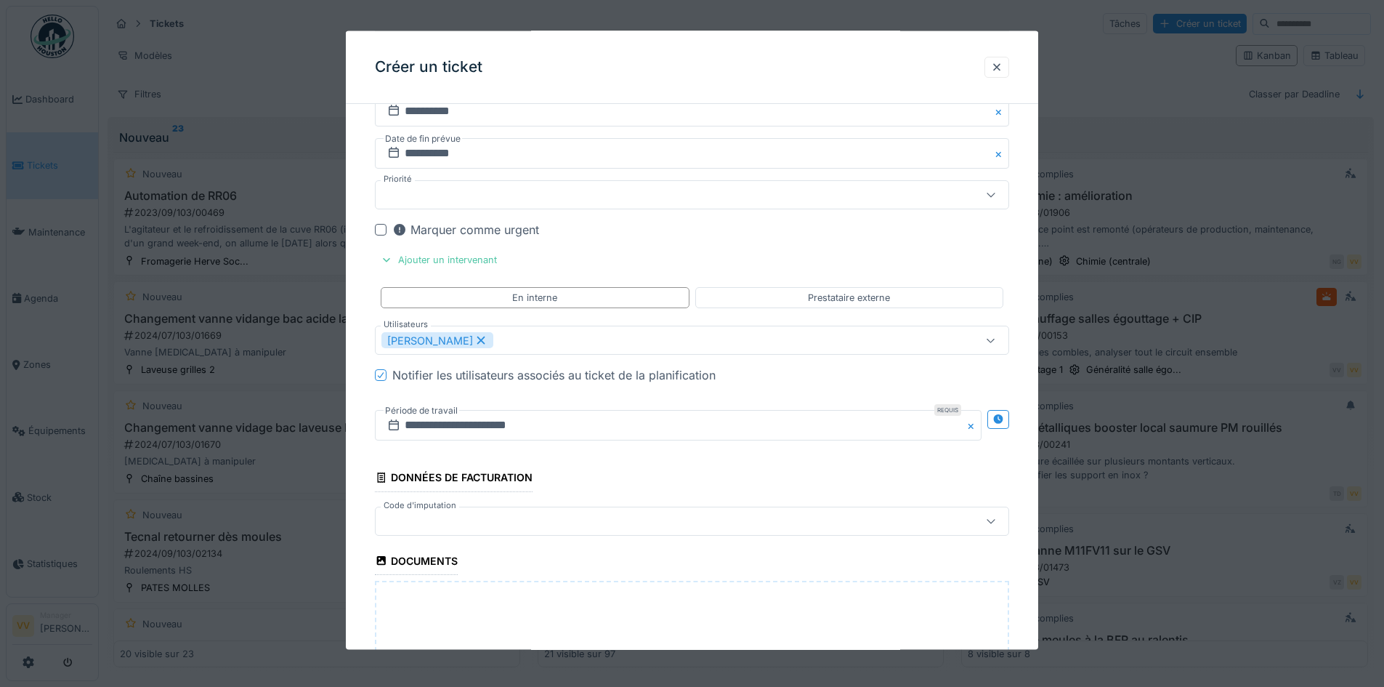
click at [691, 456] on fieldset "**********" at bounding box center [692, 111] width 634 height 1506
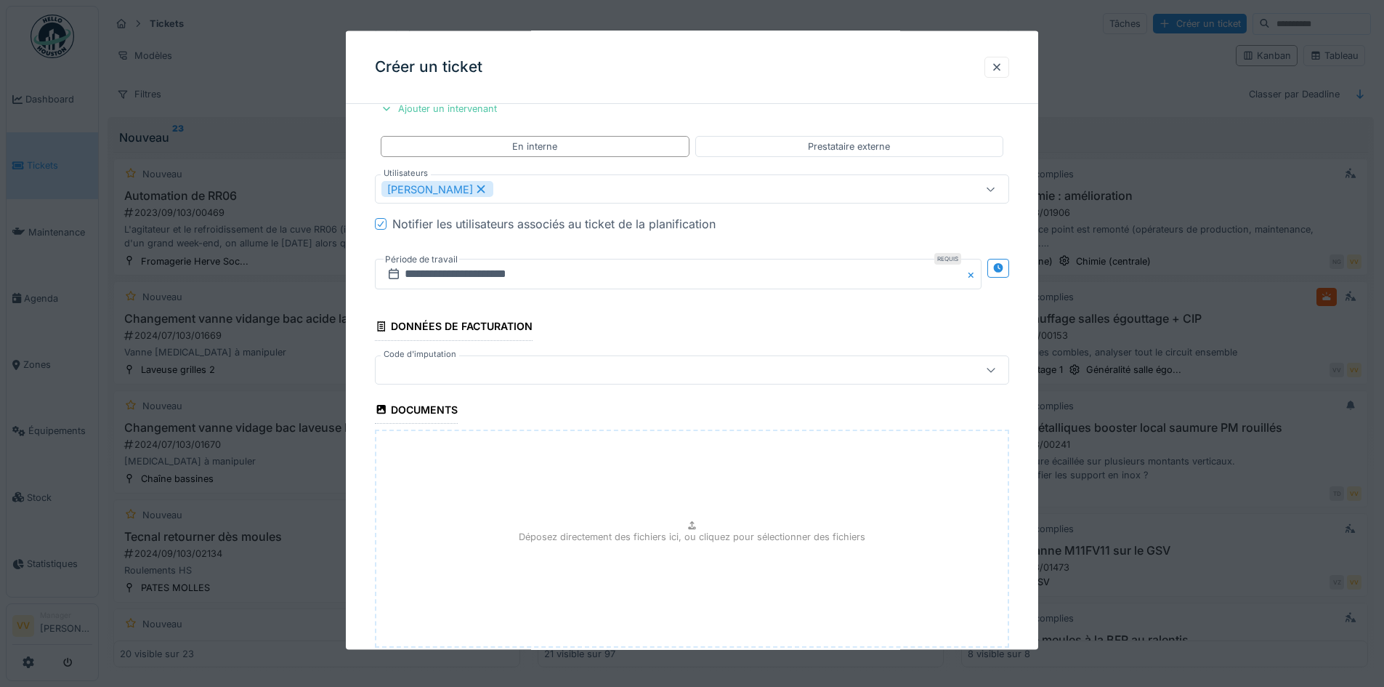
scroll to position [1001, 0]
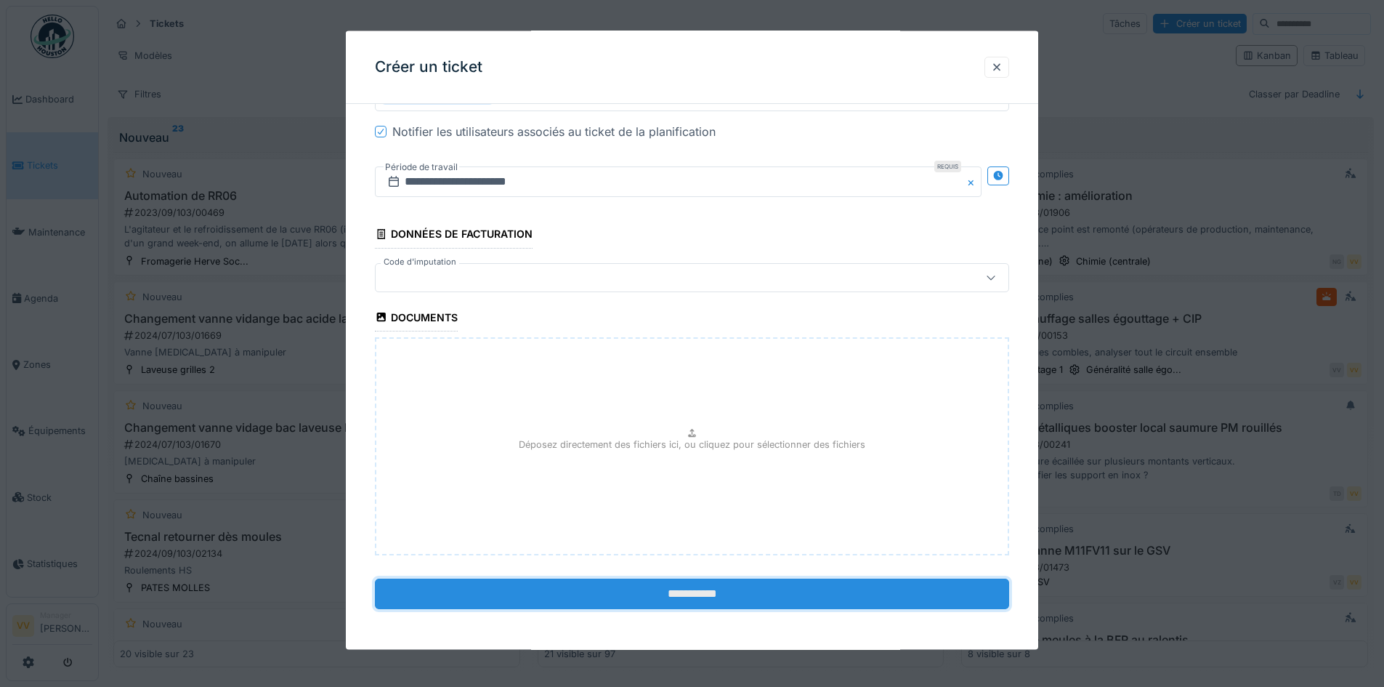
click at [689, 603] on input "**********" at bounding box center [692, 593] width 634 height 31
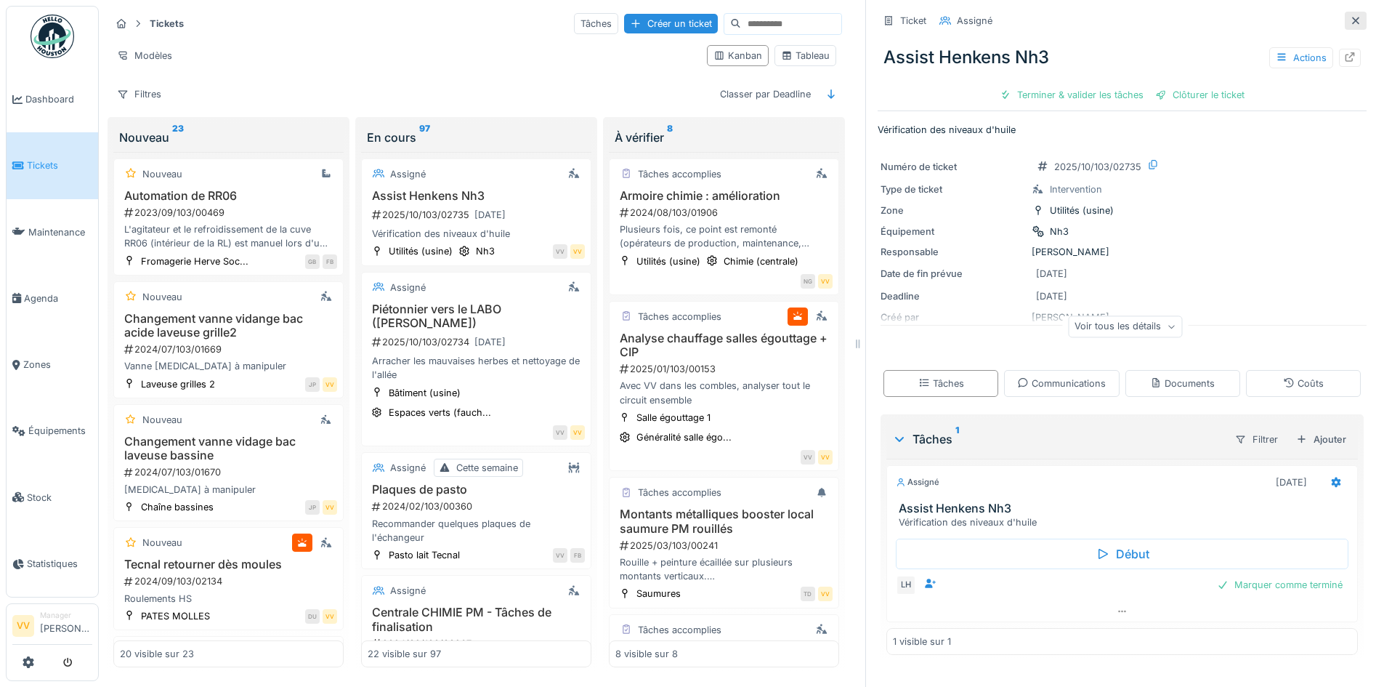
click at [1350, 26] on div at bounding box center [1356, 21] width 12 height 14
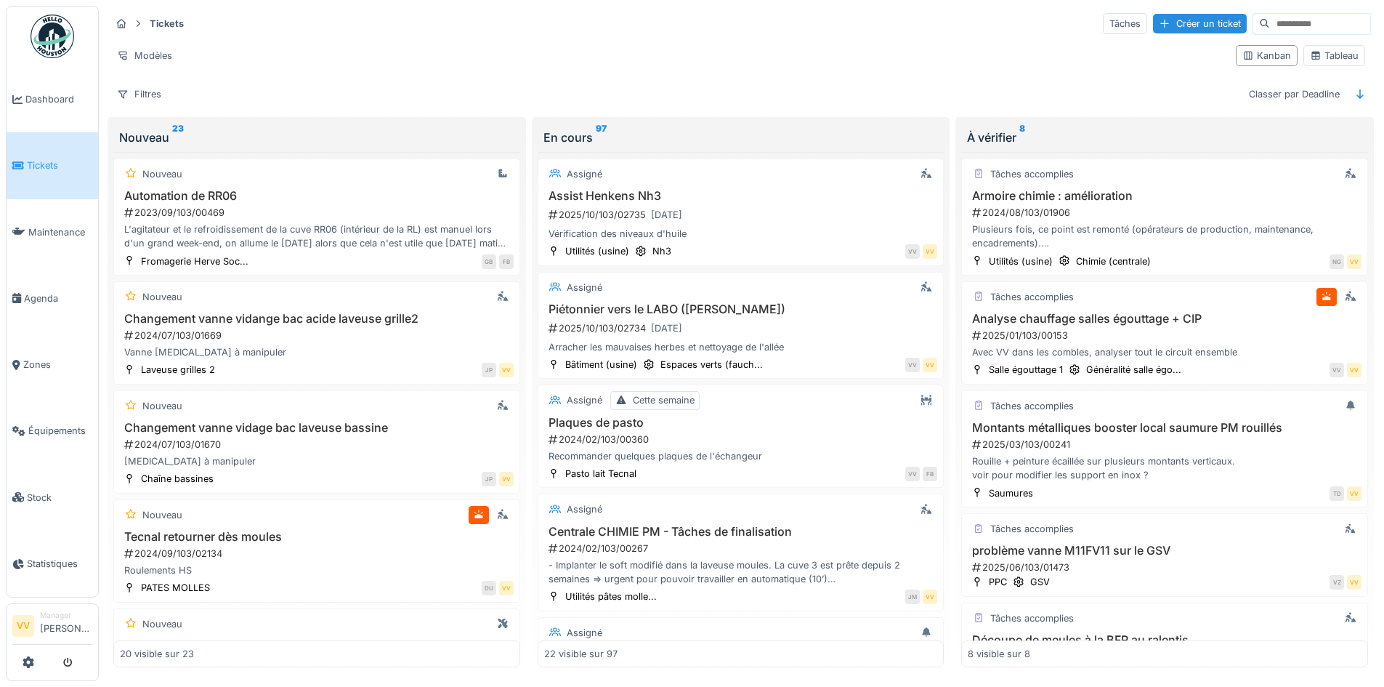
click at [30, 173] on link "Tickets" at bounding box center [53, 165] width 92 height 66
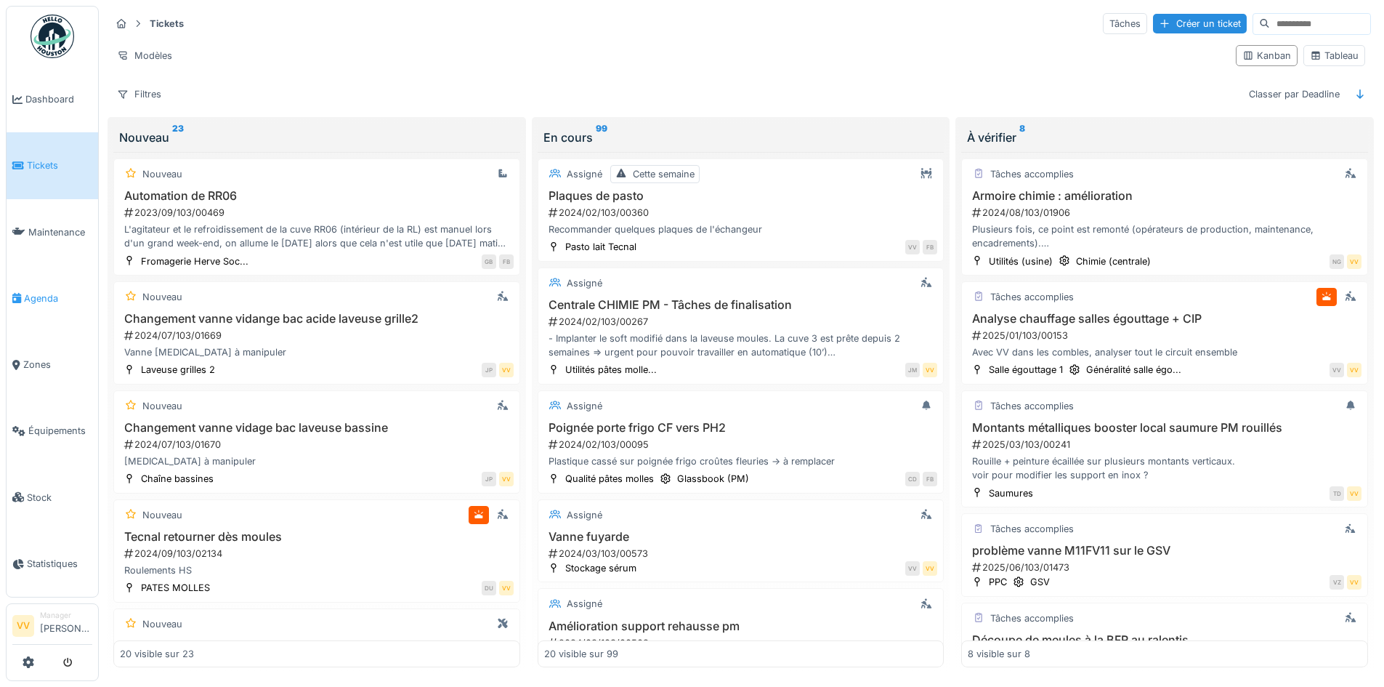
click at [51, 291] on span "Agenda" at bounding box center [58, 298] width 68 height 14
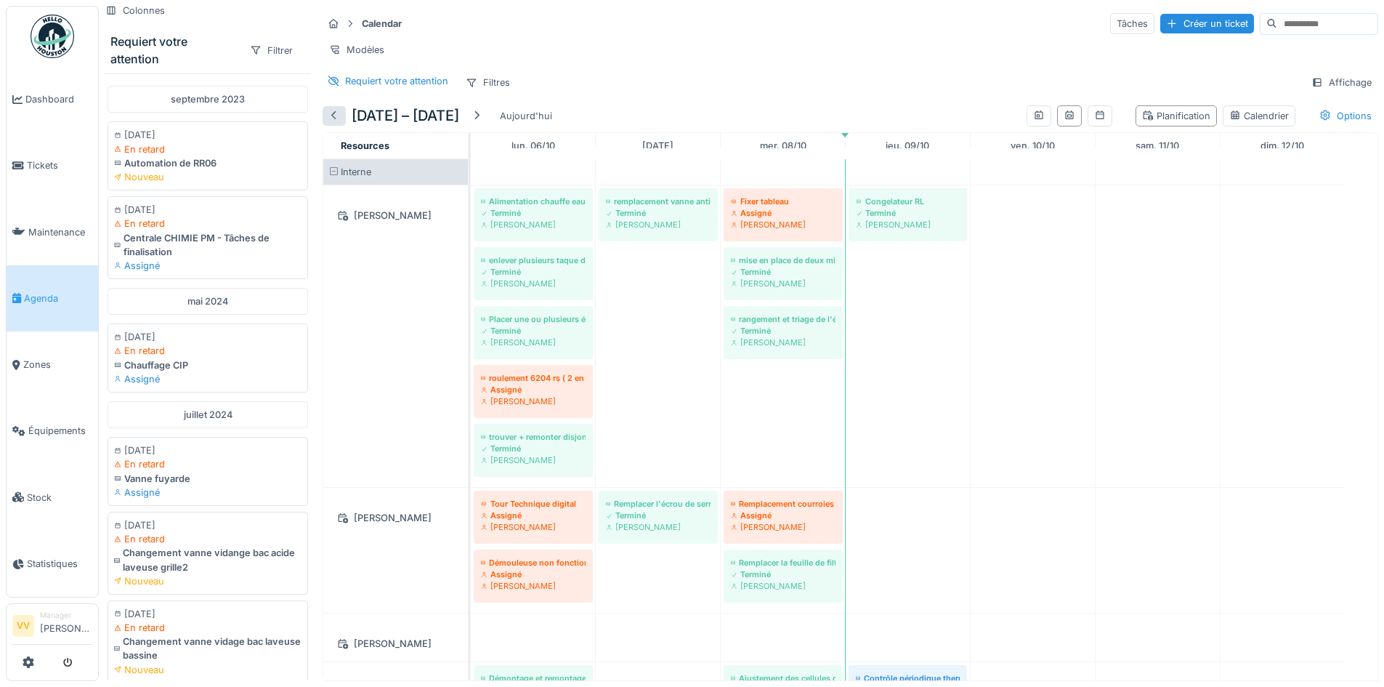
click at [337, 123] on div at bounding box center [334, 116] width 12 height 14
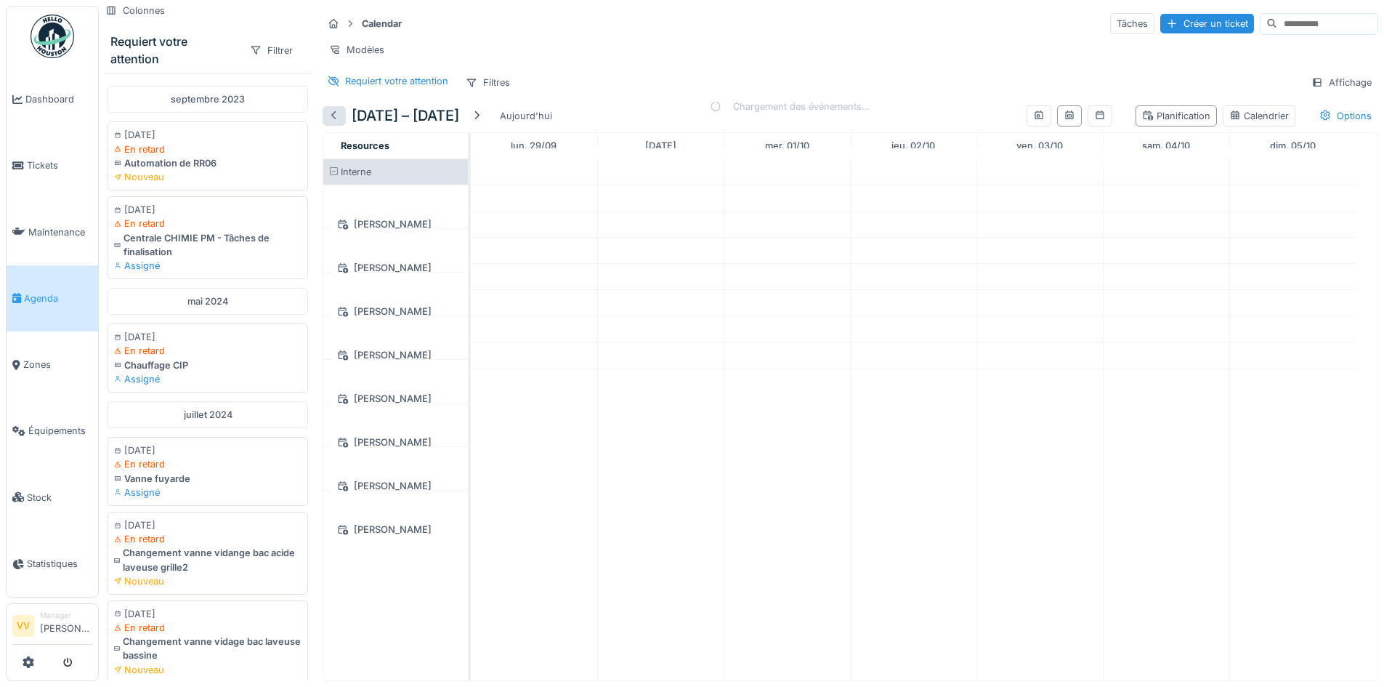
click at [337, 123] on div at bounding box center [334, 116] width 12 height 14
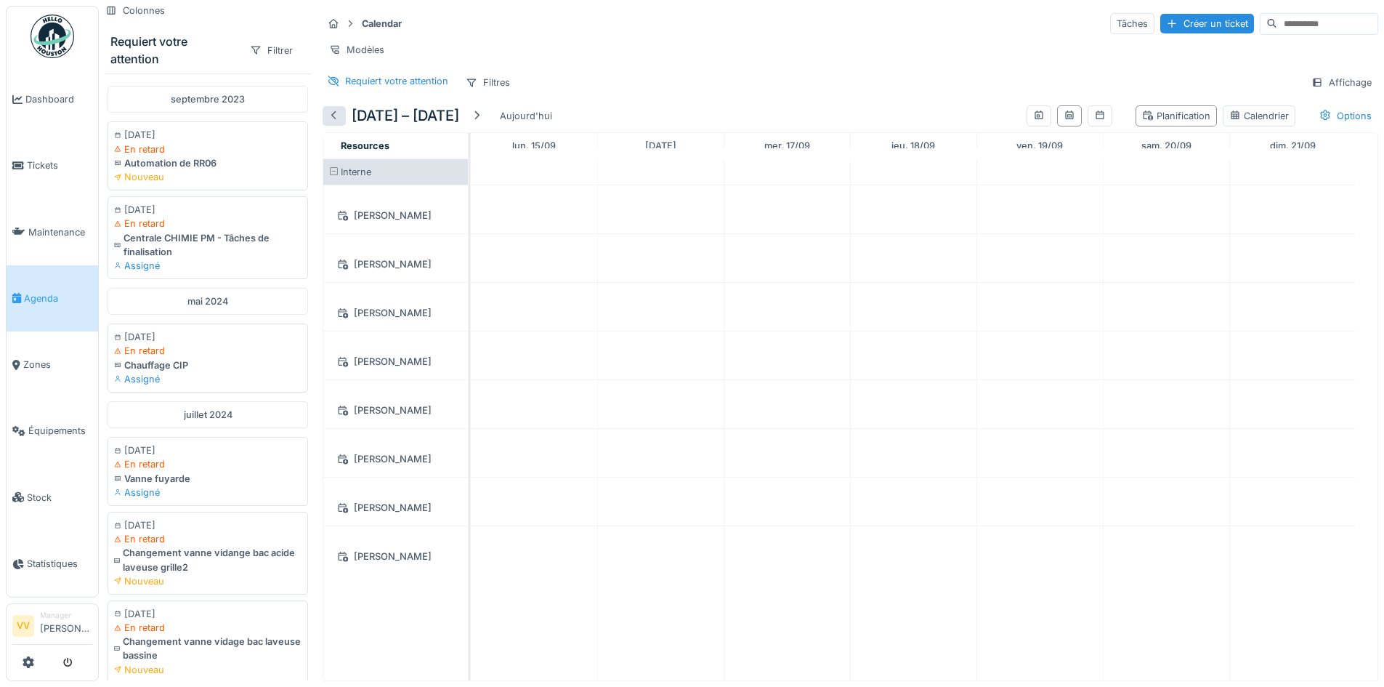
click at [337, 123] on div at bounding box center [334, 116] width 12 height 14
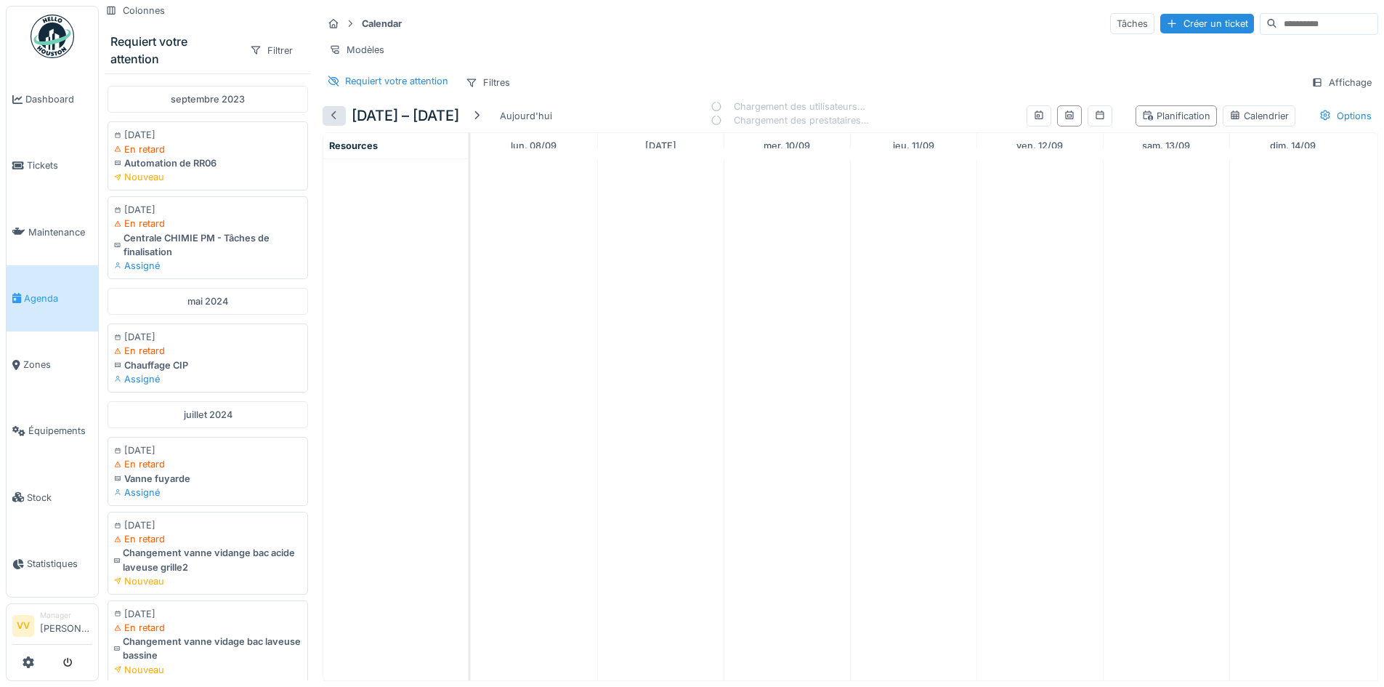
click at [337, 123] on div at bounding box center [334, 116] width 12 height 14
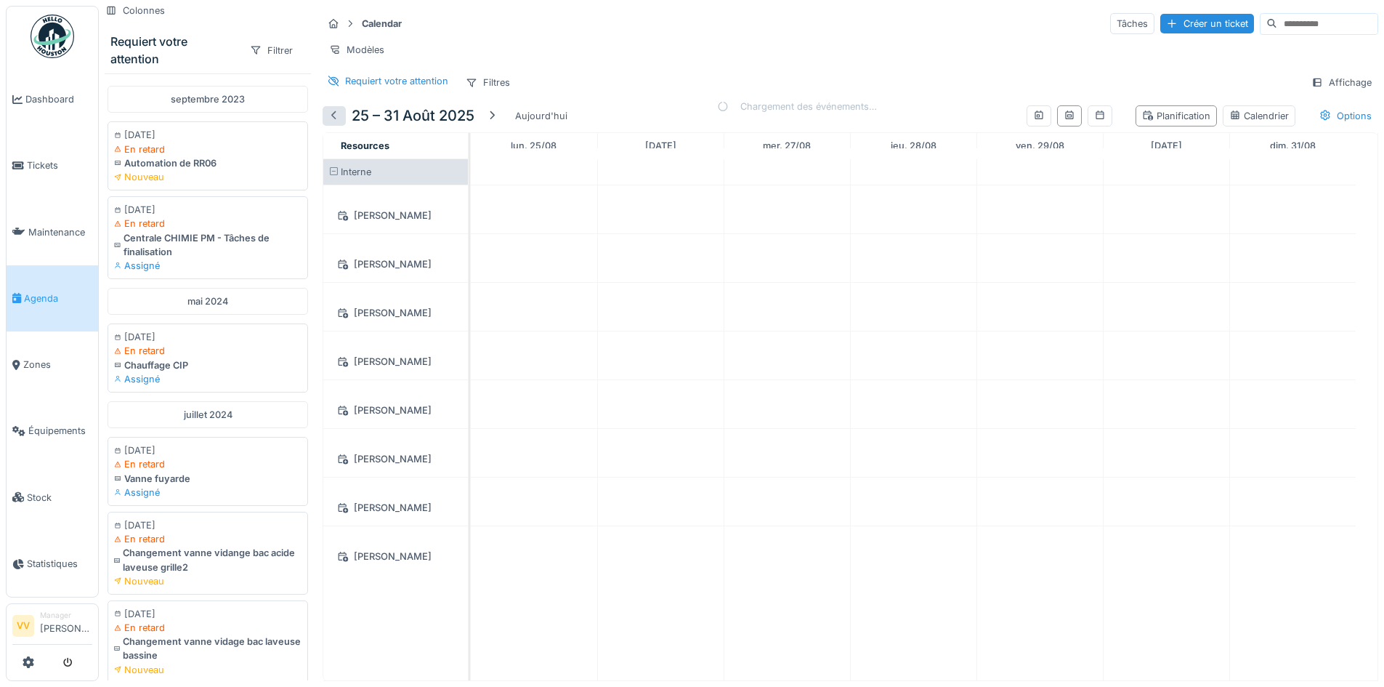
click at [337, 123] on div at bounding box center [334, 116] width 12 height 14
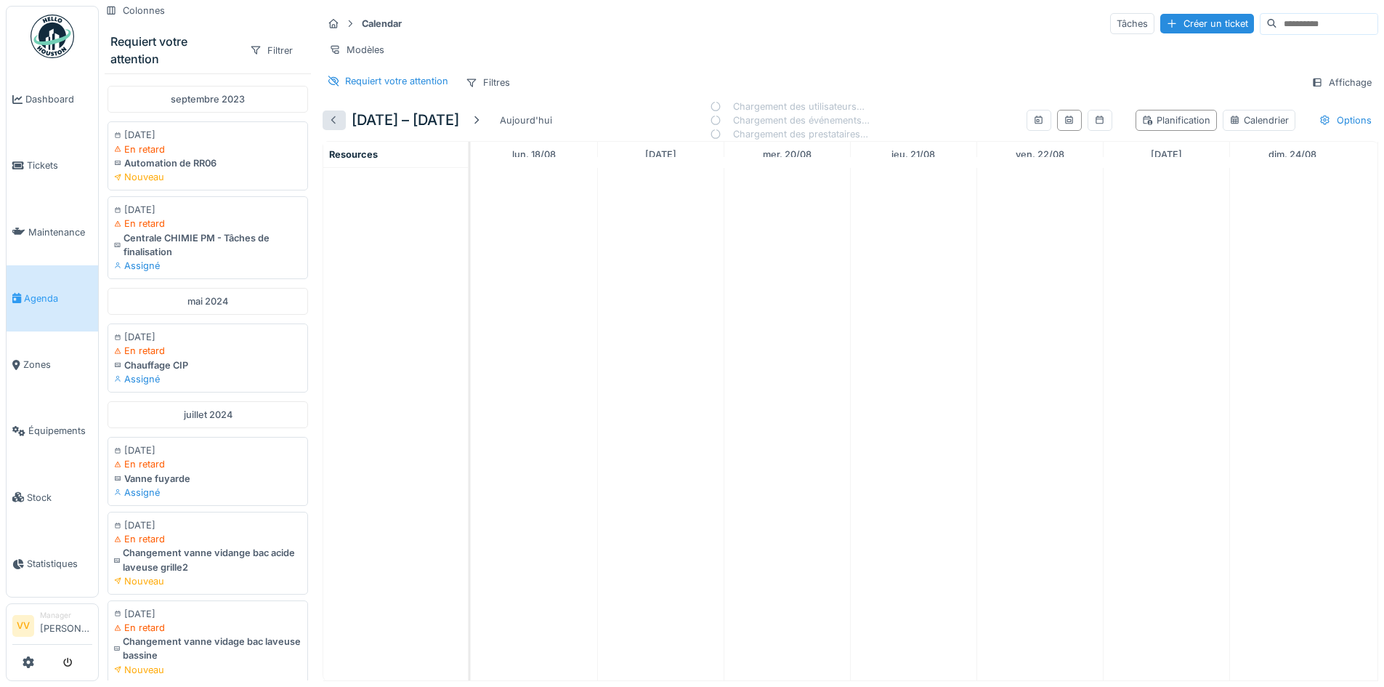
click at [337, 127] on div at bounding box center [334, 120] width 12 height 14
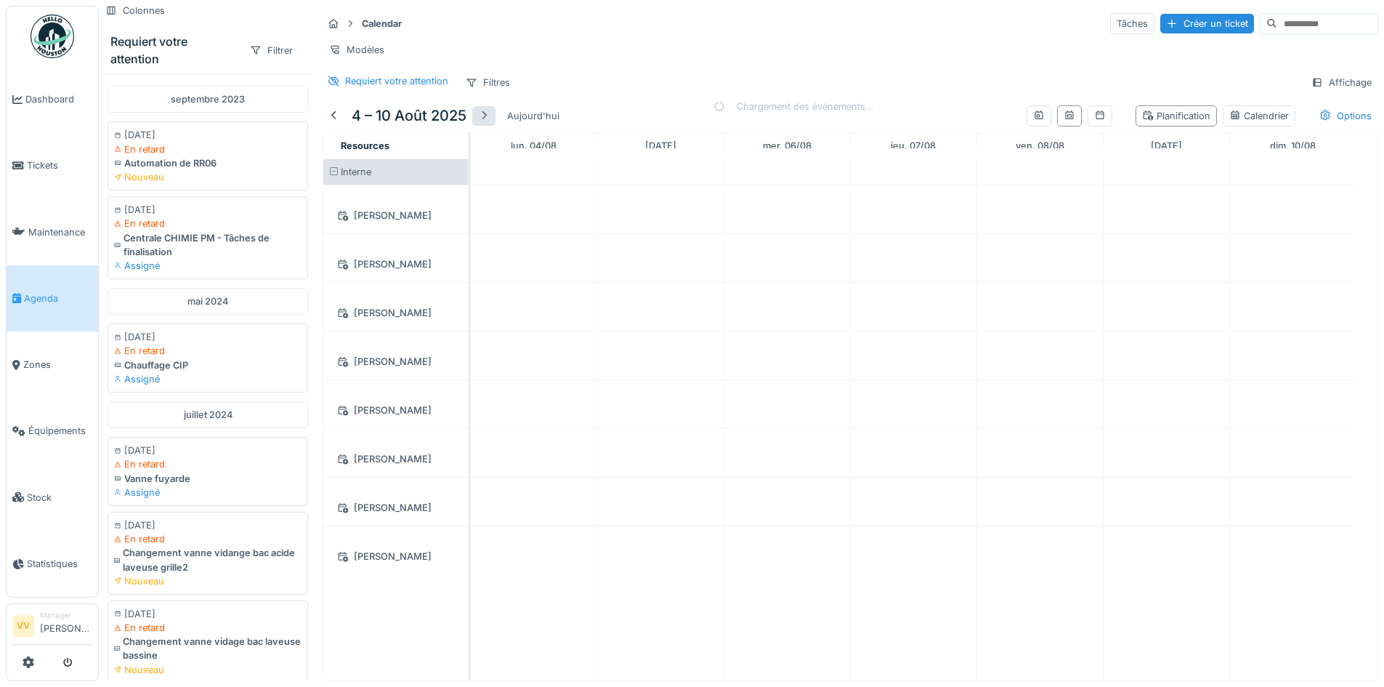
click at [490, 123] on div at bounding box center [484, 116] width 12 height 14
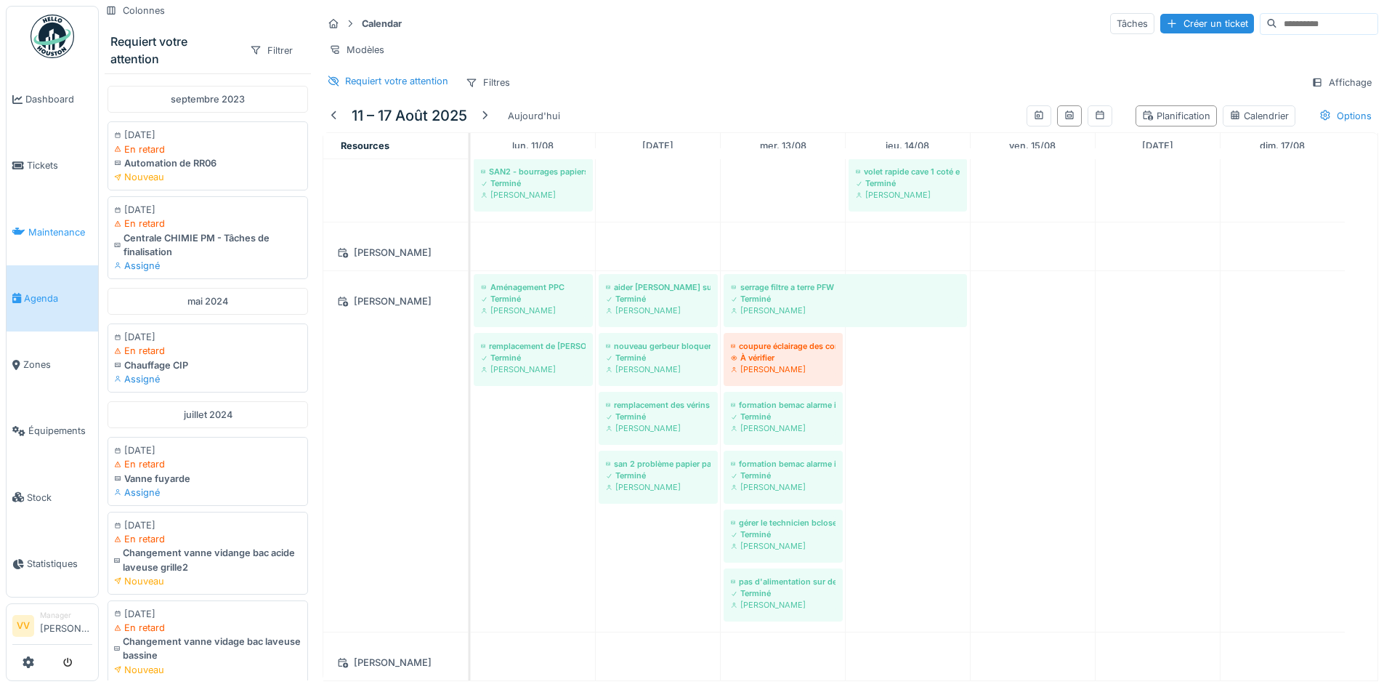
click at [57, 215] on link "Maintenance" at bounding box center [53, 232] width 92 height 66
click at [47, 226] on span "Maintenance" at bounding box center [60, 232] width 64 height 14
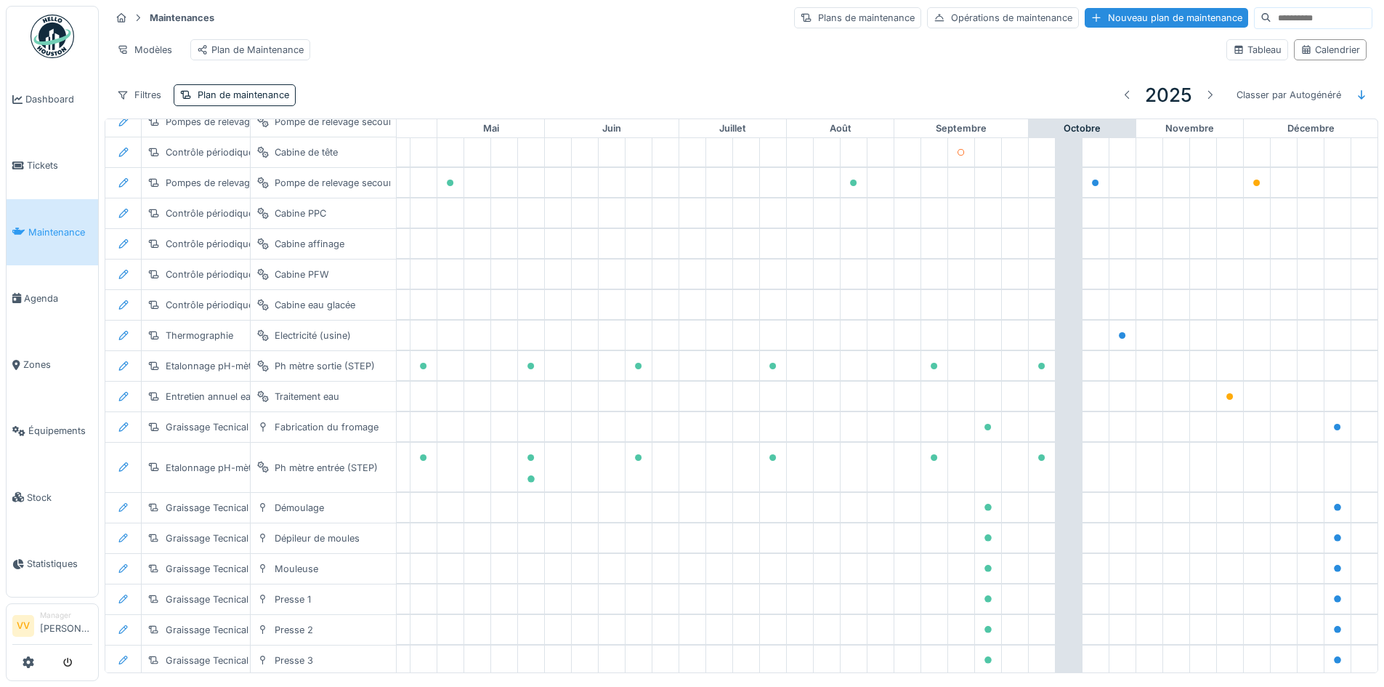
scroll to position [740, 476]
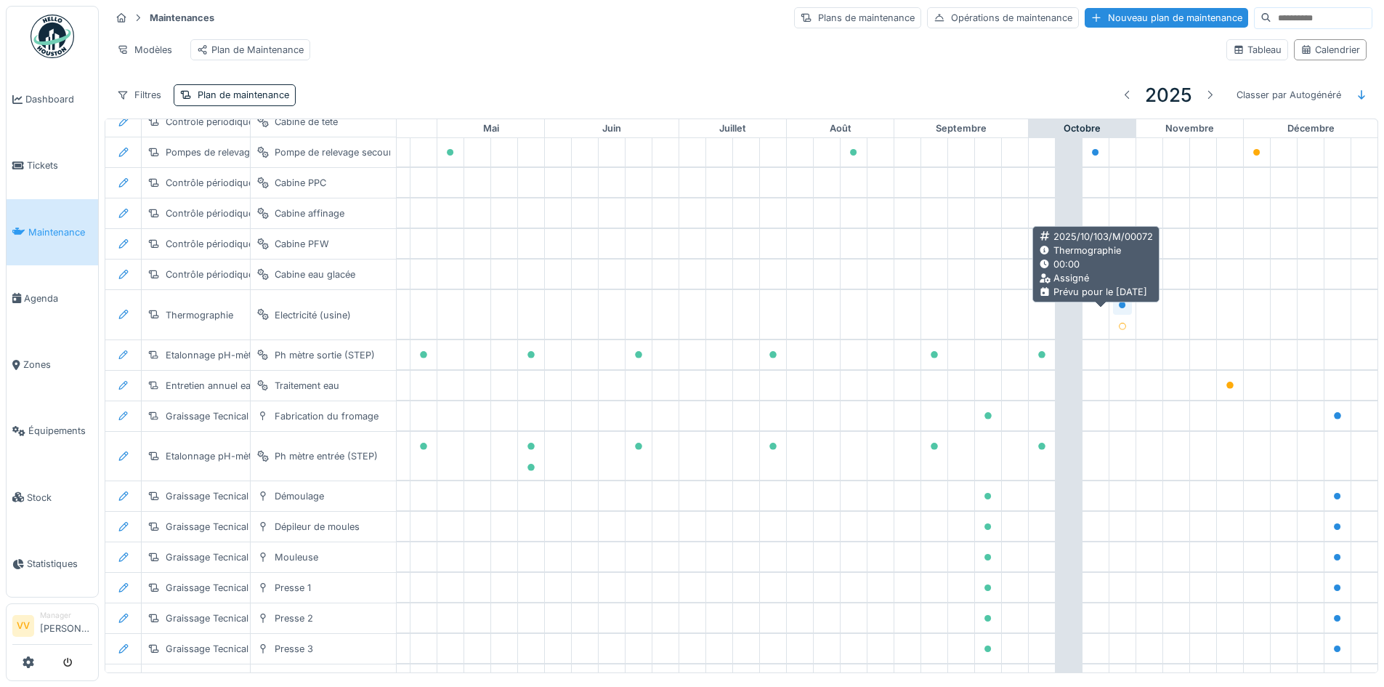
click at [1119, 309] on icon at bounding box center [1122, 305] width 7 height 7
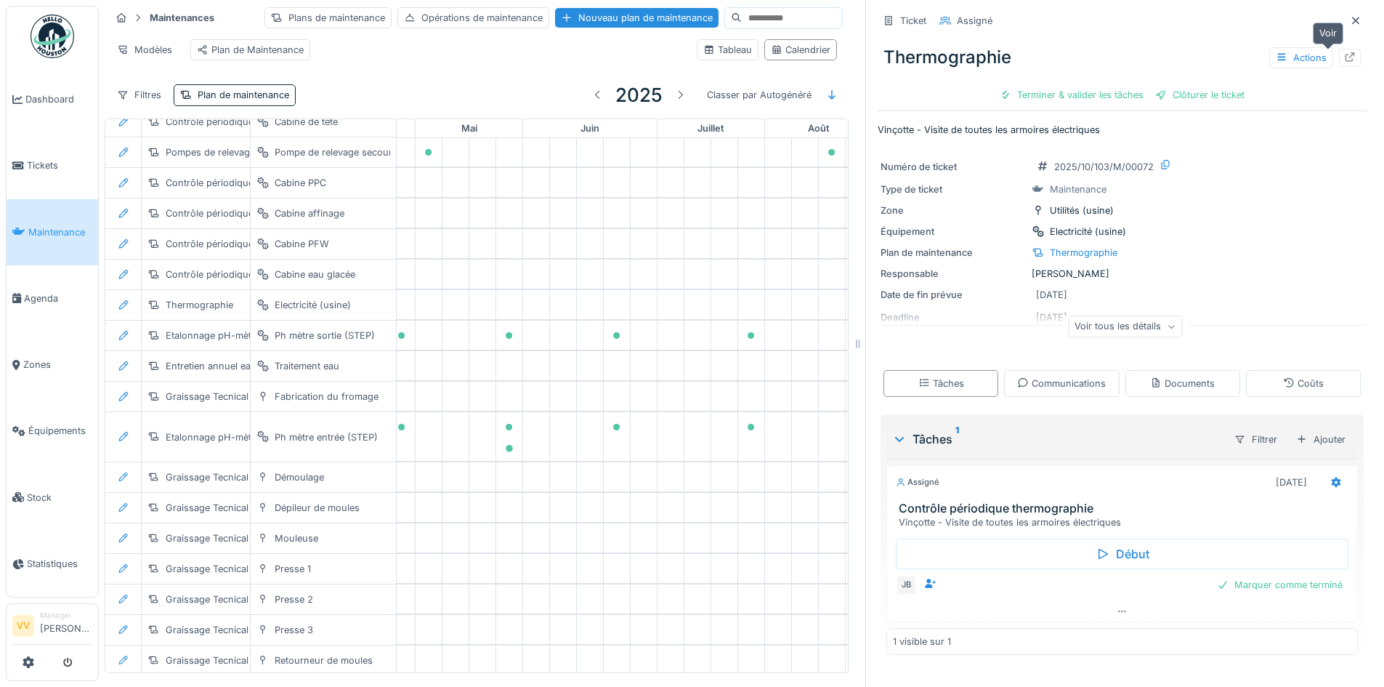
click at [1344, 57] on icon at bounding box center [1350, 56] width 12 height 9
click at [1350, 22] on icon at bounding box center [1356, 20] width 12 height 9
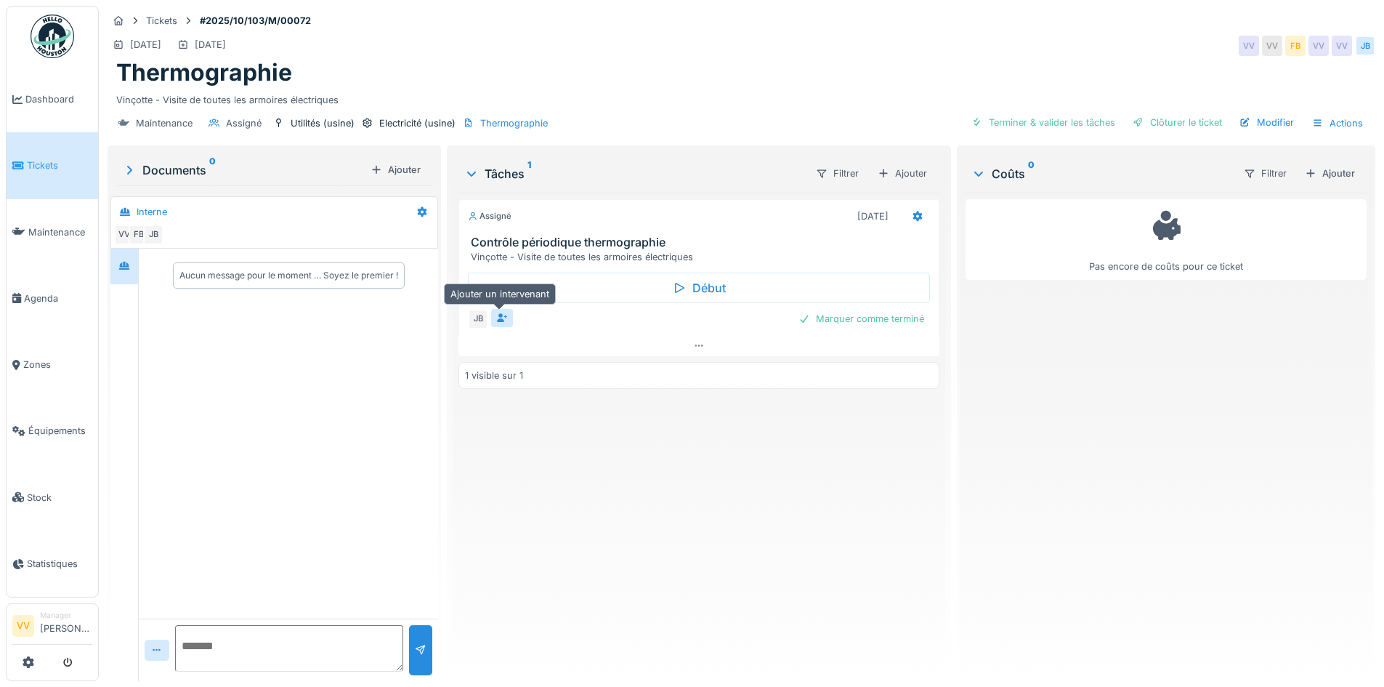
click at [503, 317] on icon at bounding box center [502, 317] width 12 height 9
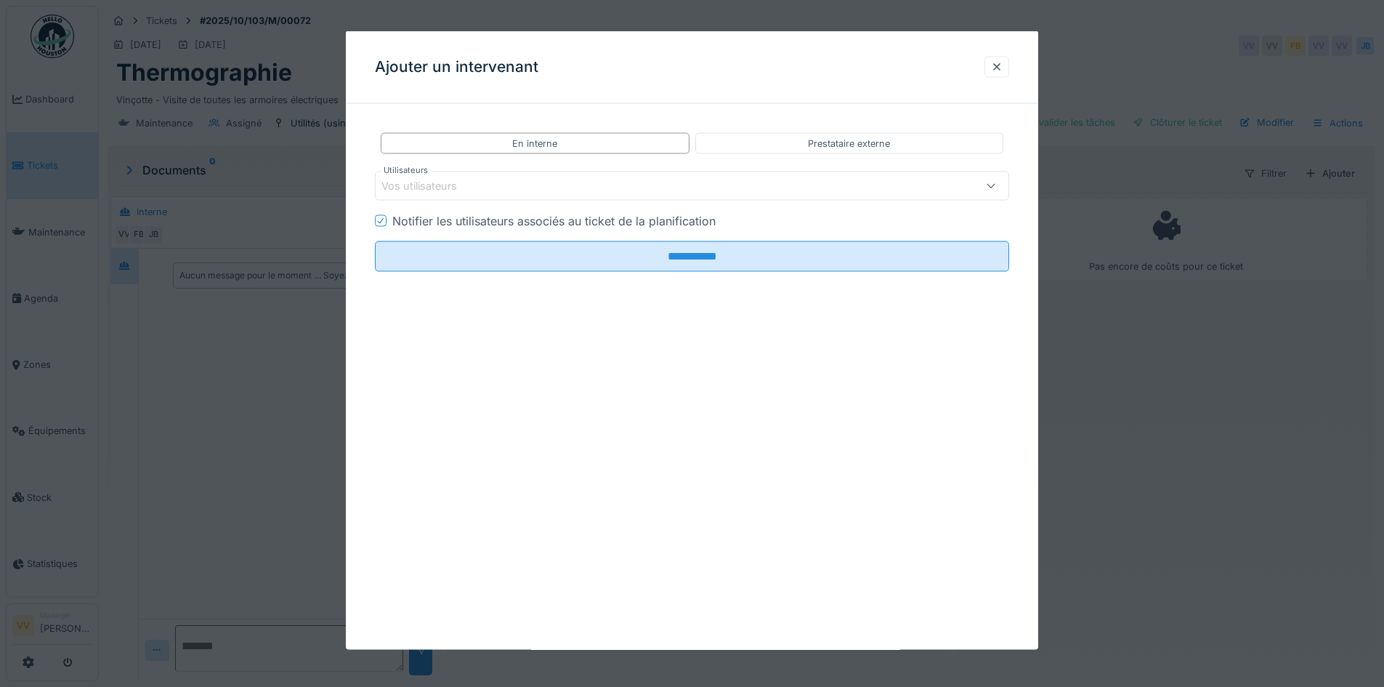
click at [581, 190] on div "Vos utilisateurs" at bounding box center [654, 186] width 547 height 16
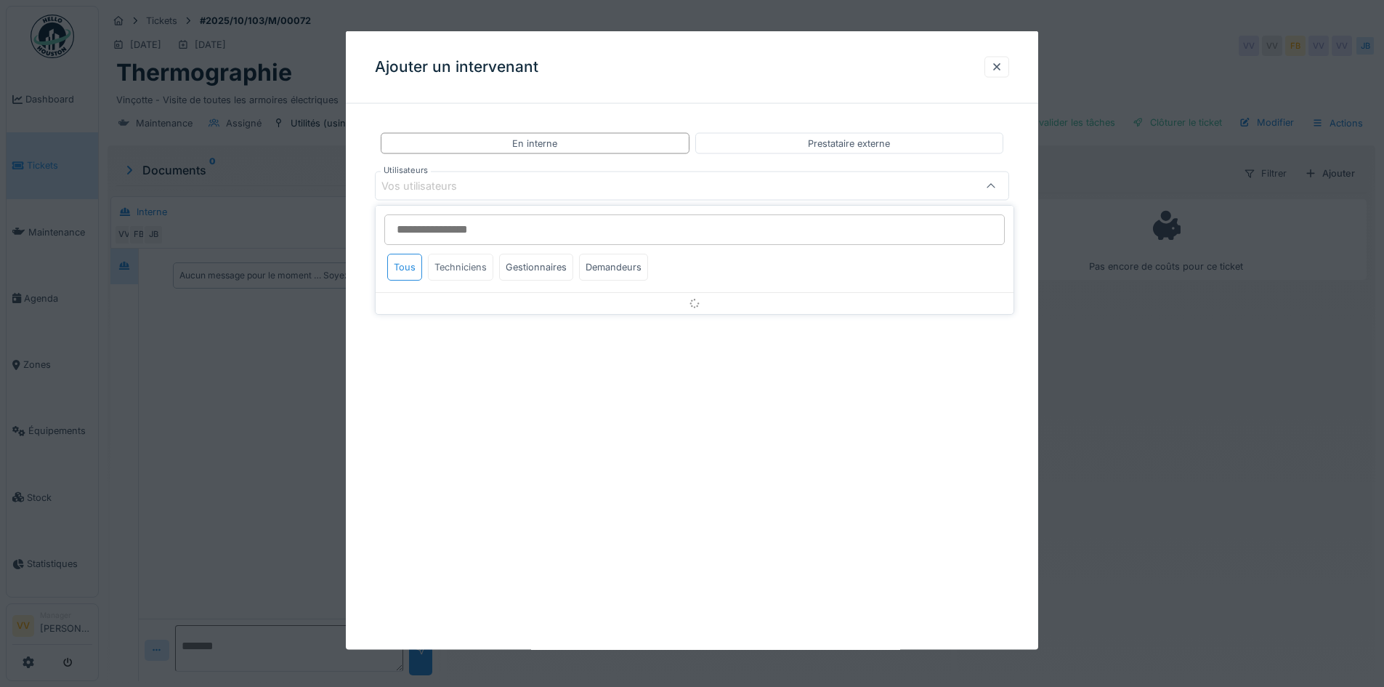
click at [474, 259] on div "Techniciens" at bounding box center [460, 267] width 65 height 27
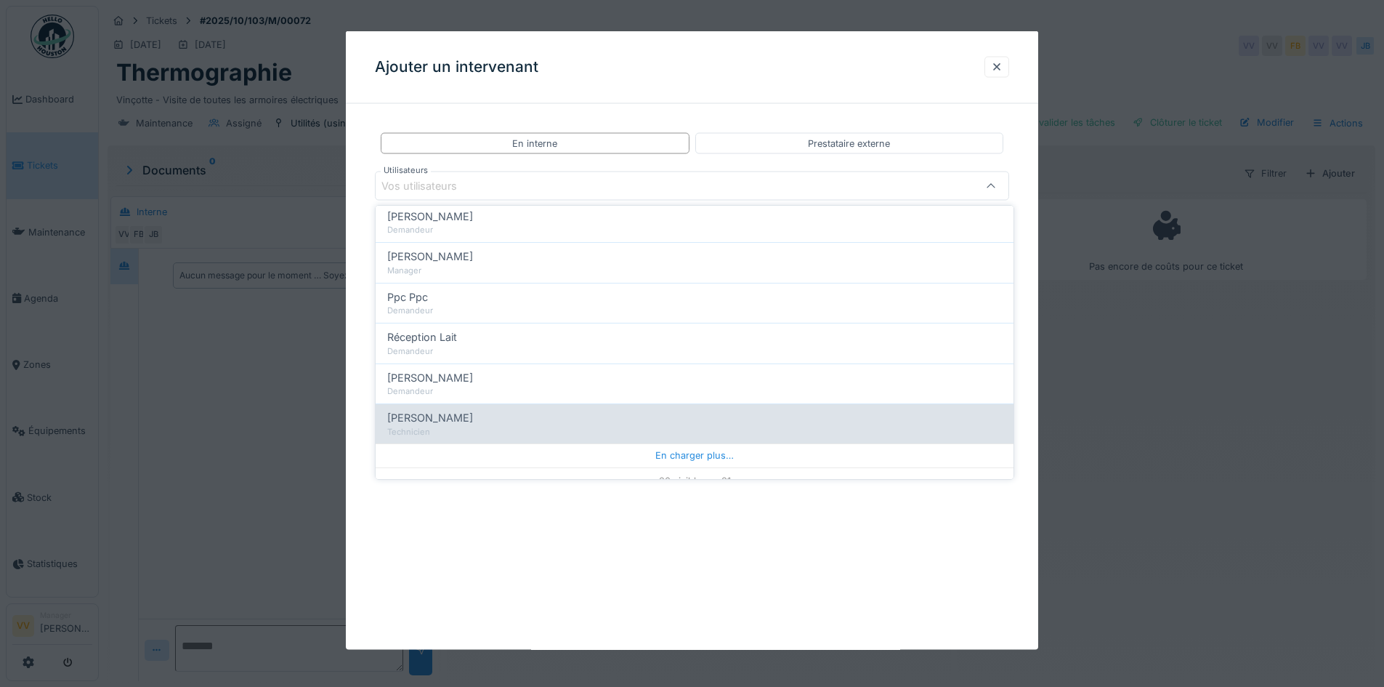
click at [485, 423] on div "[PERSON_NAME]" at bounding box center [694, 418] width 615 height 16
type input "****"
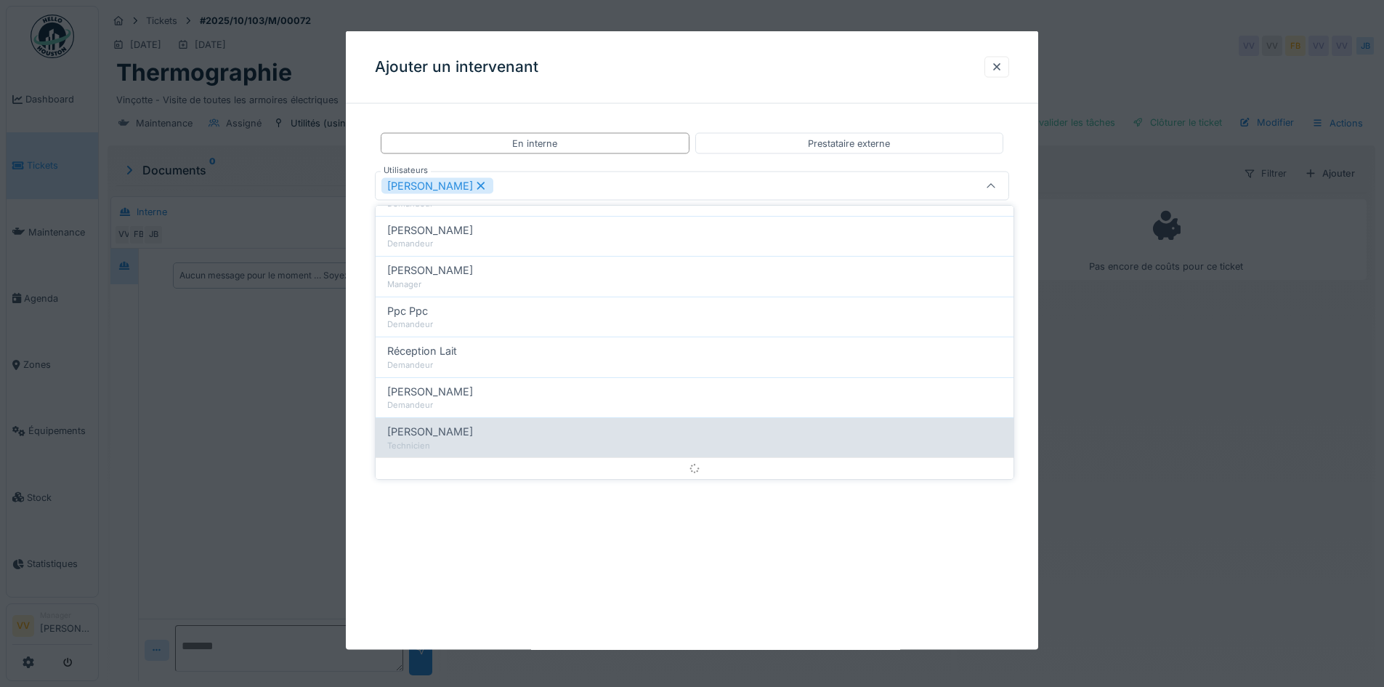
scroll to position [0, 0]
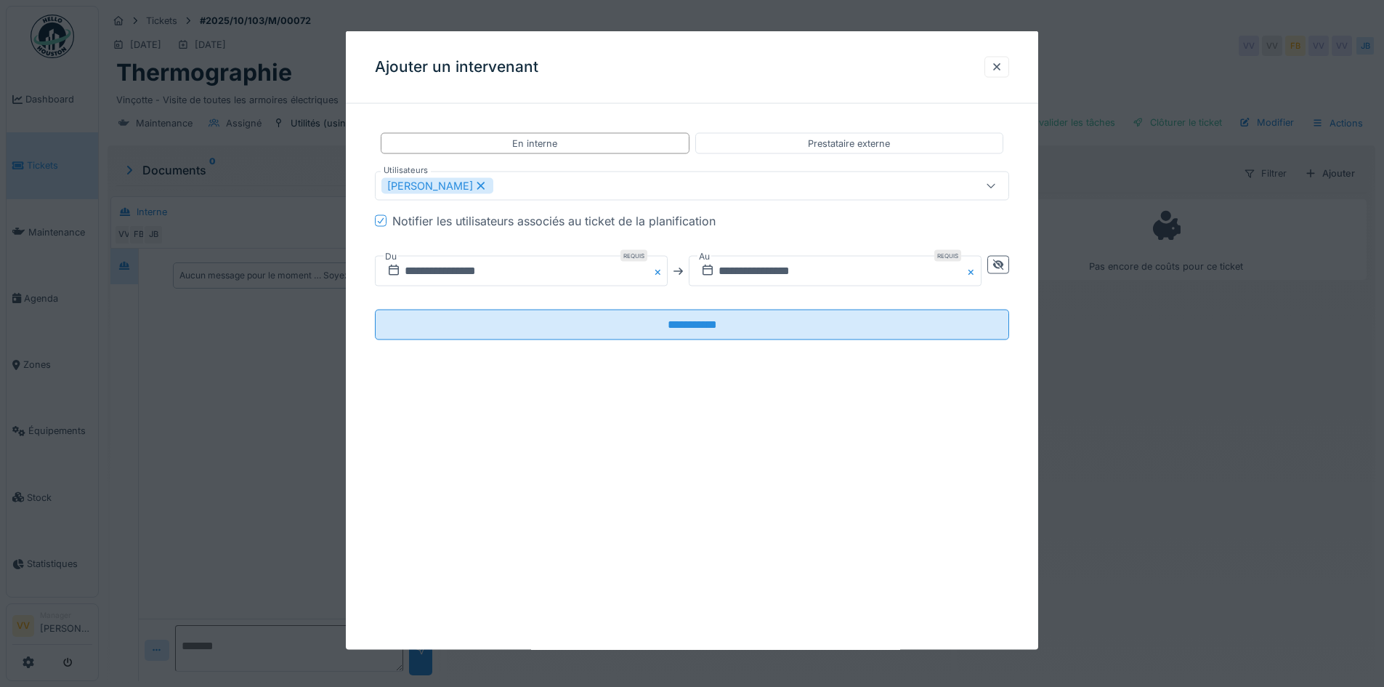
click at [561, 534] on div "**********" at bounding box center [692, 340] width 692 height 618
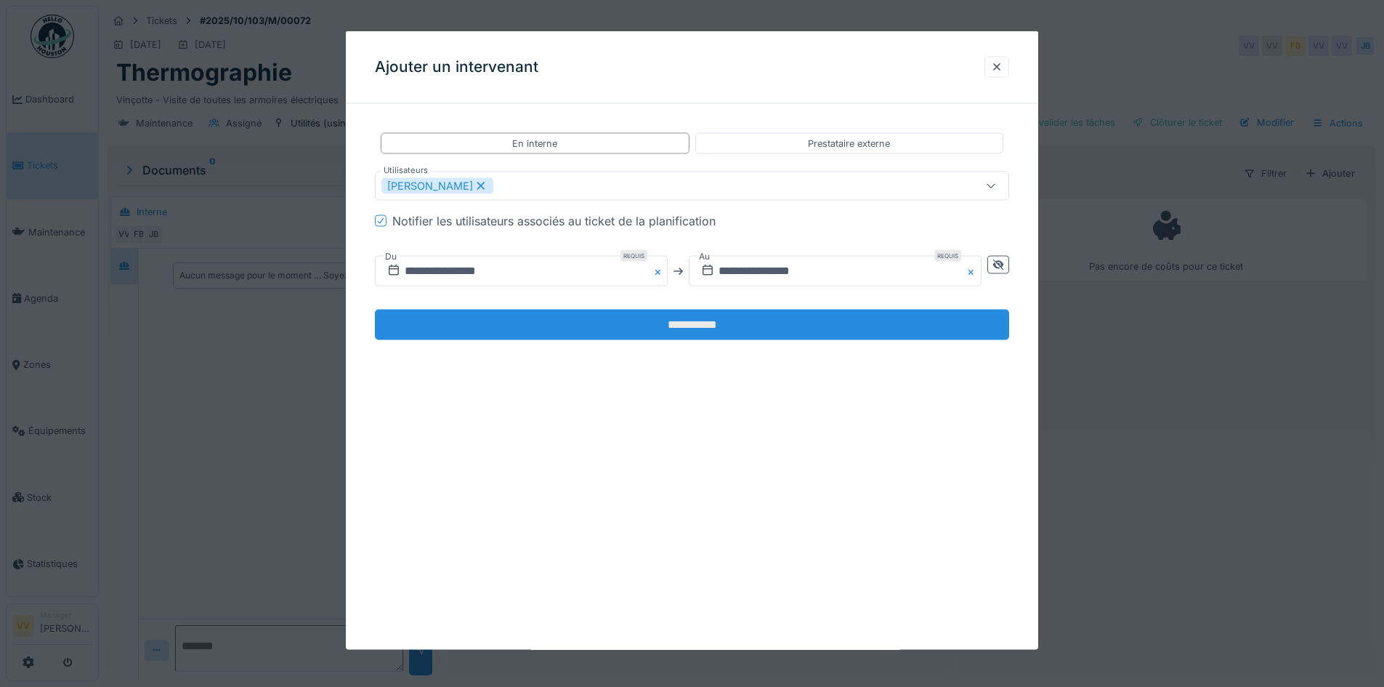
click at [764, 332] on input "**********" at bounding box center [692, 324] width 634 height 31
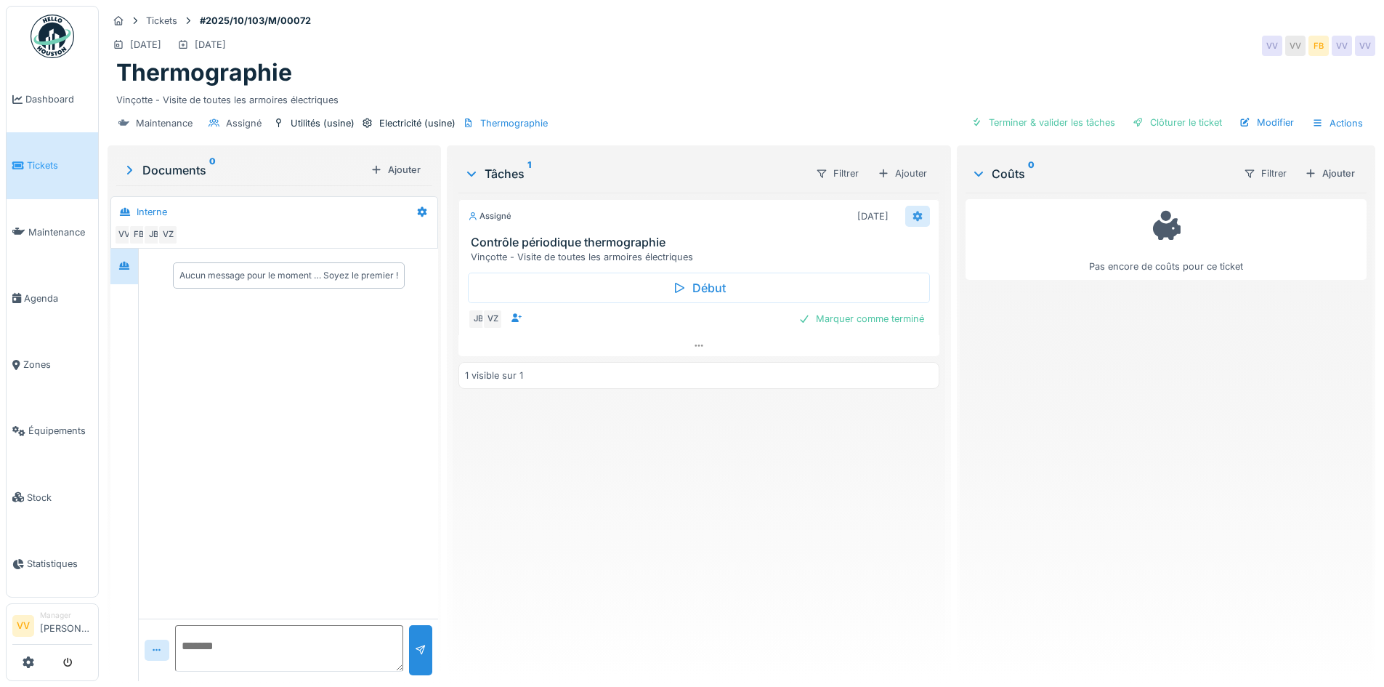
click at [912, 218] on icon at bounding box center [916, 216] width 9 height 10
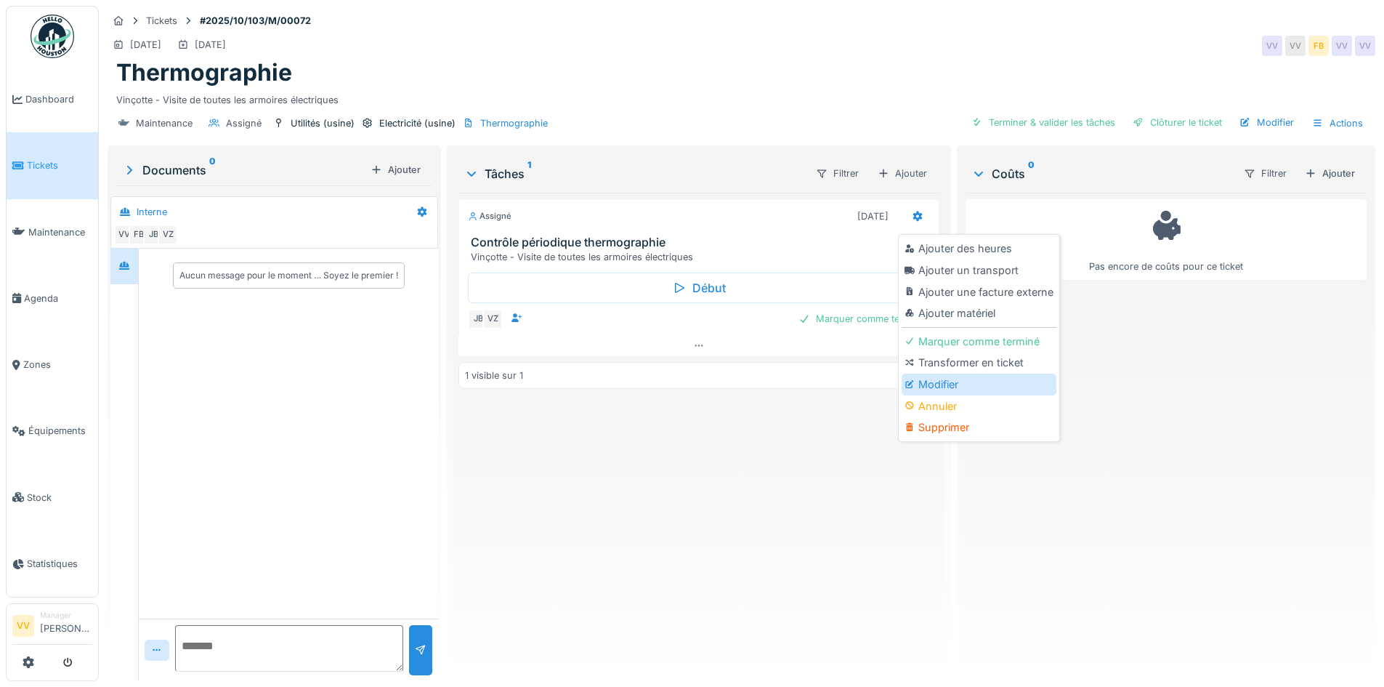
click at [938, 387] on div "Modifier" at bounding box center [979, 384] width 155 height 22
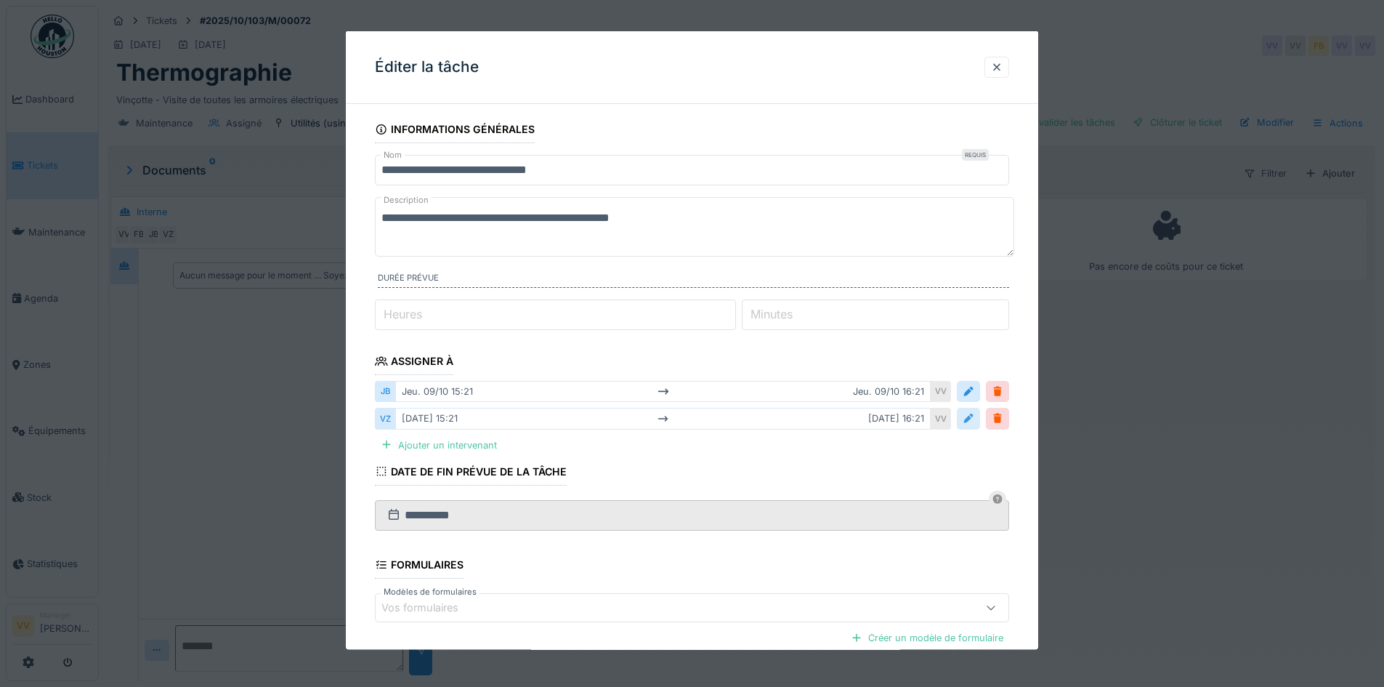
click at [971, 421] on div at bounding box center [969, 418] width 12 height 14
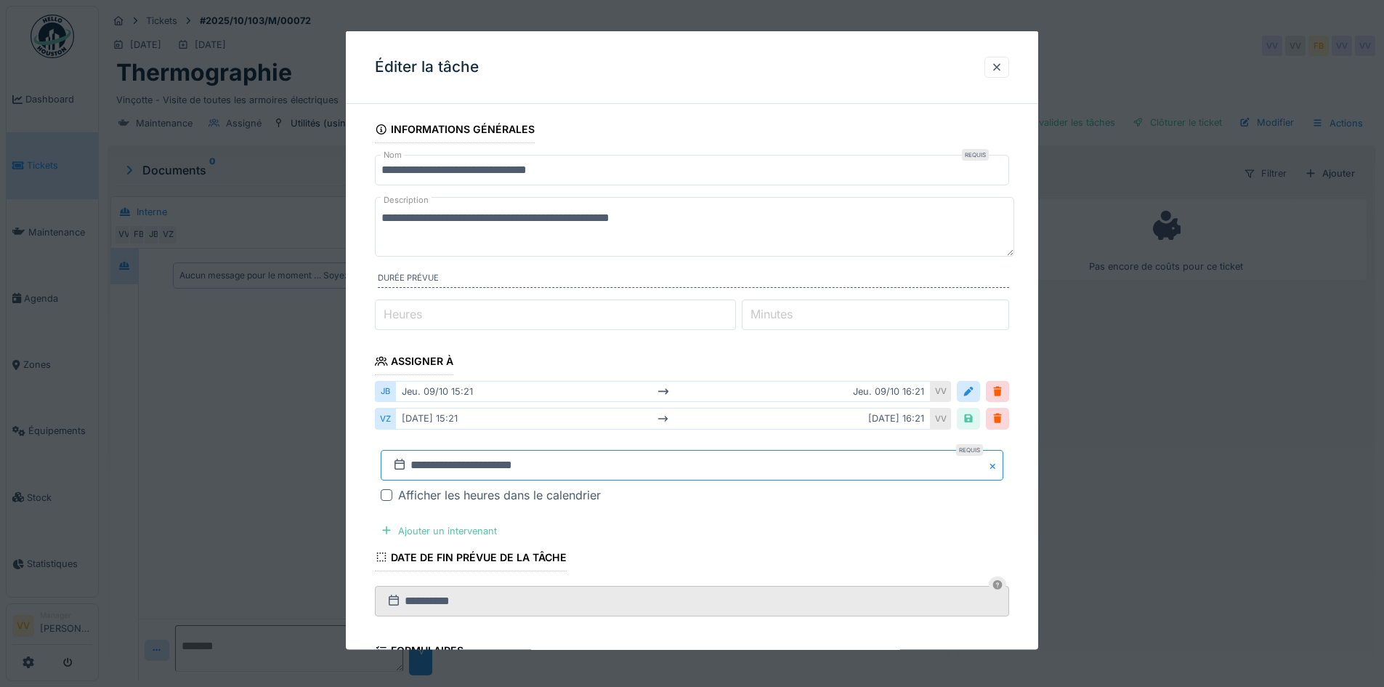
click at [439, 465] on input "**********" at bounding box center [692, 464] width 623 height 31
click at [697, 352] on div "9" at bounding box center [695, 352] width 20 height 21
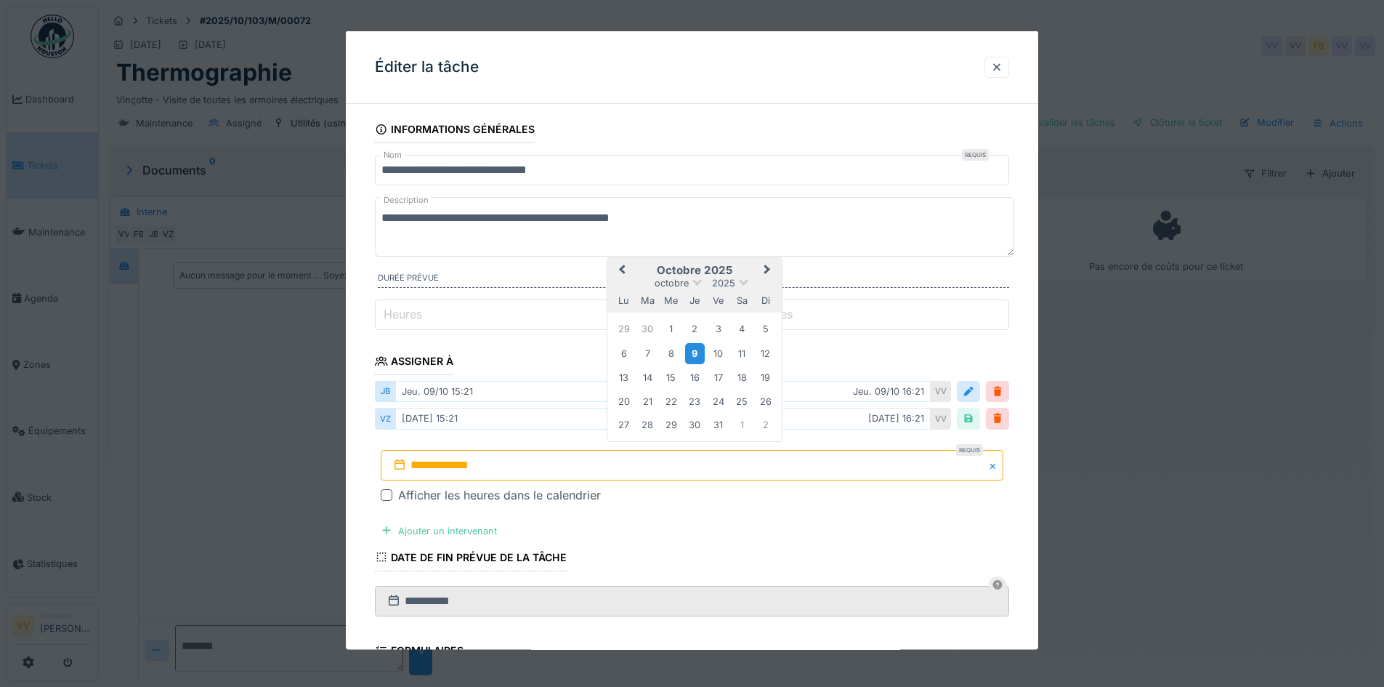
click at [697, 352] on div "9" at bounding box center [695, 352] width 20 height 21
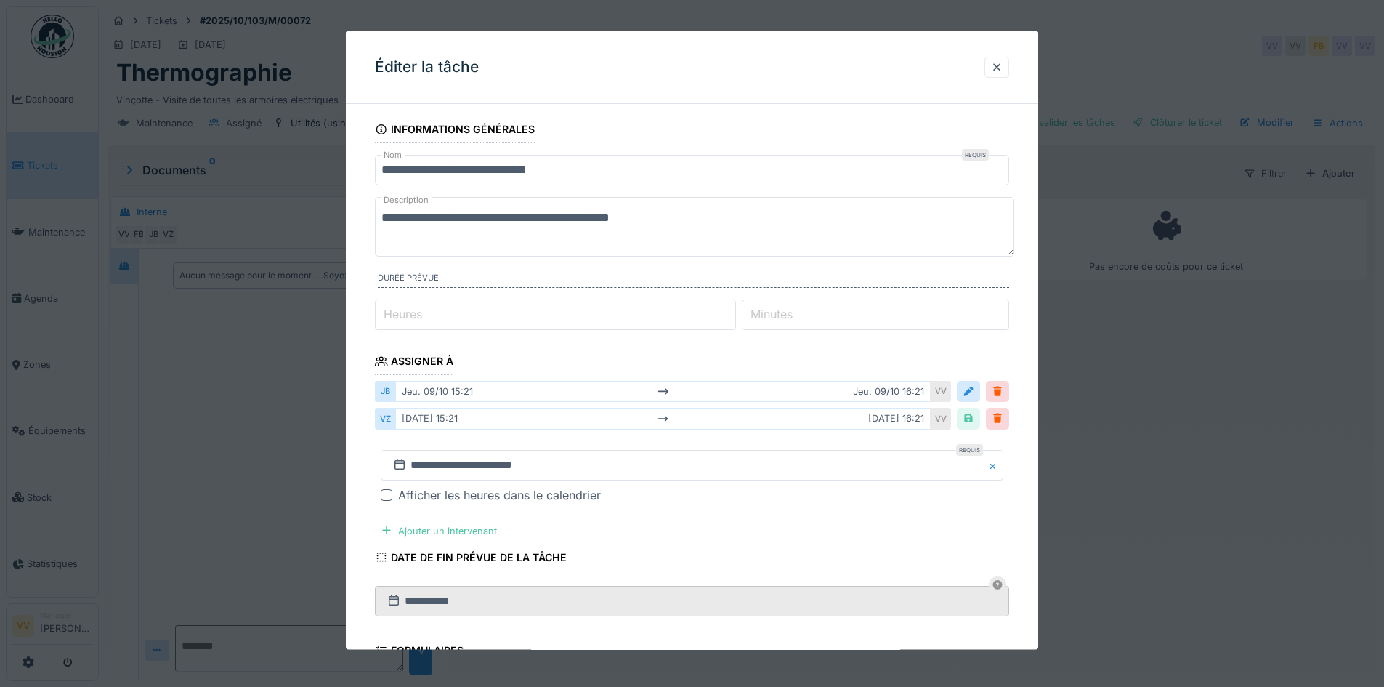
click at [728, 498] on div "Afficher les heures dans le calendrier" at bounding box center [700, 493] width 605 height 17
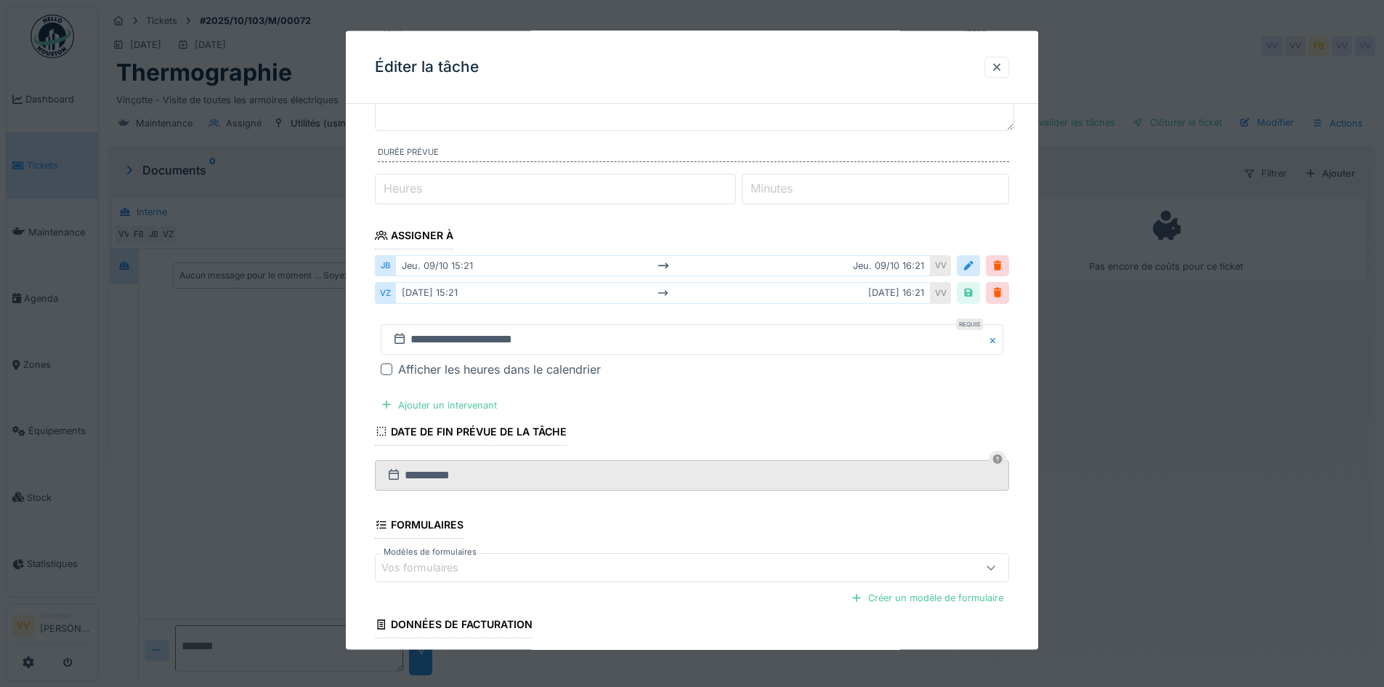
scroll to position [240, 0]
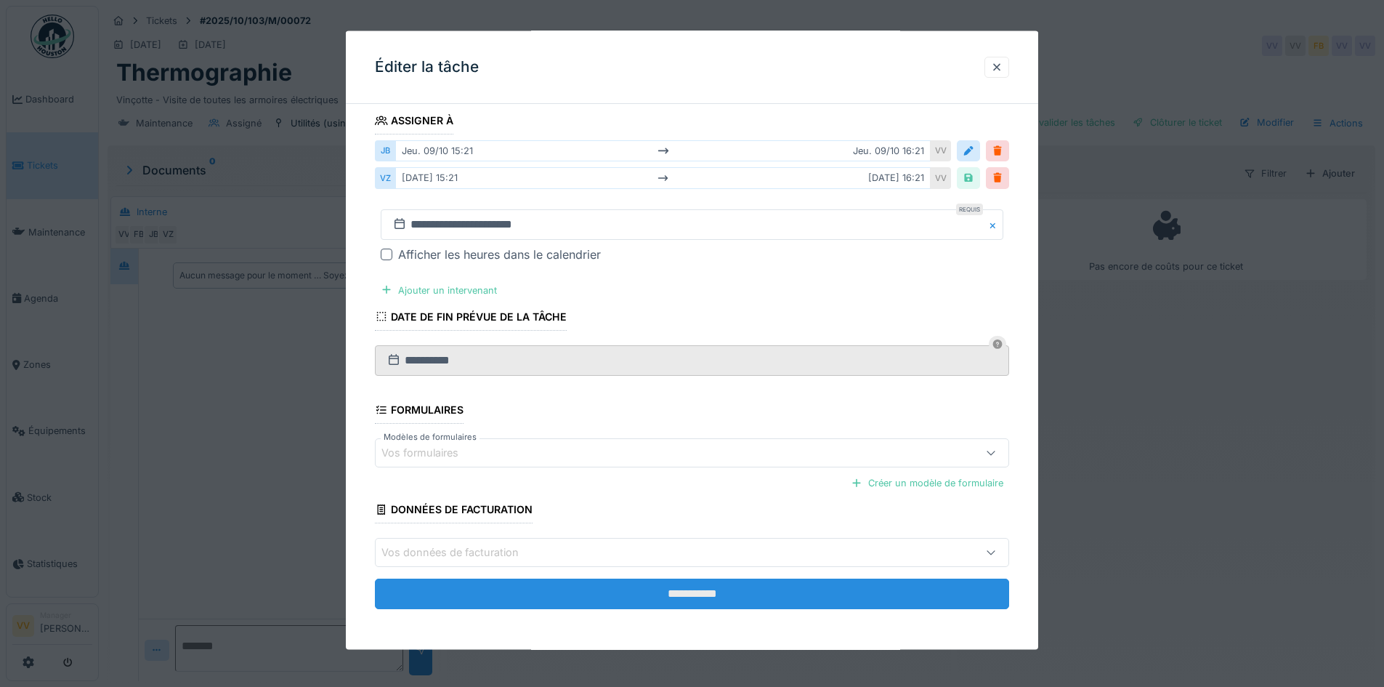
click at [675, 603] on input "**********" at bounding box center [692, 593] width 634 height 31
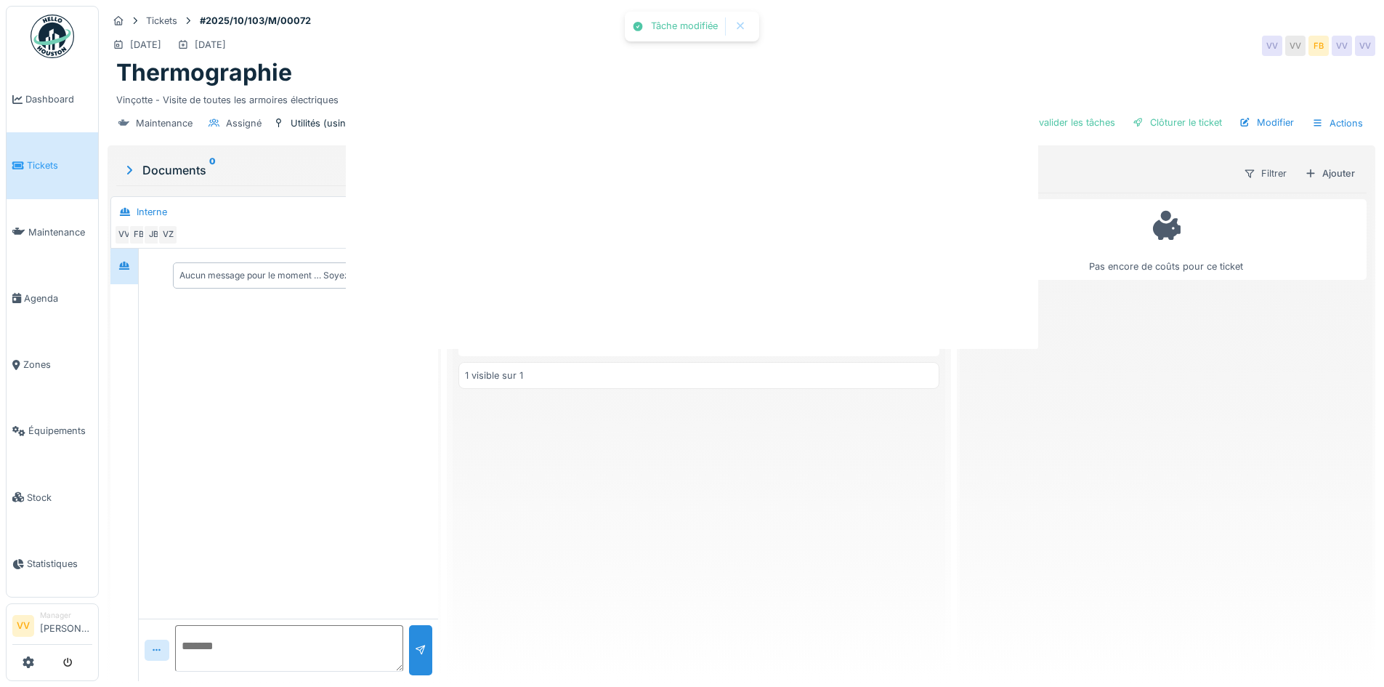
scroll to position [0, 0]
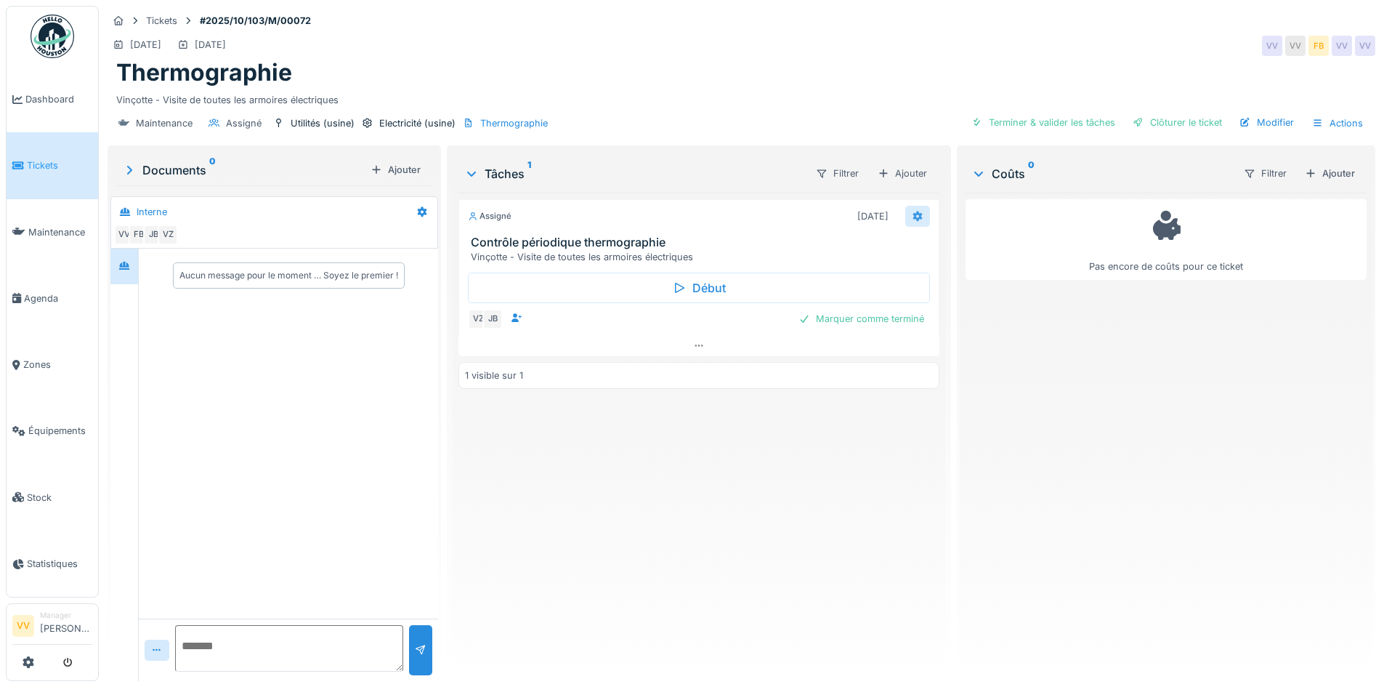
click at [906, 226] on div at bounding box center [917, 216] width 25 height 21
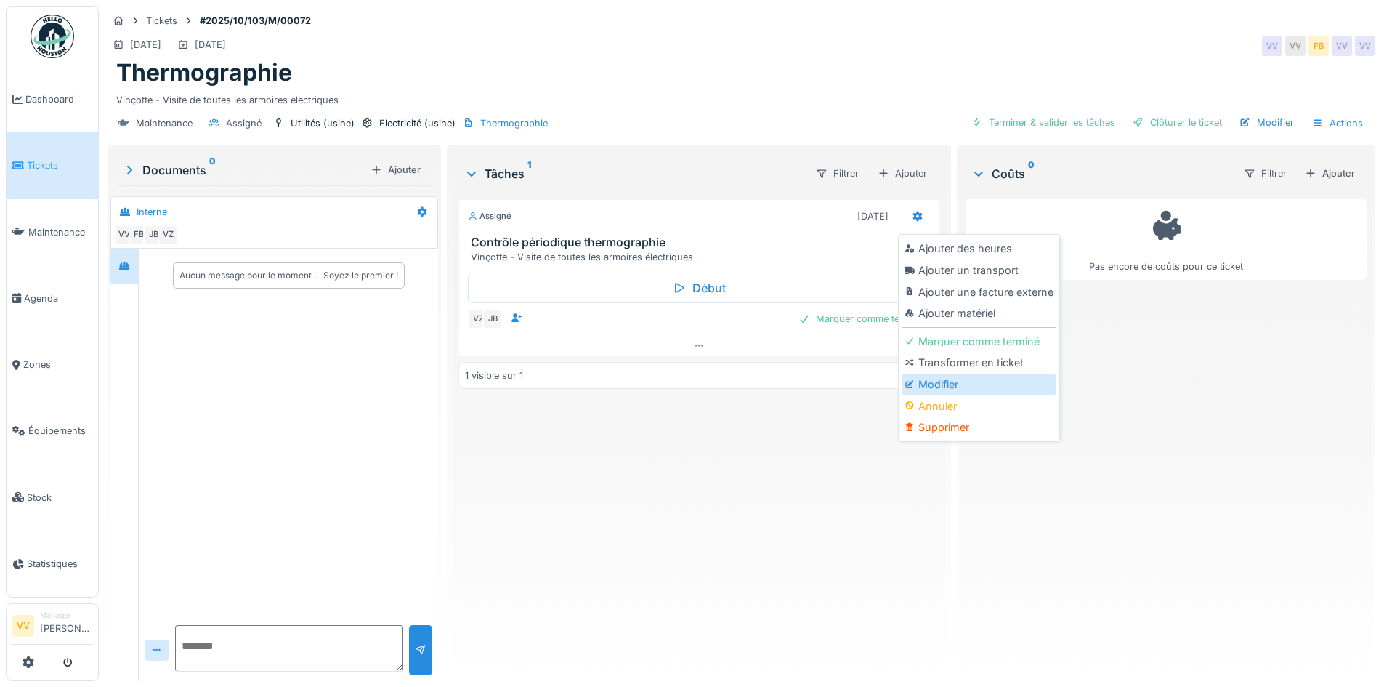
click at [931, 381] on div "Modifier" at bounding box center [979, 384] width 155 height 22
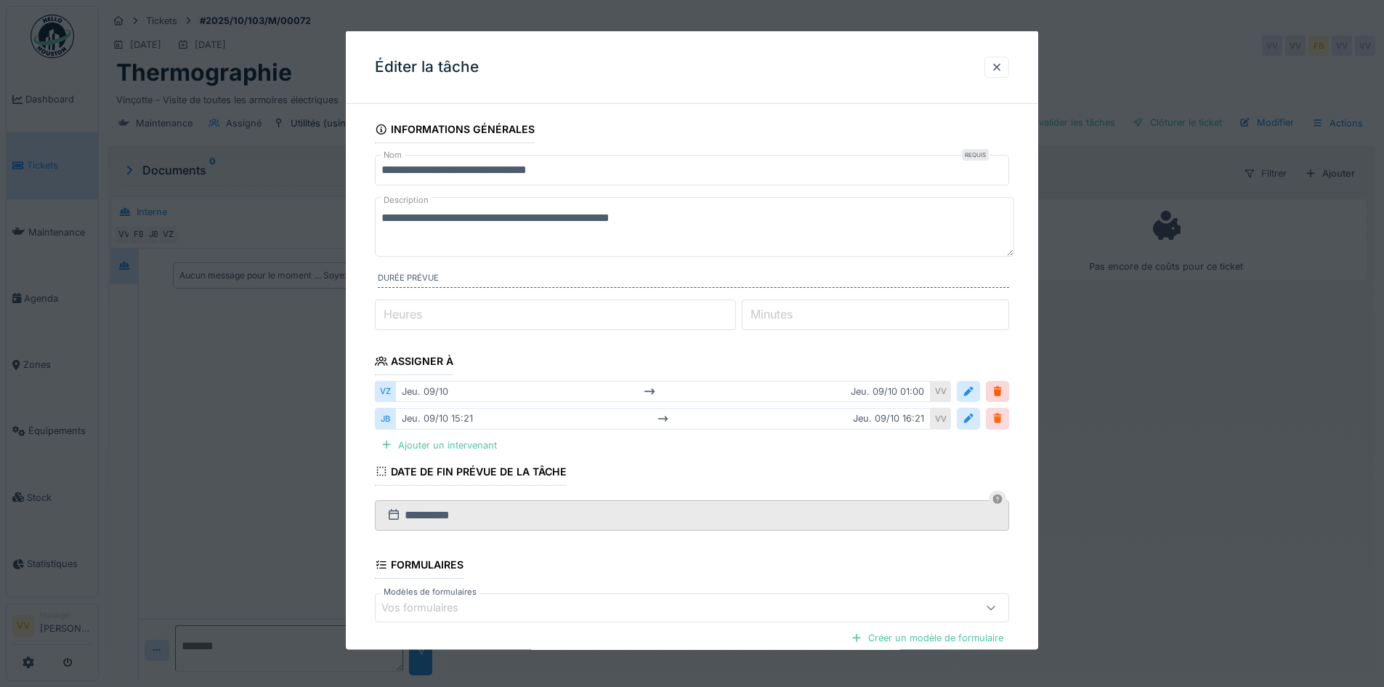
click at [1003, 418] on div at bounding box center [998, 418] width 12 height 14
click at [934, 486] on fieldset "**********" at bounding box center [692, 446] width 634 height 660
click at [1000, 420] on div at bounding box center [998, 418] width 12 height 14
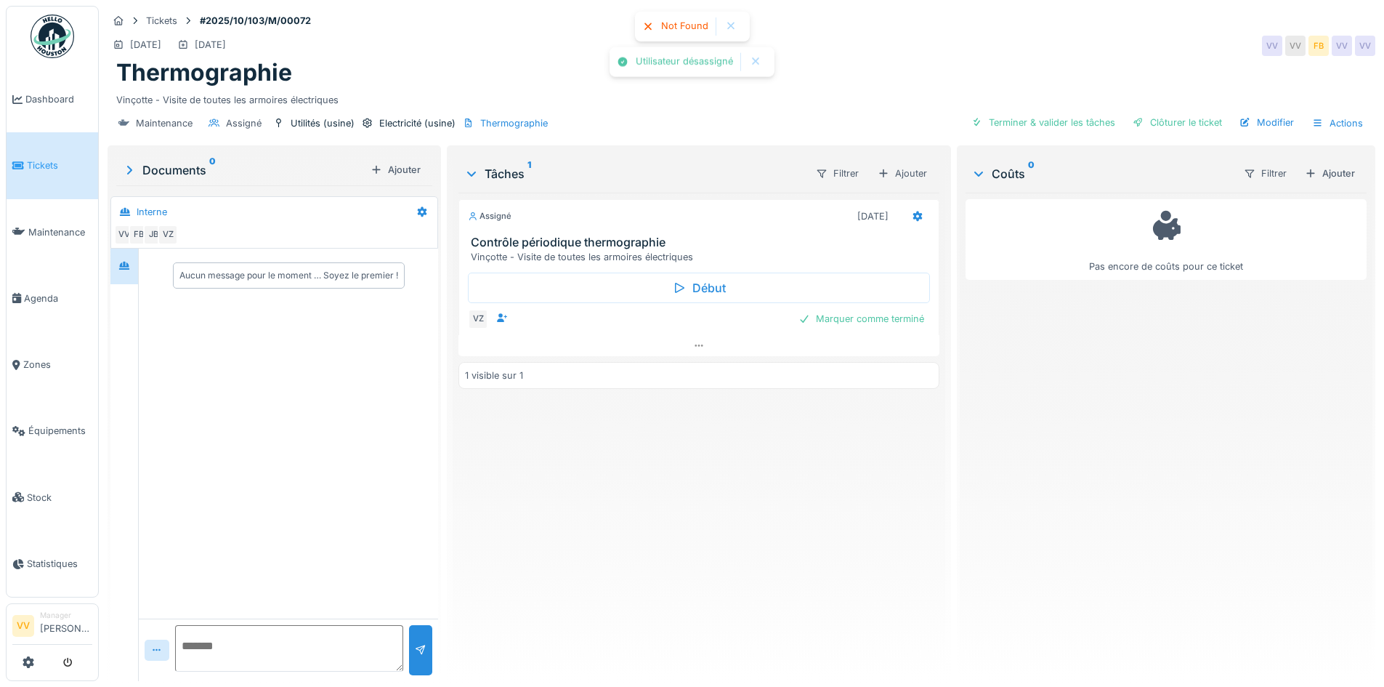
click at [758, 458] on div "Assigné [DATE] Contrôle périodique thermographie Vinçotte - Visite de toutes le…" at bounding box center [698, 431] width 480 height 477
click at [861, 315] on div "Marquer comme terminé" at bounding box center [861, 319] width 137 height 20
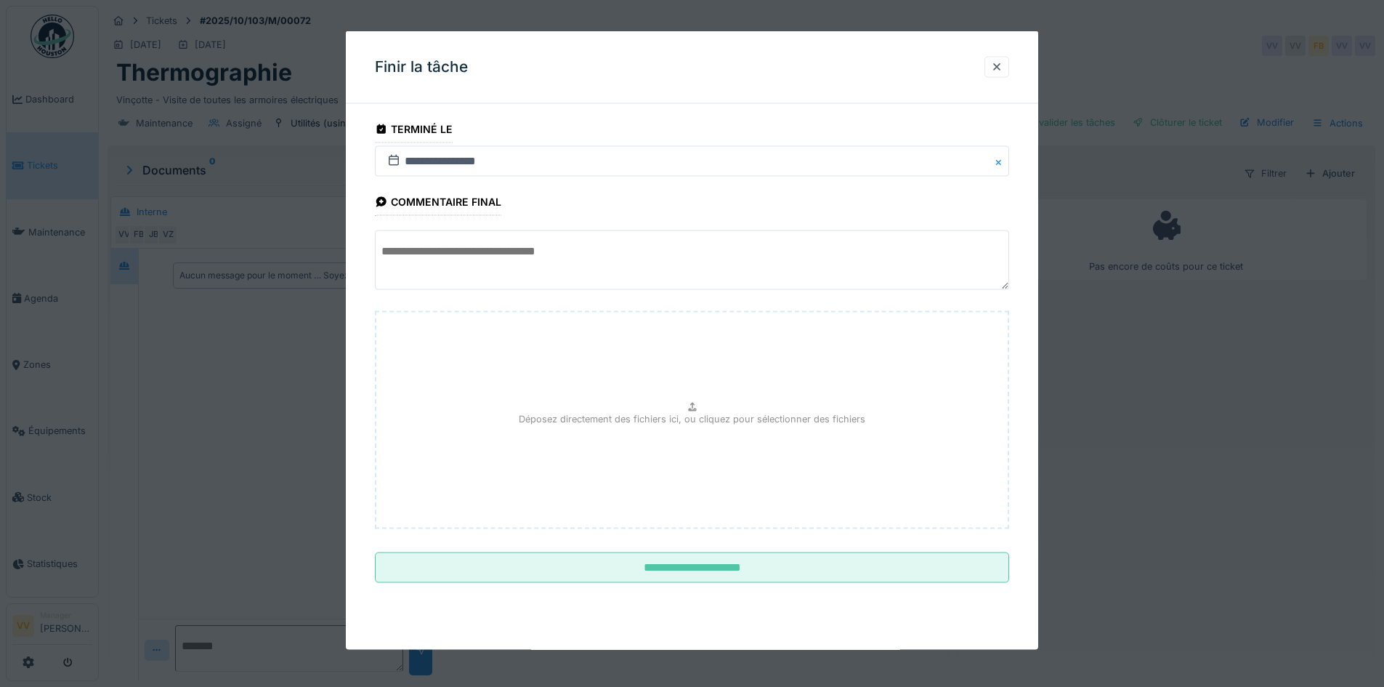
scroll to position [11, 0]
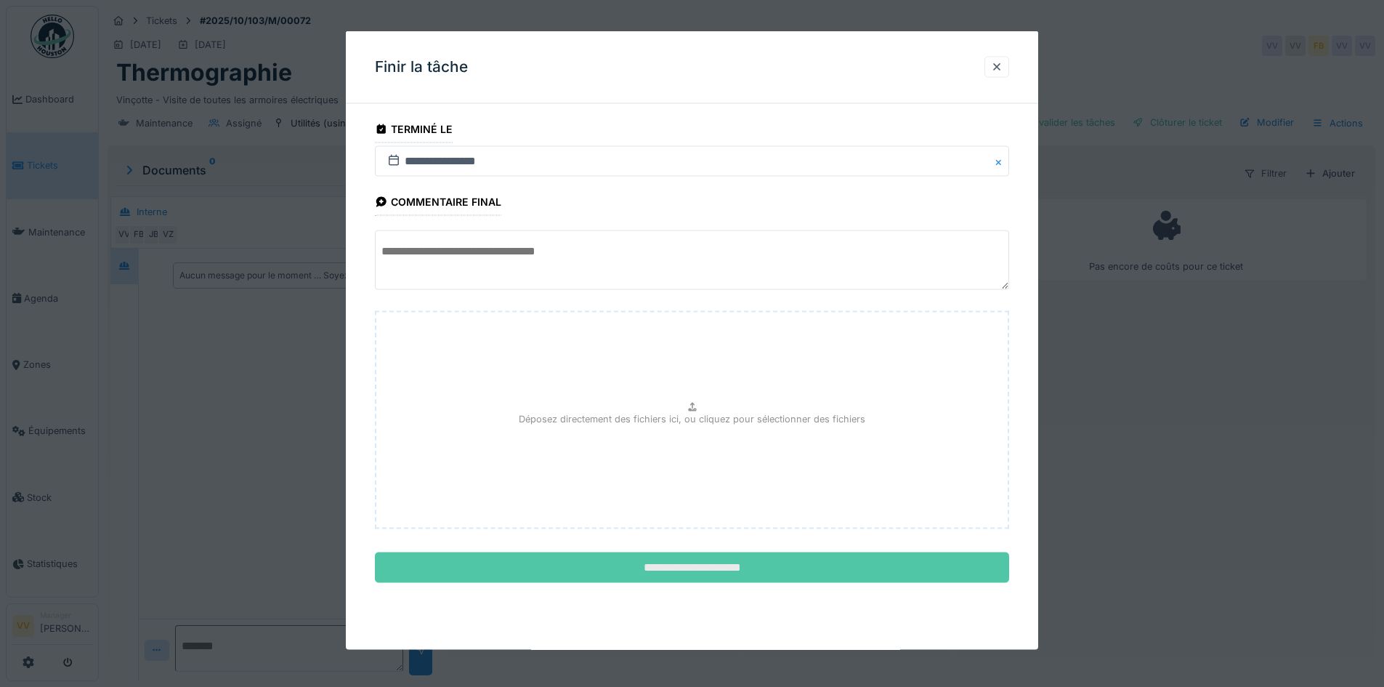
click at [648, 566] on input "**********" at bounding box center [692, 567] width 634 height 31
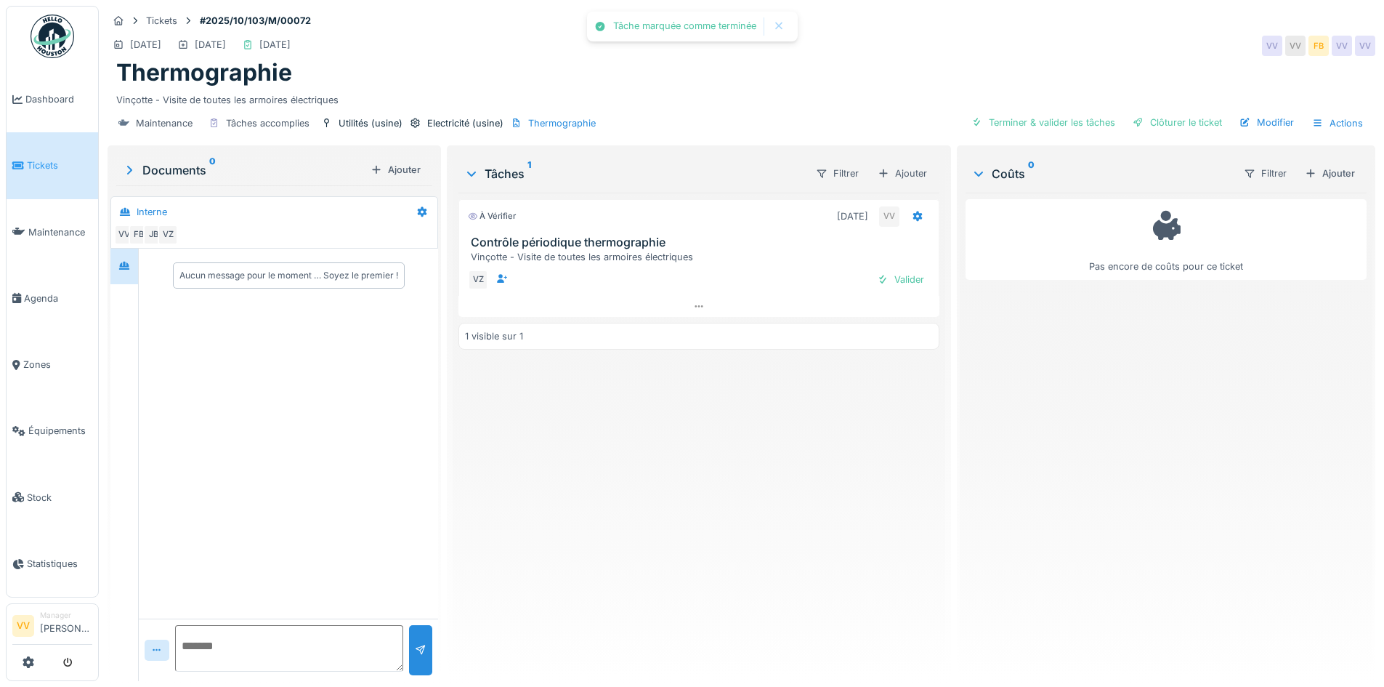
drag, startPoint x: 708, startPoint y: 447, endPoint x: 768, endPoint y: 361, distance: 104.4
click at [714, 437] on div "À vérifier [DATE] VV Contrôle périodique thermographie Vinçotte - Visite de tou…" at bounding box center [698, 431] width 480 height 477
click at [919, 270] on div "Valider" at bounding box center [900, 280] width 59 height 20
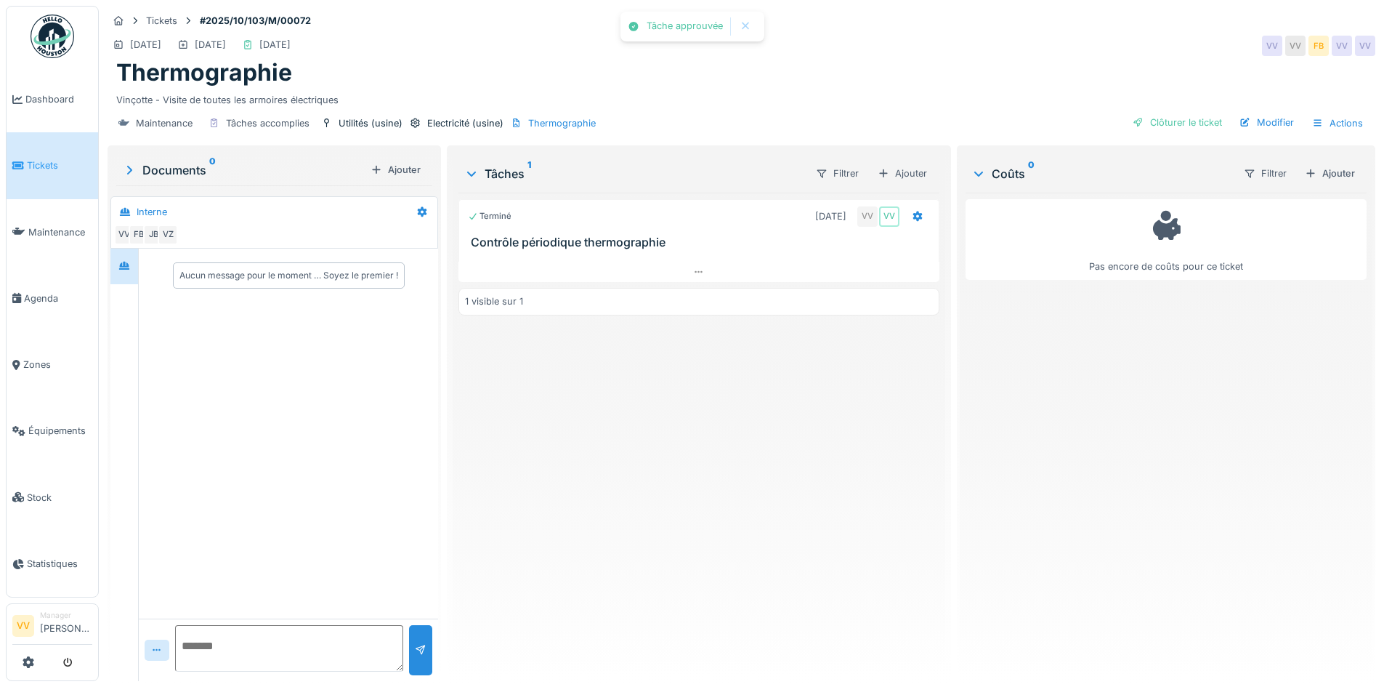
click at [1343, 158] on div "Coûts 0 Filtrer Ajouter" at bounding box center [1166, 173] width 401 height 39
click at [1318, 163] on div "Ajouter" at bounding box center [1330, 173] width 62 height 20
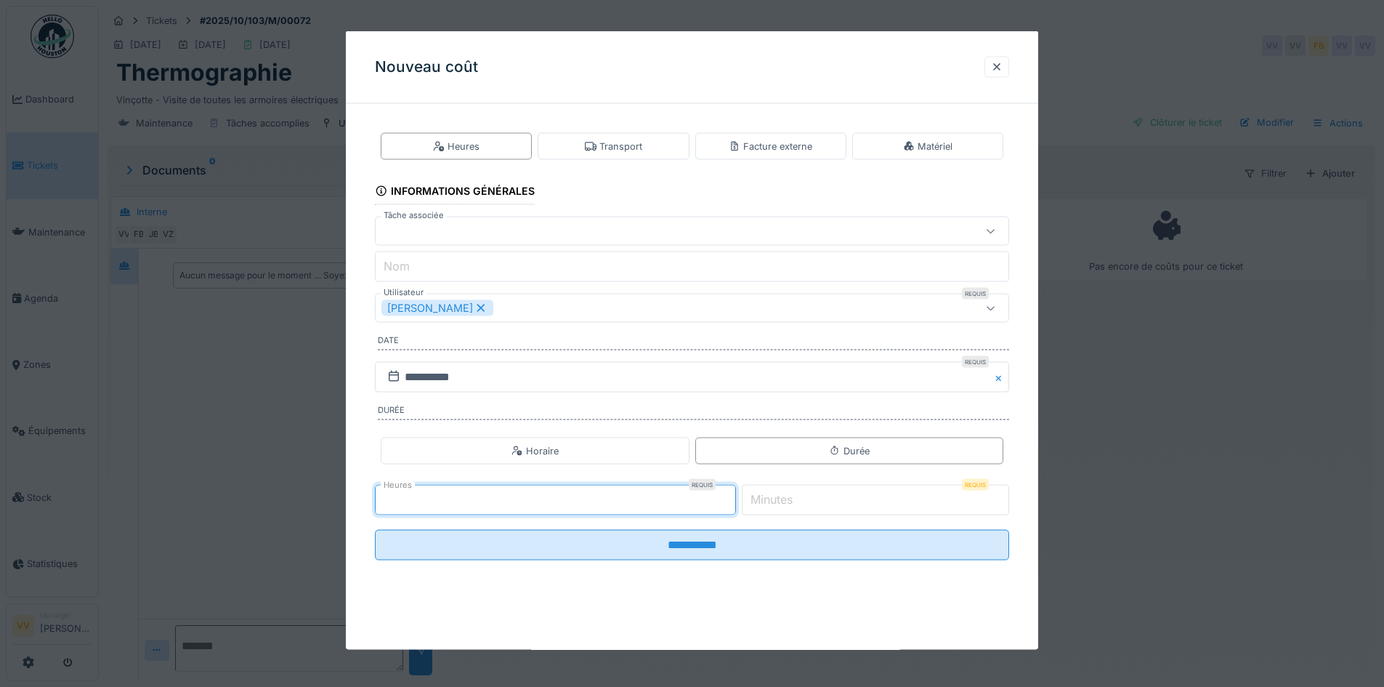
click at [732, 494] on input "*" at bounding box center [555, 500] width 361 height 31
click at [735, 494] on input "*" at bounding box center [555, 500] width 361 height 31
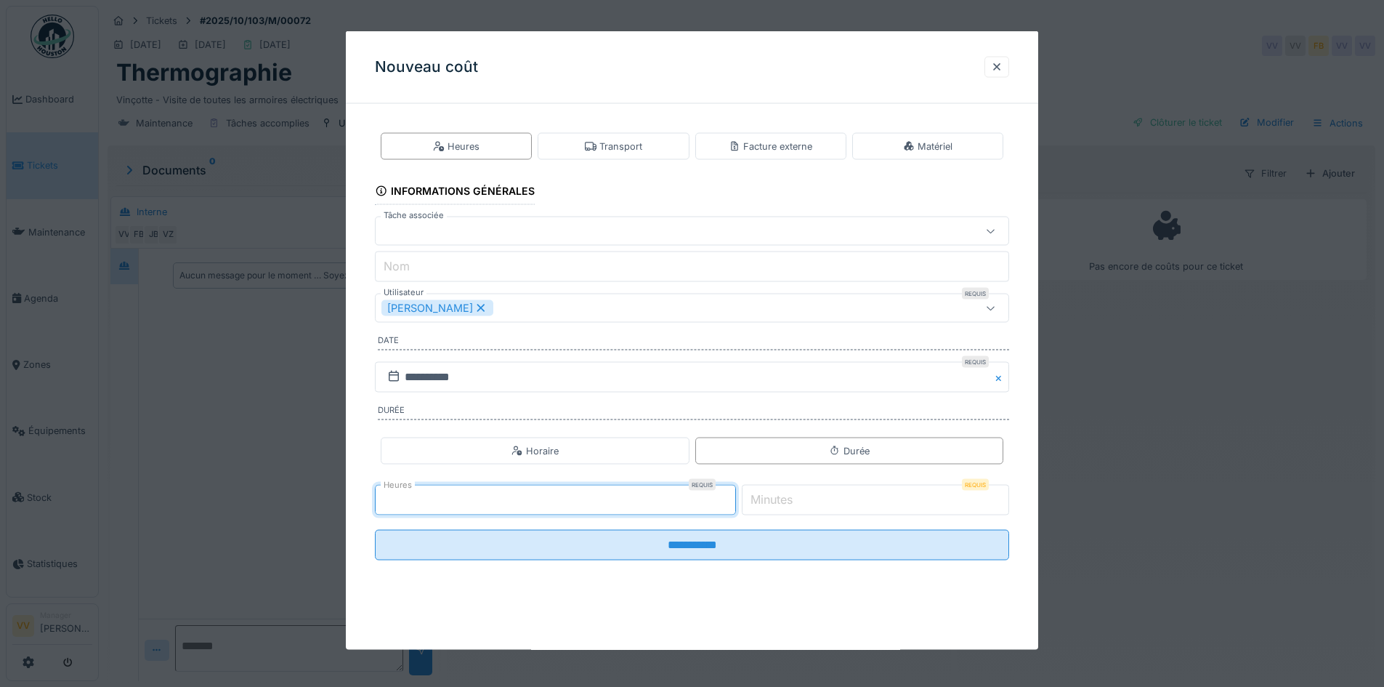
click at [735, 494] on input "*" at bounding box center [555, 500] width 361 height 31
type input "*"
click at [735, 494] on input "*" at bounding box center [555, 500] width 361 height 31
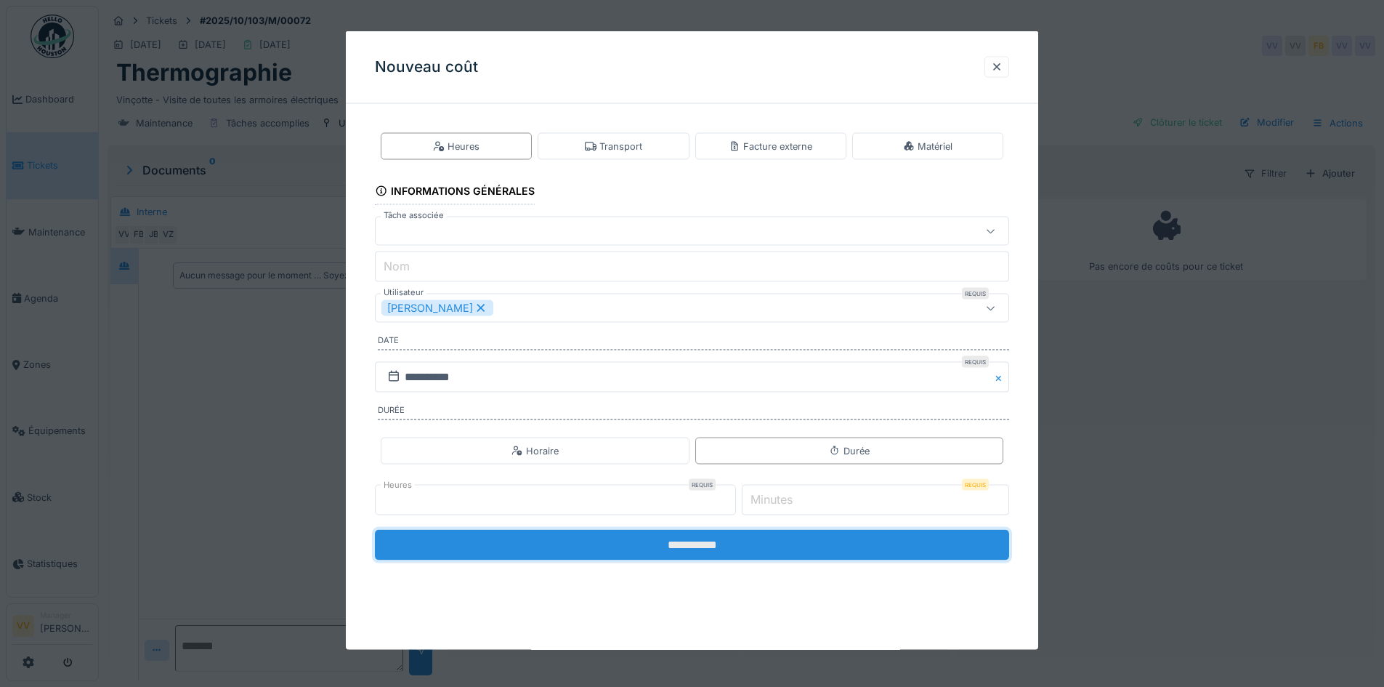
click at [735, 551] on input "**********" at bounding box center [692, 545] width 634 height 31
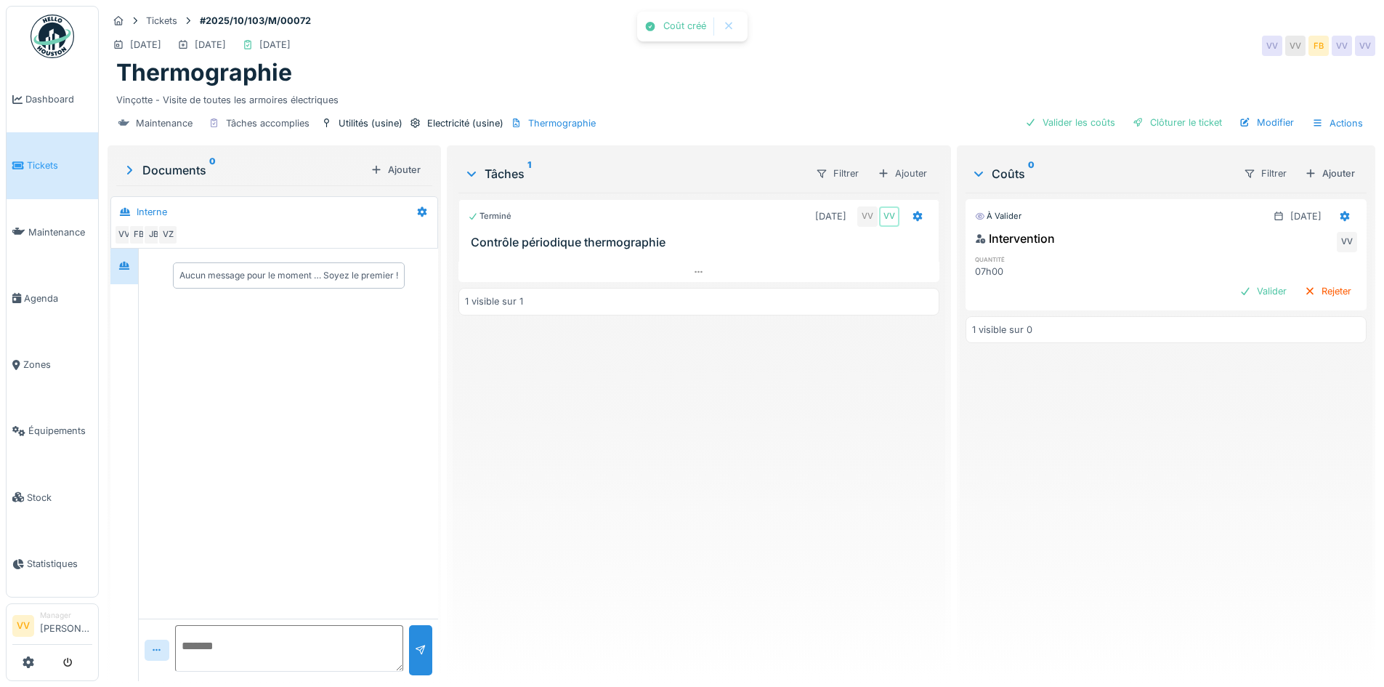
click at [735, 551] on div "Terminé [DATE] VV VV Contrôle périodique thermographie 1 visible sur 1" at bounding box center [698, 431] width 480 height 477
click at [1234, 282] on div "Valider" at bounding box center [1263, 291] width 59 height 20
click at [1202, 123] on div "Maintenance Tâches accomplies Utilités (usine) Electricité (usine) Thermographi…" at bounding box center [742, 123] width 1268 height 33
click at [1197, 113] on div "Clôturer le ticket" at bounding box center [1177, 123] width 101 height 20
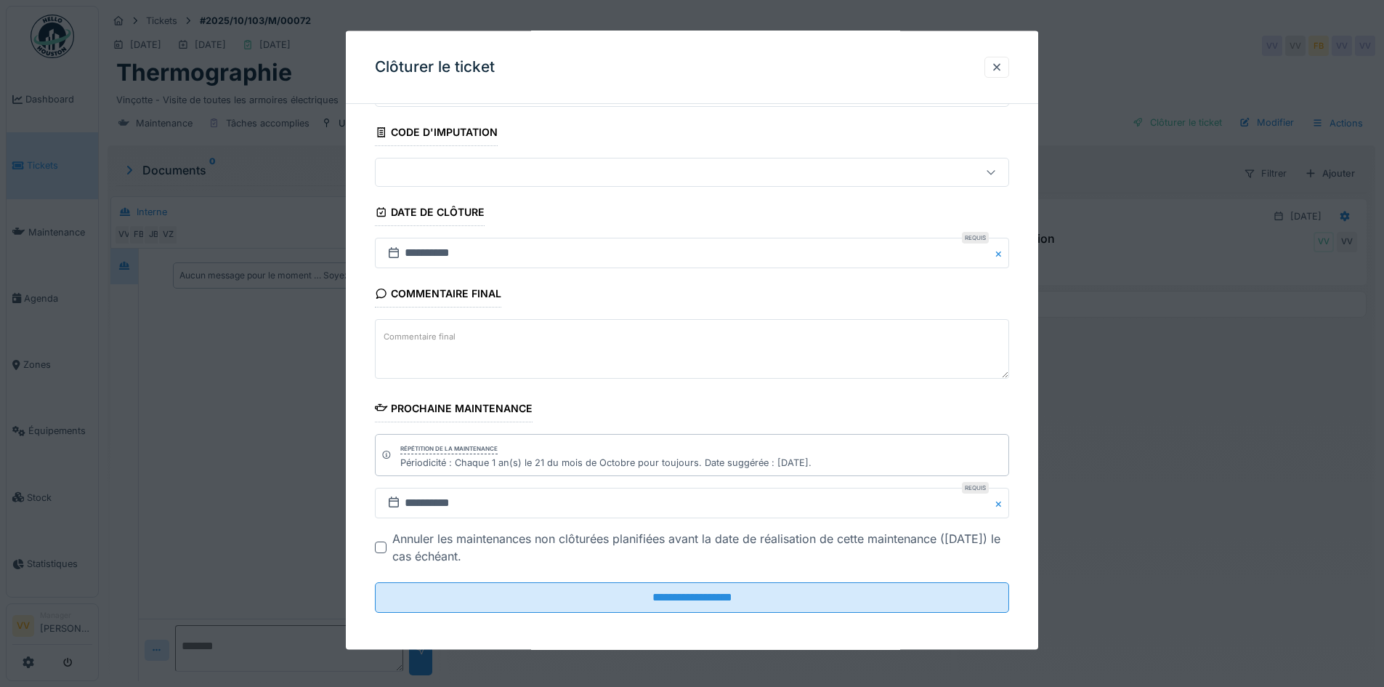
scroll to position [81, 0]
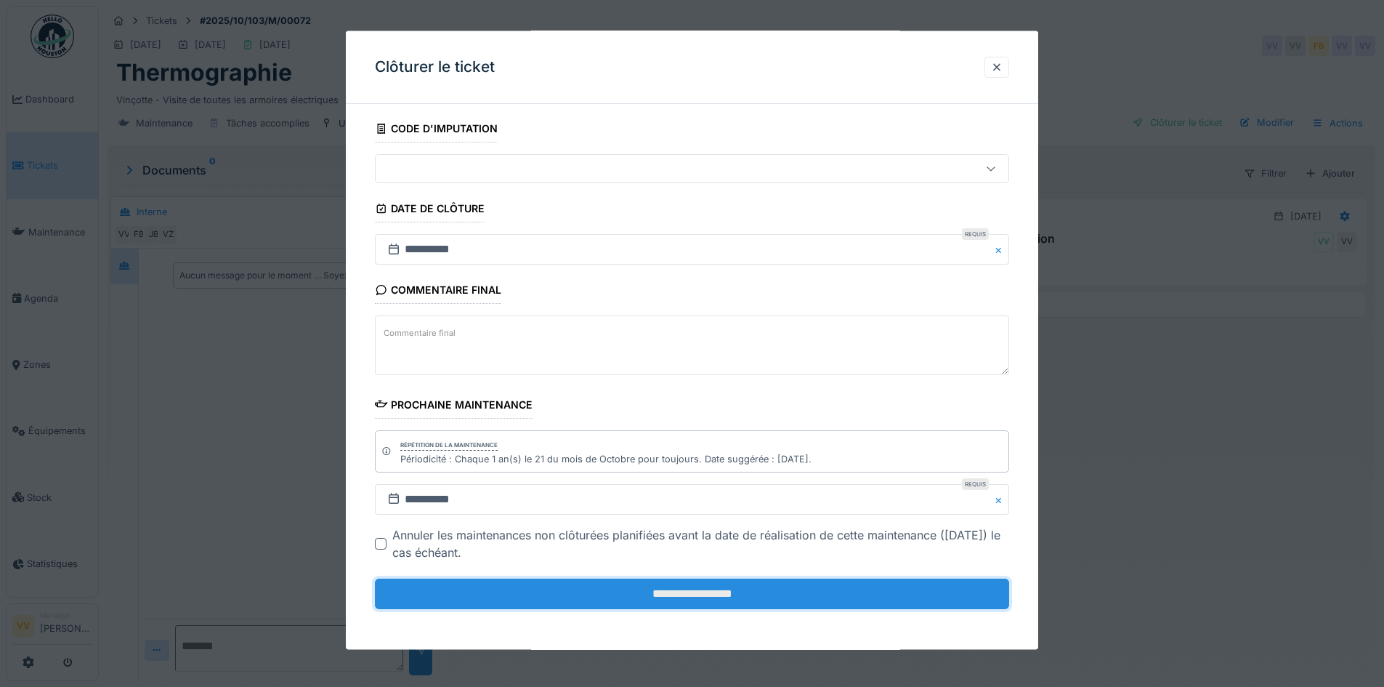
click at [698, 584] on input "**********" at bounding box center [692, 593] width 634 height 31
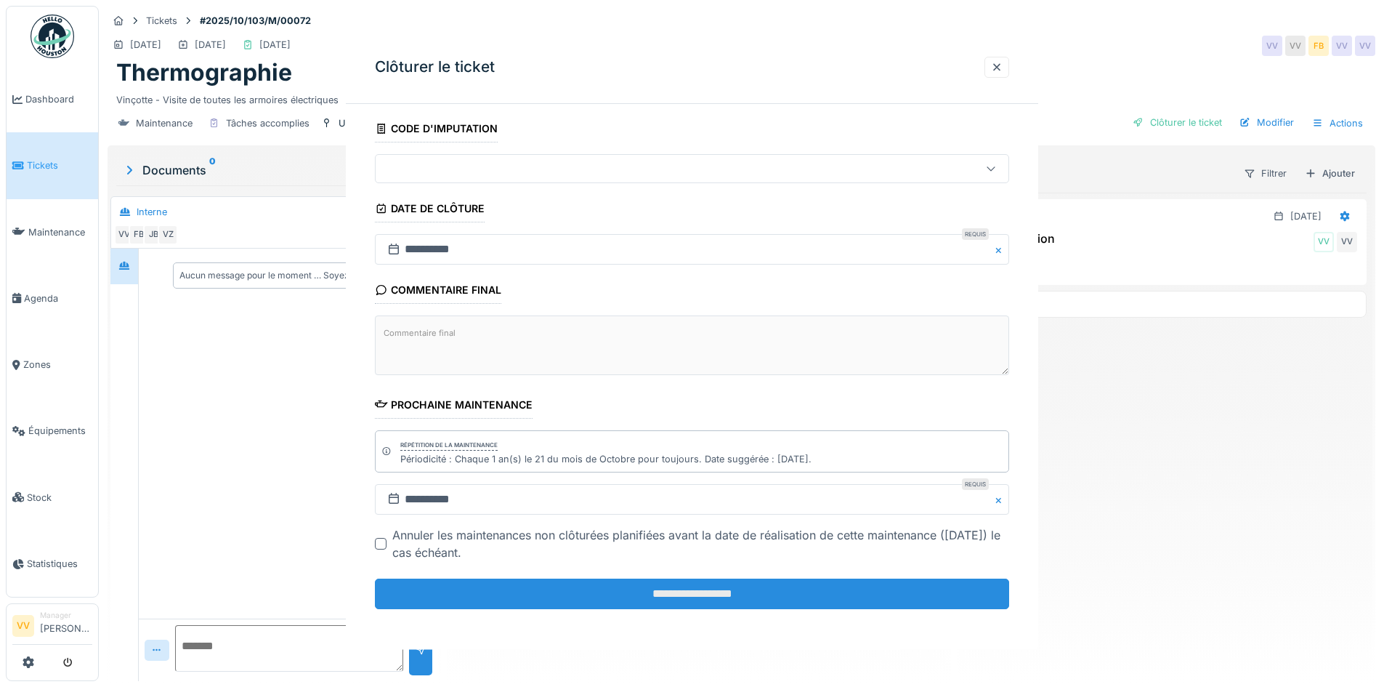
scroll to position [0, 0]
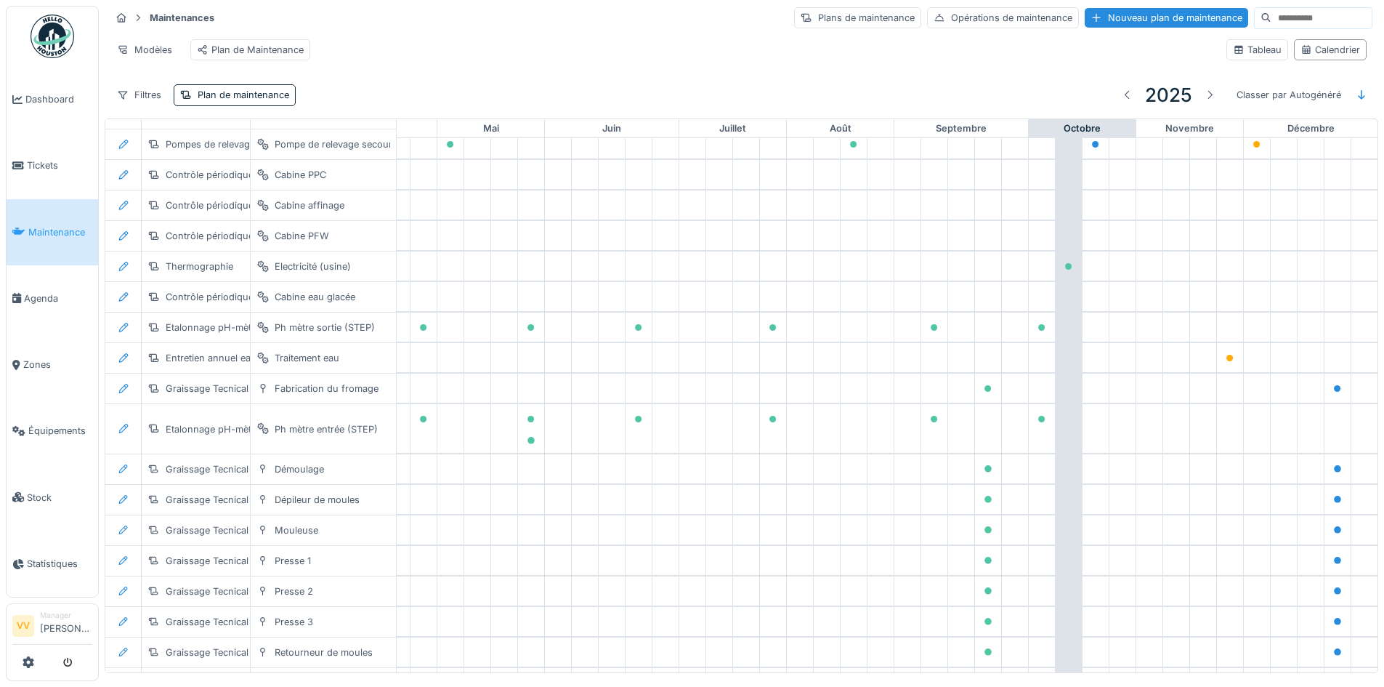
scroll to position [813, 476]
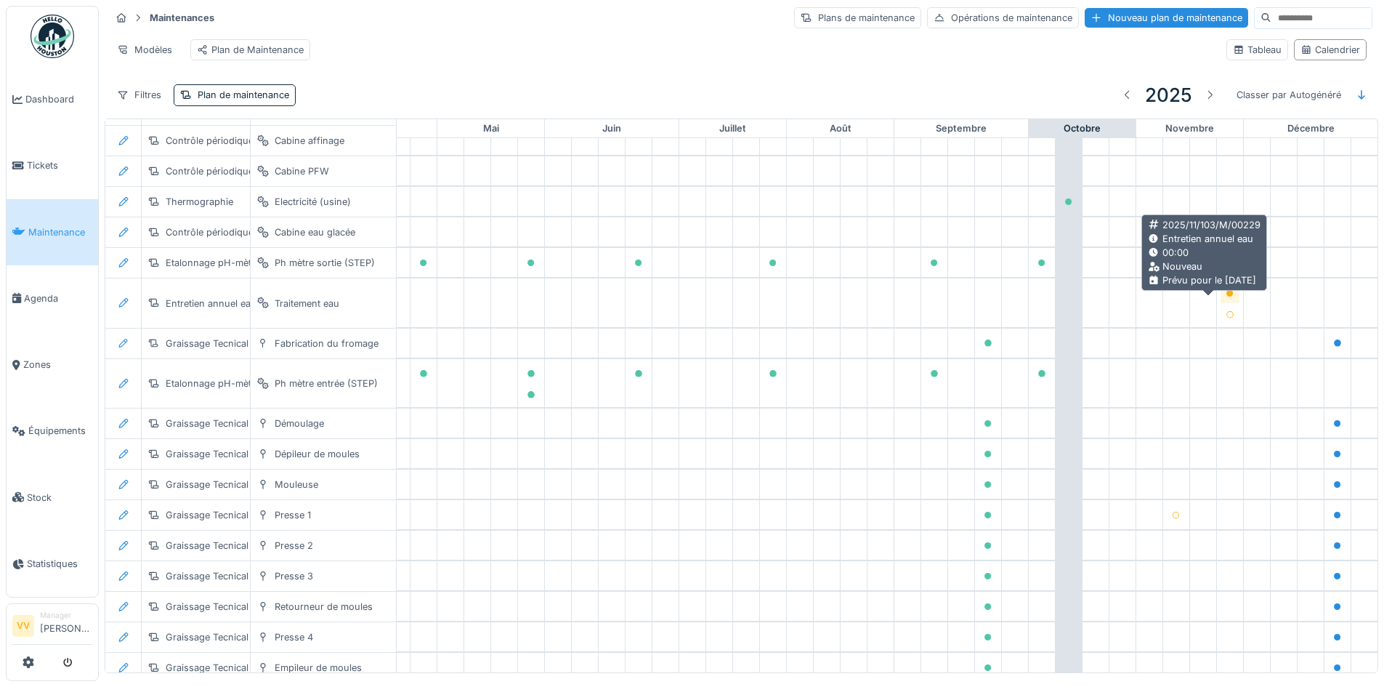
click at [1226, 297] on icon at bounding box center [1229, 293] width 7 height 7
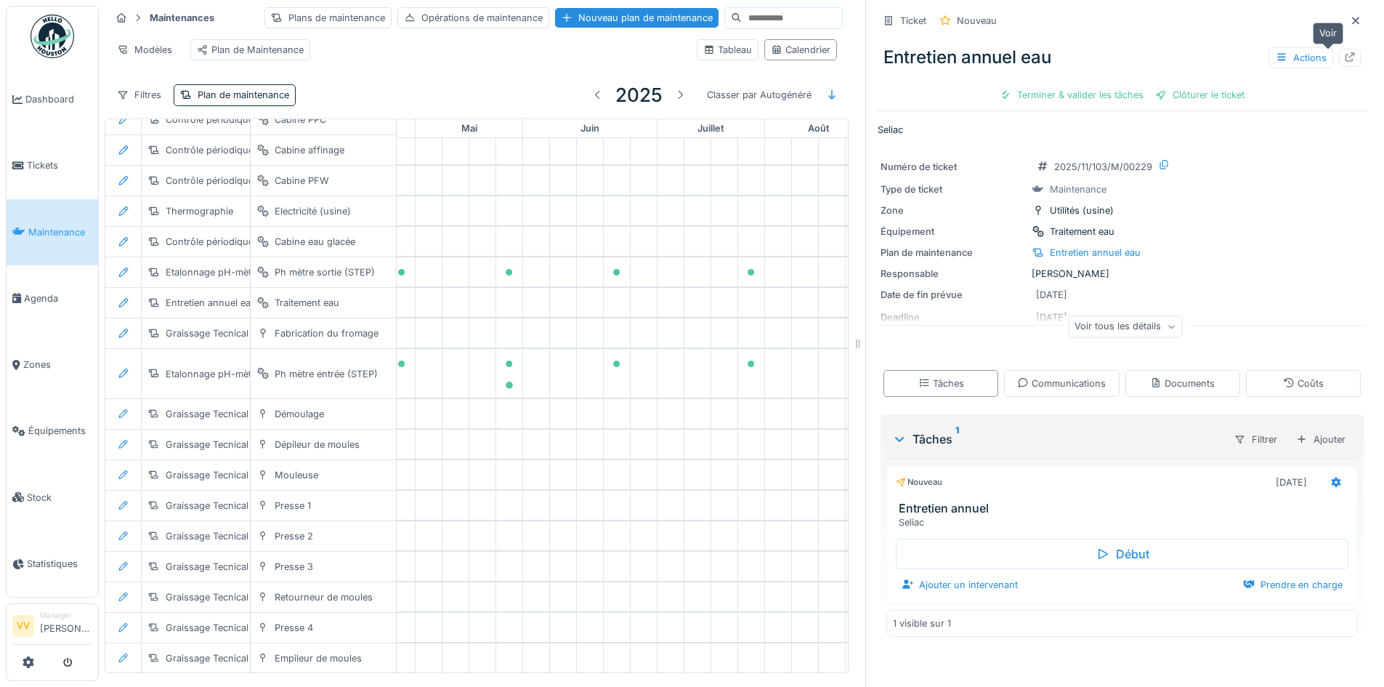
click at [1345, 55] on icon at bounding box center [1349, 56] width 9 height 9
click at [1352, 19] on icon at bounding box center [1355, 20] width 7 height 7
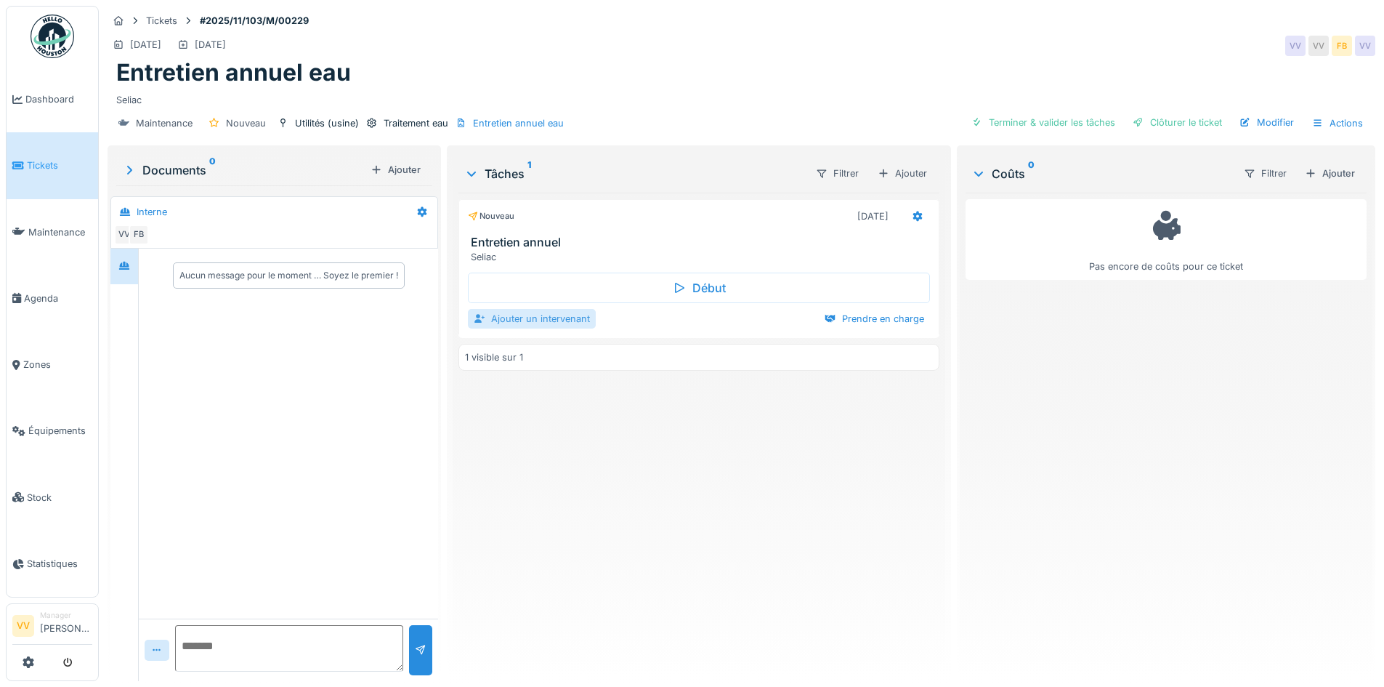
click at [555, 309] on div "Ajouter un intervenant" at bounding box center [532, 319] width 128 height 20
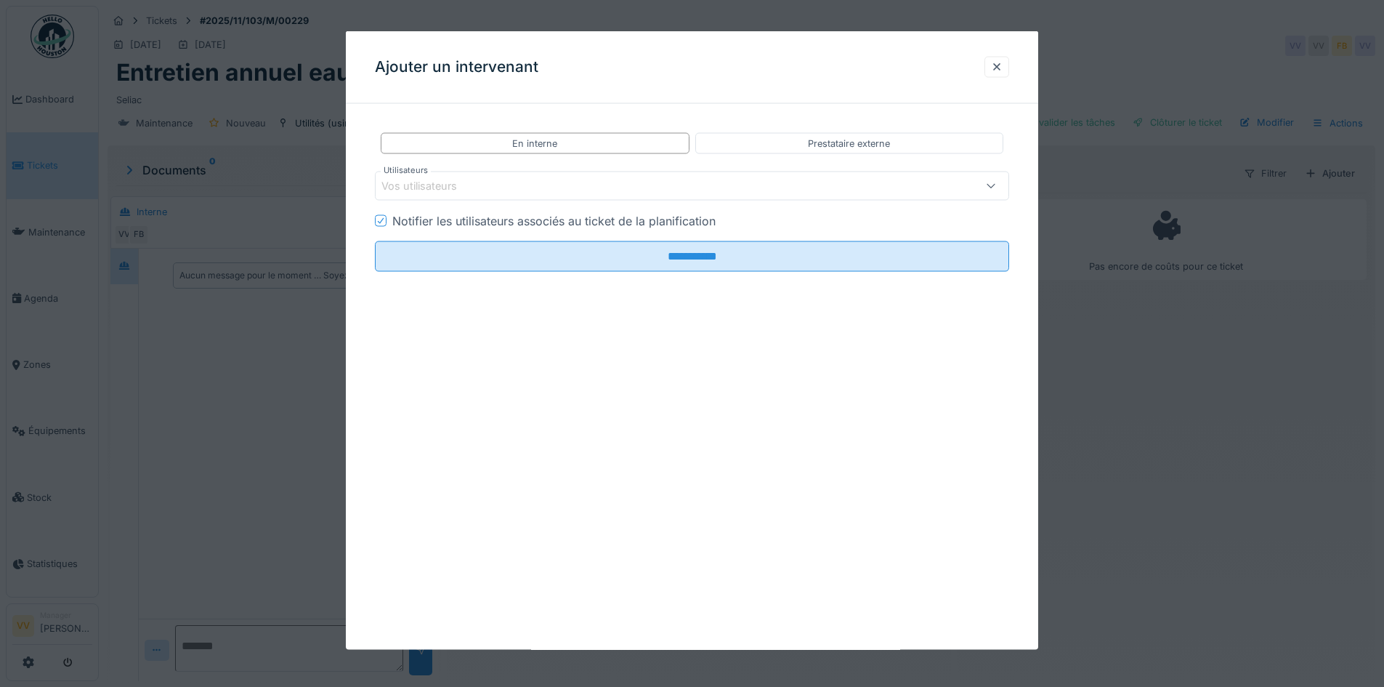
click at [587, 185] on div "Vos utilisateurs" at bounding box center [654, 186] width 547 height 16
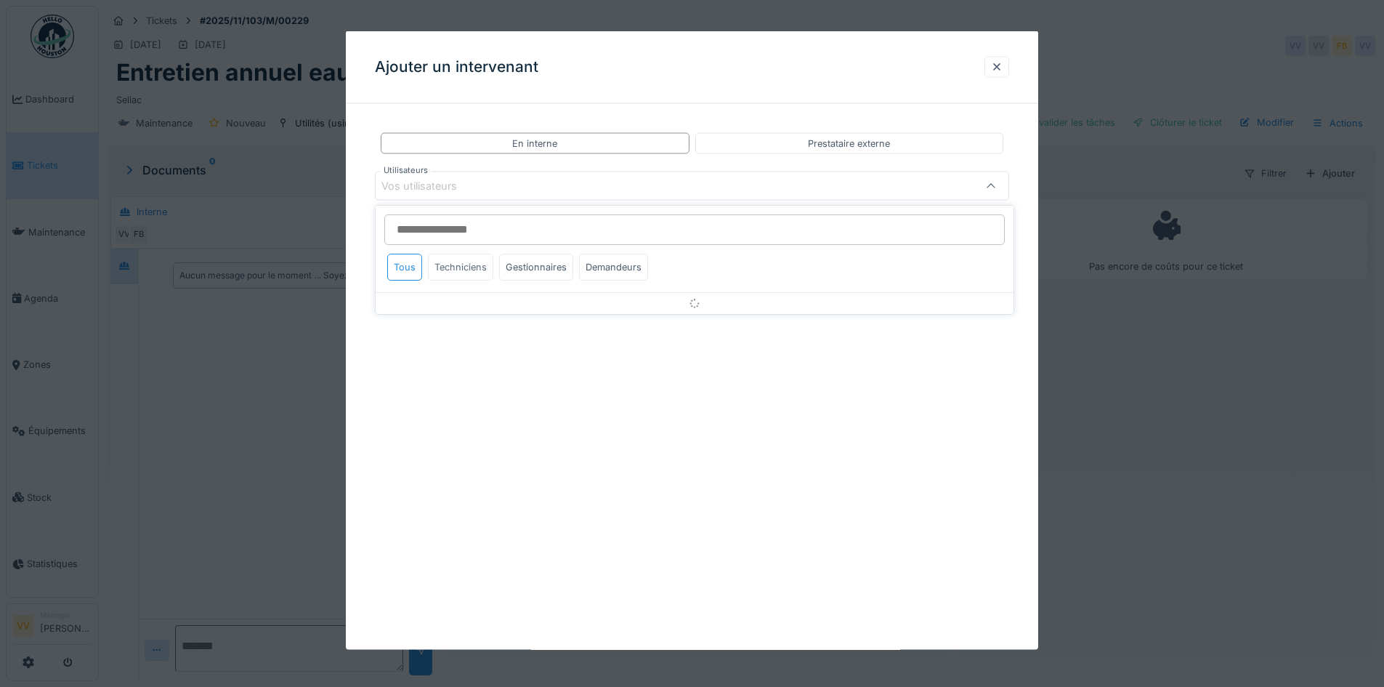
click at [451, 269] on div "Techniciens" at bounding box center [460, 267] width 65 height 27
click at [458, 271] on div "Techniciens" at bounding box center [460, 267] width 65 height 27
click at [489, 238] on input "Utilisateurs" at bounding box center [694, 229] width 620 height 31
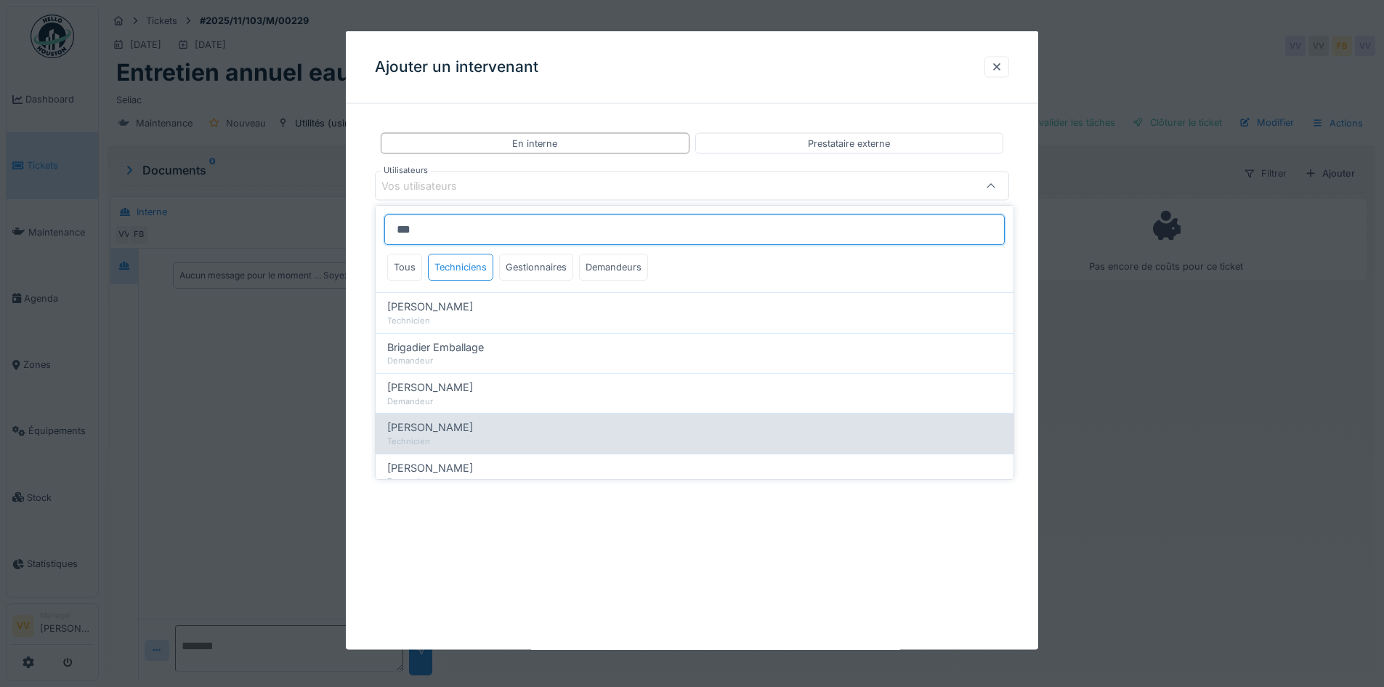
type input "***"
click at [590, 434] on div "[PERSON_NAME]" at bounding box center [694, 427] width 615 height 16
type input "****"
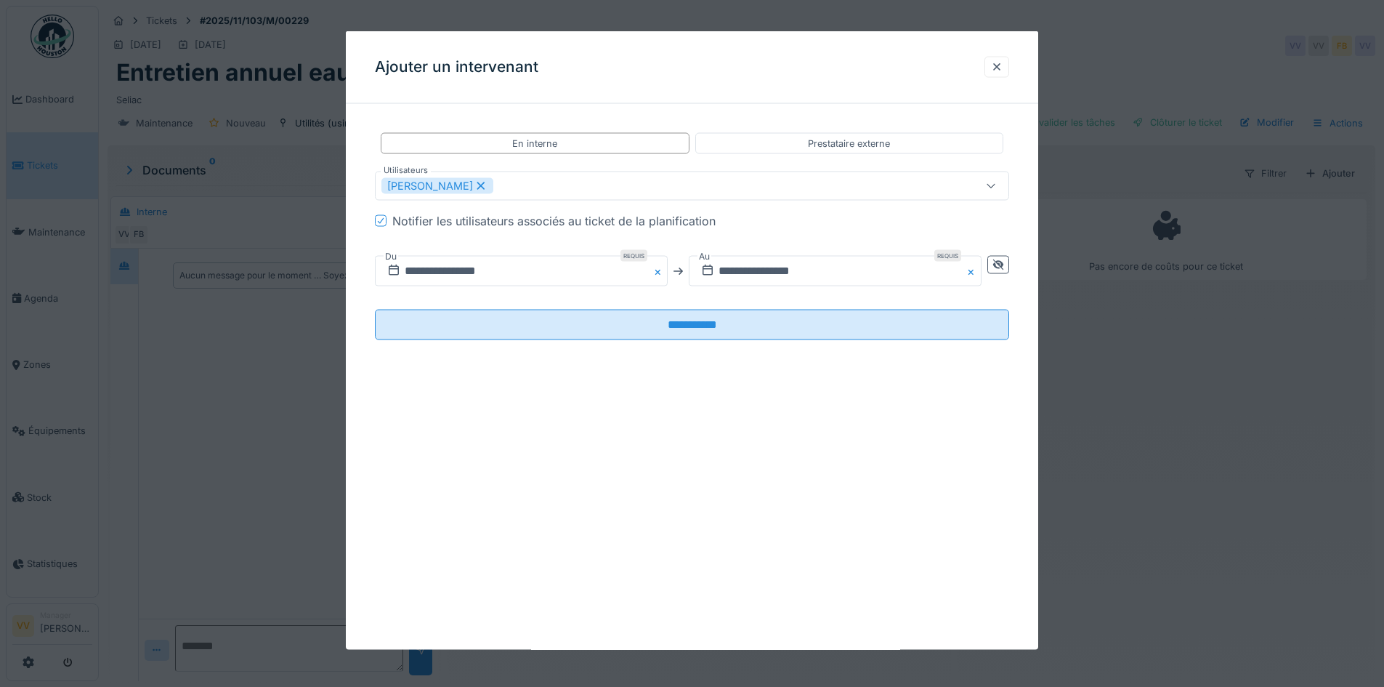
click at [634, 584] on div "**********" at bounding box center [692, 340] width 692 height 618
click at [564, 272] on input "**********" at bounding box center [521, 271] width 293 height 31
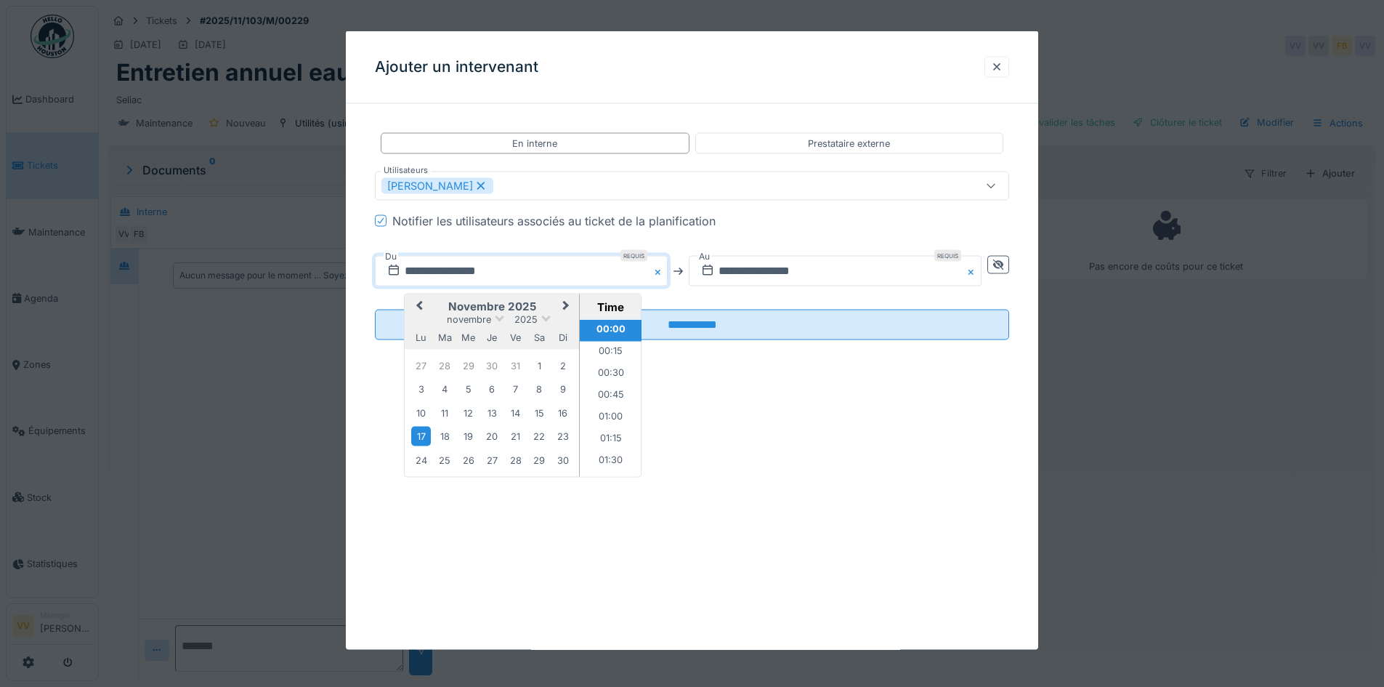
click at [419, 307] on span "Previous Month" at bounding box center [419, 306] width 0 height 17
click at [423, 409] on div "13" at bounding box center [421, 414] width 20 height 20
click at [615, 434] on li "07:00" at bounding box center [611, 432] width 62 height 22
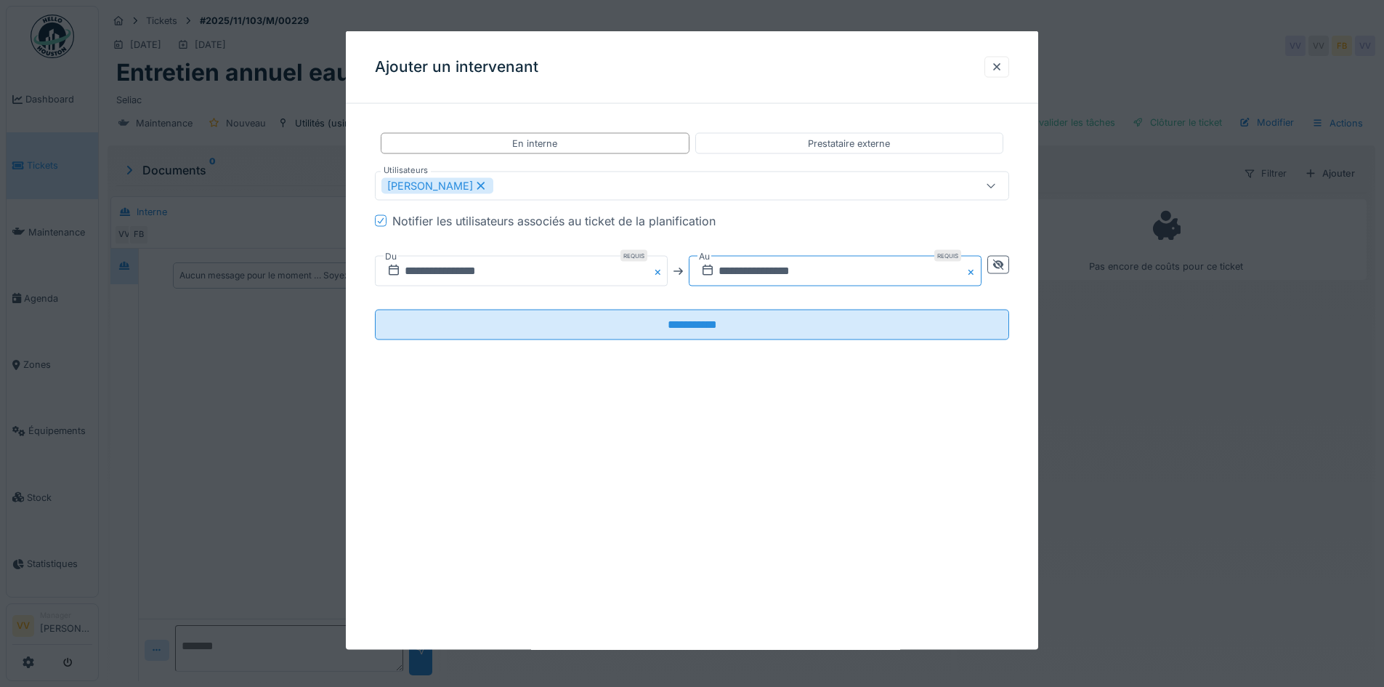
click at [820, 267] on input "**********" at bounding box center [835, 271] width 293 height 31
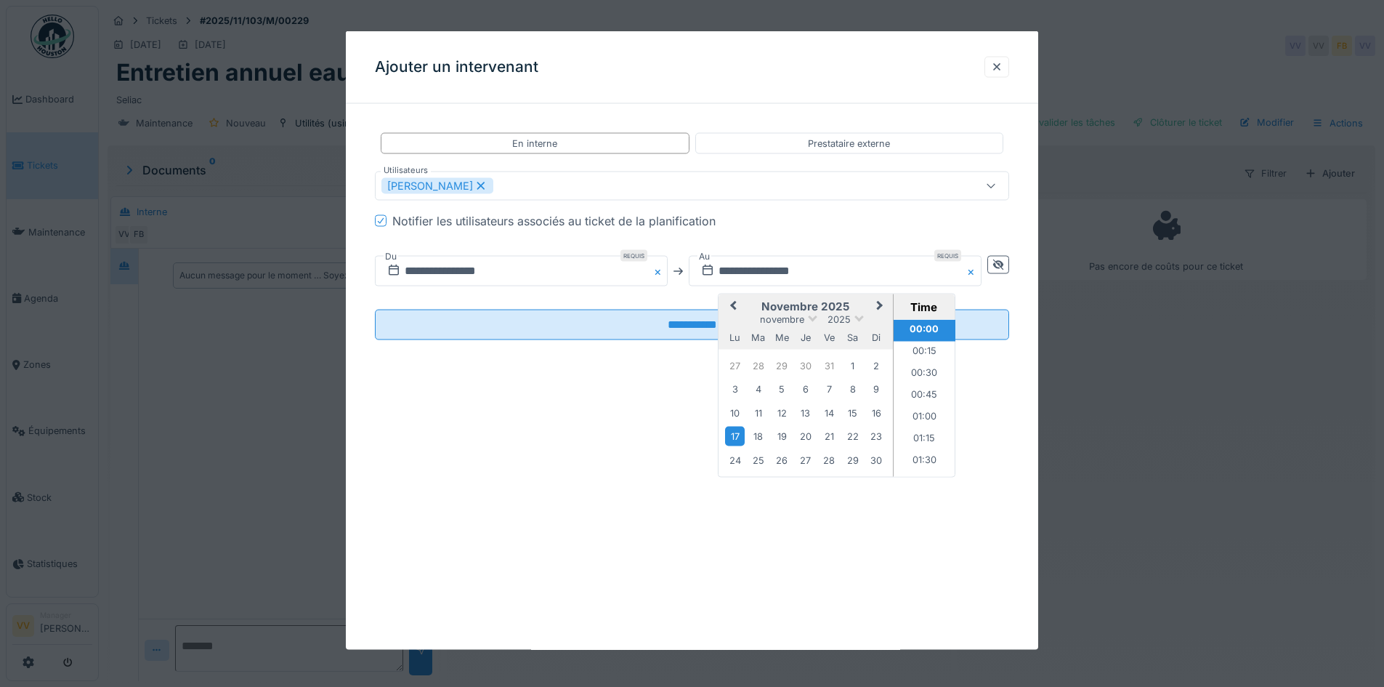
click at [733, 308] on span "Previous Month" at bounding box center [733, 306] width 0 height 17
click at [739, 415] on div "13" at bounding box center [735, 414] width 20 height 20
click at [926, 387] on li "16:30" at bounding box center [925, 389] width 62 height 22
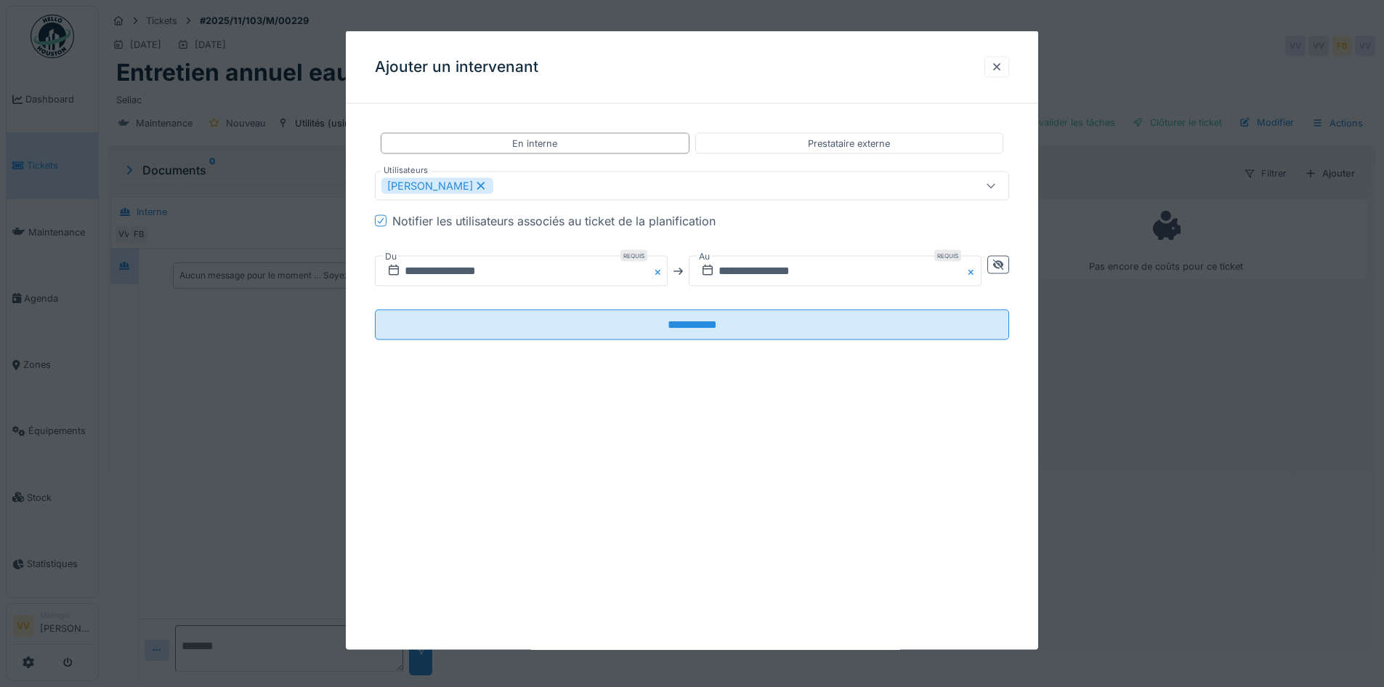
click at [858, 467] on div "**********" at bounding box center [692, 340] width 692 height 618
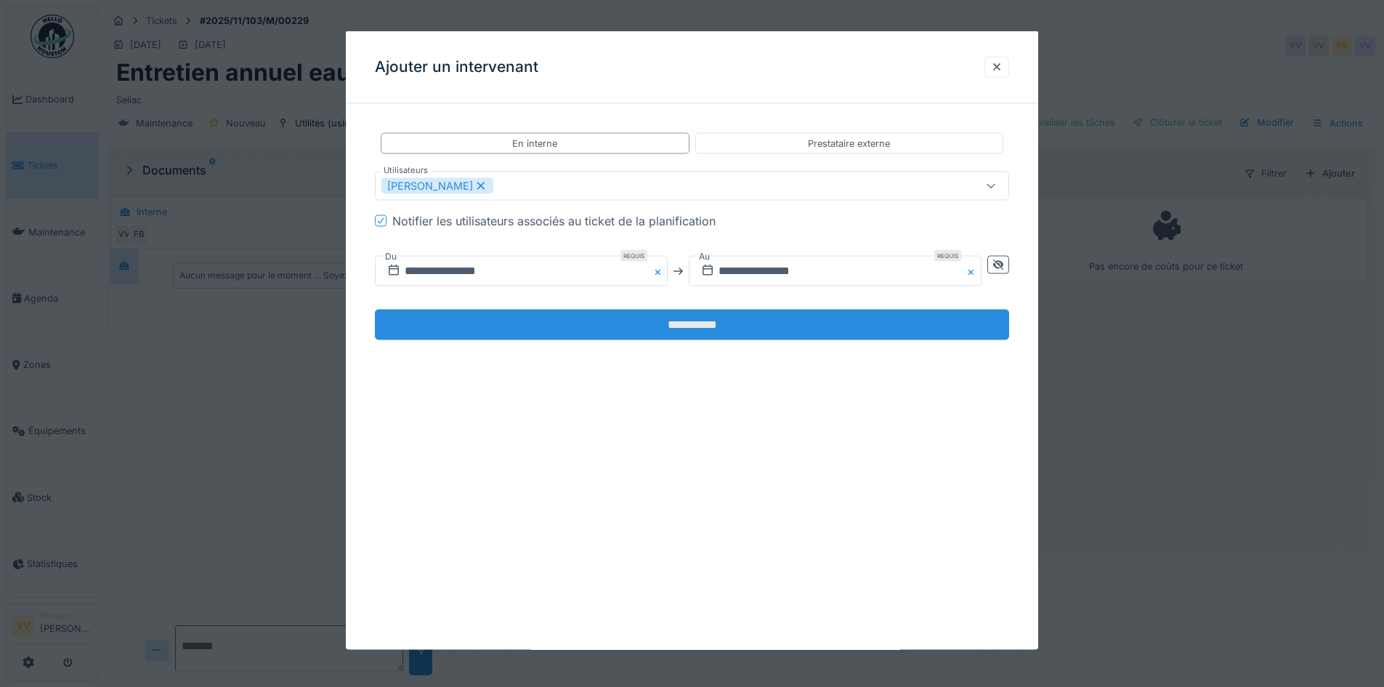
click at [929, 325] on input "**********" at bounding box center [692, 324] width 634 height 31
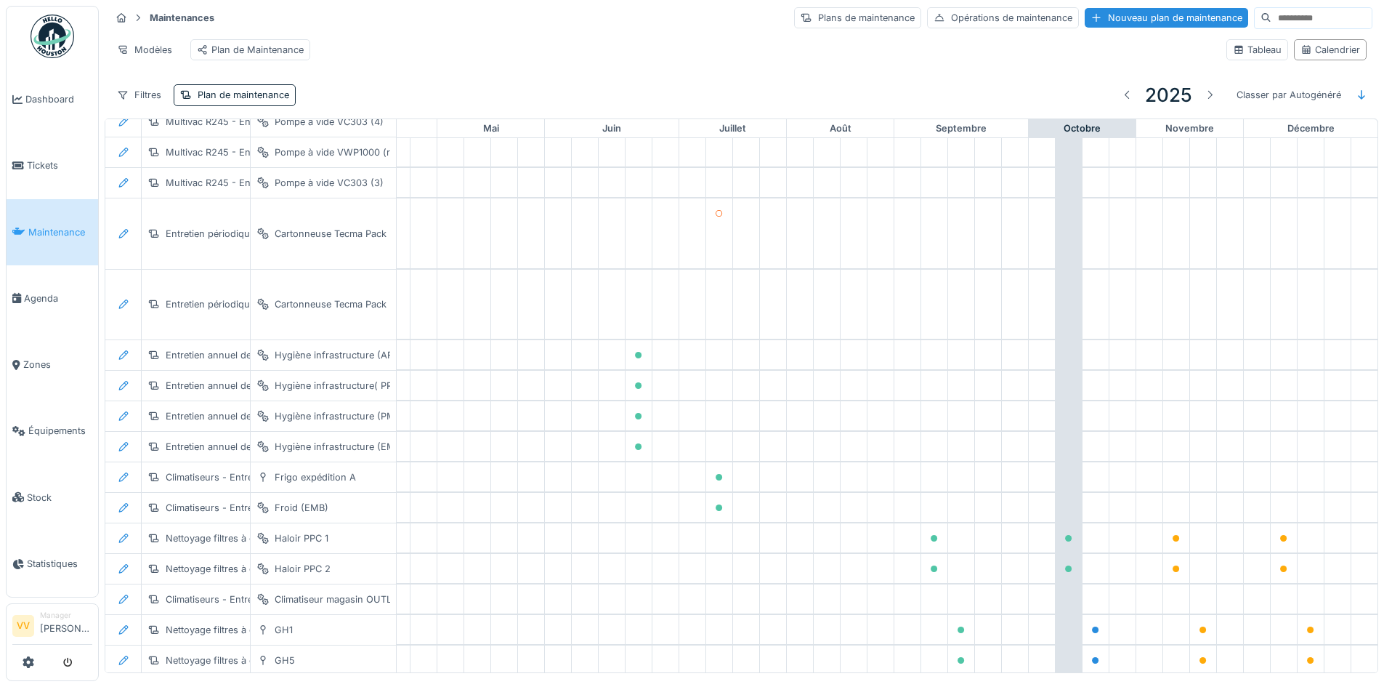
scroll to position [1279, 476]
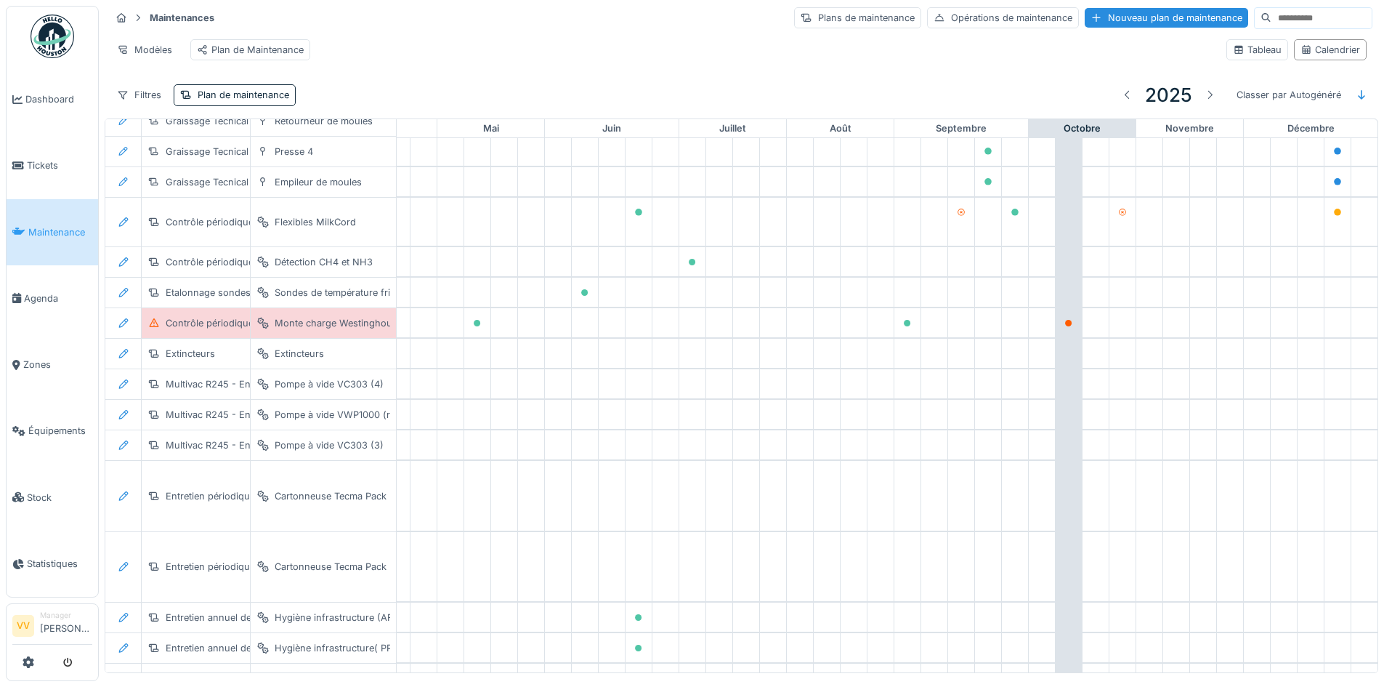
click at [1309, 11] on input at bounding box center [1321, 18] width 100 height 20
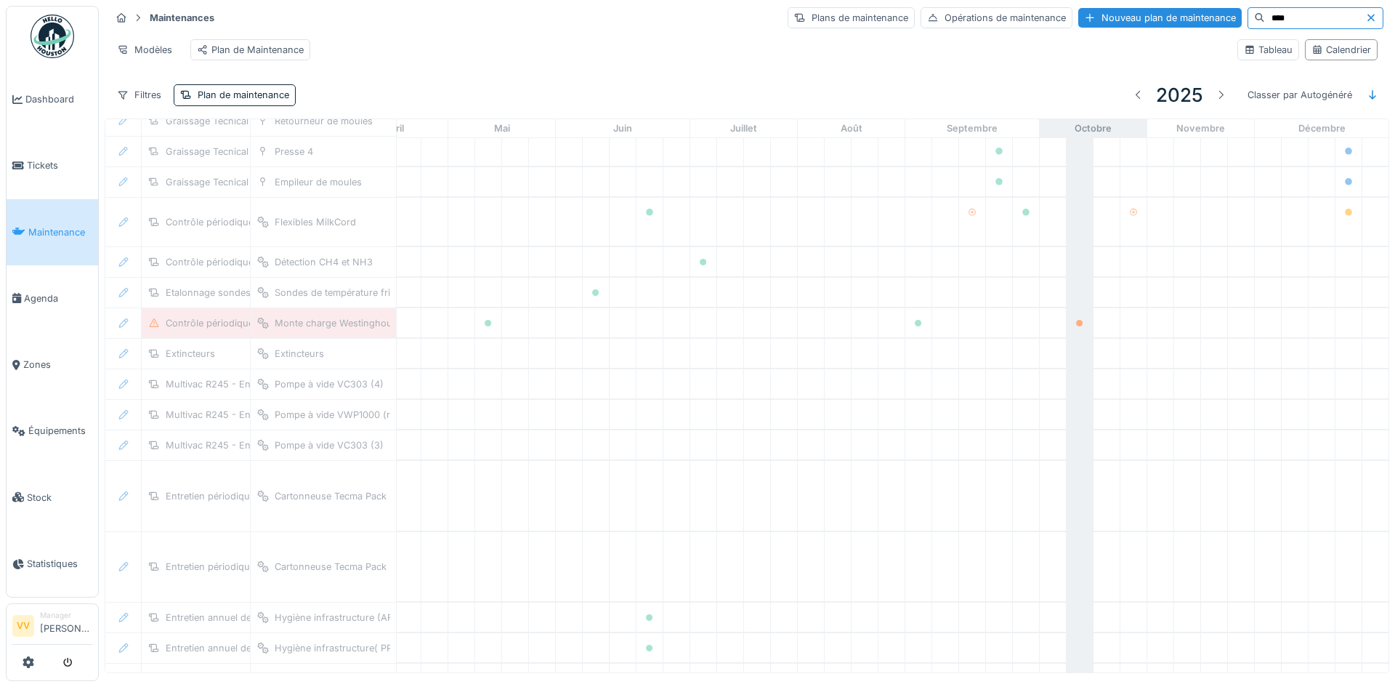
scroll to position [0, 476]
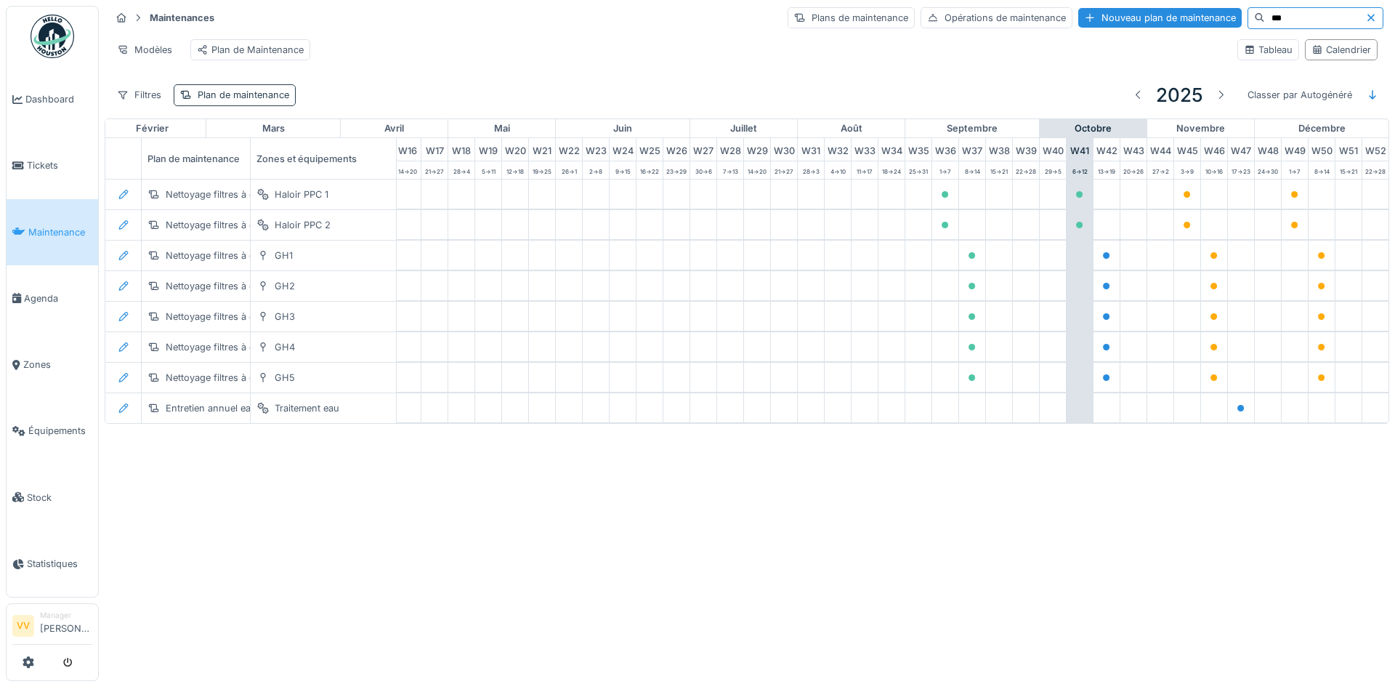
type input "***"
click at [219, 102] on div "Plan de maintenance" at bounding box center [244, 95] width 92 height 14
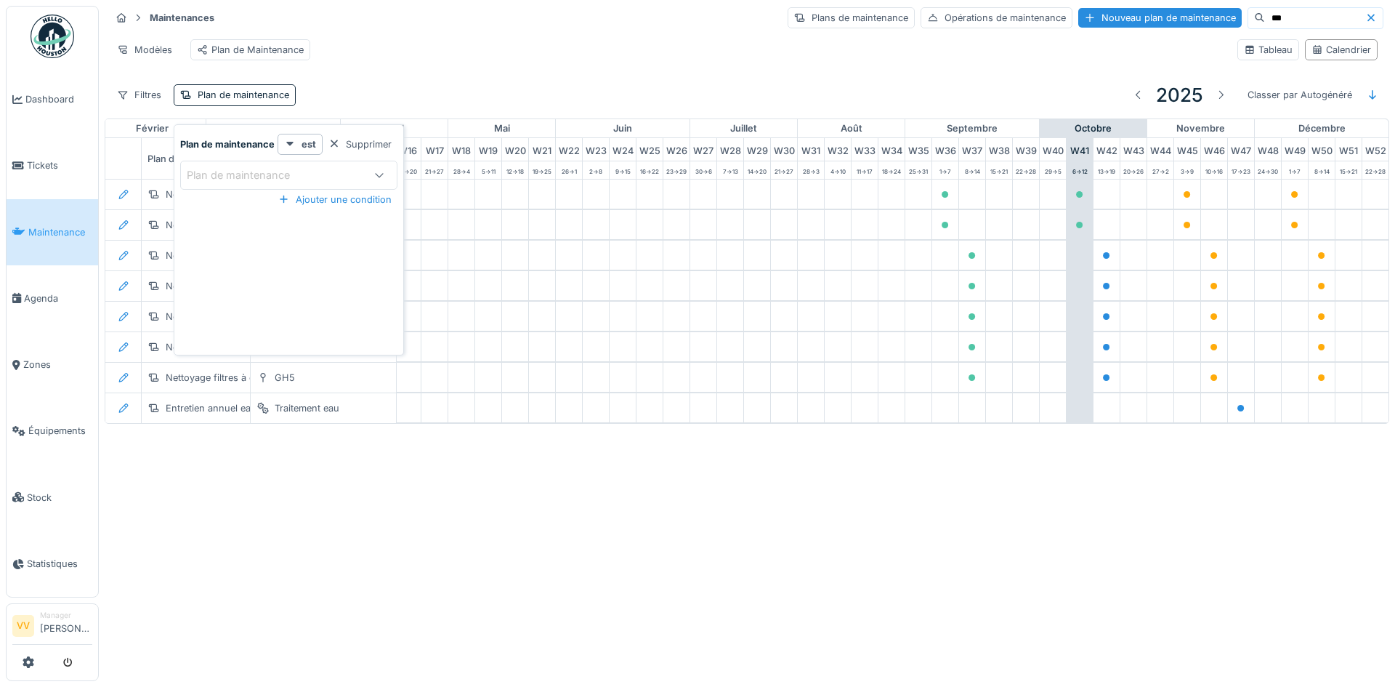
click at [418, 105] on div "Filtres Plan de maintenance 2025 Classer par Autogénéré" at bounding box center [746, 95] width 1273 height 34
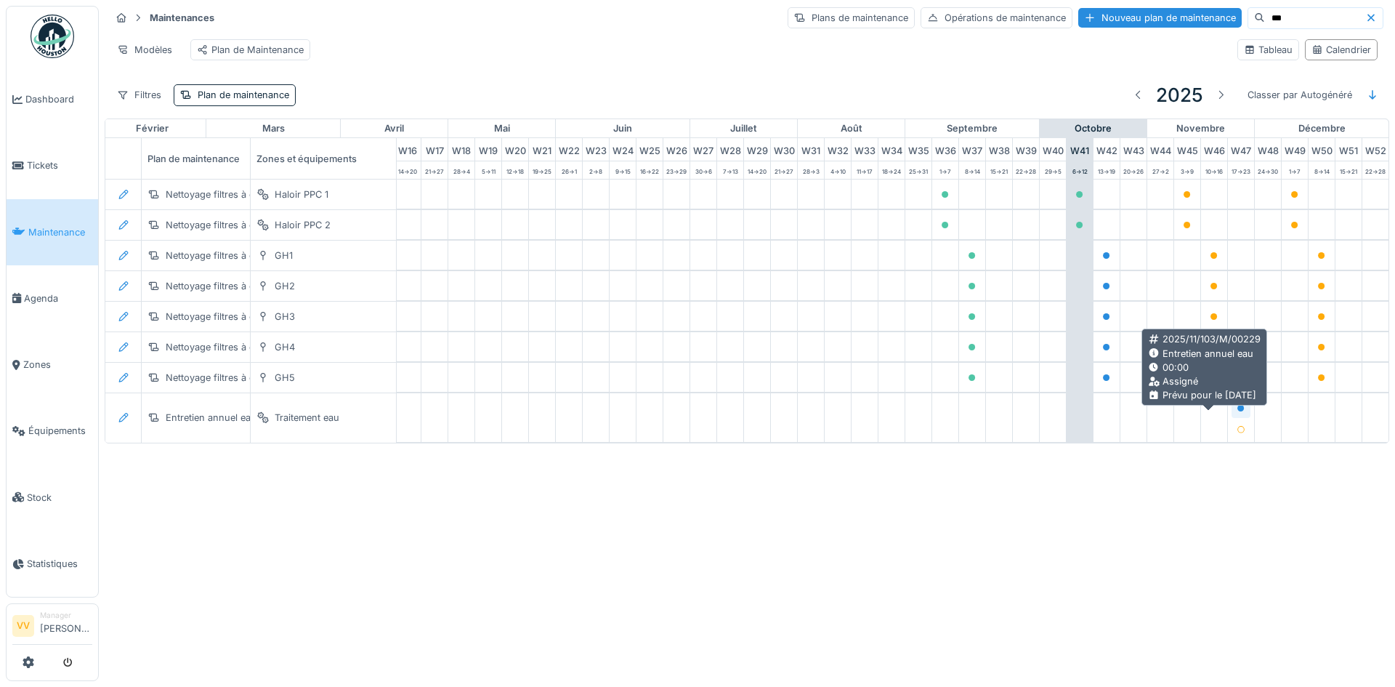
click at [1237, 412] on icon at bounding box center [1240, 408] width 7 height 7
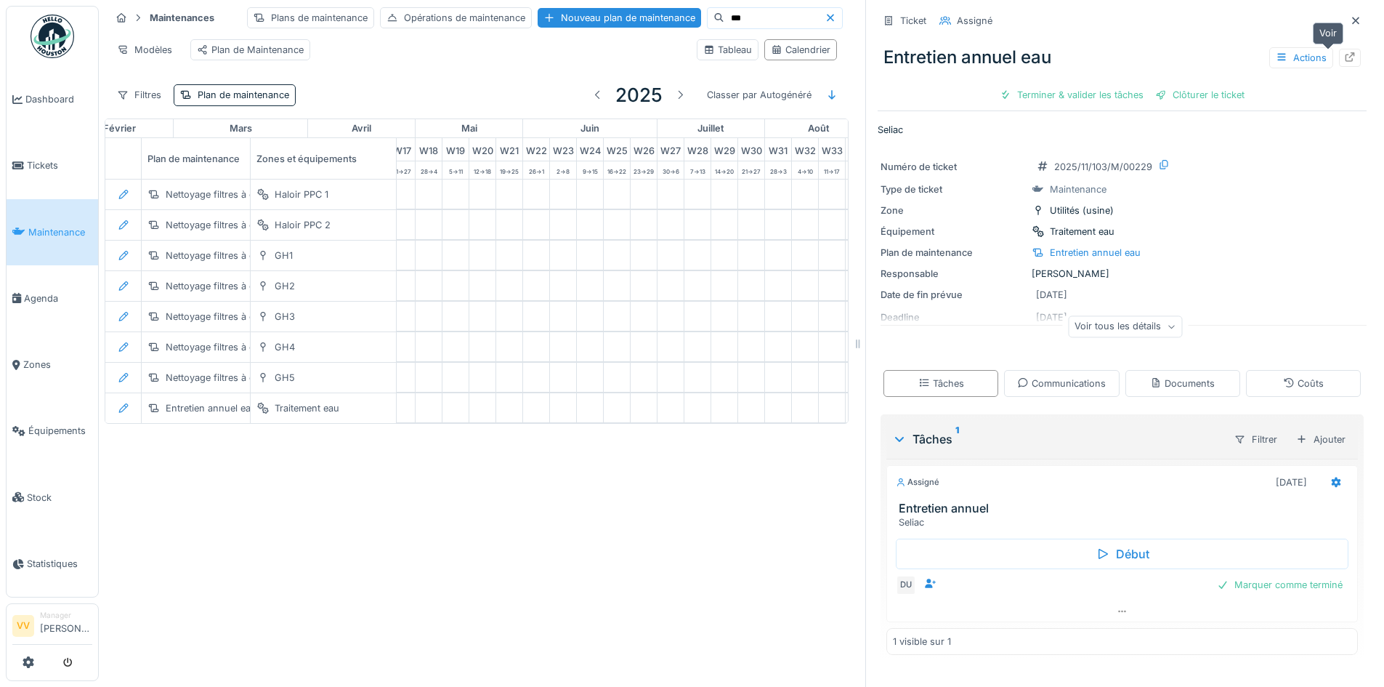
click at [1345, 60] on icon at bounding box center [1349, 56] width 9 height 9
click at [1350, 16] on icon at bounding box center [1356, 20] width 12 height 9
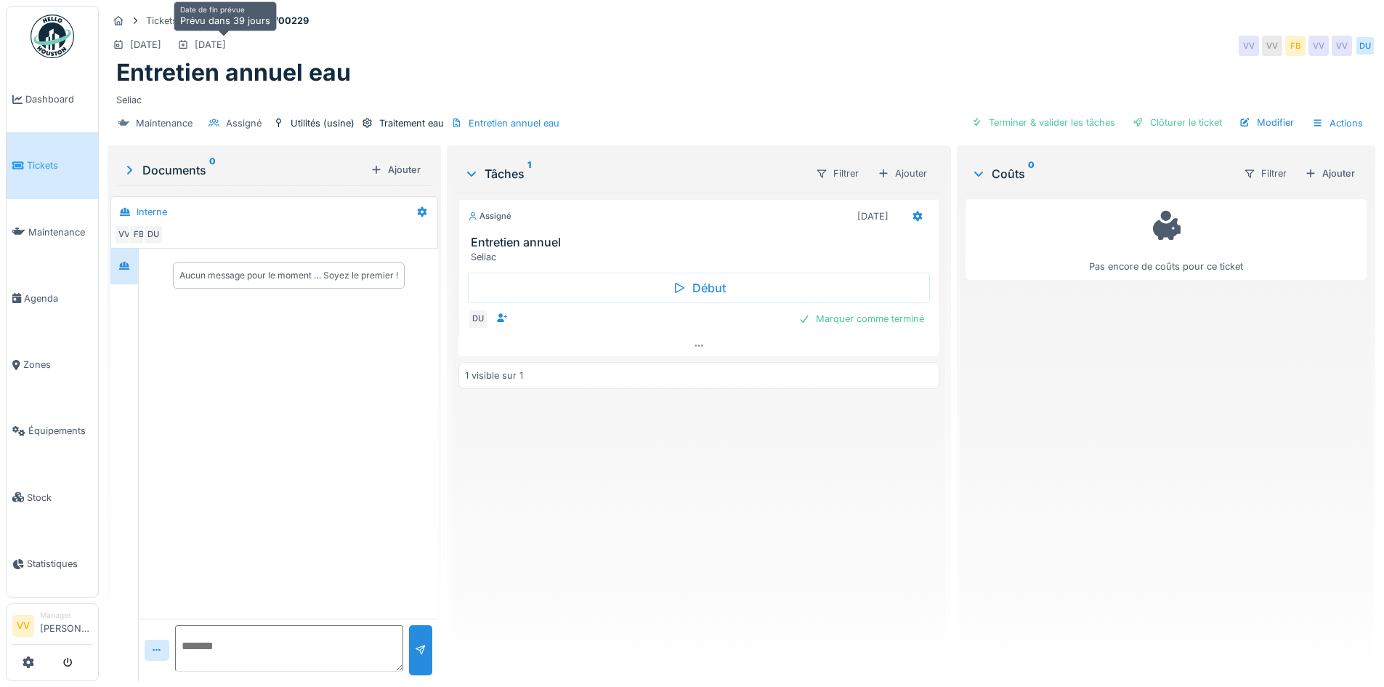
click at [224, 46] on div "[DATE]" at bounding box center [210, 45] width 31 height 14
click at [189, 39] on div at bounding box center [183, 45] width 12 height 14
click at [189, 40] on icon at bounding box center [183, 44] width 12 height 9
click at [1238, 107] on div "Maintenance Assigné Utilités (usine) Traitement eau Entretien annuel eau Termin…" at bounding box center [742, 123] width 1268 height 33
click at [1247, 118] on div "Modifier" at bounding box center [1267, 123] width 66 height 20
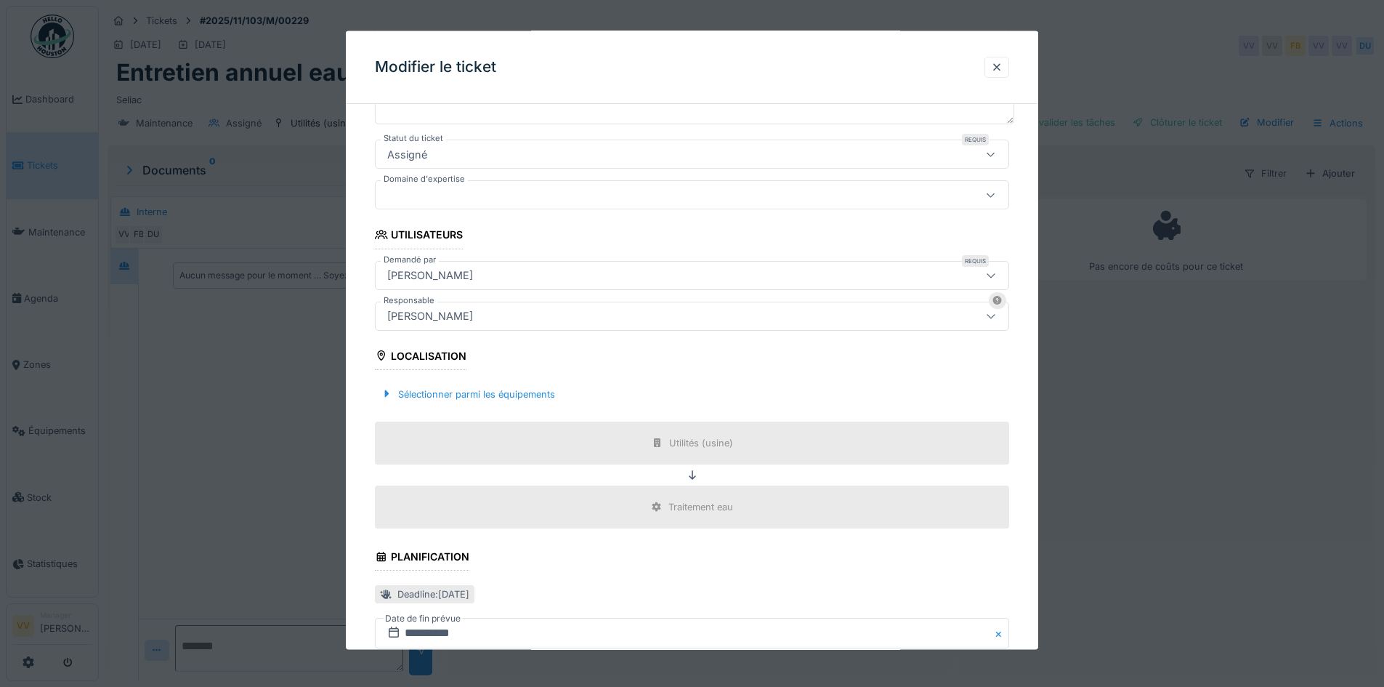
scroll to position [452, 0]
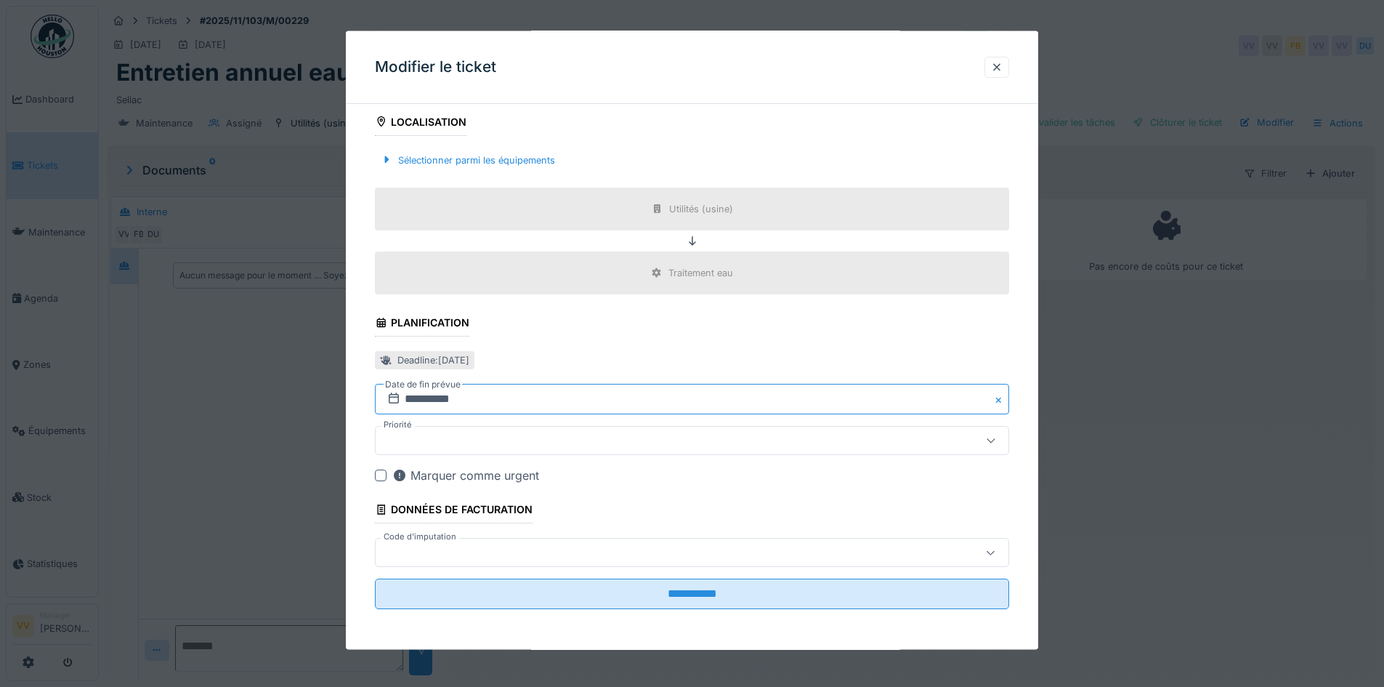
click at [613, 403] on input "**********" at bounding box center [692, 399] width 634 height 31
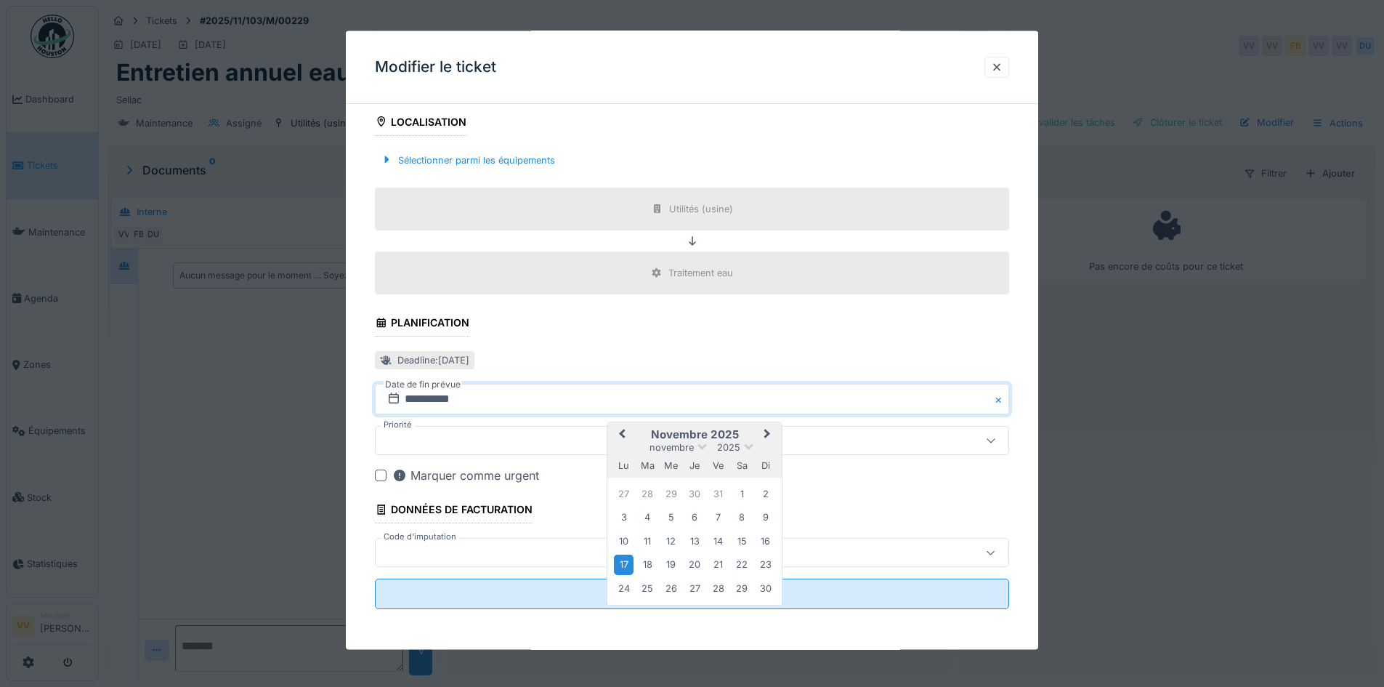
click at [622, 432] on span "Previous Month" at bounding box center [622, 434] width 0 height 17
click at [762, 428] on button "Next Month" at bounding box center [768, 435] width 23 height 23
click at [623, 543] on div "13" at bounding box center [624, 542] width 20 height 20
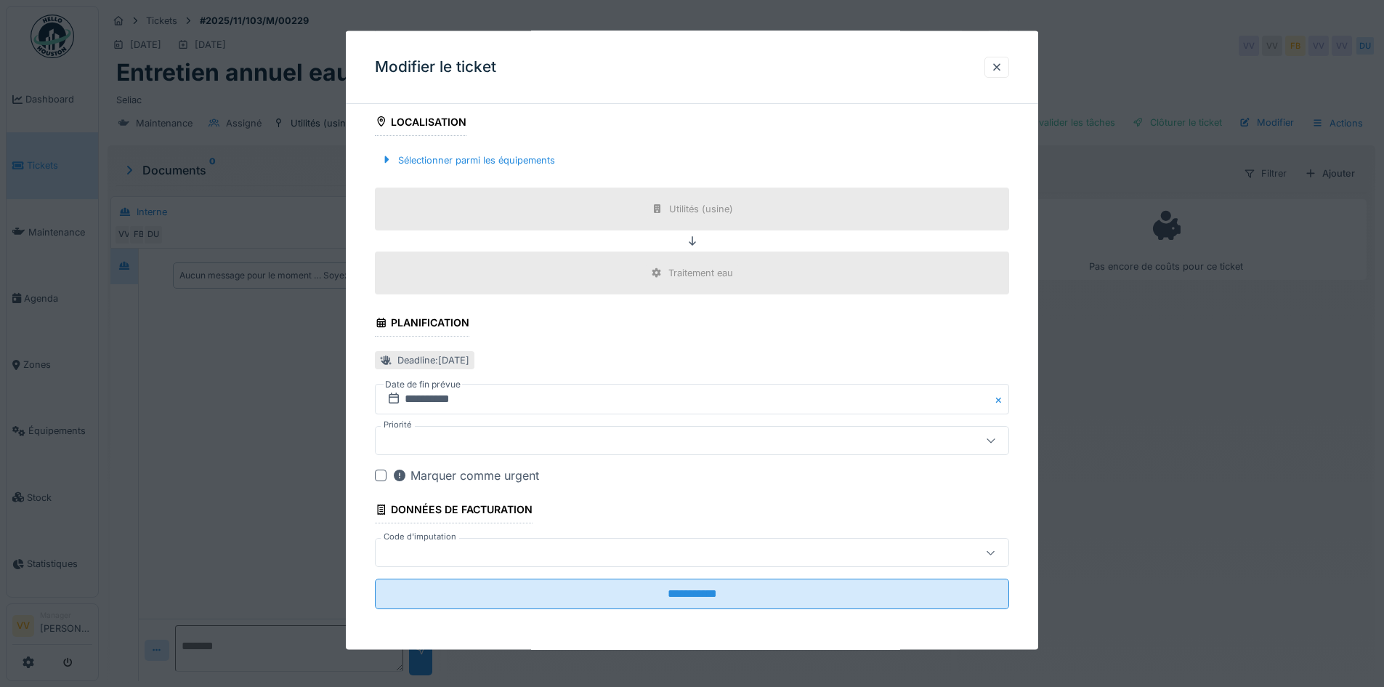
click at [788, 349] on div "Deadline : [DATE]" at bounding box center [692, 360] width 634 height 24
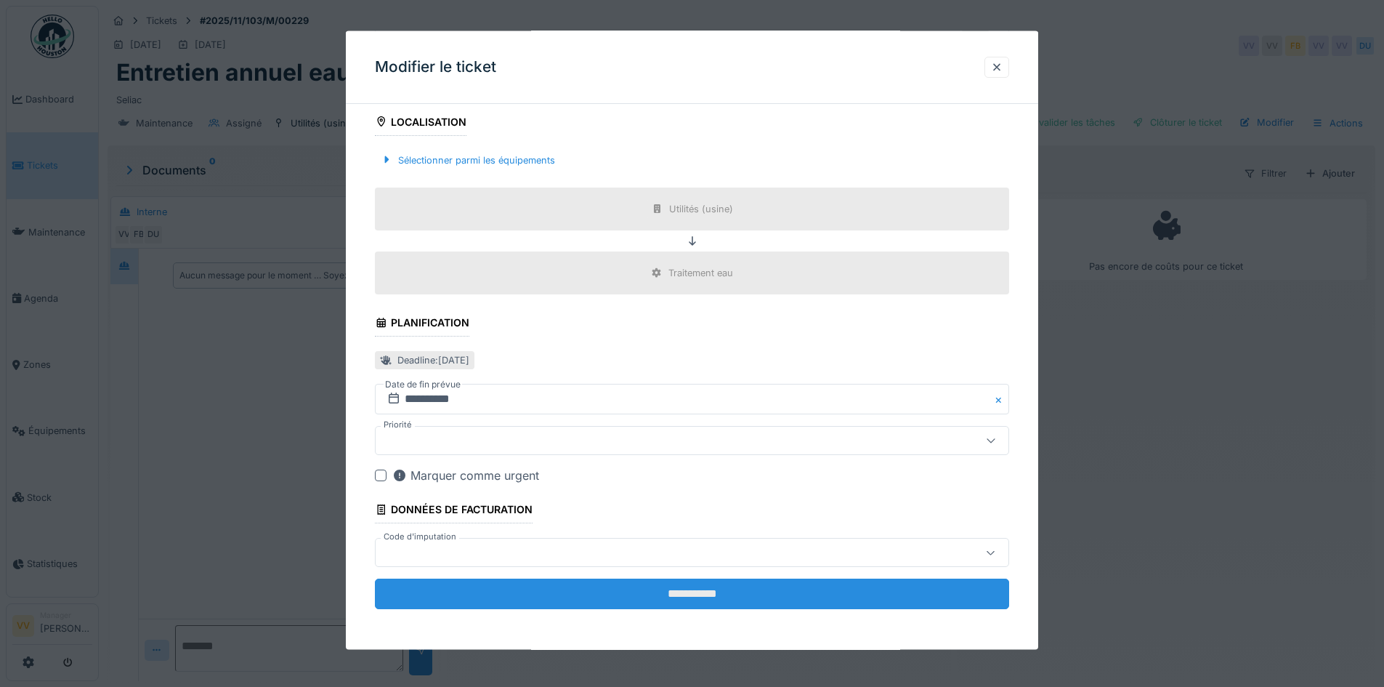
click at [474, 594] on input "**********" at bounding box center [692, 593] width 634 height 31
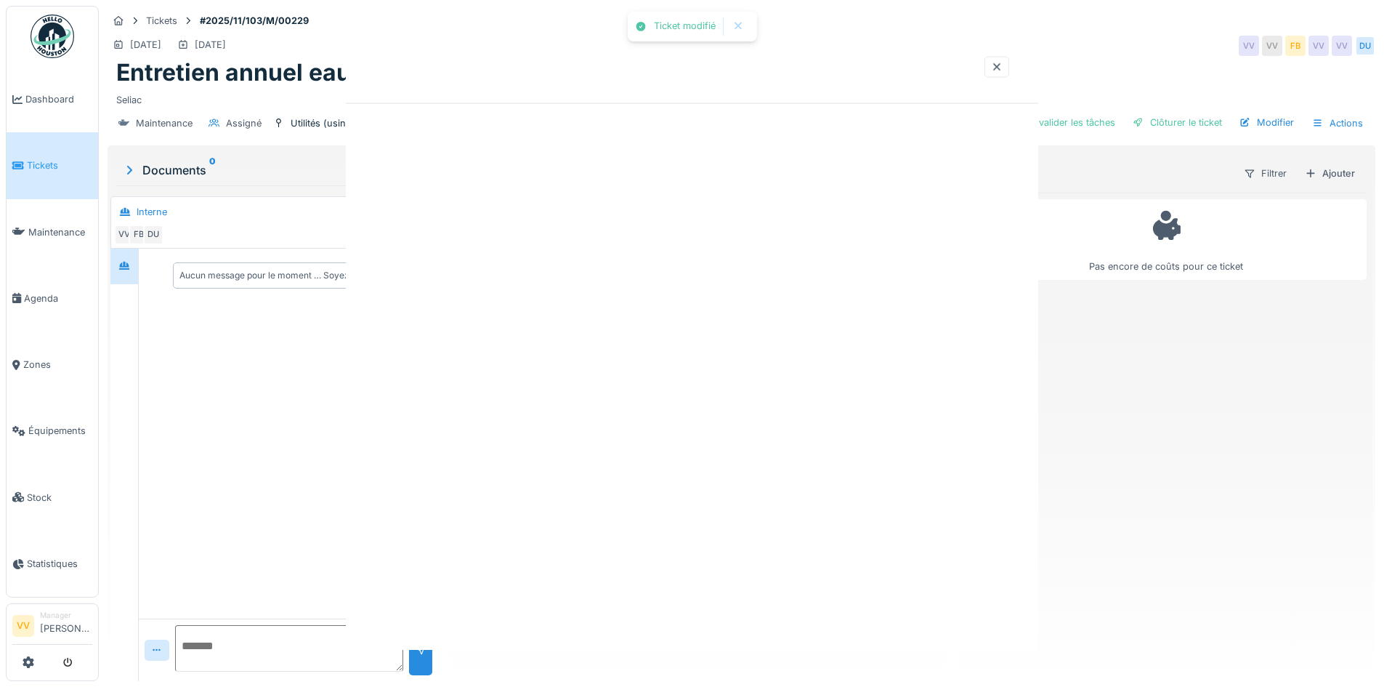
scroll to position [0, 0]
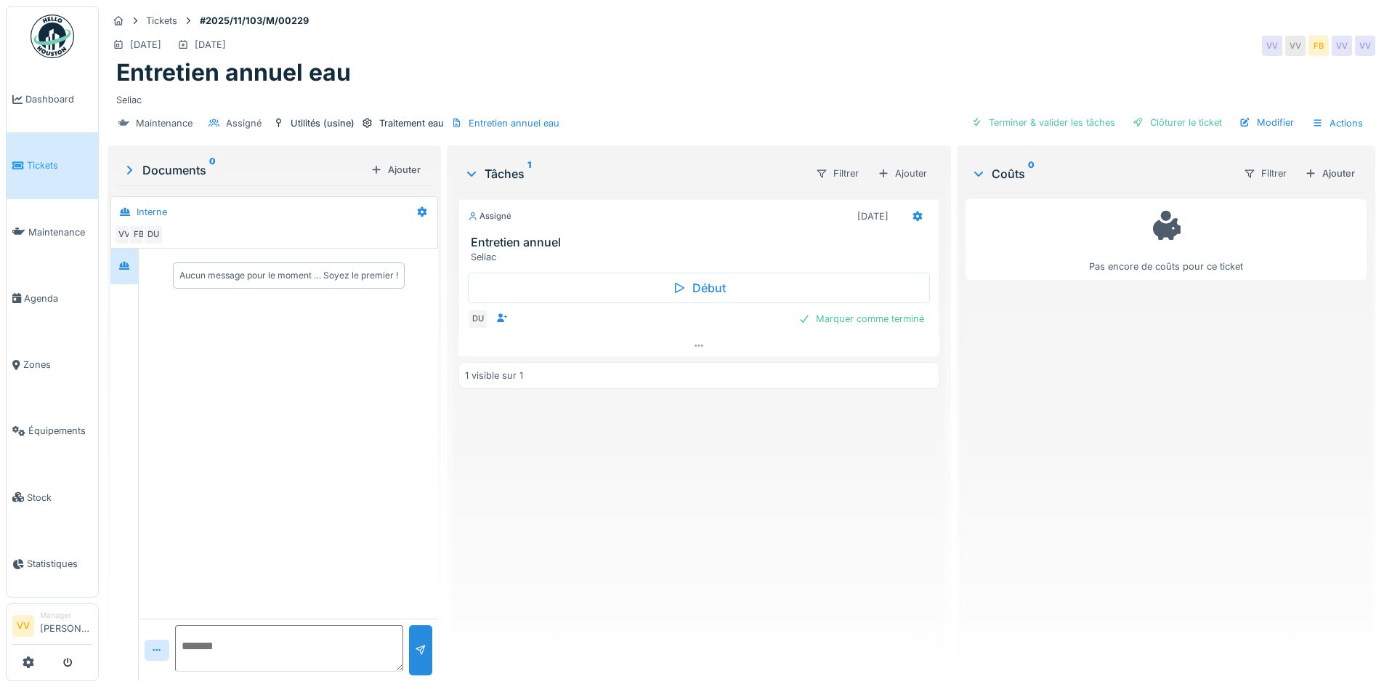
click at [608, 447] on div "Assigné 13/10/2025 Entretien annuel Seliac Début DU Marquer comme terminé 1 vis…" at bounding box center [698, 431] width 480 height 477
click at [149, 38] on div "[DATE]" at bounding box center [145, 45] width 31 height 14
click at [661, 496] on div "Assigné 13/10/2025 Entretien annuel Seliac Début DU Marquer comme terminé 1 vis…" at bounding box center [698, 431] width 480 height 477
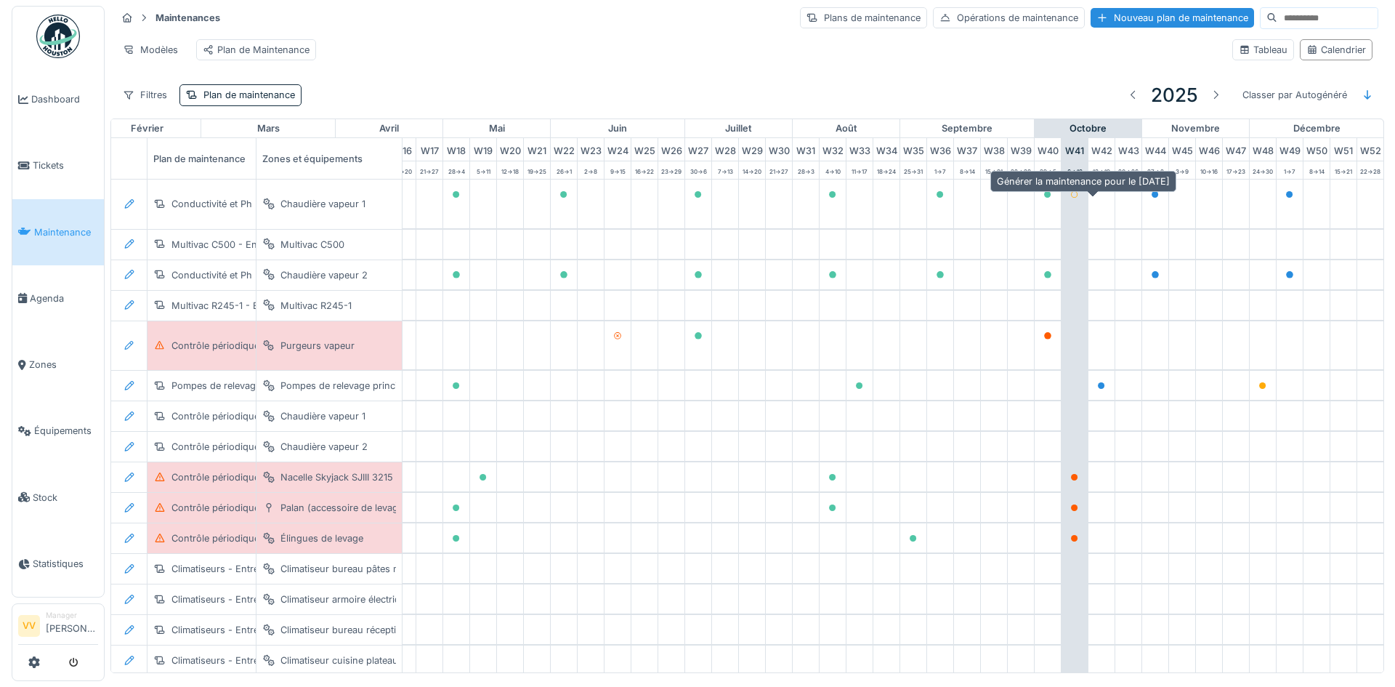
scroll to position [0, 476]
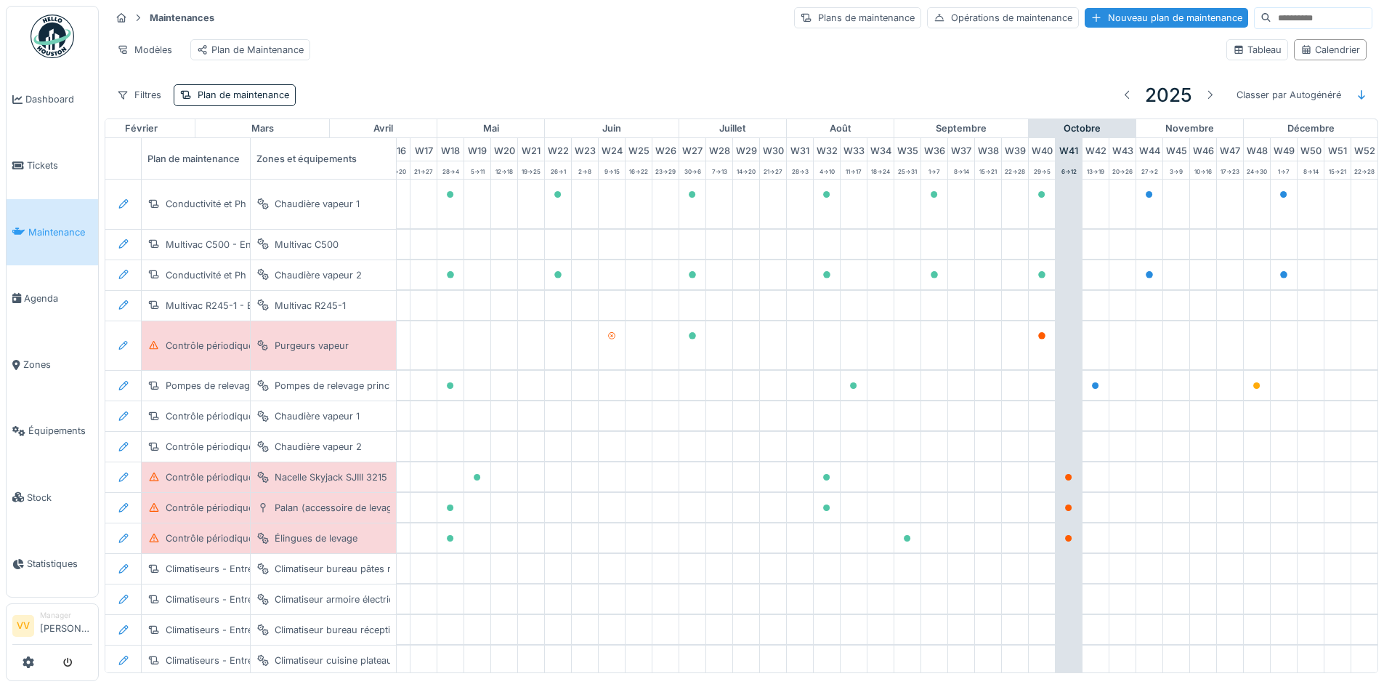
click at [1271, 17] on input at bounding box center [1321, 18] width 100 height 20
type input "***"
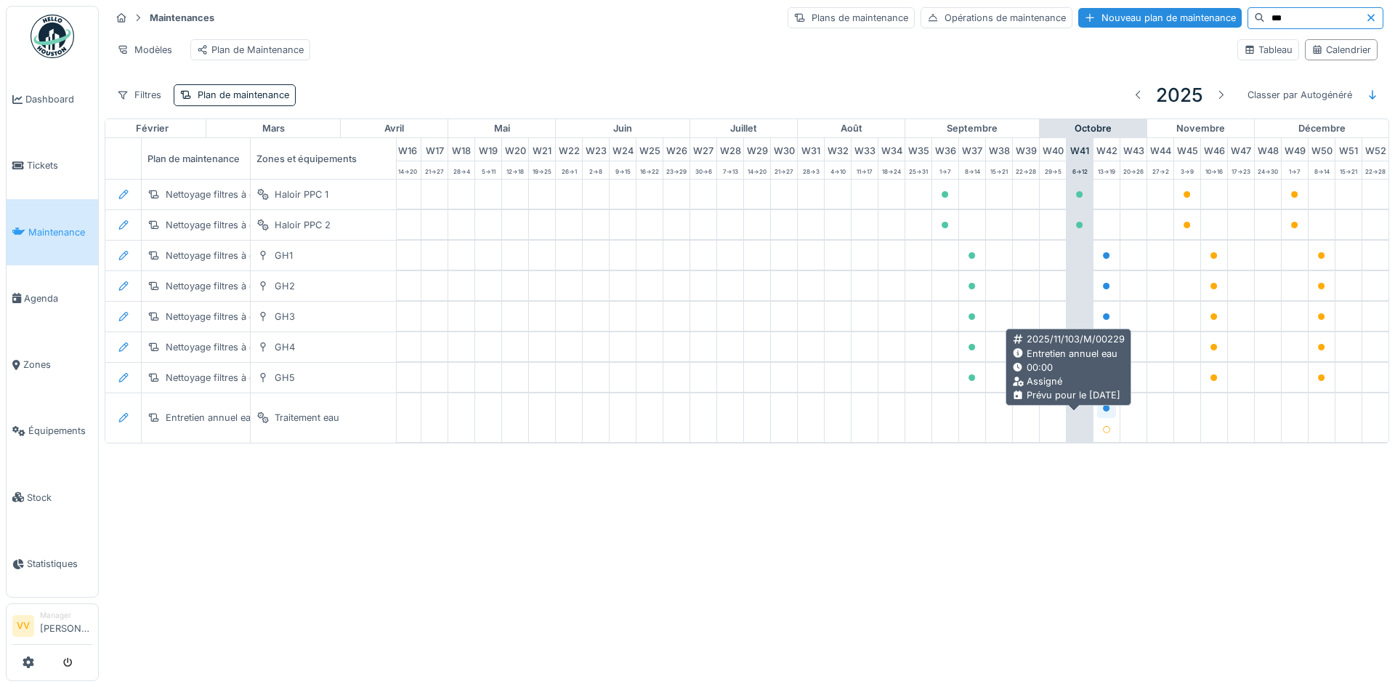
click at [1097, 417] on div at bounding box center [1106, 408] width 19 height 18
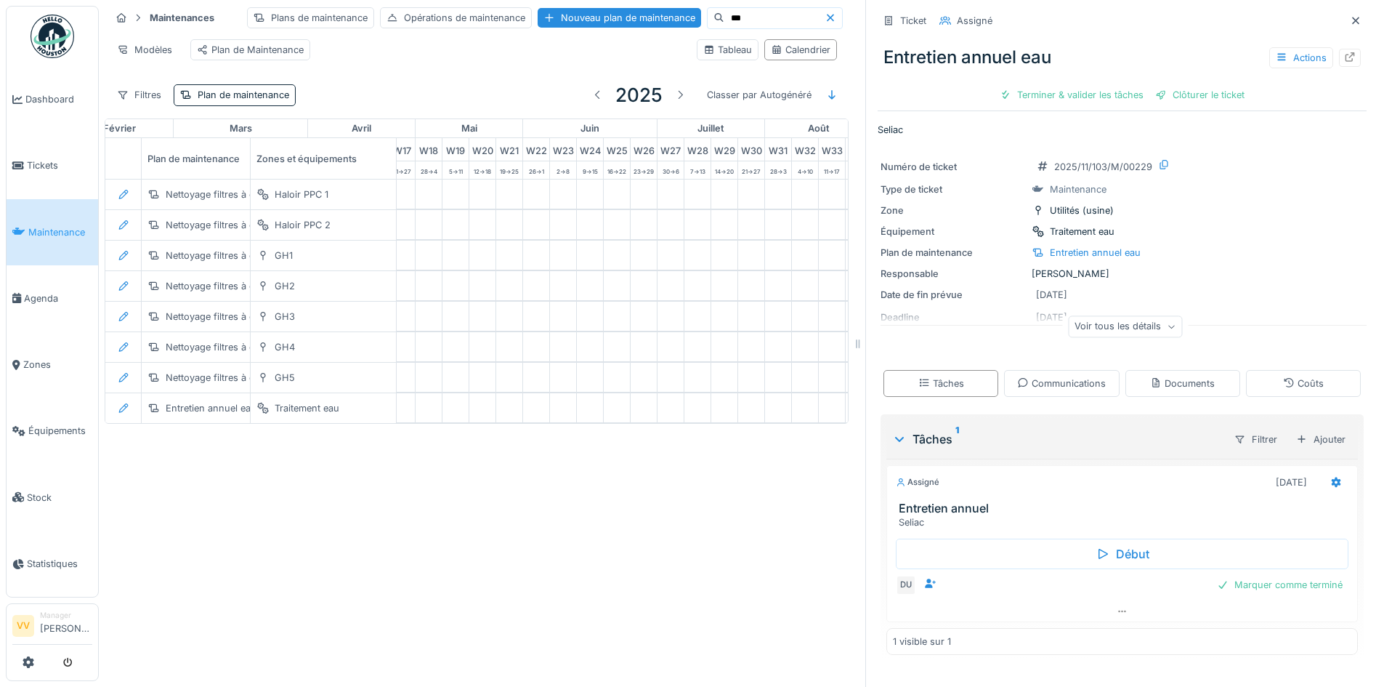
click at [616, 610] on div "Maintenances Plans de maintenance Opérations de maintenance Nouveau plan de mai…" at bounding box center [741, 343] width 1285 height 687
click at [1352, 20] on icon at bounding box center [1355, 20] width 7 height 7
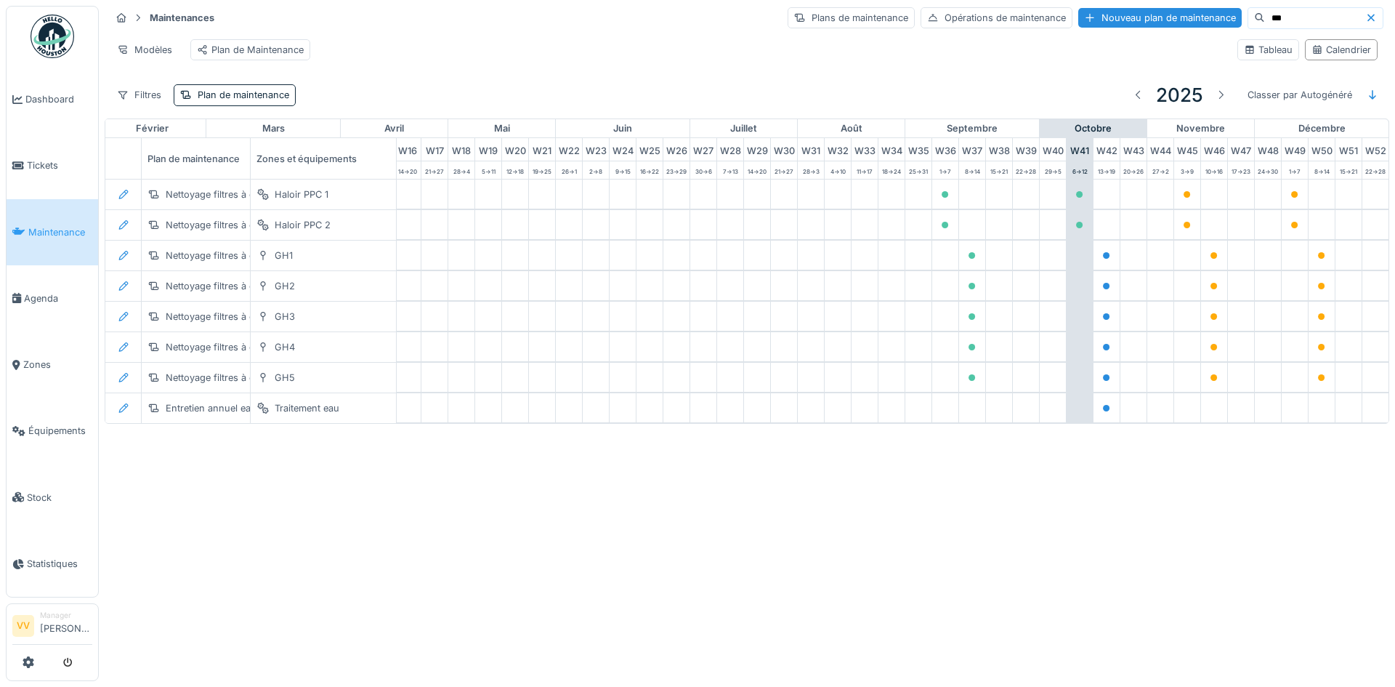
click at [963, 533] on div "Annuler Maintenances Plans de maintenance Opérations de maintenance Nouveau pla…" at bounding box center [697, 343] width 1395 height 687
click at [38, 90] on link "Dashboard" at bounding box center [53, 99] width 92 height 66
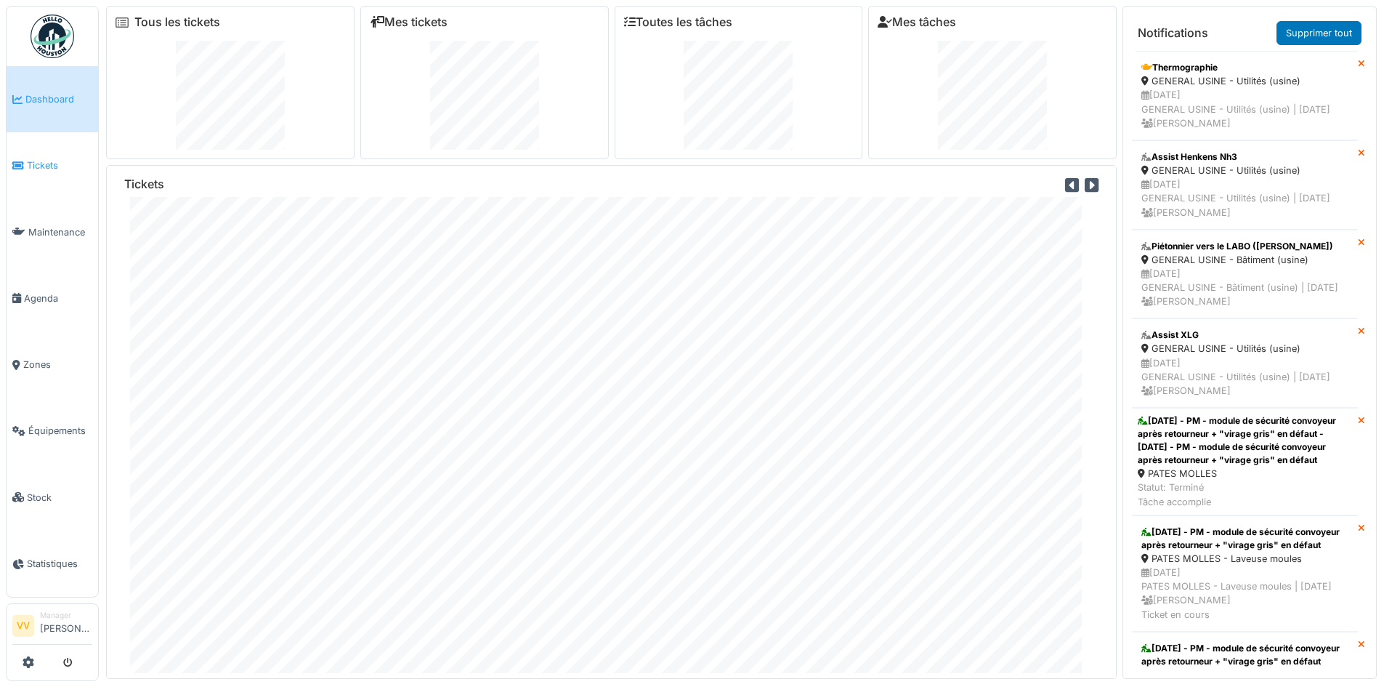
click at [39, 159] on span "Tickets" at bounding box center [59, 165] width 65 height 14
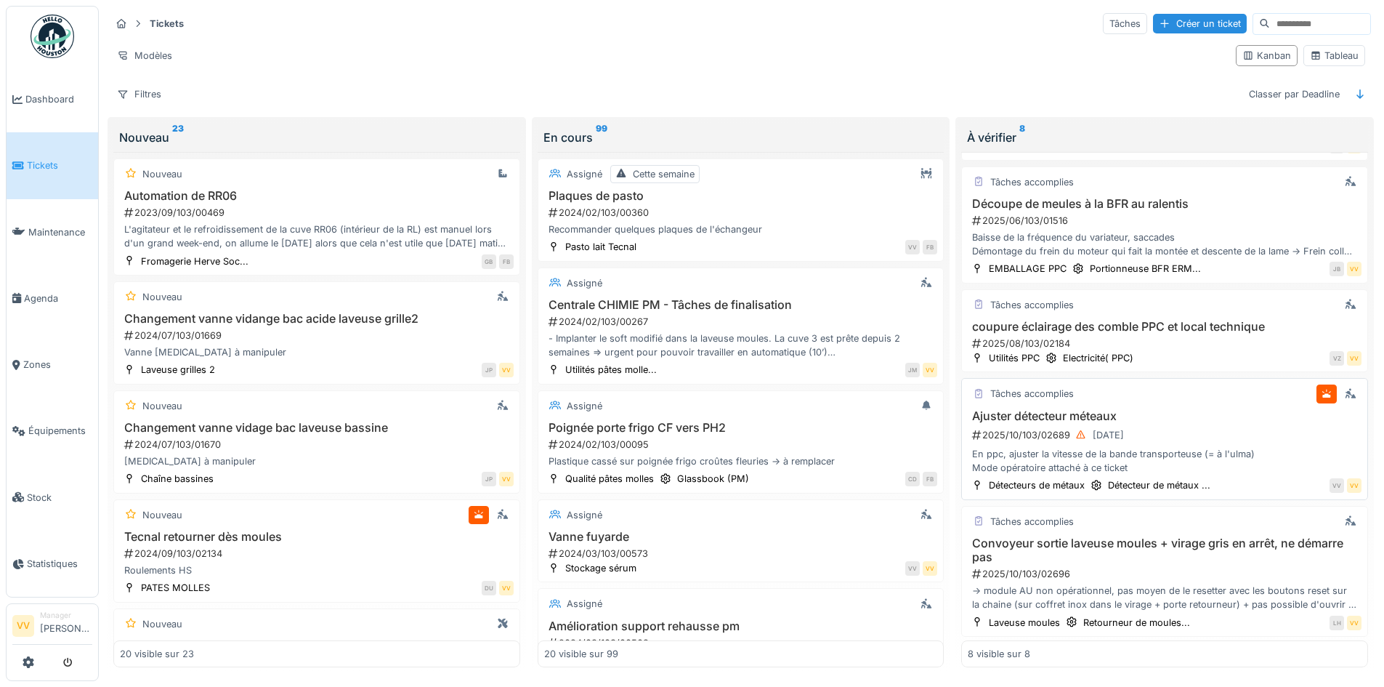
scroll to position [437, 0]
click at [1178, 15] on div "Créer un ticket" at bounding box center [1200, 24] width 94 height 20
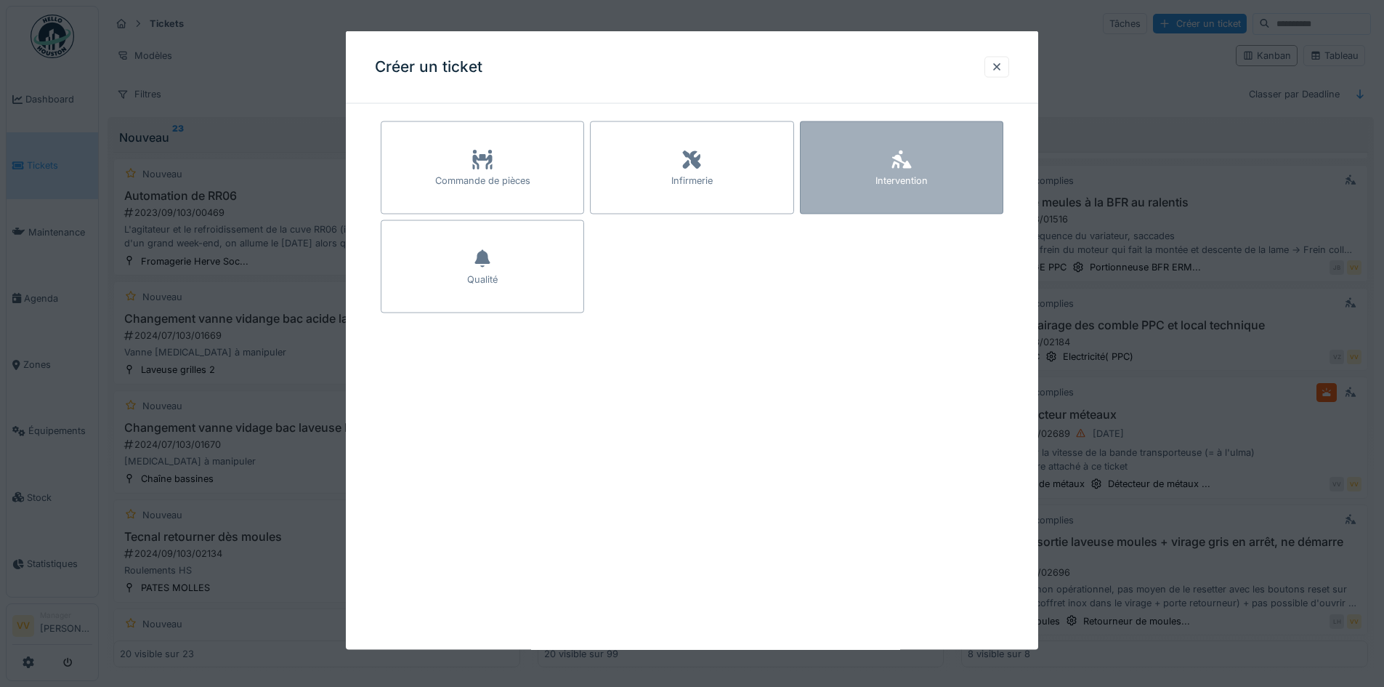
click at [962, 167] on div "Intervention" at bounding box center [901, 167] width 203 height 93
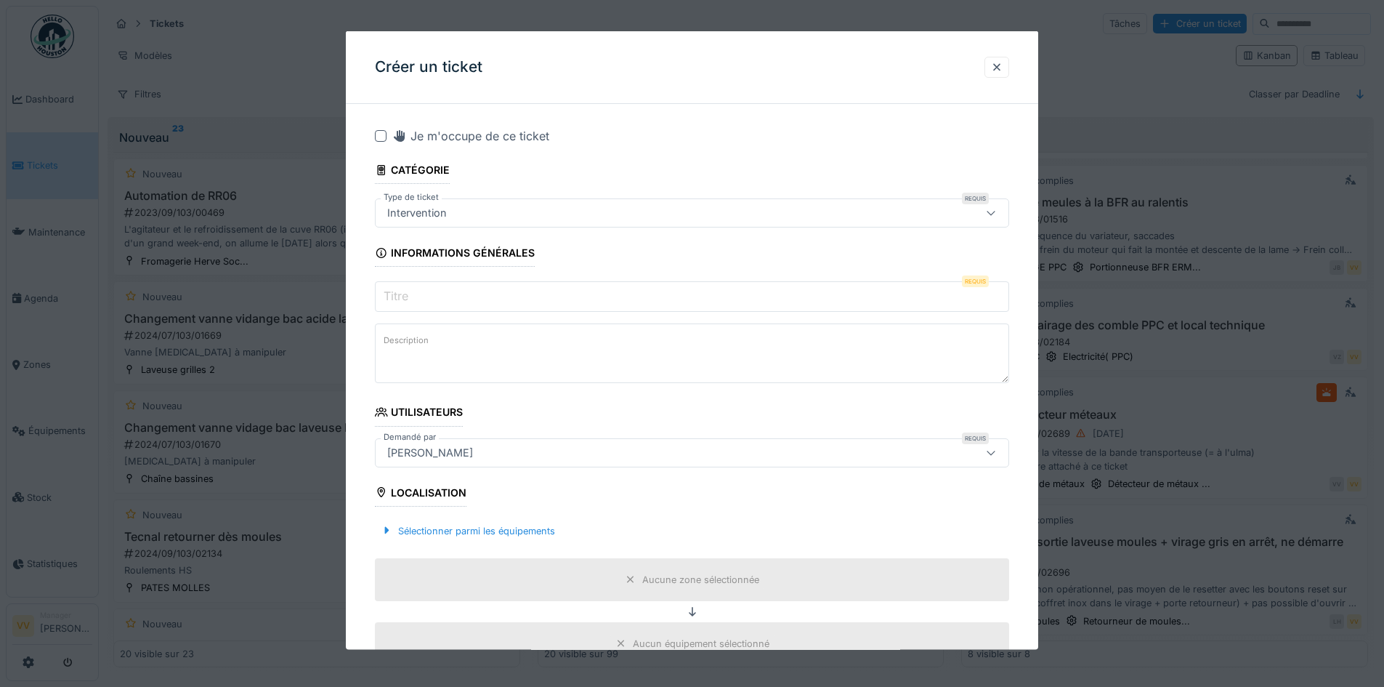
click at [578, 300] on input "Titre" at bounding box center [692, 296] width 634 height 31
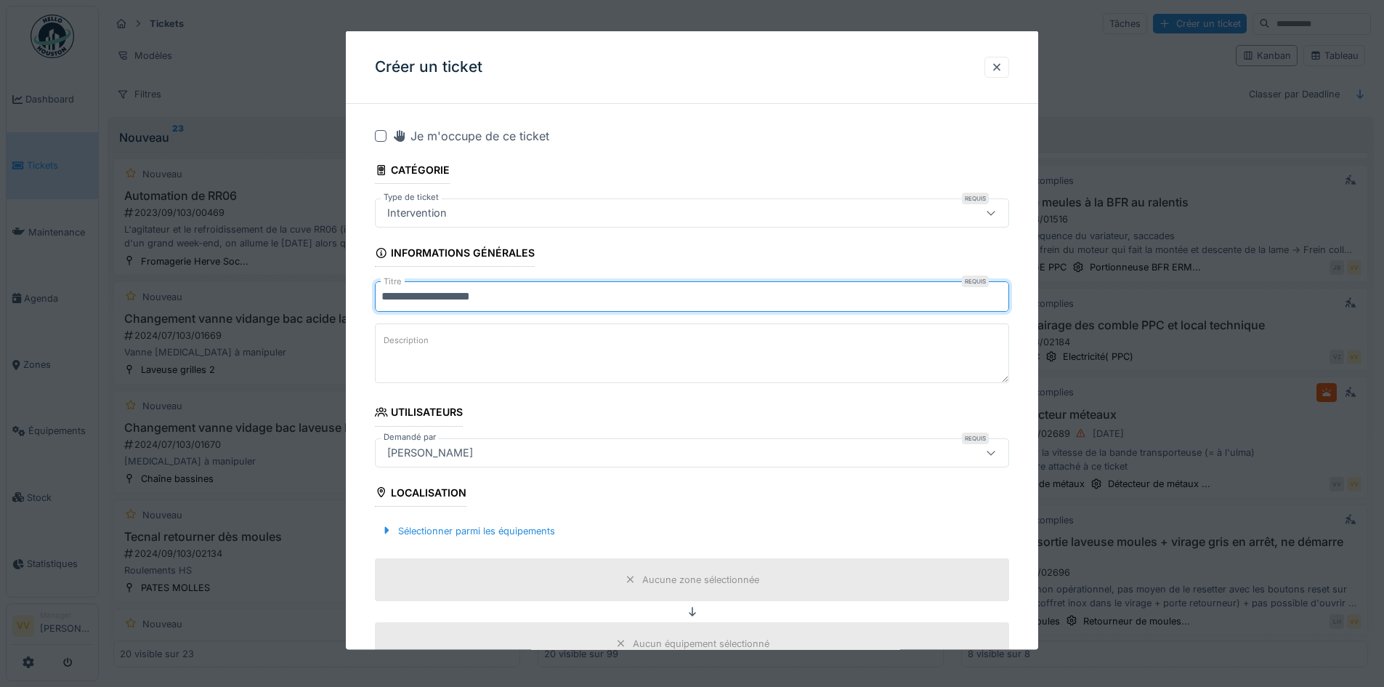
type input "**********"
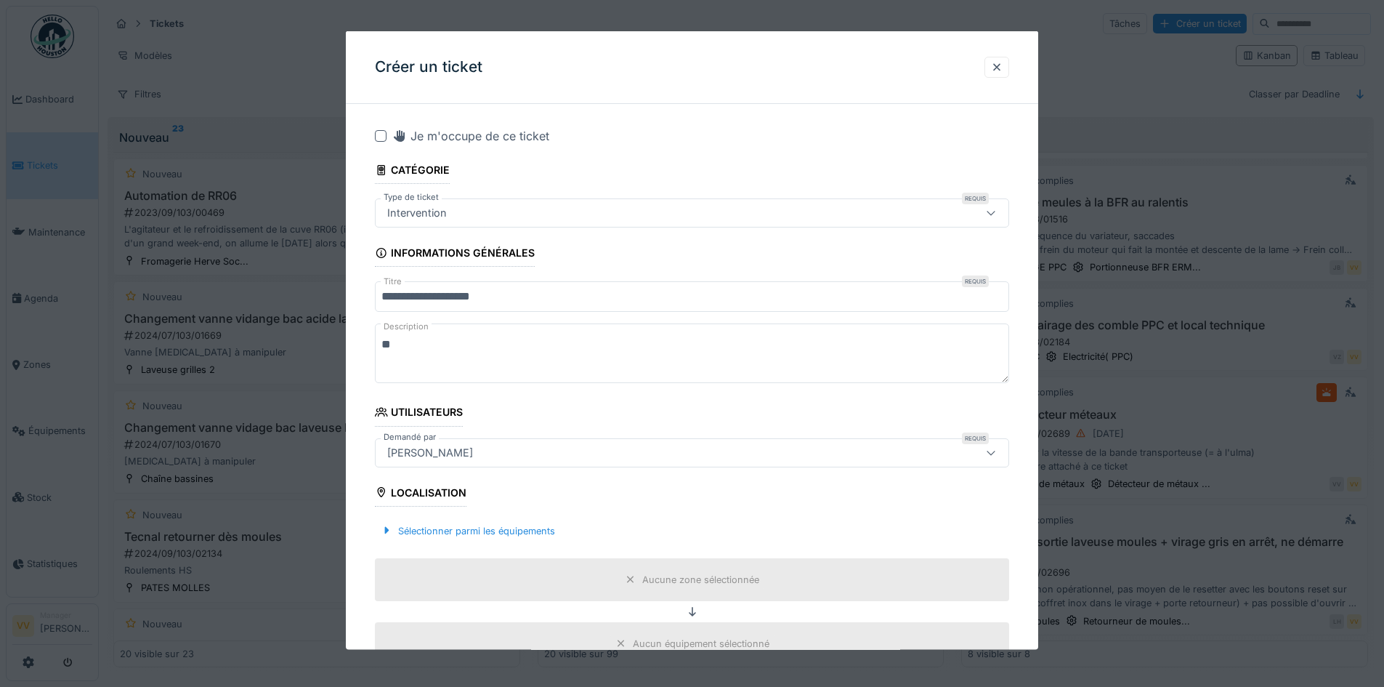
type textarea "*"
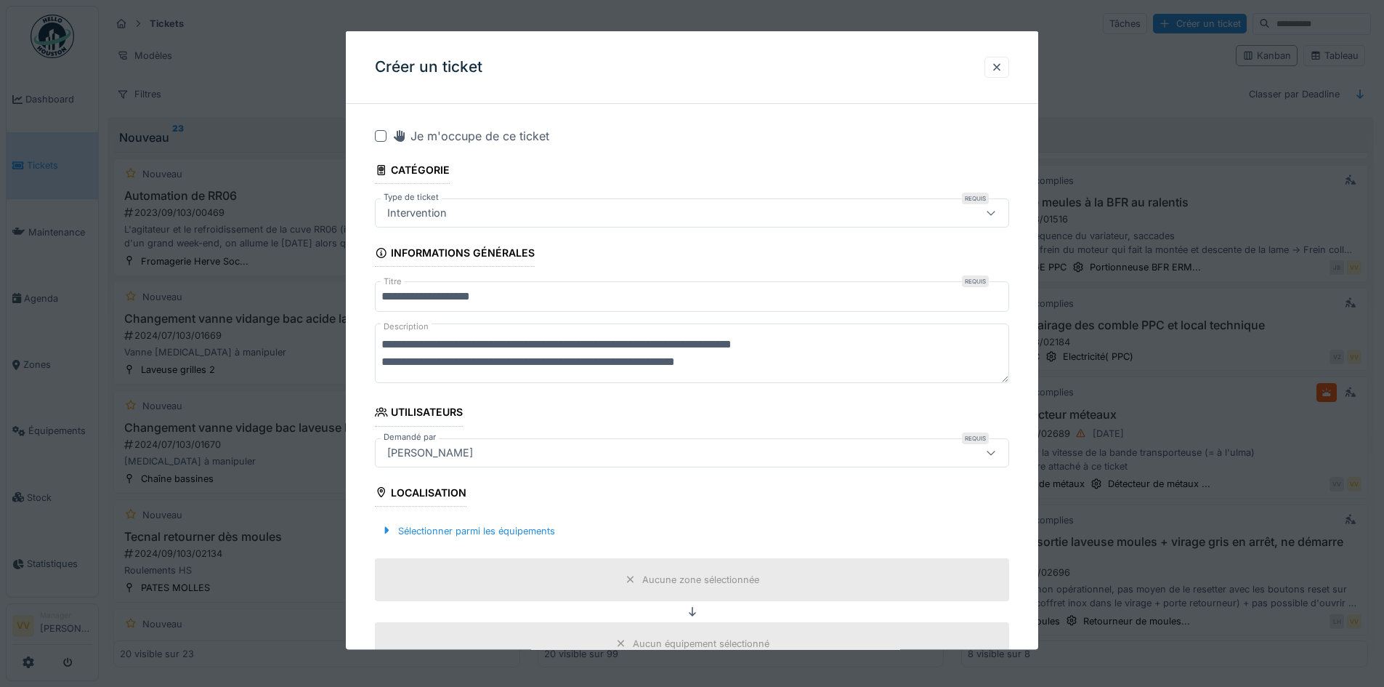
click at [647, 362] on textarea "**********" at bounding box center [692, 353] width 634 height 60
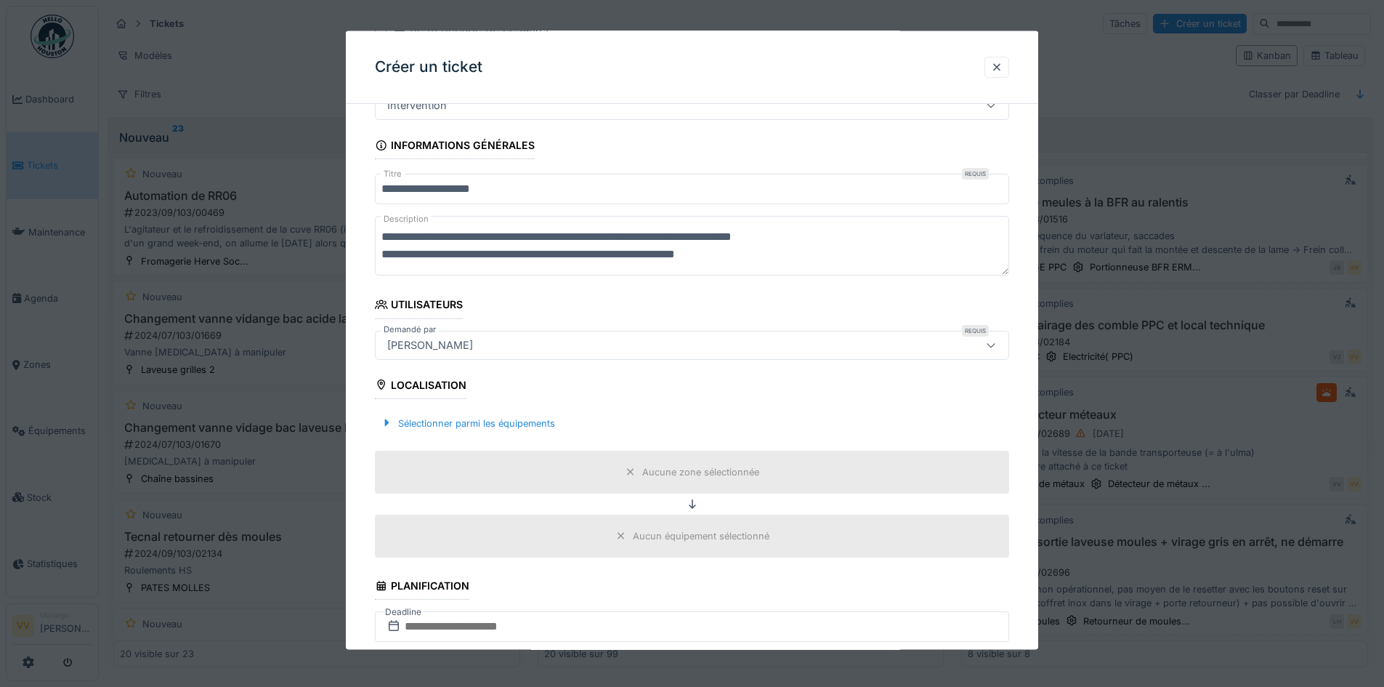
scroll to position [291, 0]
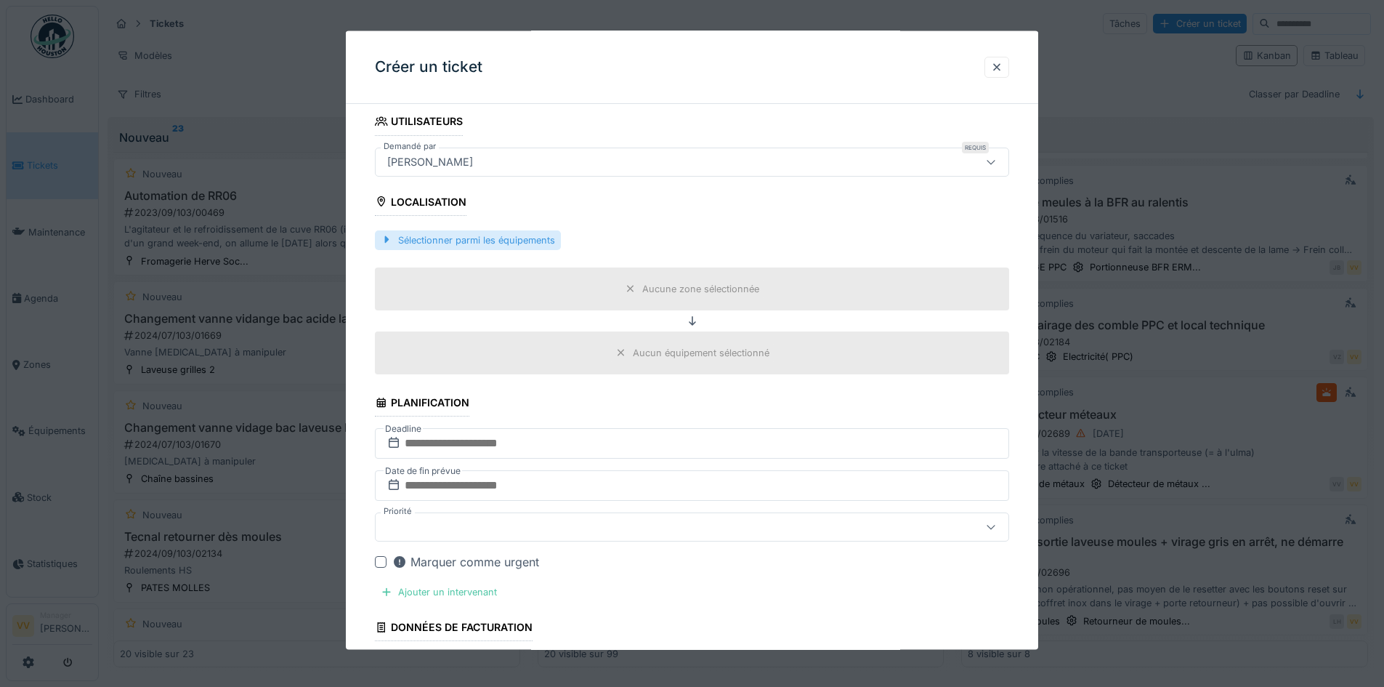
type textarea "**********"
click at [468, 240] on div "Sélectionner parmi les équipements" at bounding box center [468, 240] width 186 height 20
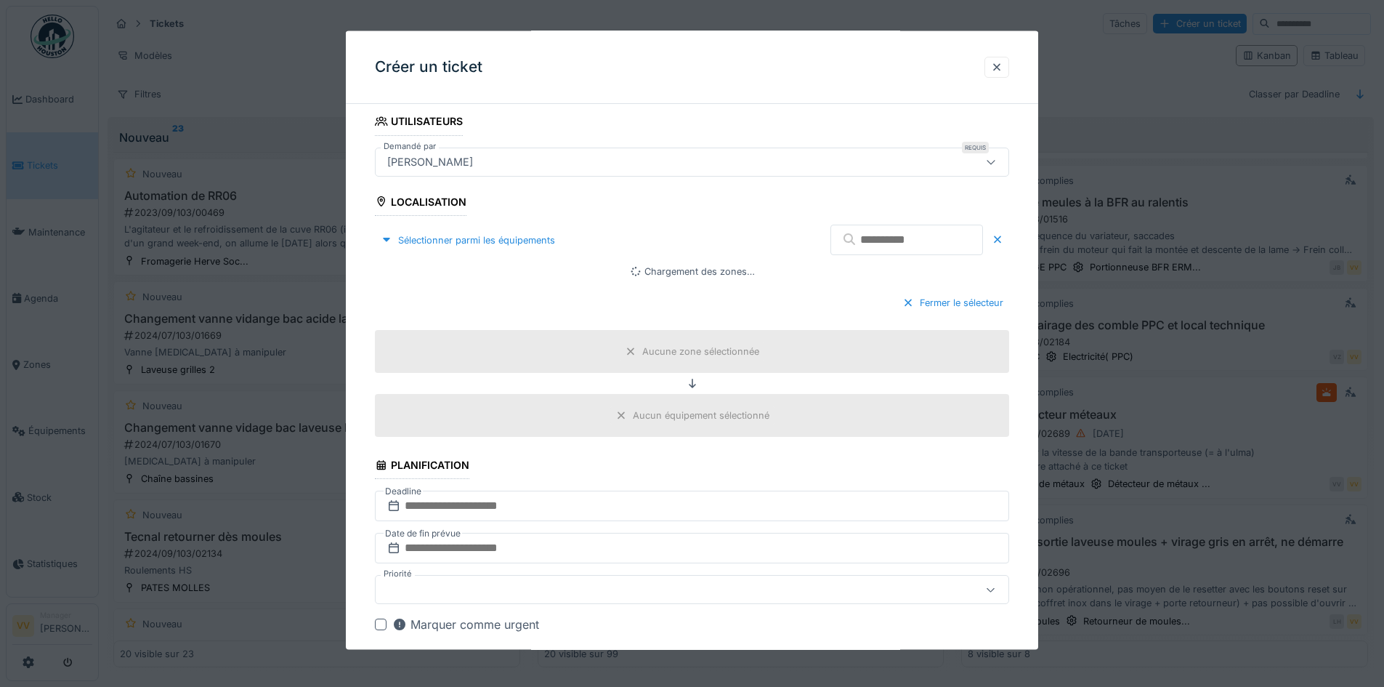
click at [902, 242] on input "text" at bounding box center [906, 239] width 153 height 31
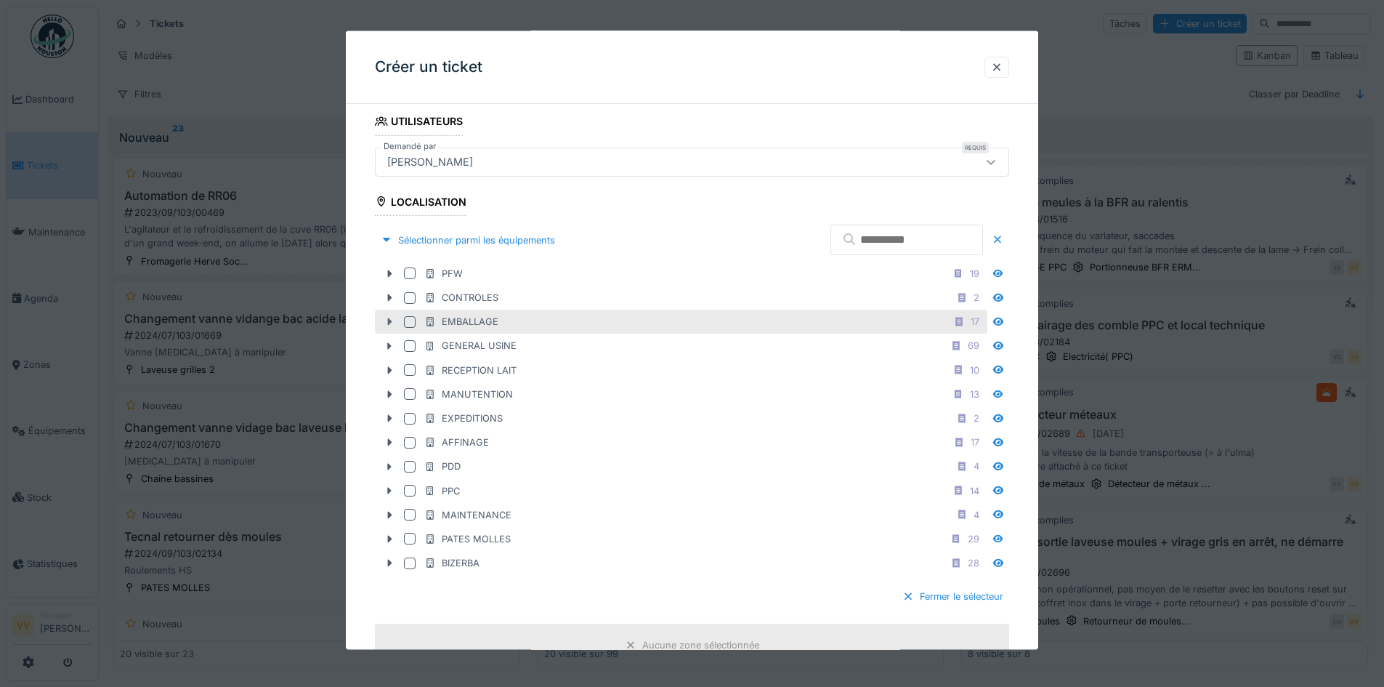
click at [388, 320] on icon at bounding box center [390, 320] width 4 height 7
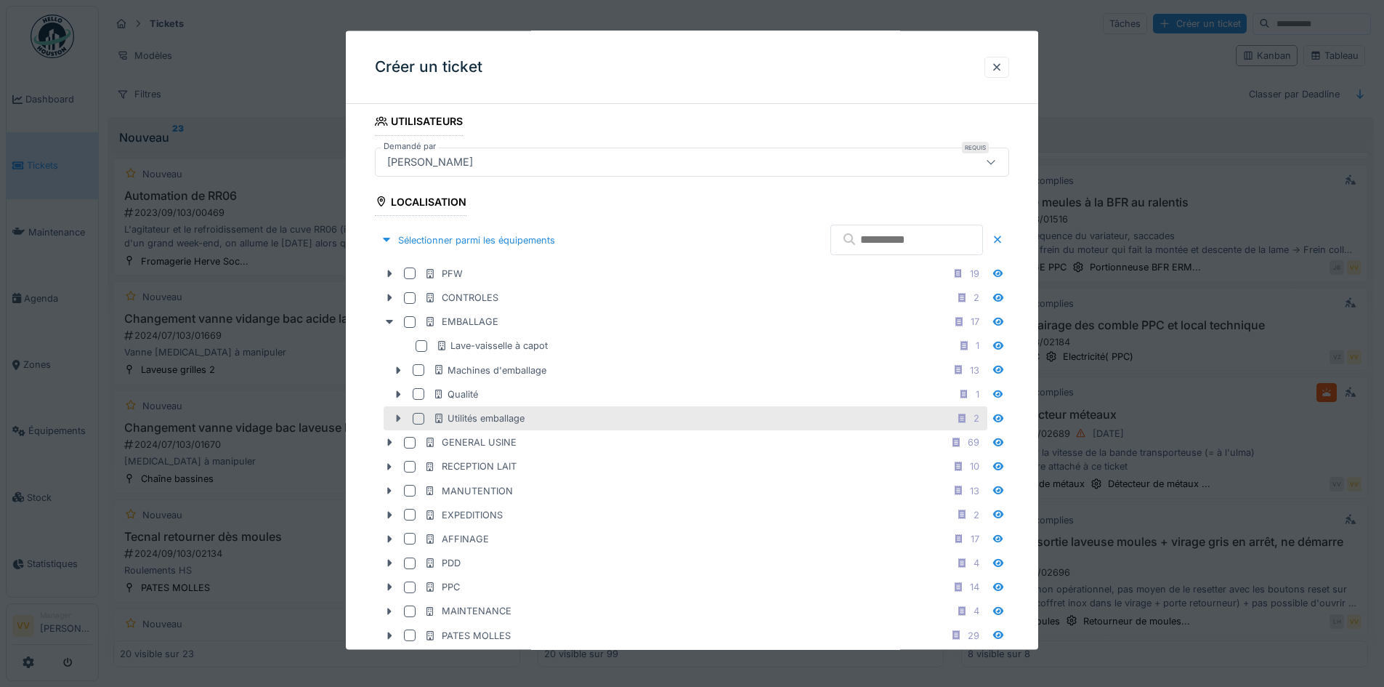
click at [395, 416] on icon at bounding box center [398, 417] width 12 height 9
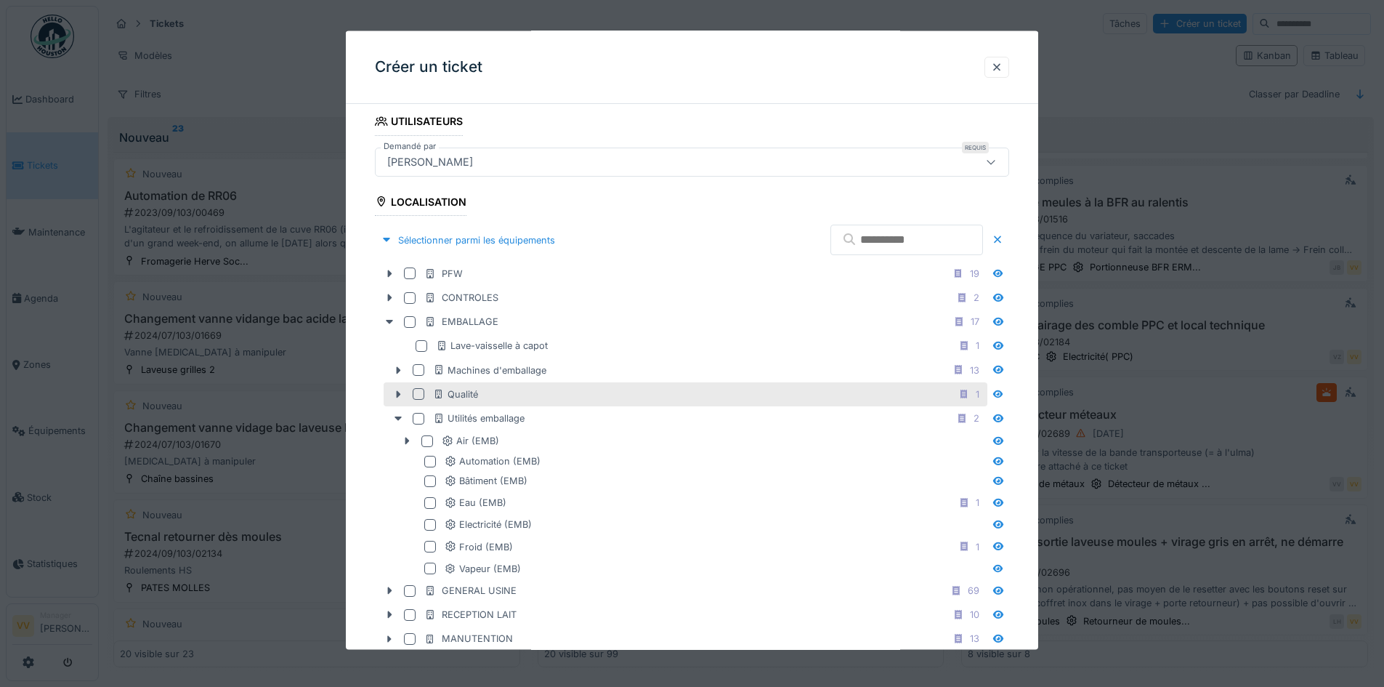
scroll to position [363, 0]
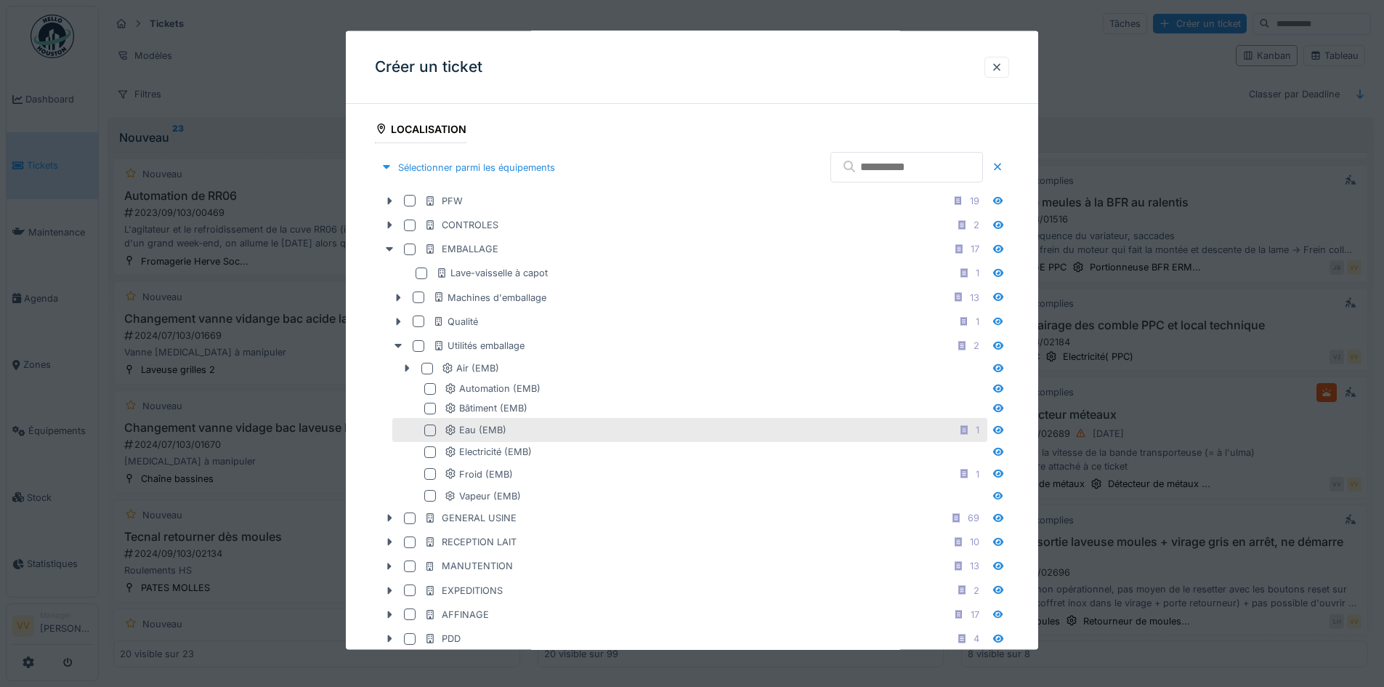
click at [427, 430] on div at bounding box center [430, 430] width 12 height 12
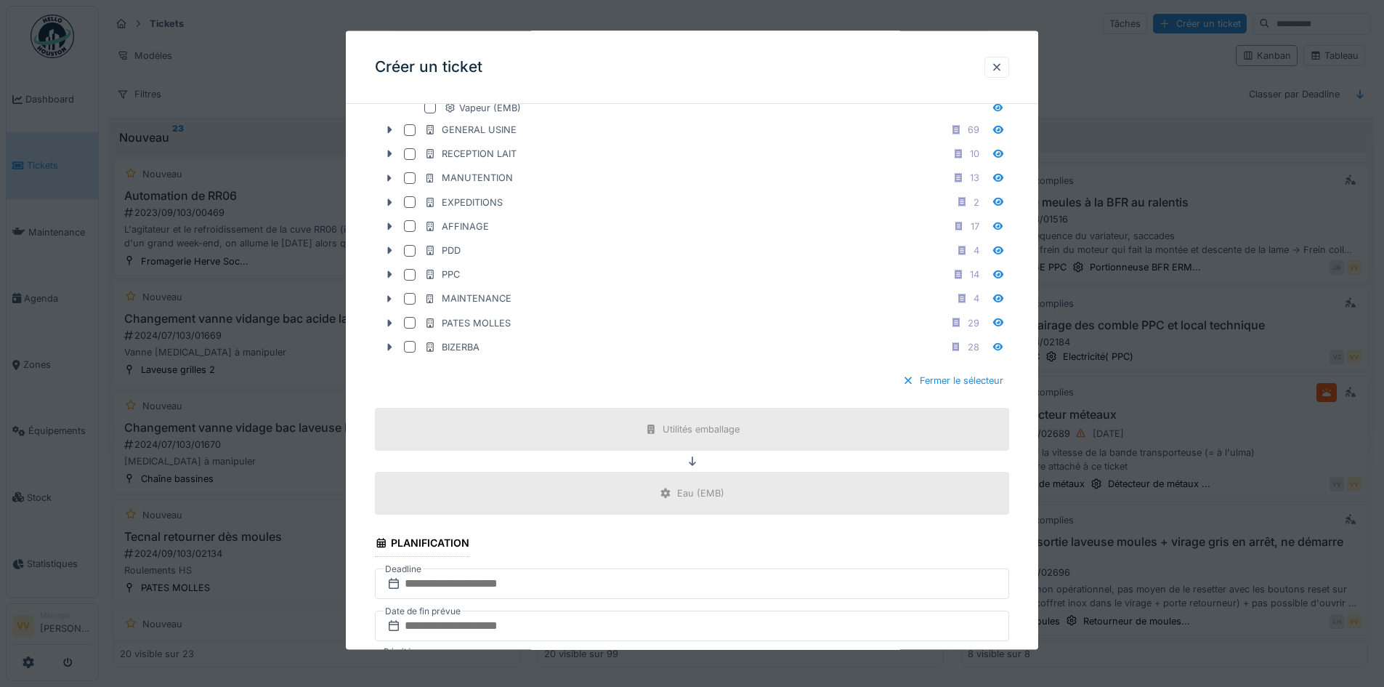
scroll to position [1017, 0]
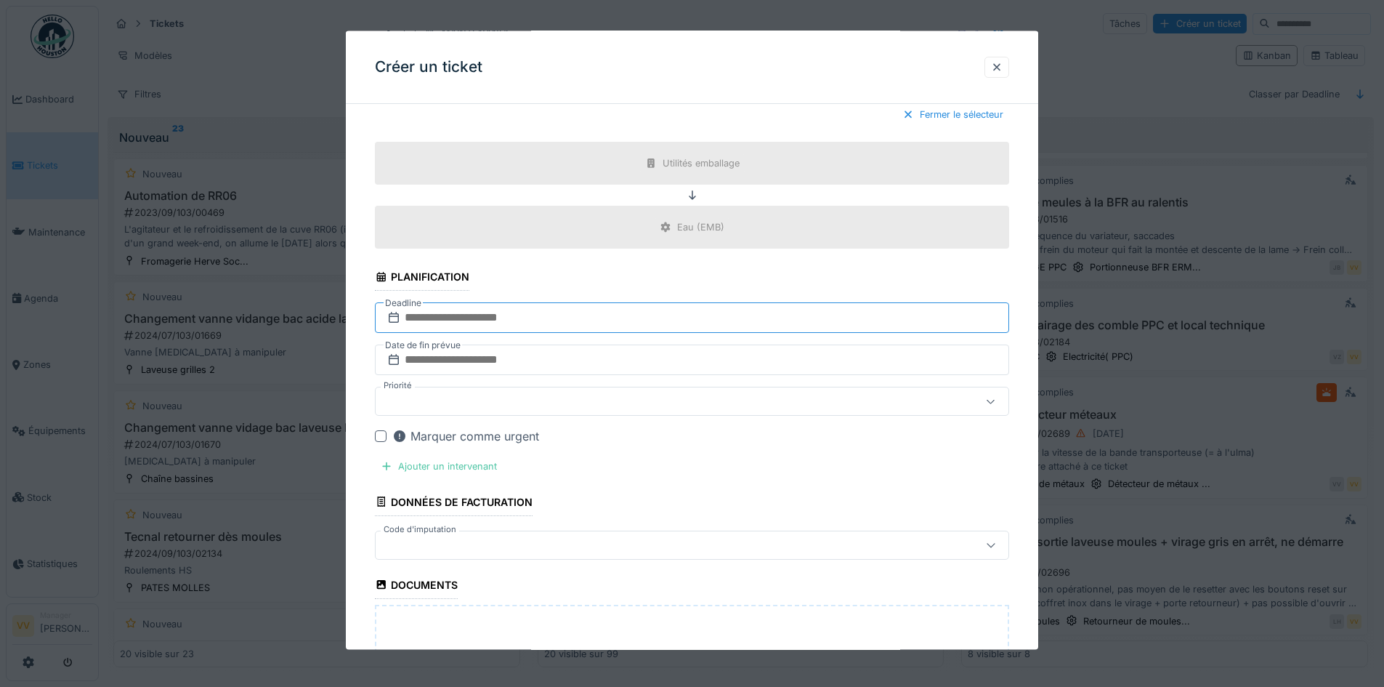
click at [588, 317] on input "text" at bounding box center [692, 317] width 634 height 31
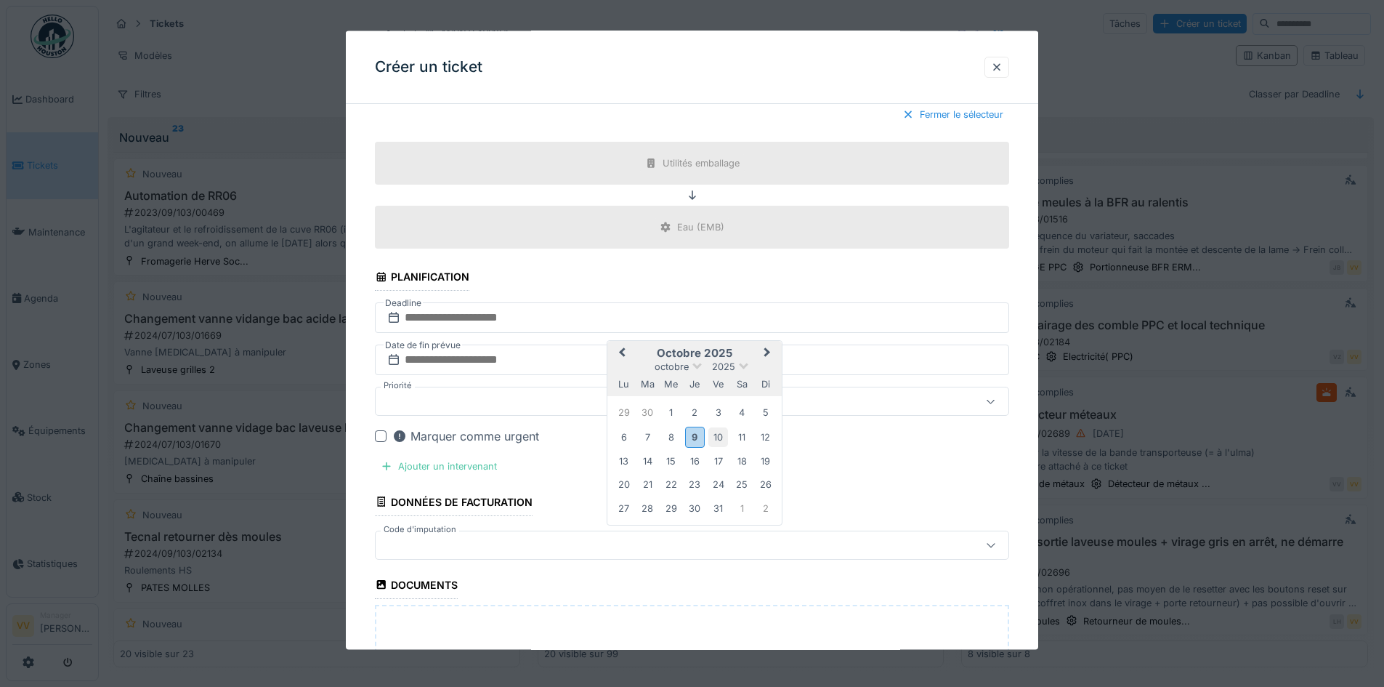
click at [721, 438] on div "10" at bounding box center [718, 436] width 20 height 20
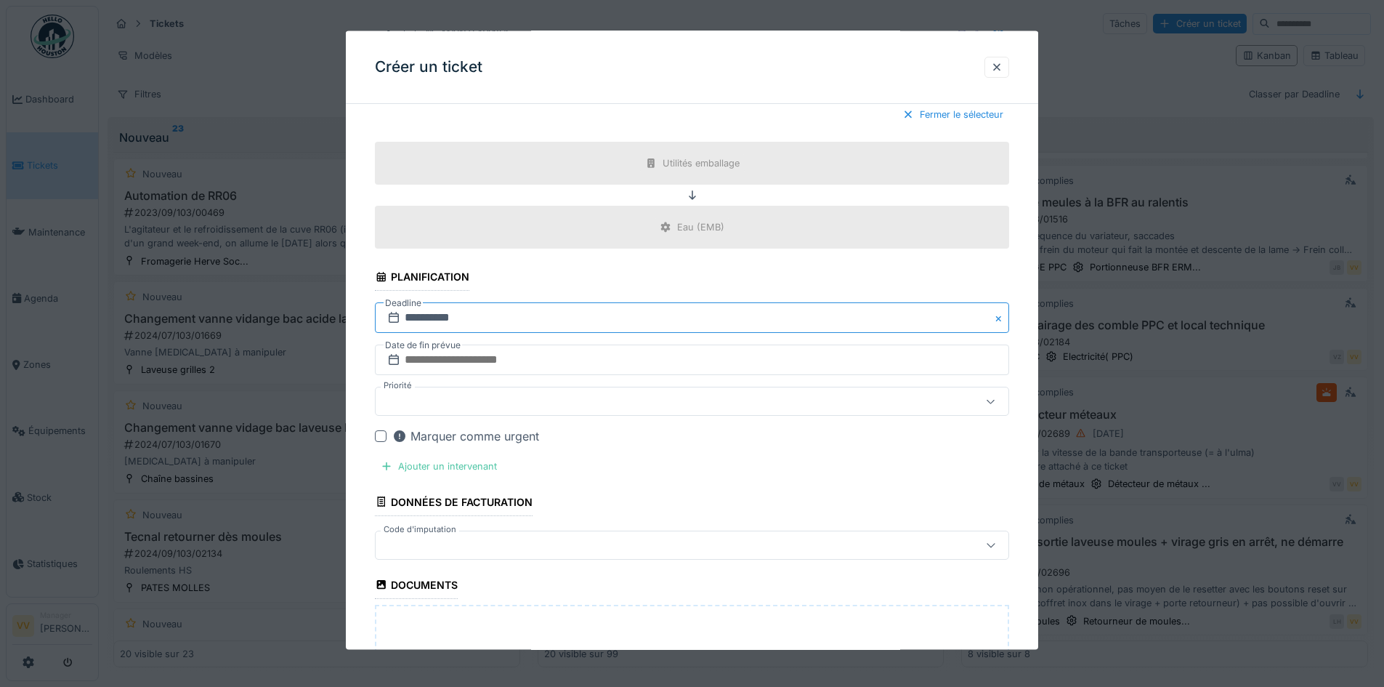
click at [623, 320] on input "**********" at bounding box center [692, 317] width 634 height 31
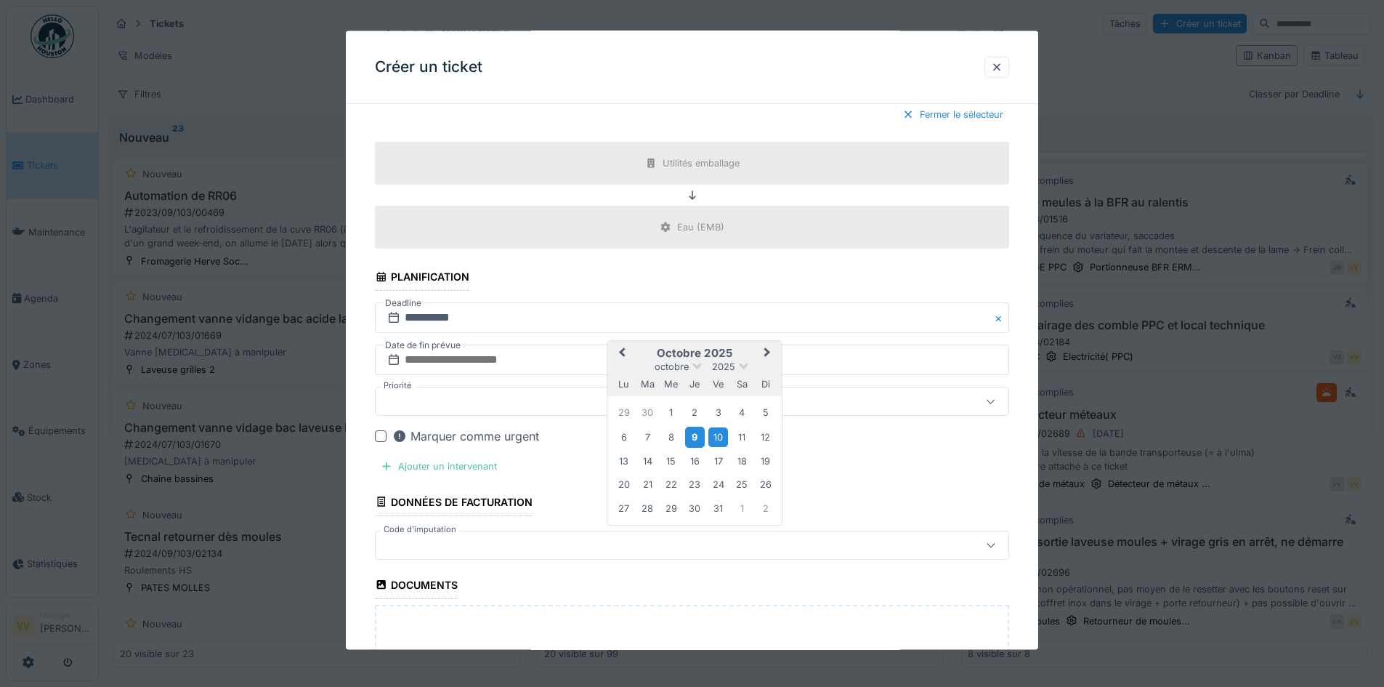
click at [699, 442] on div "9" at bounding box center [695, 436] width 20 height 21
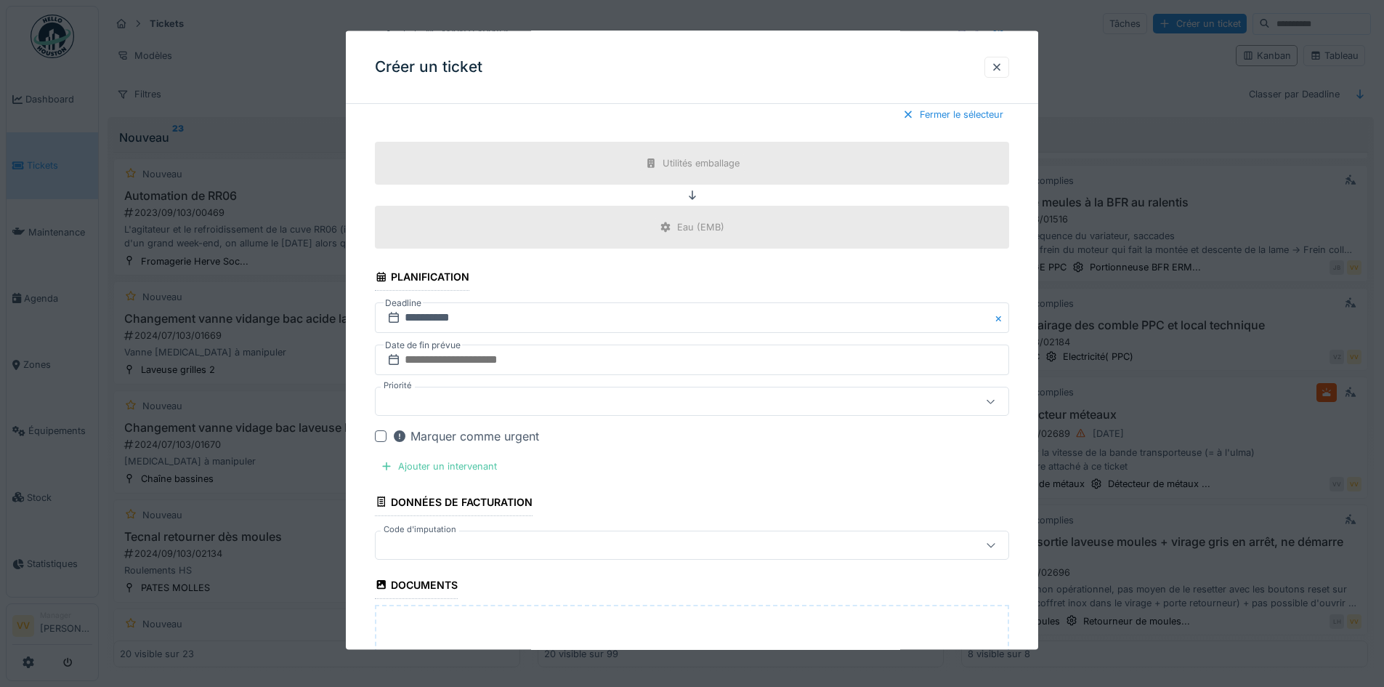
click at [699, 442] on div "Marquer comme urgent" at bounding box center [700, 435] width 617 height 17
click at [683, 312] on input "**********" at bounding box center [692, 317] width 634 height 31
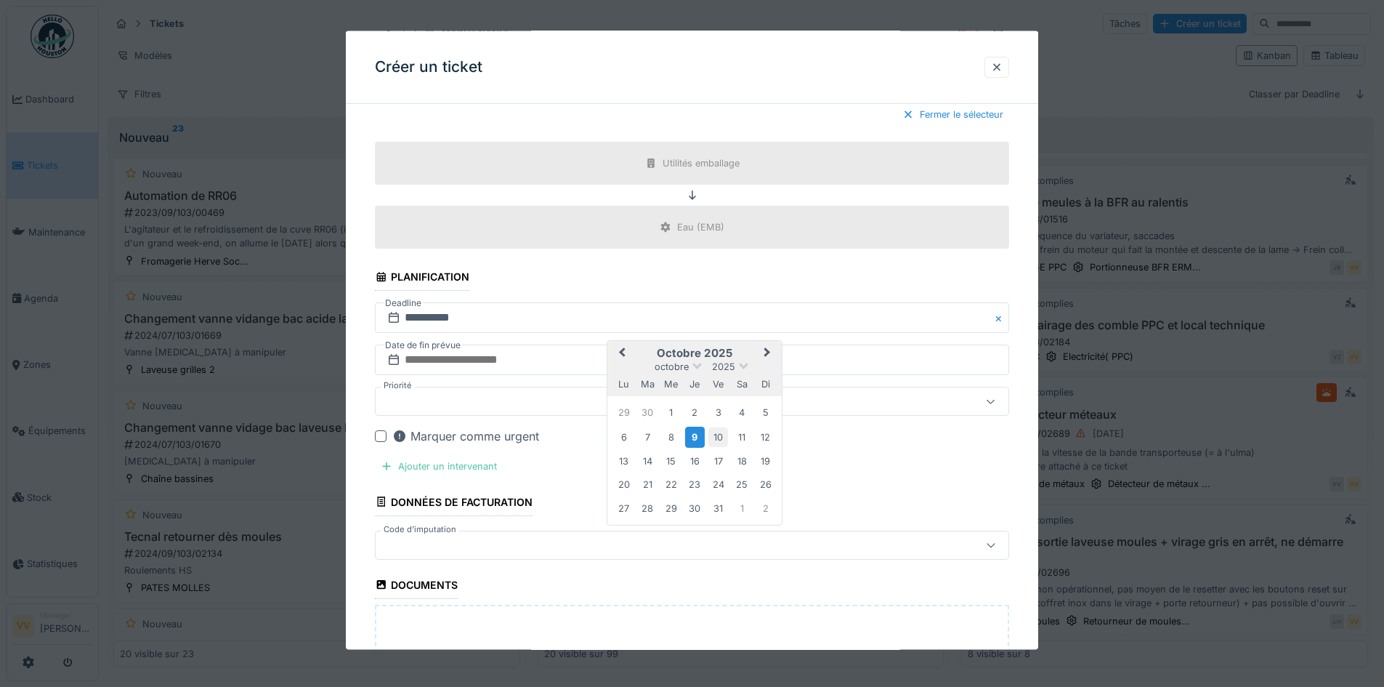
click at [714, 437] on div "10" at bounding box center [718, 436] width 20 height 20
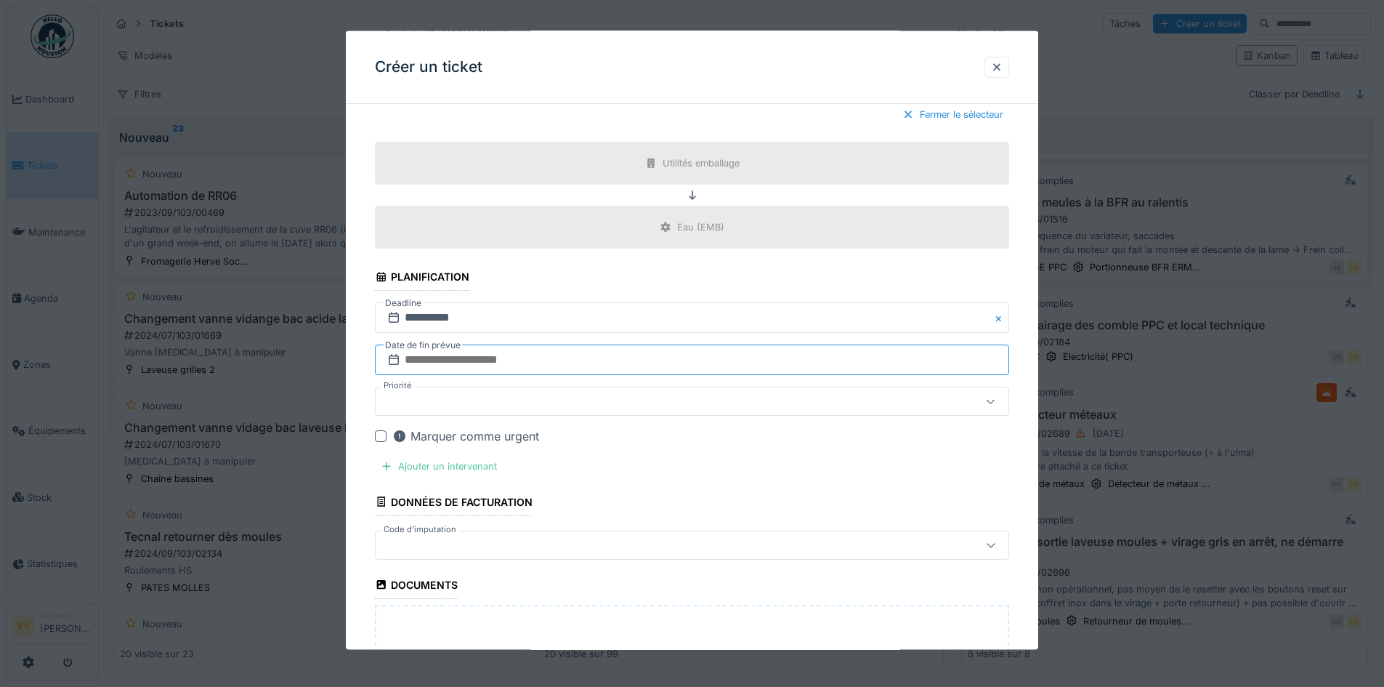
click at [611, 359] on input "text" at bounding box center [692, 359] width 634 height 31
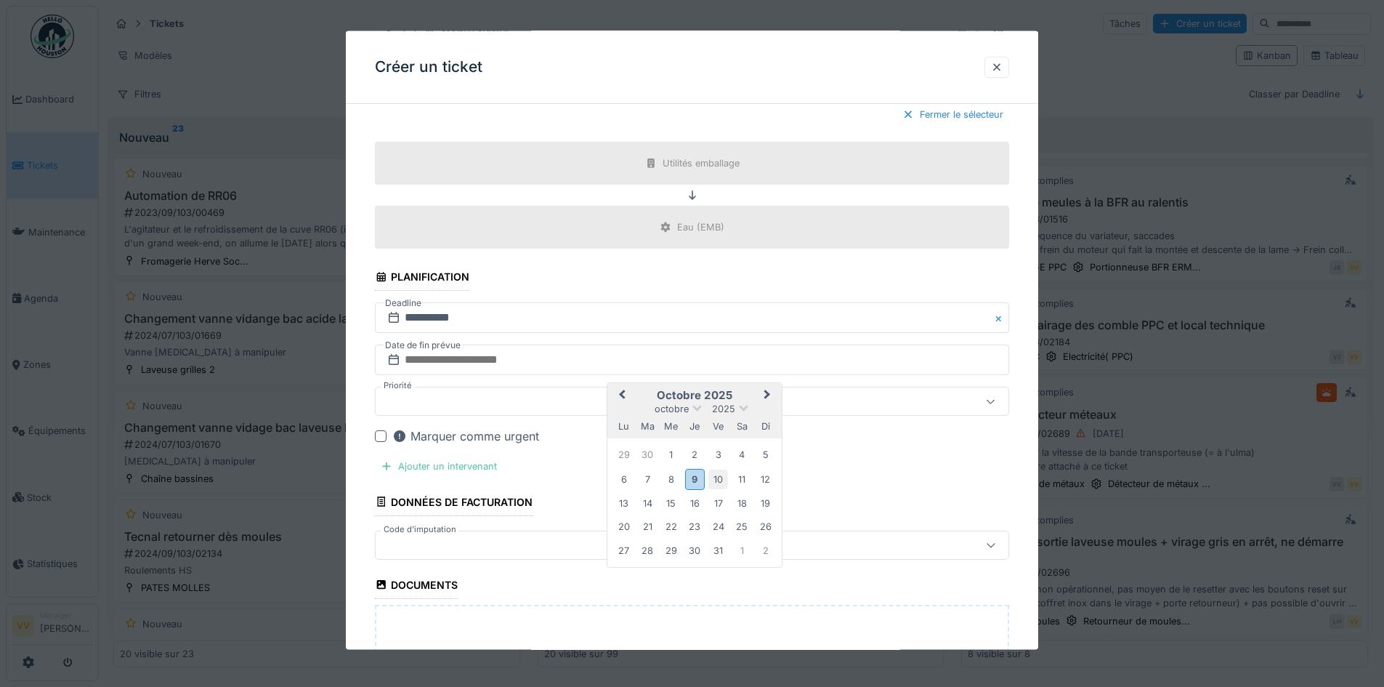
click at [722, 476] on div "10" at bounding box center [718, 479] width 20 height 20
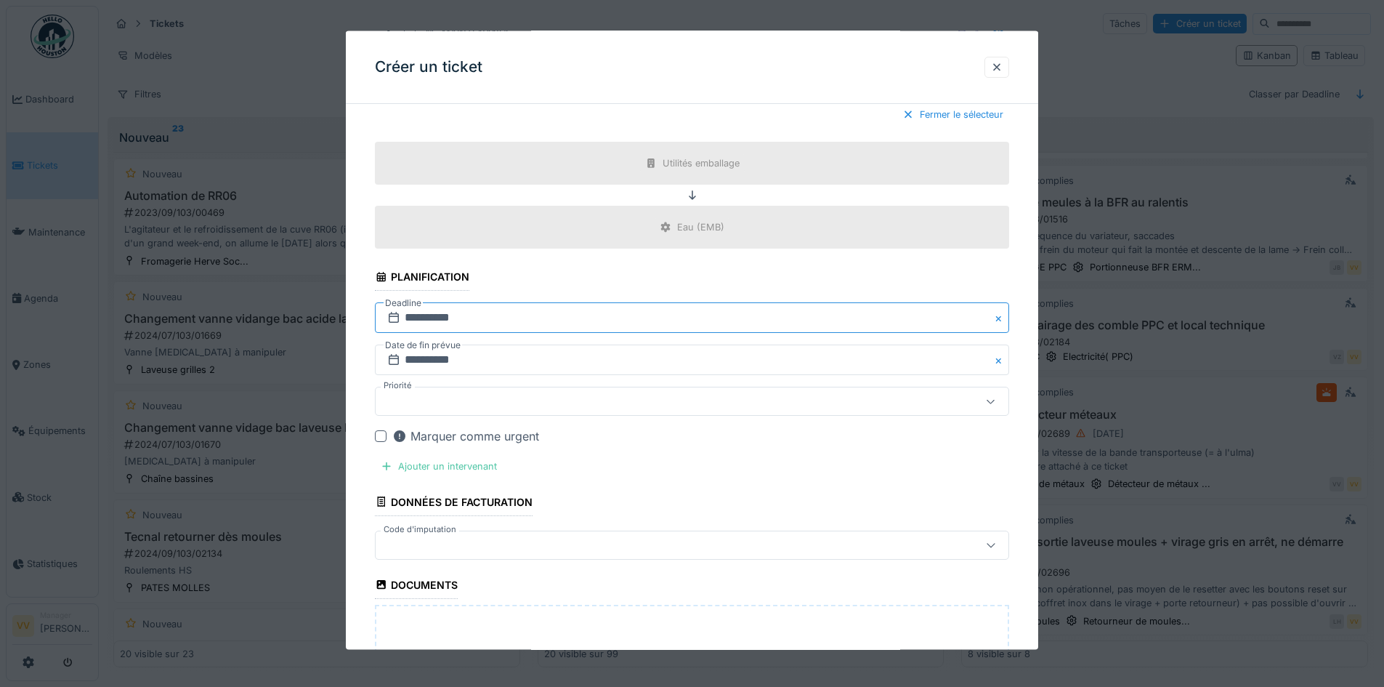
click at [571, 320] on input "**********" at bounding box center [692, 317] width 634 height 31
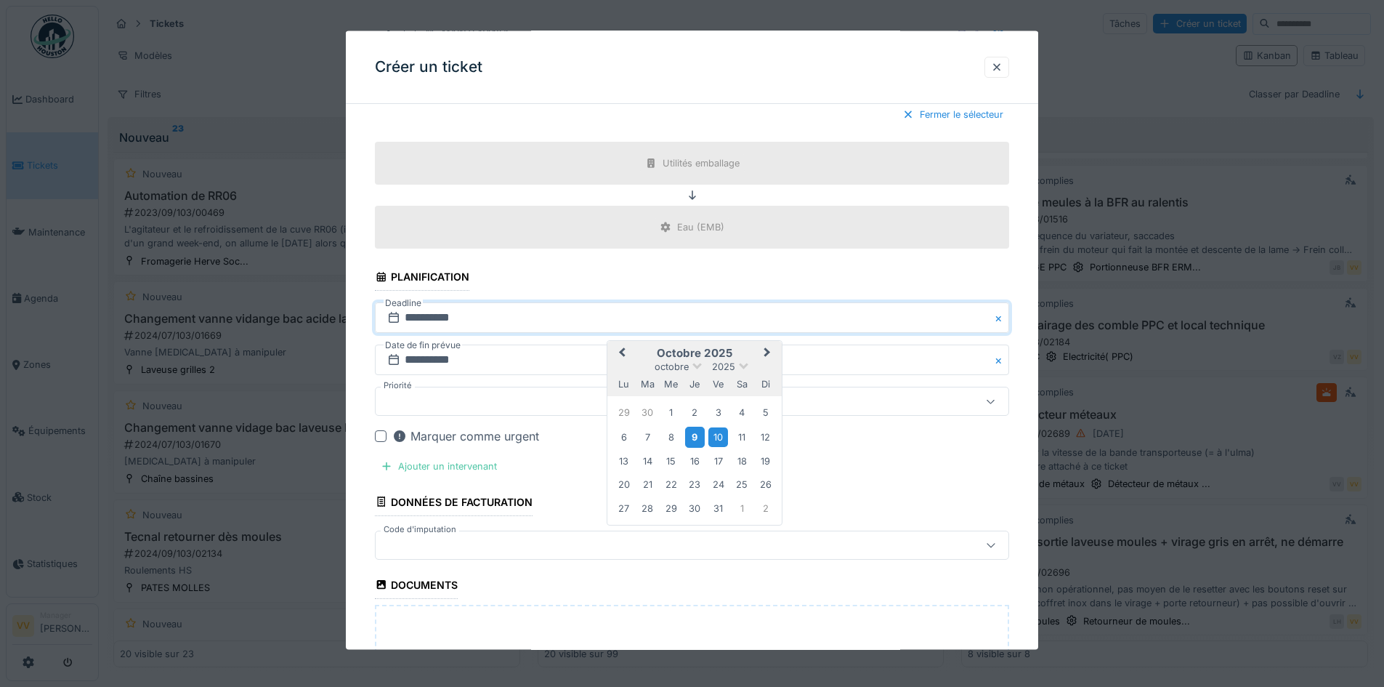
click at [691, 433] on div "9" at bounding box center [695, 436] width 20 height 21
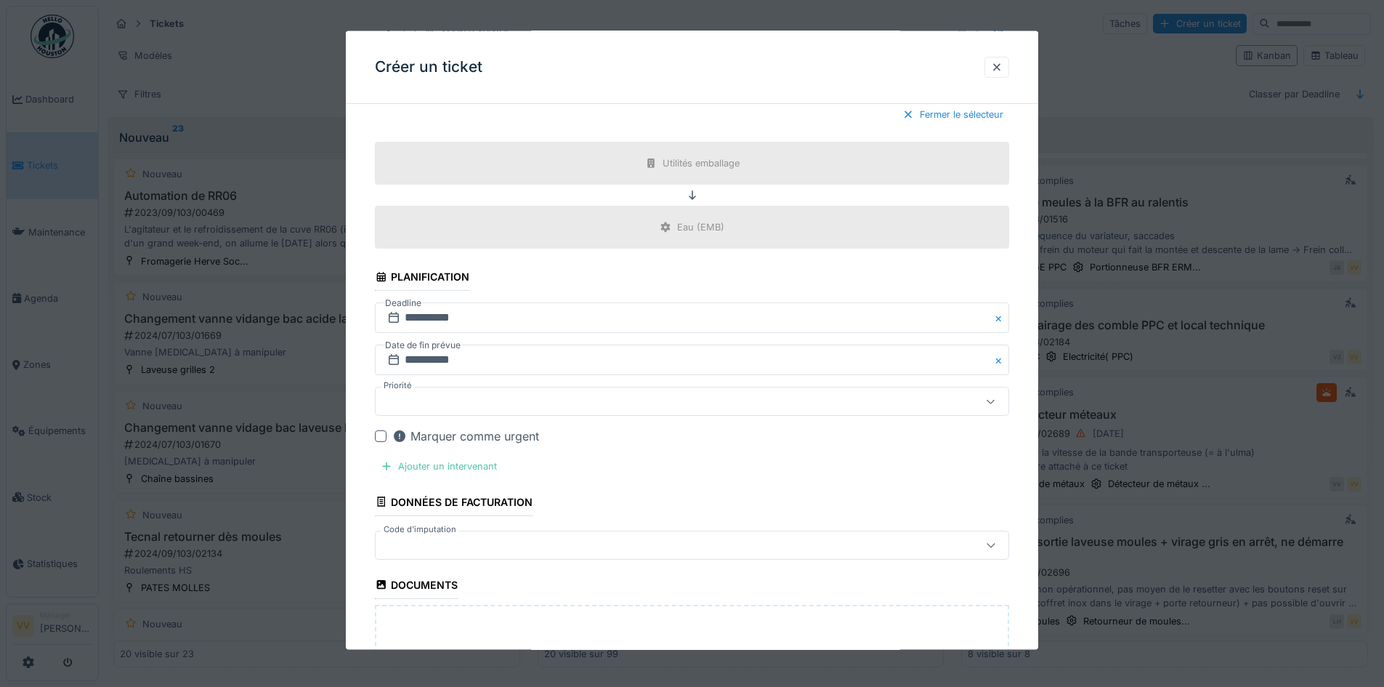
click at [550, 400] on div at bounding box center [654, 401] width 547 height 16
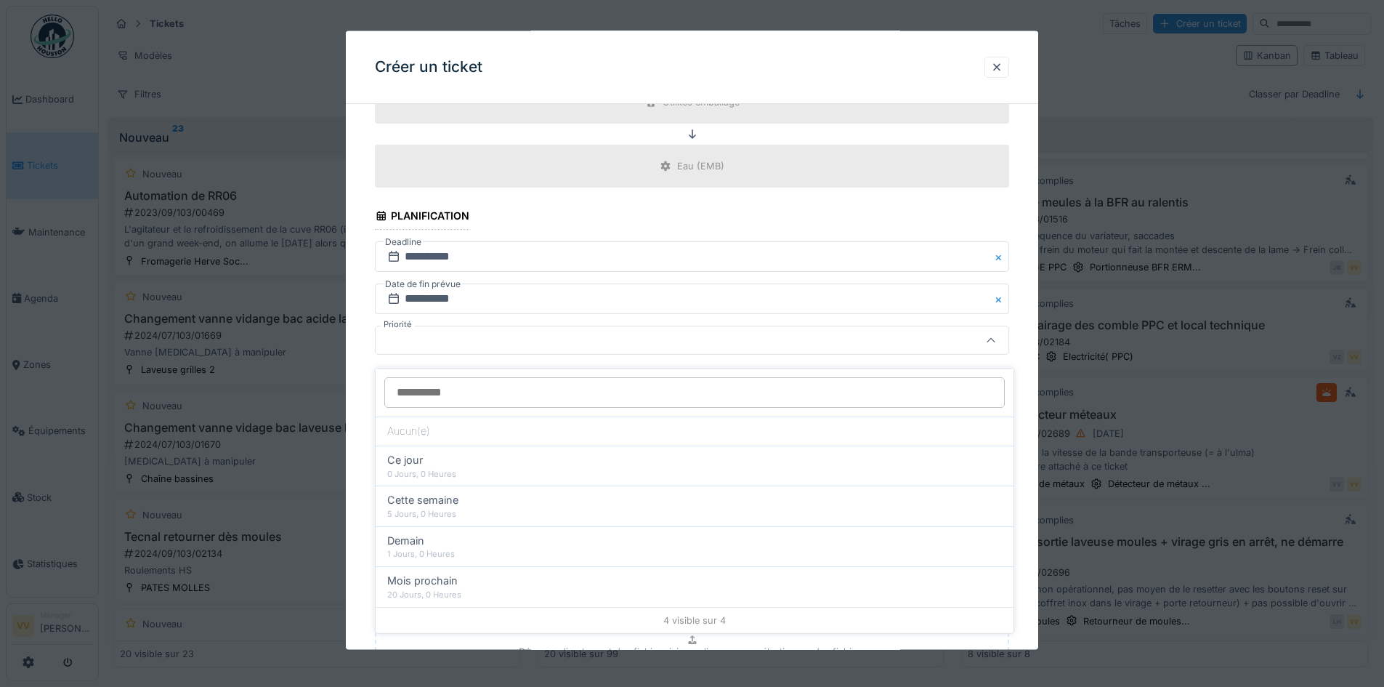
click at [866, 344] on div at bounding box center [654, 340] width 547 height 16
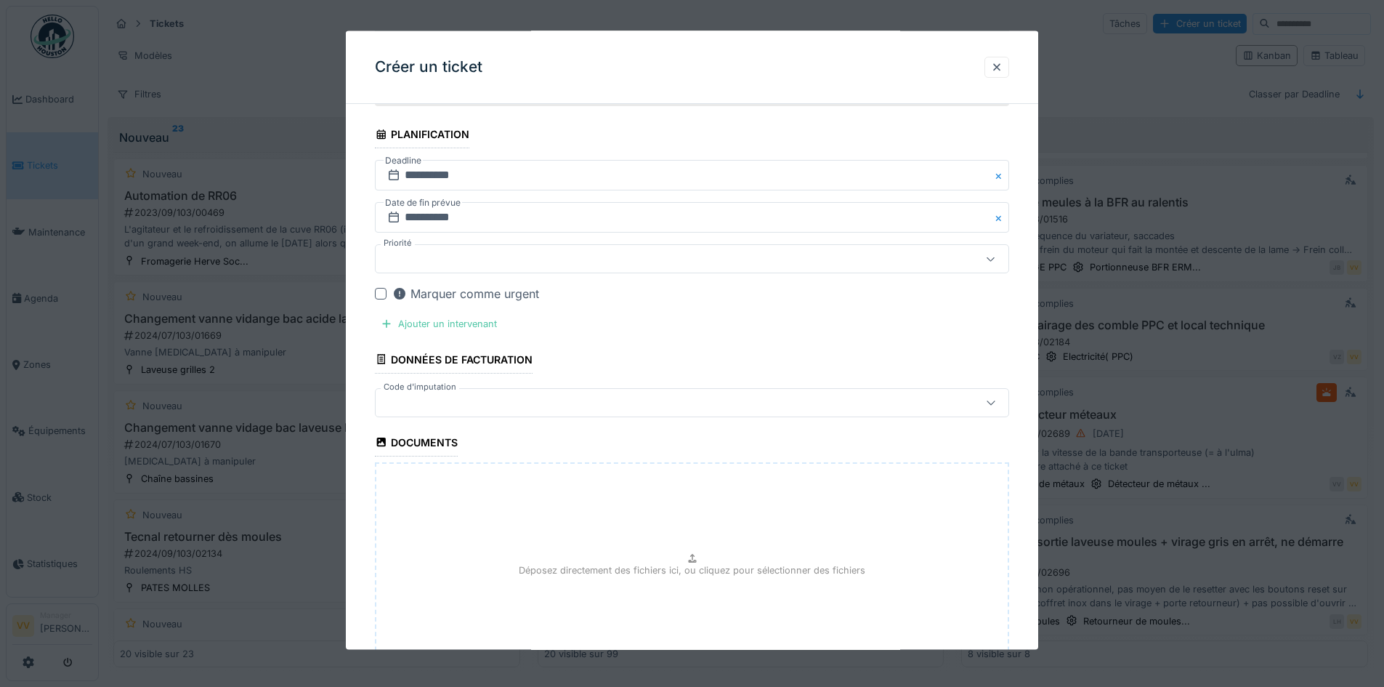
scroll to position [1284, 0]
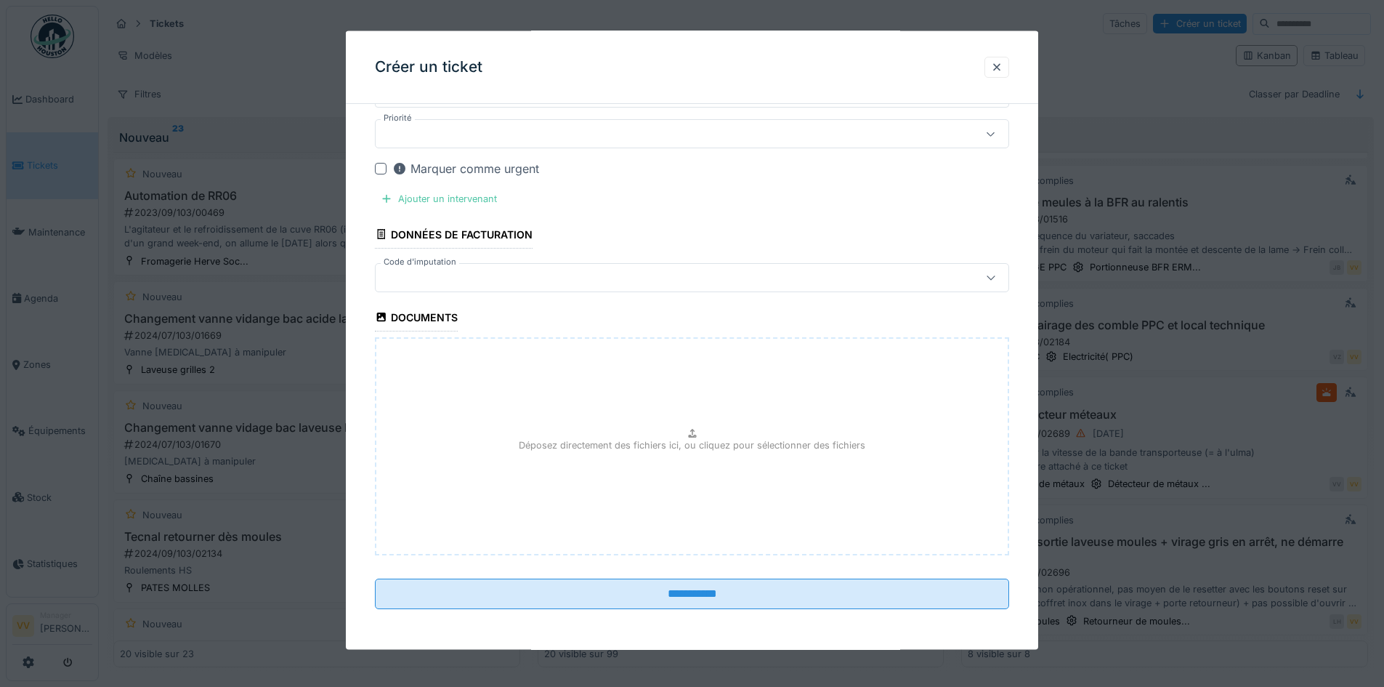
click at [511, 458] on div "Déposez directement des fichiers ici, ou cliquez pour sélectionner des fichiers" at bounding box center [692, 445] width 634 height 218
type input "**********"
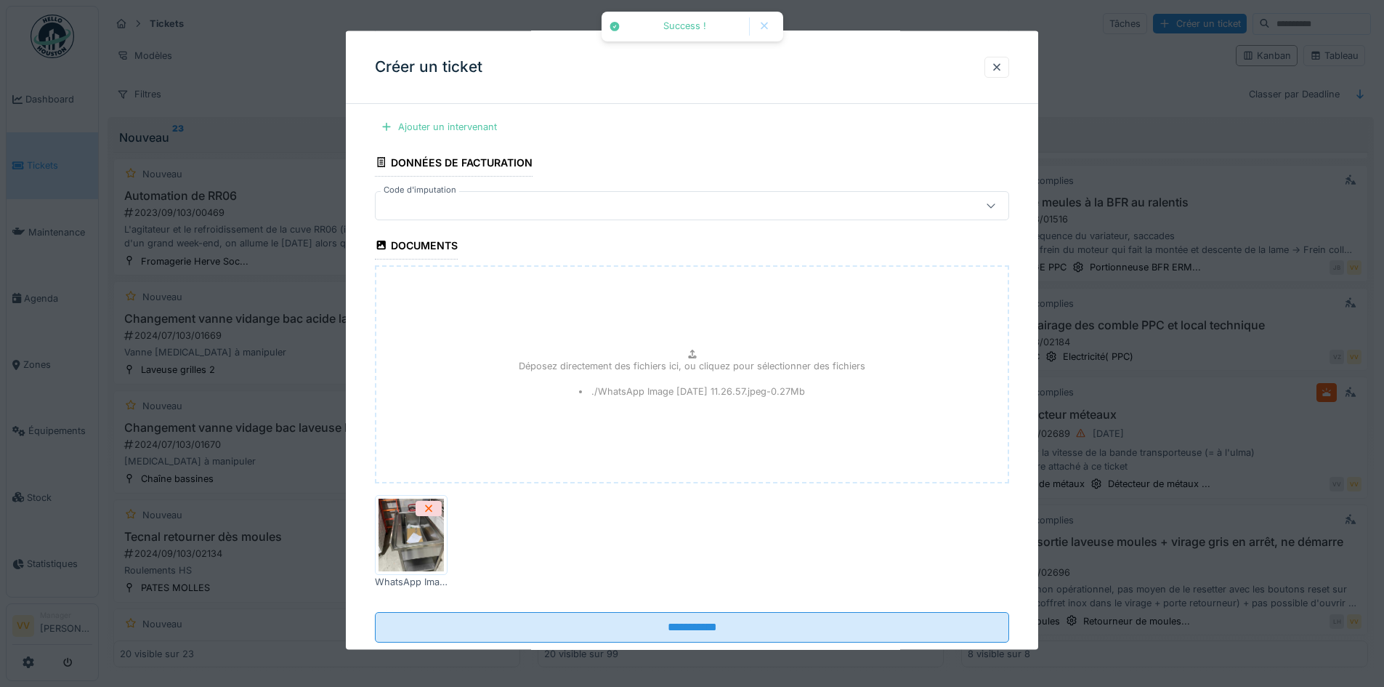
scroll to position [1390, 0]
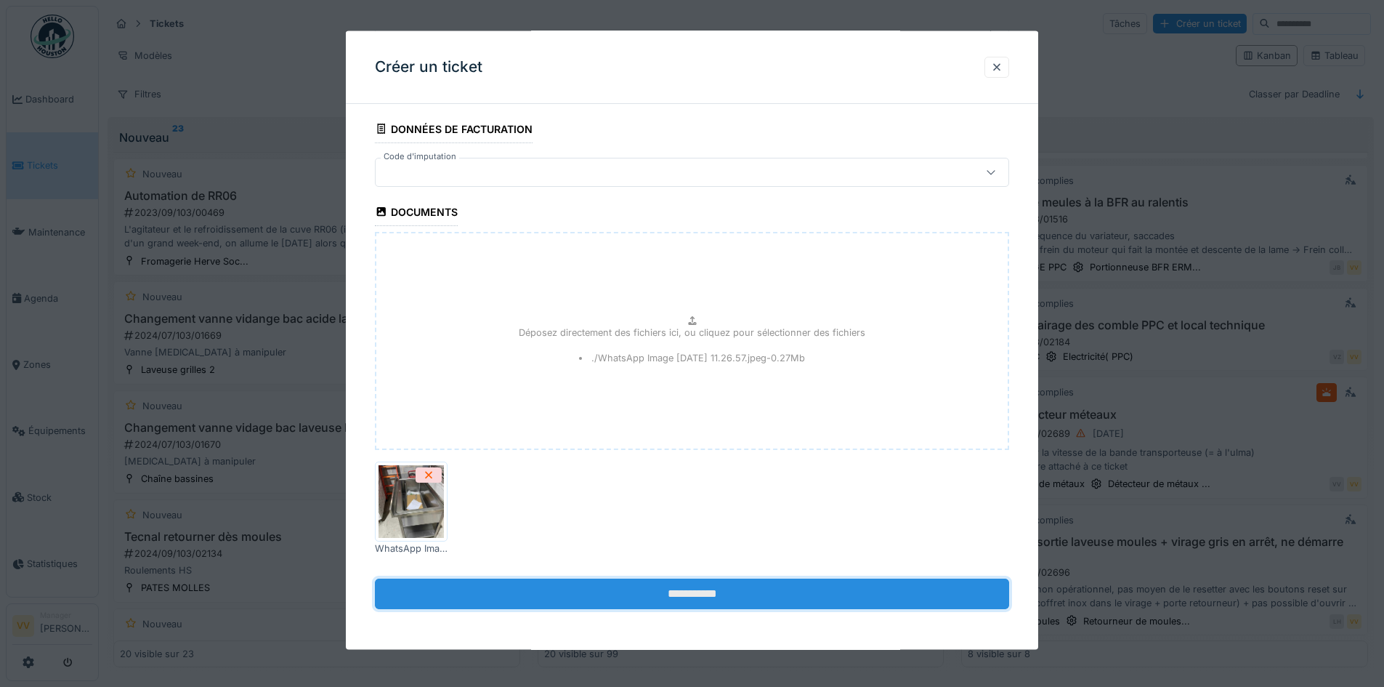
click at [716, 604] on input "**********" at bounding box center [692, 593] width 634 height 31
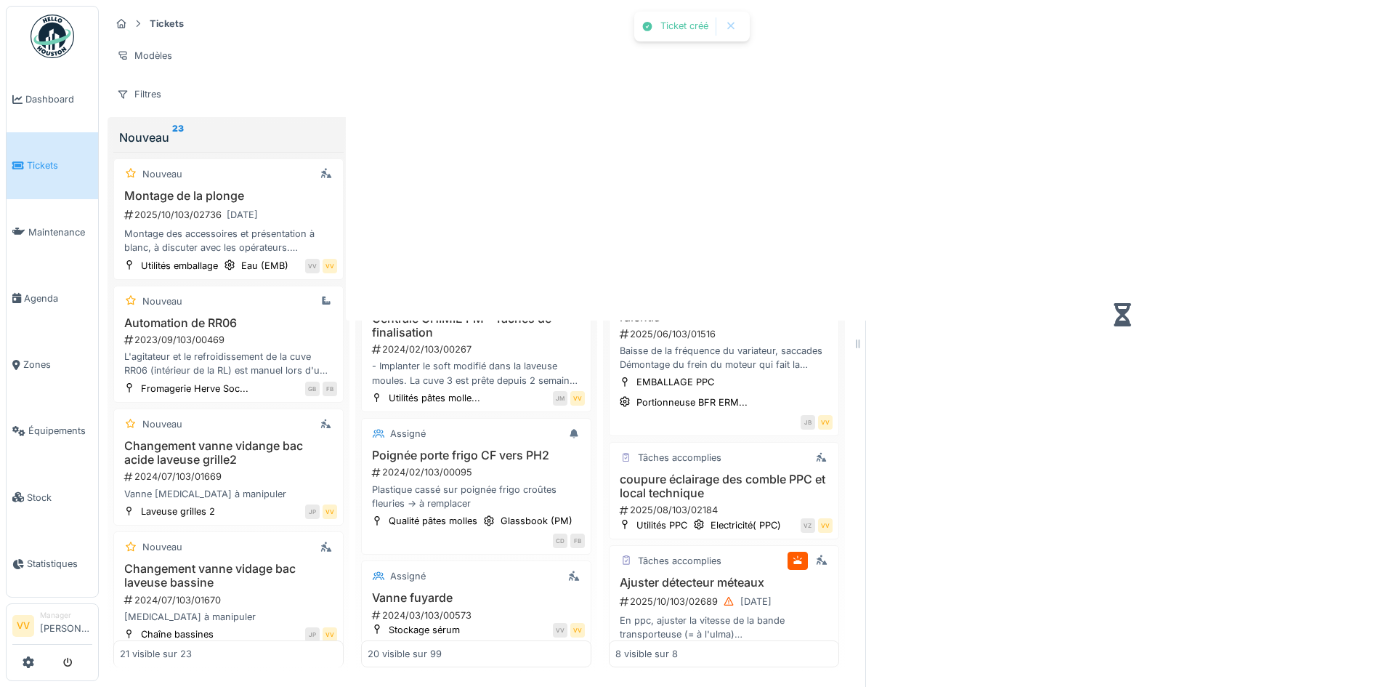
scroll to position [538, 0]
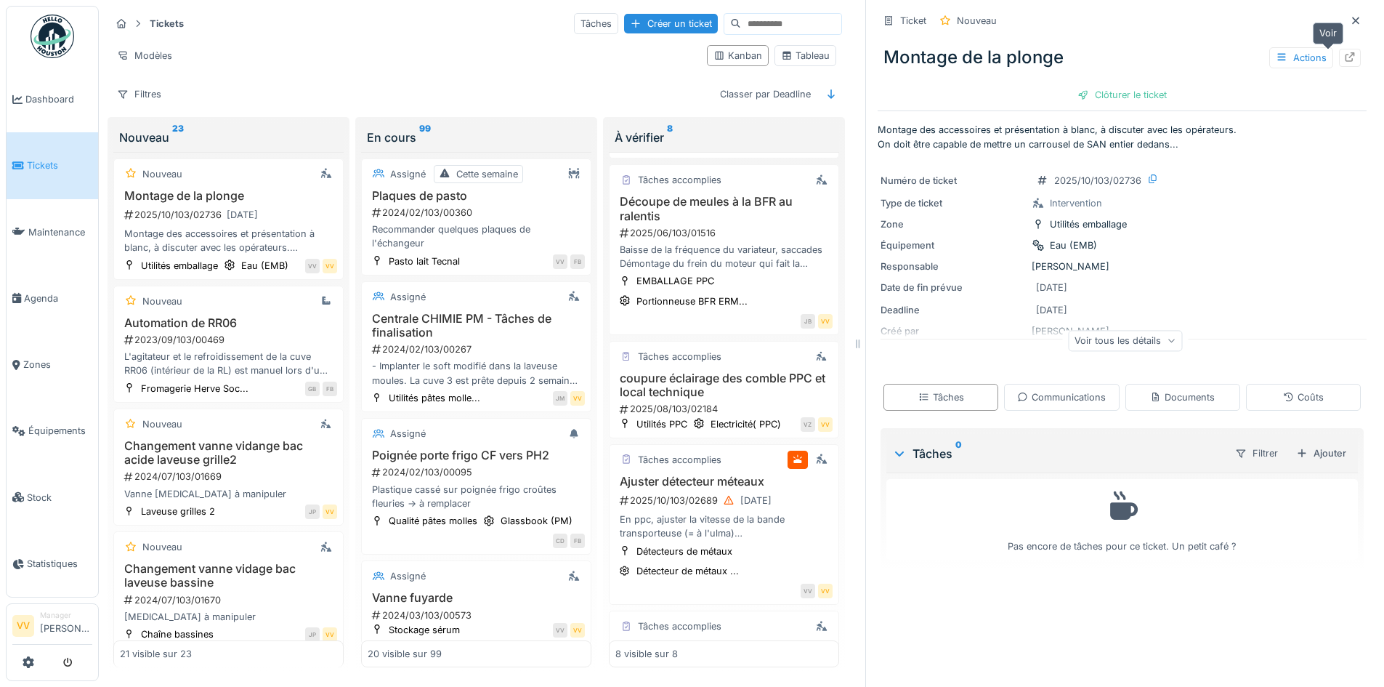
click at [1339, 52] on div at bounding box center [1350, 58] width 22 height 18
click at [1352, 17] on icon at bounding box center [1355, 20] width 7 height 7
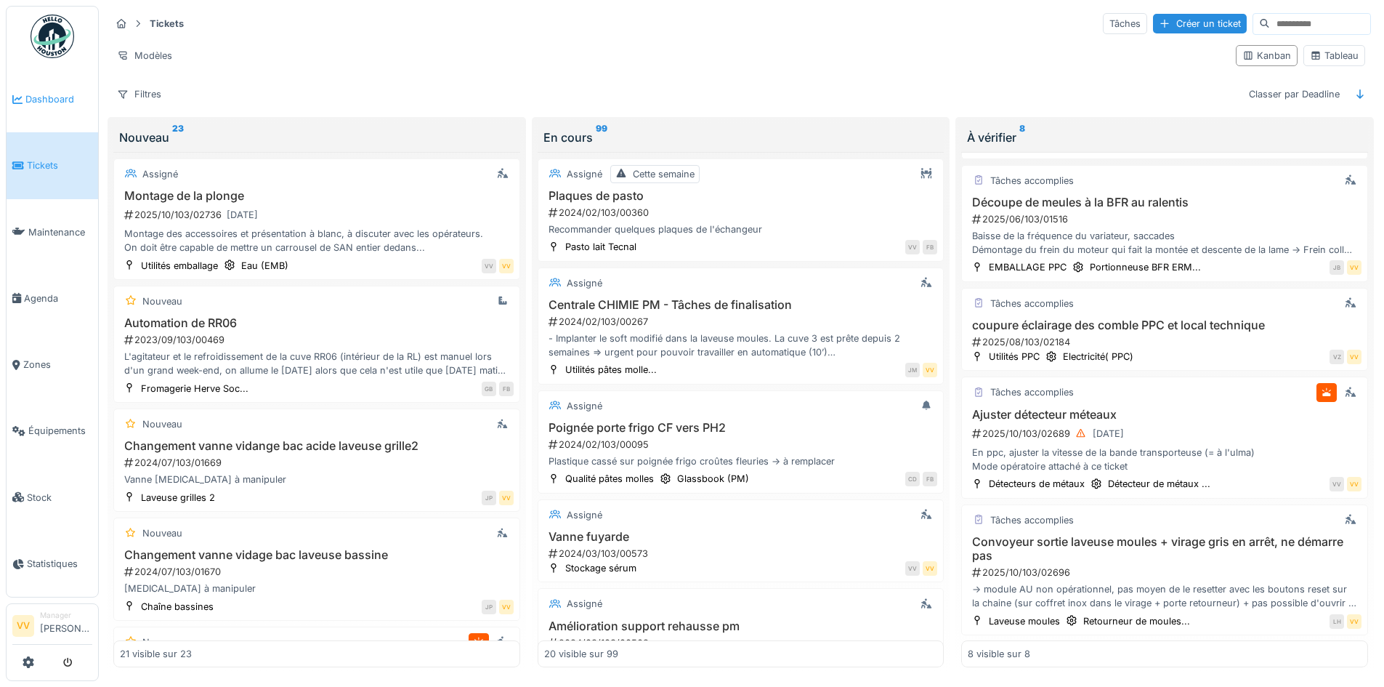
drag, startPoint x: 91, startPoint y: 97, endPoint x: 68, endPoint y: 97, distance: 22.5
click at [89, 97] on span "Dashboard" at bounding box center [58, 99] width 67 height 14
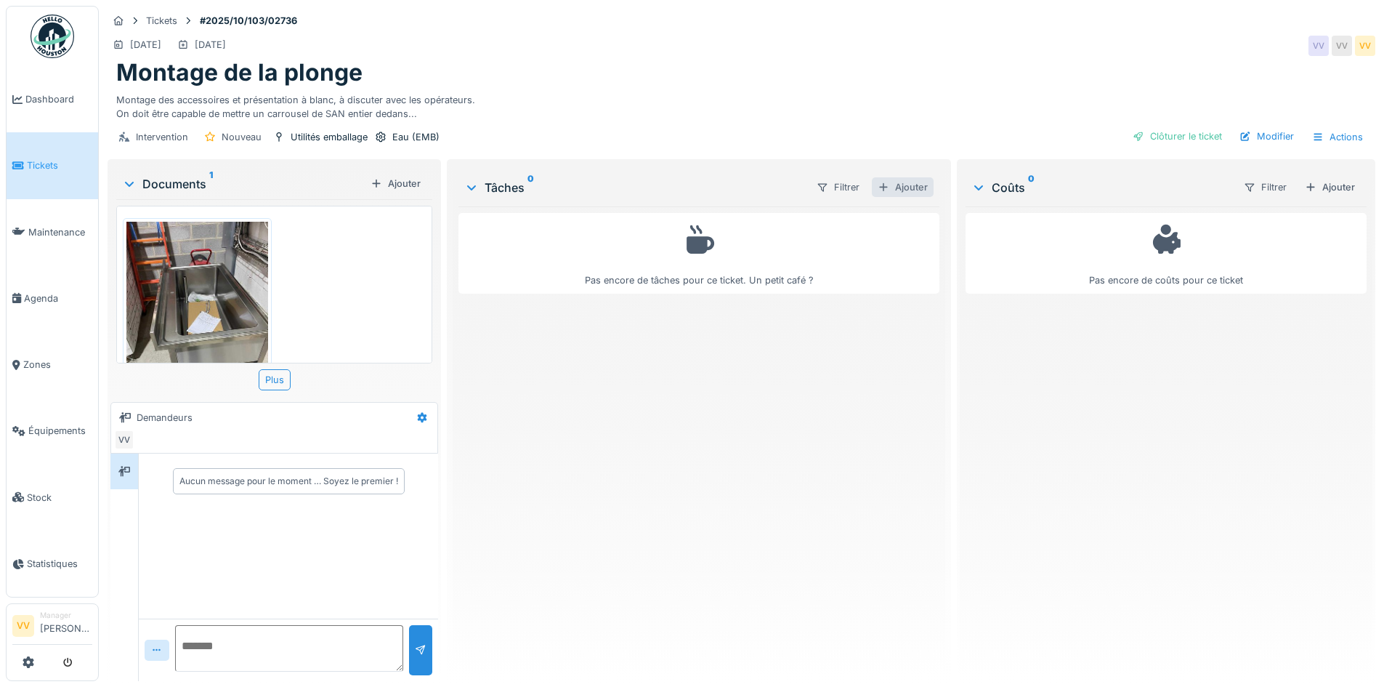
click at [907, 183] on div "Ajouter" at bounding box center [903, 187] width 62 height 20
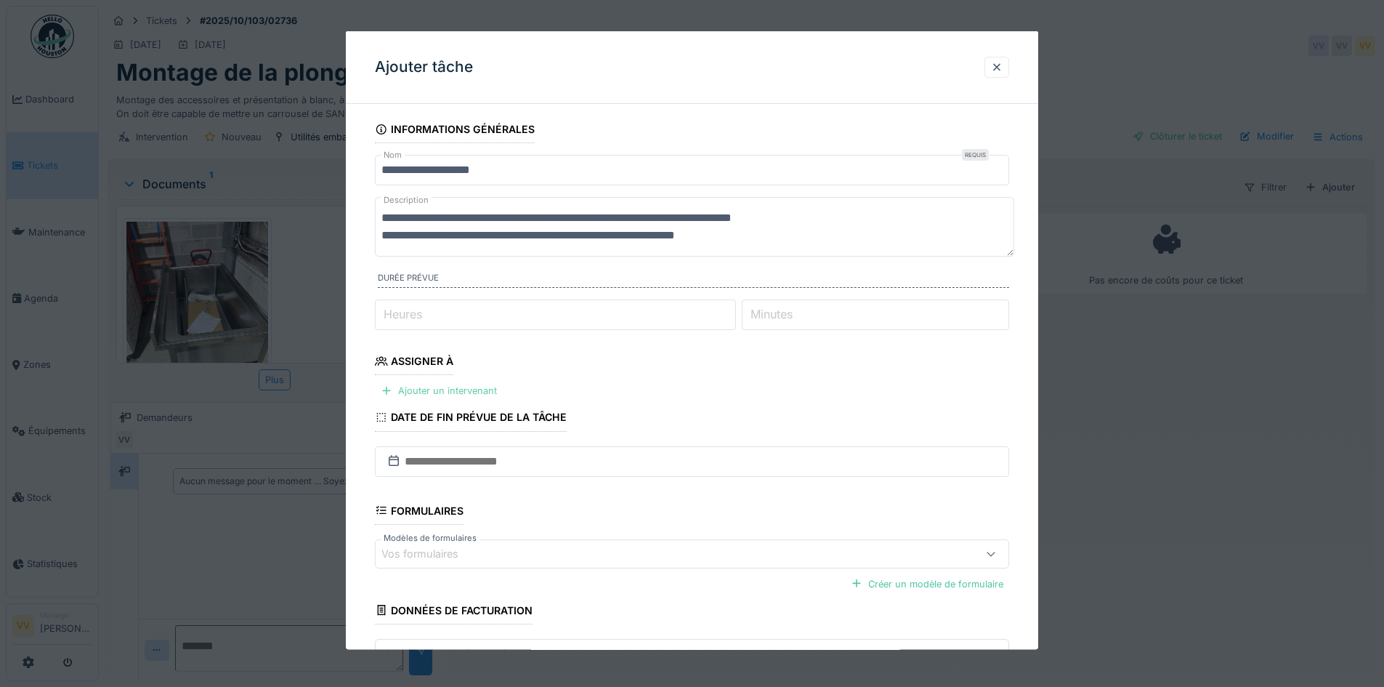
click at [453, 386] on div "Ajouter un intervenant" at bounding box center [439, 391] width 128 height 20
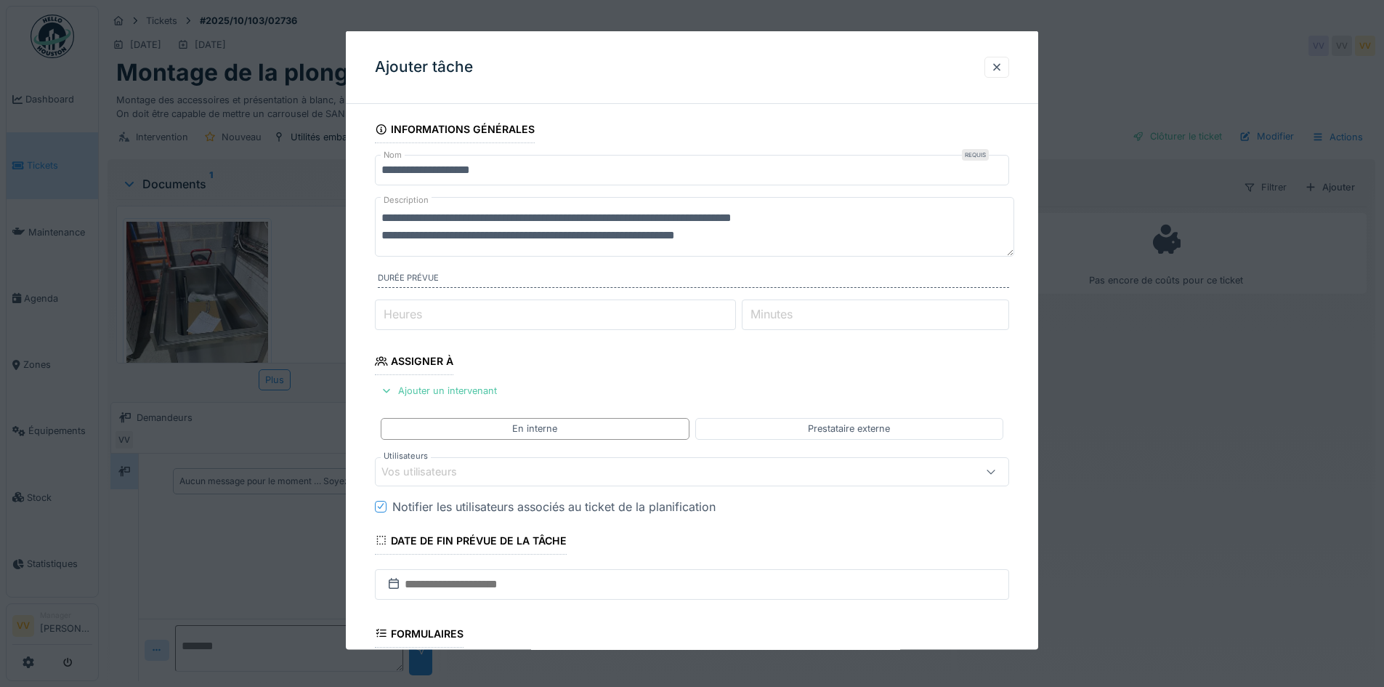
click at [472, 474] on div "Vos utilisateurs" at bounding box center [429, 471] width 96 height 16
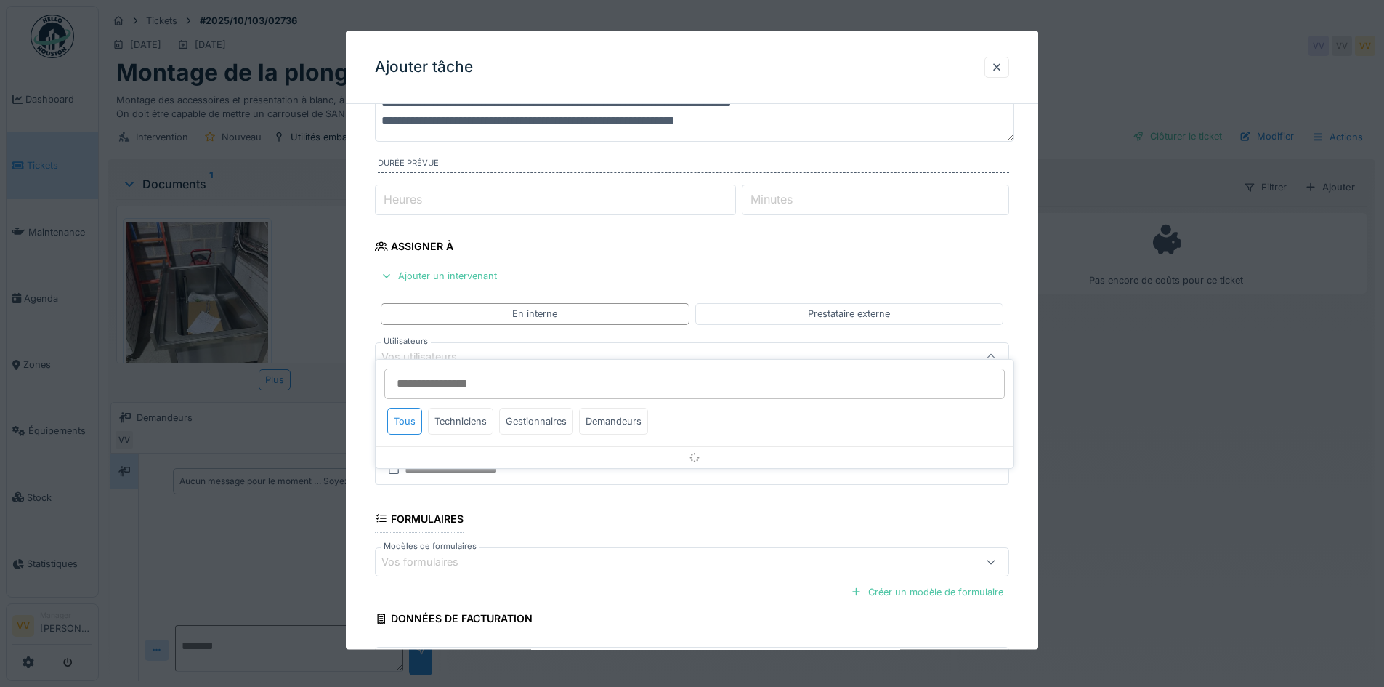
scroll to position [131, 0]
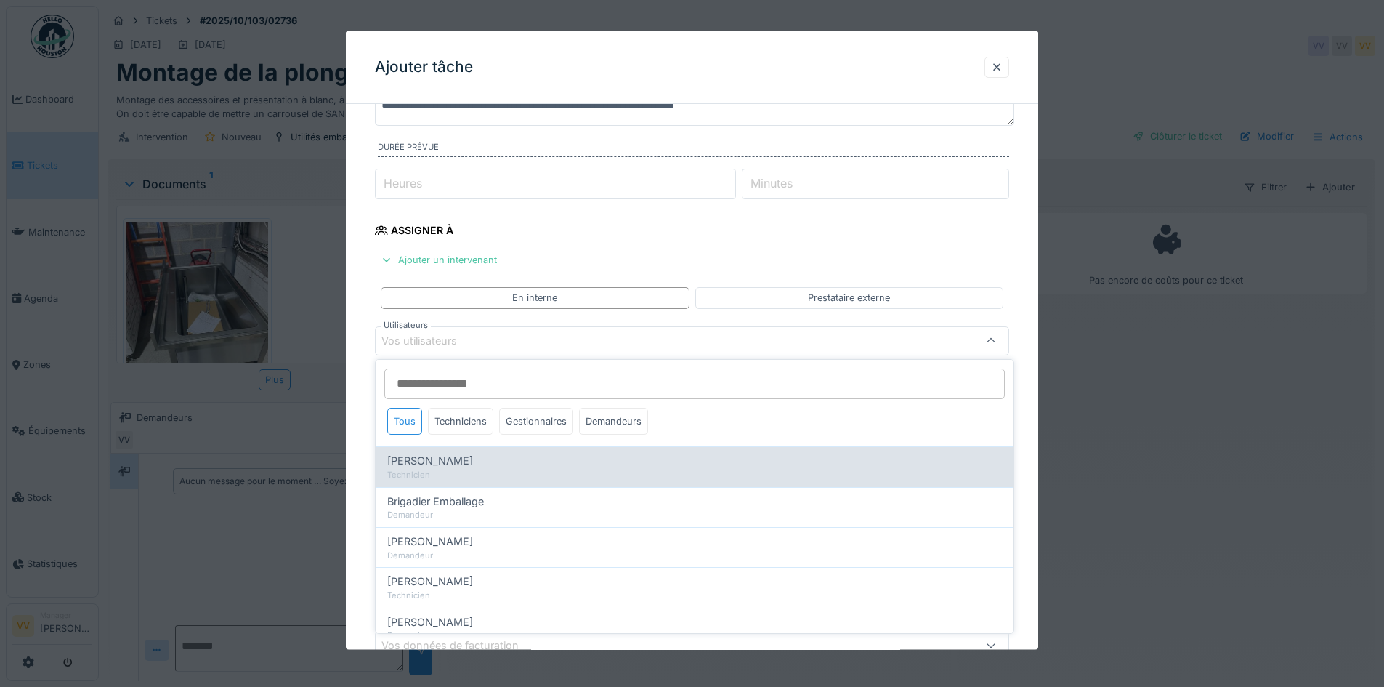
click at [458, 453] on span "[PERSON_NAME]" at bounding box center [430, 461] width 86 height 16
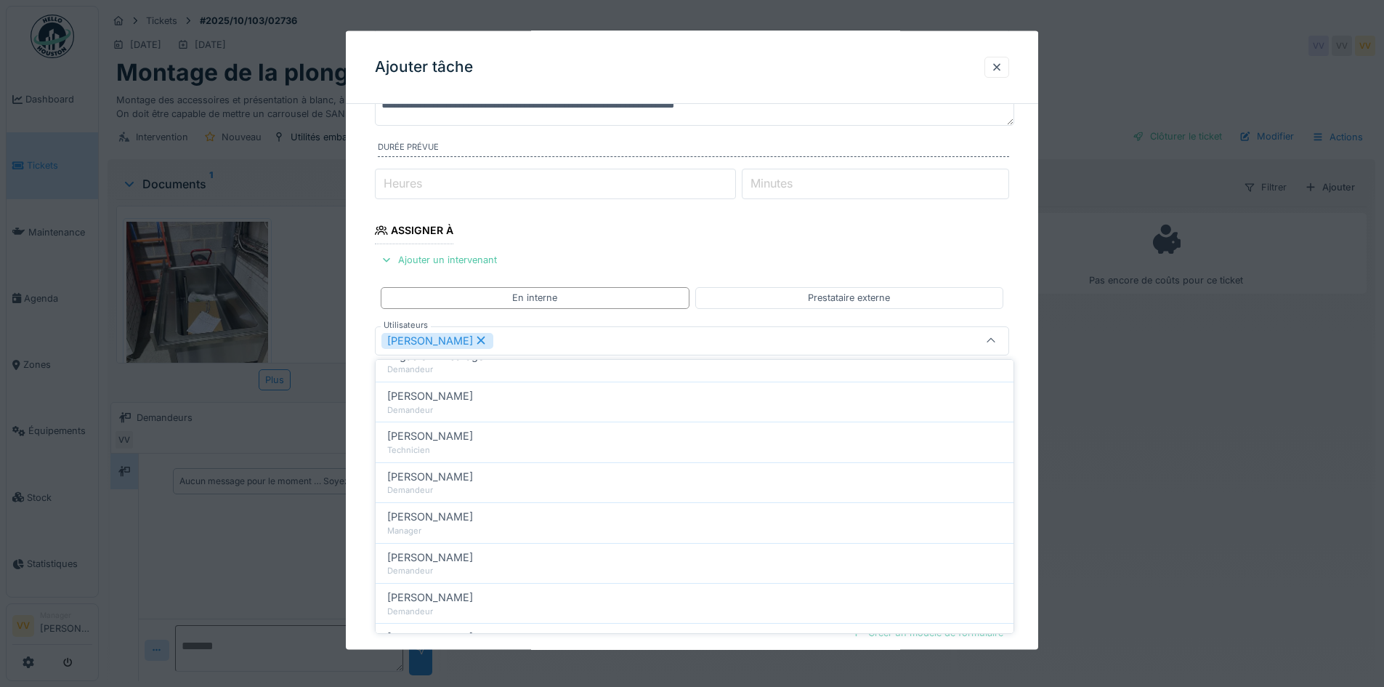
scroll to position [363, 0]
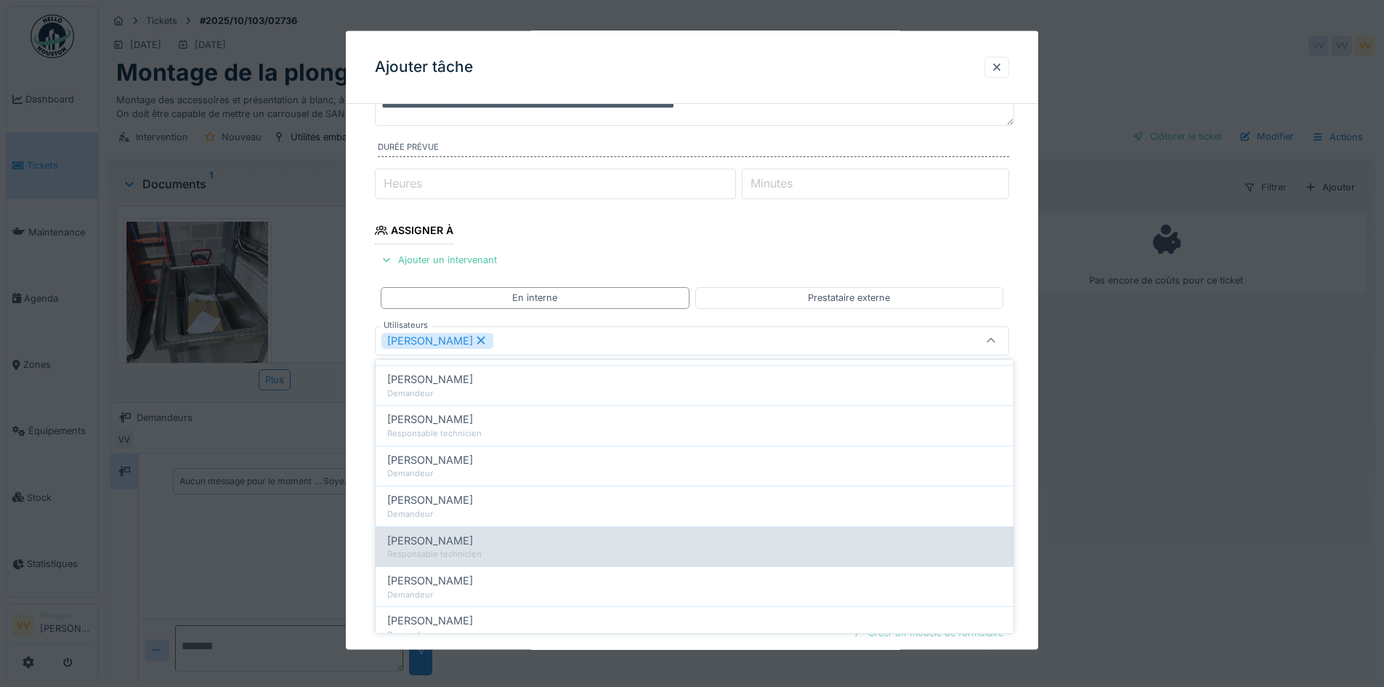
click at [487, 537] on div "[PERSON_NAME]" at bounding box center [694, 541] width 615 height 16
type input "**********"
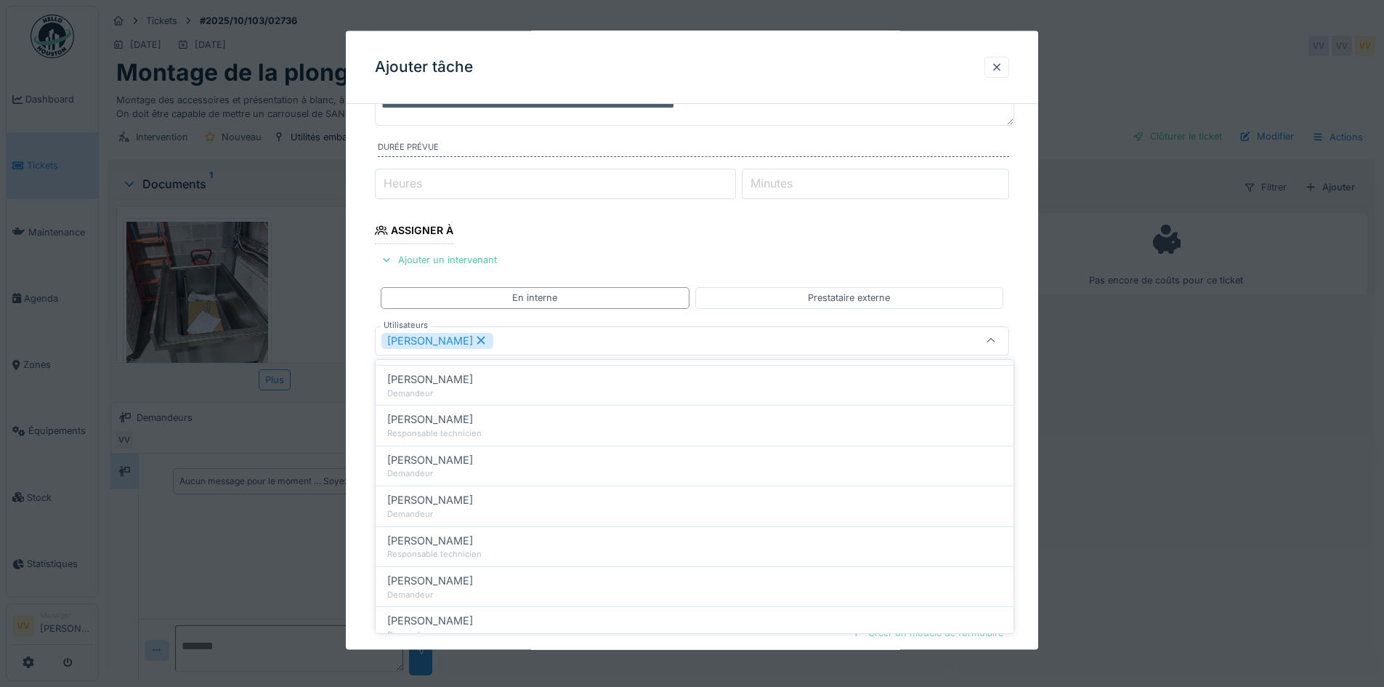
scroll to position [0, 0]
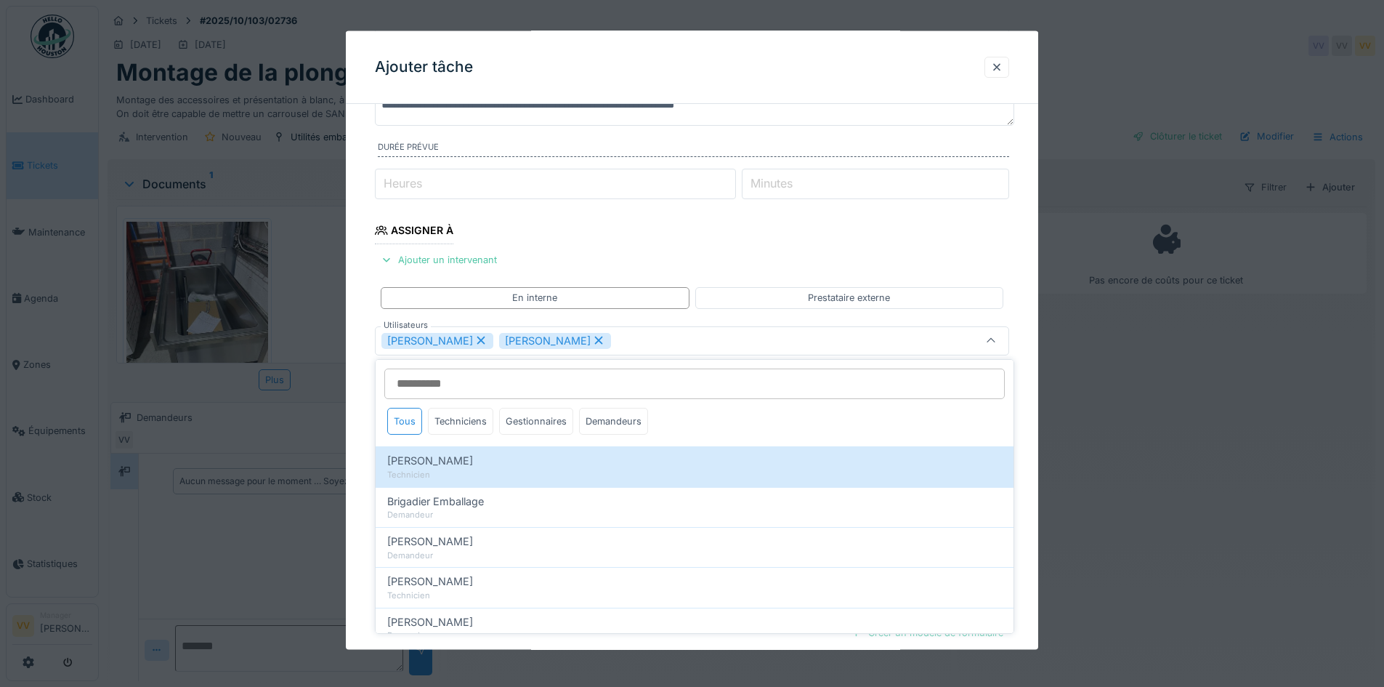
click at [785, 238] on fieldset "**********" at bounding box center [692, 377] width 634 height 785
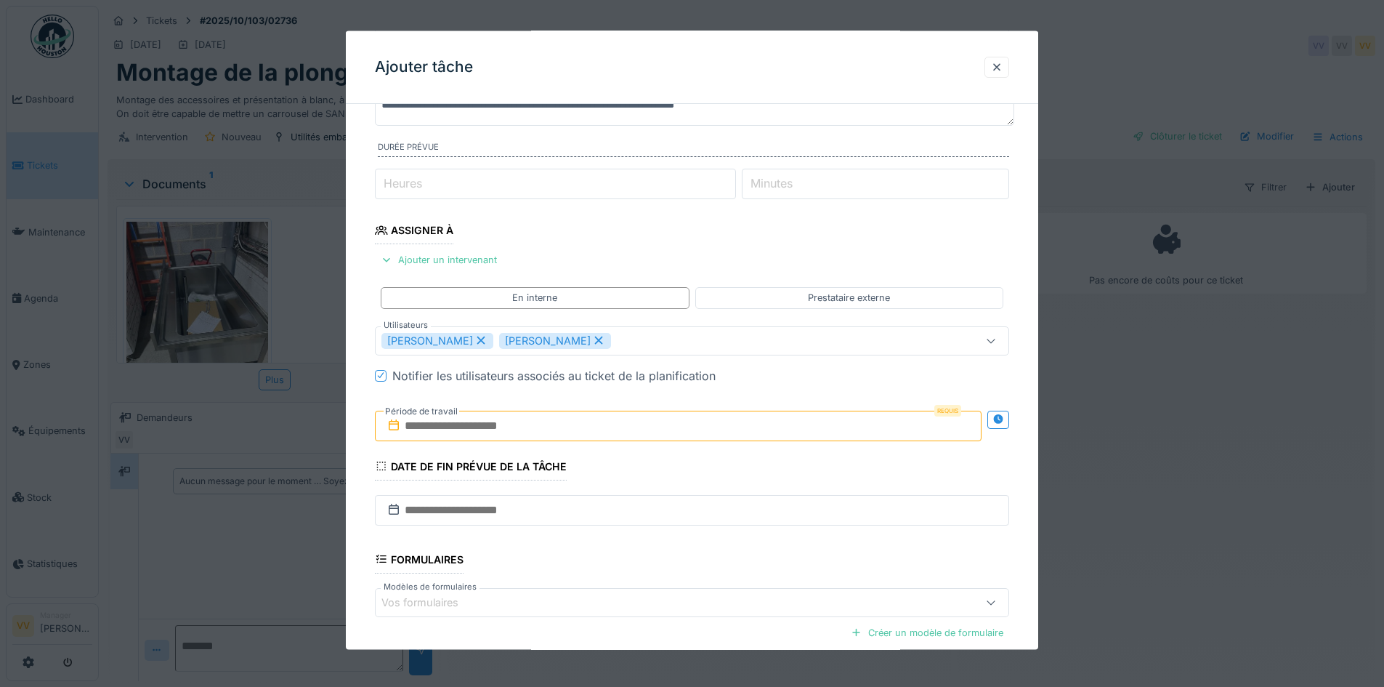
scroll to position [11, 0]
click at [532, 419] on input "text" at bounding box center [678, 425] width 607 height 31
click at [684, 544] on div "9" at bounding box center [681, 543] width 20 height 21
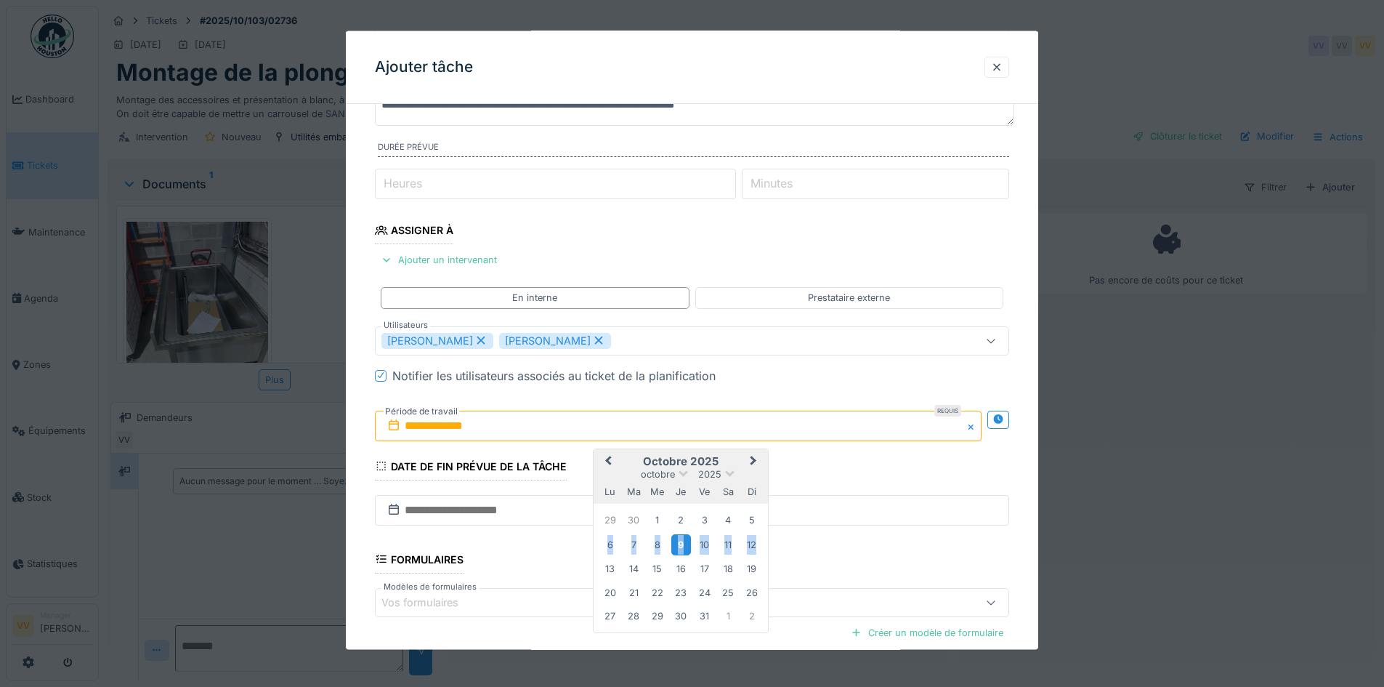
click at [684, 544] on div "9" at bounding box center [681, 543] width 20 height 21
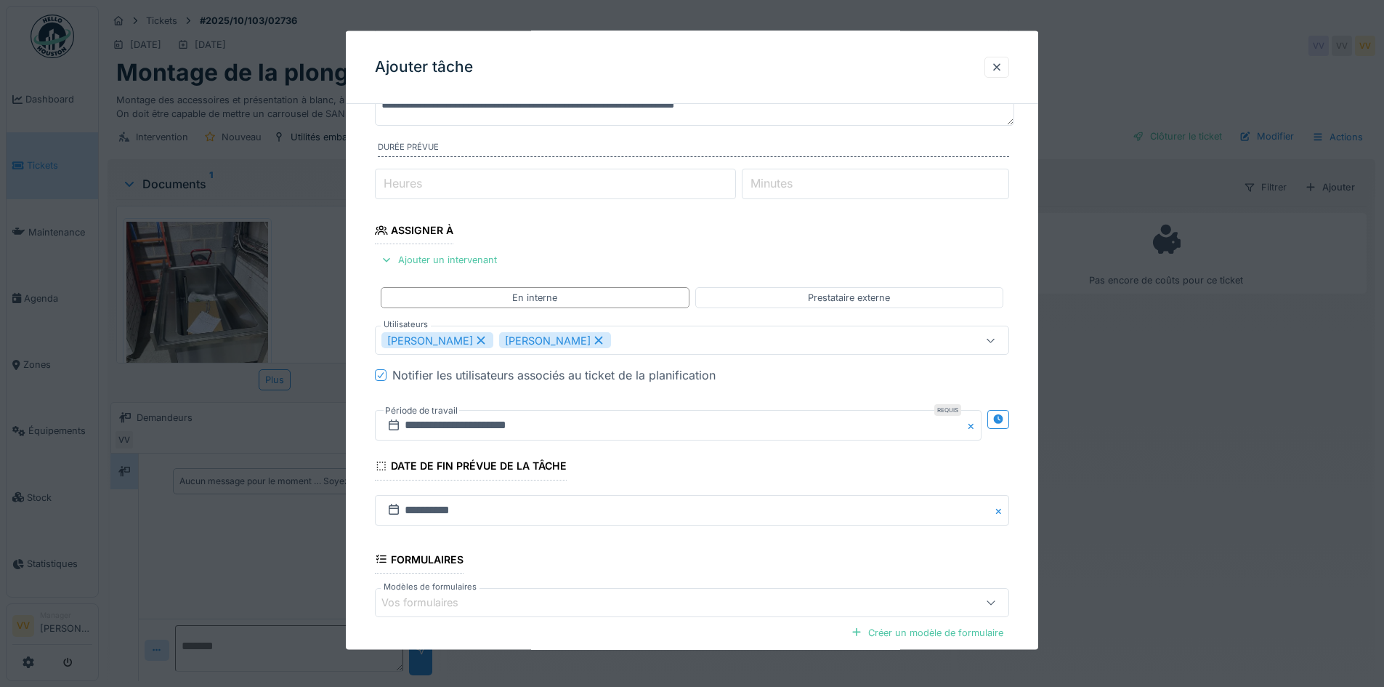
click at [736, 476] on fieldset "**********" at bounding box center [692, 377] width 634 height 785
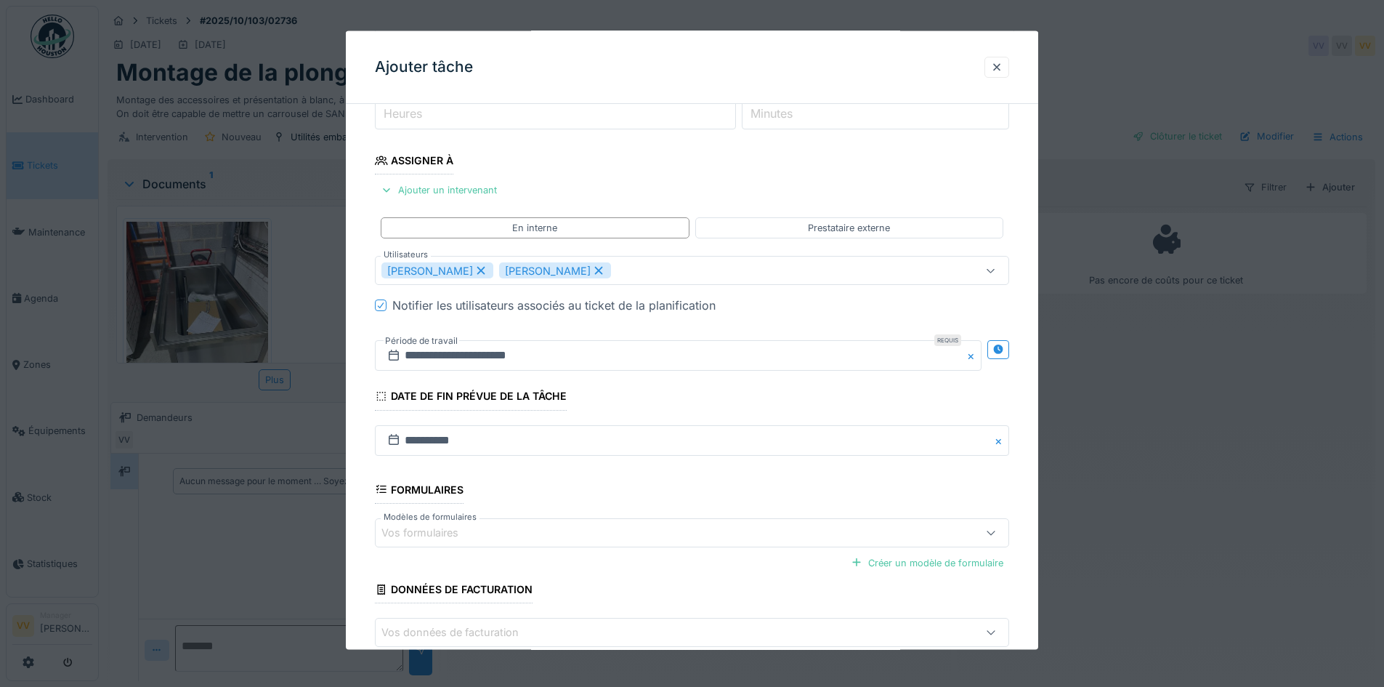
scroll to position [280, 0]
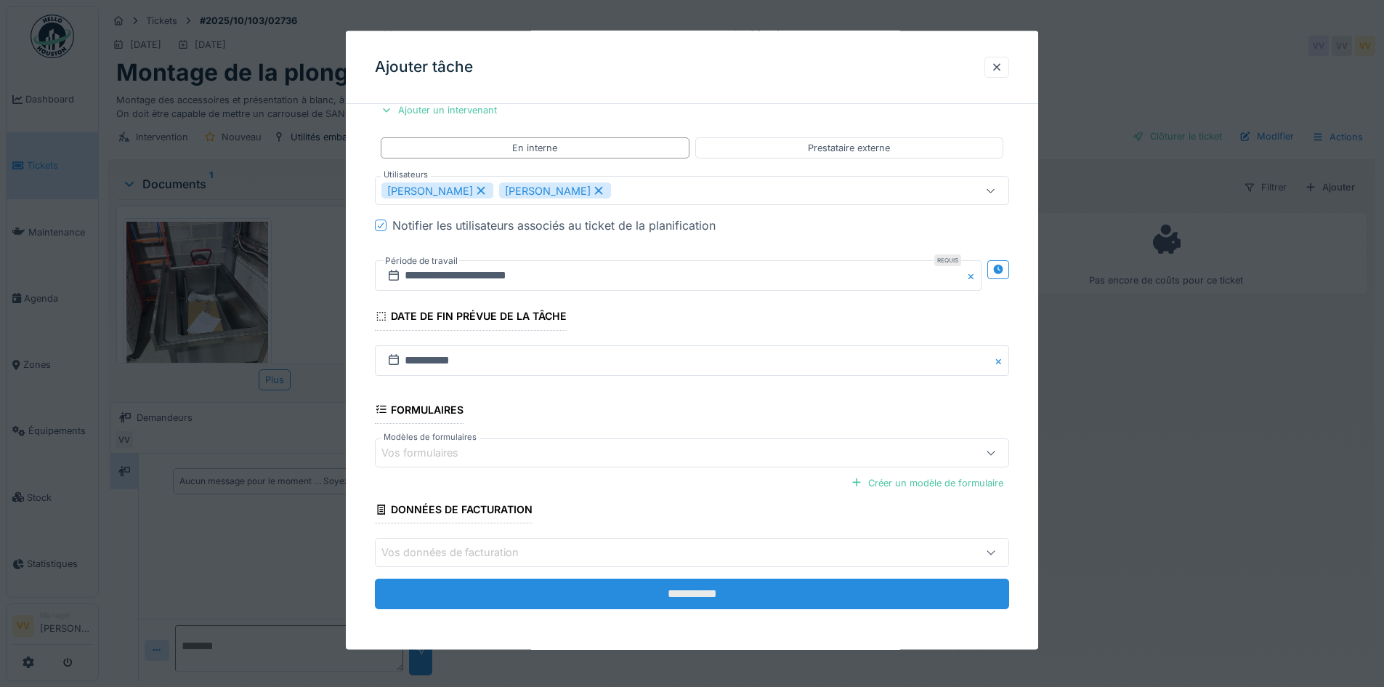
click at [713, 580] on input "**********" at bounding box center [692, 593] width 634 height 31
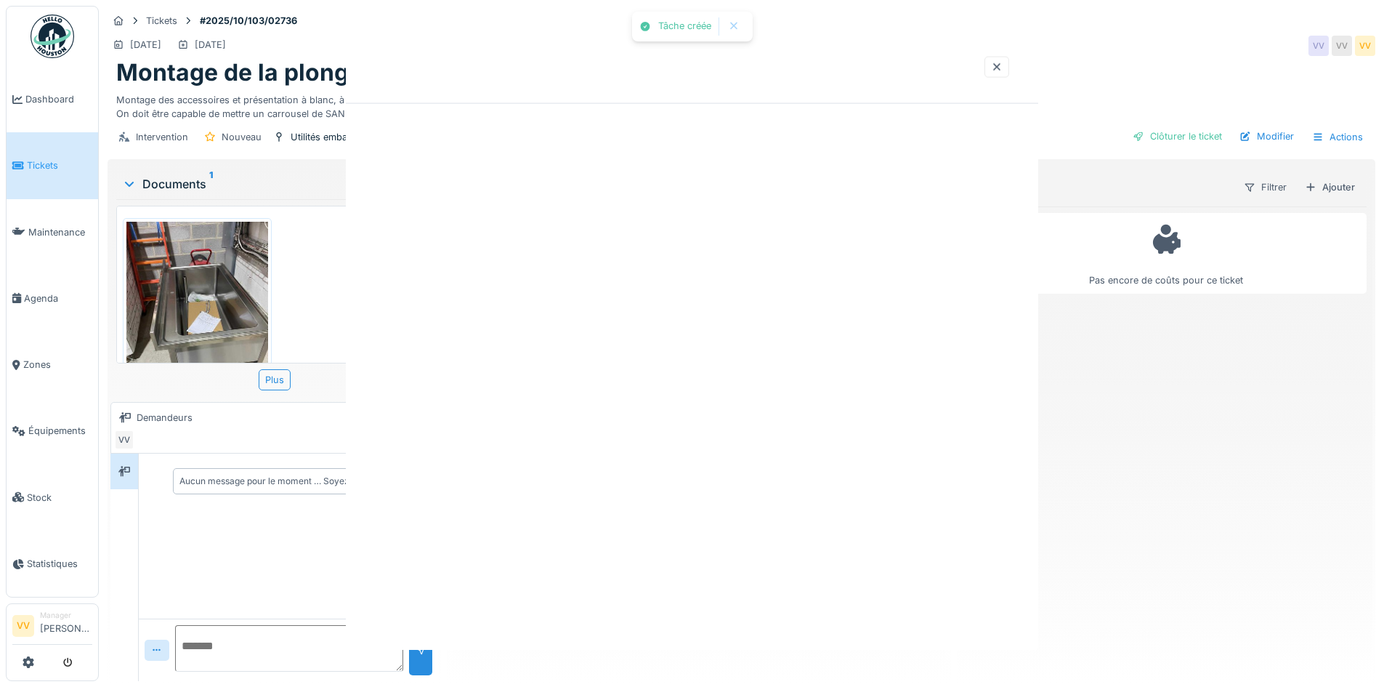
scroll to position [0, 0]
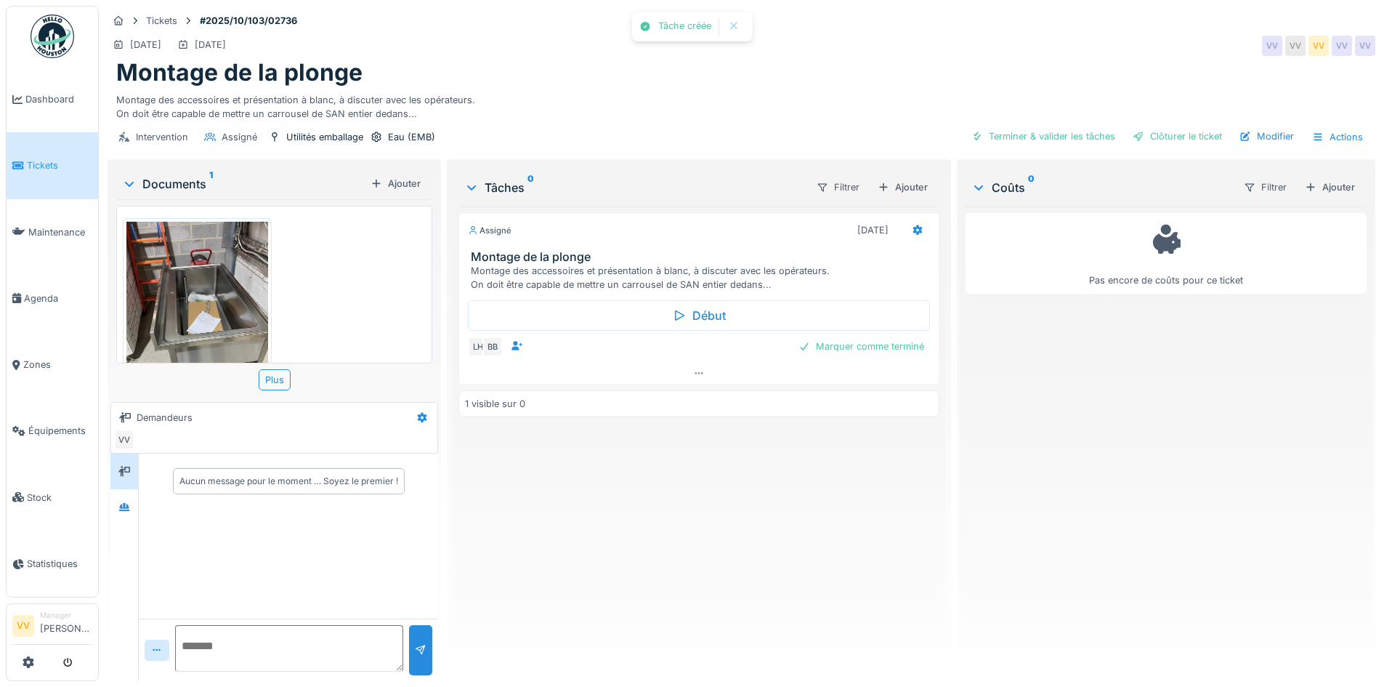
click at [1068, 424] on div "Pas encore de coûts pour ce ticket" at bounding box center [1166, 437] width 401 height 463
click at [33, 108] on link "Dashboard" at bounding box center [53, 99] width 92 height 66
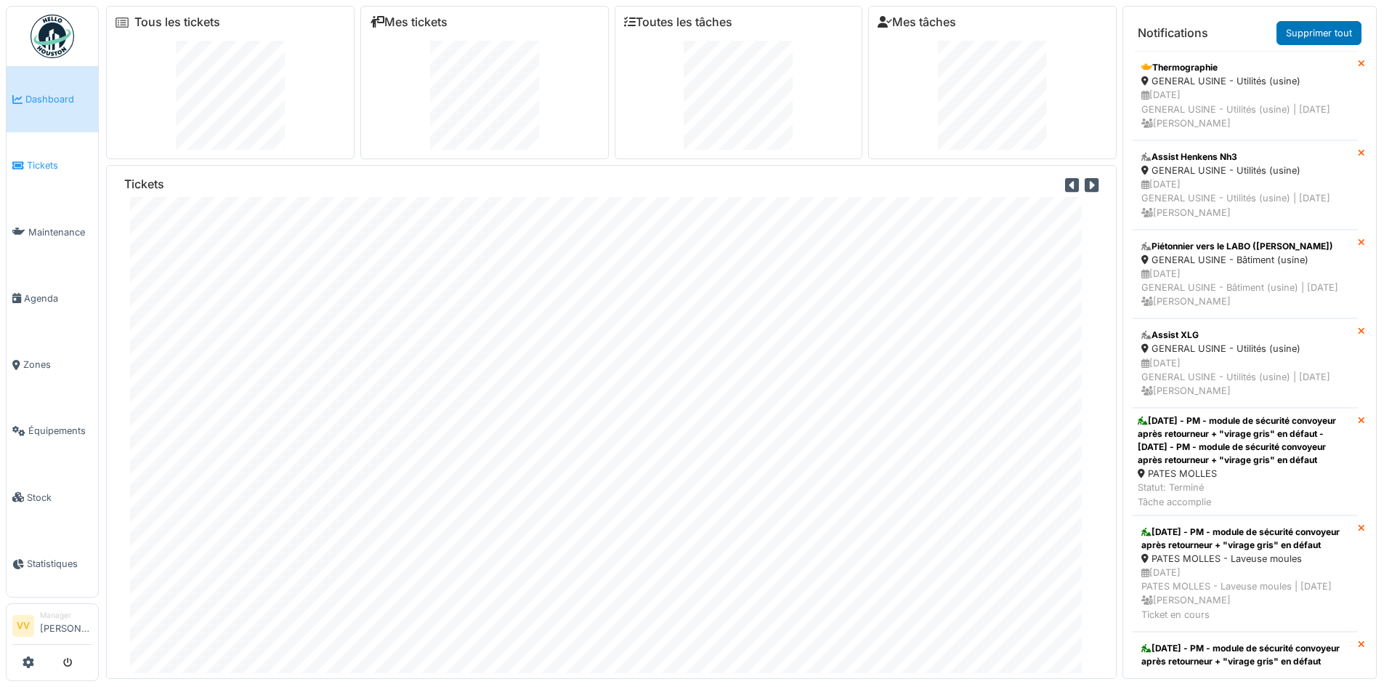
click at [30, 176] on link "Tickets" at bounding box center [53, 165] width 92 height 66
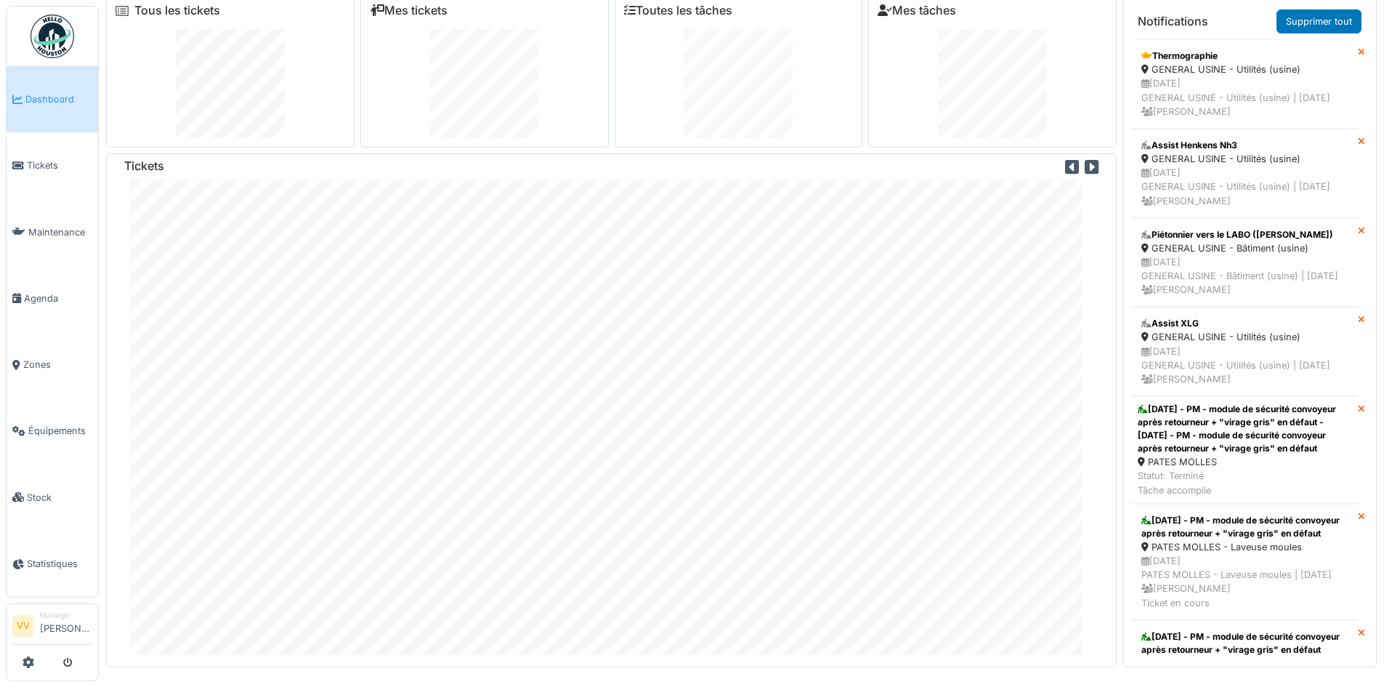
scroll to position [15, 0]
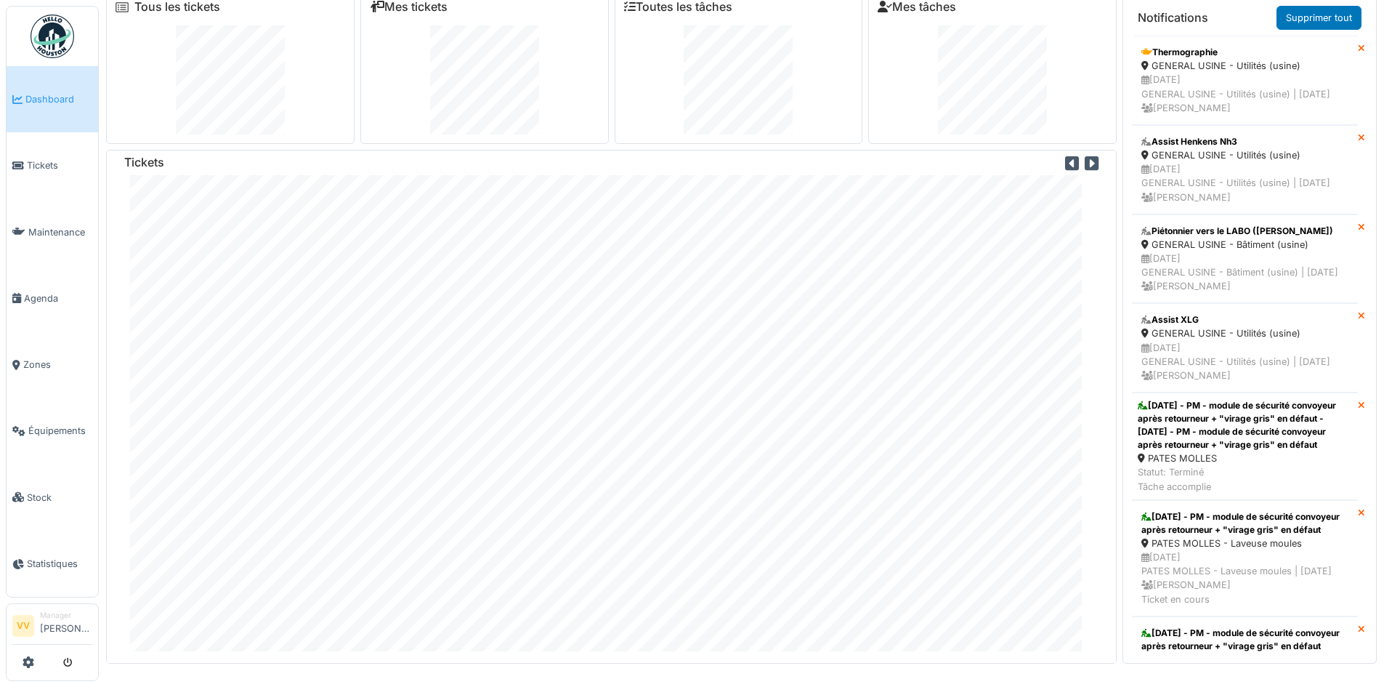
drag, startPoint x: 46, startPoint y: 164, endPoint x: 294, endPoint y: 84, distance: 260.3
click at [46, 164] on span "Tickets" at bounding box center [59, 165] width 65 height 14
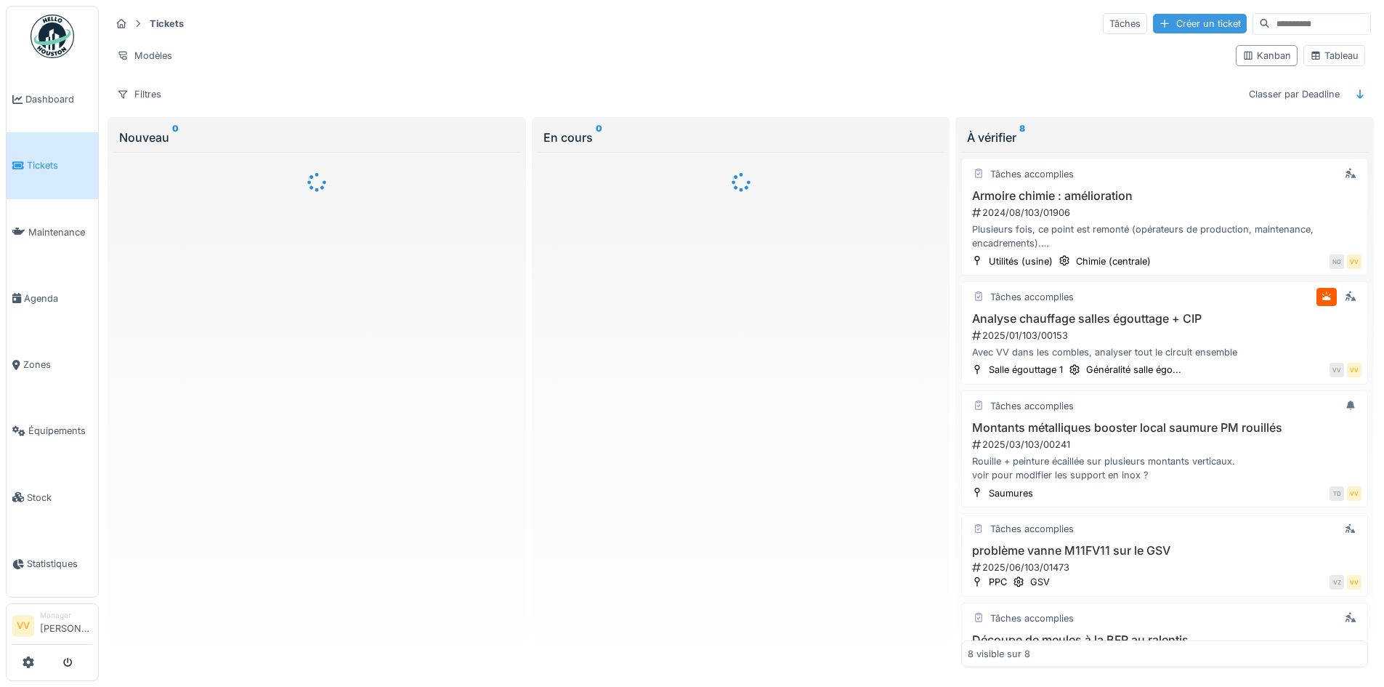
click at [1153, 17] on div "Créer un ticket" at bounding box center [1200, 24] width 94 height 20
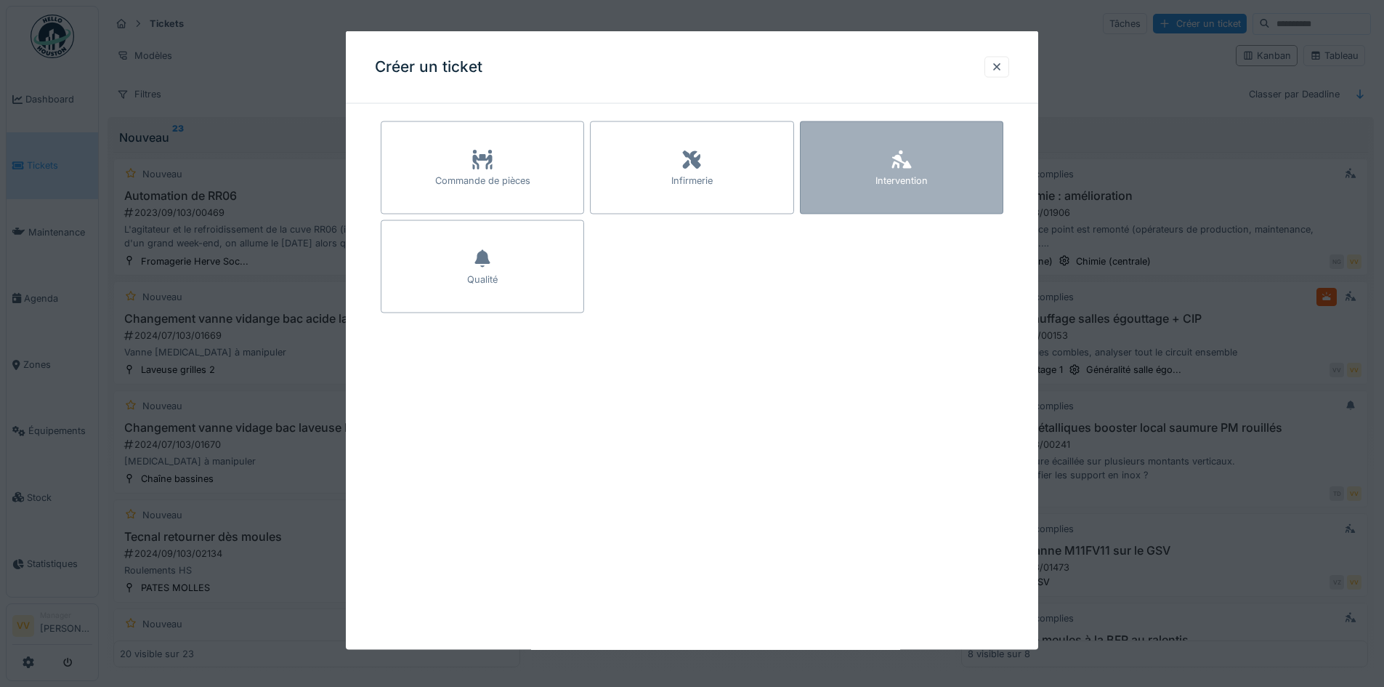
click at [917, 158] on div "Intervention" at bounding box center [901, 167] width 203 height 93
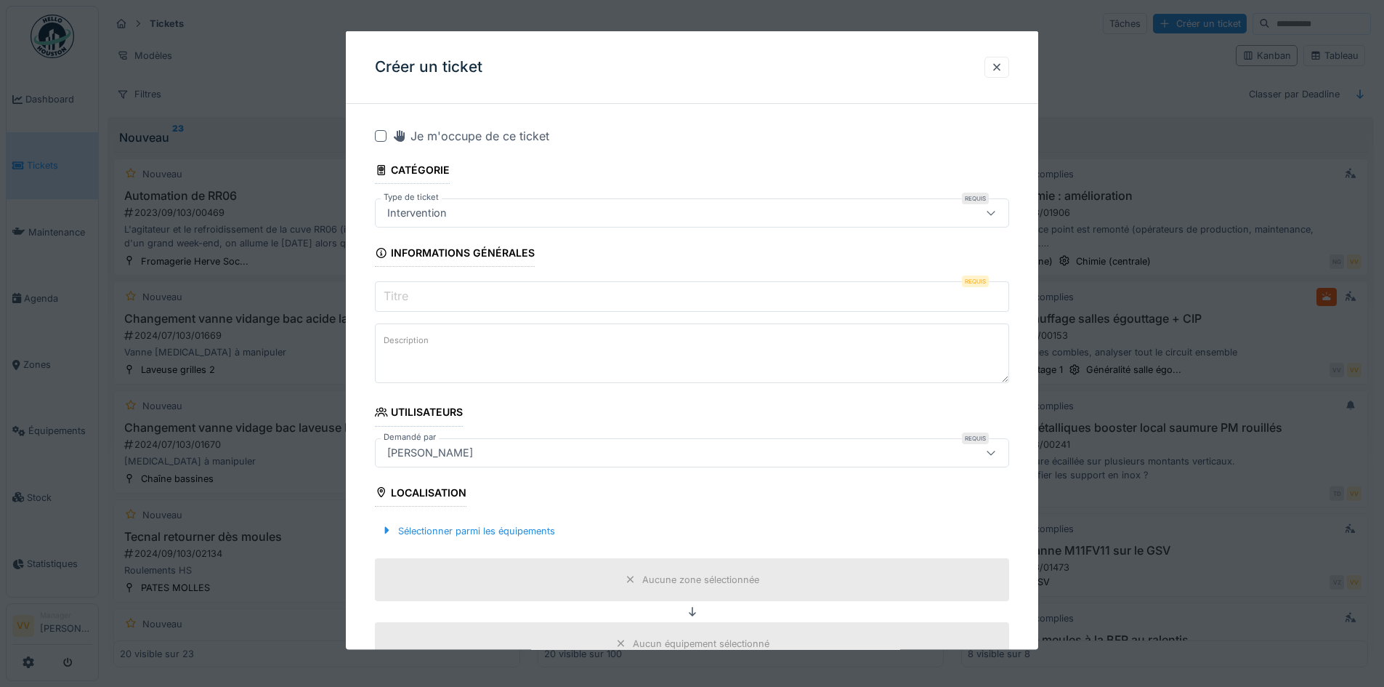
click at [463, 290] on input "Titre" at bounding box center [692, 296] width 634 height 31
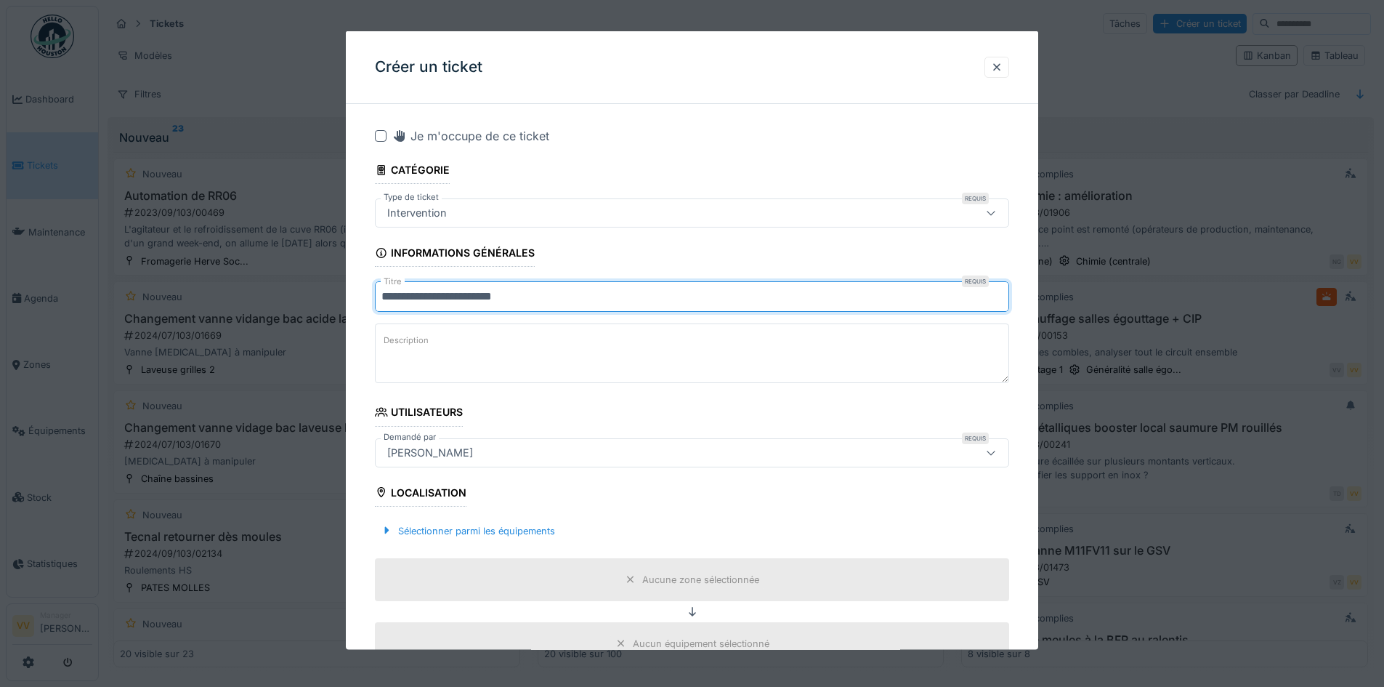
type input "**********"
click at [512, 343] on textarea "Description" at bounding box center [692, 353] width 634 height 60
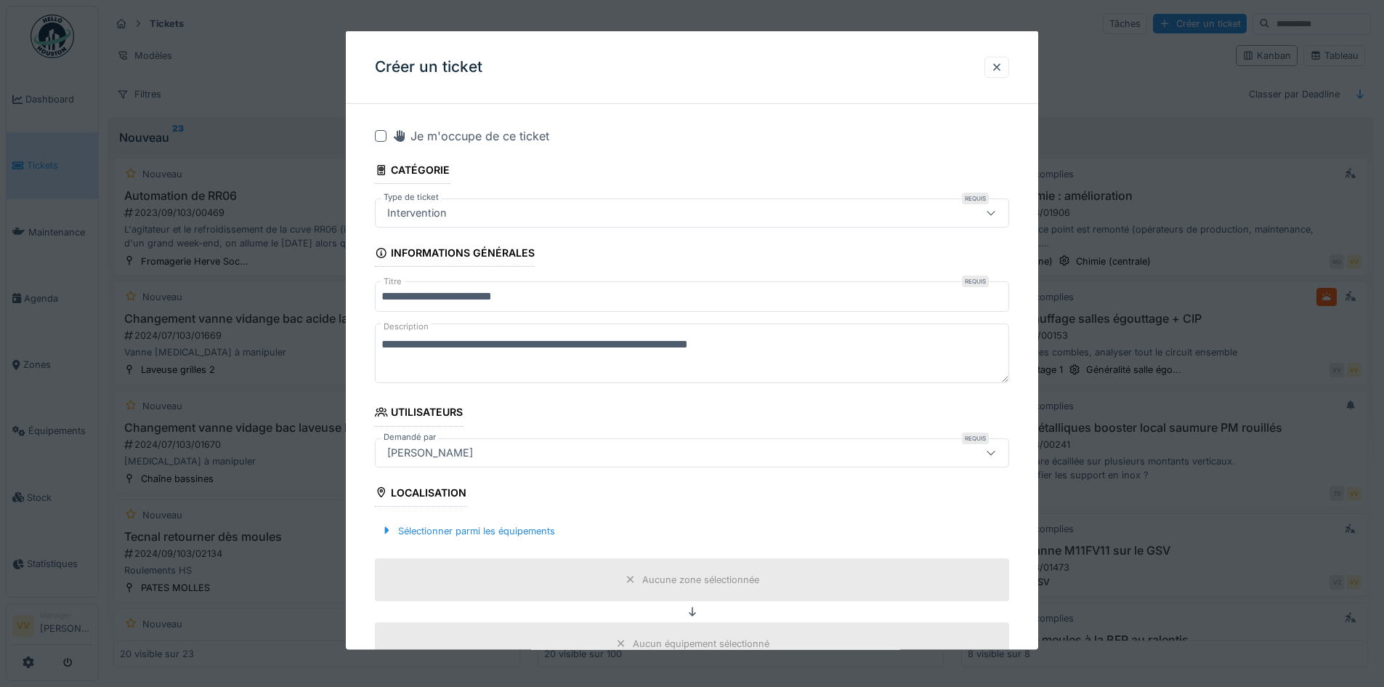
click at [627, 347] on textarea "**********" at bounding box center [692, 353] width 634 height 60
click at [878, 346] on textarea "**********" at bounding box center [692, 353] width 634 height 60
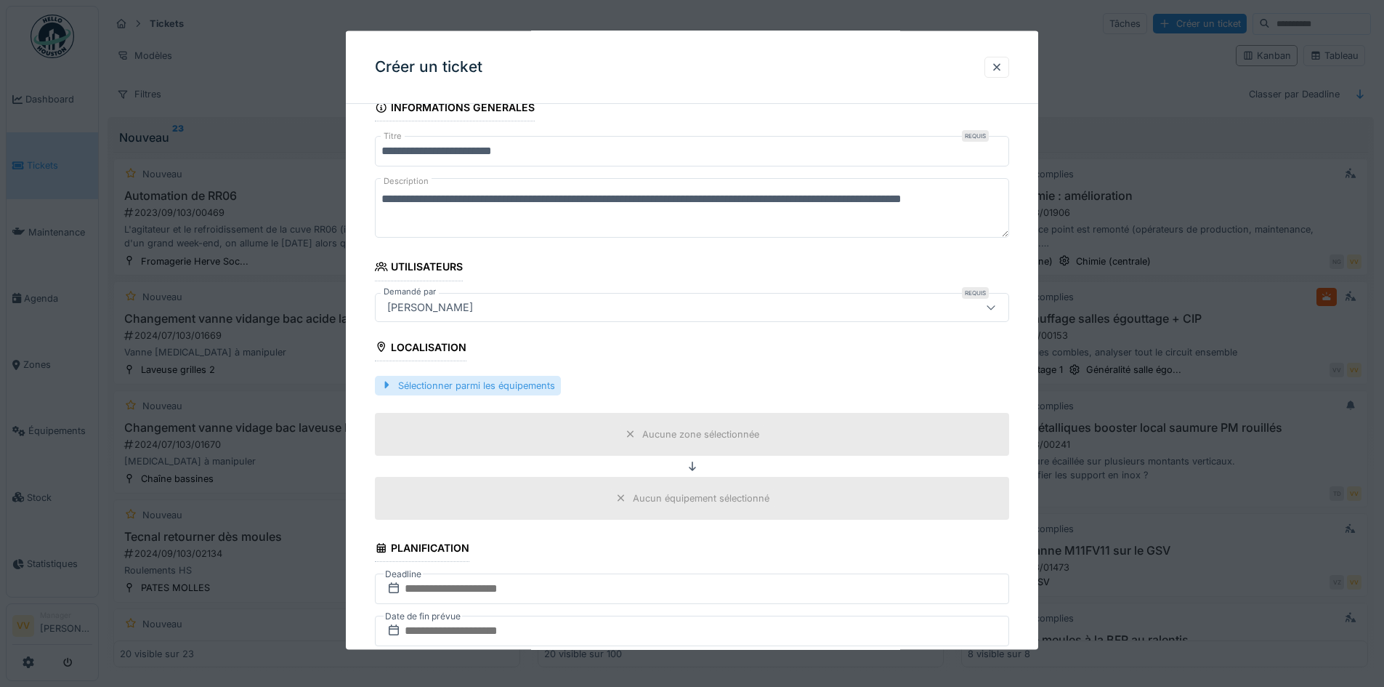
type textarea "**********"
click at [534, 383] on div "Sélectionner parmi les équipements" at bounding box center [468, 385] width 186 height 20
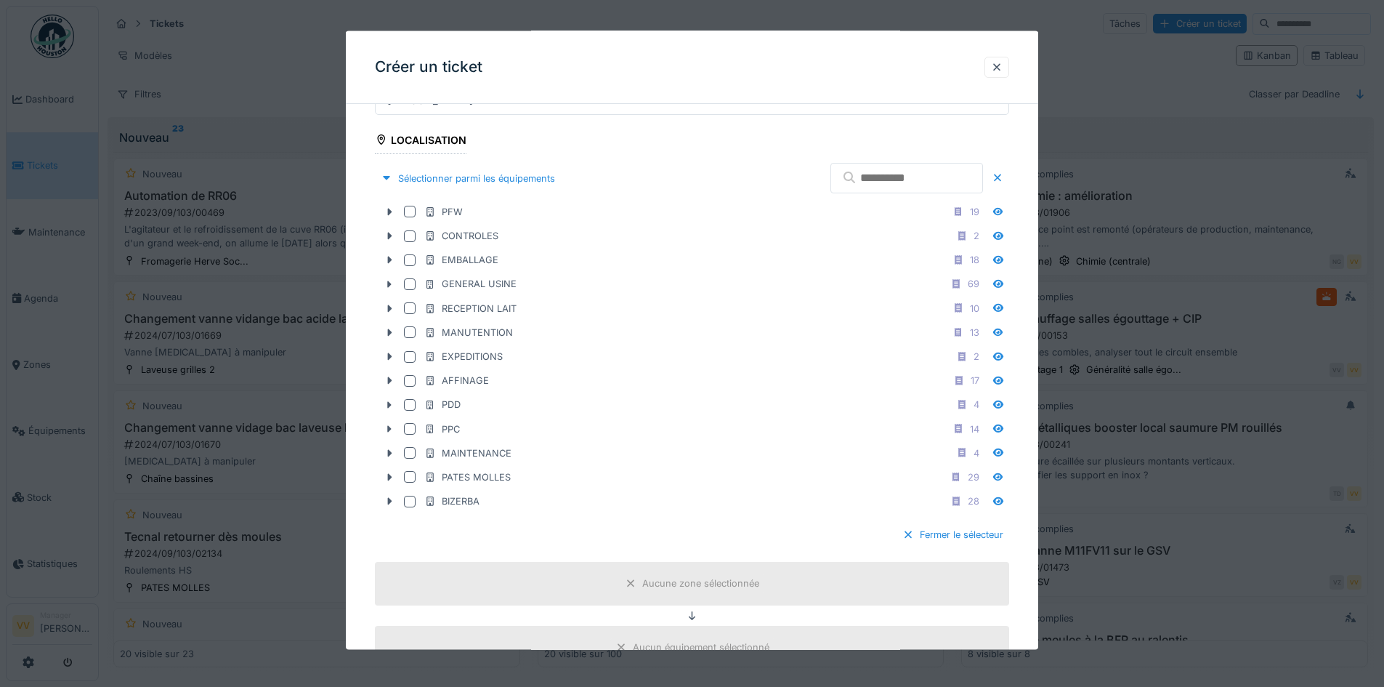
scroll to position [291, 0]
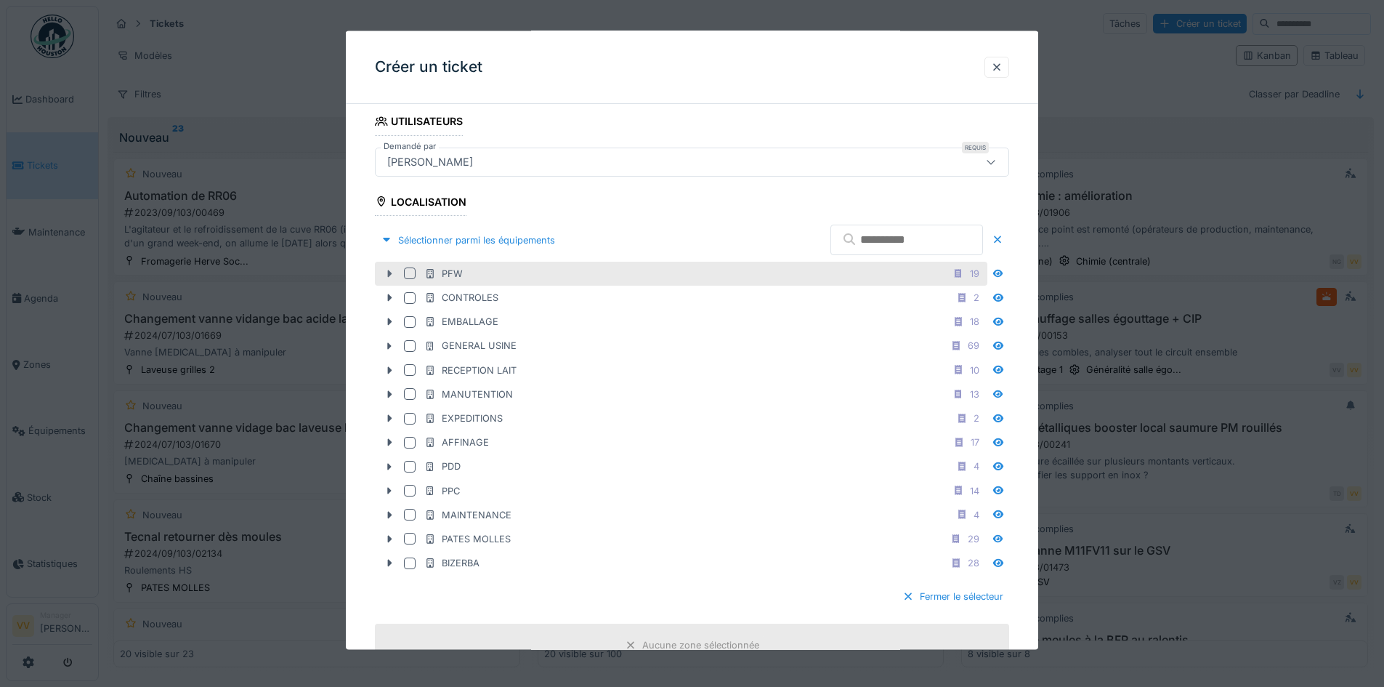
click at [394, 275] on icon at bounding box center [390, 273] width 12 height 9
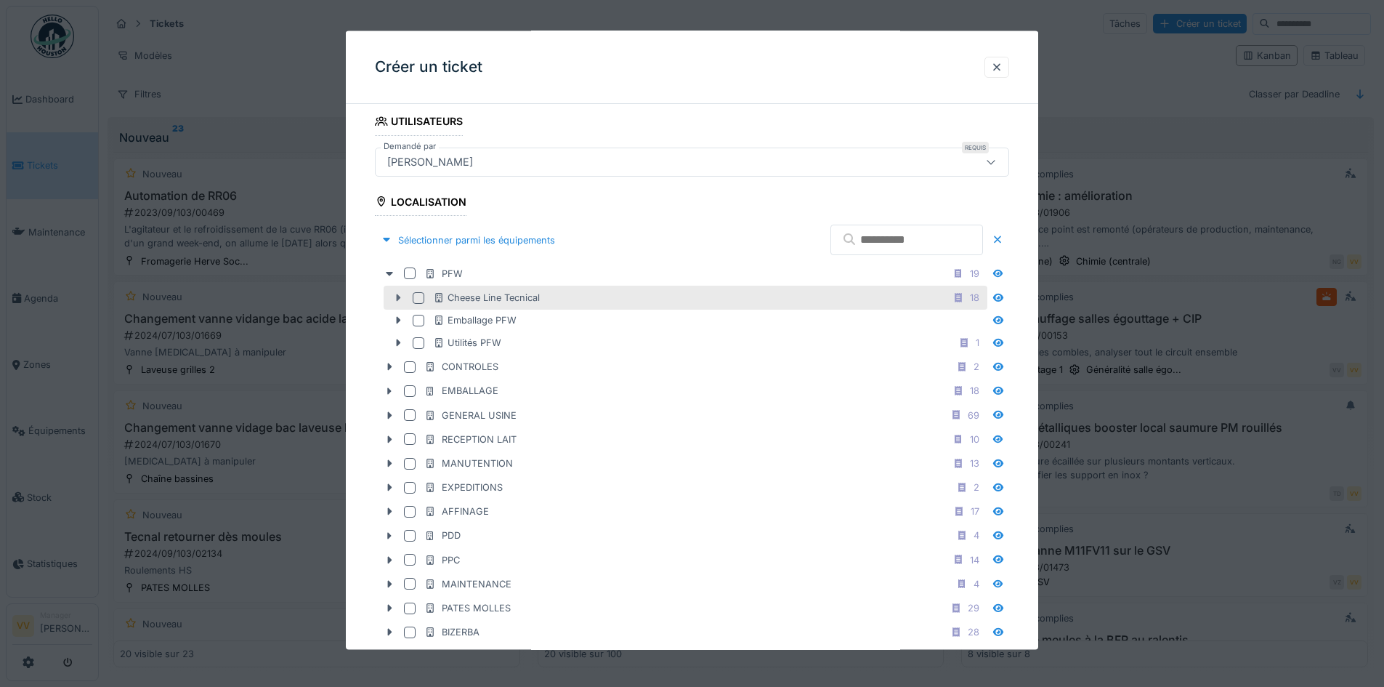
click at [397, 299] on icon at bounding box center [399, 297] width 4 height 7
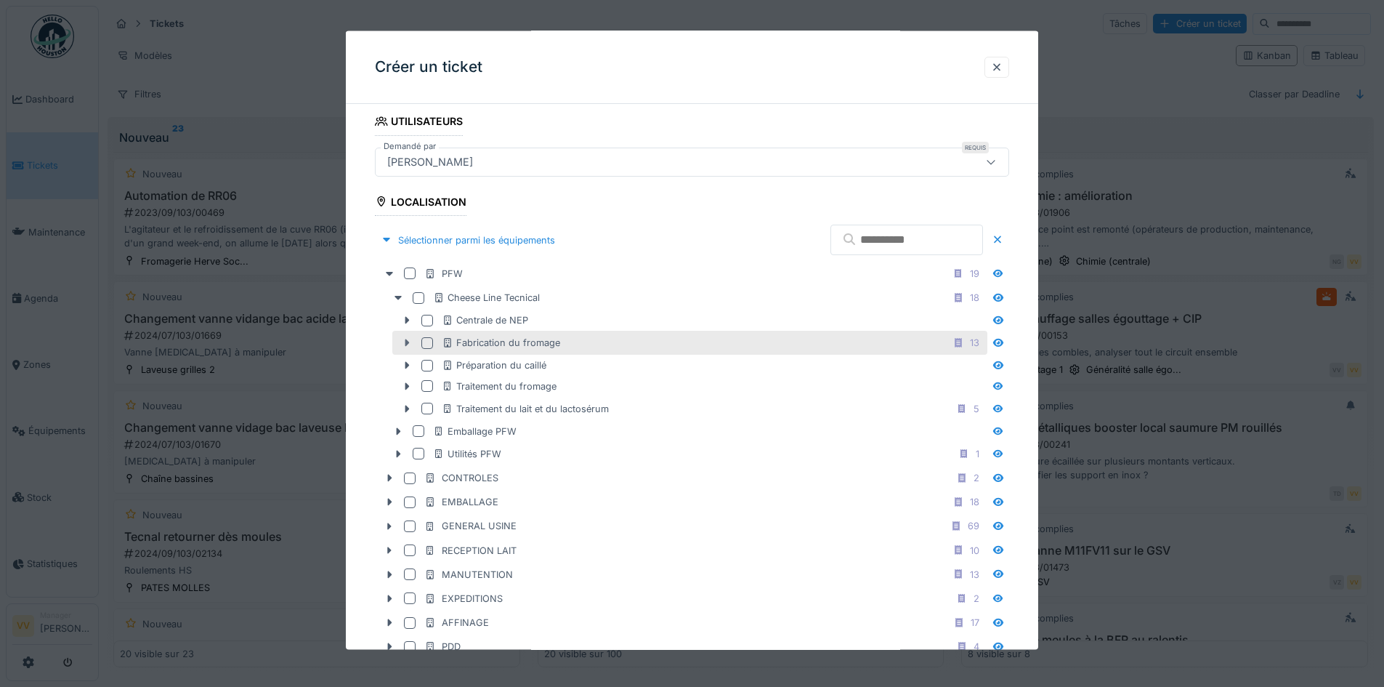
click at [405, 341] on icon at bounding box center [407, 342] width 4 height 7
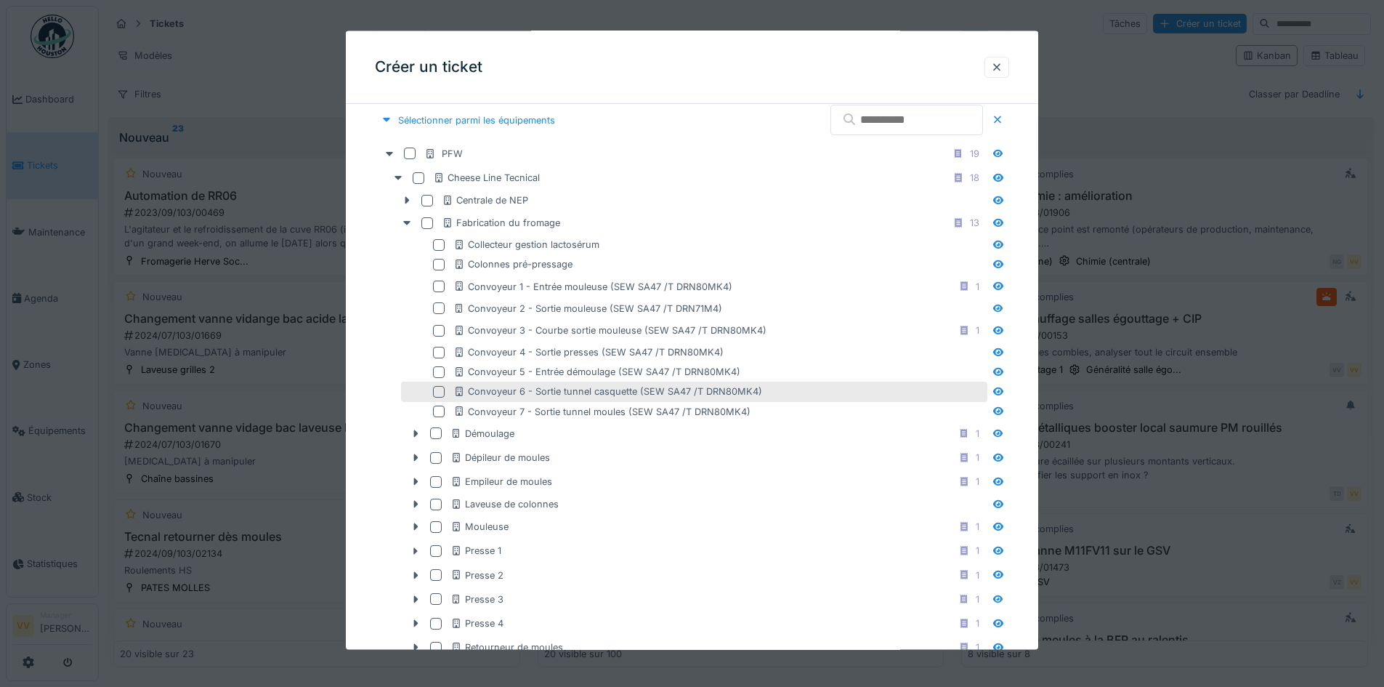
scroll to position [436, 0]
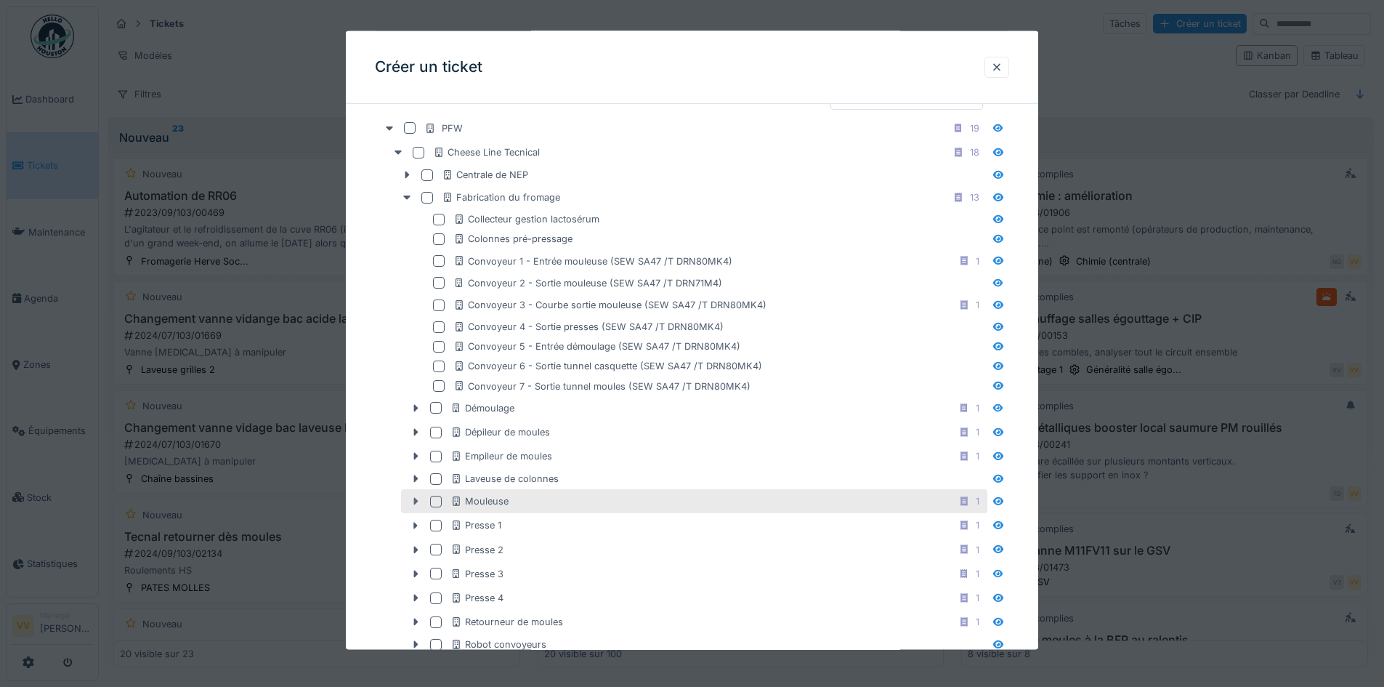
click at [417, 503] on icon at bounding box center [416, 500] width 12 height 9
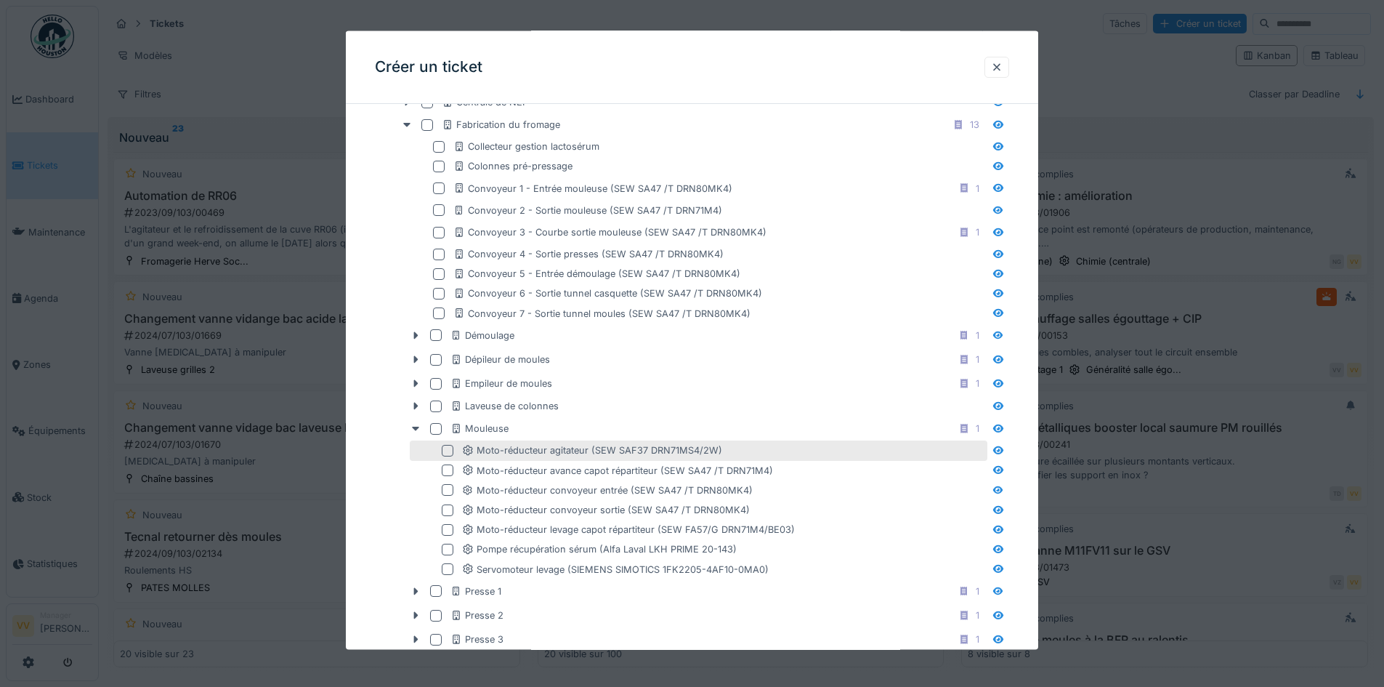
scroll to position [581, 0]
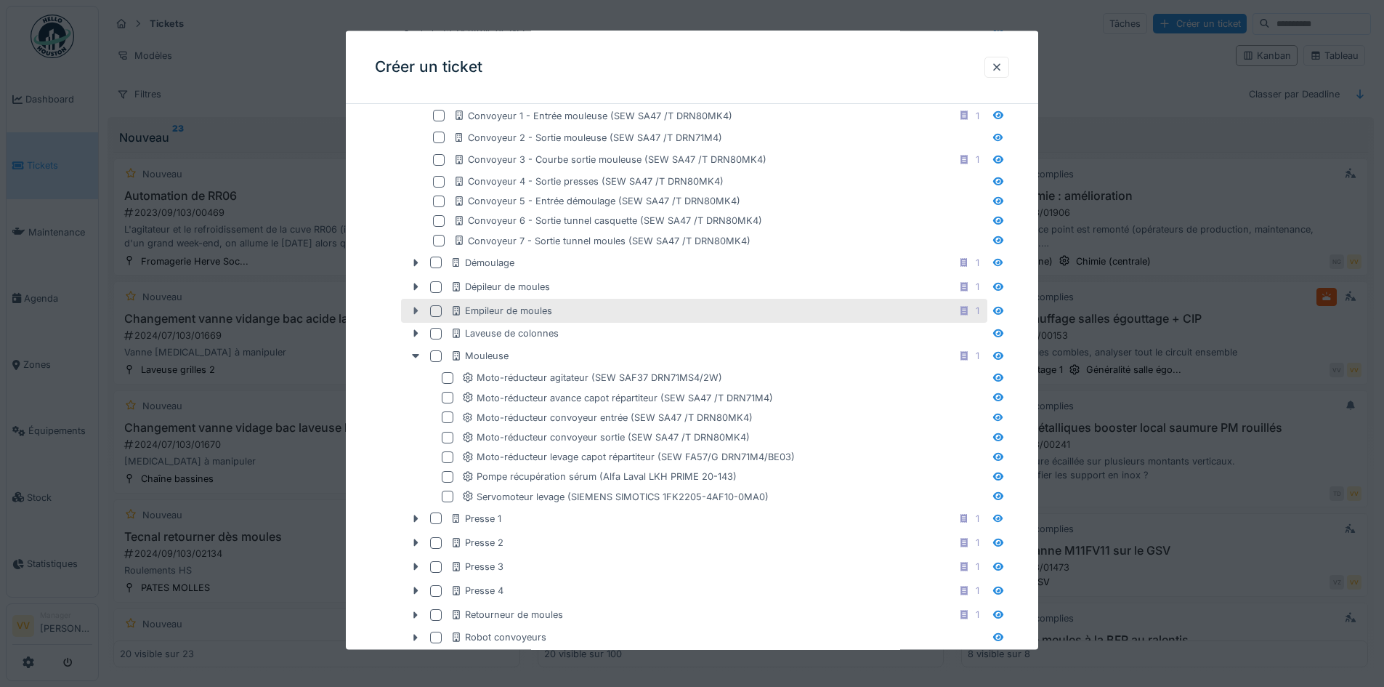
click at [412, 310] on icon at bounding box center [416, 310] width 12 height 9
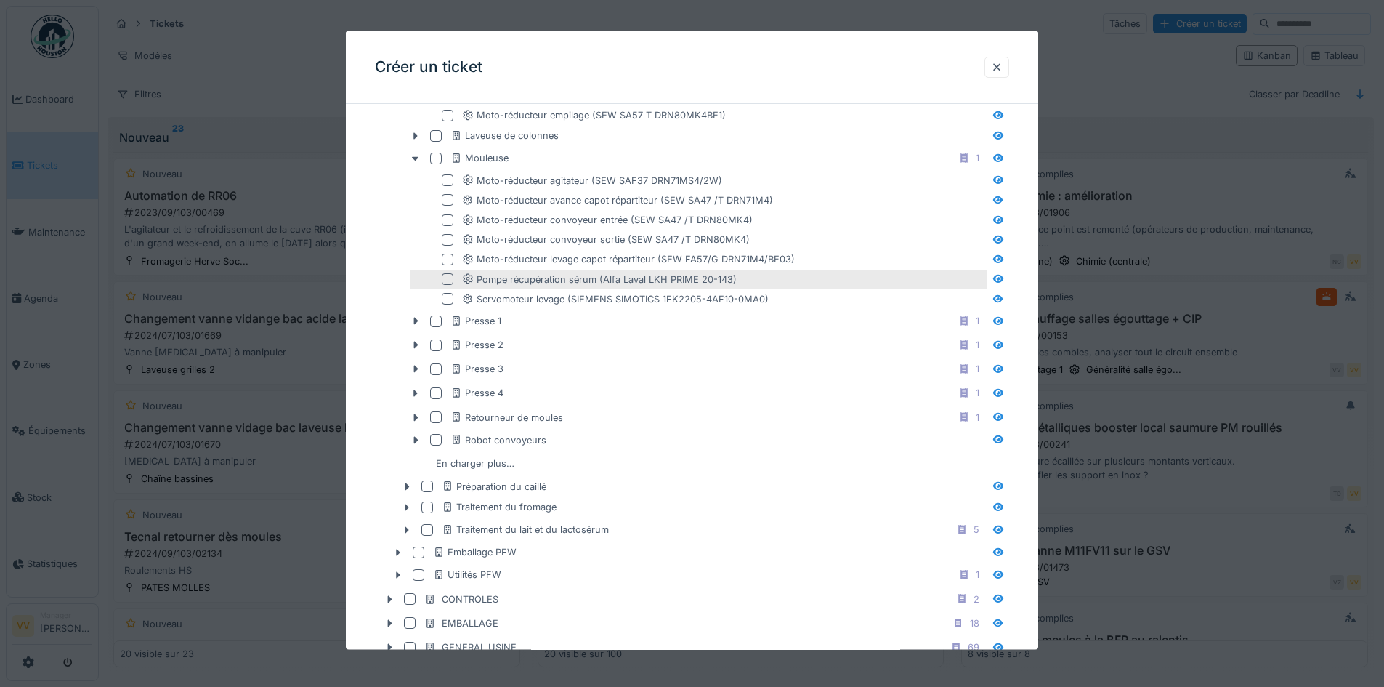
scroll to position [799, 0]
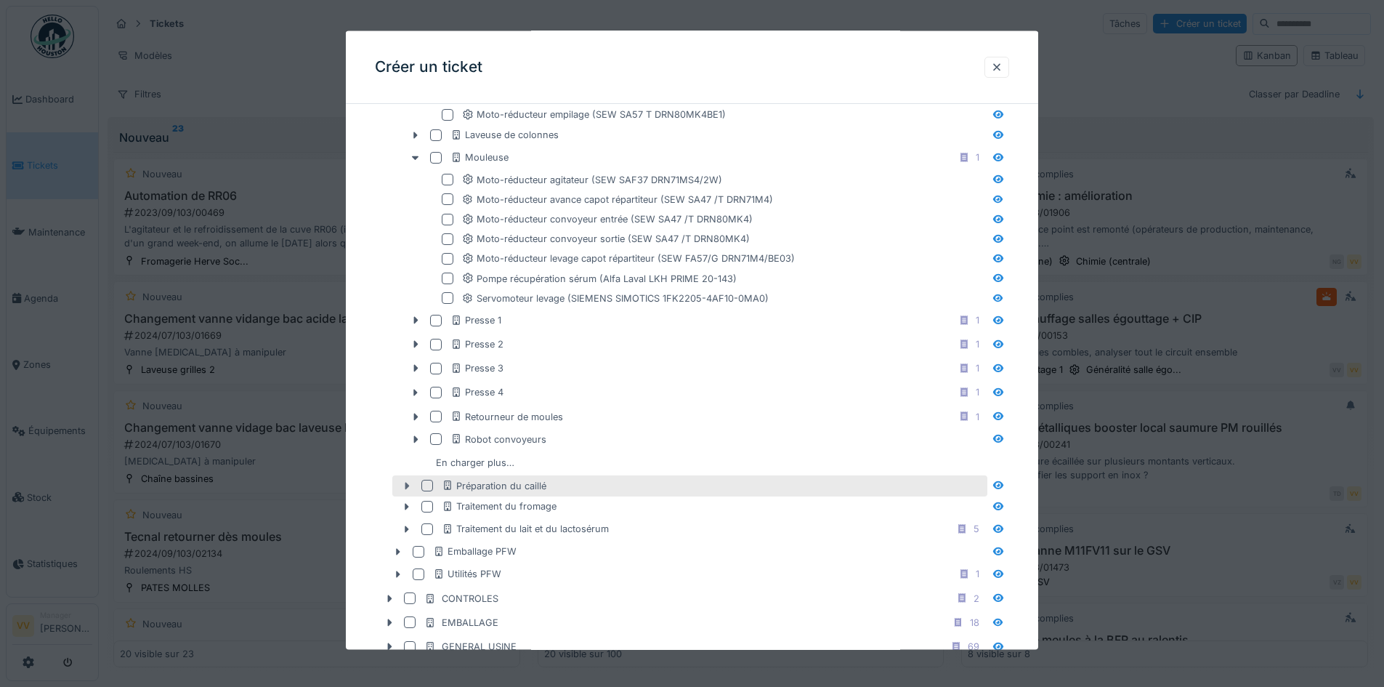
click at [403, 489] on icon at bounding box center [407, 484] width 12 height 9
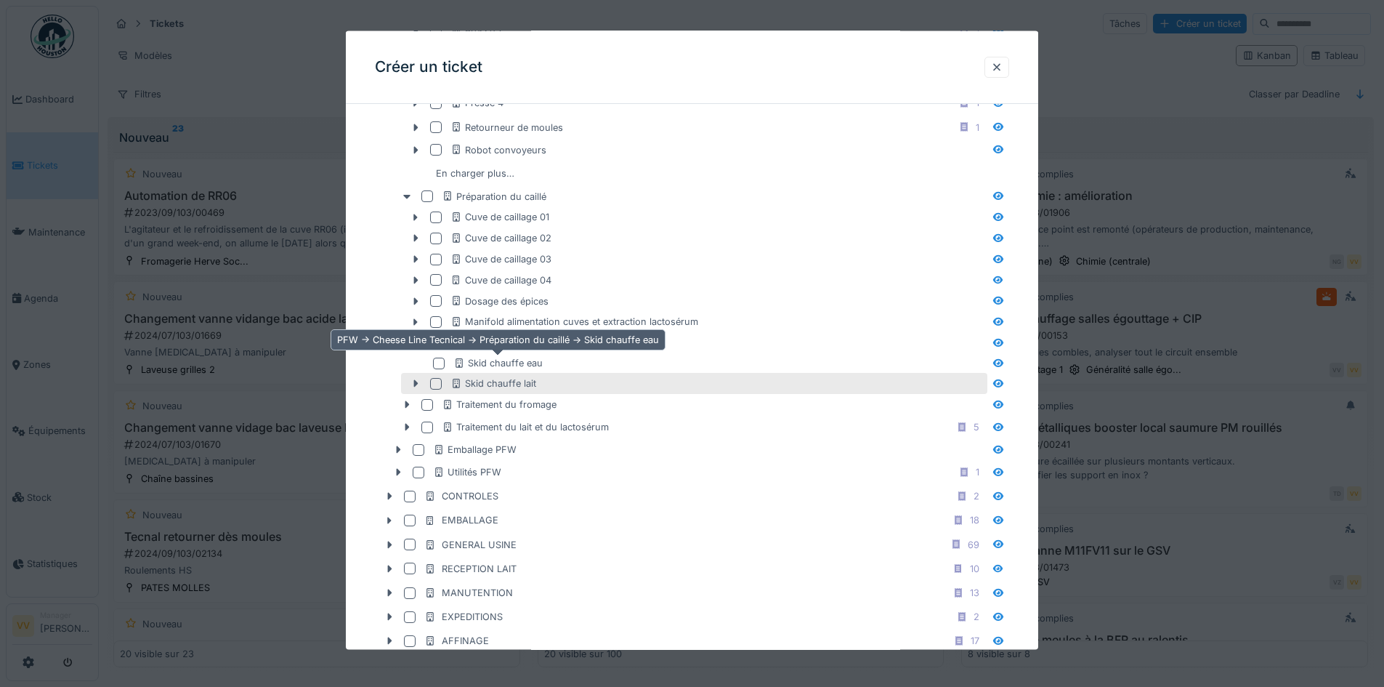
scroll to position [1090, 0]
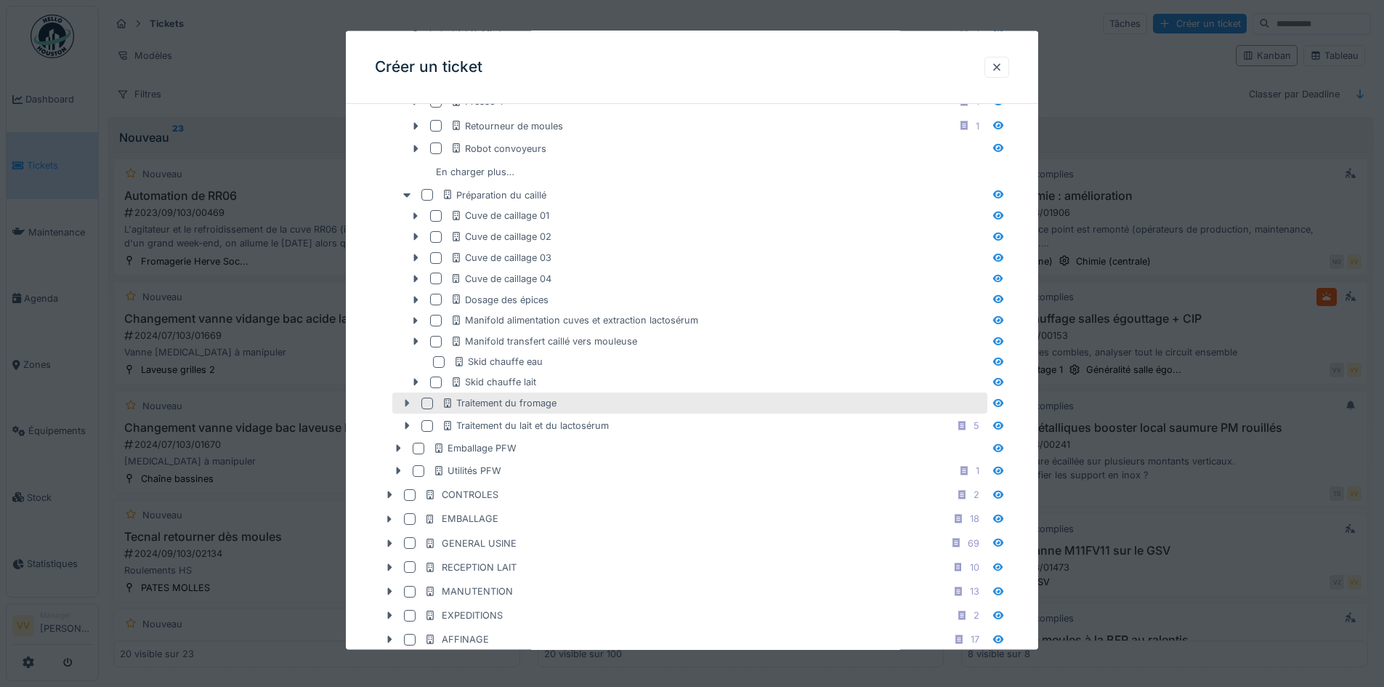
click at [405, 402] on icon at bounding box center [407, 402] width 12 height 9
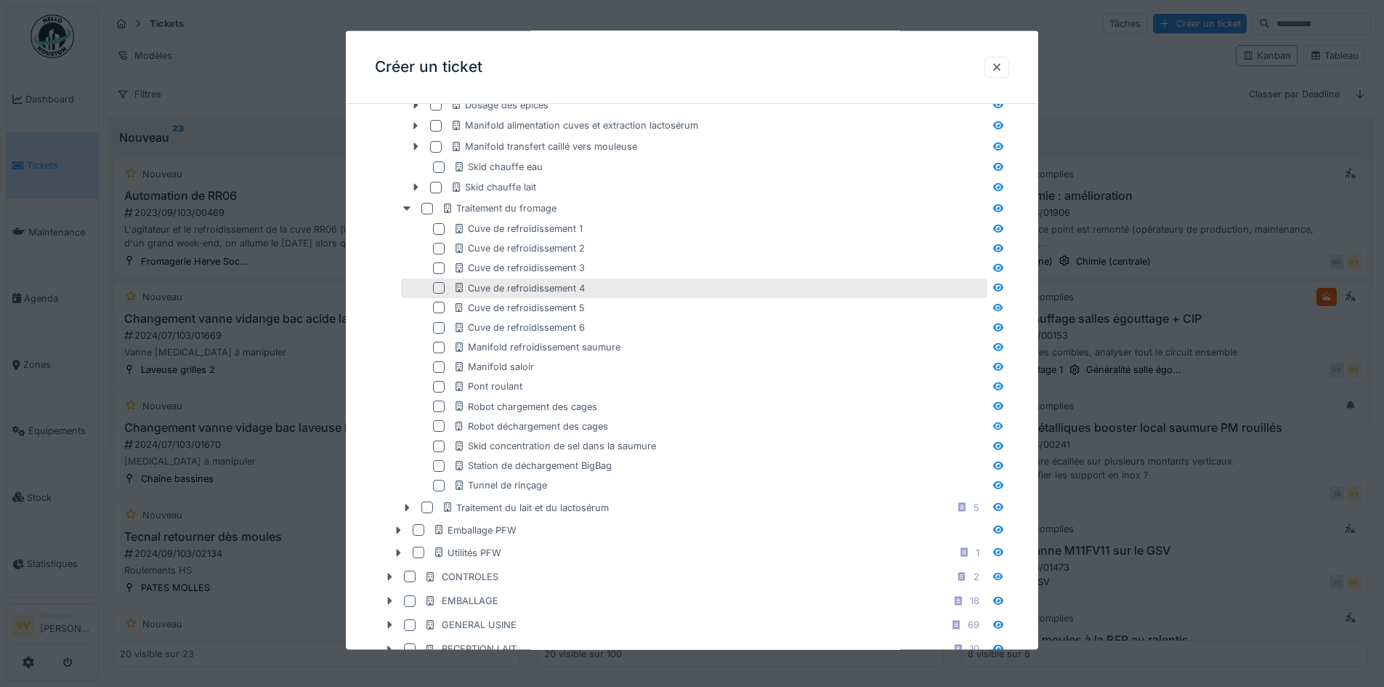
scroll to position [1308, 0]
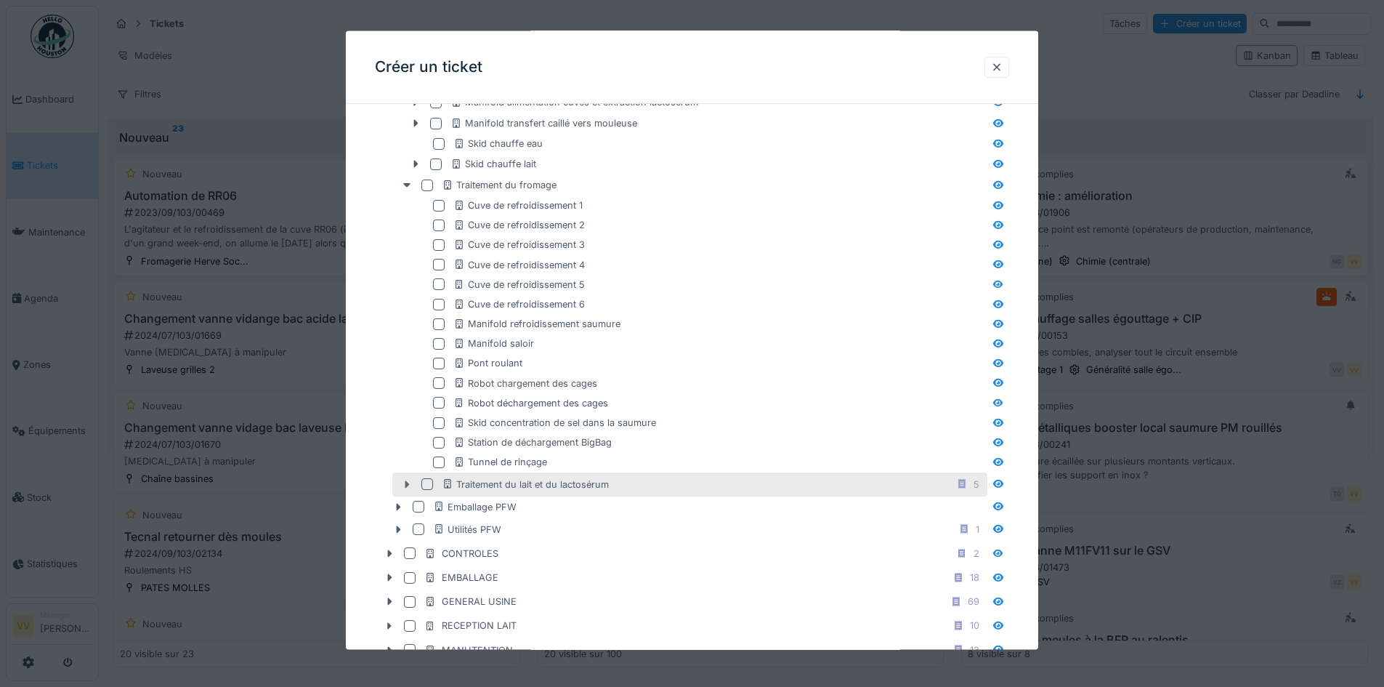
click at [403, 483] on icon at bounding box center [407, 483] width 12 height 9
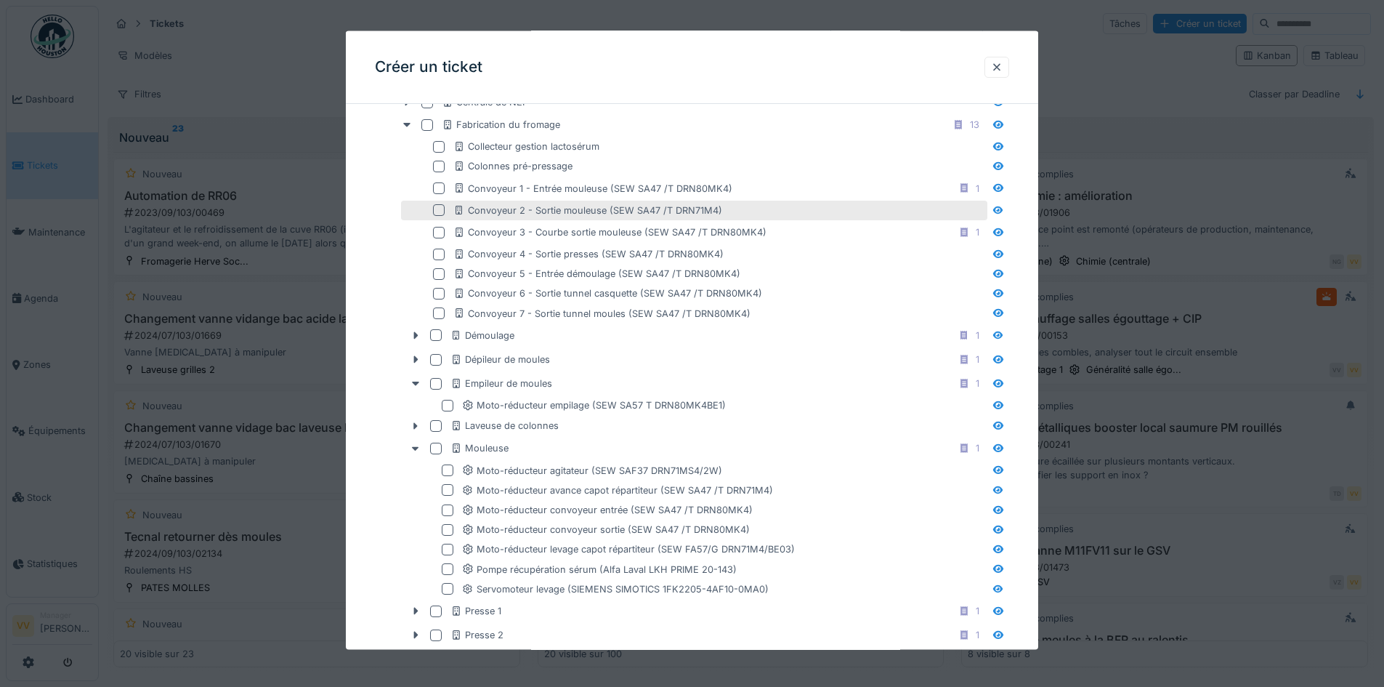
scroll to position [436, 0]
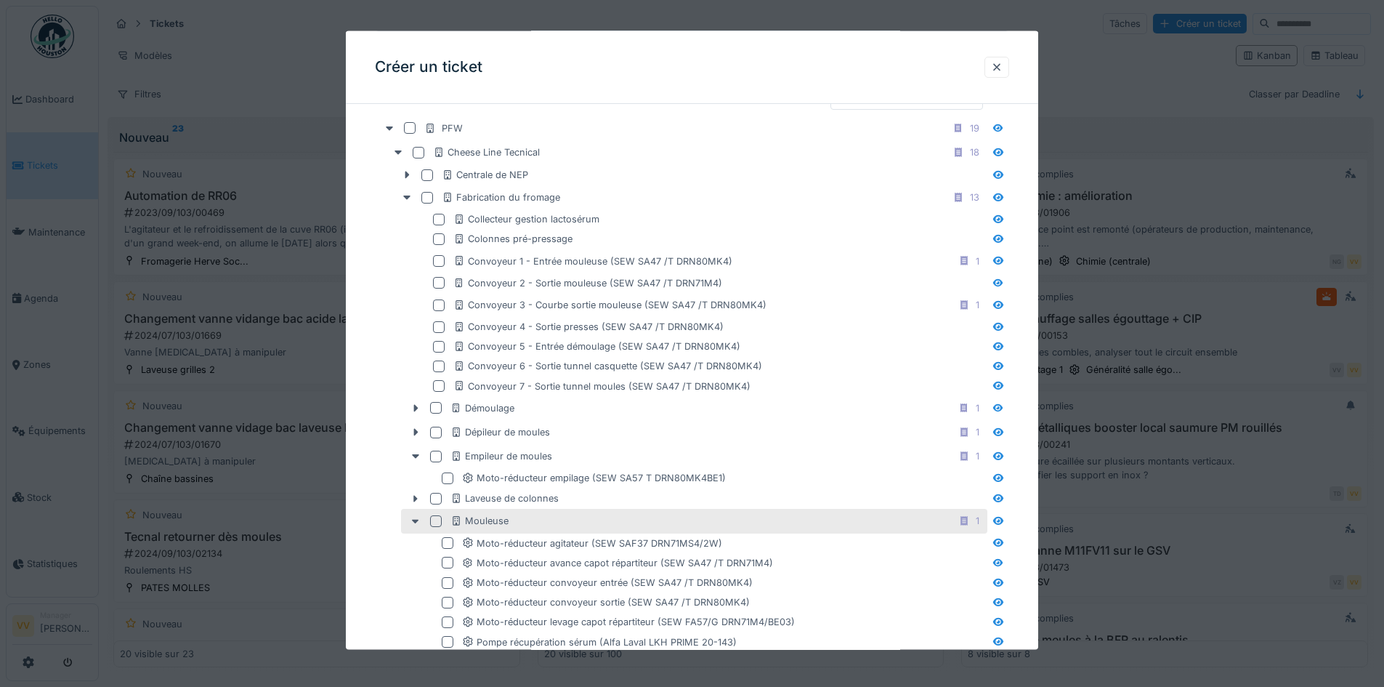
click at [433, 517] on div at bounding box center [436, 521] width 12 height 12
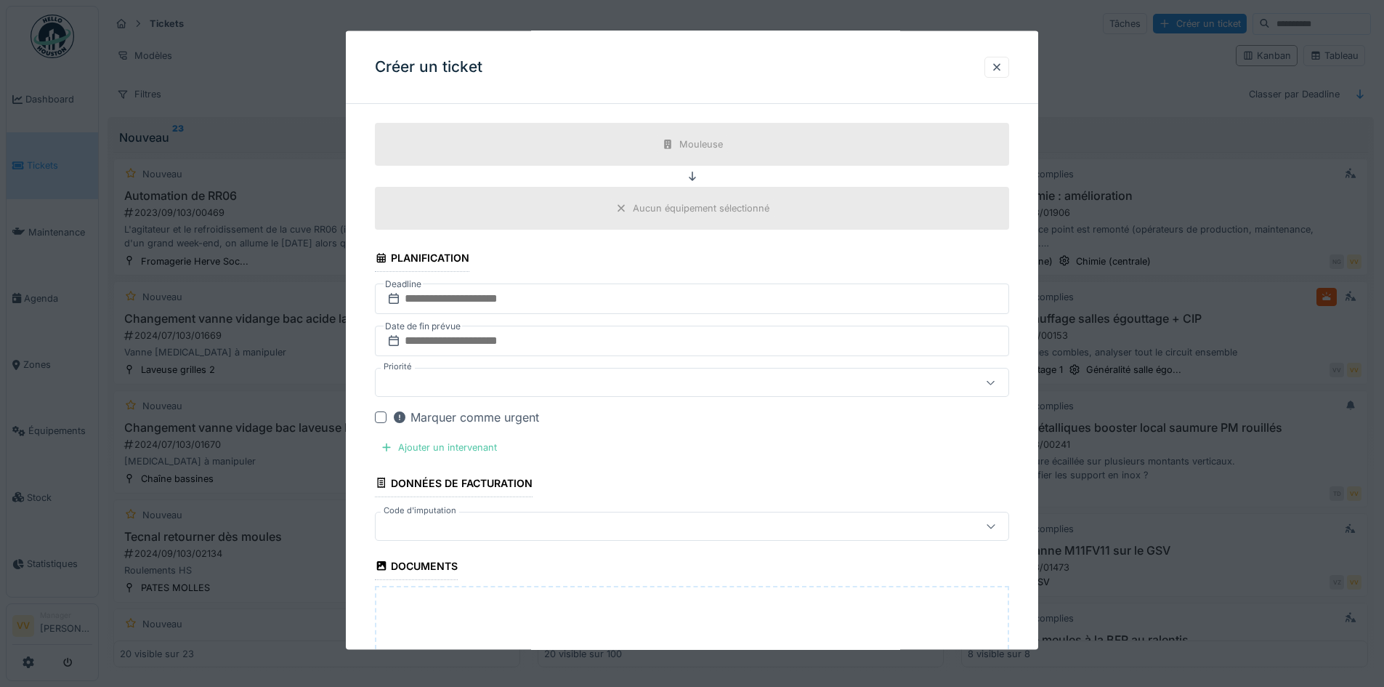
scroll to position [2325, 0]
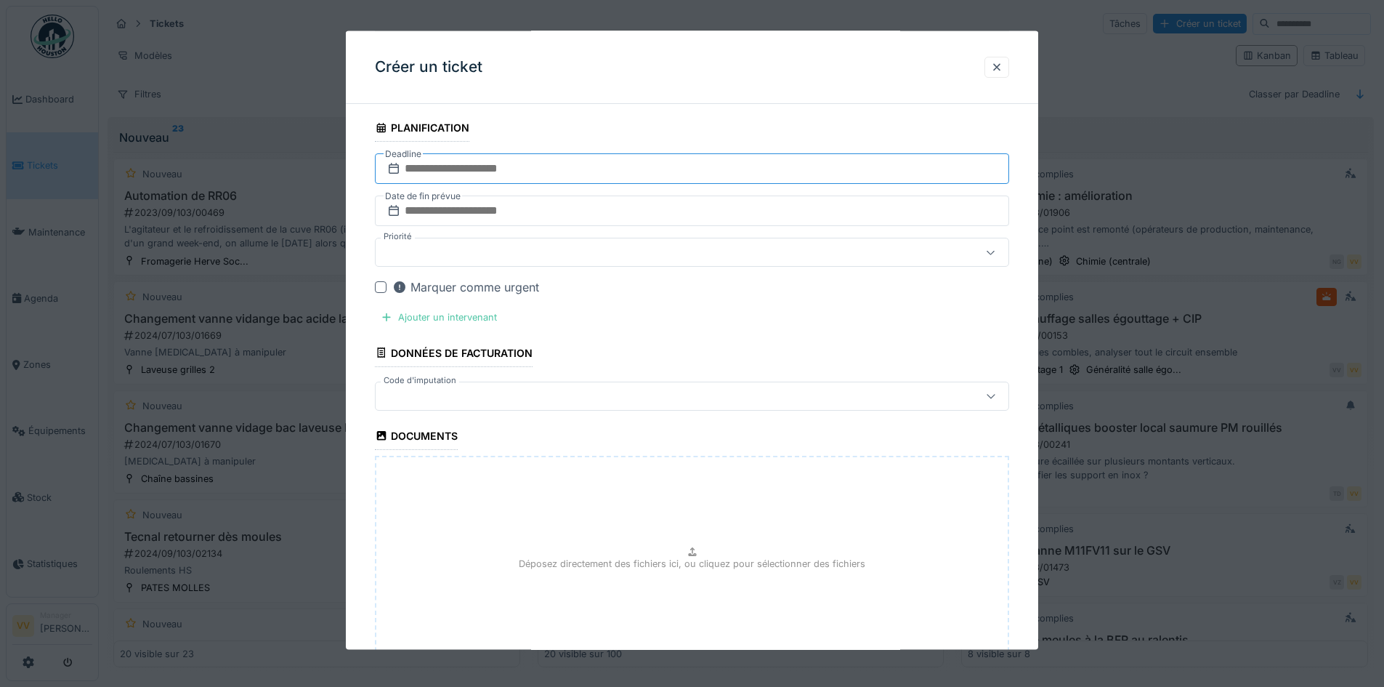
click at [652, 166] on input "text" at bounding box center [692, 168] width 634 height 31
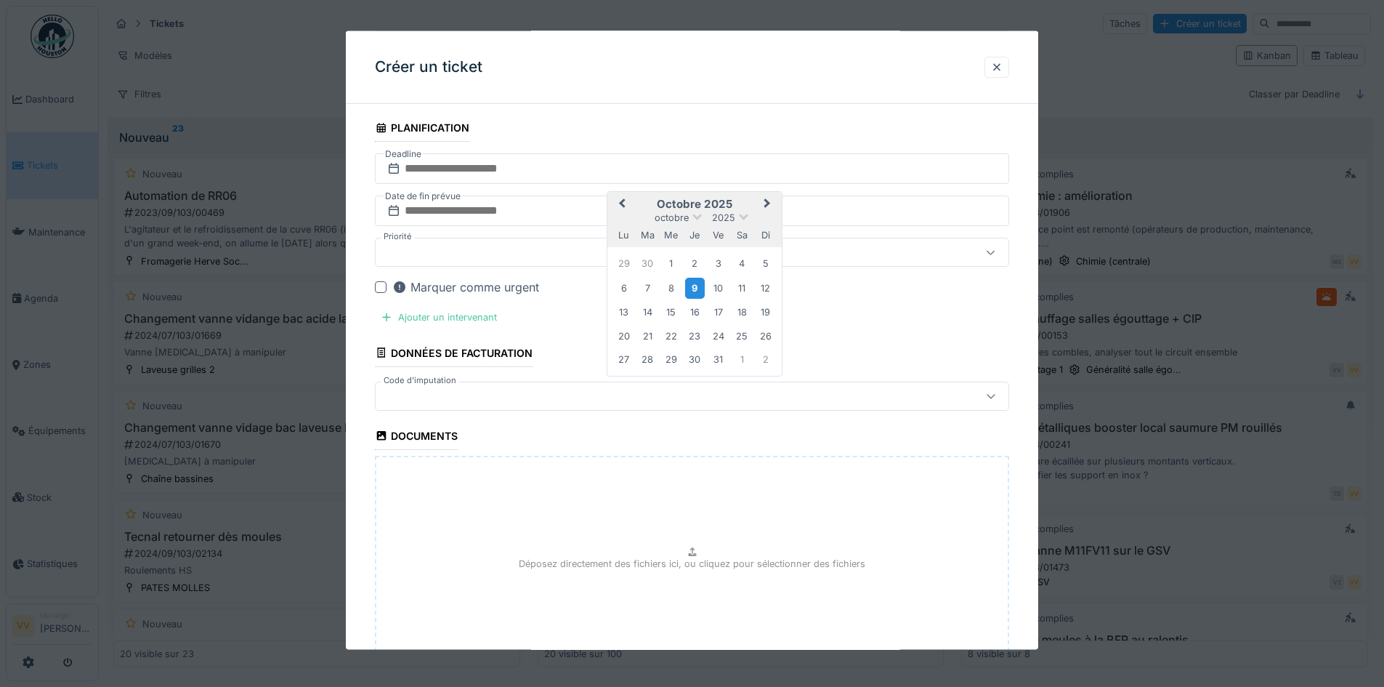
click at [697, 287] on div "9" at bounding box center [695, 287] width 20 height 21
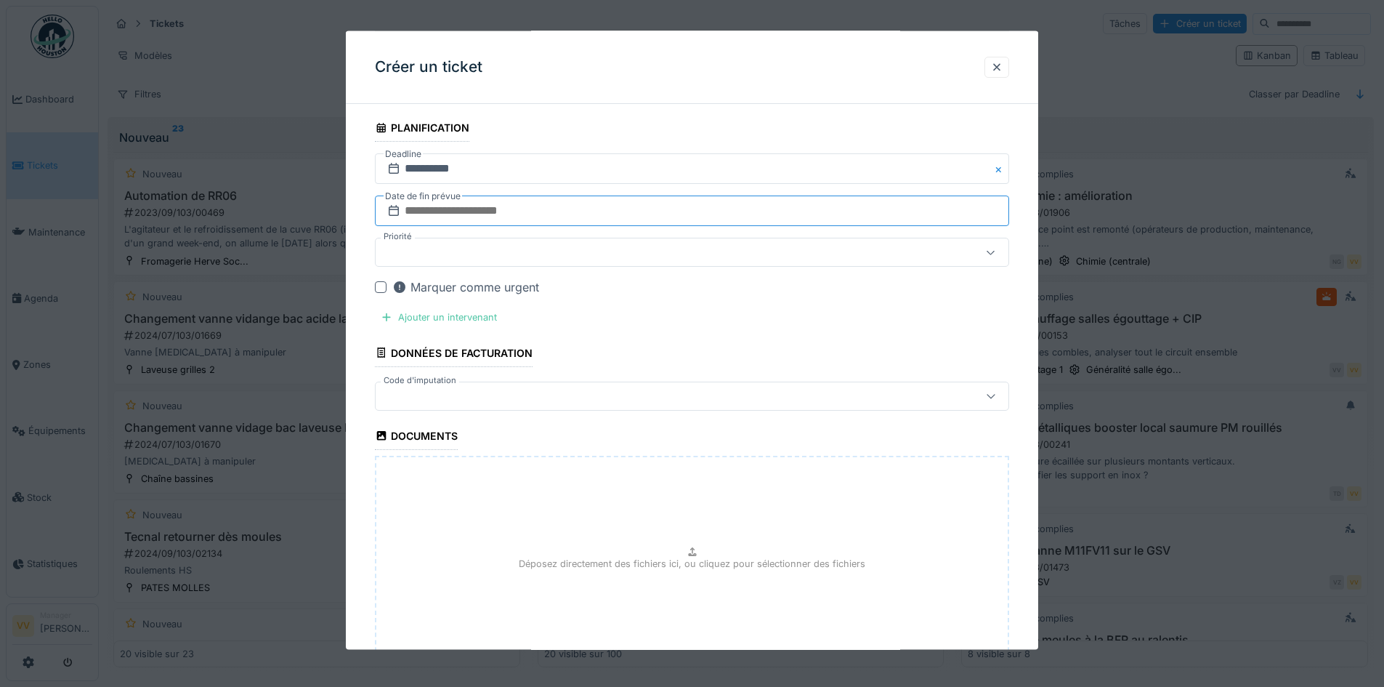
click at [624, 203] on input "text" at bounding box center [692, 210] width 634 height 31
click at [691, 328] on div "9" at bounding box center [695, 329] width 20 height 21
click at [449, 318] on div "Ajouter un intervenant" at bounding box center [439, 317] width 128 height 20
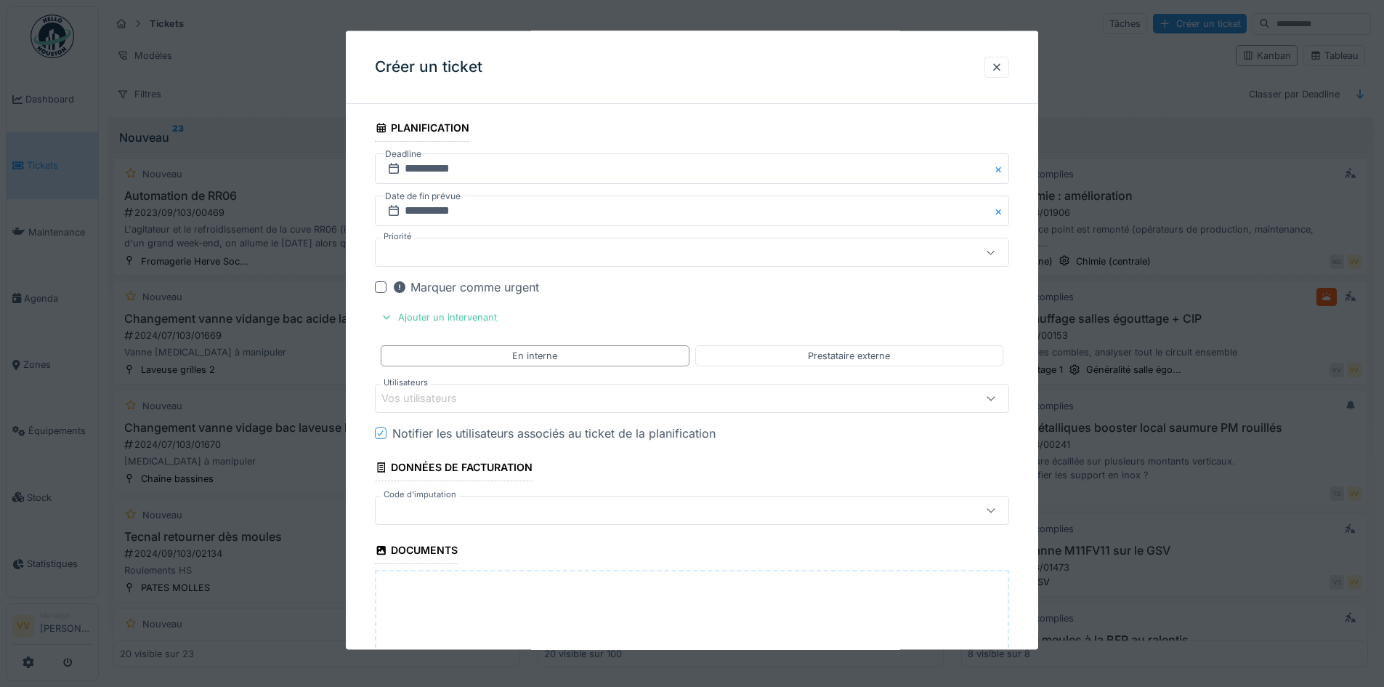
click at [499, 400] on div "Vos utilisateurs" at bounding box center [654, 397] width 547 height 16
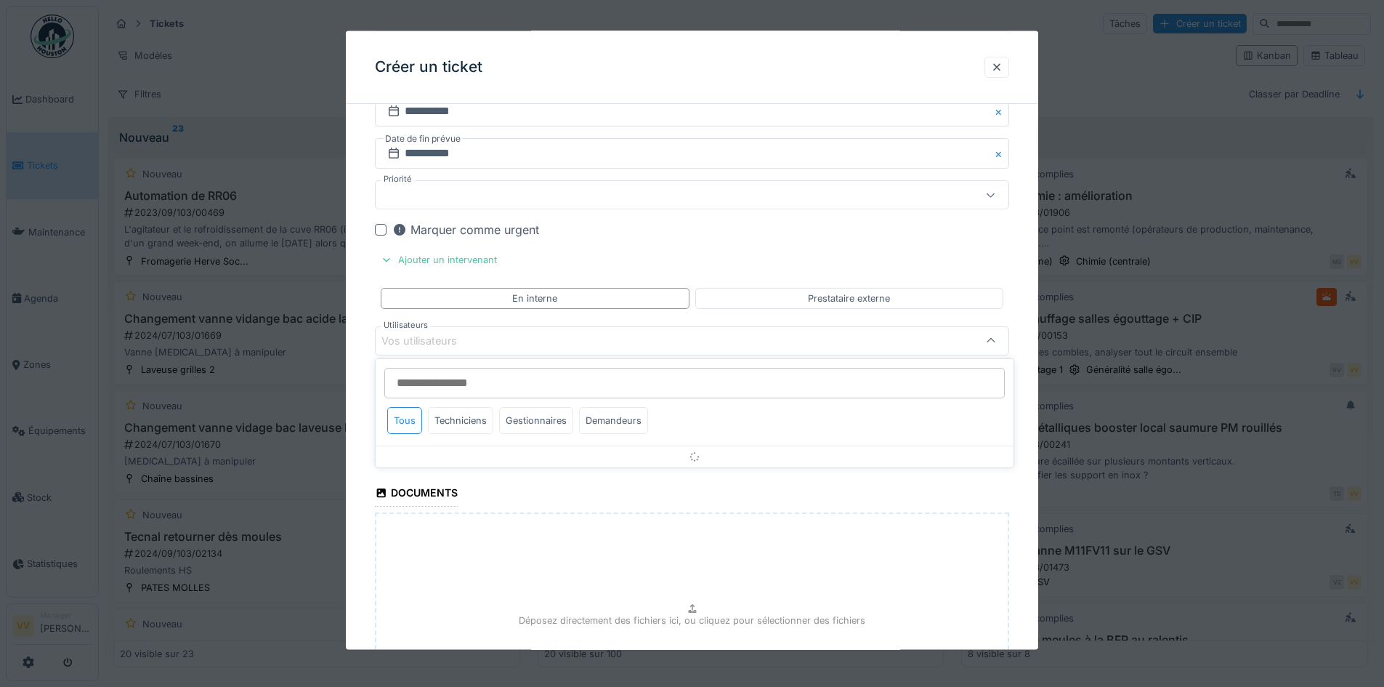
scroll to position [2383, 0]
click at [454, 425] on div "Techniciens" at bounding box center [460, 420] width 65 height 27
click at [382, 224] on div at bounding box center [381, 229] width 12 height 12
click at [484, 336] on div "Vos utilisateurs" at bounding box center [654, 339] width 547 height 16
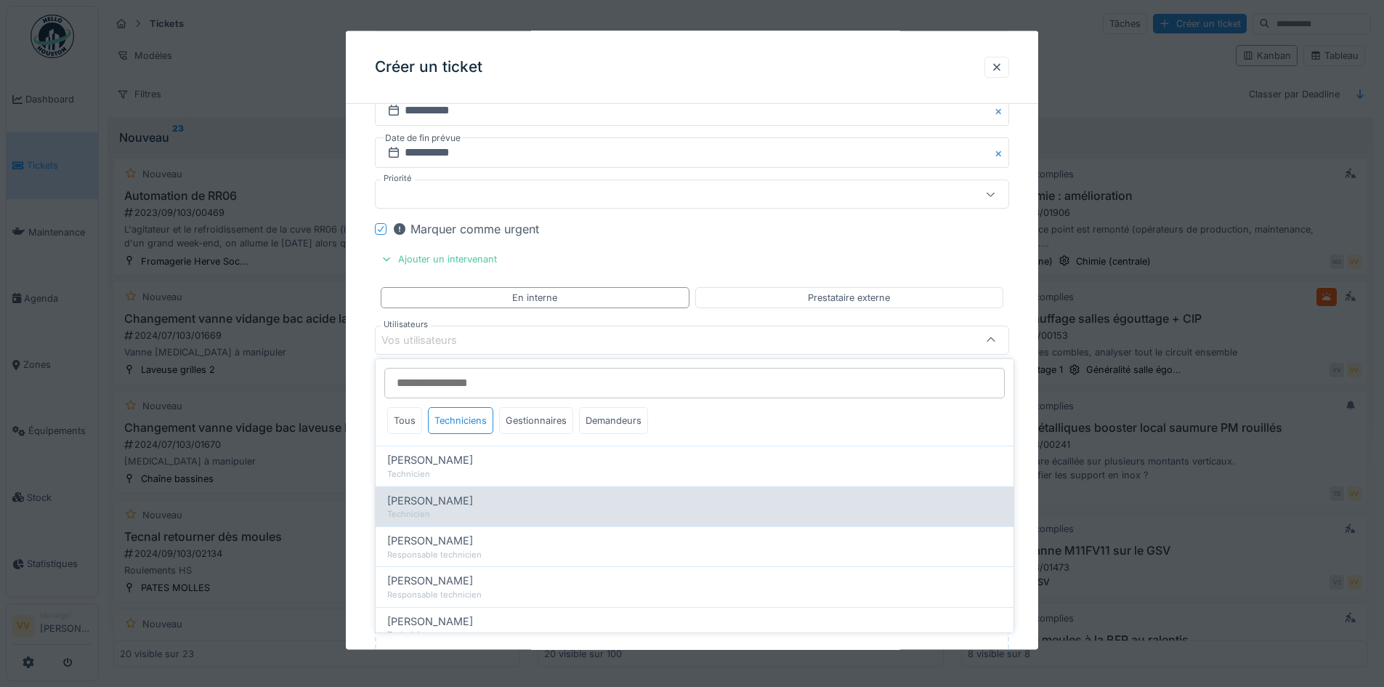
click at [460, 511] on div "Technicien" at bounding box center [694, 514] width 615 height 12
type input "****"
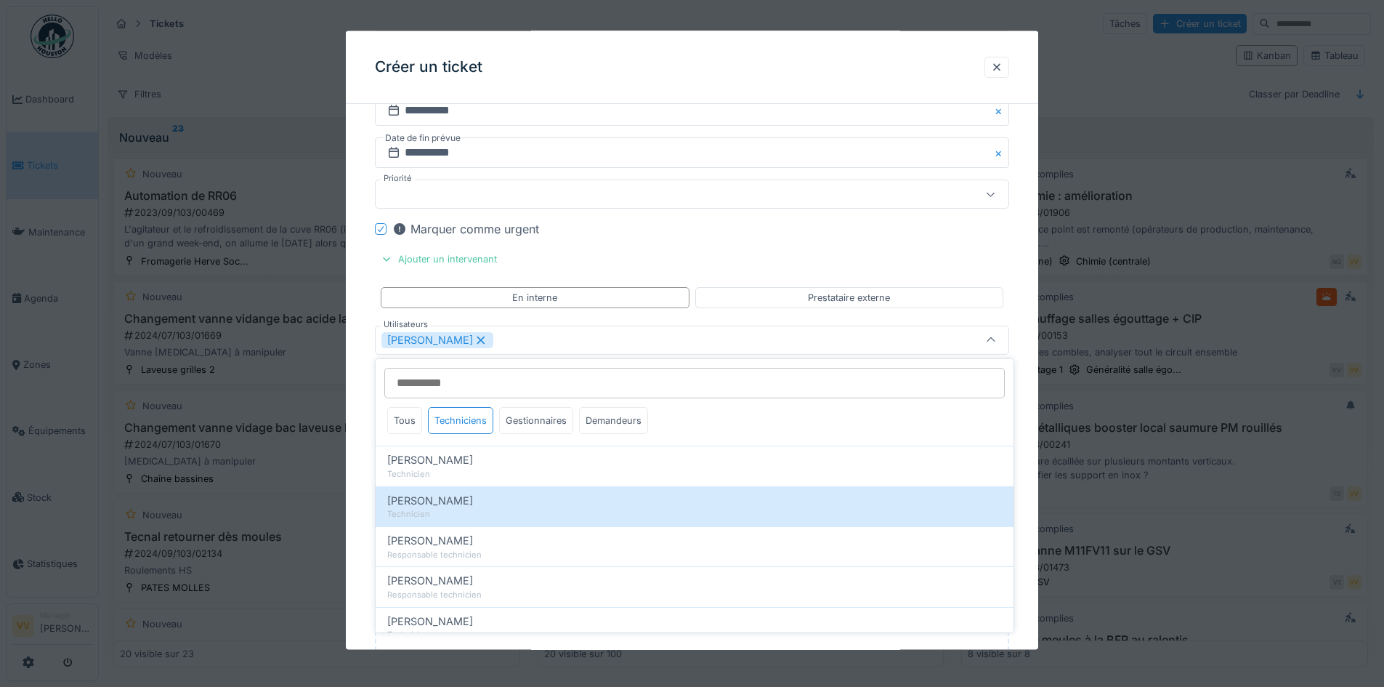
click at [839, 224] on div "Marquer comme urgent" at bounding box center [700, 228] width 617 height 17
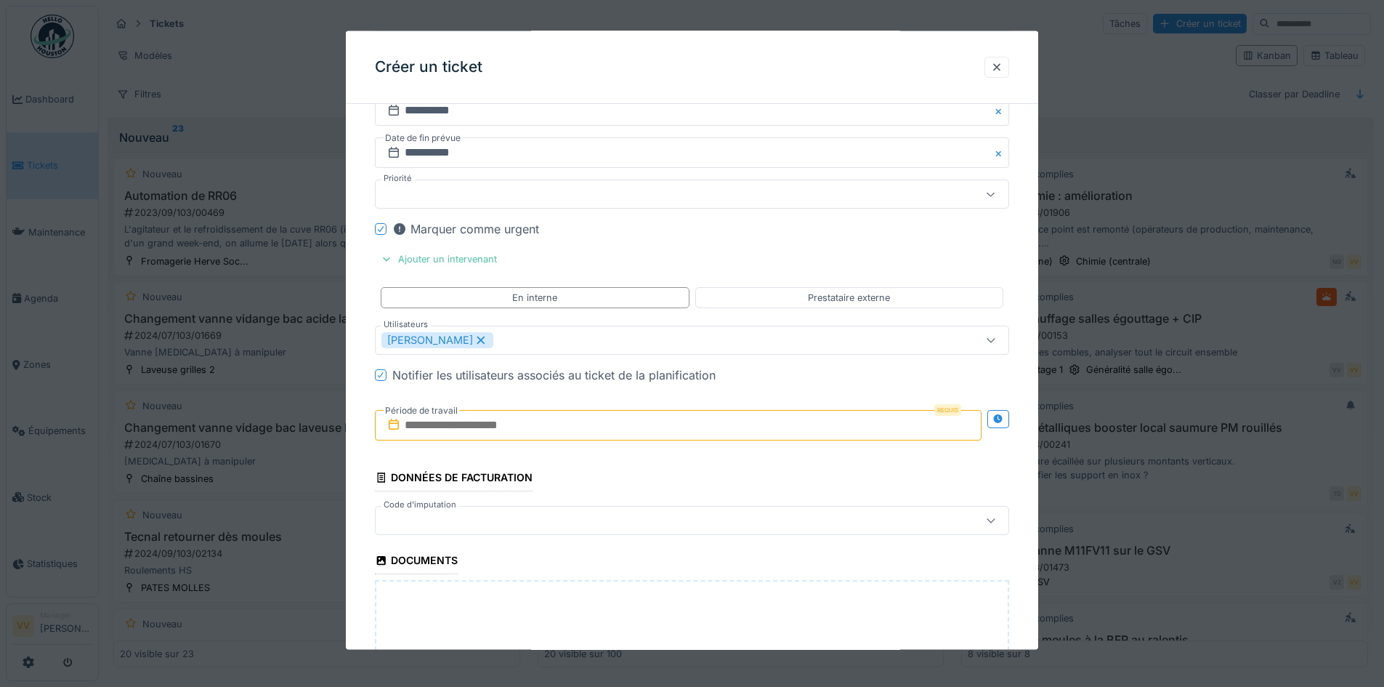
click at [603, 419] on input "text" at bounding box center [678, 424] width 607 height 31
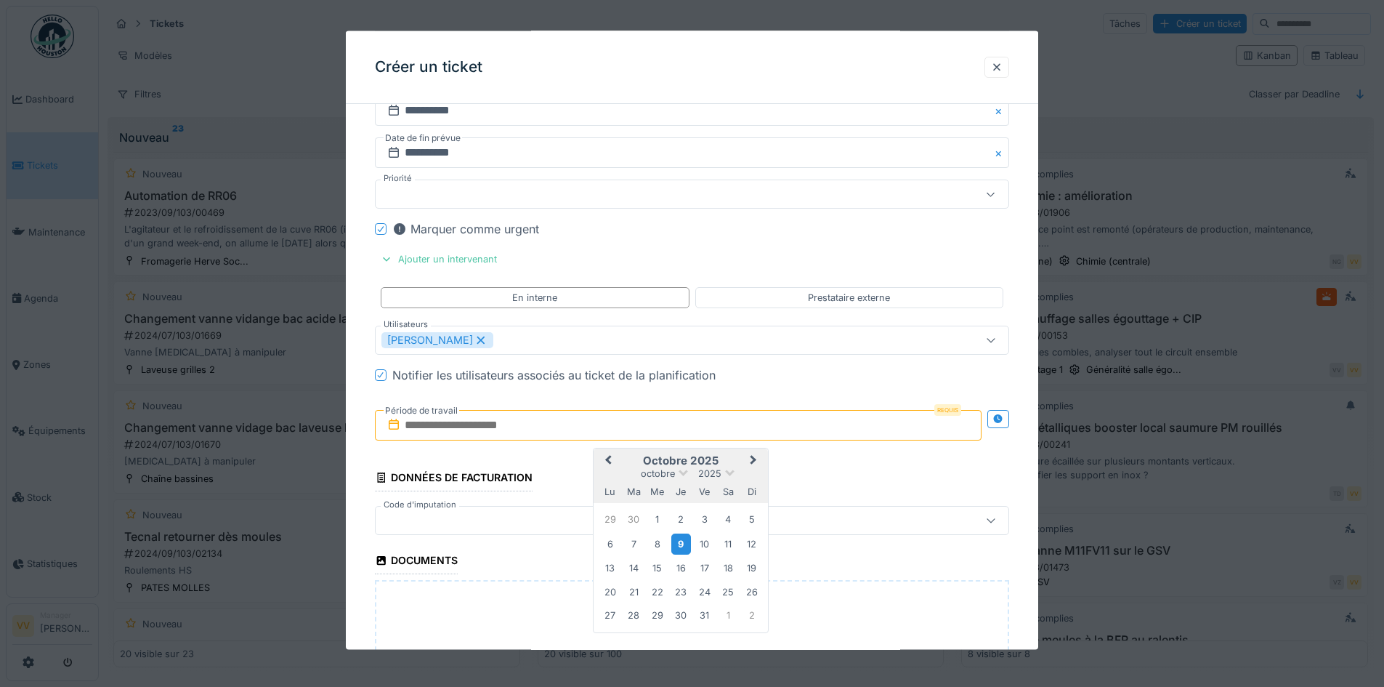
click at [682, 541] on div "9" at bounding box center [681, 543] width 20 height 21
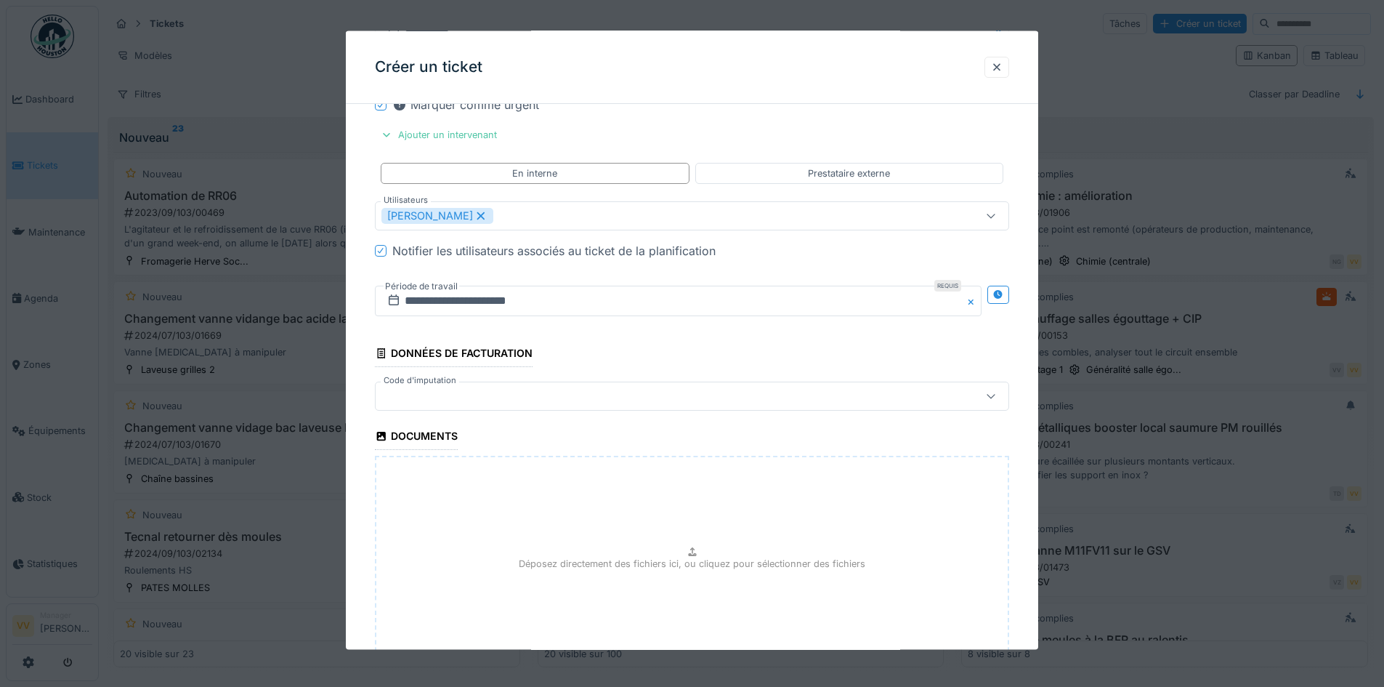
scroll to position [2626, 0]
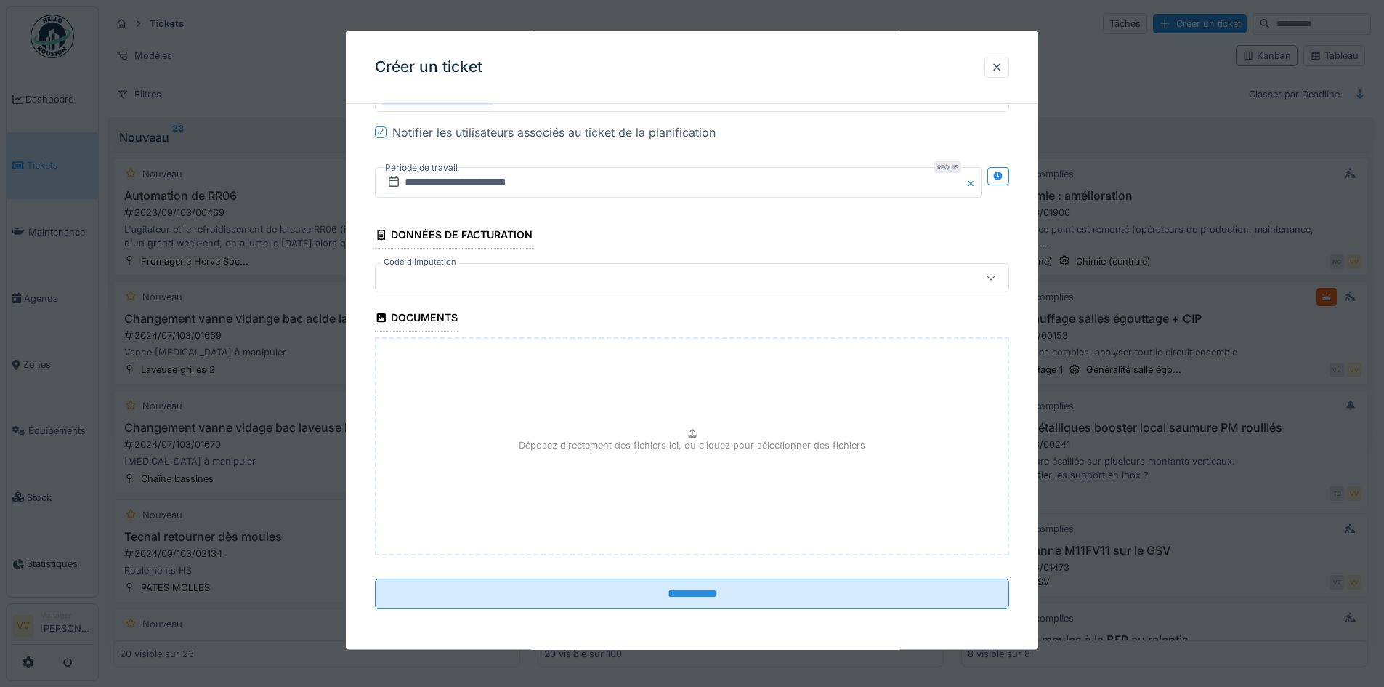
click at [709, 464] on div "Déposez directement des fichiers ici, ou cliquez pour sélectionner des fichiers" at bounding box center [692, 446] width 634 height 218
type input "**********"
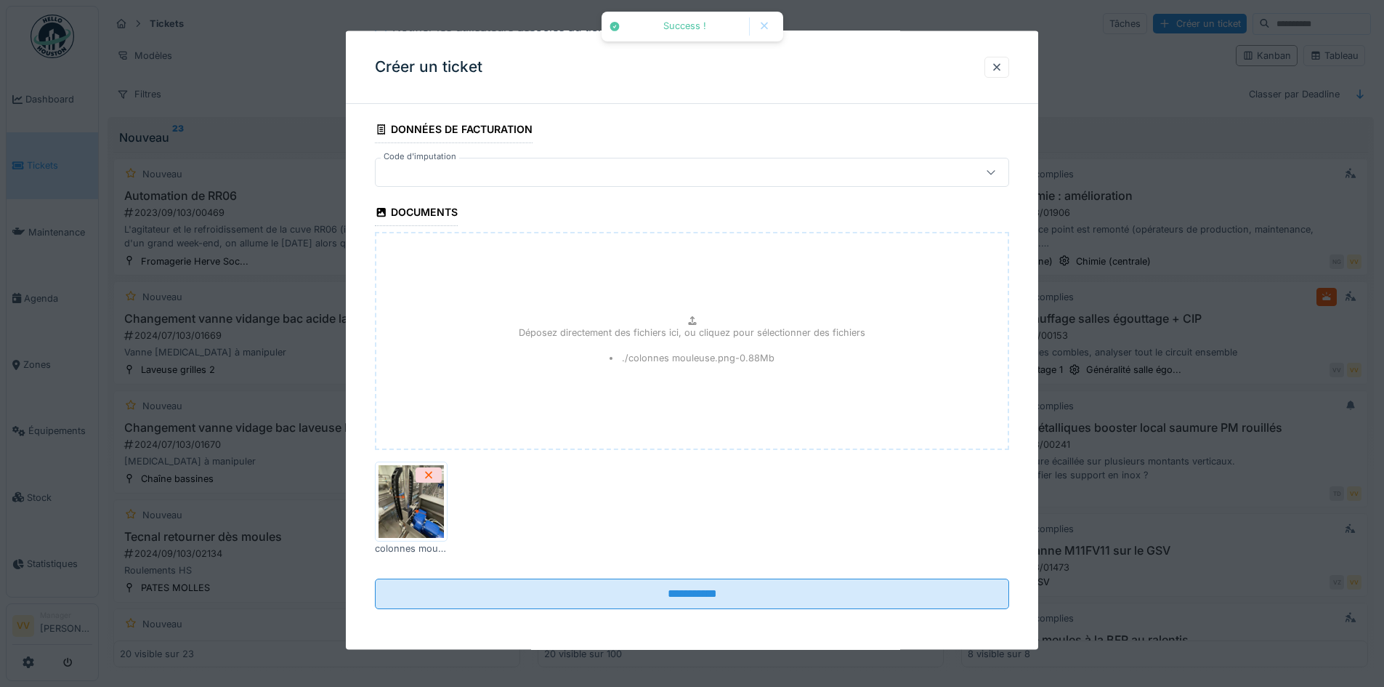
scroll to position [9, 0]
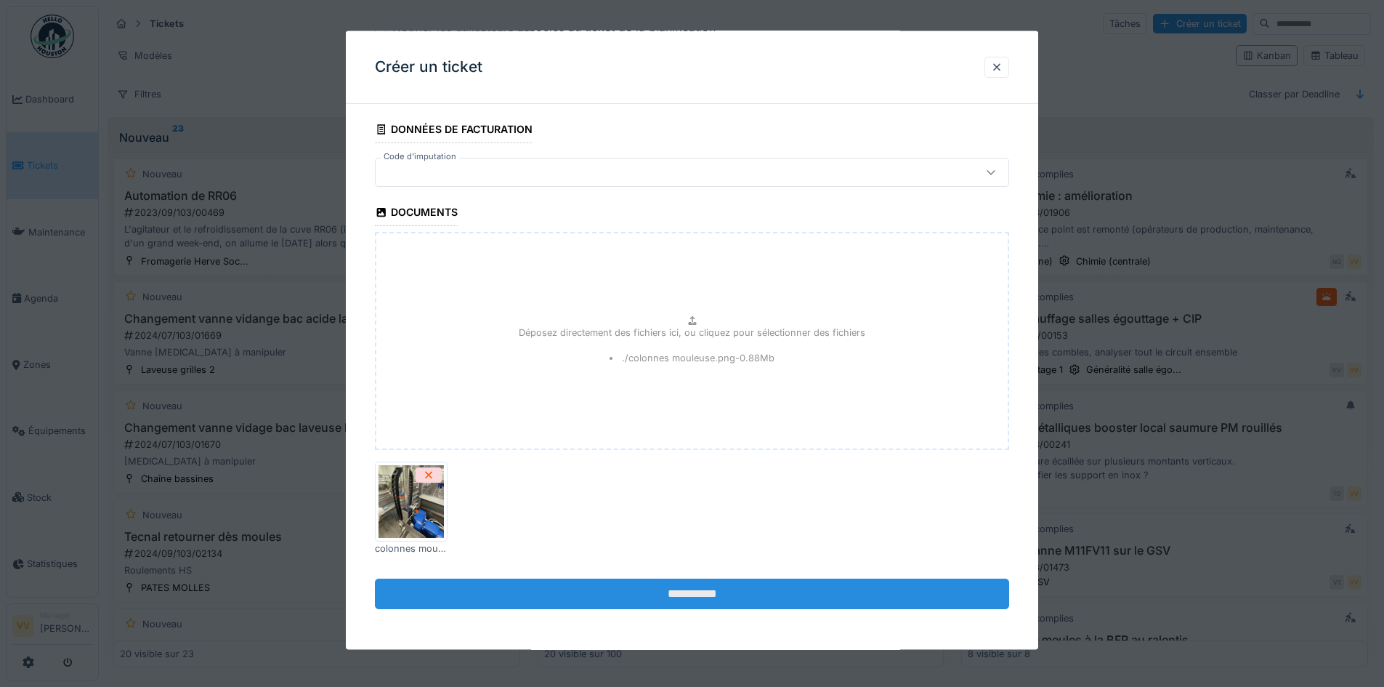
click at [676, 598] on input "**********" at bounding box center [692, 593] width 634 height 31
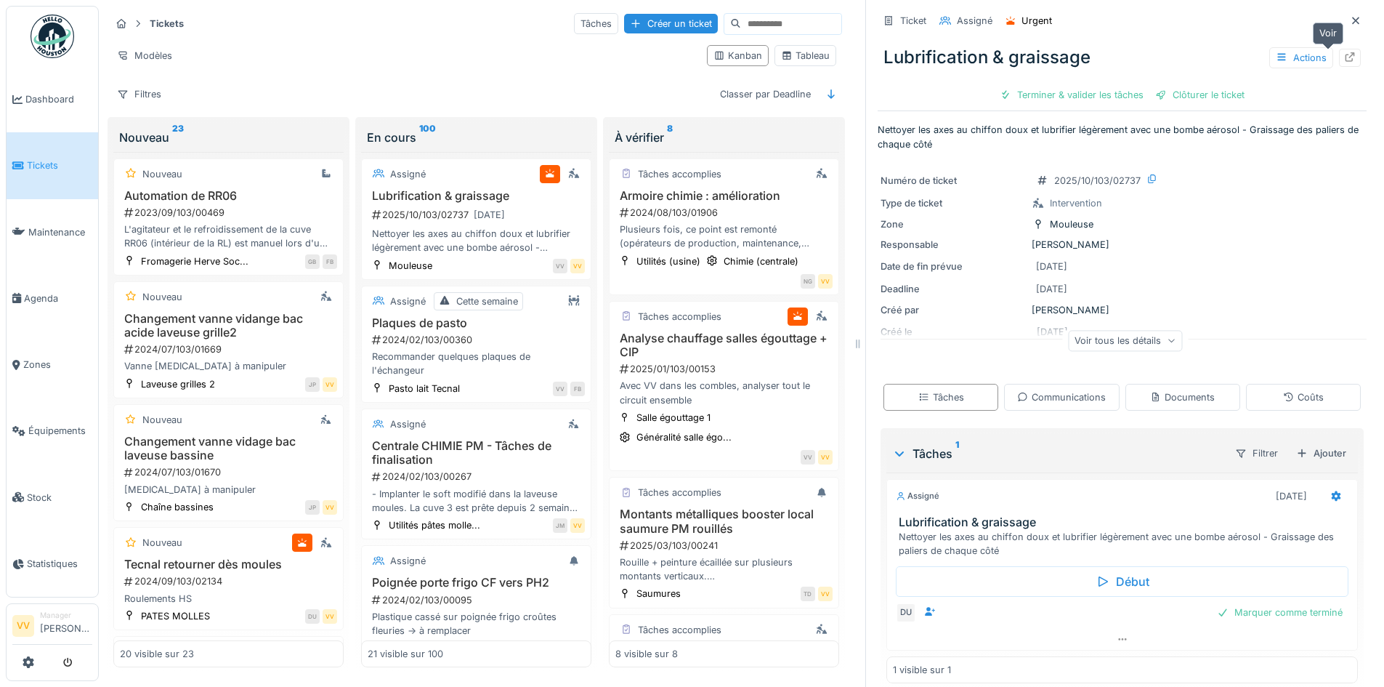
click at [1339, 49] on div at bounding box center [1350, 58] width 22 height 18
click at [1352, 17] on icon at bounding box center [1355, 20] width 7 height 7
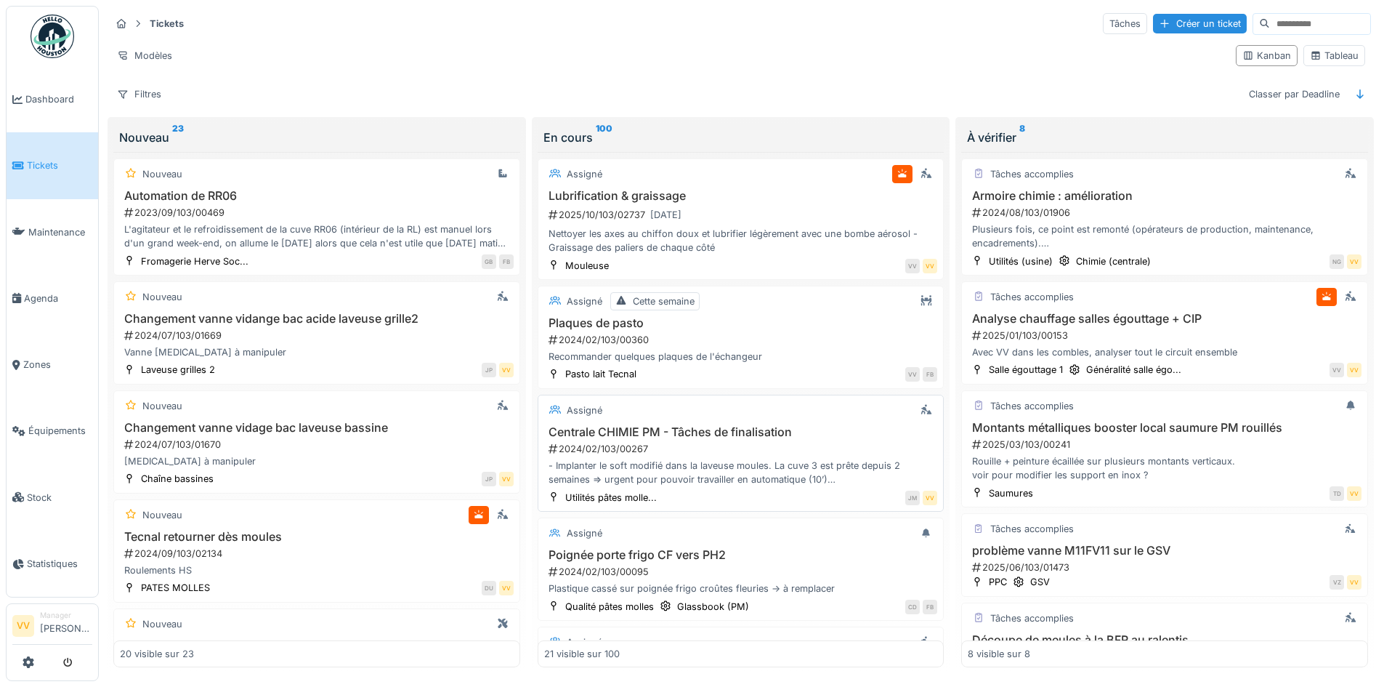
scroll to position [363, 0]
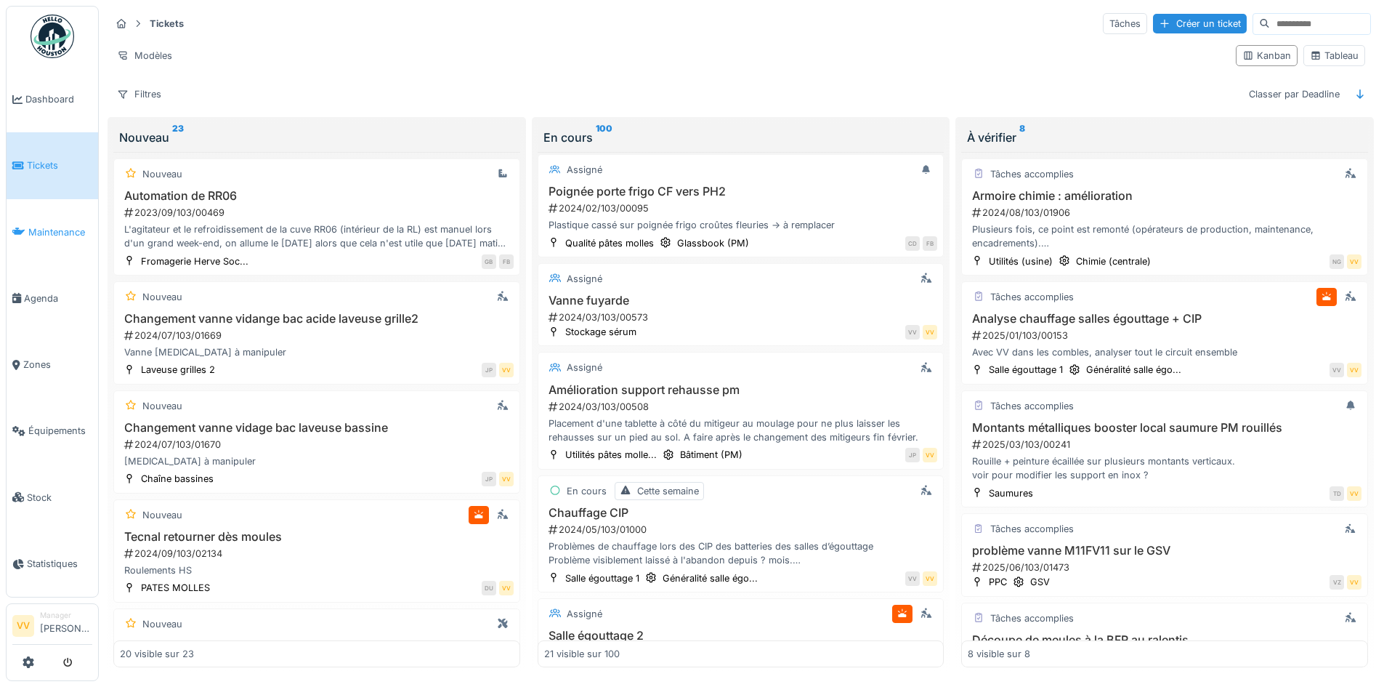
click at [43, 234] on span "Maintenance" at bounding box center [60, 232] width 64 height 14
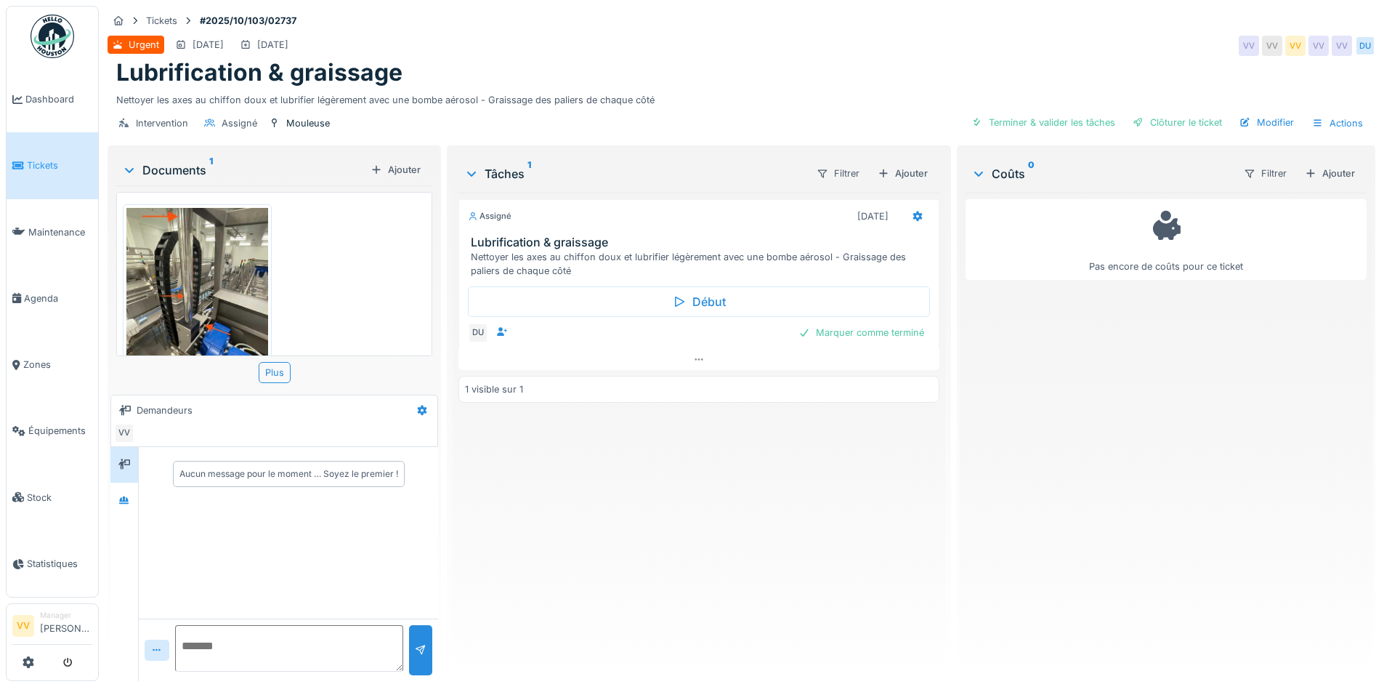
click at [195, 269] on img at bounding box center [197, 306] width 142 height 196
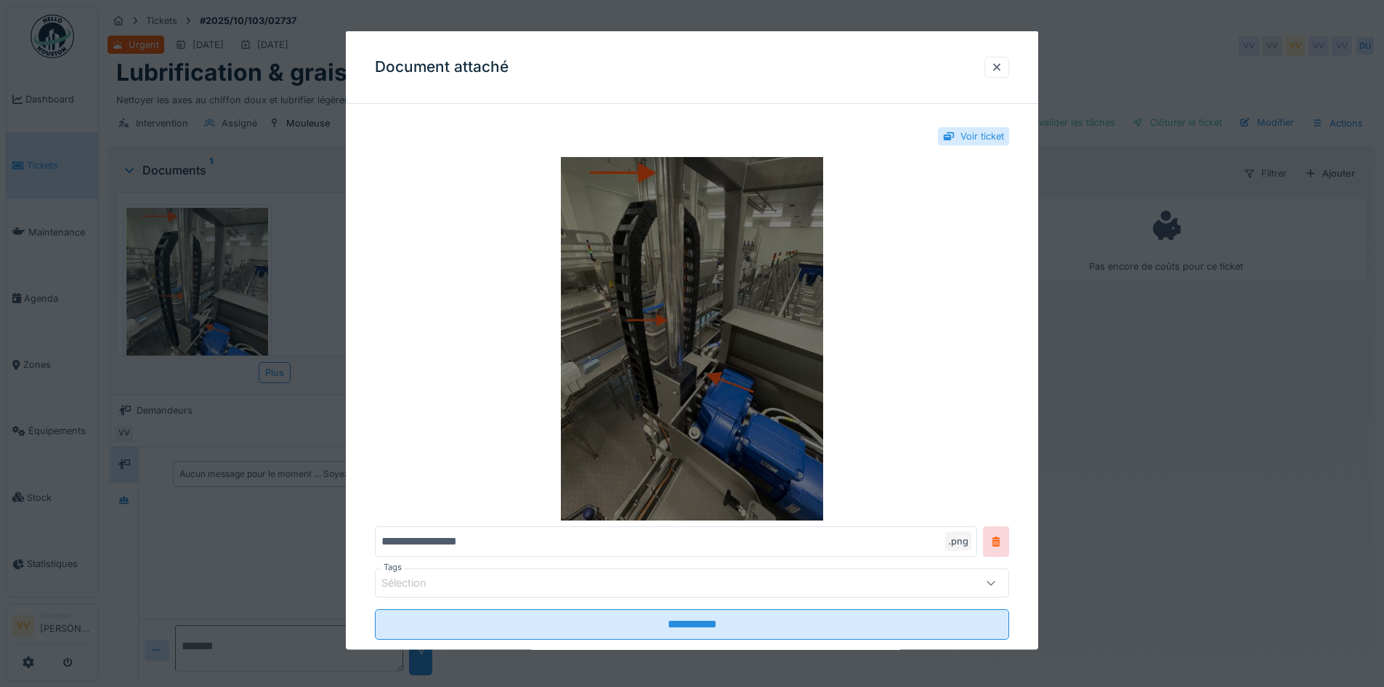
click at [678, 308] on img at bounding box center [692, 338] width 634 height 363
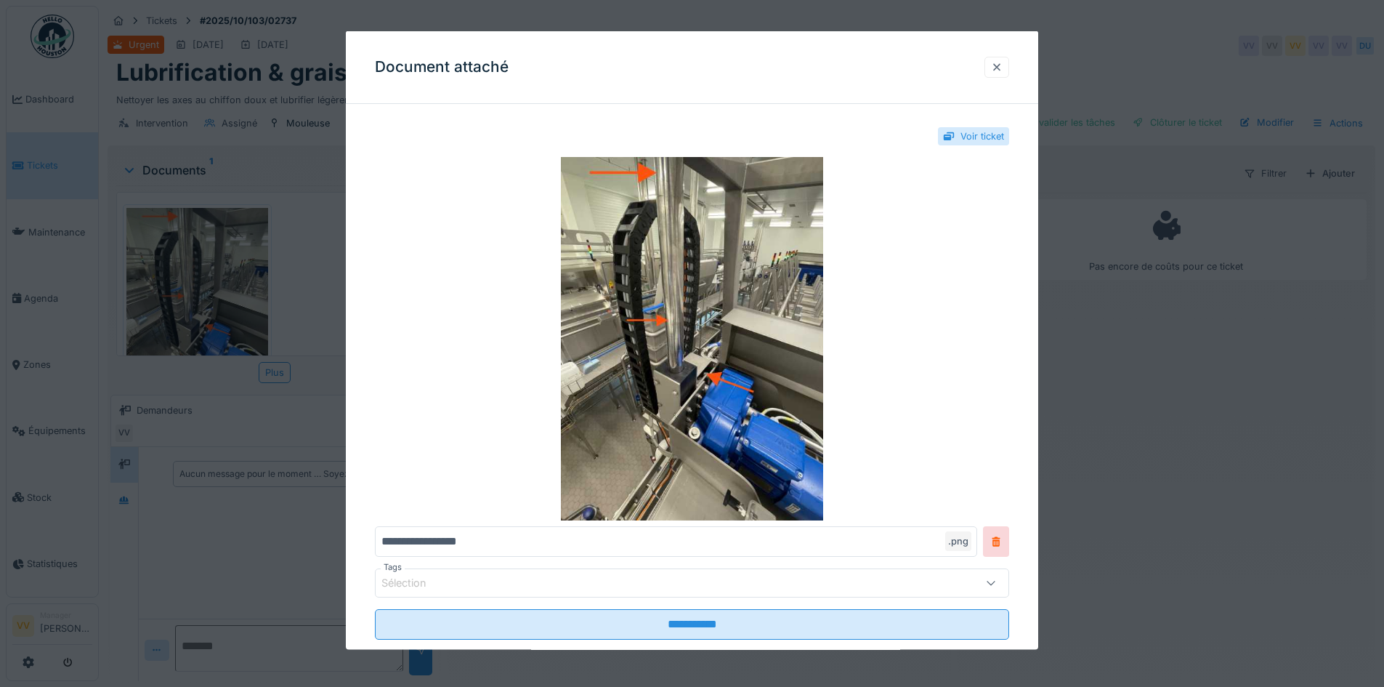
click at [1003, 65] on div at bounding box center [997, 67] width 12 height 14
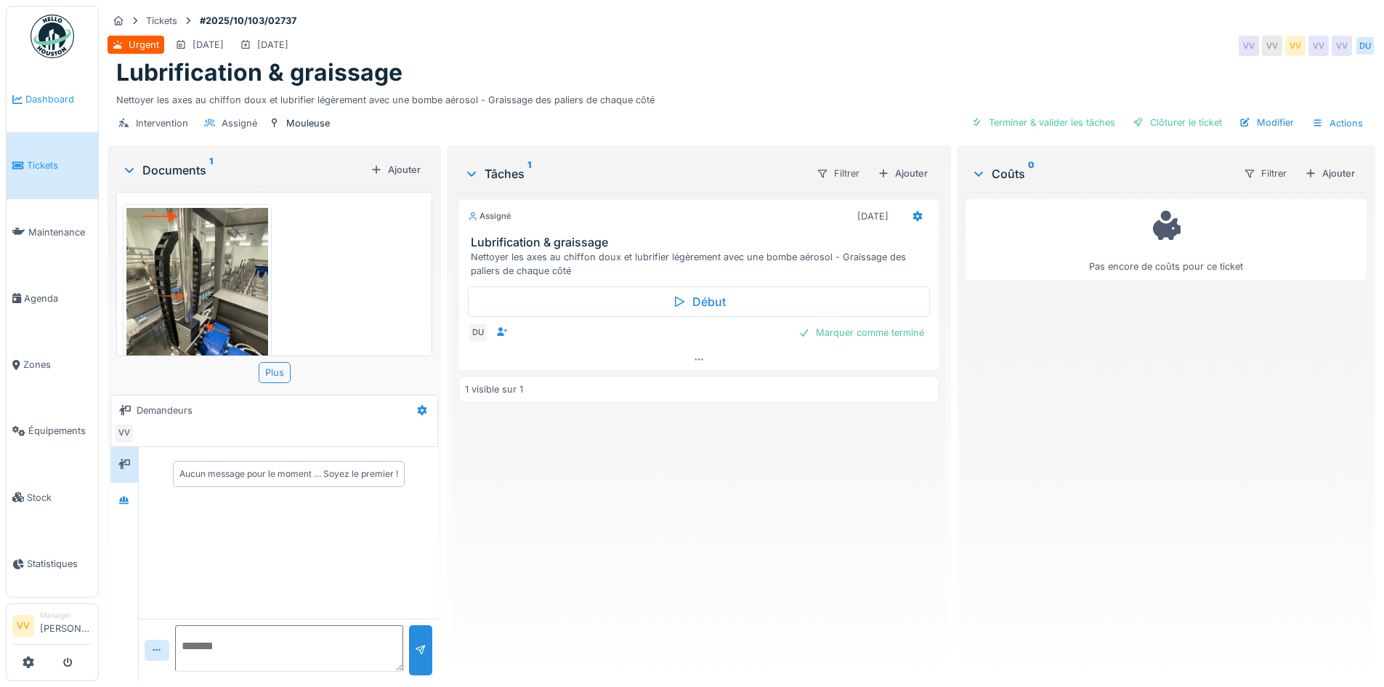
click at [44, 84] on link "Dashboard" at bounding box center [53, 99] width 92 height 66
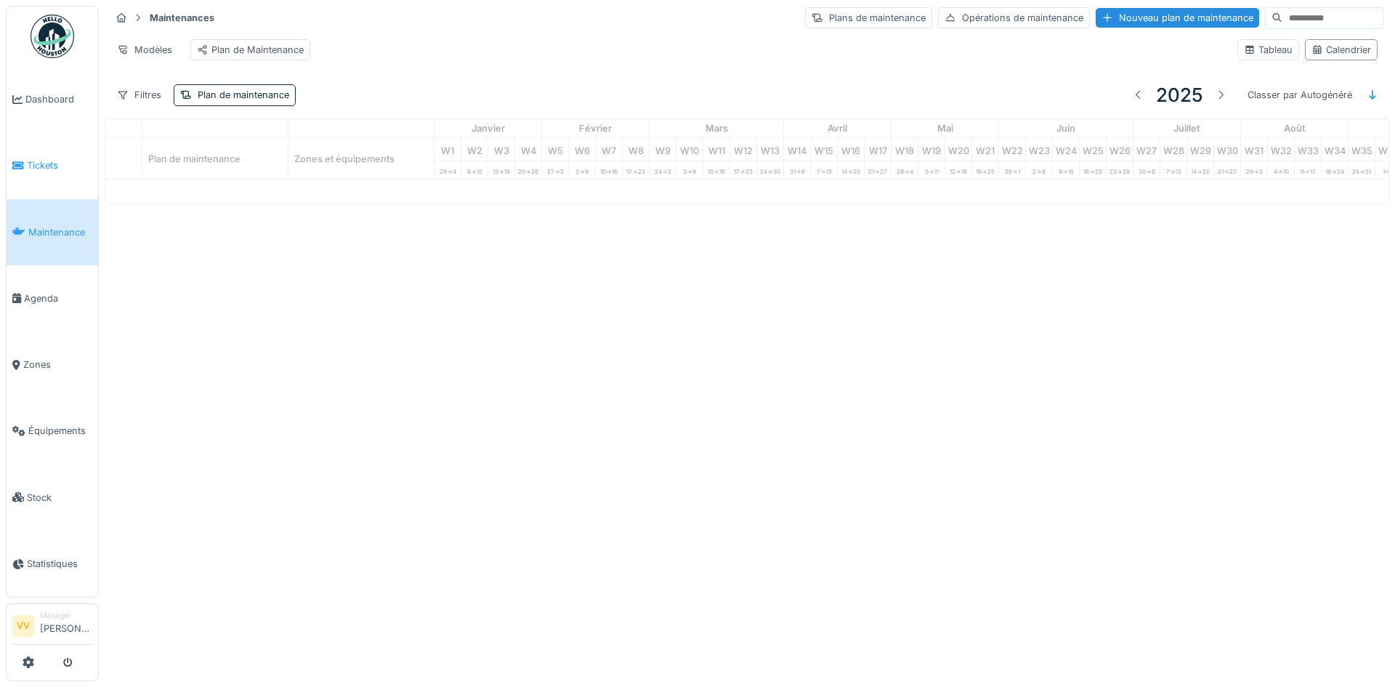
click at [31, 170] on link "Tickets" at bounding box center [53, 165] width 92 height 66
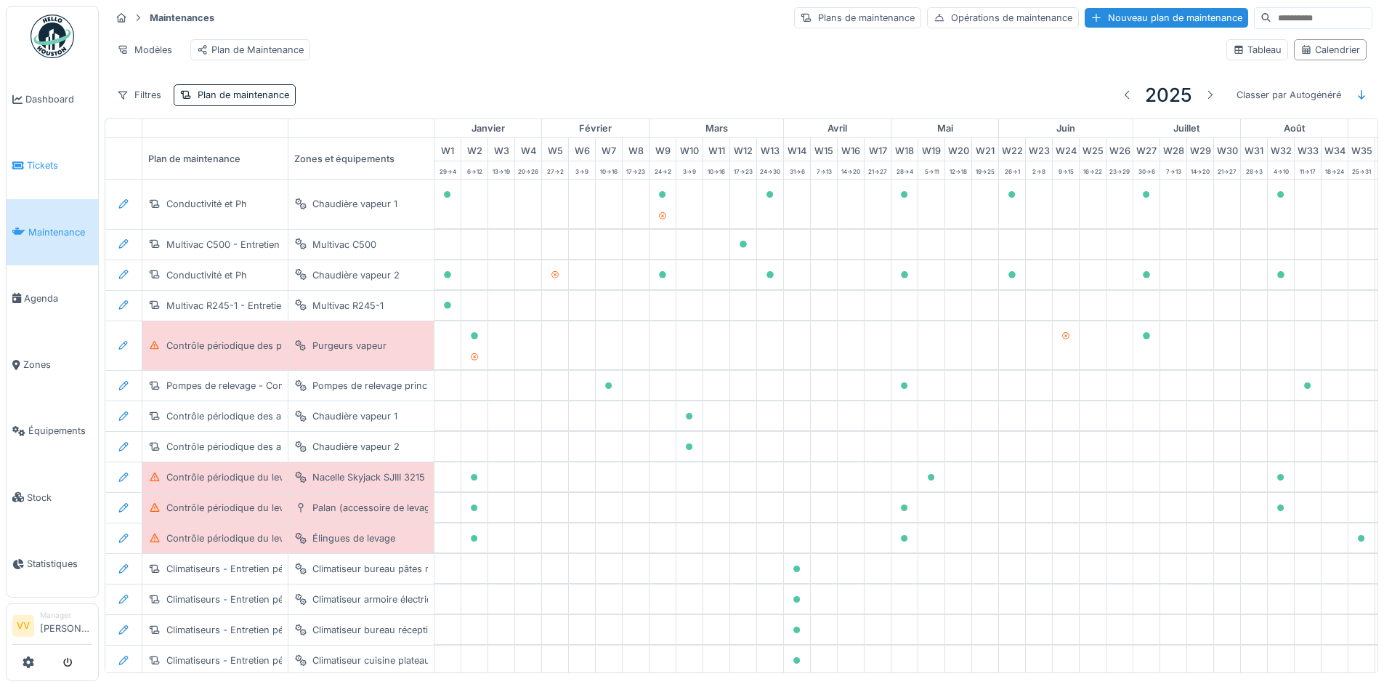
scroll to position [0, 413]
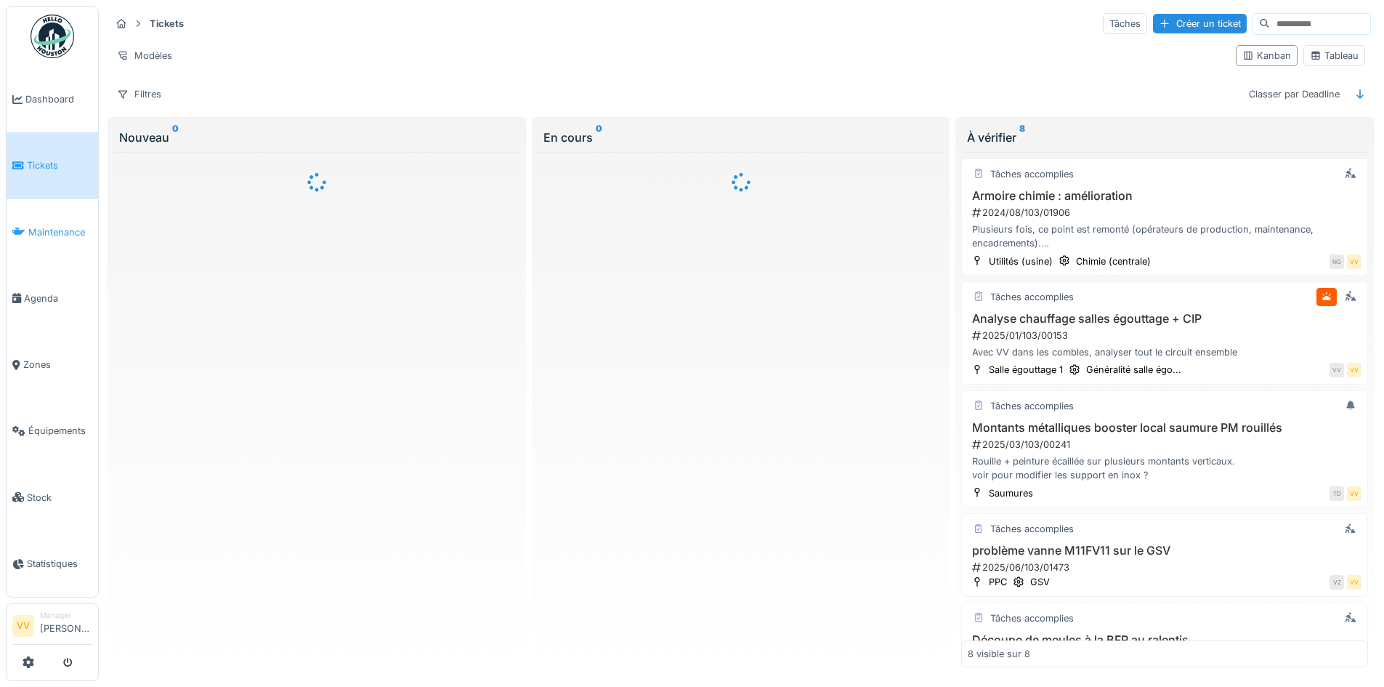
click at [39, 227] on span "Maintenance" at bounding box center [60, 232] width 64 height 14
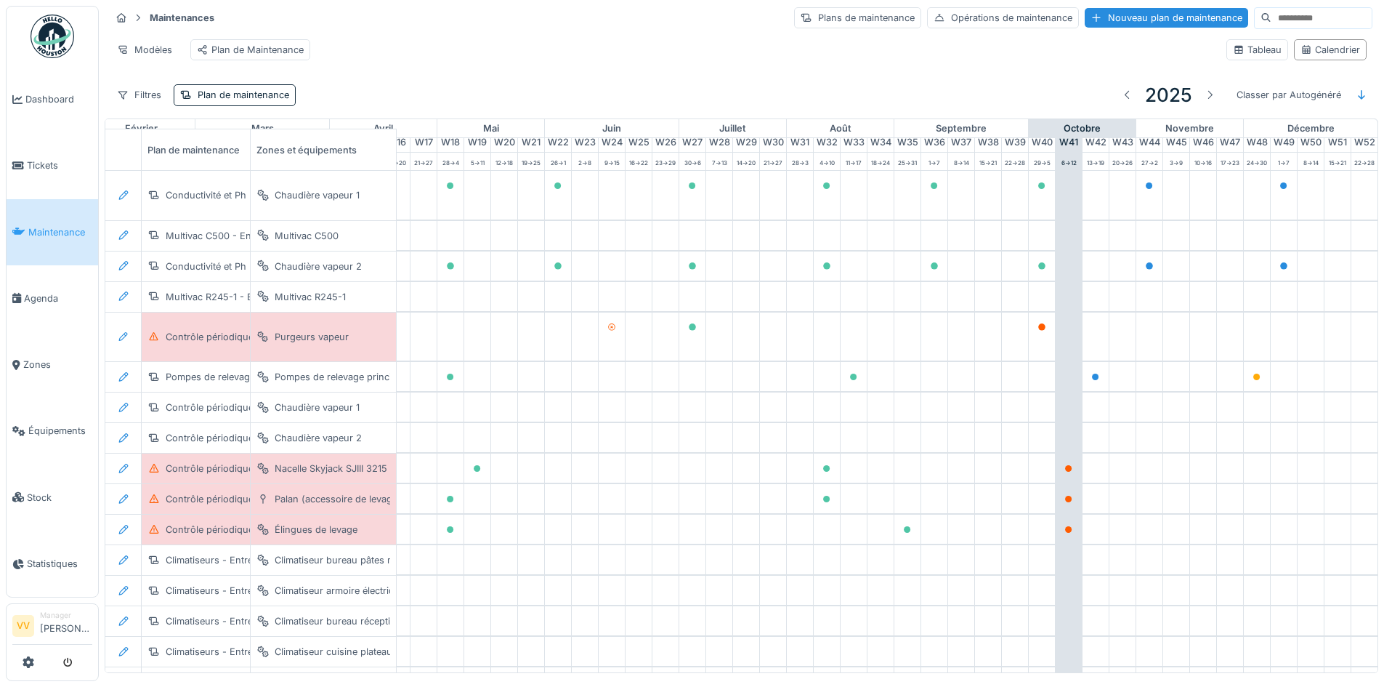
scroll to position [0, 476]
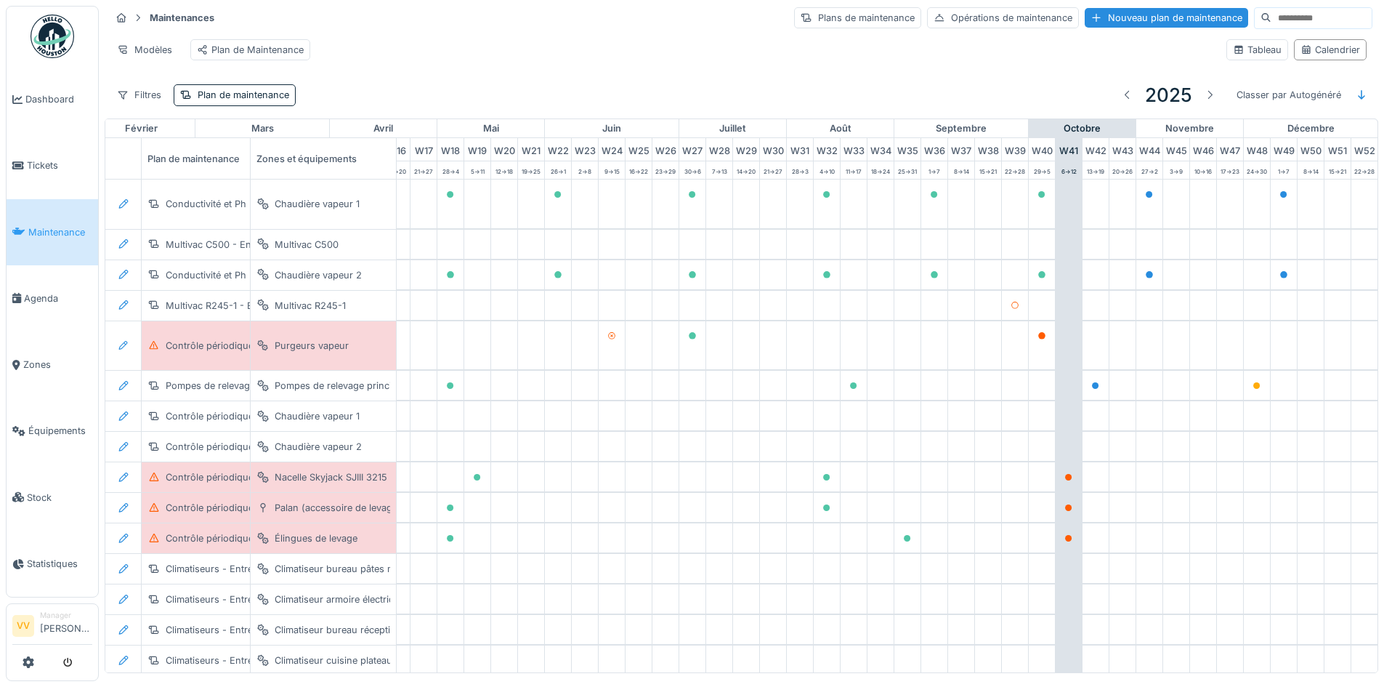
click at [626, 63] on div "Modèles Plan de Maintenance" at bounding box center [662, 49] width 1104 height 33
click at [58, 114] on link "Dashboard" at bounding box center [53, 99] width 92 height 66
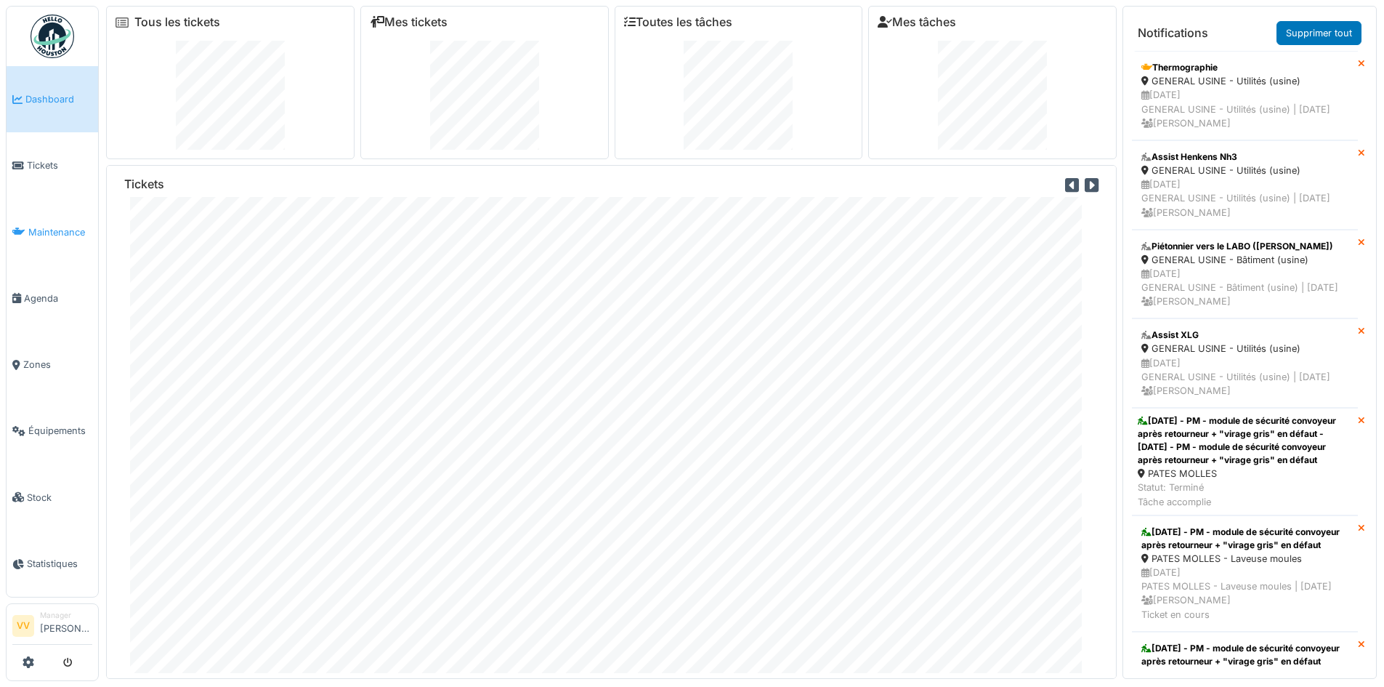
click at [38, 219] on link "Maintenance" at bounding box center [53, 232] width 92 height 66
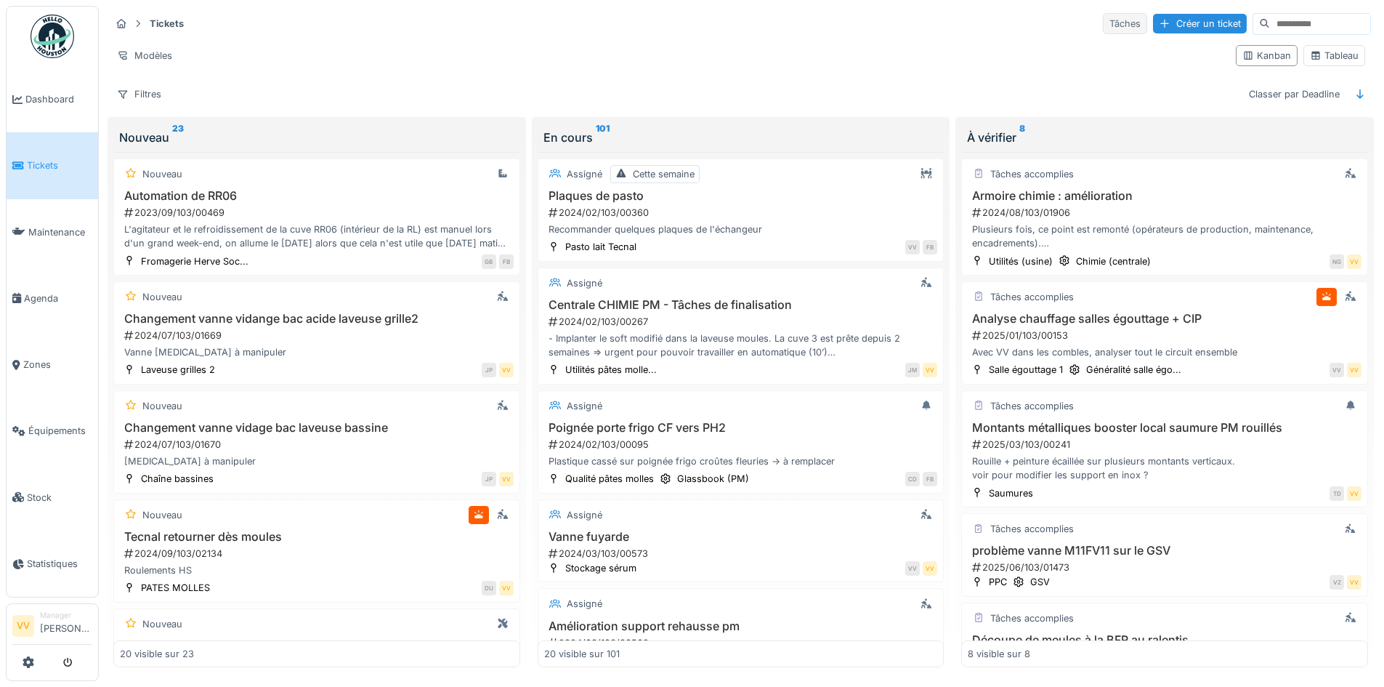
click at [1103, 27] on div "Tâches" at bounding box center [1125, 23] width 44 height 21
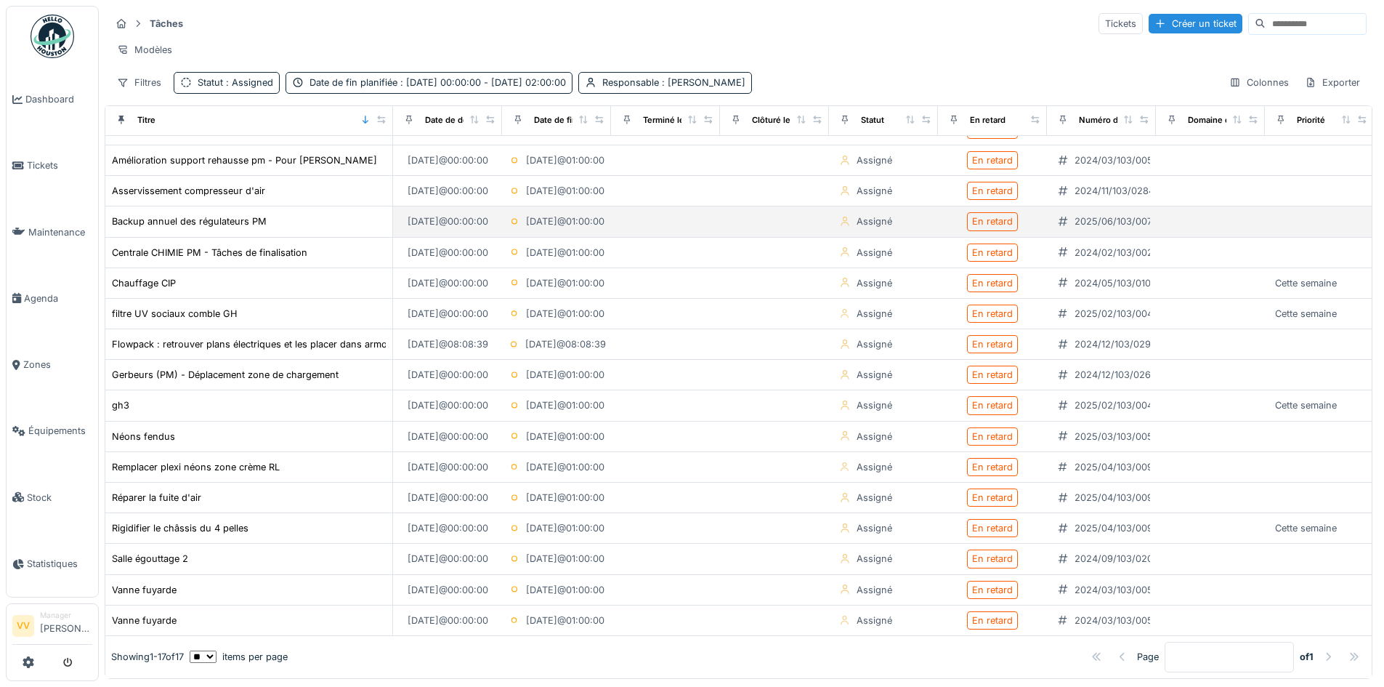
scroll to position [54, 0]
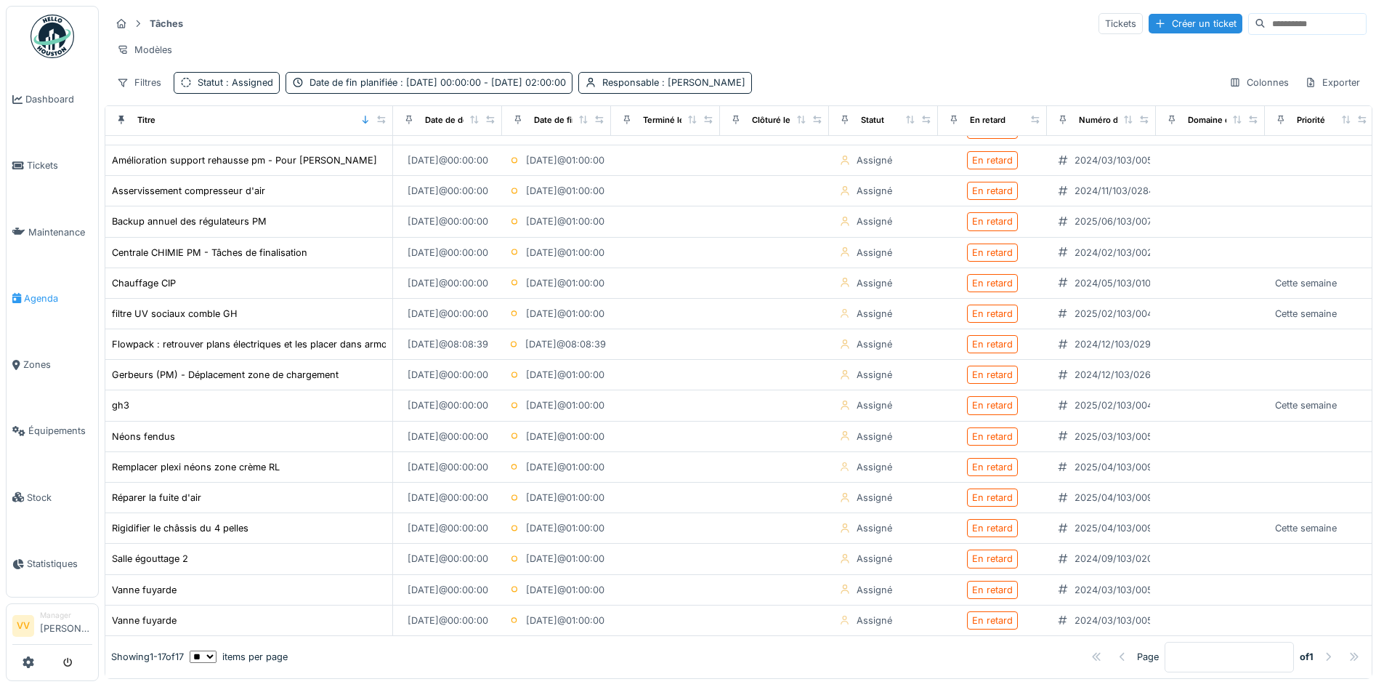
click at [57, 291] on span "Agenda" at bounding box center [58, 298] width 68 height 14
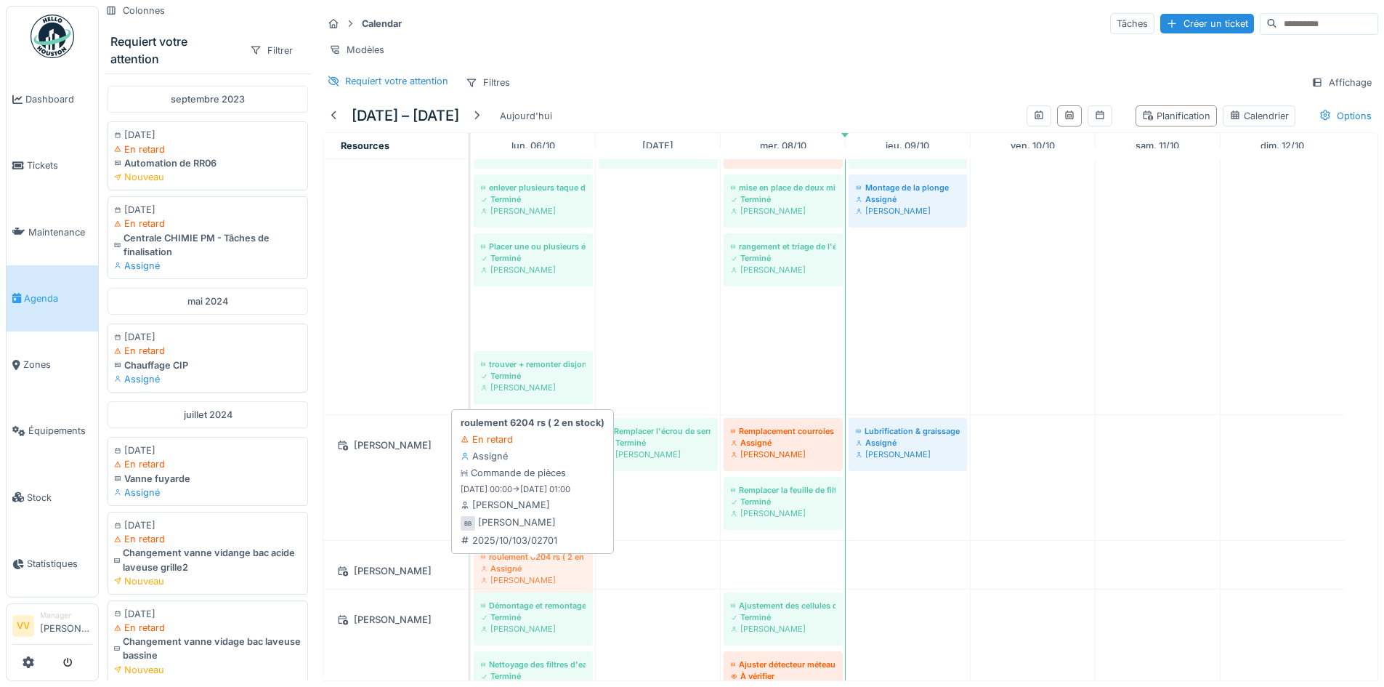
drag, startPoint x: 543, startPoint y: 334, endPoint x: 554, endPoint y: 575, distance: 241.4
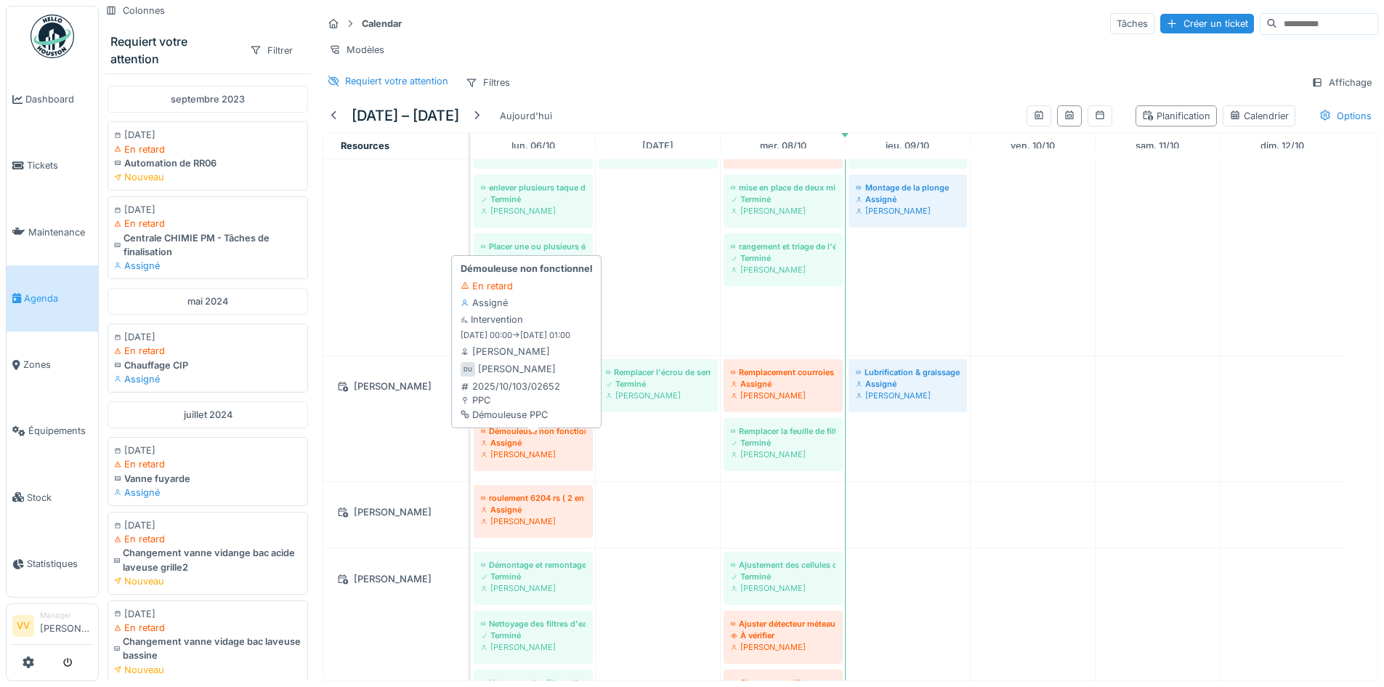
click at [523, 437] on div "Démouleuse non fonctionnel" at bounding box center [533, 431] width 105 height 12
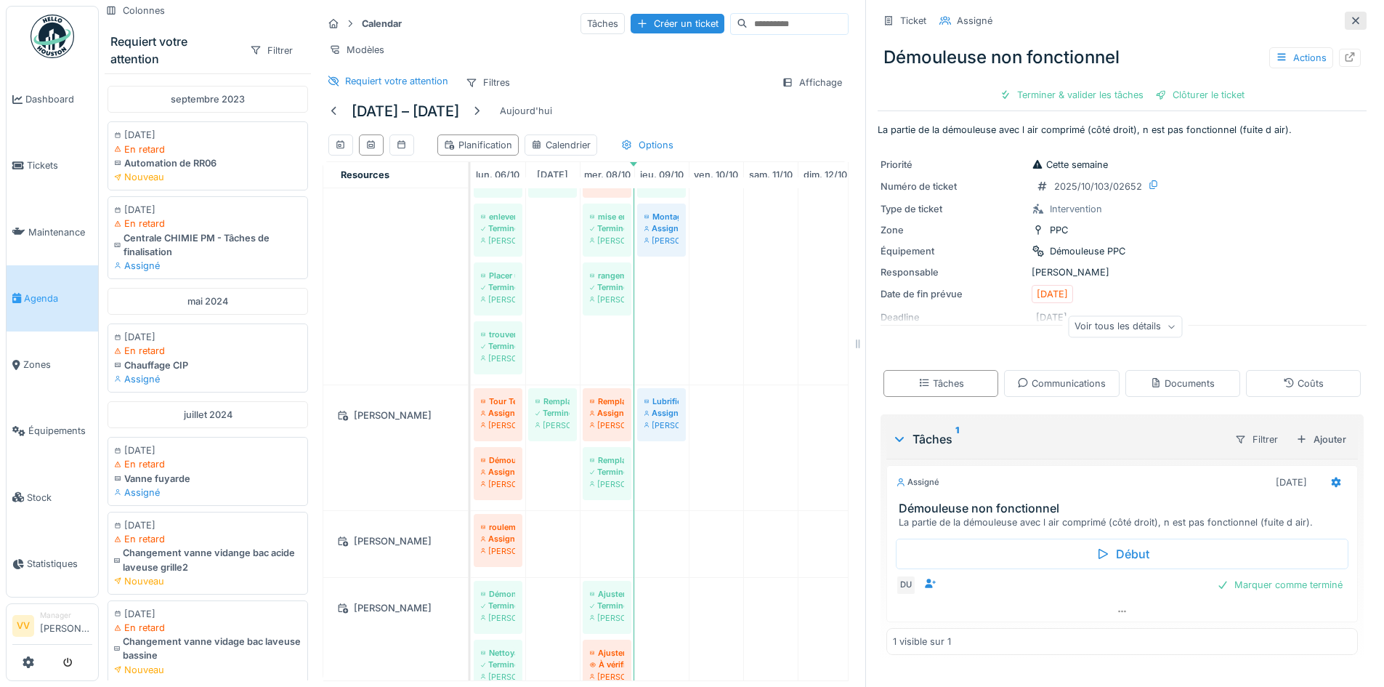
click at [1350, 23] on icon at bounding box center [1356, 20] width 12 height 9
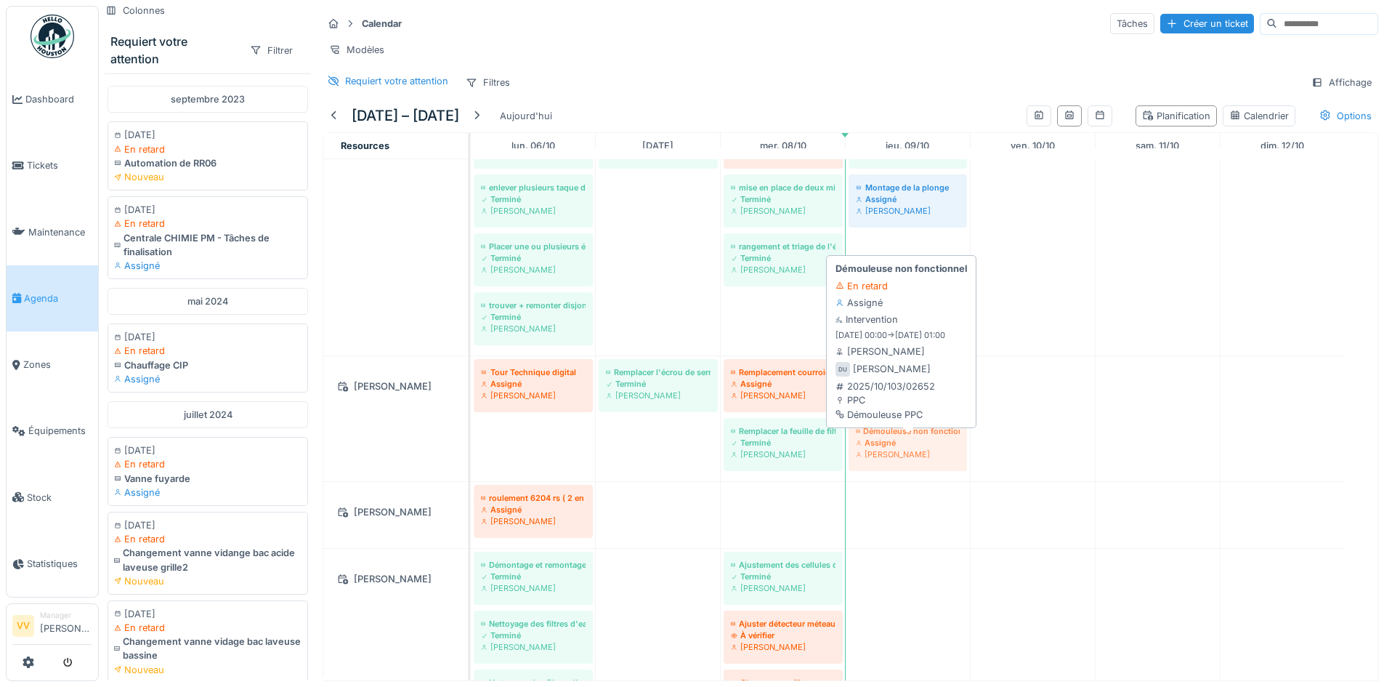
drag, startPoint x: 539, startPoint y: 467, endPoint x: 854, endPoint y: 458, distance: 315.4
click at [471, 453] on div "Tour Technique digital Assigné [PERSON_NAME] Remplacer l'écrou de serrage des […" at bounding box center [471, 418] width 0 height 125
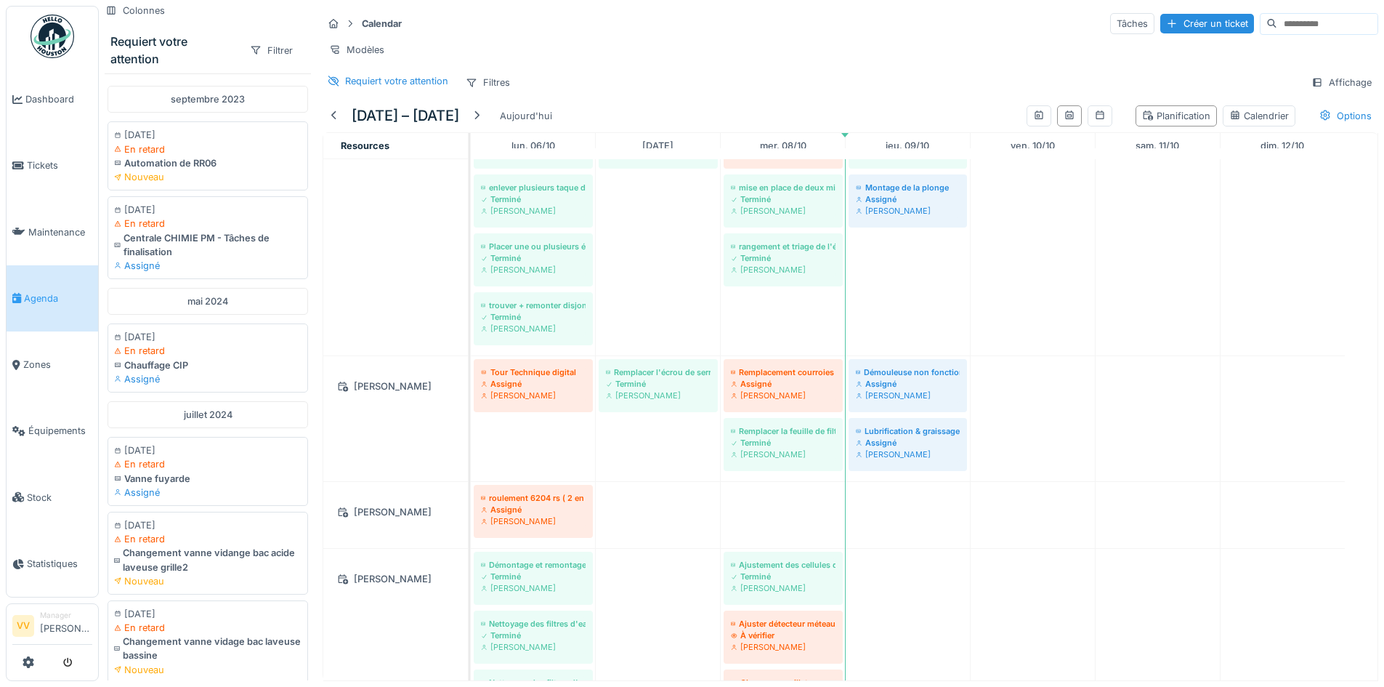
scroll to position [145, 0]
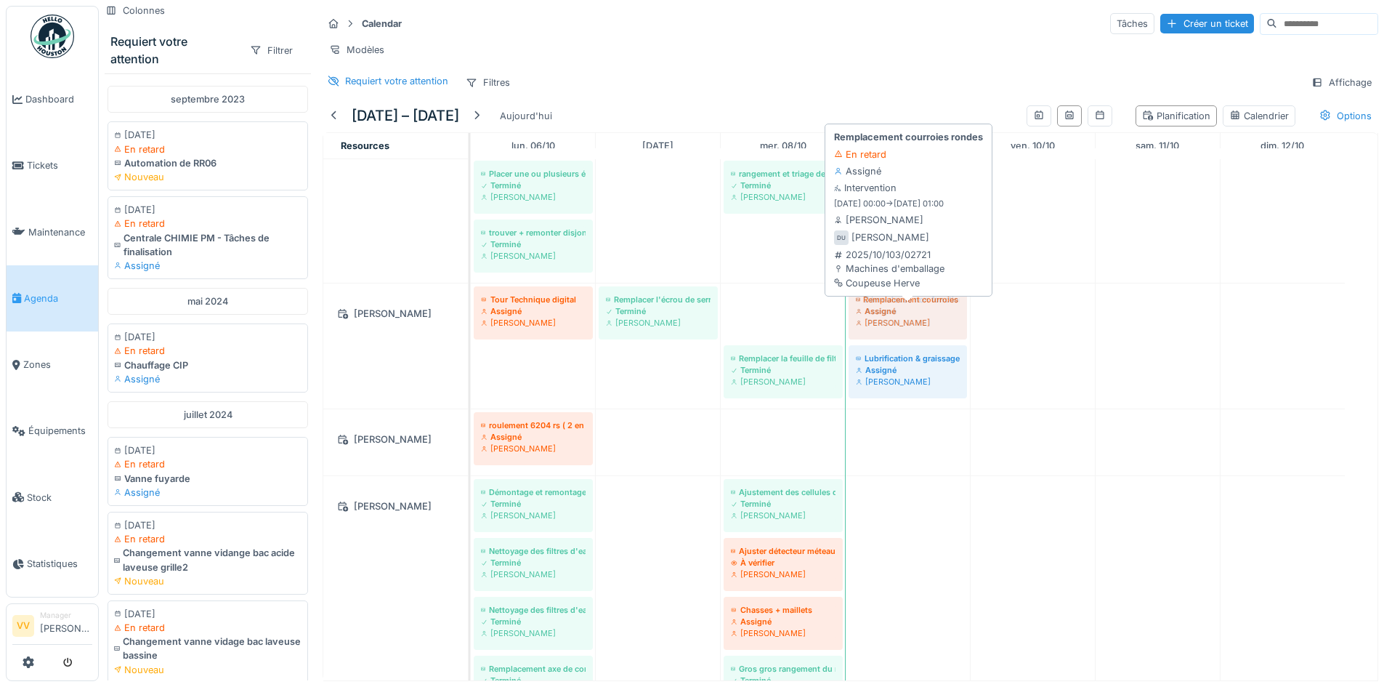
drag, startPoint x: 804, startPoint y: 328, endPoint x: 890, endPoint y: 325, distance: 86.5
click at [471, 325] on div "Tour Technique digital Assigné [PERSON_NAME] Remplacer l'écrou de serrage des […" at bounding box center [471, 345] width 0 height 125
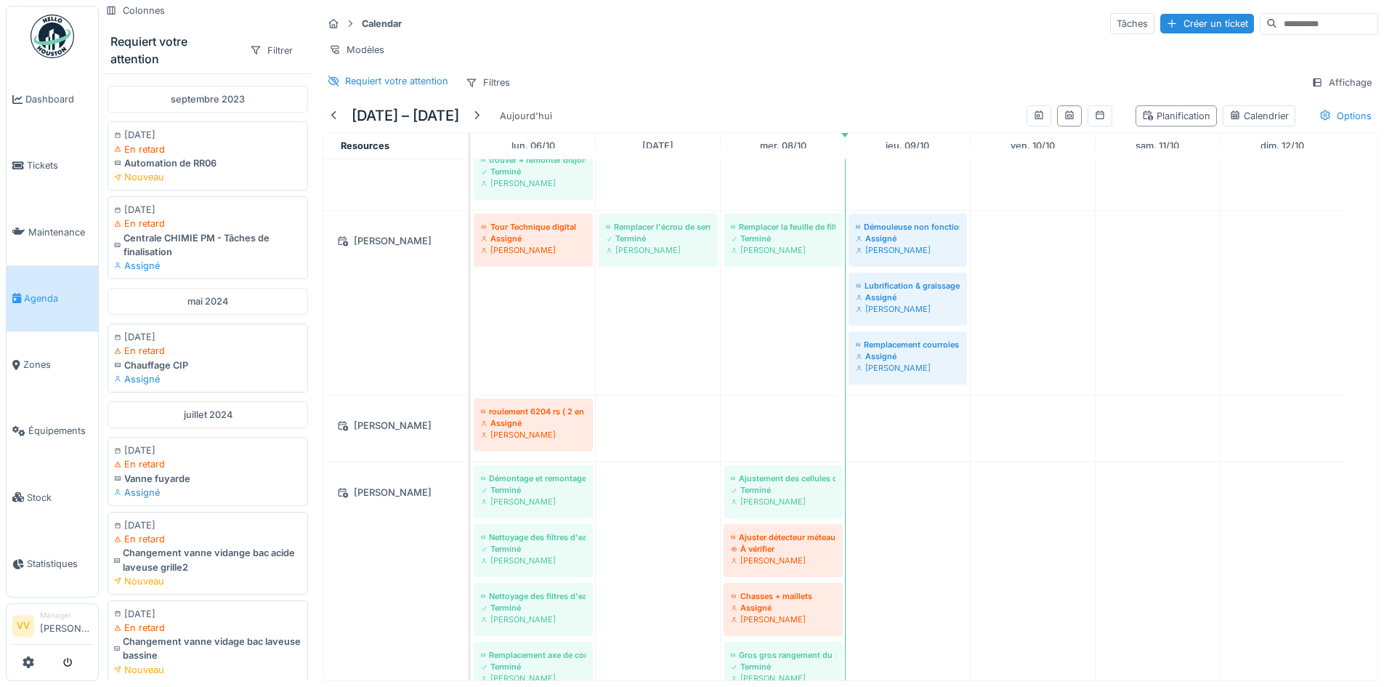
scroll to position [291, 0]
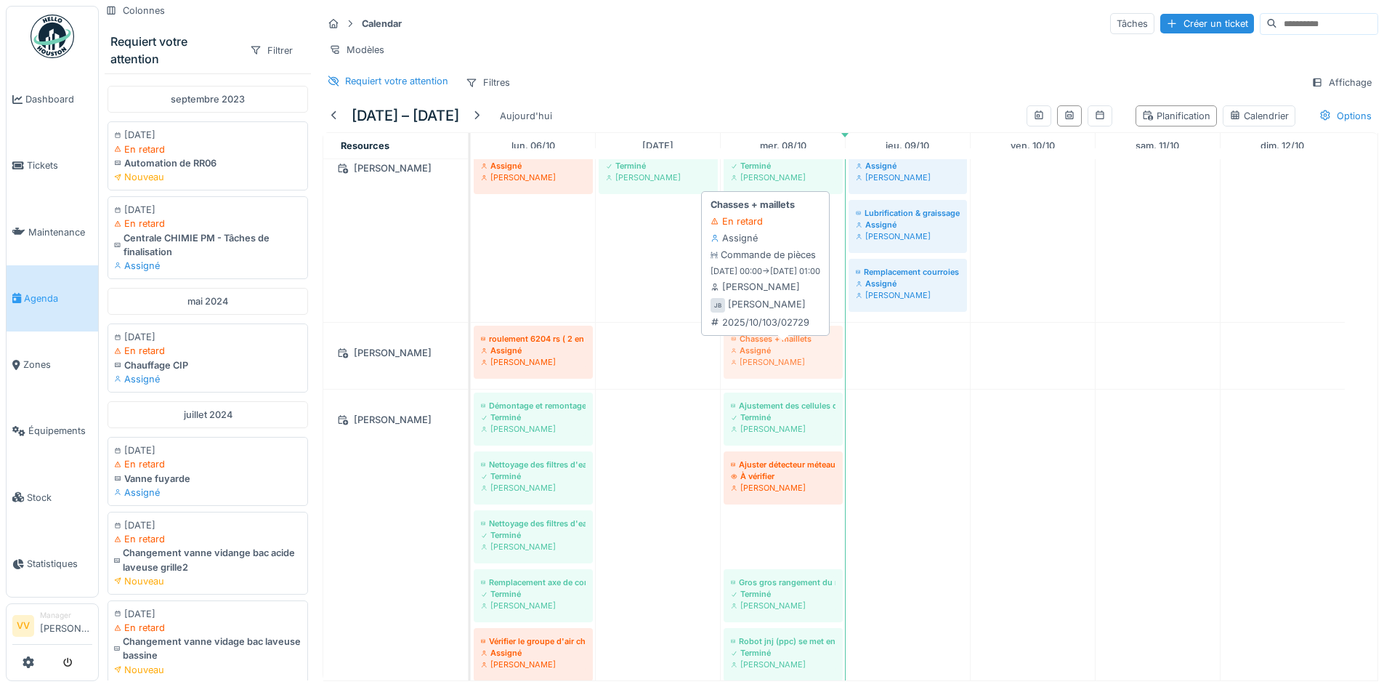
drag, startPoint x: 814, startPoint y: 551, endPoint x: 809, endPoint y: 379, distance: 173.0
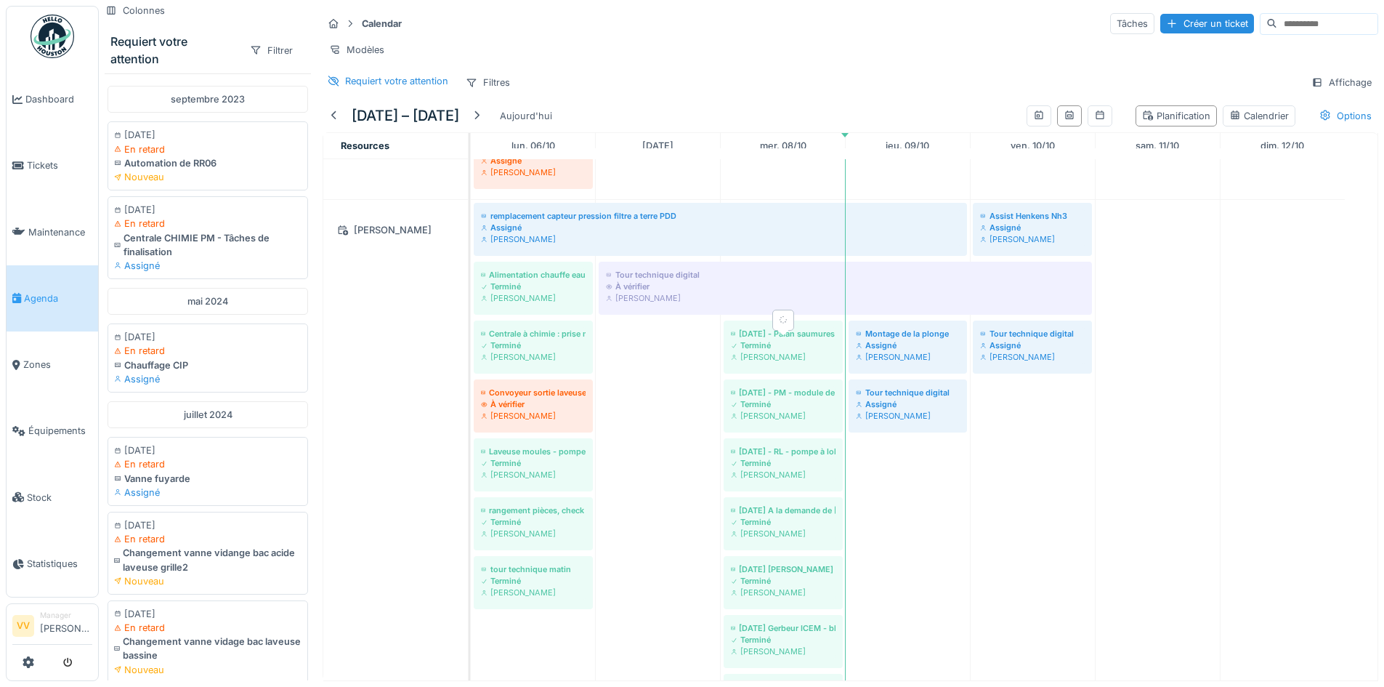
scroll to position [871, 0]
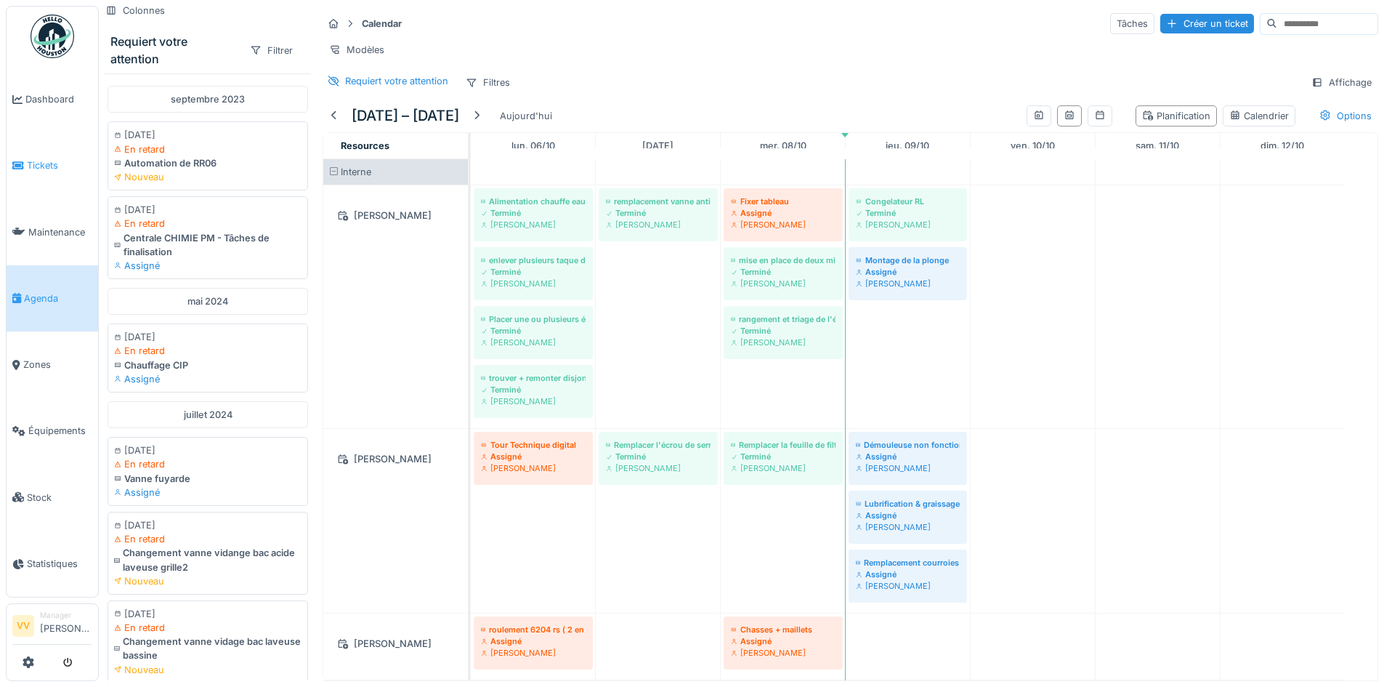
click at [49, 152] on link "Tickets" at bounding box center [53, 165] width 92 height 66
